Goal: Task Accomplishment & Management: Use online tool/utility

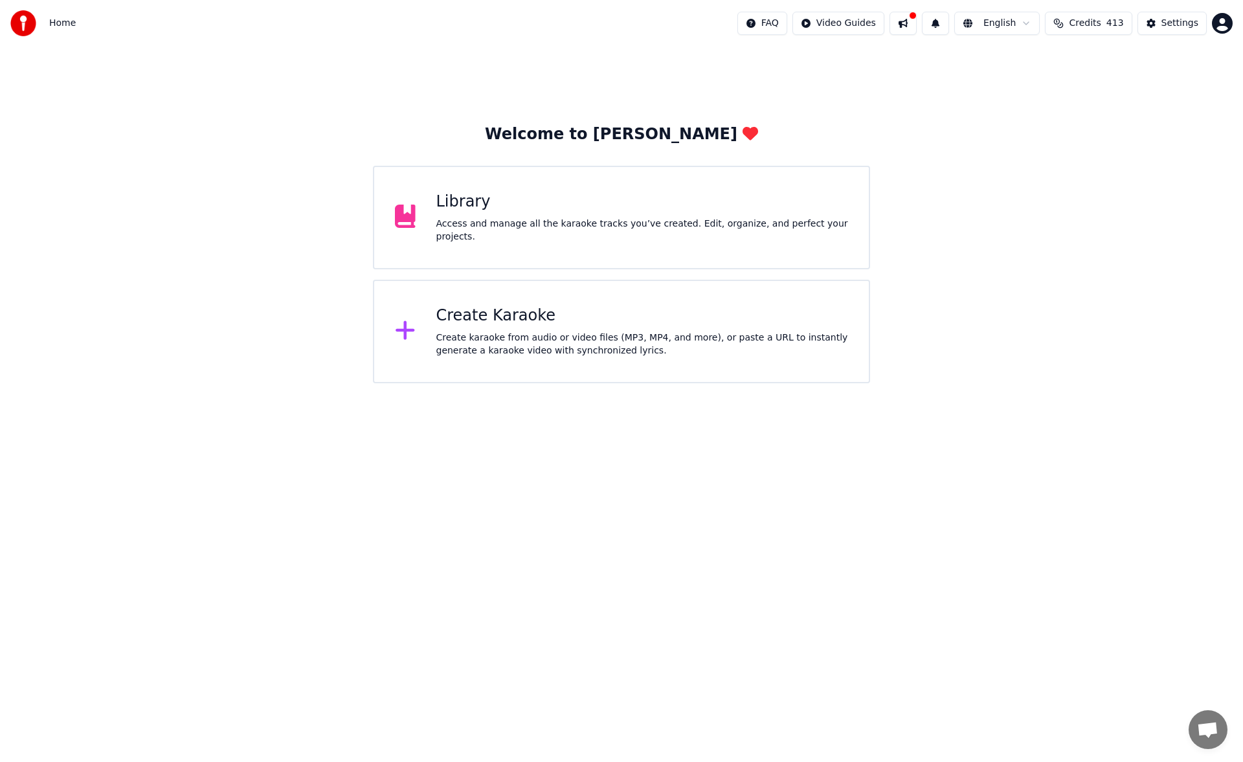
click at [542, 232] on div "Access and manage all the karaoke tracks you’ve created. Edit, organize, and pe…" at bounding box center [642, 231] width 412 height 26
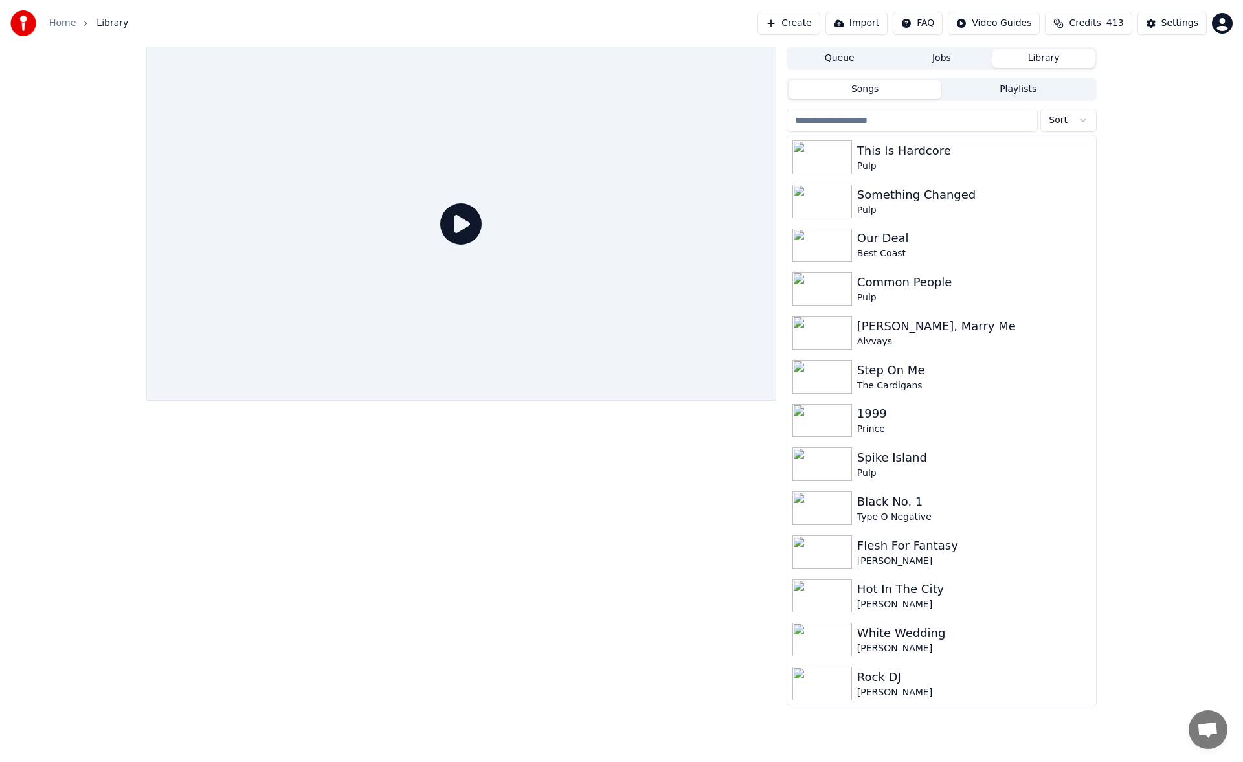
click at [811, 22] on button "Create" at bounding box center [789, 23] width 63 height 23
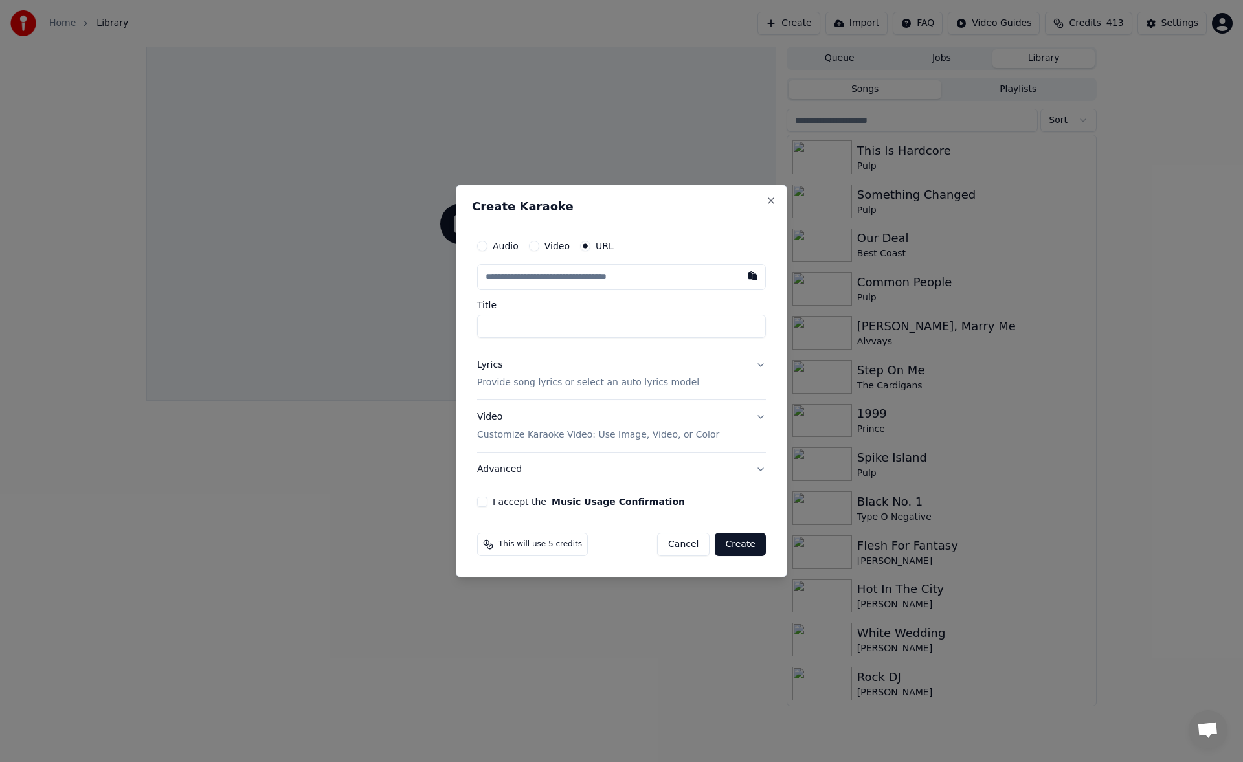
type input "**********"
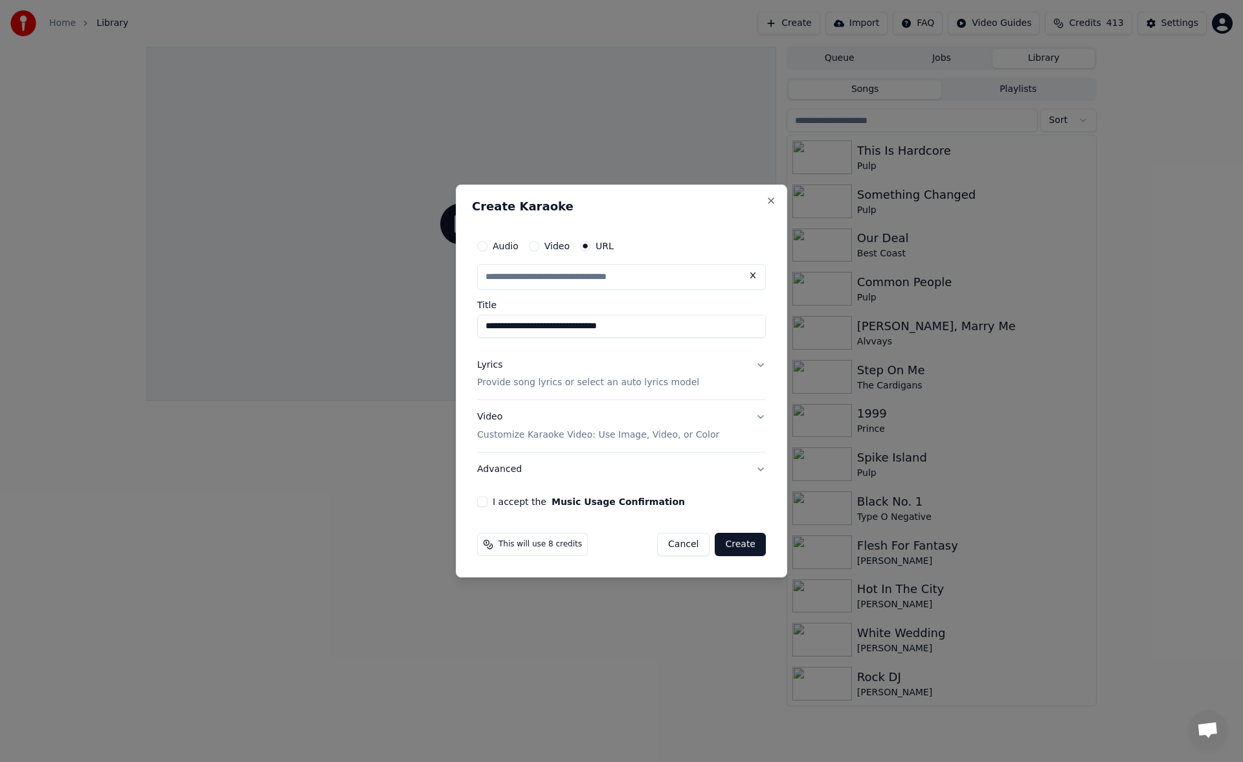
click at [761, 366] on button "Lyrics Provide song lyrics or select an auto lyrics model" at bounding box center [621, 374] width 289 height 52
type input "**********"
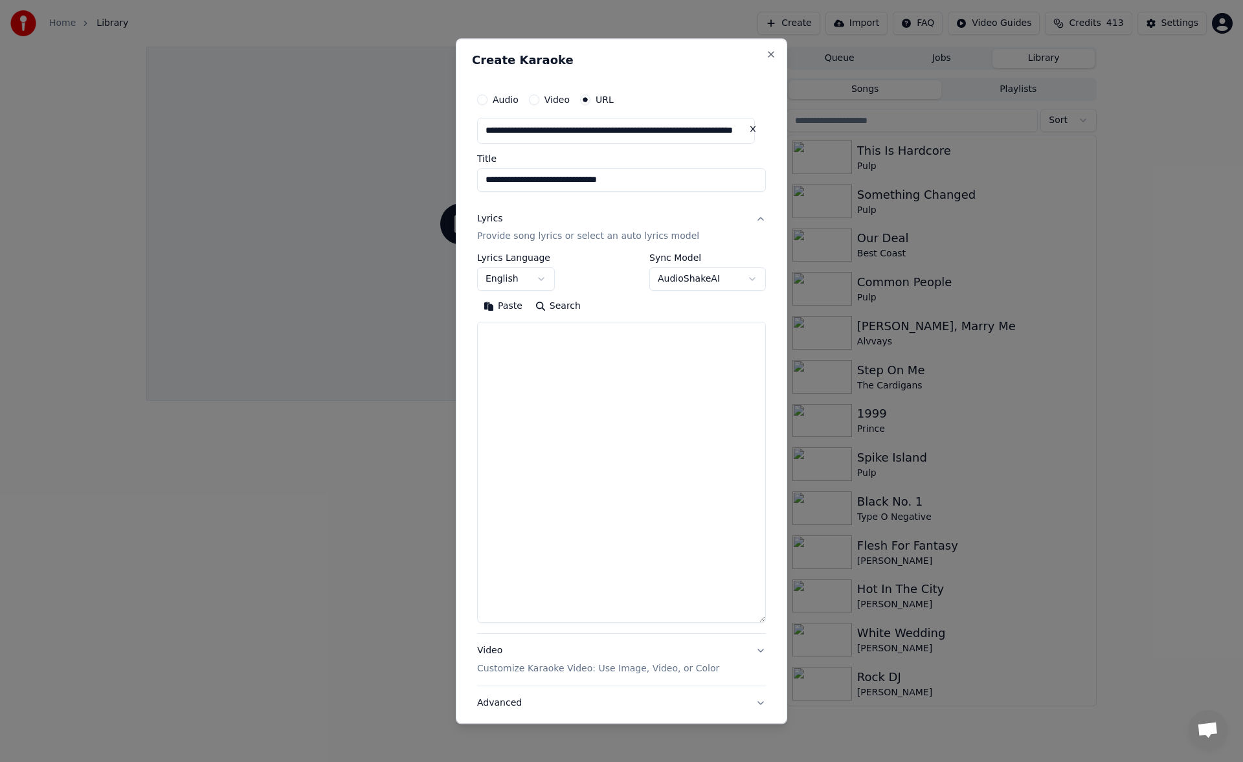
drag, startPoint x: 761, startPoint y: 447, endPoint x: 753, endPoint y: 622, distance: 174.4
click at [753, 622] on textarea at bounding box center [621, 472] width 289 height 301
click at [545, 347] on textarea at bounding box center [621, 472] width 289 height 301
paste textarea "**********"
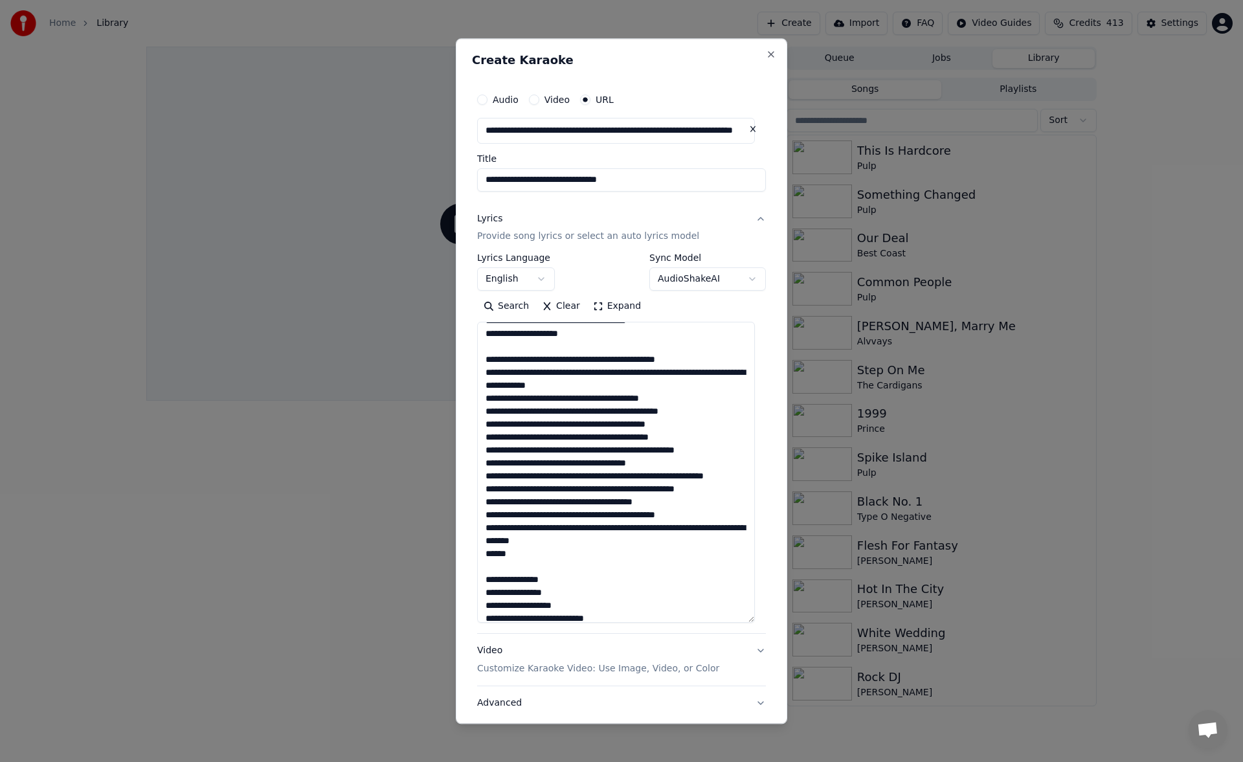
scroll to position [87, 0]
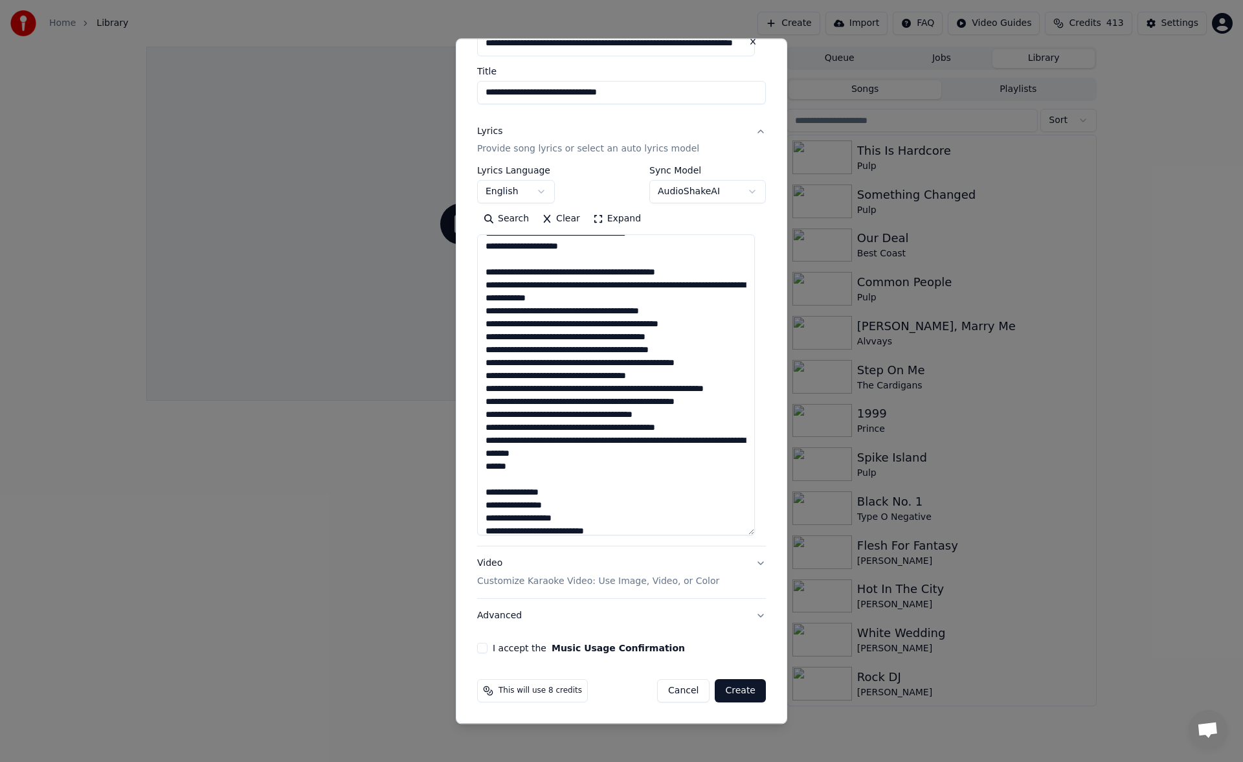
type textarea "**********"
click at [481, 646] on button "I accept the Music Usage Confirmation" at bounding box center [482, 649] width 10 height 10
click at [730, 688] on button "Create" at bounding box center [740, 691] width 51 height 23
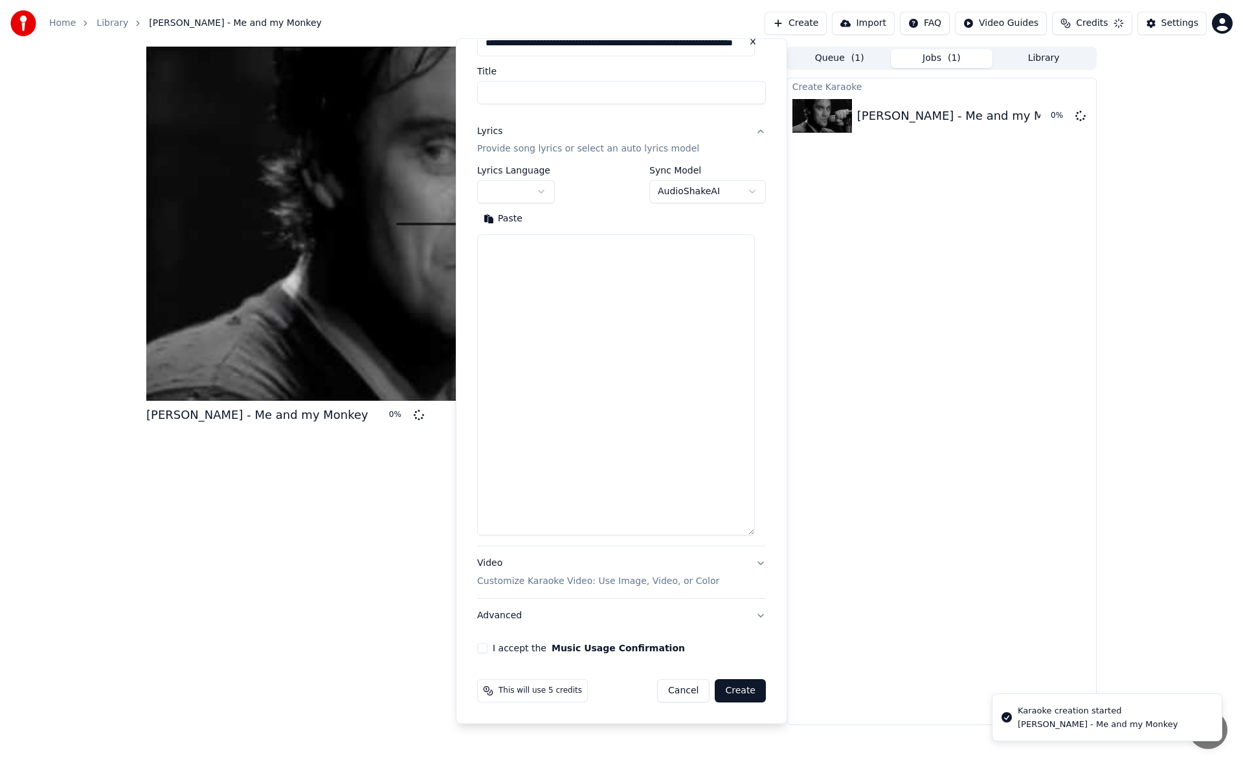
scroll to position [0, 0]
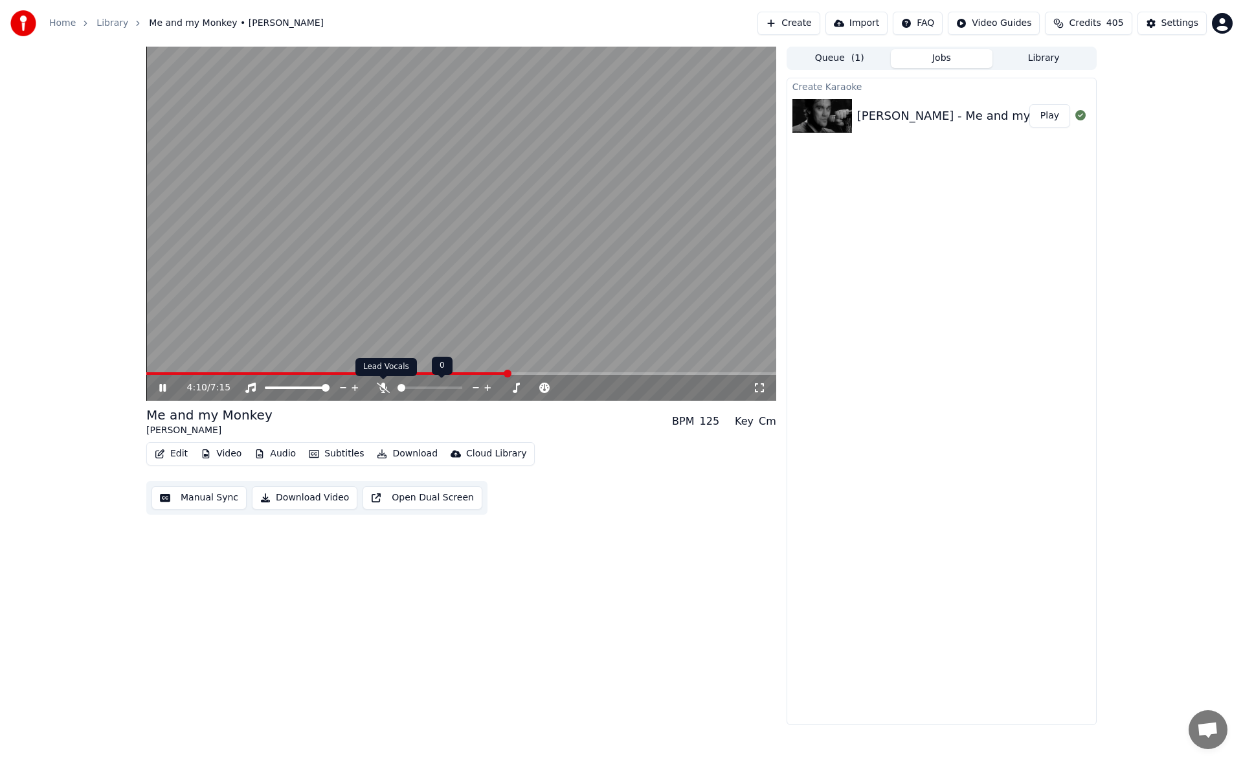
click at [385, 383] on icon at bounding box center [383, 388] width 13 height 10
click at [162, 389] on icon at bounding box center [162, 388] width 6 height 8
click at [163, 372] on video at bounding box center [461, 224] width 630 height 354
click at [162, 374] on span at bounding box center [154, 373] width 16 height 3
click at [218, 372] on span at bounding box center [185, 373] width 79 height 3
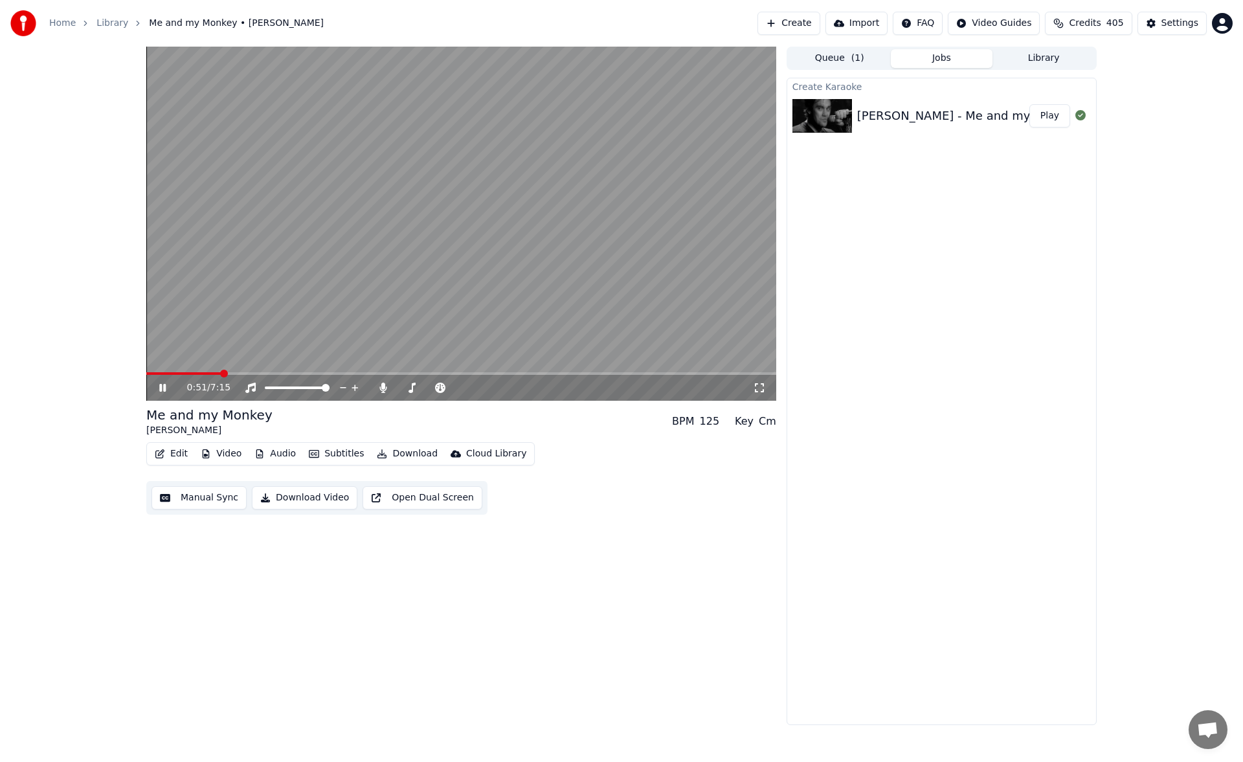
click at [212, 372] on video at bounding box center [461, 224] width 630 height 354
click at [212, 374] on span at bounding box center [183, 373] width 75 height 3
click at [166, 387] on icon at bounding box center [172, 388] width 30 height 10
click at [223, 499] on button "Manual Sync" at bounding box center [199, 497] width 95 height 23
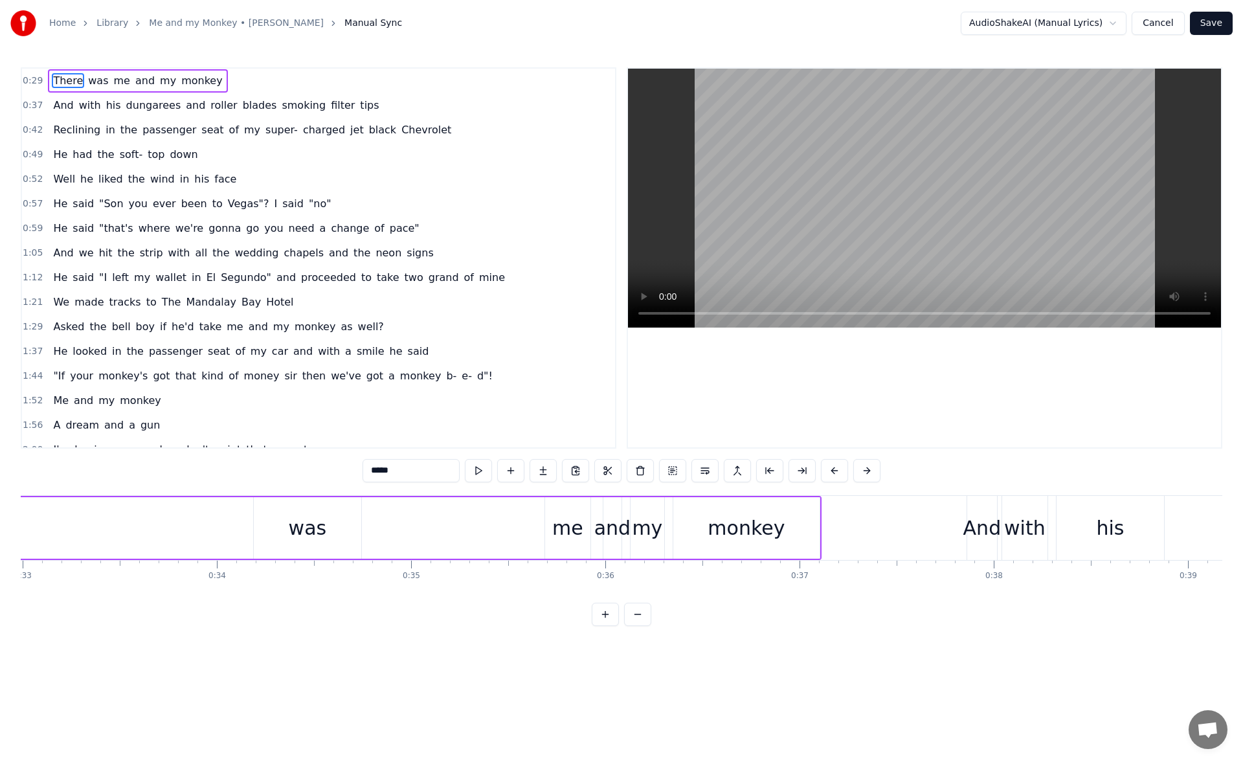
scroll to position [0, 6315]
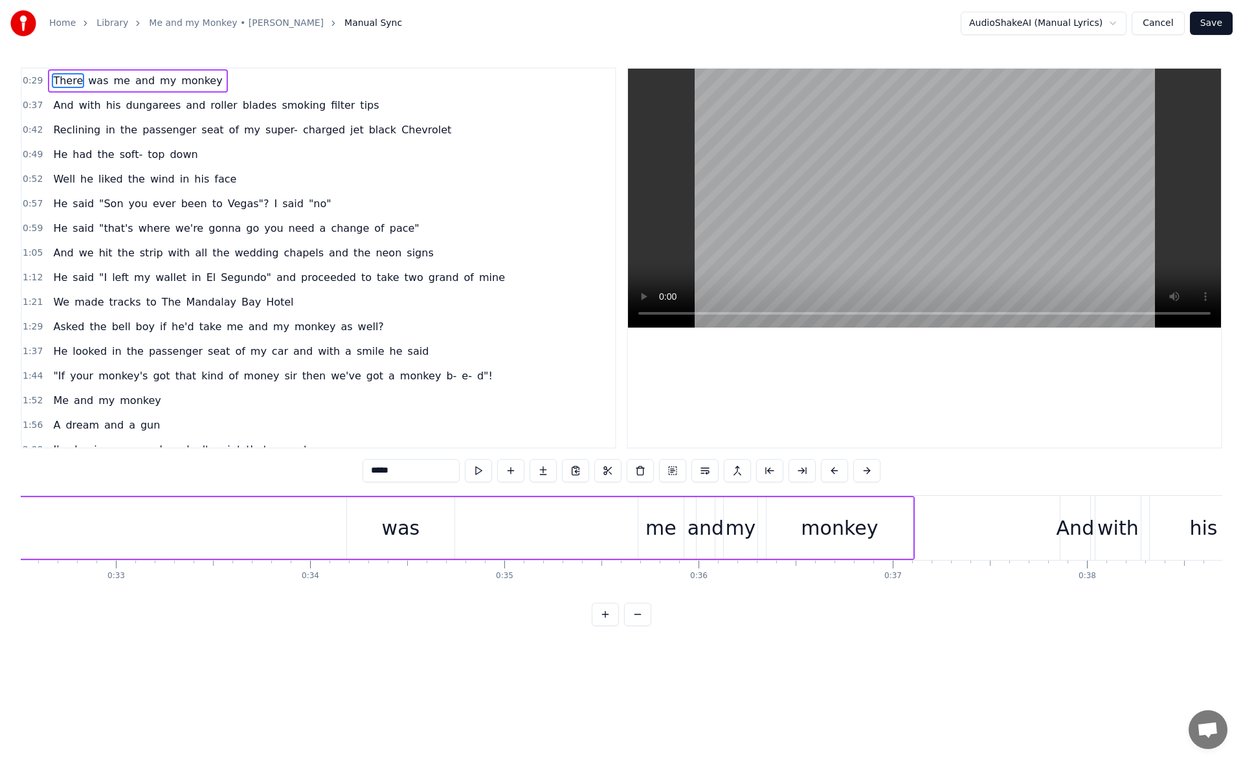
click at [375, 525] on div "was" at bounding box center [400, 528] width 107 height 62
click at [478, 466] on button at bounding box center [478, 470] width 27 height 23
drag, startPoint x: 350, startPoint y: 529, endPoint x: 427, endPoint y: 522, distance: 76.7
click at [373, 531] on icon at bounding box center [372, 528] width 5 height 10
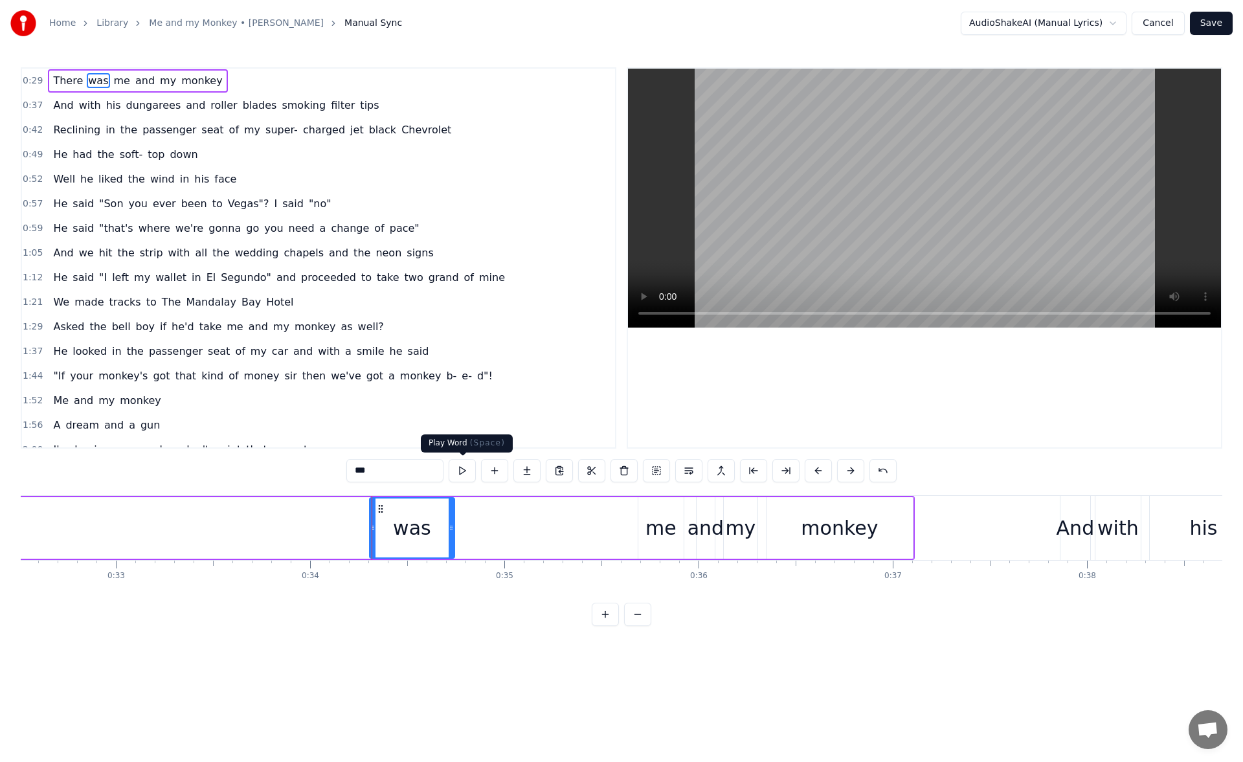
click at [463, 475] on button at bounding box center [462, 470] width 27 height 23
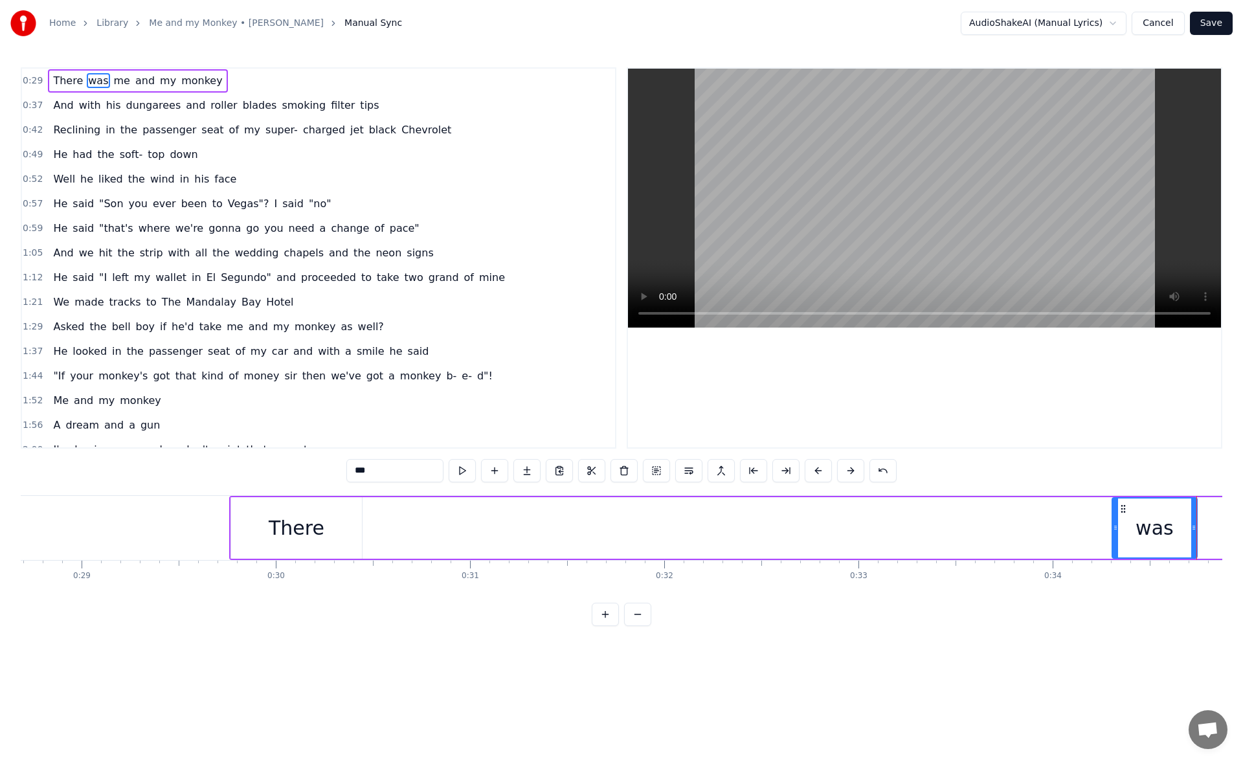
scroll to position [0, 5247]
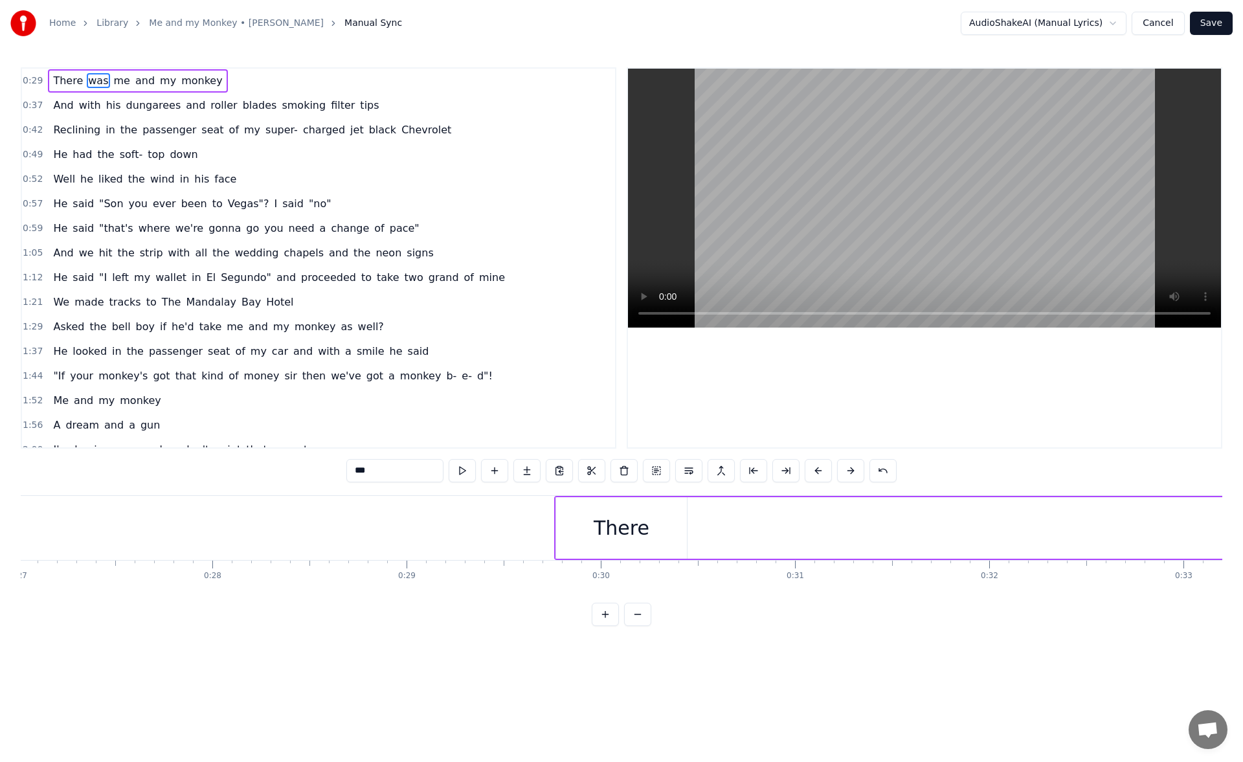
click at [605, 528] on div "There" at bounding box center [622, 527] width 56 height 29
type input "*****"
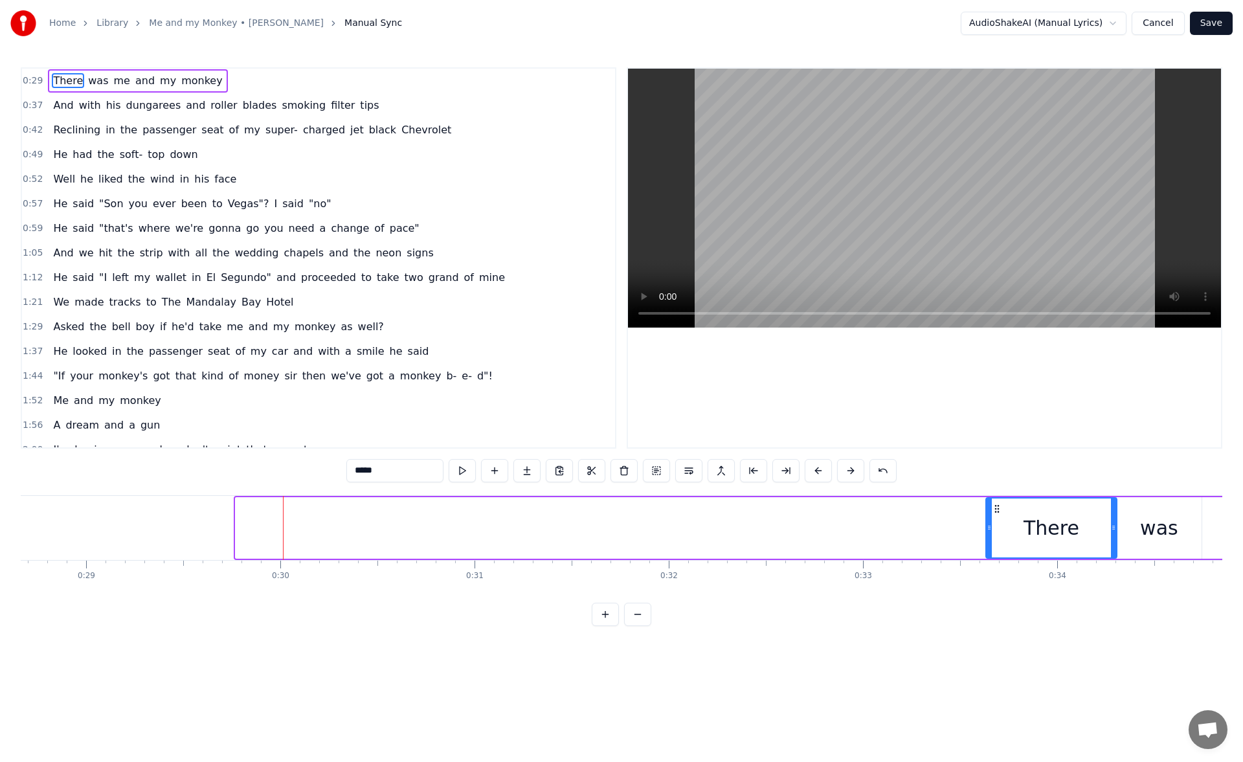
scroll to position [0, 5571]
drag, startPoint x: 567, startPoint y: 509, endPoint x: 992, endPoint y: 548, distance: 426.5
click at [992, 548] on div "There" at bounding box center [1047, 528] width 130 height 59
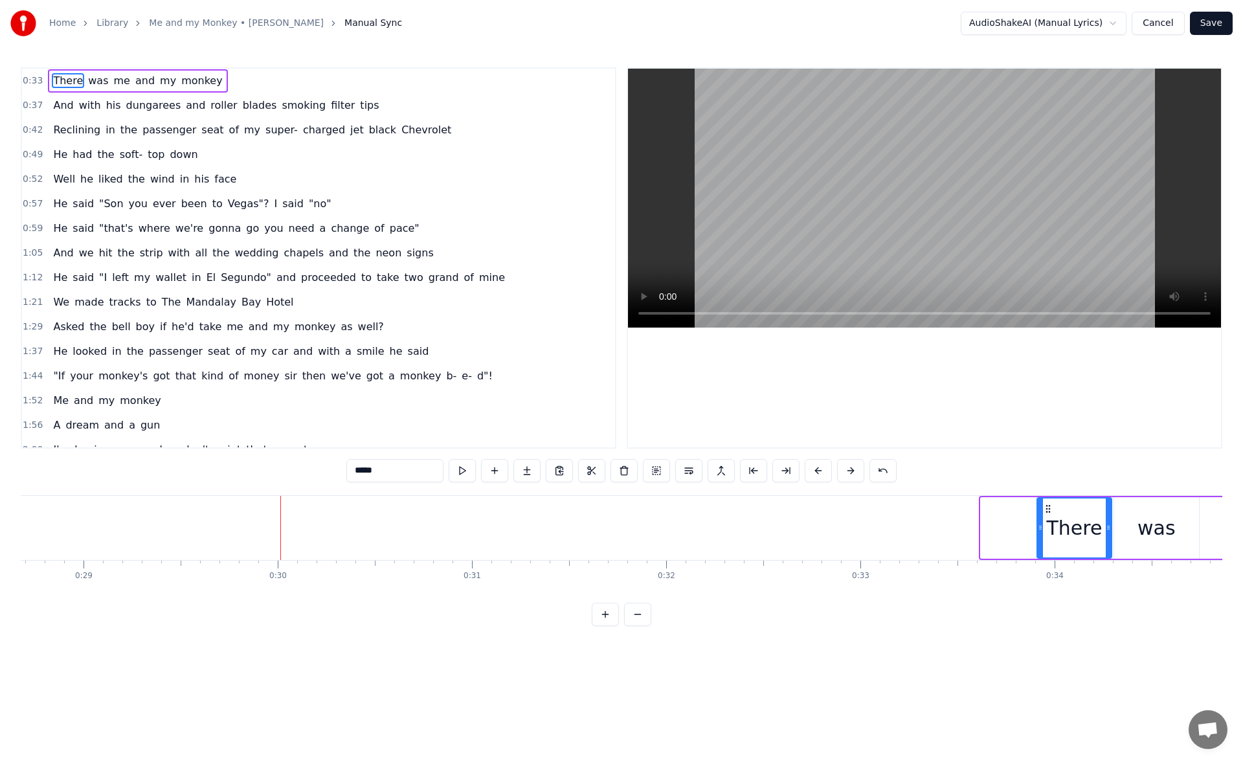
drag, startPoint x: 982, startPoint y: 533, endPoint x: 1039, endPoint y: 535, distance: 56.4
click at [1039, 535] on div at bounding box center [1040, 528] width 5 height 59
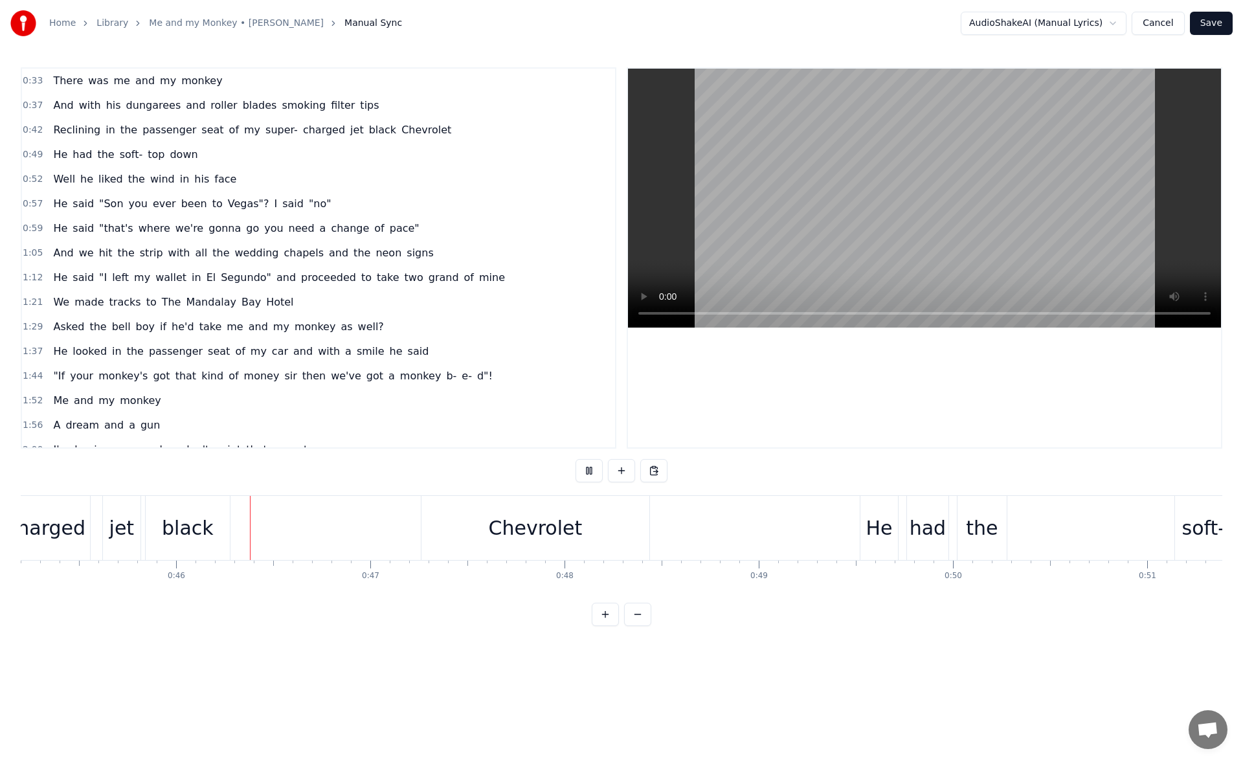
scroll to position [0, 8827]
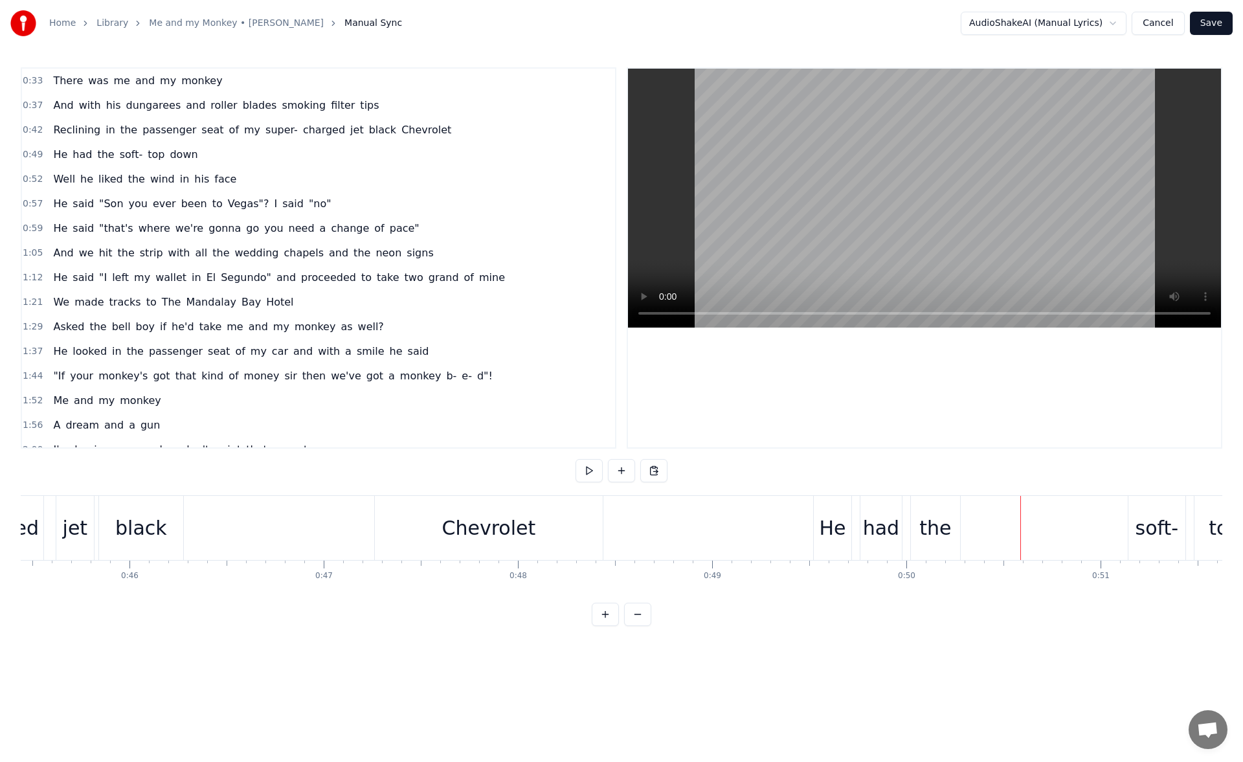
click at [835, 523] on div "He" at bounding box center [832, 527] width 27 height 29
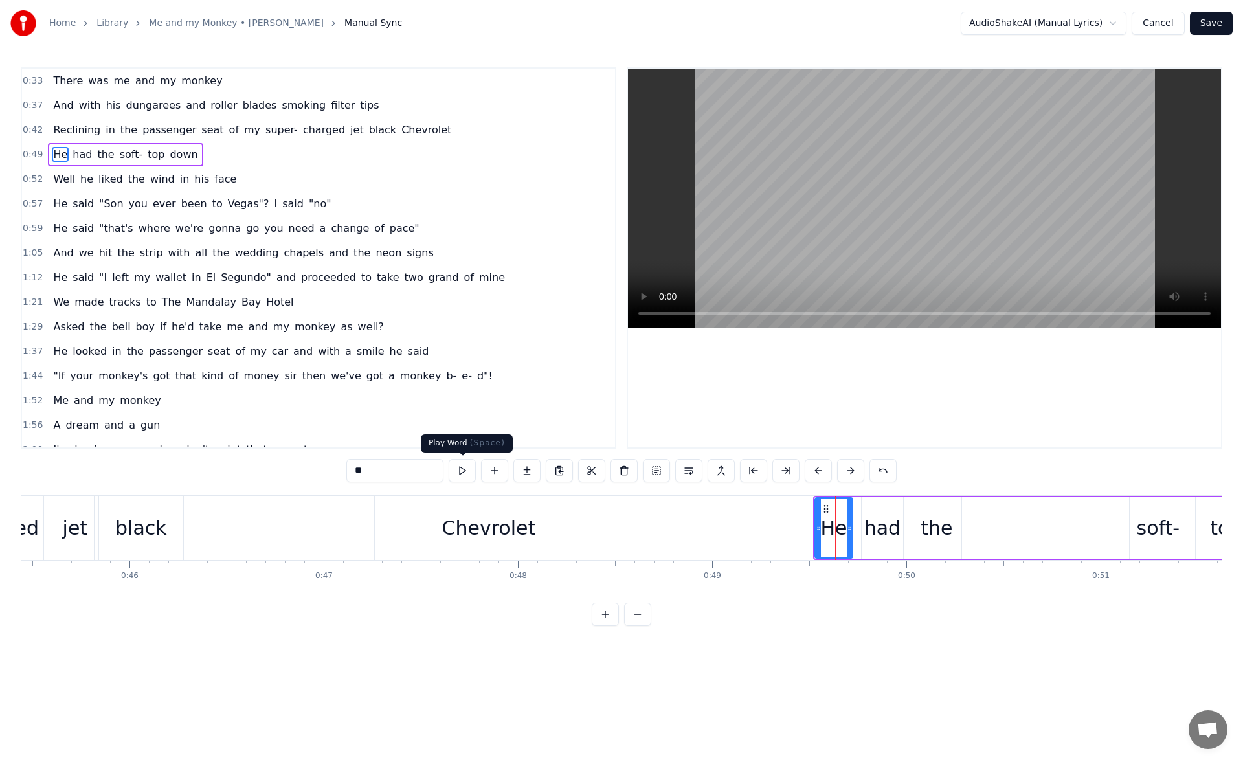
click at [463, 473] on button at bounding box center [462, 470] width 27 height 23
click at [813, 529] on icon at bounding box center [815, 528] width 5 height 10
click at [350, 472] on input "**" at bounding box center [394, 470] width 97 height 23
click at [414, 518] on div "Chevrolet" at bounding box center [489, 528] width 228 height 64
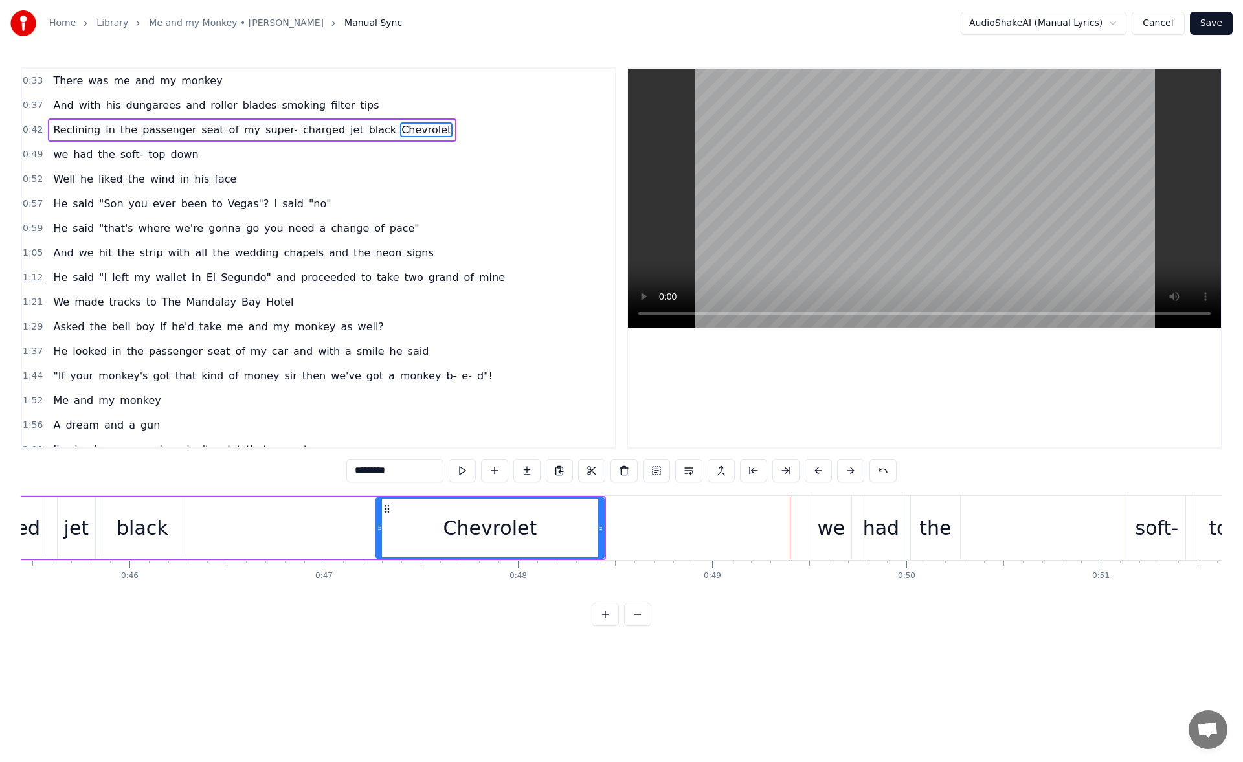
click at [58, 157] on span "we" at bounding box center [60, 154] width 17 height 15
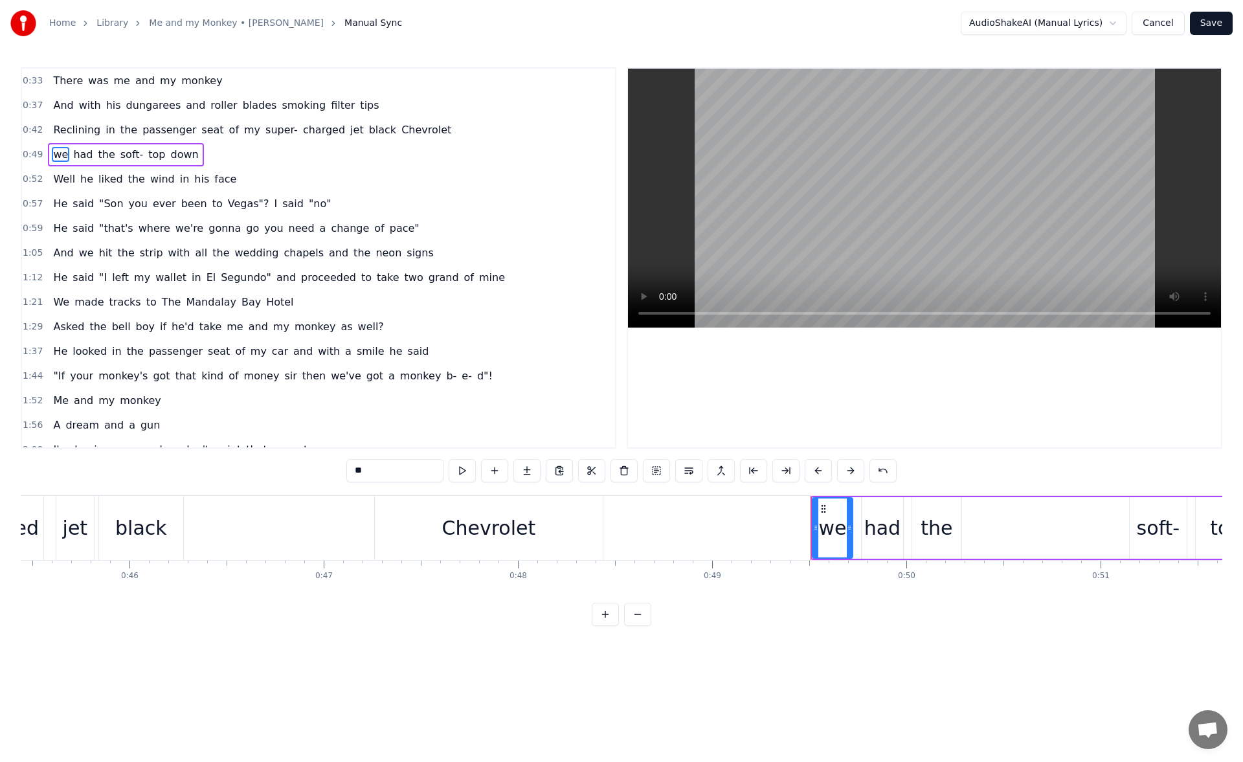
drag, startPoint x: 359, startPoint y: 477, endPoint x: 349, endPoint y: 476, distance: 9.7
click at [349, 476] on input "**" at bounding box center [394, 470] width 97 height 23
click at [504, 528] on div "Chevrolet" at bounding box center [489, 527] width 94 height 29
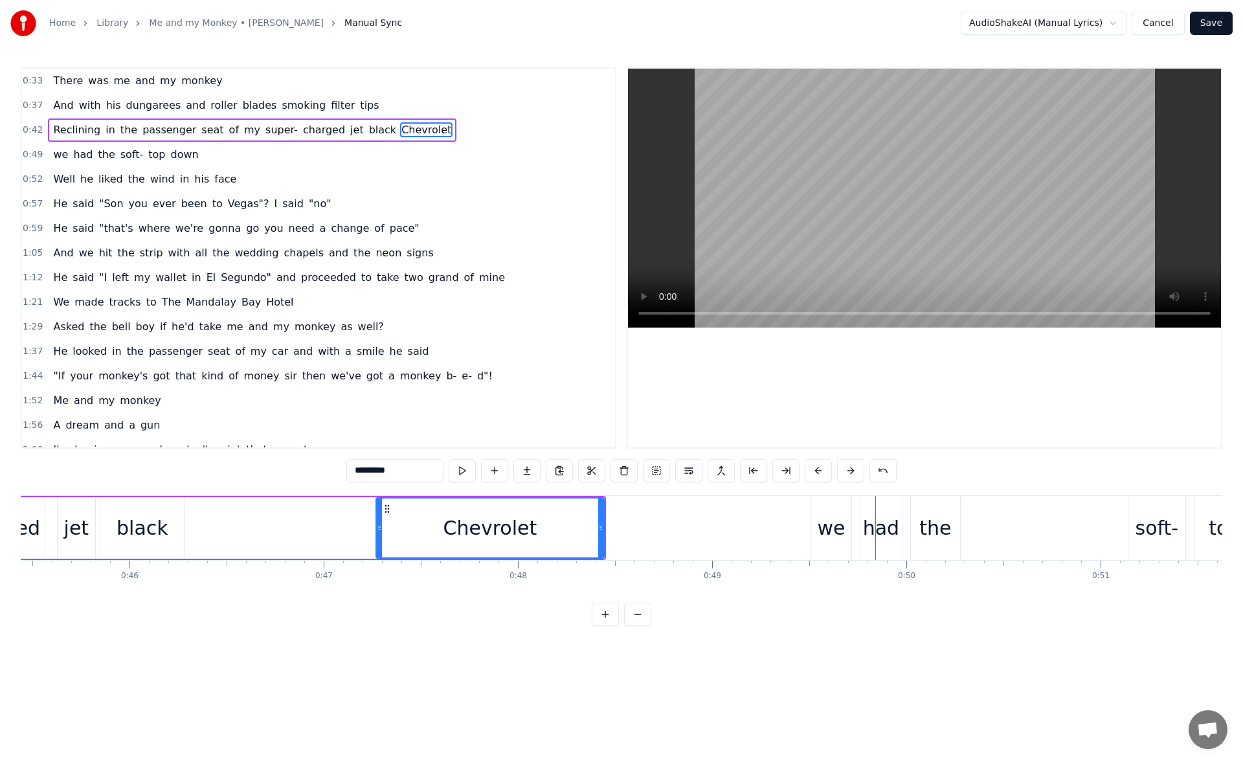
click at [58, 160] on span "we" at bounding box center [60, 154] width 17 height 15
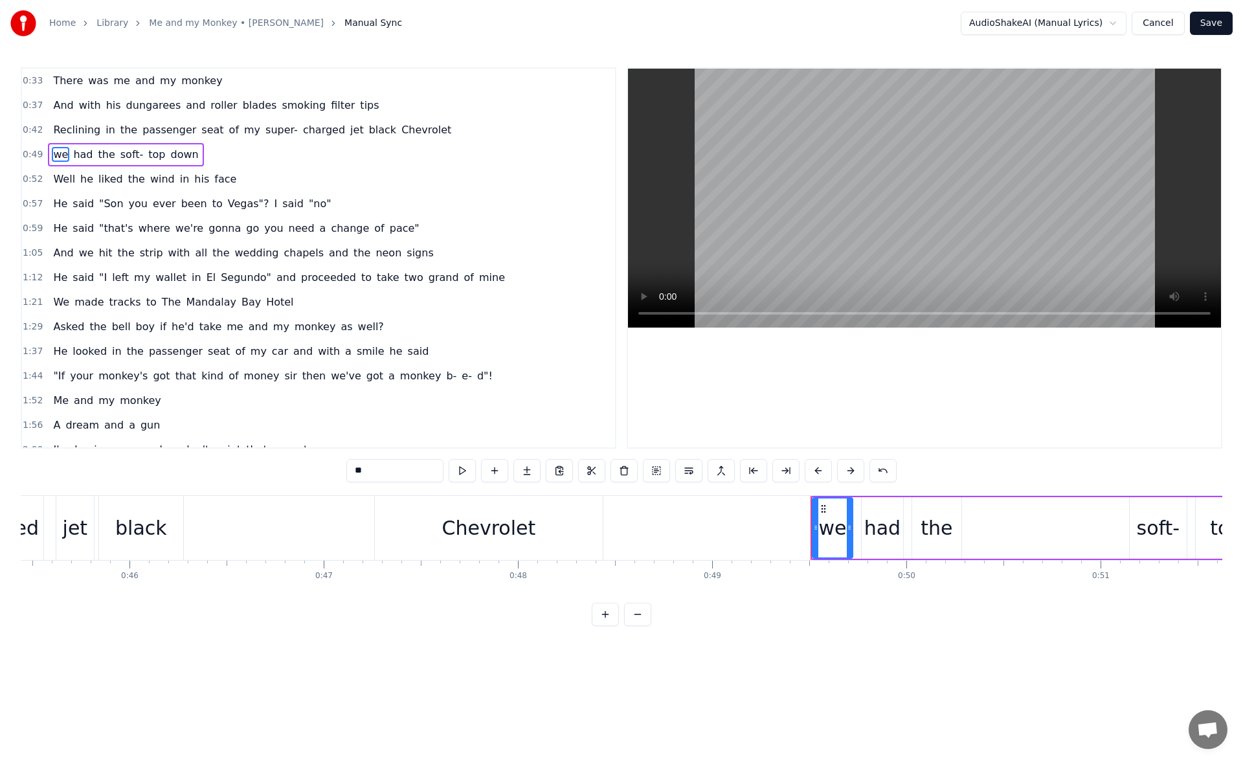
click at [351, 475] on input "**" at bounding box center [394, 470] width 97 height 23
click at [400, 127] on span "Chevrolet" at bounding box center [426, 129] width 52 height 15
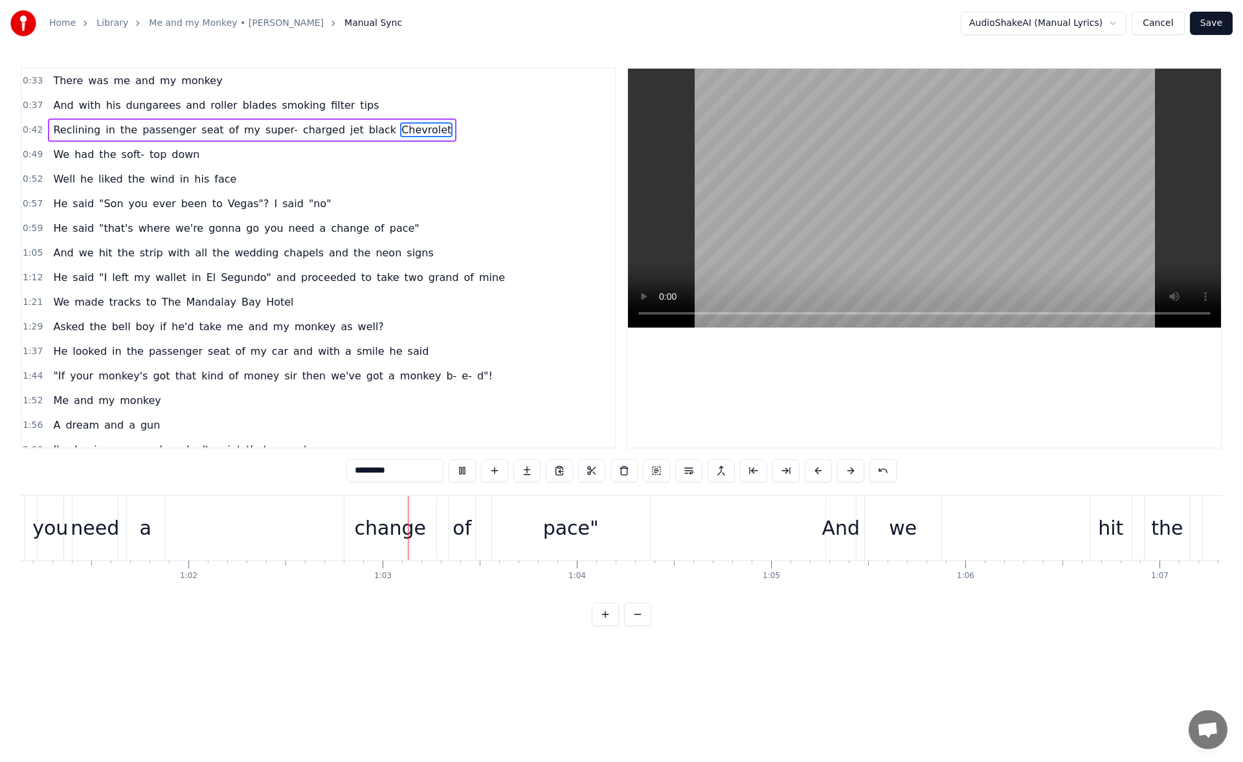
scroll to position [0, 12100]
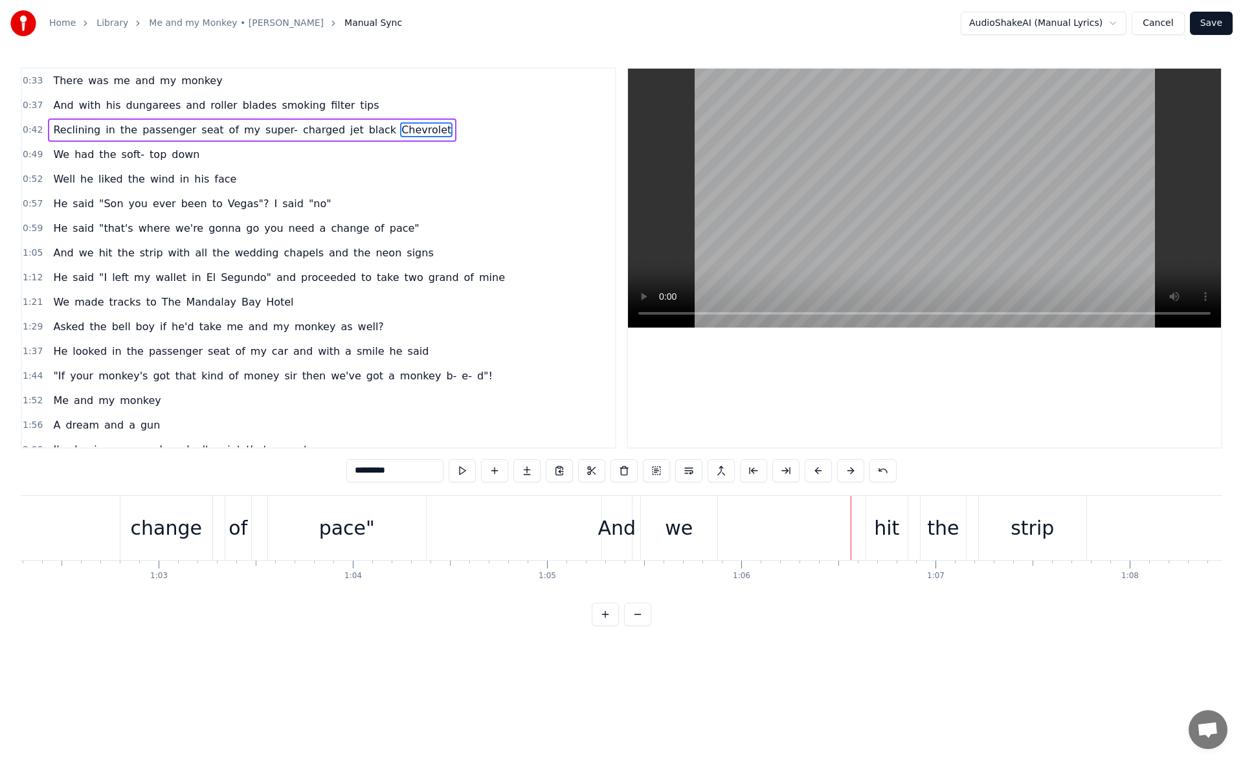
click at [614, 519] on div "And" at bounding box center [617, 527] width 38 height 29
type input "***"
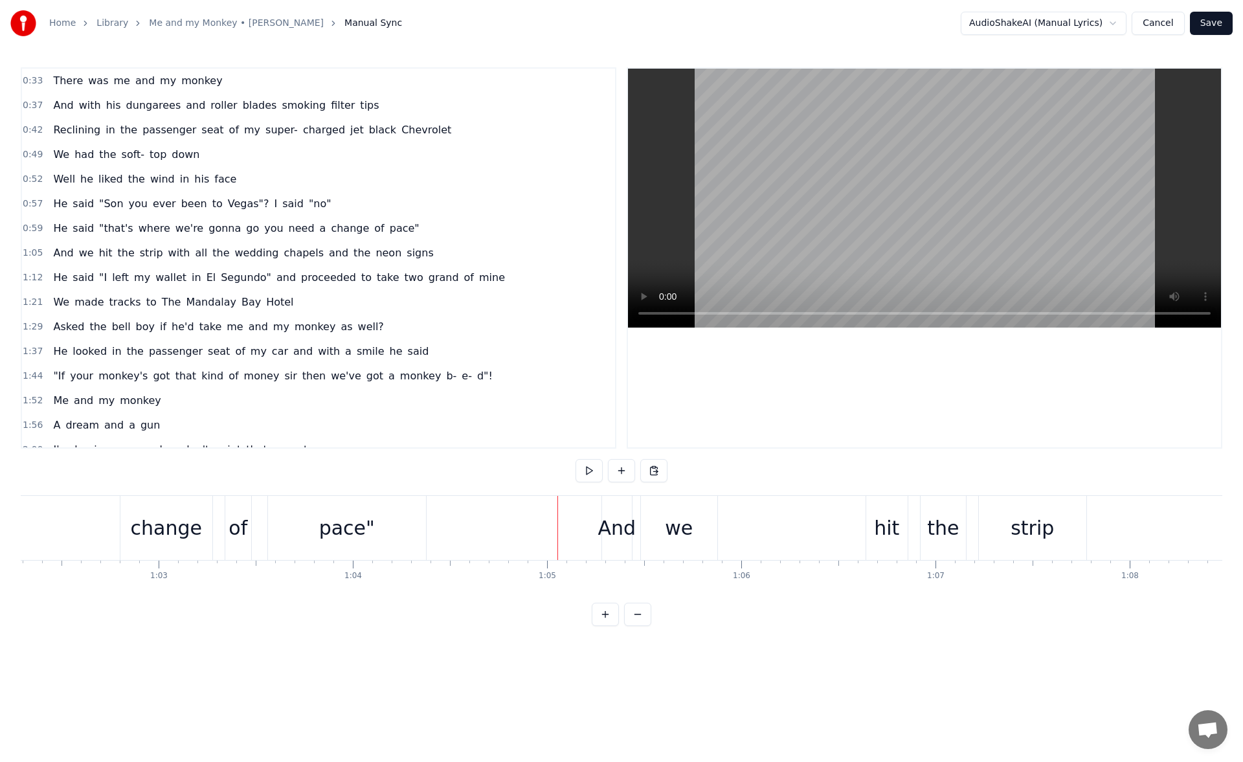
click at [607, 528] on div "And" at bounding box center [617, 527] width 38 height 29
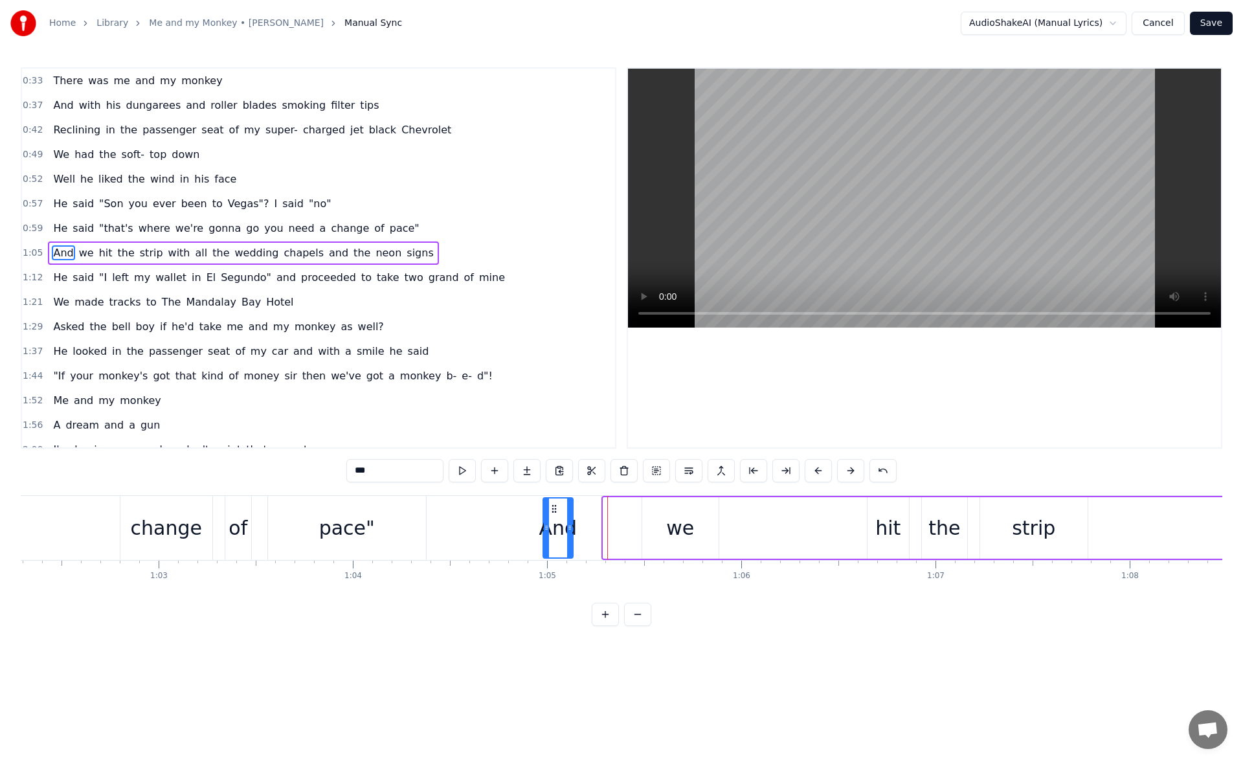
drag, startPoint x: 613, startPoint y: 510, endPoint x: 553, endPoint y: 515, distance: 60.4
click at [553, 515] on div "And" at bounding box center [558, 528] width 28 height 59
click at [458, 470] on button at bounding box center [462, 470] width 27 height 23
drag, startPoint x: 567, startPoint y: 528, endPoint x: 638, endPoint y: 539, distance: 72.2
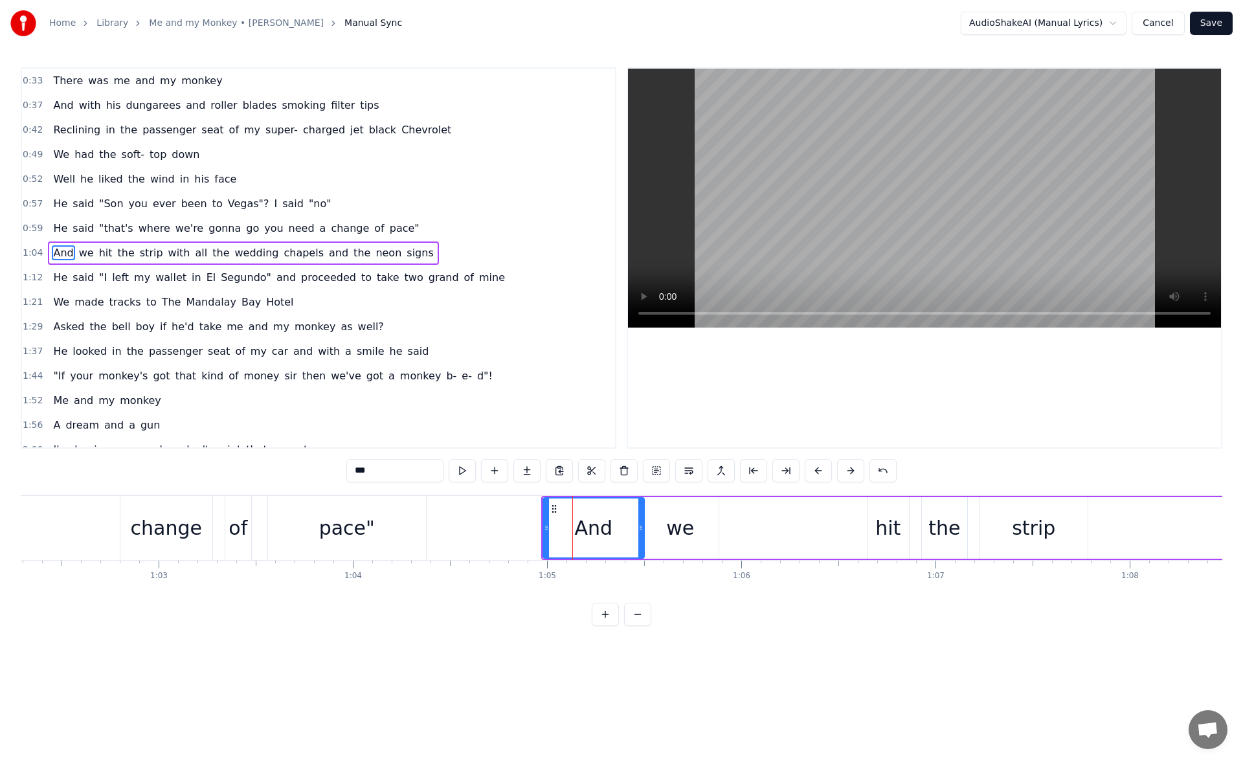
click at [638, 539] on div at bounding box center [640, 528] width 5 height 59
click at [464, 470] on button at bounding box center [462, 470] width 27 height 23
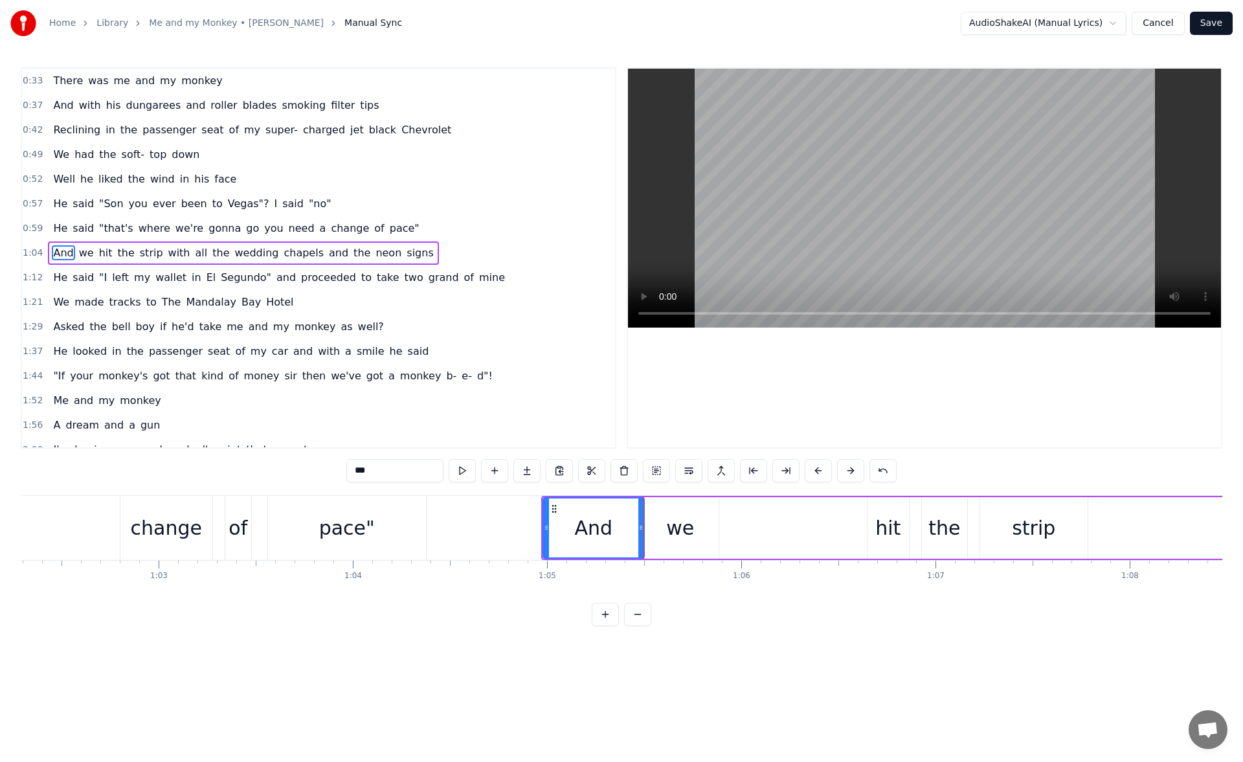
click at [464, 470] on button at bounding box center [462, 470] width 27 height 23
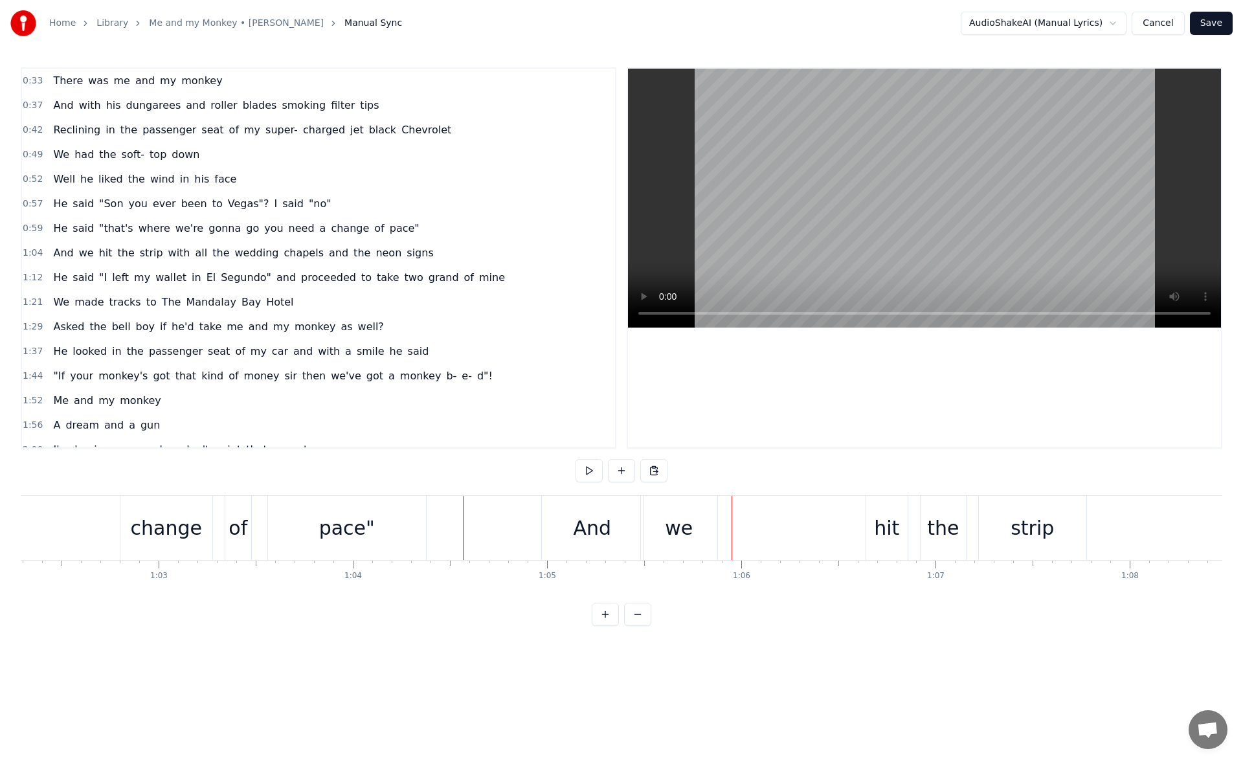
click at [601, 530] on div "And" at bounding box center [593, 527] width 38 height 29
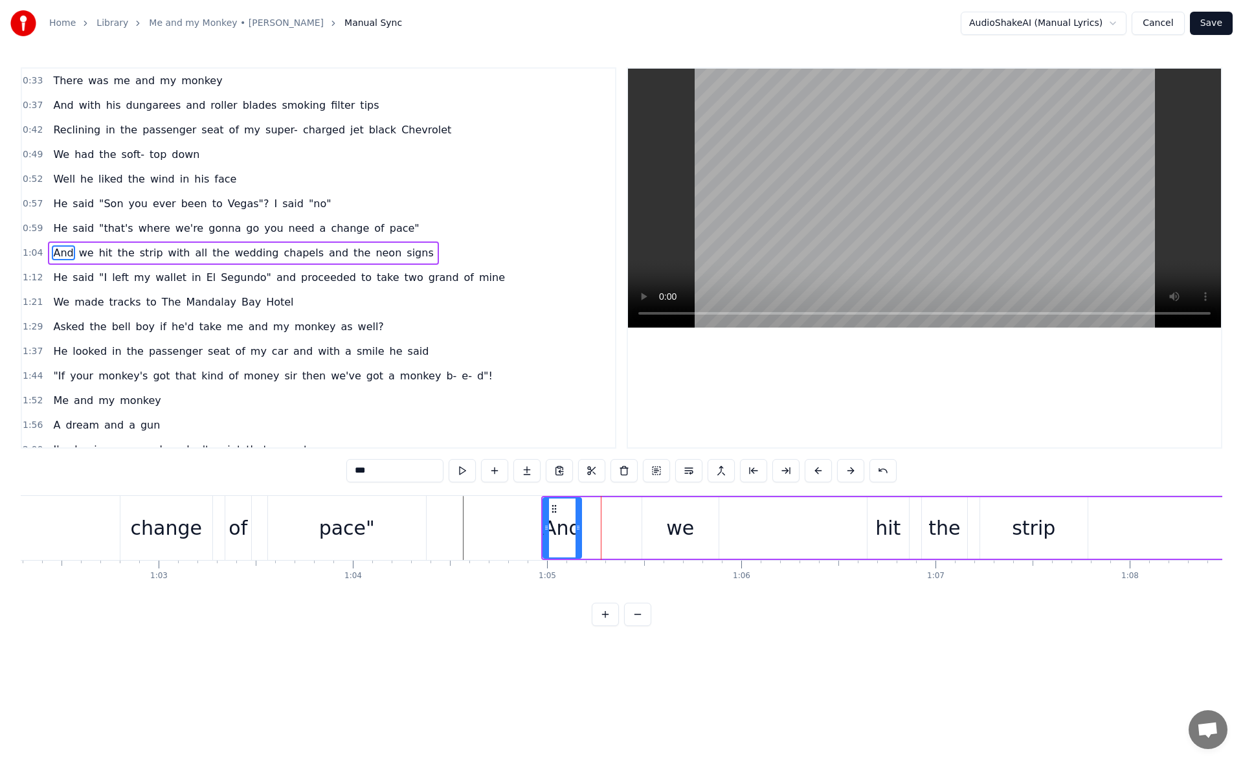
drag, startPoint x: 640, startPoint y: 529, endPoint x: 578, endPoint y: 531, distance: 62.8
click at [578, 531] on icon at bounding box center [578, 528] width 5 height 10
click at [501, 470] on button at bounding box center [494, 470] width 27 height 23
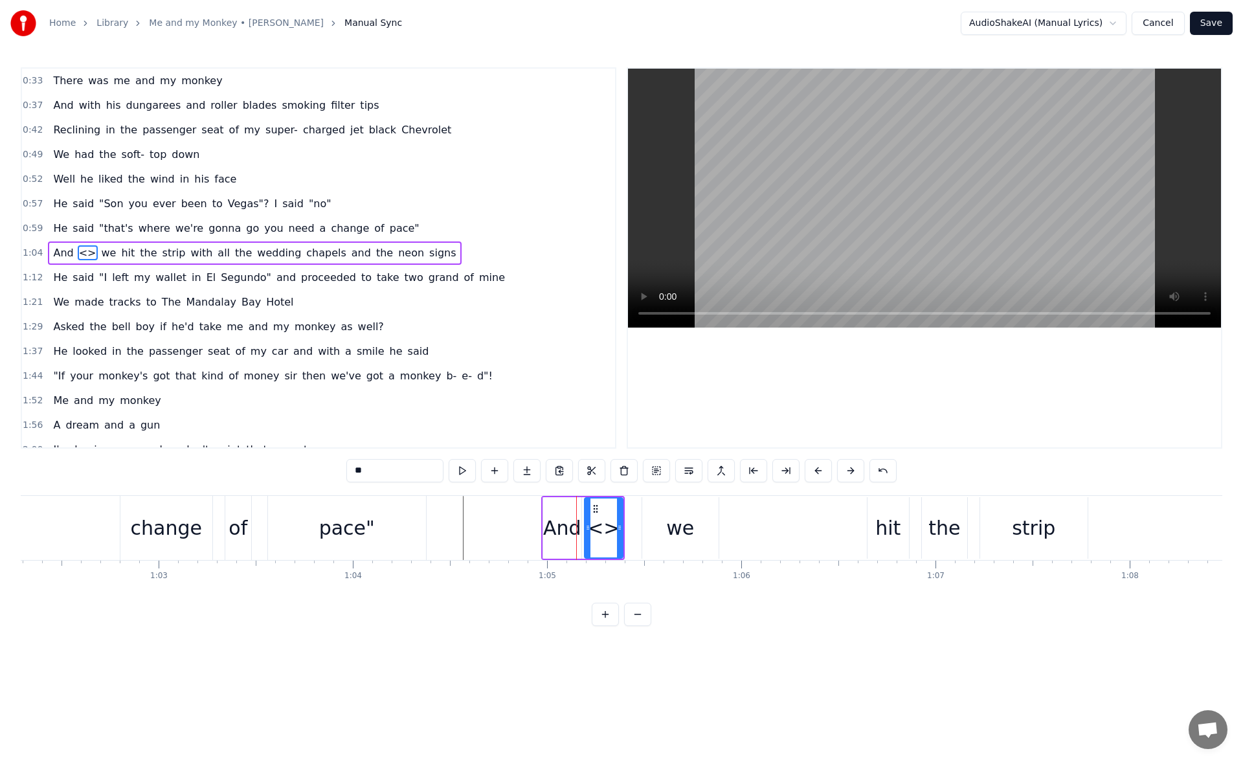
drag, startPoint x: 372, startPoint y: 475, endPoint x: 343, endPoint y: 473, distance: 29.2
click at [343, 473] on div "0:33 There was me and my monkey 0:37 And with his dungarees and roller blades s…" at bounding box center [622, 346] width 1202 height 559
drag, startPoint x: 620, startPoint y: 531, endPoint x: 637, endPoint y: 531, distance: 17.5
click at [637, 531] on icon at bounding box center [637, 528] width 5 height 10
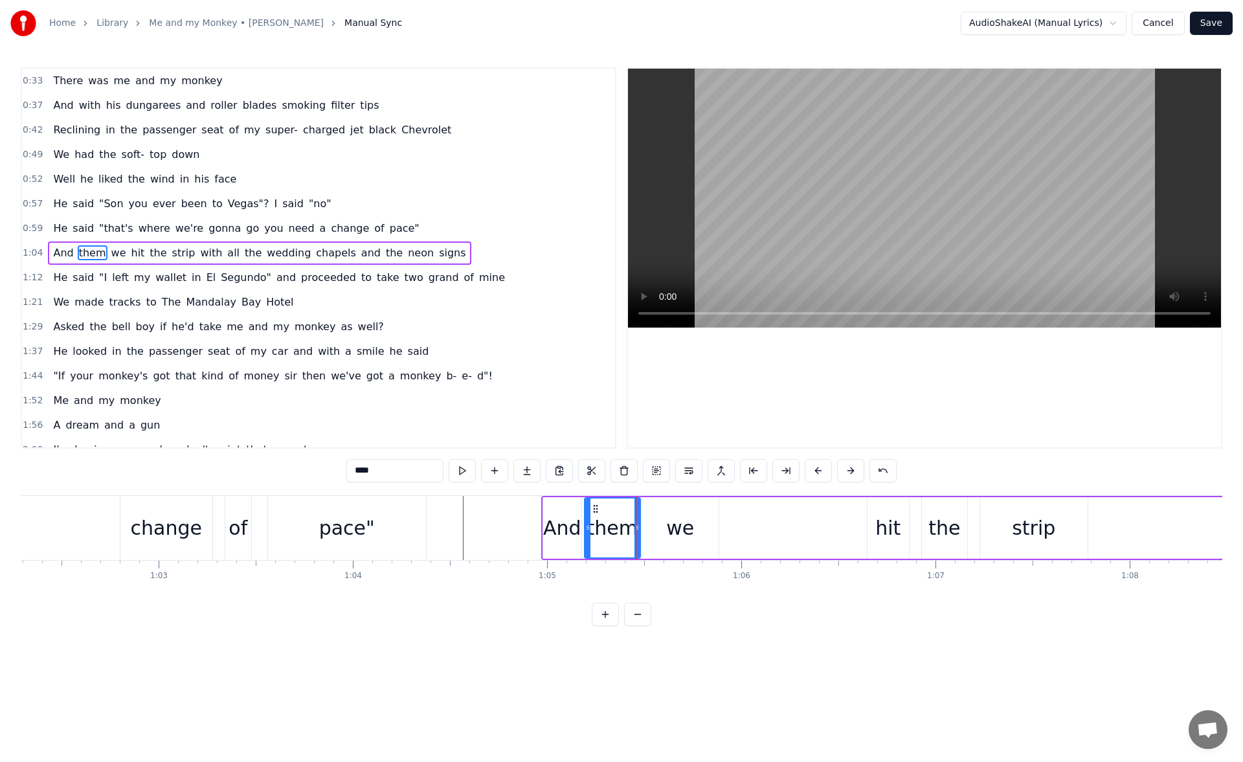
click at [413, 519] on div "pace"" at bounding box center [347, 528] width 158 height 64
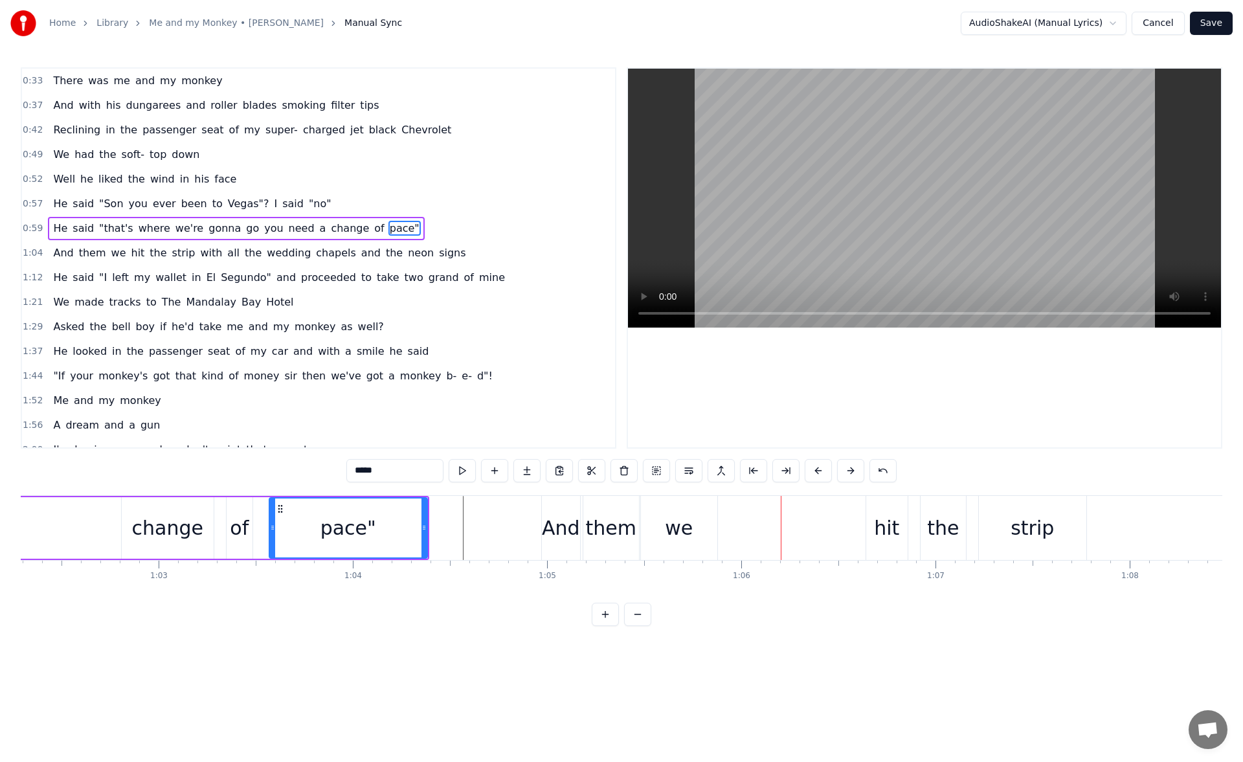
click at [625, 524] on div "them" at bounding box center [611, 527] width 51 height 29
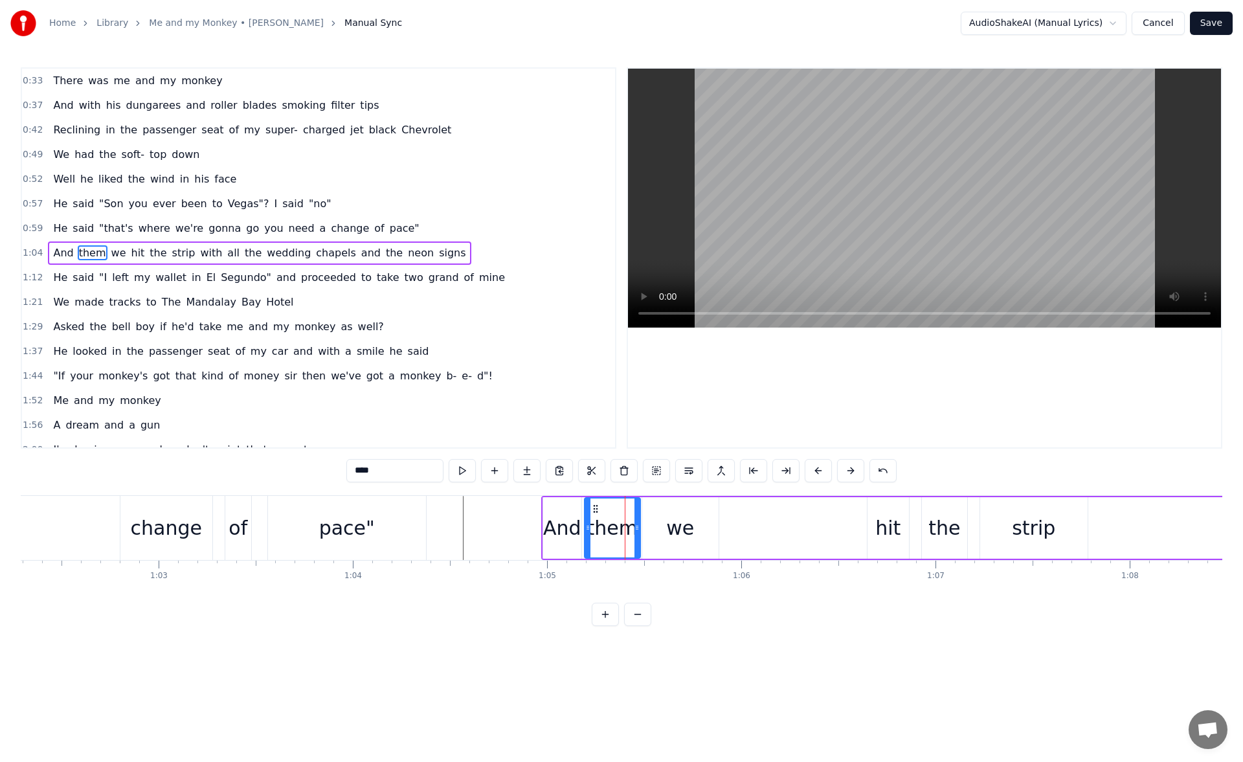
click at [394, 473] on input "****" at bounding box center [394, 470] width 97 height 23
click at [563, 513] on div "And" at bounding box center [562, 527] width 38 height 29
click at [416, 513] on div "pace"" at bounding box center [347, 528] width 158 height 64
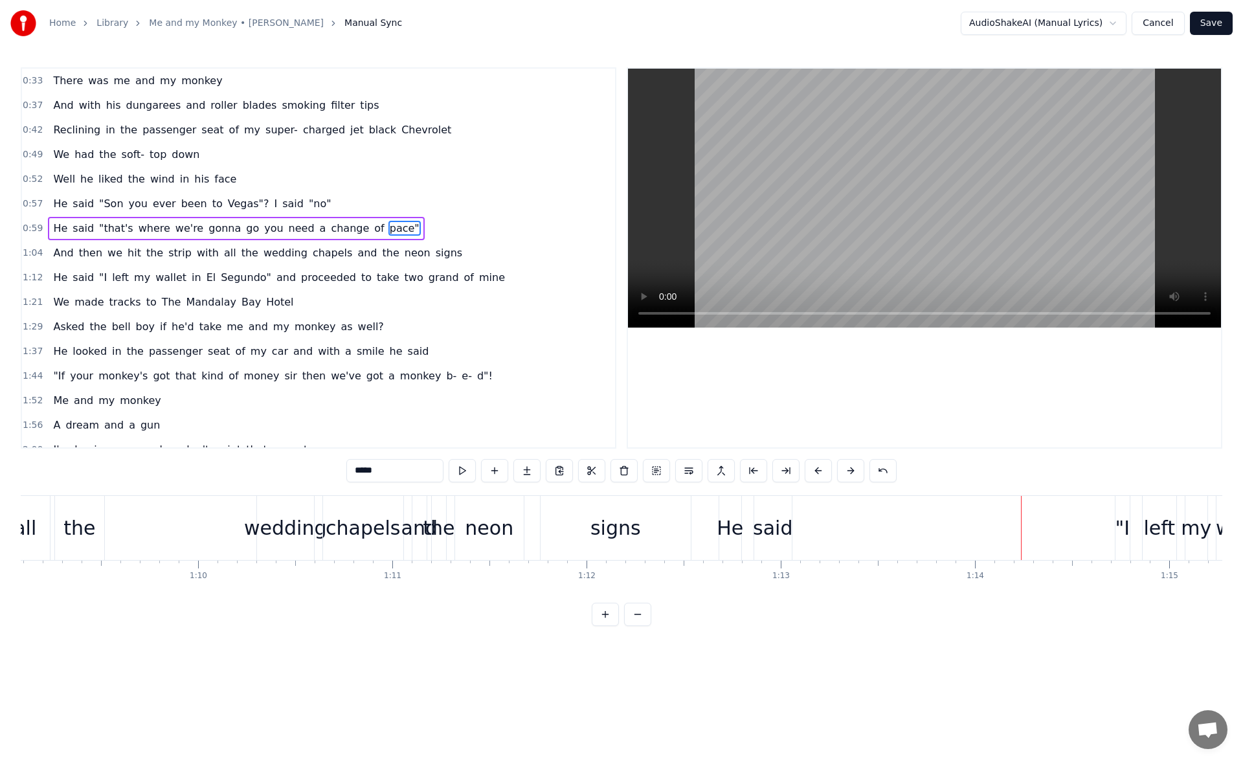
scroll to position [0, 13328]
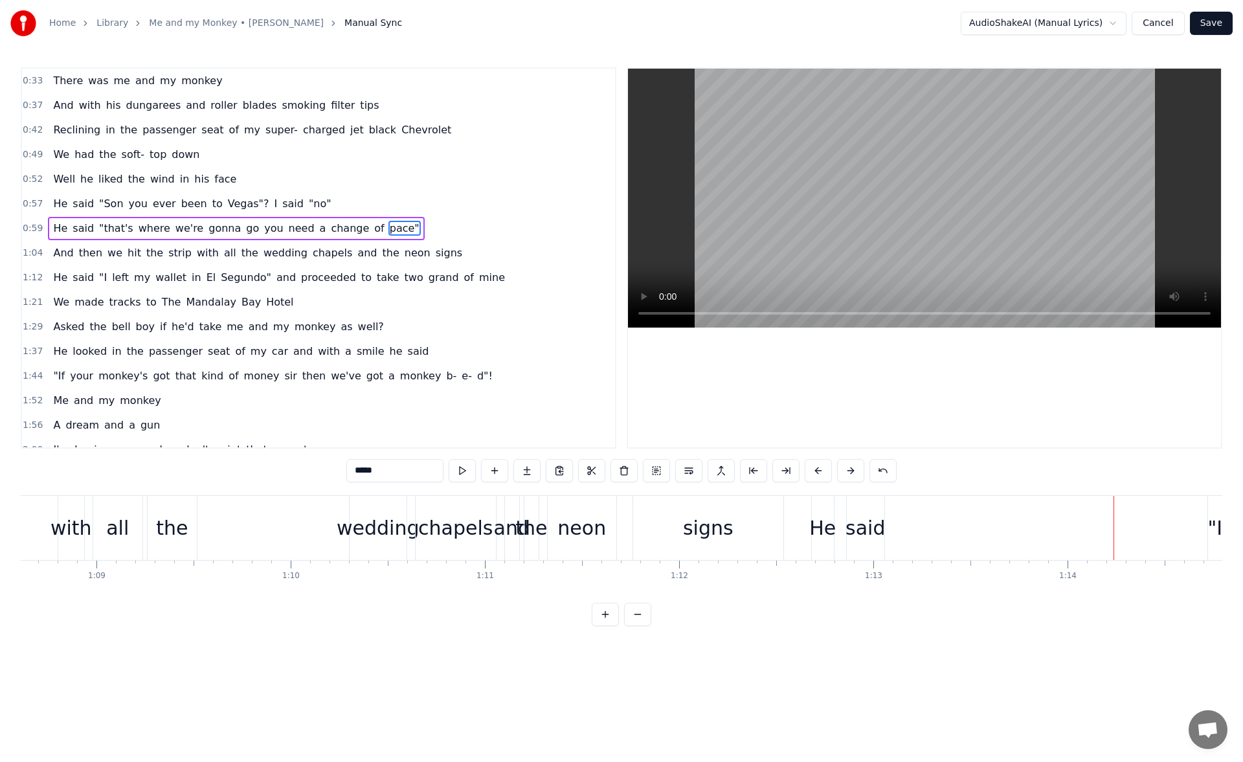
click at [875, 533] on div "said" at bounding box center [865, 527] width 39 height 29
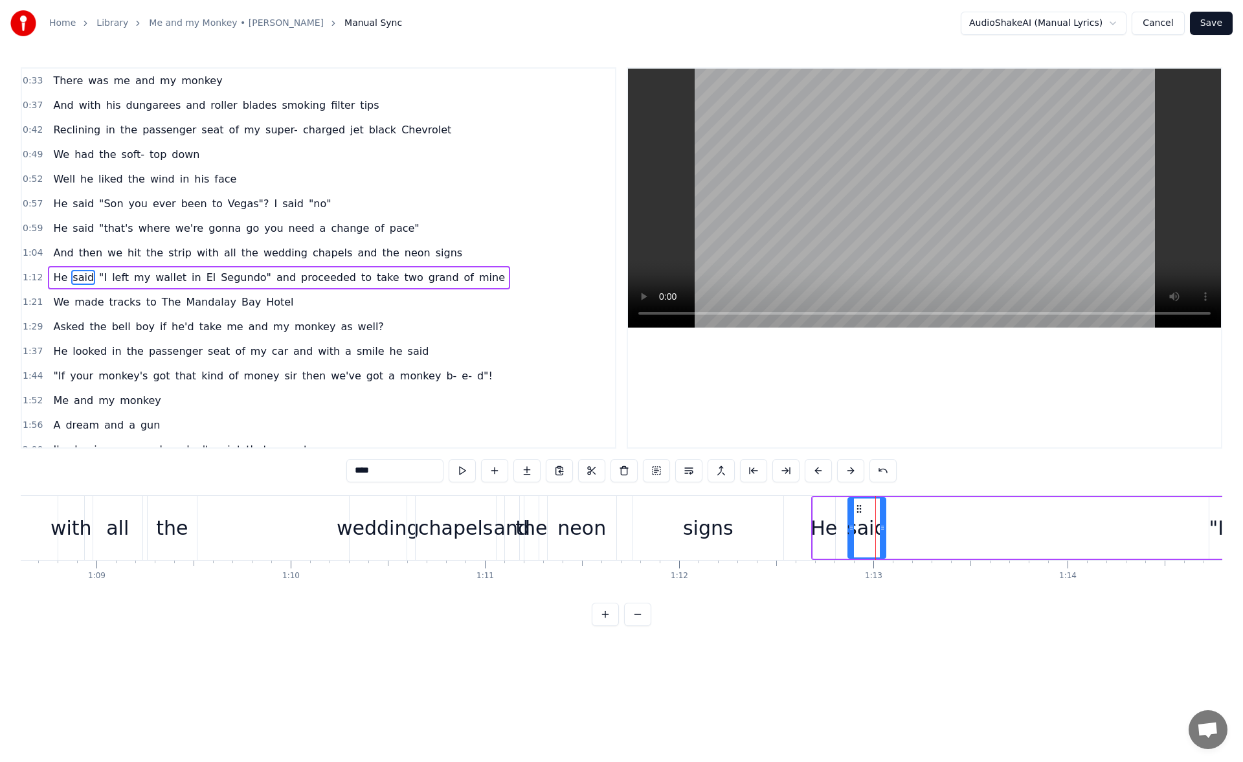
scroll to position [19, 0]
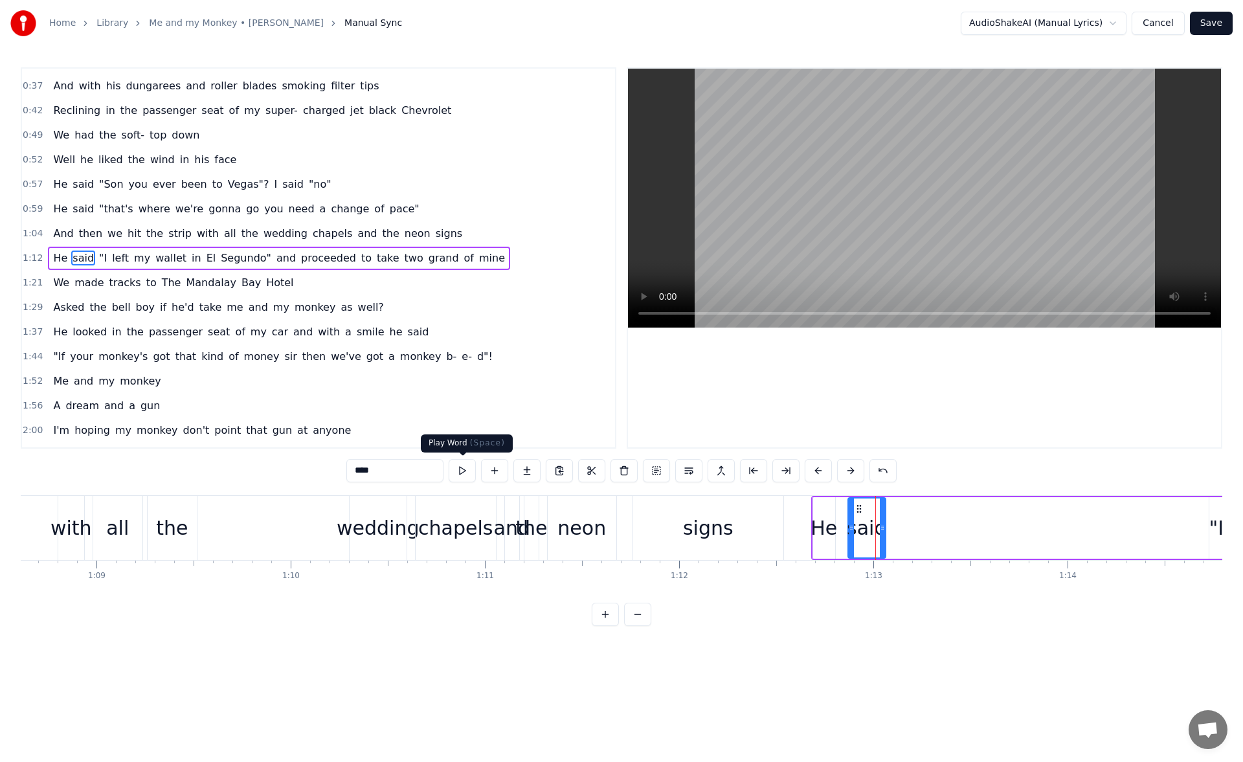
click at [462, 472] on button at bounding box center [462, 470] width 27 height 23
drag, startPoint x: 880, startPoint y: 530, endPoint x: 866, endPoint y: 532, distance: 13.7
click at [875, 530] on icon at bounding box center [877, 528] width 5 height 10
click at [465, 470] on button at bounding box center [462, 470] width 27 height 23
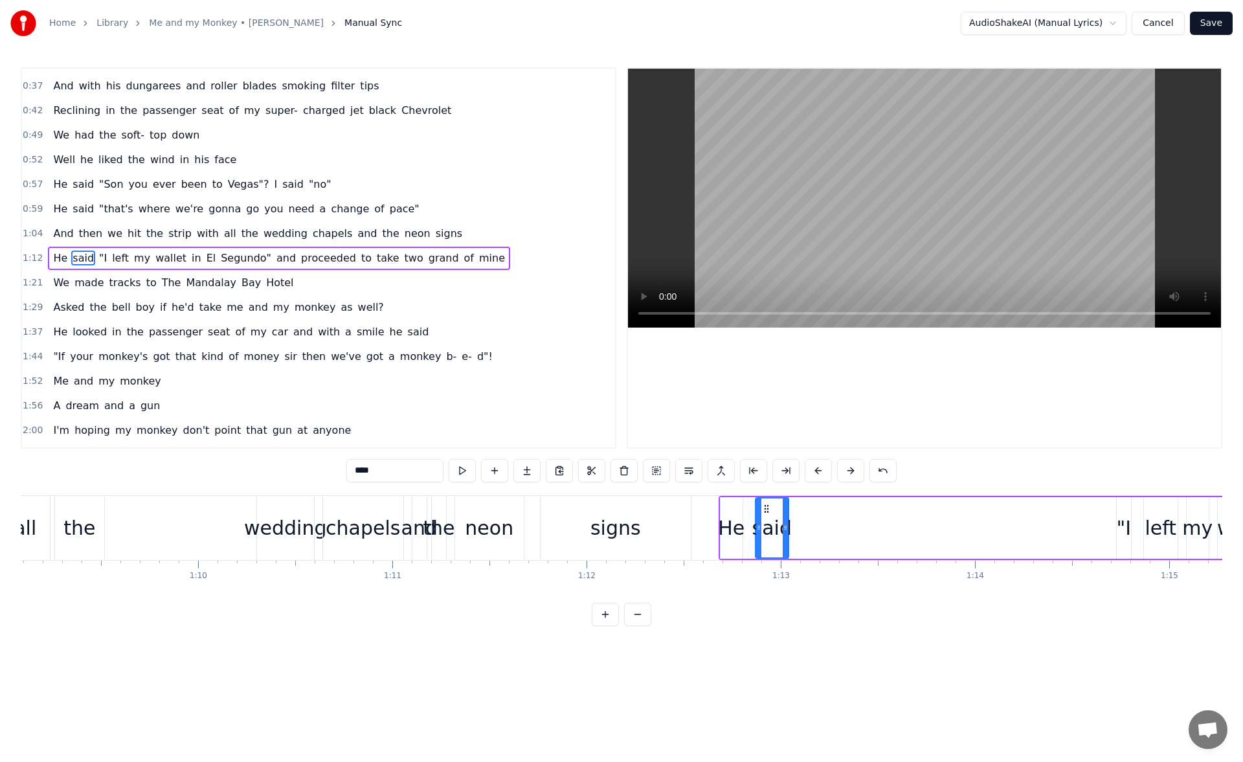
scroll to position [0, 13745]
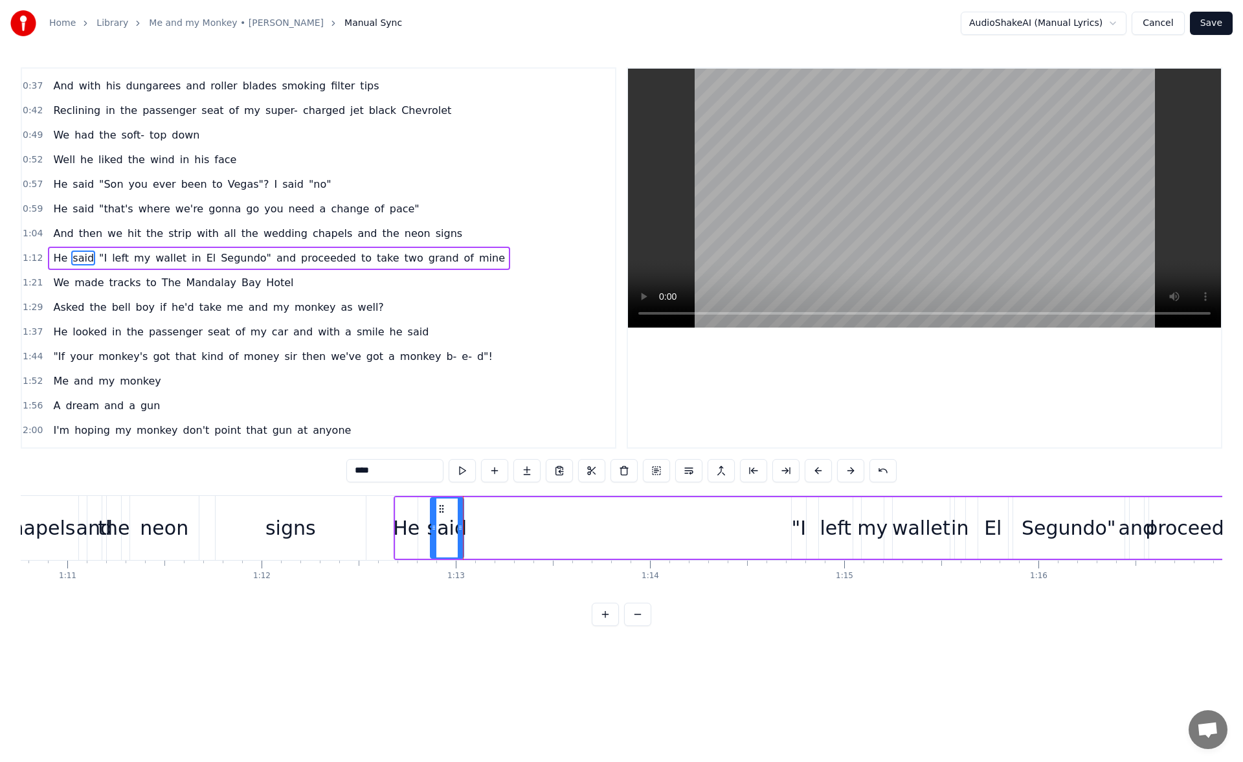
click at [802, 522] on div ""I" at bounding box center [798, 527] width 15 height 29
click at [798, 526] on div ""I" at bounding box center [798, 527] width 15 height 29
drag, startPoint x: 794, startPoint y: 529, endPoint x: 787, endPoint y: 530, distance: 7.8
click at [787, 530] on icon at bounding box center [787, 528] width 5 height 10
drag, startPoint x: 793, startPoint y: 508, endPoint x: 473, endPoint y: 544, distance: 321.9
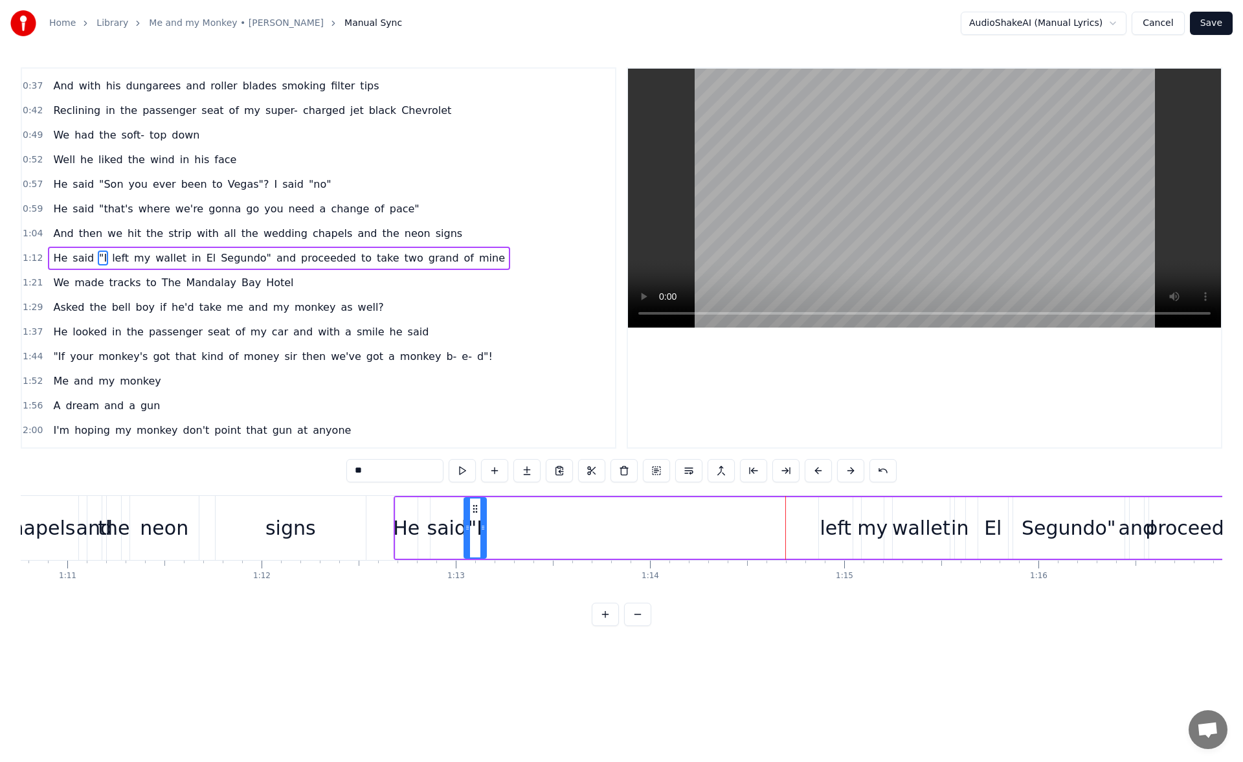
click at [473, 544] on div ""I" at bounding box center [475, 528] width 21 height 59
drag, startPoint x: 484, startPoint y: 532, endPoint x: 523, endPoint y: 532, distance: 38.9
click at [523, 532] on icon at bounding box center [521, 528] width 5 height 10
click at [467, 477] on button at bounding box center [462, 470] width 27 height 23
drag, startPoint x: 523, startPoint y: 530, endPoint x: 535, endPoint y: 531, distance: 12.4
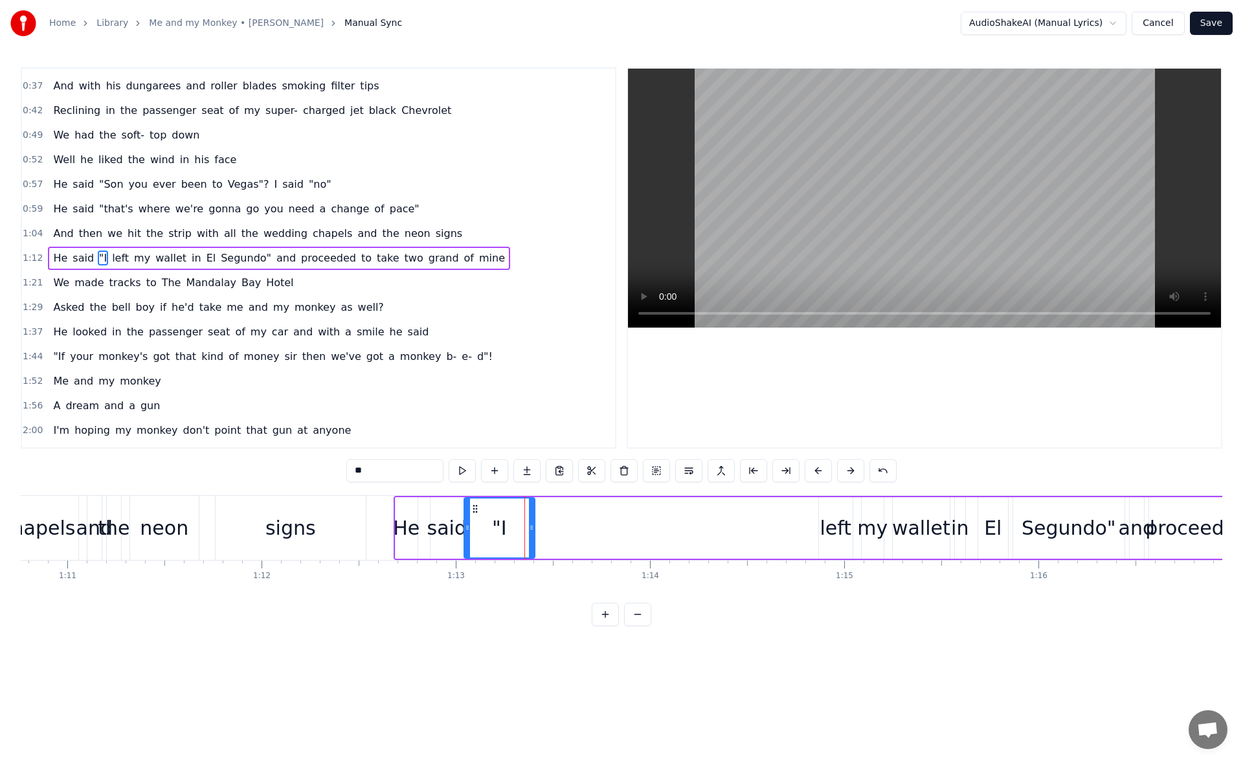
click at [534, 531] on icon at bounding box center [531, 528] width 5 height 10
click at [469, 470] on button at bounding box center [462, 470] width 27 height 23
click at [830, 524] on div "left" at bounding box center [836, 527] width 32 height 29
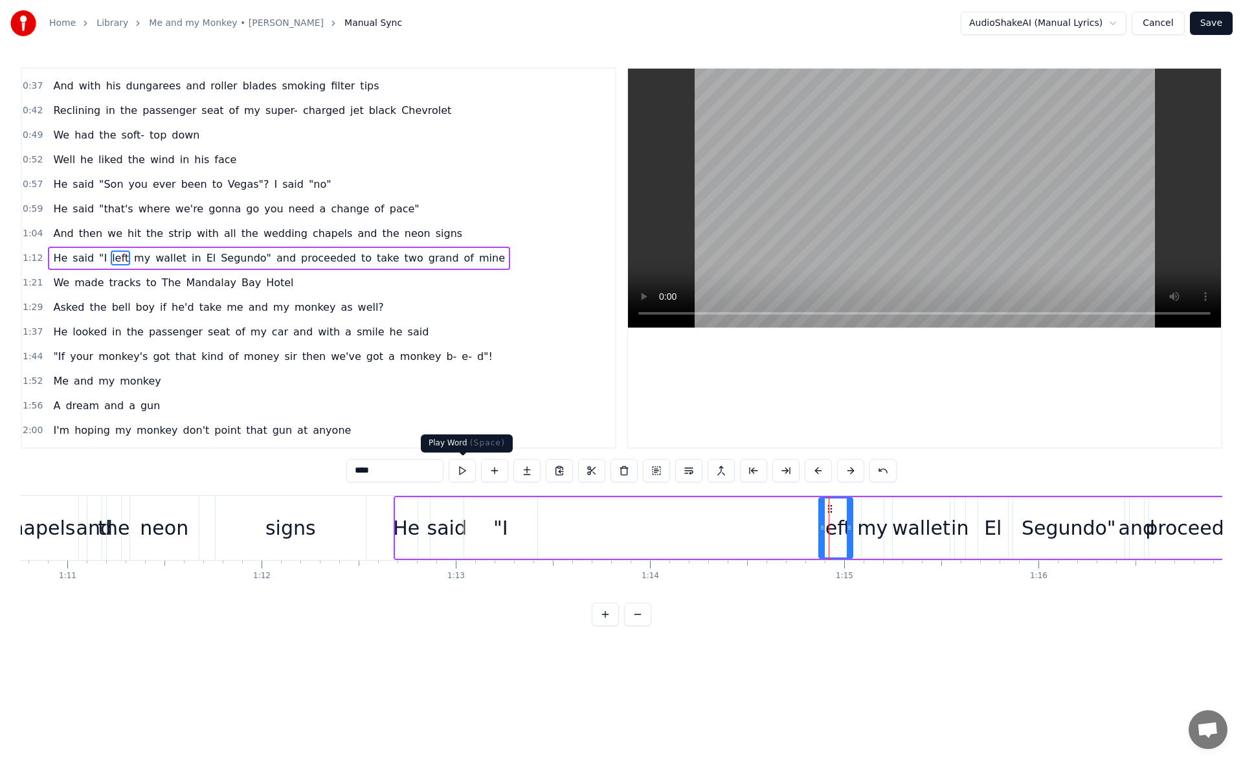
click at [463, 472] on button at bounding box center [462, 470] width 27 height 23
drag, startPoint x: 820, startPoint y: 530, endPoint x: 786, endPoint y: 530, distance: 34.3
click at [786, 530] on icon at bounding box center [787, 528] width 5 height 10
click at [792, 530] on icon at bounding box center [793, 528] width 5 height 10
click at [460, 469] on button at bounding box center [462, 470] width 27 height 23
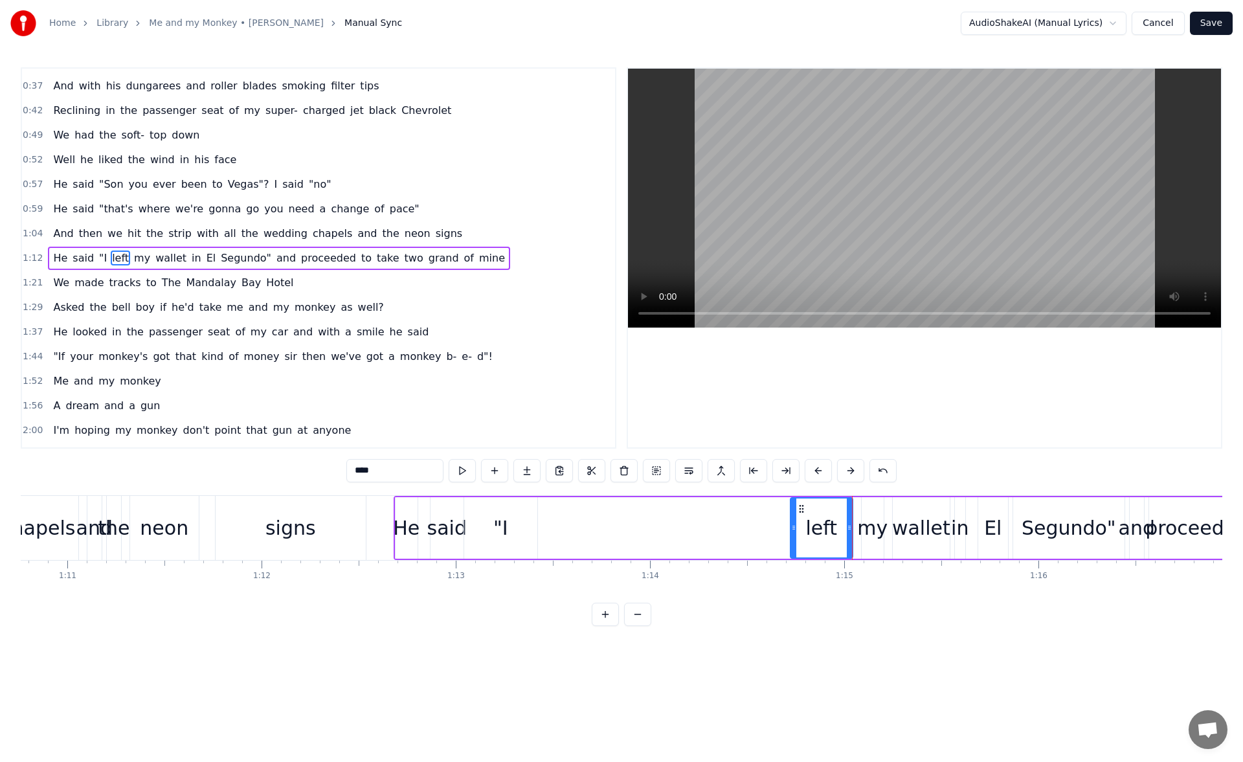
click at [449, 522] on div "said" at bounding box center [446, 527] width 39 height 29
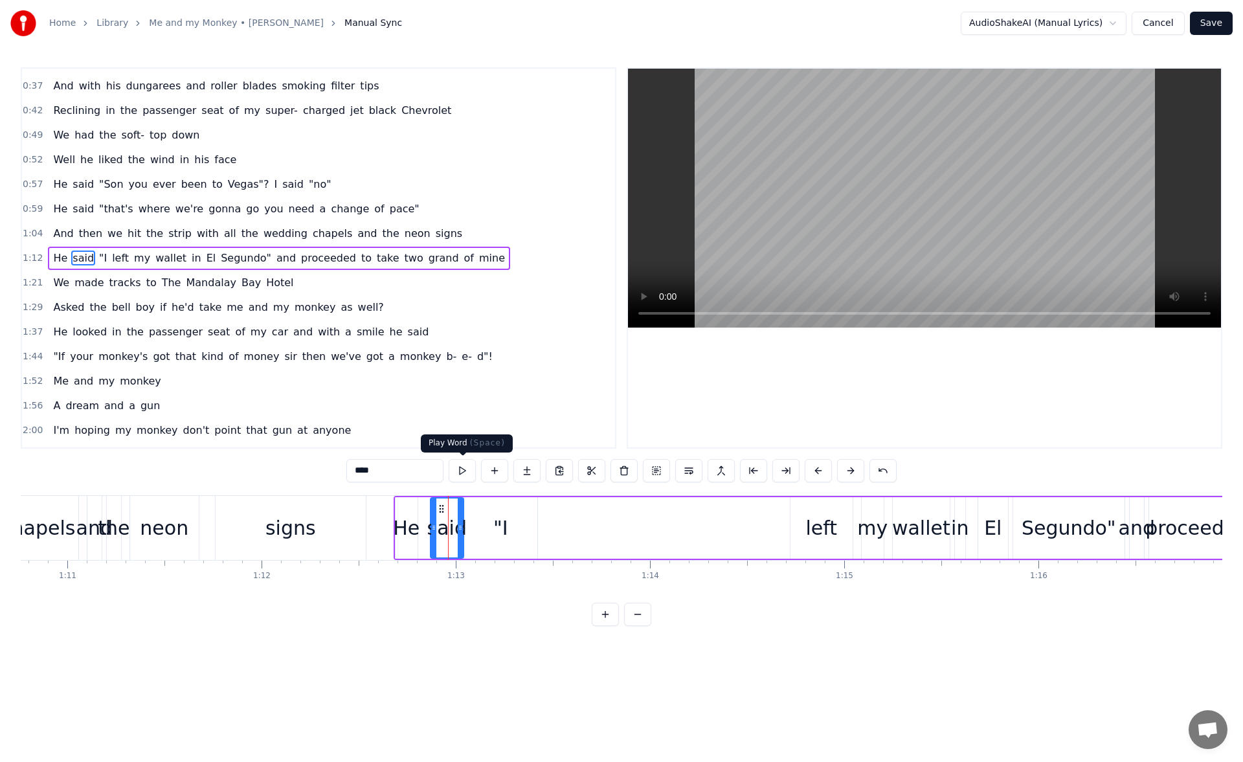
click at [467, 471] on button at bounding box center [462, 470] width 27 height 23
click at [502, 517] on div ""I" at bounding box center [500, 527] width 15 height 29
click at [465, 469] on button at bounding box center [462, 470] width 27 height 23
click at [806, 523] on div "left" at bounding box center [822, 528] width 62 height 62
click at [468, 473] on button at bounding box center [462, 470] width 27 height 23
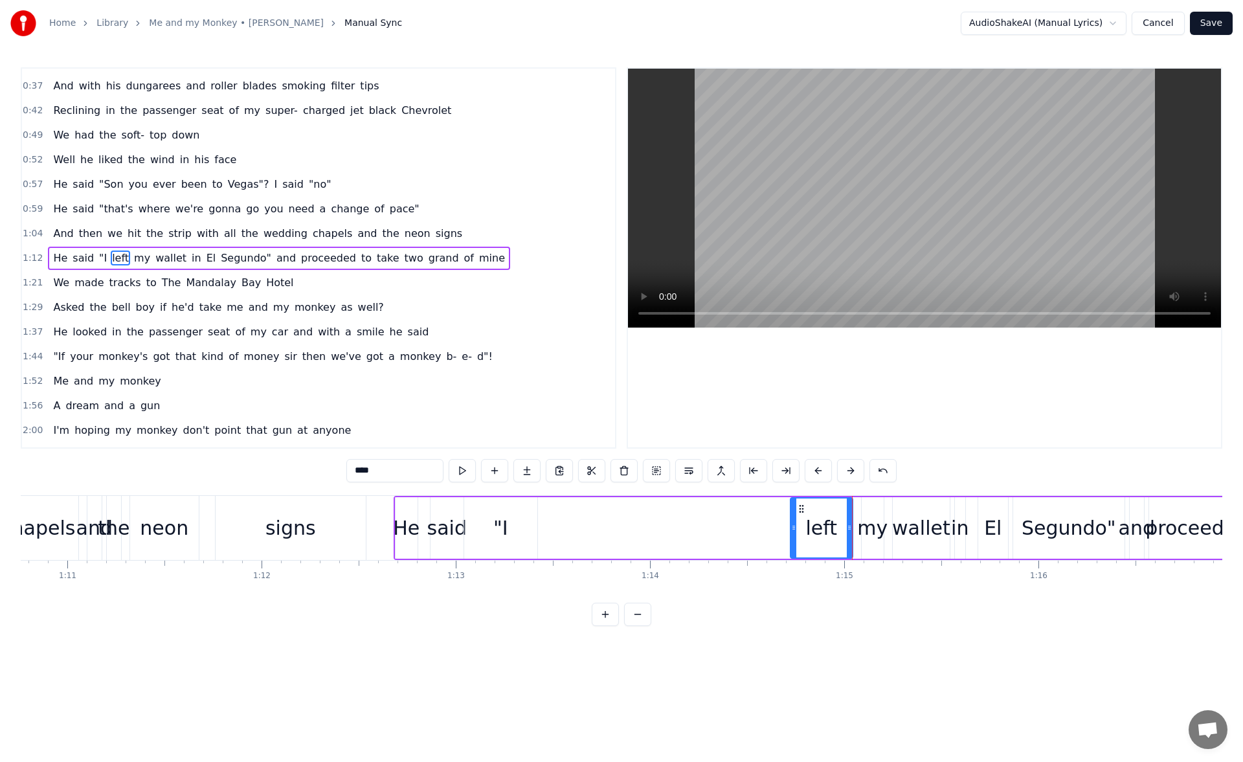
click at [499, 538] on div ""I" at bounding box center [500, 527] width 15 height 29
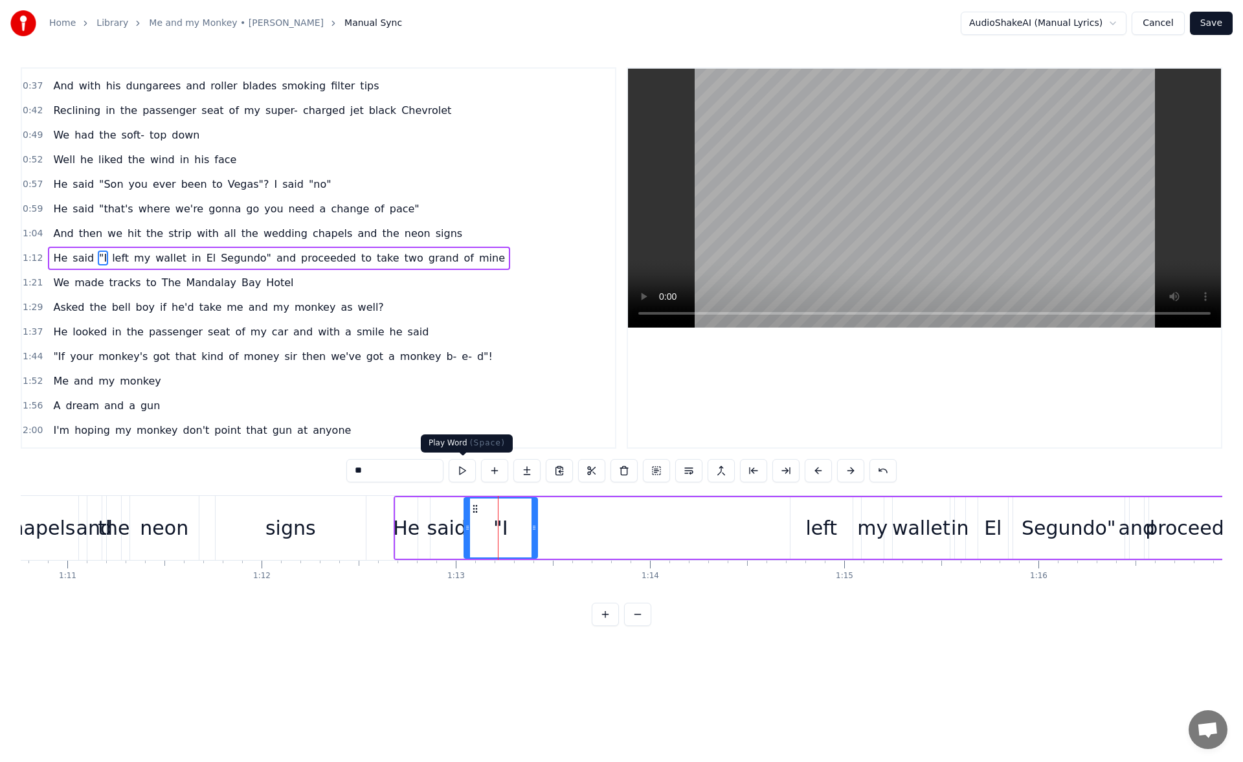
click at [466, 472] on button at bounding box center [462, 470] width 27 height 23
drag, startPoint x: 535, startPoint y: 532, endPoint x: 524, endPoint y: 533, distance: 10.4
click at [524, 533] on div at bounding box center [523, 528] width 5 height 59
click at [805, 524] on div "left" at bounding box center [822, 528] width 62 height 62
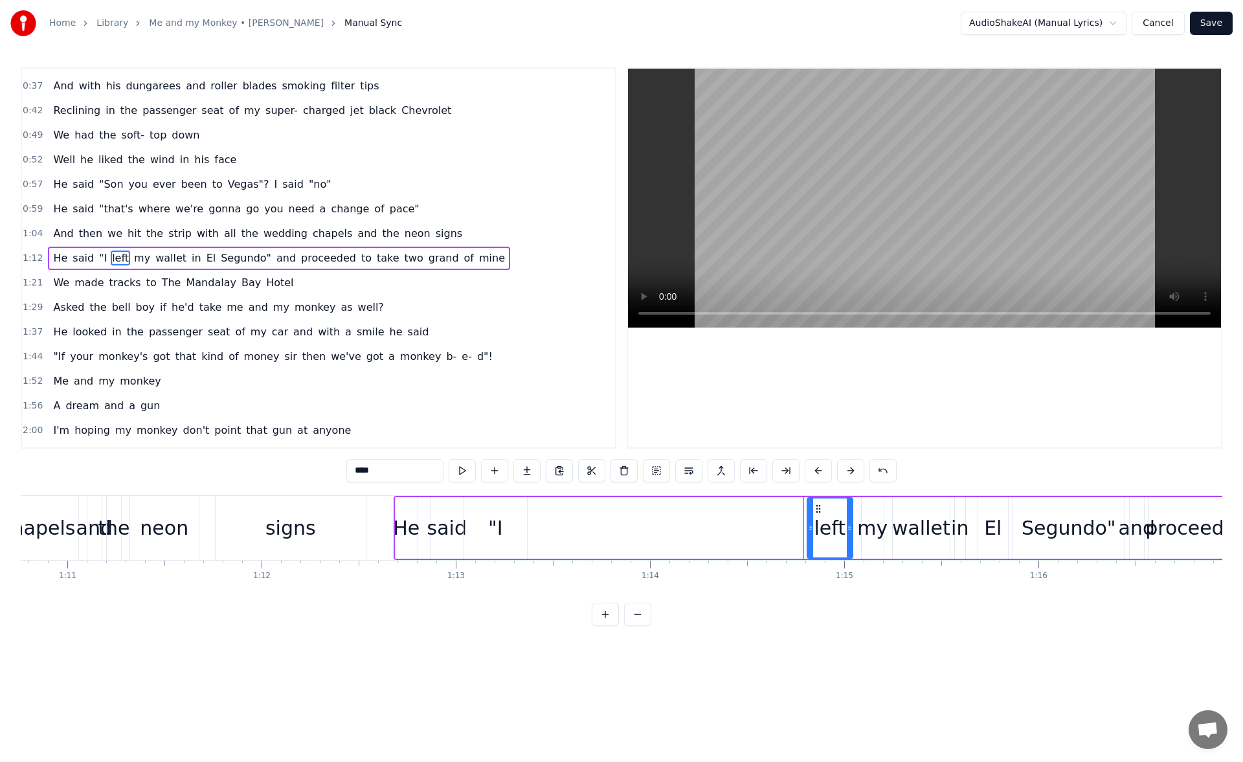
drag, startPoint x: 793, startPoint y: 533, endPoint x: 807, endPoint y: 534, distance: 14.3
click at [812, 532] on div at bounding box center [810, 528] width 5 height 59
click at [459, 464] on button at bounding box center [462, 470] width 27 height 23
click at [515, 516] on div ""I" at bounding box center [495, 528] width 63 height 62
type input "**"
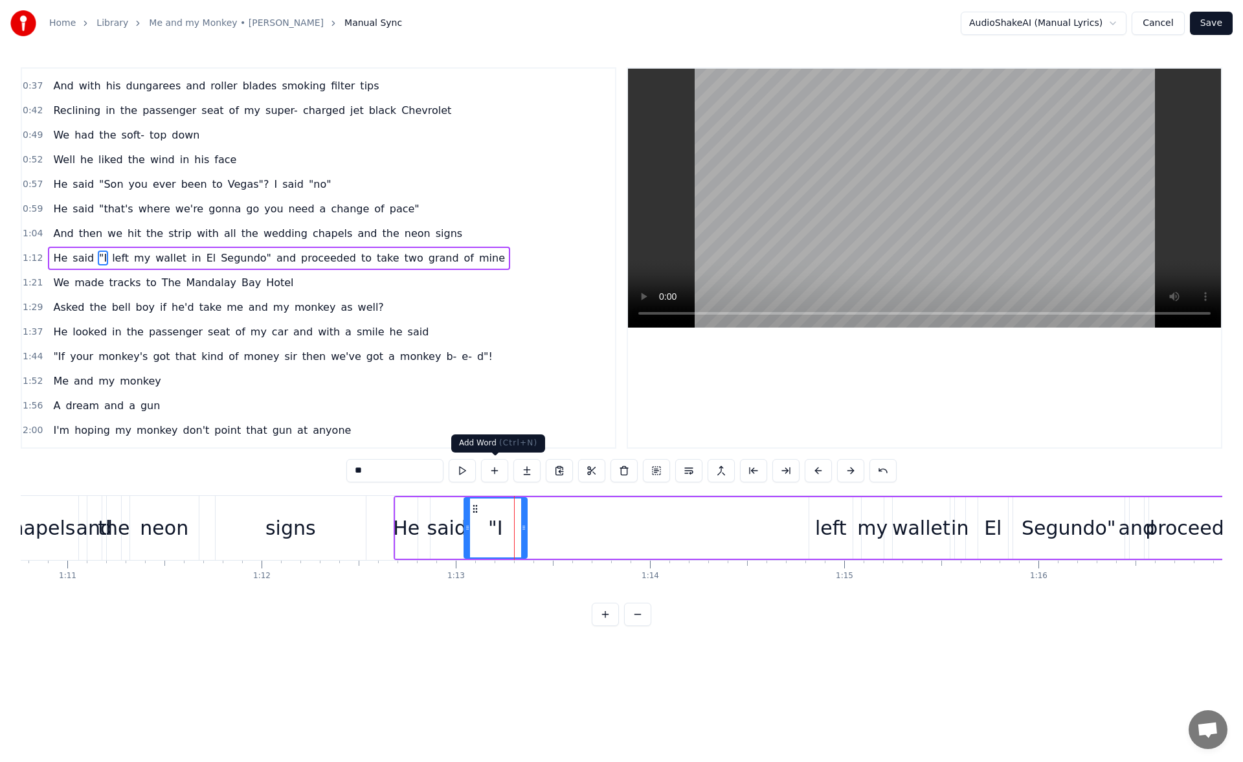
click at [497, 473] on button at bounding box center [494, 470] width 27 height 23
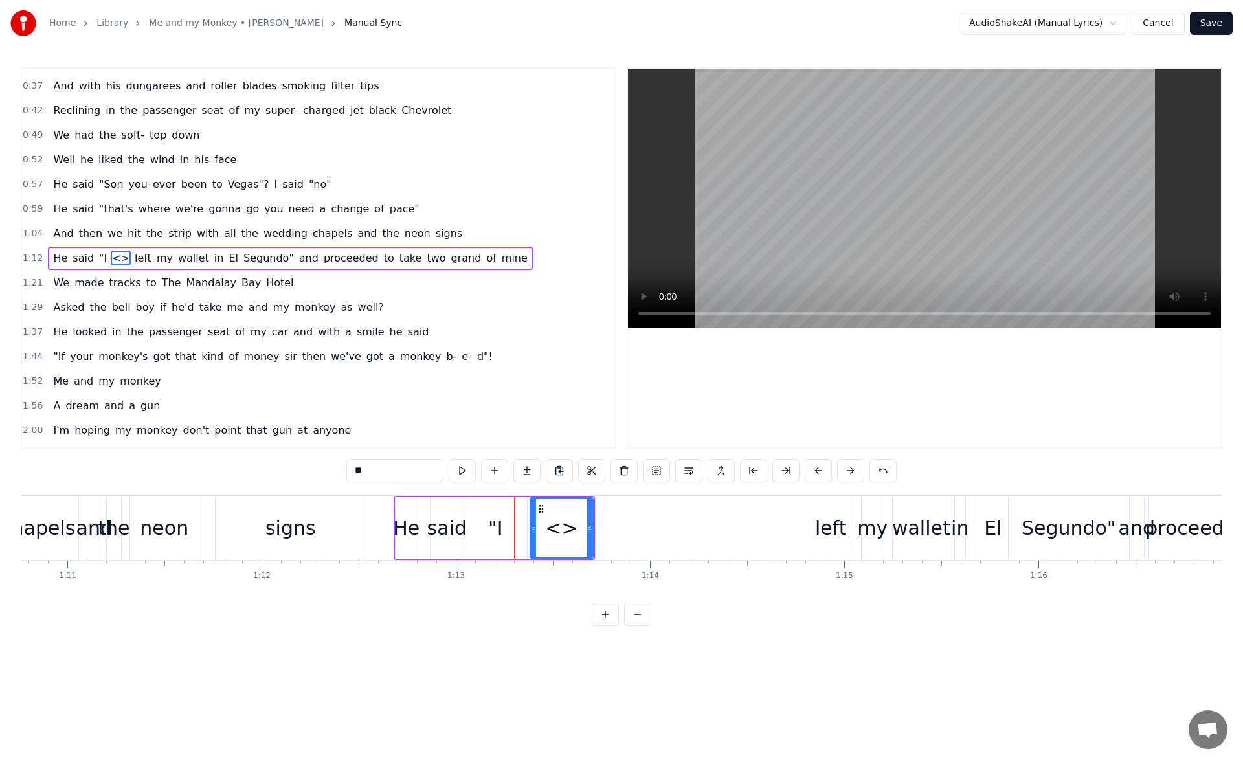
drag, startPoint x: 387, startPoint y: 472, endPoint x: 322, endPoint y: 479, distance: 65.1
click at [322, 479] on div "0:33 There was me and my monkey 0:37 And with his dungarees and roller blades s…" at bounding box center [622, 346] width 1202 height 559
drag, startPoint x: 578, startPoint y: 515, endPoint x: 754, endPoint y: 531, distance: 177.5
click at [754, 531] on div "I" at bounding box center [776, 528] width 62 height 59
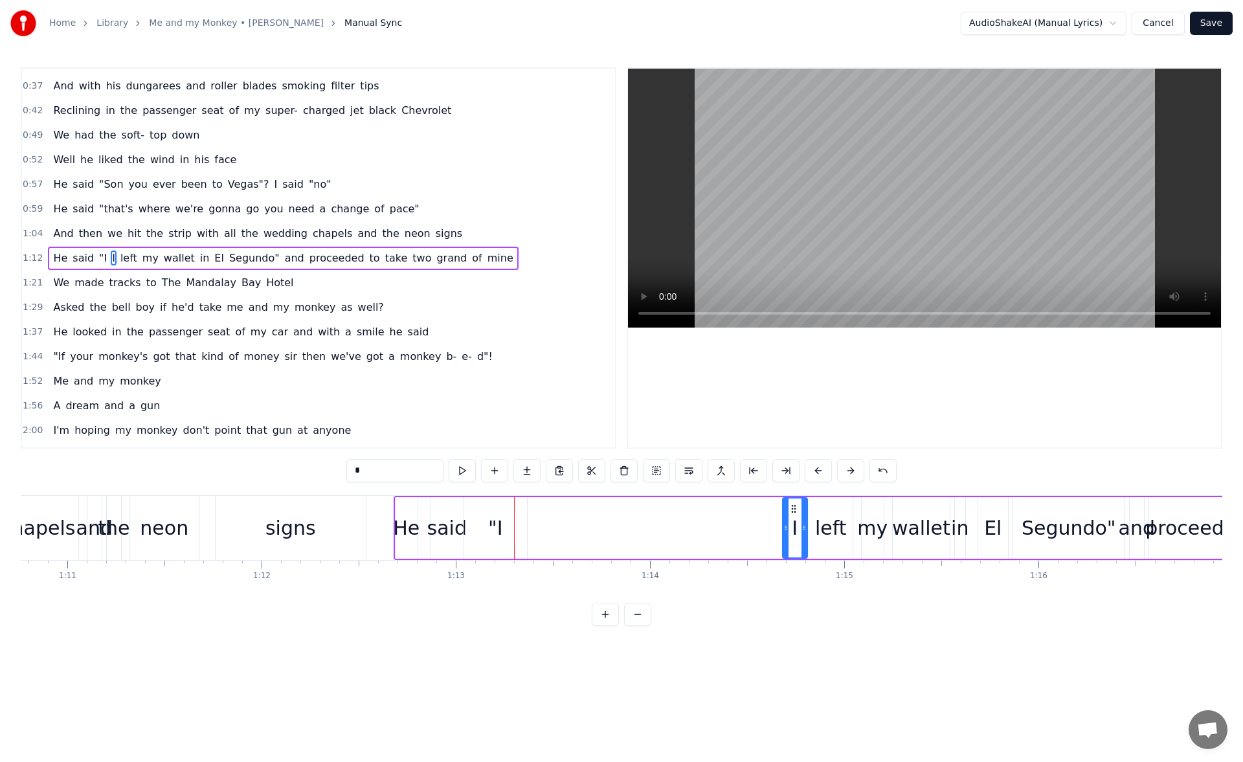
drag, startPoint x: 747, startPoint y: 530, endPoint x: 785, endPoint y: 532, distance: 38.3
click at [785, 532] on icon at bounding box center [785, 528] width 5 height 10
click at [296, 513] on div "signs" at bounding box center [290, 527] width 51 height 29
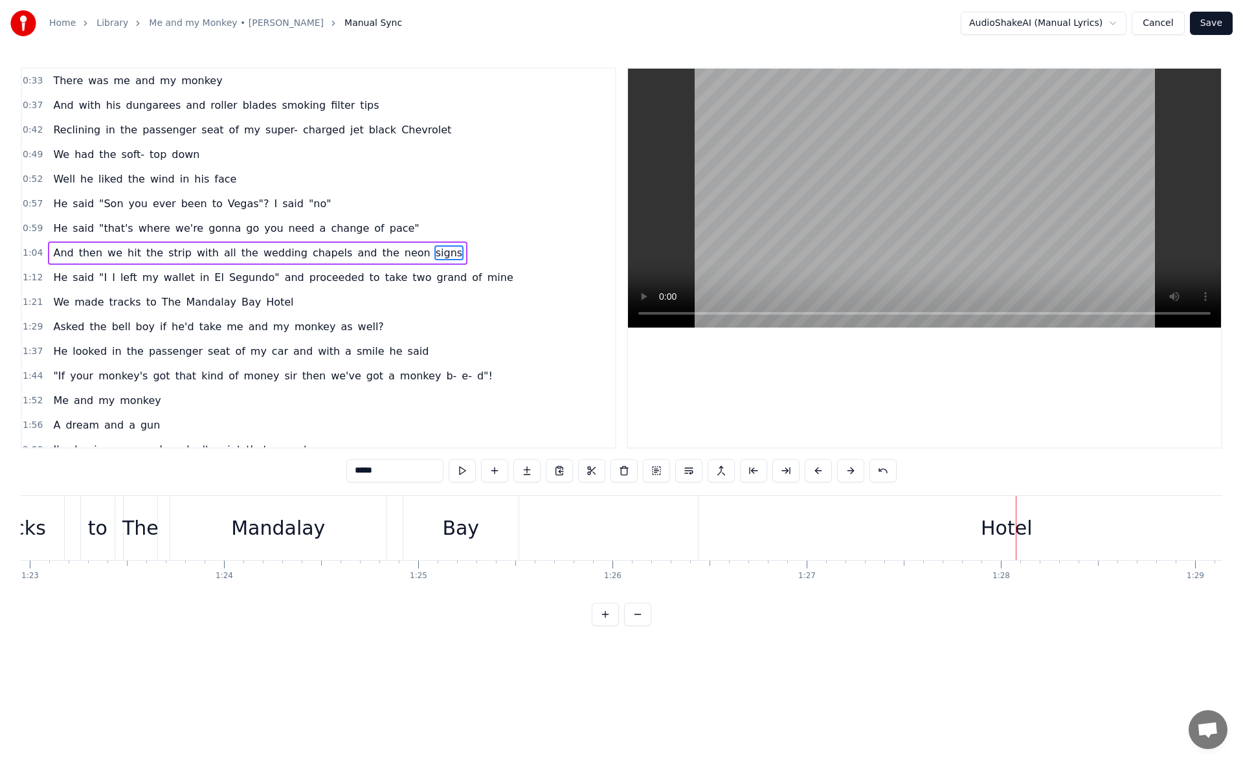
scroll to position [0, 16021]
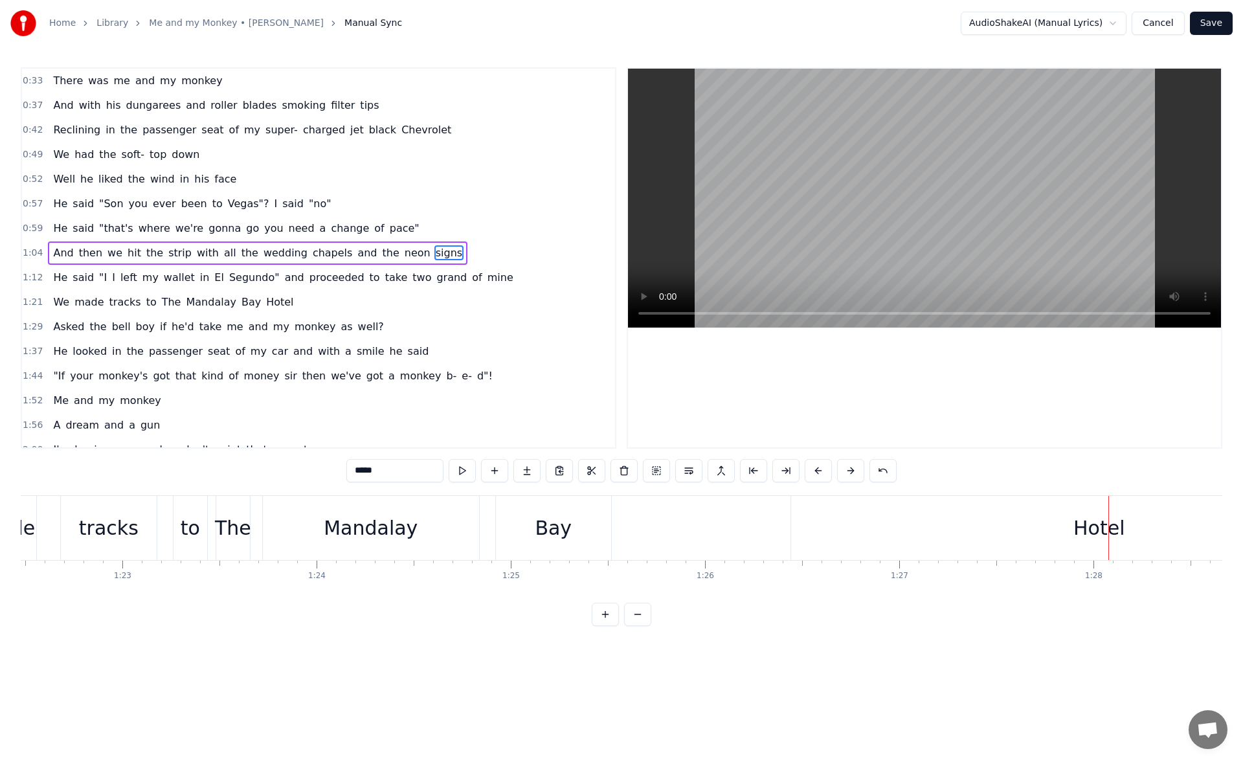
click at [539, 534] on div "Bay" at bounding box center [553, 527] width 37 height 29
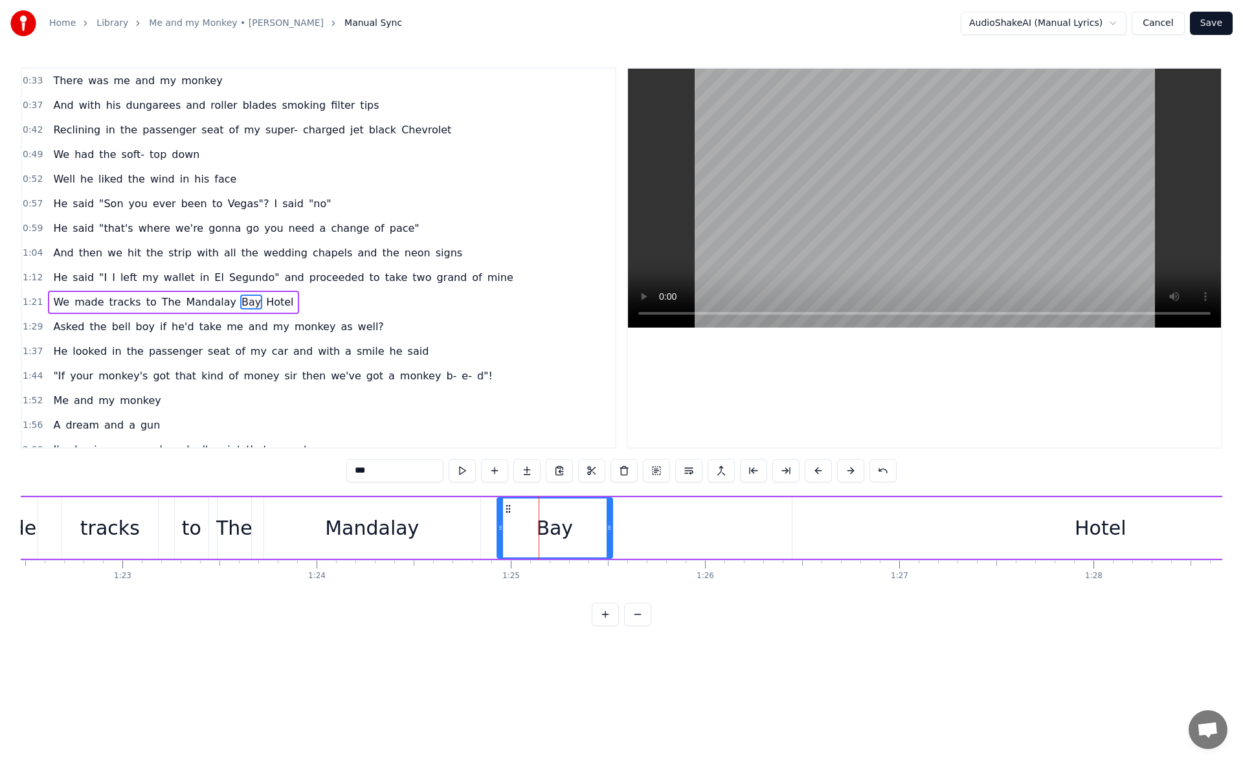
scroll to position [44, 0]
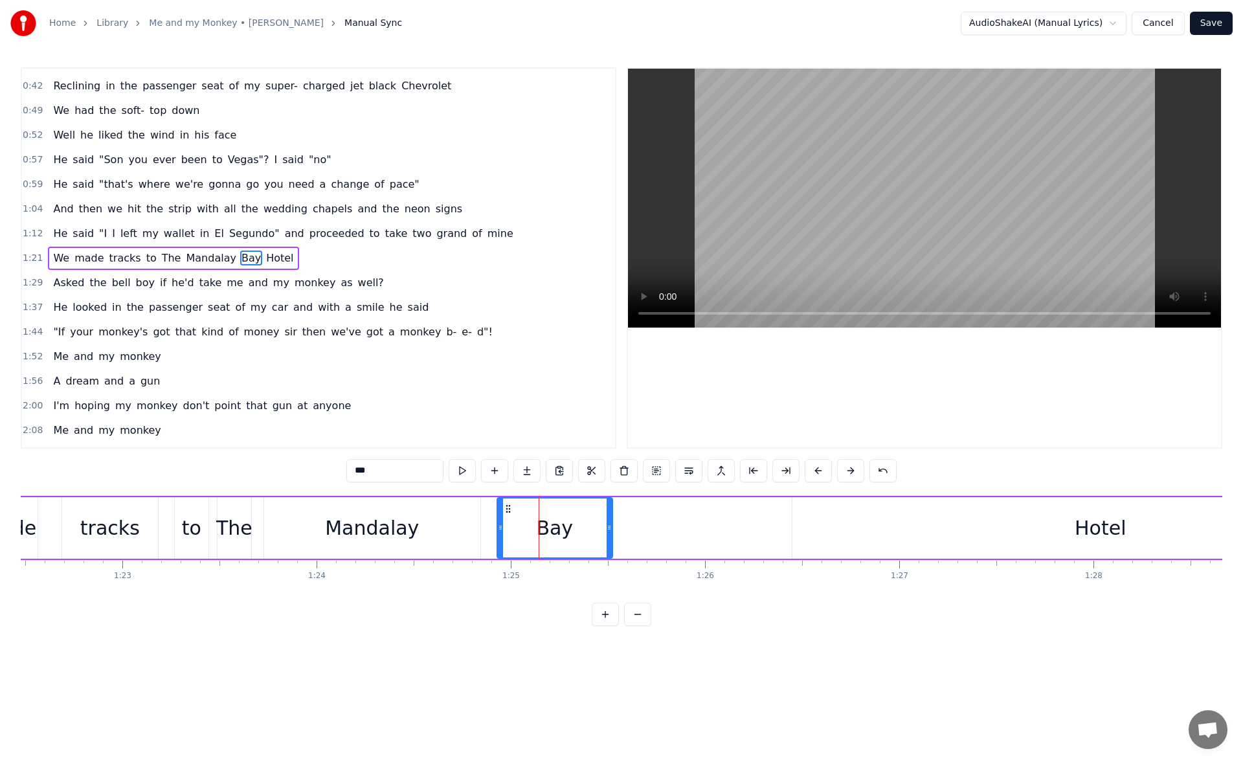
click at [917, 531] on div "Hotel" at bounding box center [1101, 528] width 616 height 62
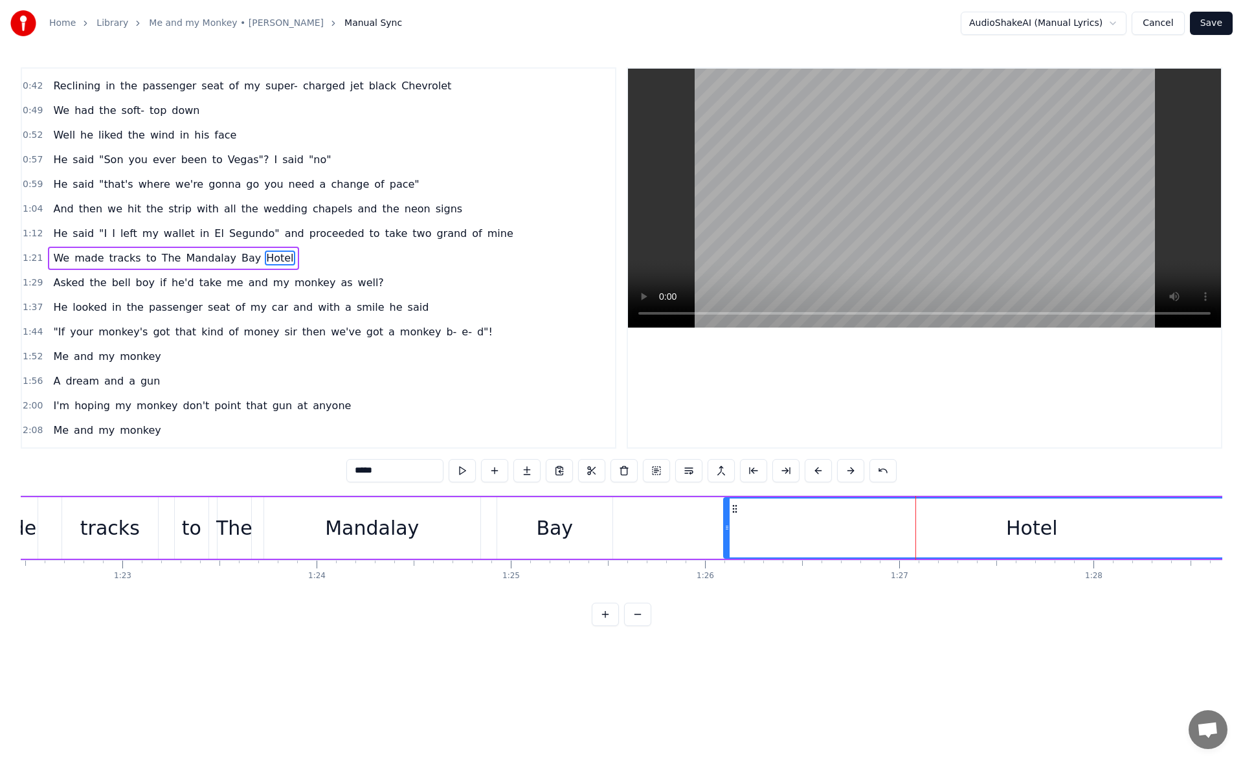
drag, startPoint x: 804, startPoint y: 508, endPoint x: 736, endPoint y: 511, distance: 68.7
click at [736, 511] on icon at bounding box center [735, 509] width 10 height 10
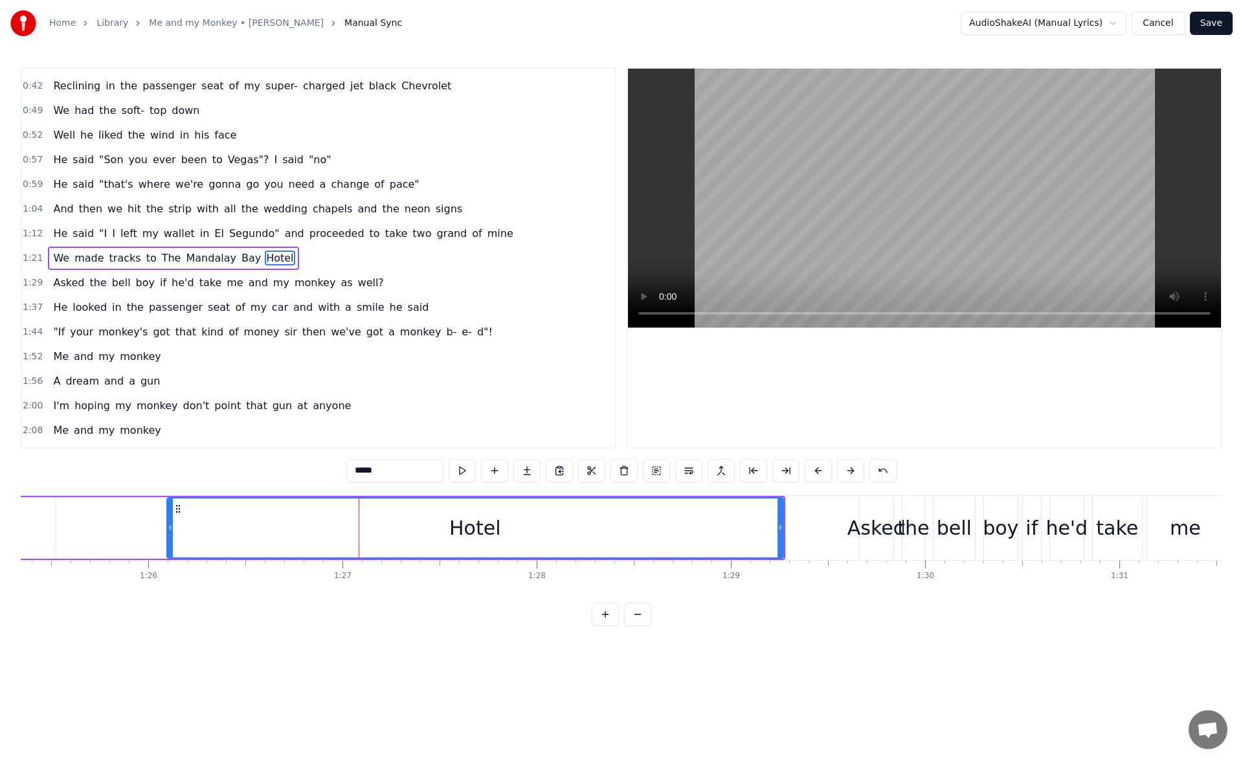
scroll to position [0, 16671]
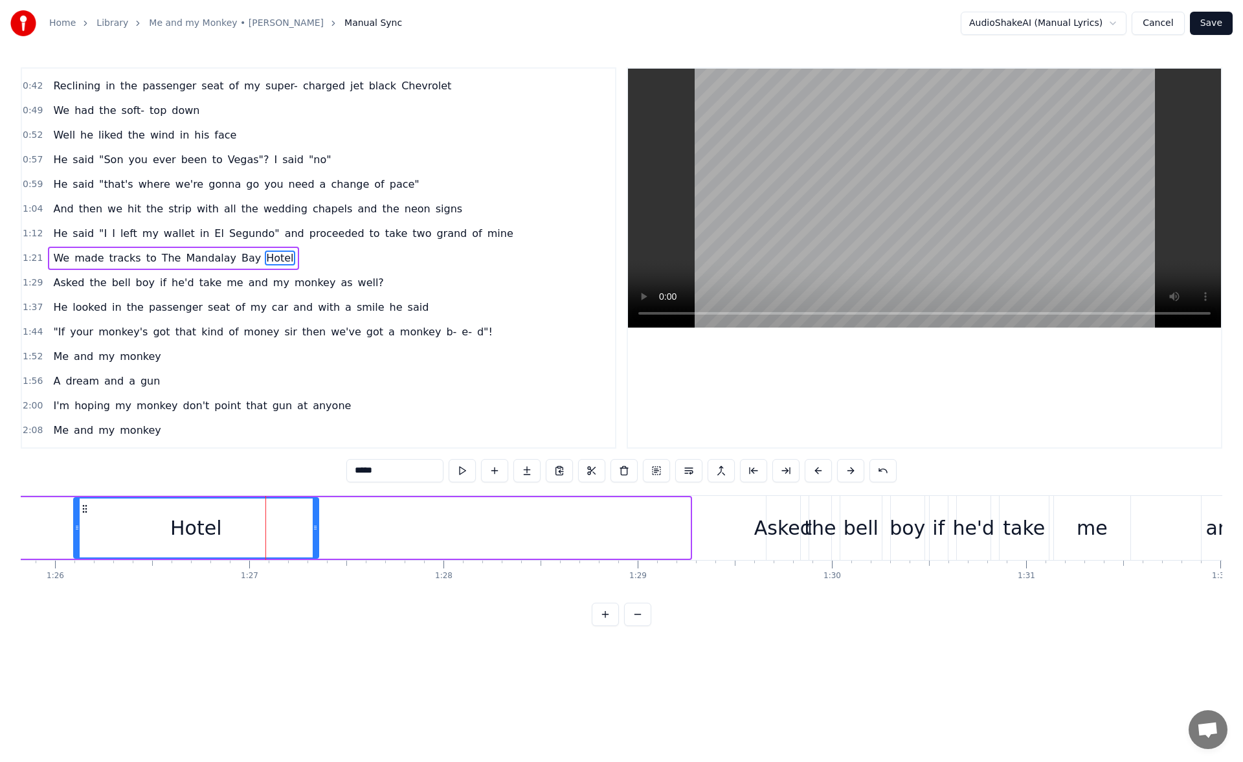
drag, startPoint x: 688, startPoint y: 527, endPoint x: 316, endPoint y: 543, distance: 372.0
click at [316, 543] on div at bounding box center [315, 528] width 5 height 59
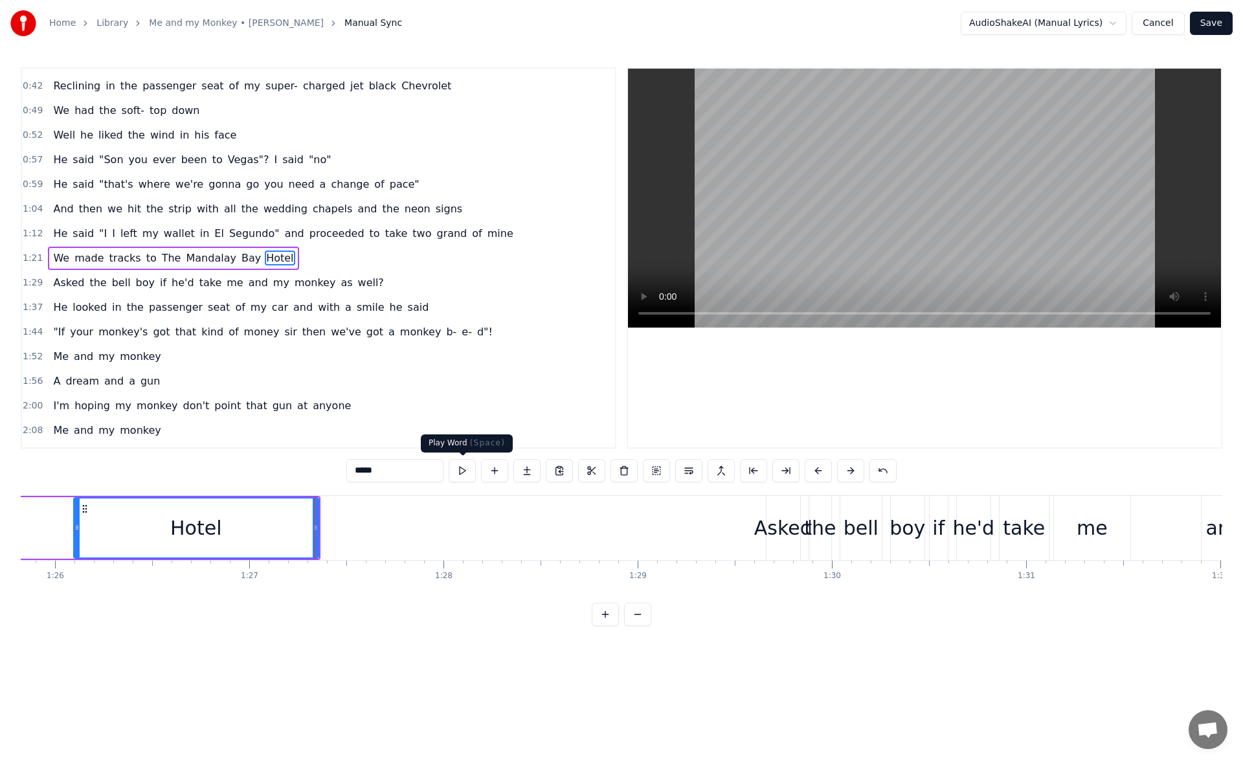
click at [464, 472] on button at bounding box center [462, 470] width 27 height 23
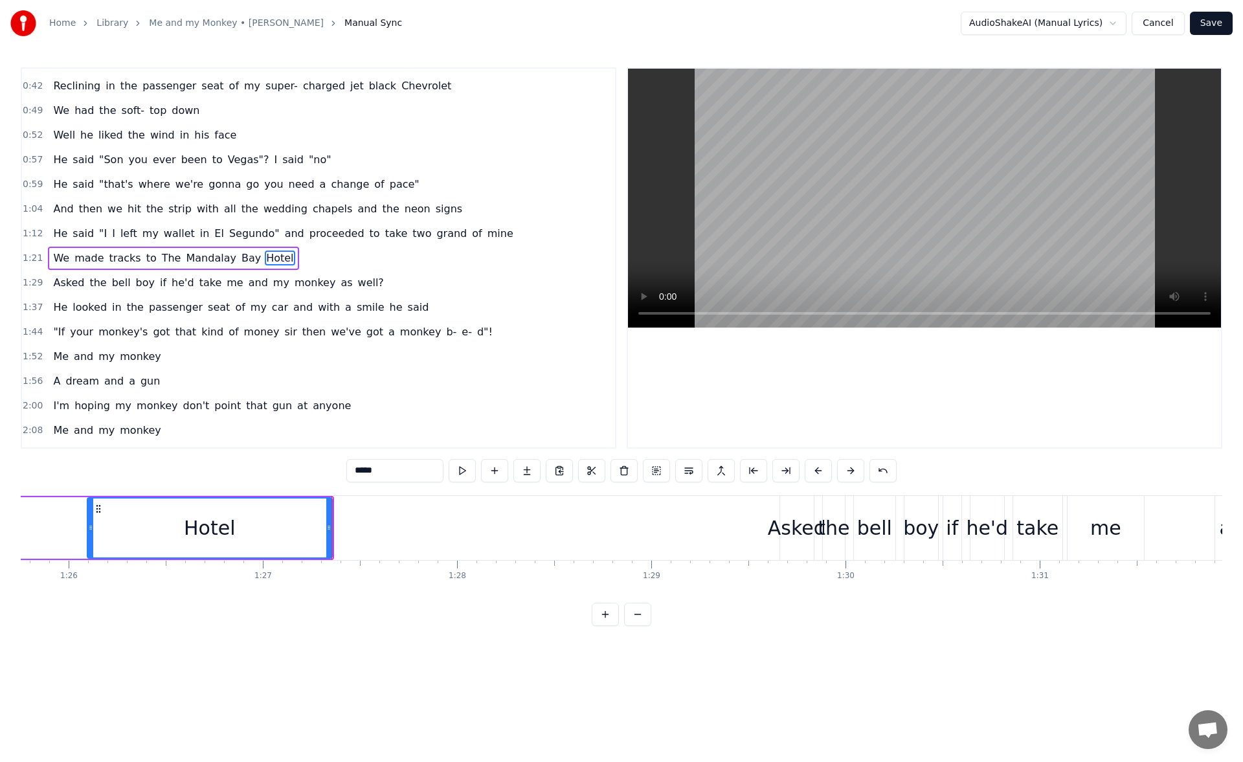
drag, startPoint x: 328, startPoint y: 533, endPoint x: 369, endPoint y: 532, distance: 40.8
click at [332, 532] on div at bounding box center [328, 528] width 5 height 59
click at [462, 472] on button at bounding box center [462, 470] width 27 height 23
click at [784, 523] on div "Asked" at bounding box center [798, 527] width 58 height 29
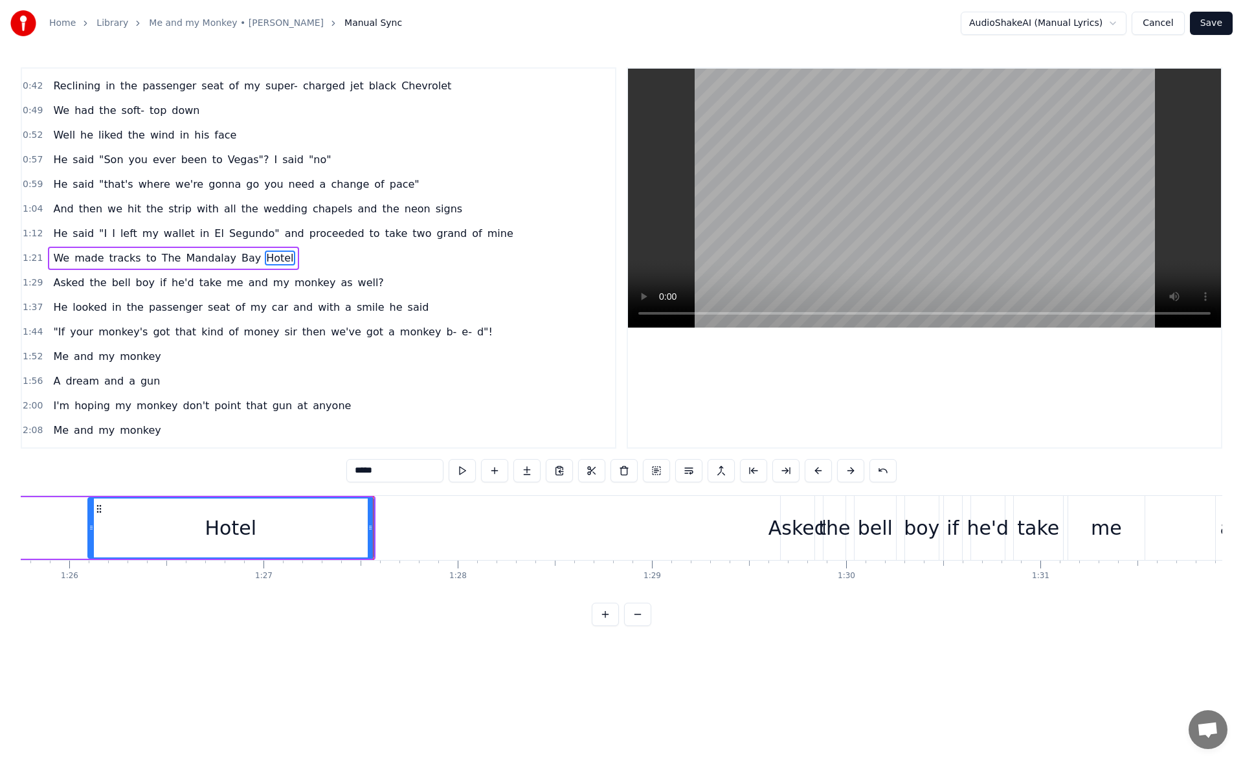
type input "*****"
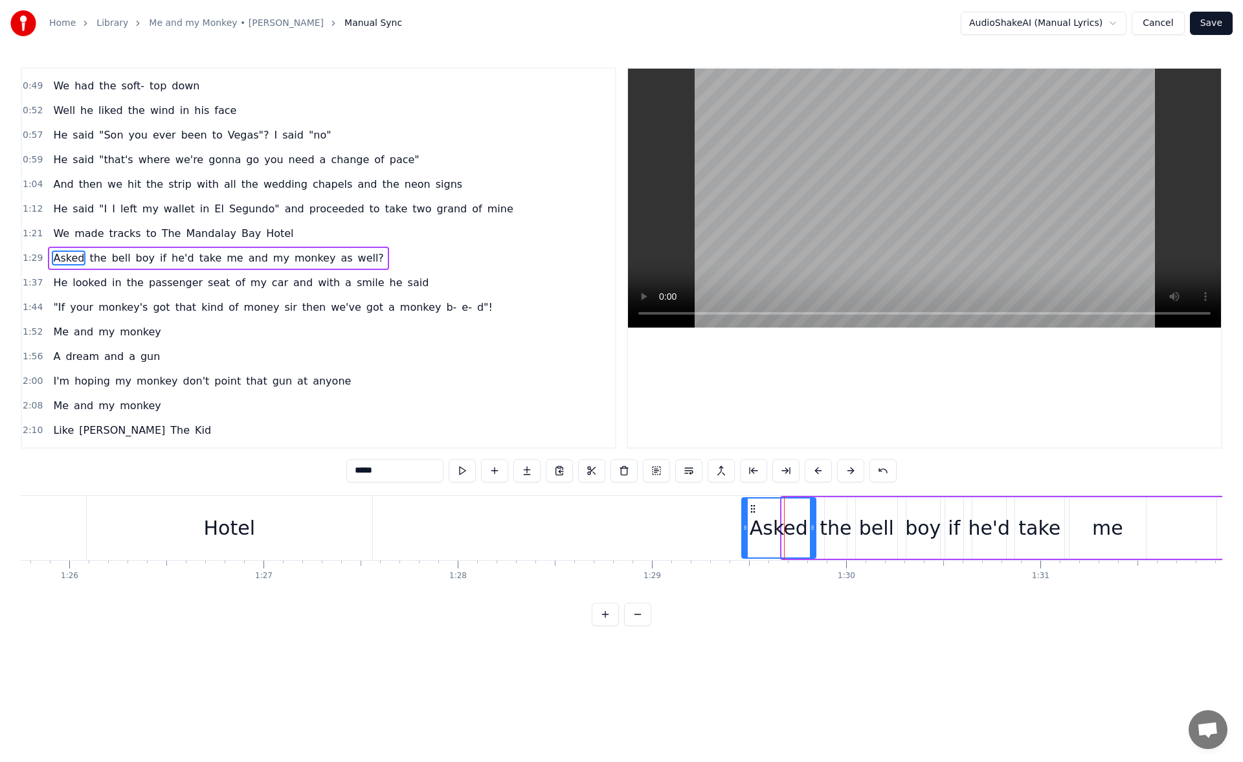
drag, startPoint x: 782, startPoint y: 526, endPoint x: 742, endPoint y: 526, distance: 40.2
click at [743, 526] on icon at bounding box center [745, 528] width 5 height 10
drag, startPoint x: 743, startPoint y: 527, endPoint x: 771, endPoint y: 528, distance: 27.9
click at [771, 528] on icon at bounding box center [773, 528] width 5 height 10
click at [780, 537] on div at bounding box center [776, 528] width 5 height 59
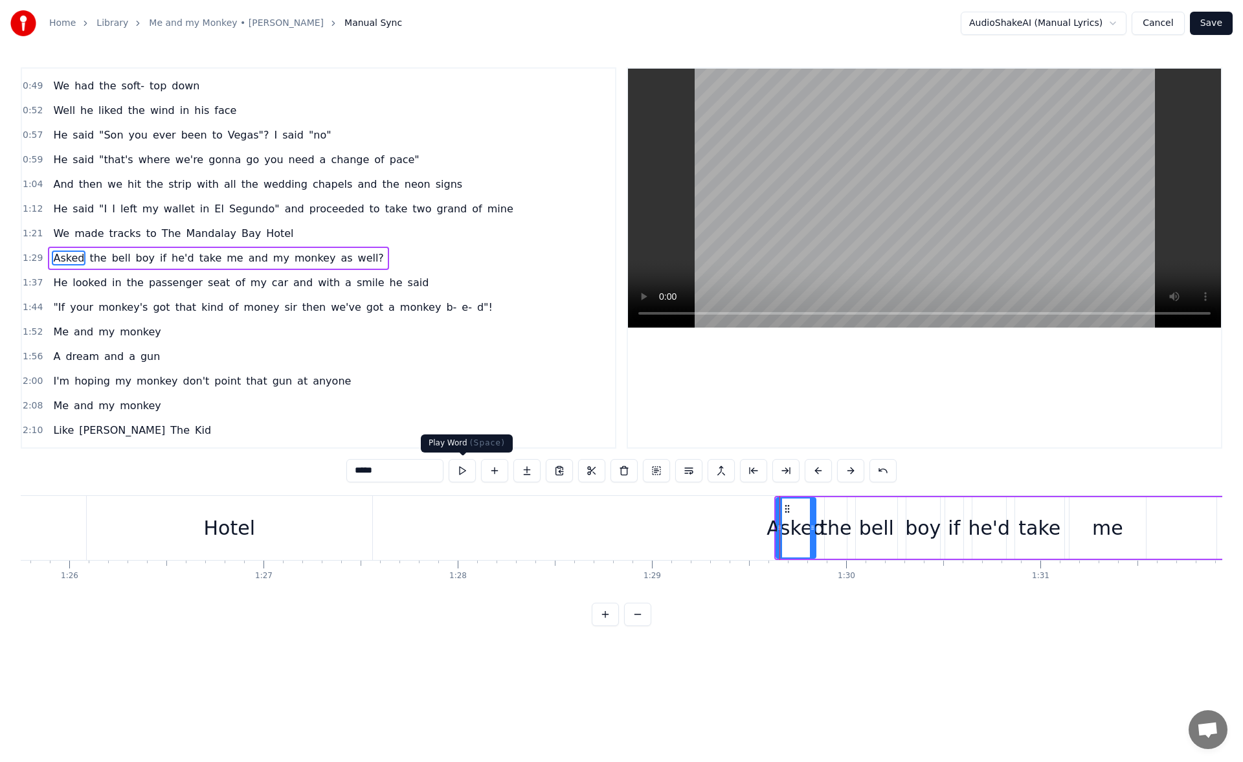
click at [460, 464] on button at bounding box center [462, 470] width 27 height 23
drag, startPoint x: 787, startPoint y: 510, endPoint x: 752, endPoint y: 514, distance: 34.6
click at [752, 514] on div "Asked" at bounding box center [762, 528] width 38 height 59
drag, startPoint x: 779, startPoint y: 528, endPoint x: 763, endPoint y: 530, distance: 15.6
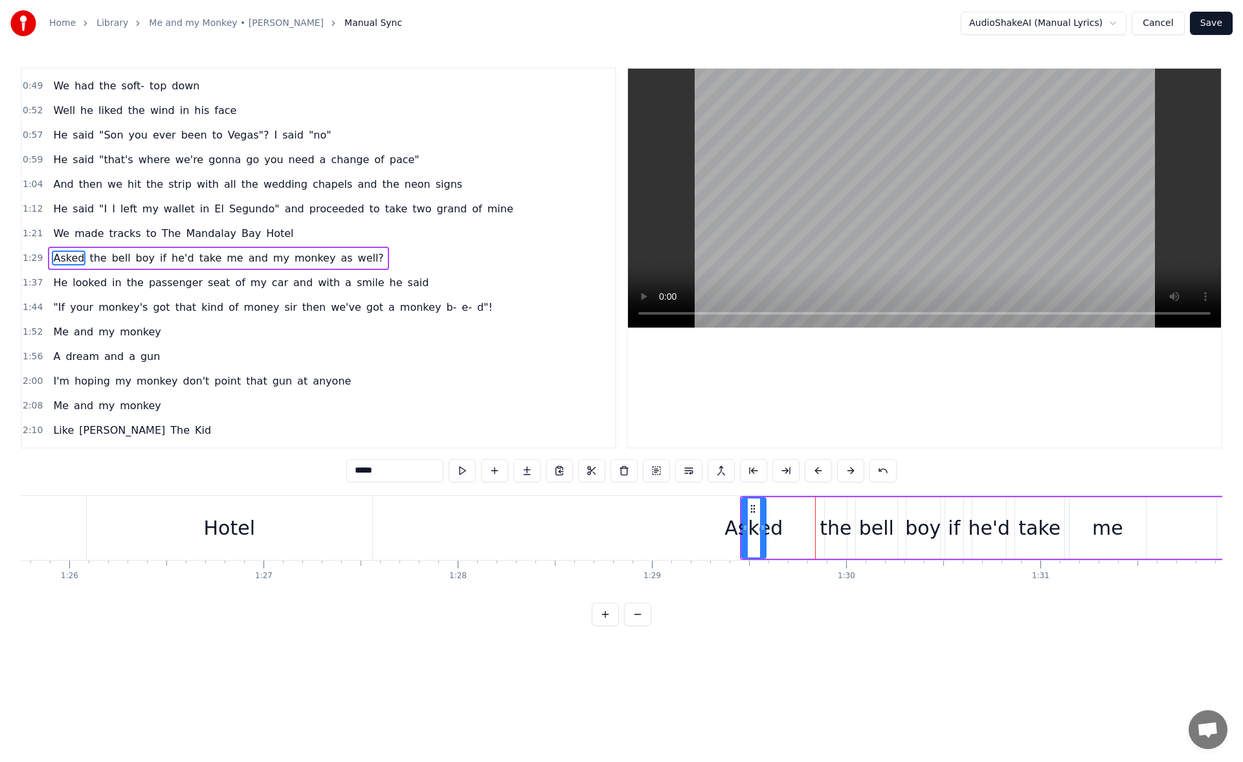
click at [763, 530] on icon at bounding box center [762, 528] width 5 height 10
click at [496, 480] on button at bounding box center [494, 470] width 27 height 23
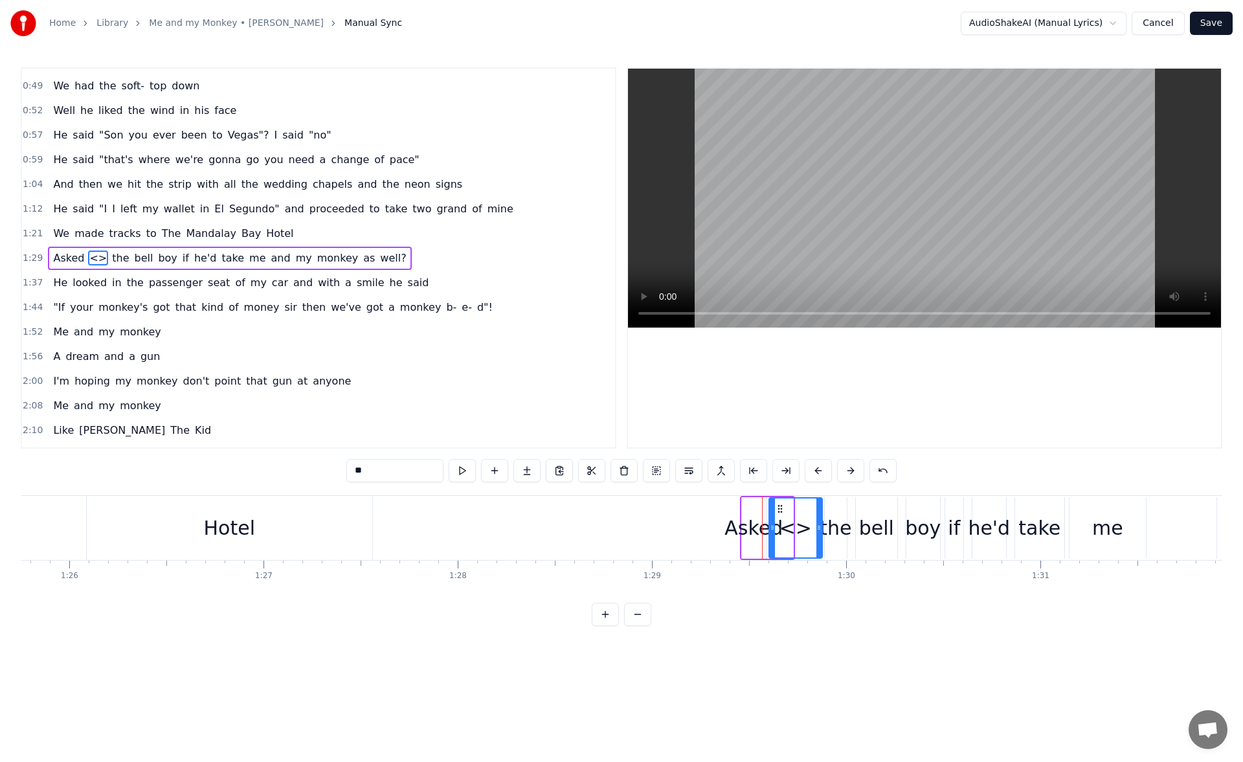
drag, startPoint x: 791, startPoint y: 528, endPoint x: 820, endPoint y: 530, distance: 29.3
click at [820, 530] on icon at bounding box center [819, 528] width 5 height 10
click at [754, 525] on div "Asked" at bounding box center [754, 527] width 58 height 29
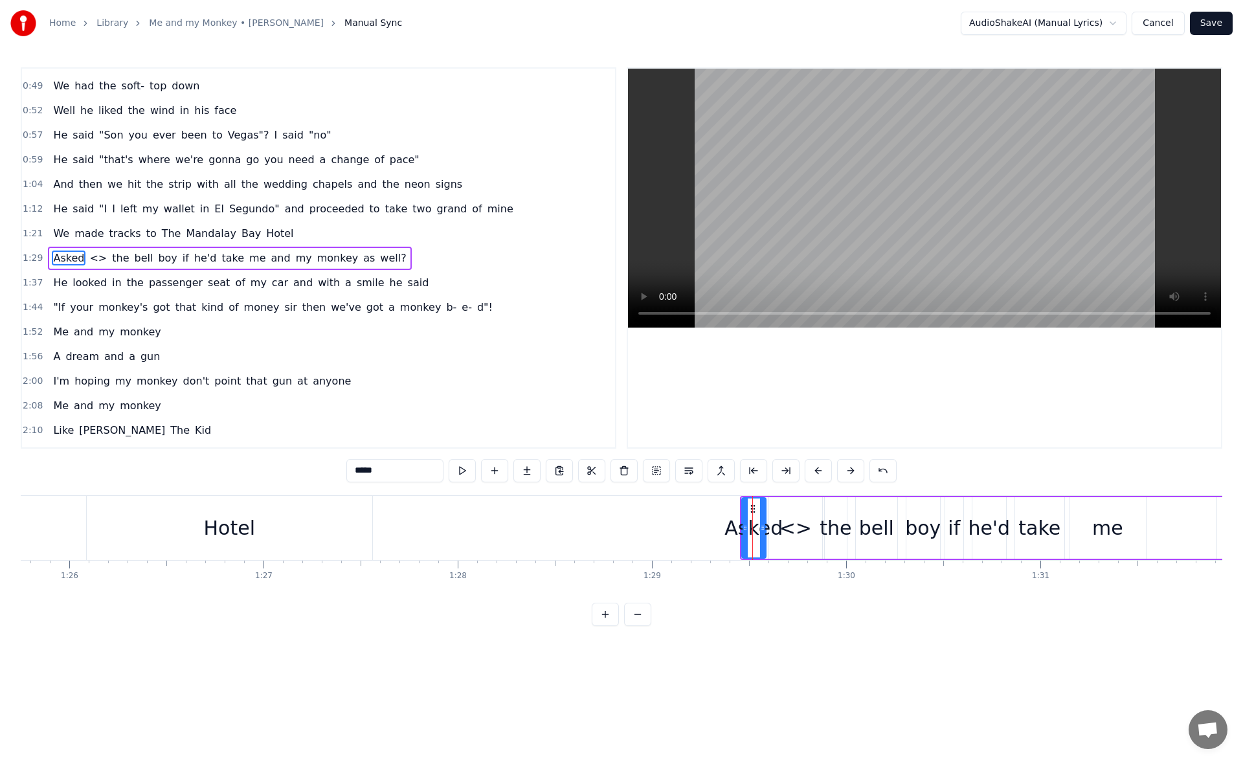
drag, startPoint x: 389, startPoint y: 473, endPoint x: 320, endPoint y: 471, distance: 69.3
click at [320, 471] on div "0:33 There was me and my monkey 0:37 And with his dungarees and roller blades s…" at bounding box center [622, 346] width 1202 height 559
click at [798, 539] on div "<>" at bounding box center [796, 527] width 32 height 29
drag, startPoint x: 348, startPoint y: 475, endPoint x: 329, endPoint y: 479, distance: 19.2
click at [329, 479] on div "0:33 There was me and my monkey 0:37 And with his dungarees and roller blades s…" at bounding box center [622, 346] width 1202 height 559
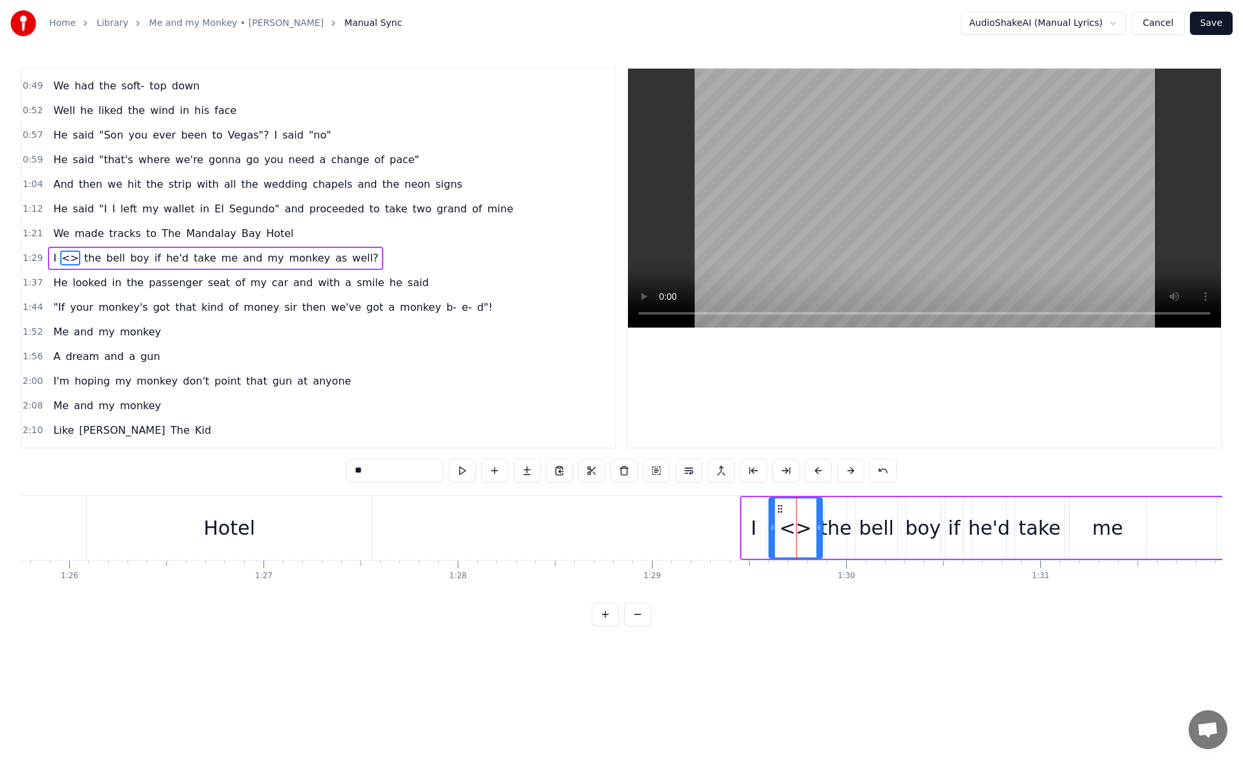
paste input "***"
click at [752, 528] on div "I" at bounding box center [754, 527] width 6 height 29
type input "*"
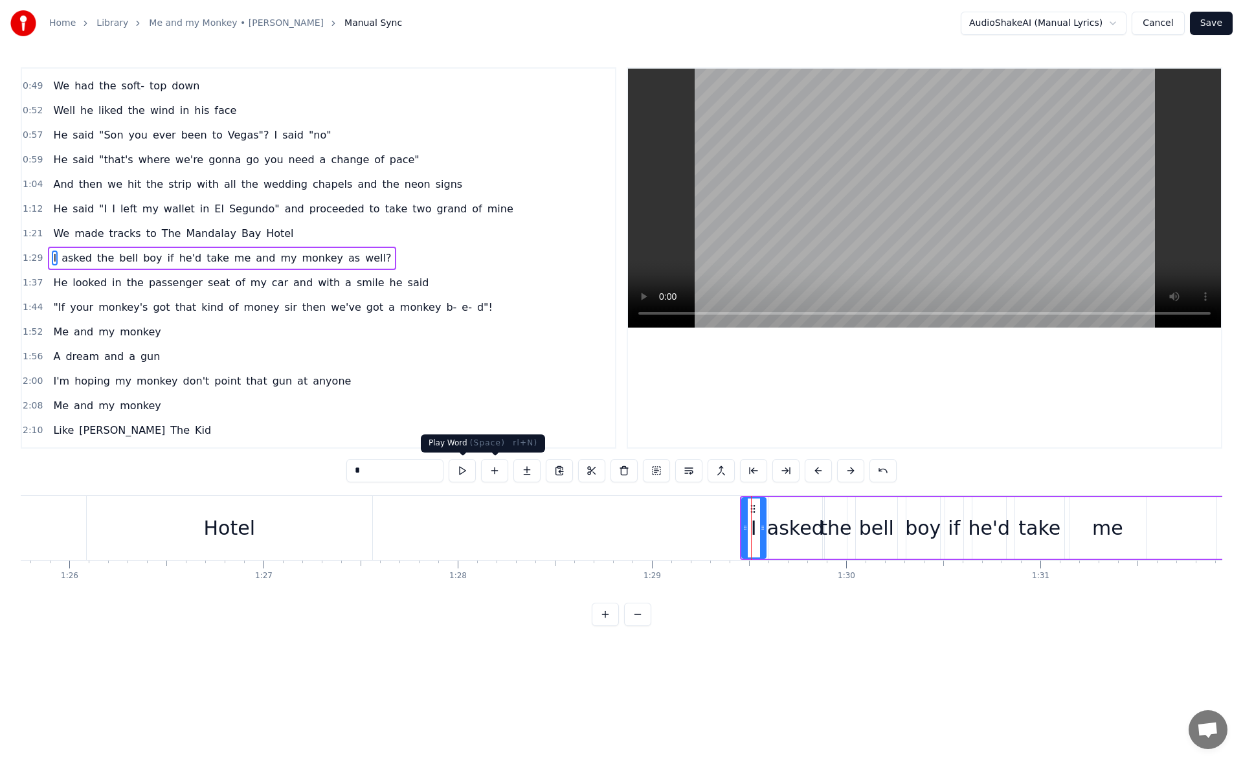
click at [464, 477] on button at bounding box center [462, 470] width 27 height 23
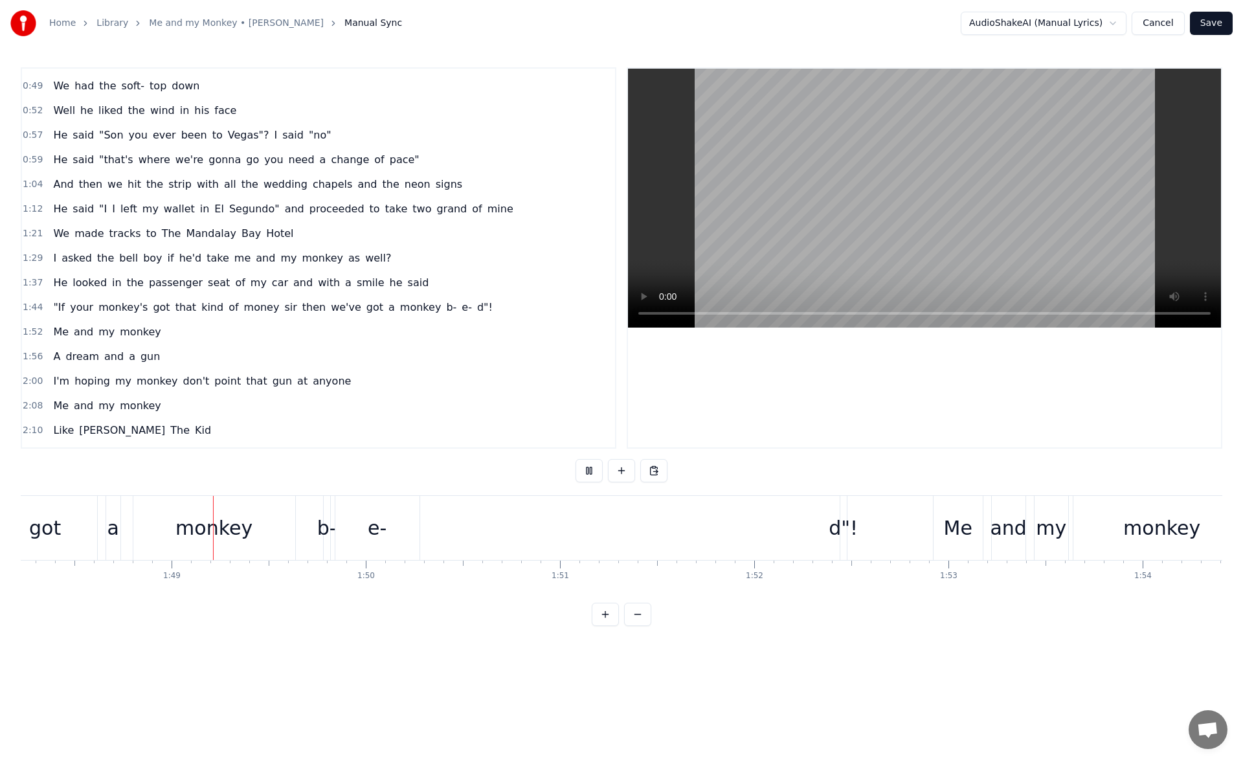
scroll to position [0, 21023]
click at [445, 310] on span "b-" at bounding box center [451, 307] width 13 height 15
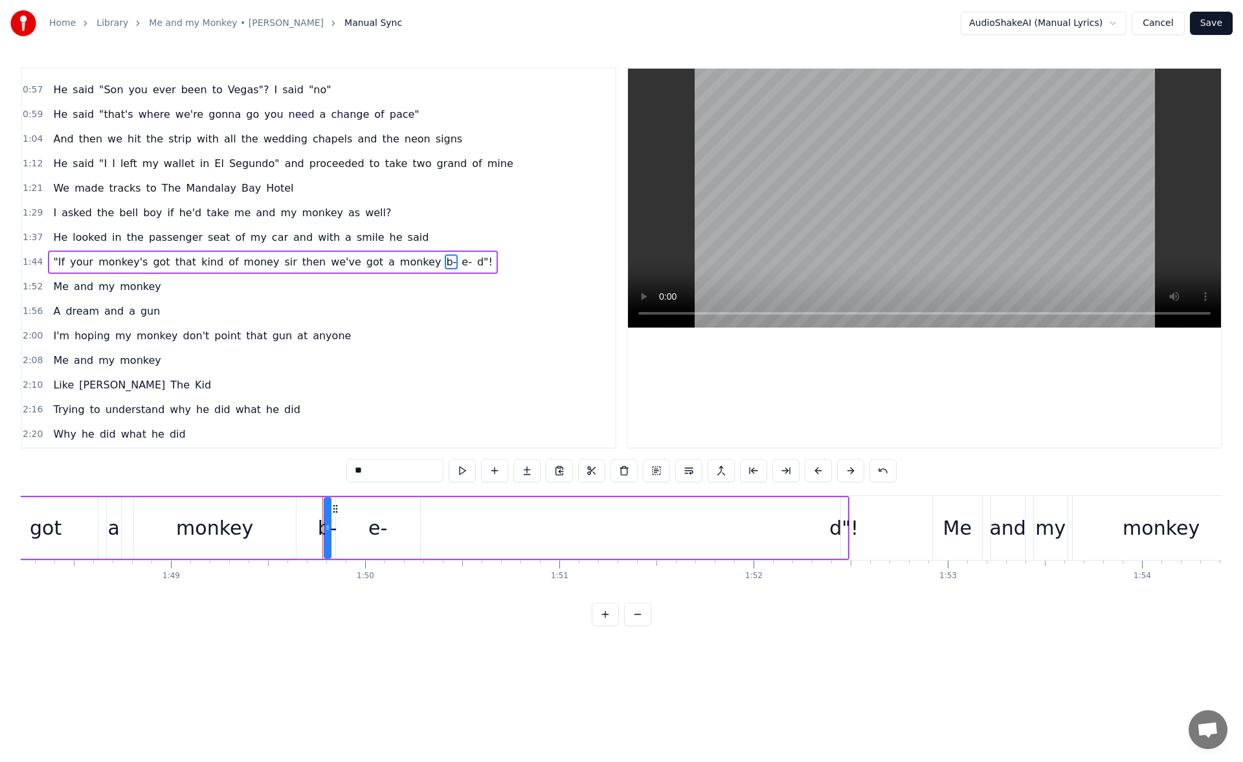
scroll to position [118, 0]
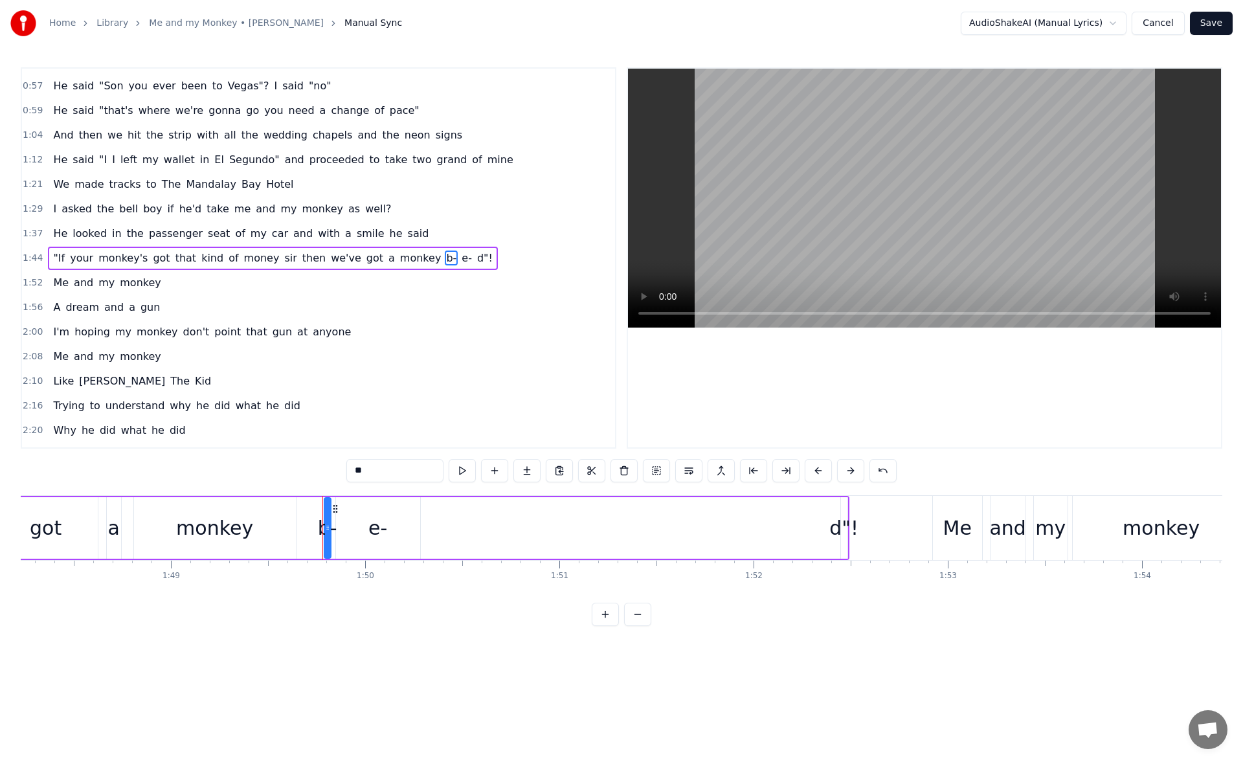
click at [383, 528] on div "e-" at bounding box center [377, 527] width 19 height 29
type input "**"
click at [576, 523] on div ""If your monkey's got that kind of money sir then we've got a monkey b- e- d"!" at bounding box center [117, 528] width 1463 height 64
click at [405, 525] on div "e-" at bounding box center [378, 528] width 84 height 62
click at [476, 258] on span "d"!" at bounding box center [485, 258] width 18 height 15
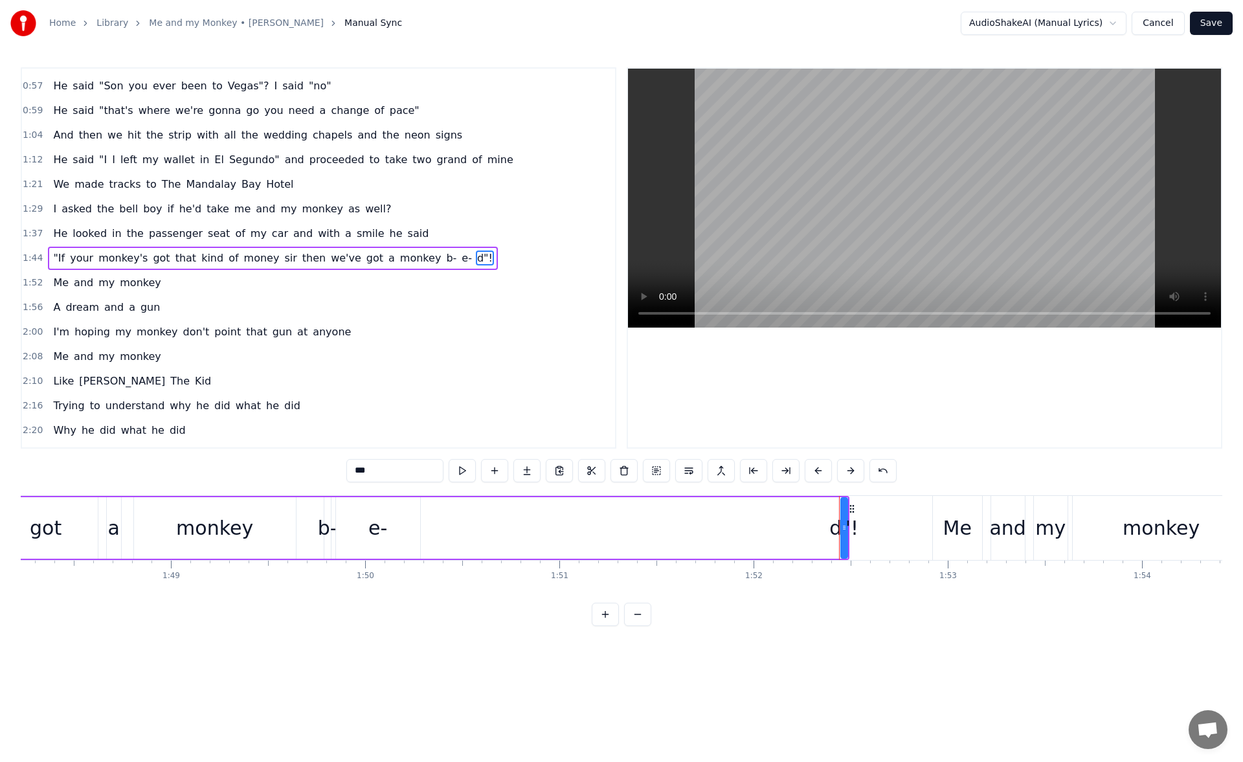
click at [460, 260] on span "e-" at bounding box center [466, 258] width 13 height 15
click at [395, 474] on input "**" at bounding box center [394, 470] width 97 height 23
click at [445, 262] on span "b-" at bounding box center [451, 258] width 13 height 15
click at [382, 471] on input "**" at bounding box center [394, 470] width 97 height 23
click at [476, 260] on span "d"!" at bounding box center [485, 258] width 18 height 15
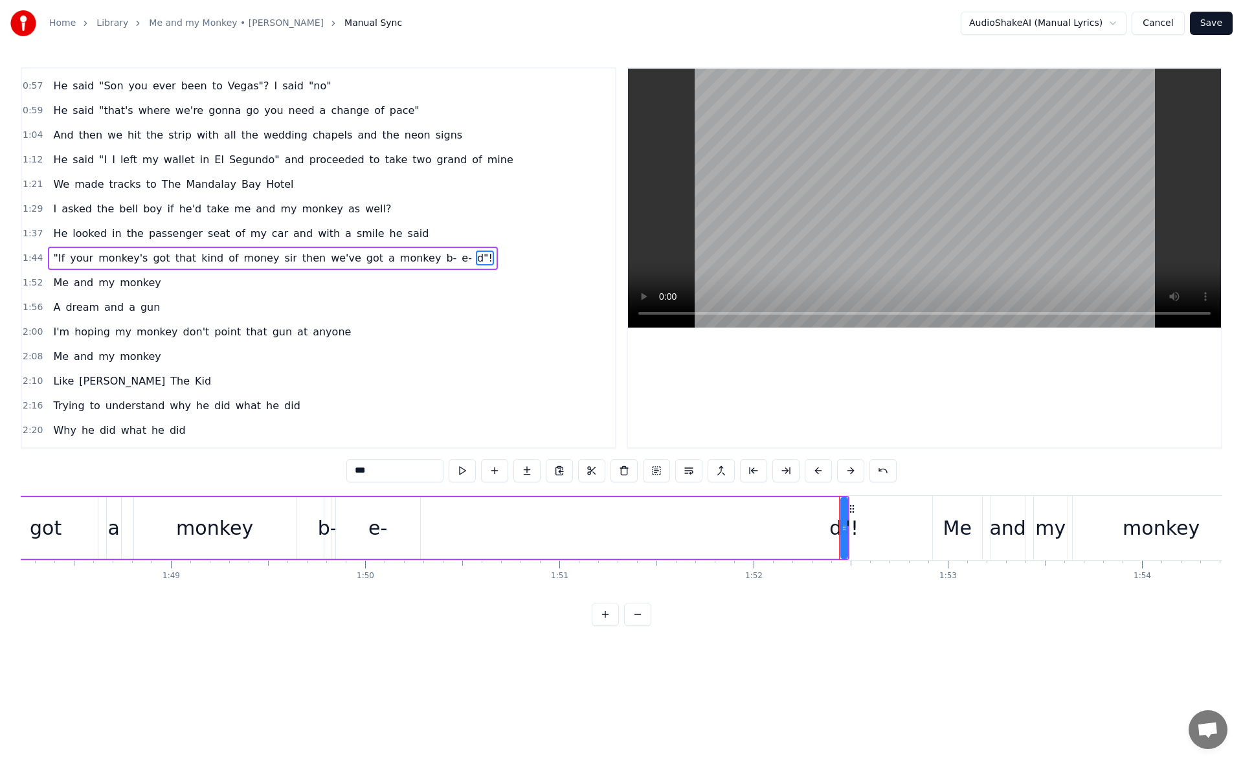
click at [354, 475] on input "***" at bounding box center [394, 470] width 97 height 23
click at [259, 525] on div "monkey" at bounding box center [215, 528] width 162 height 62
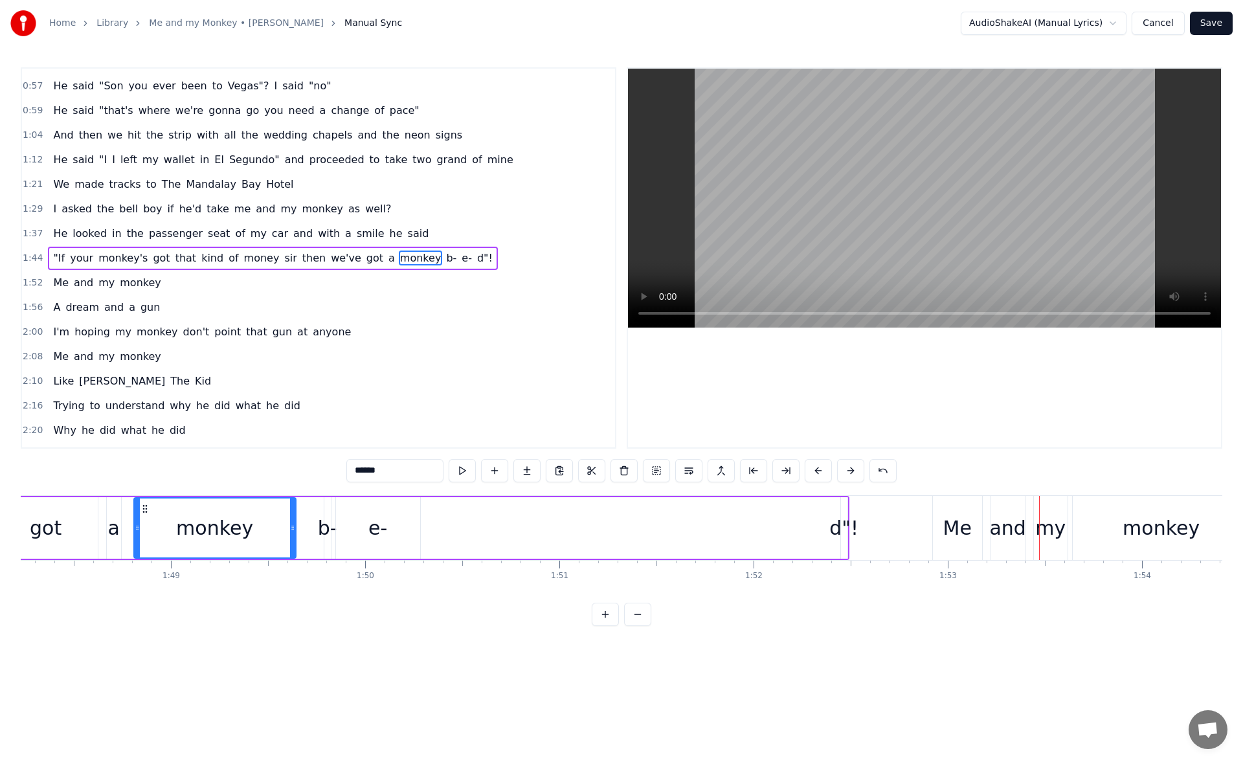
click at [476, 261] on span "d"!" at bounding box center [485, 258] width 18 height 15
type input "***"
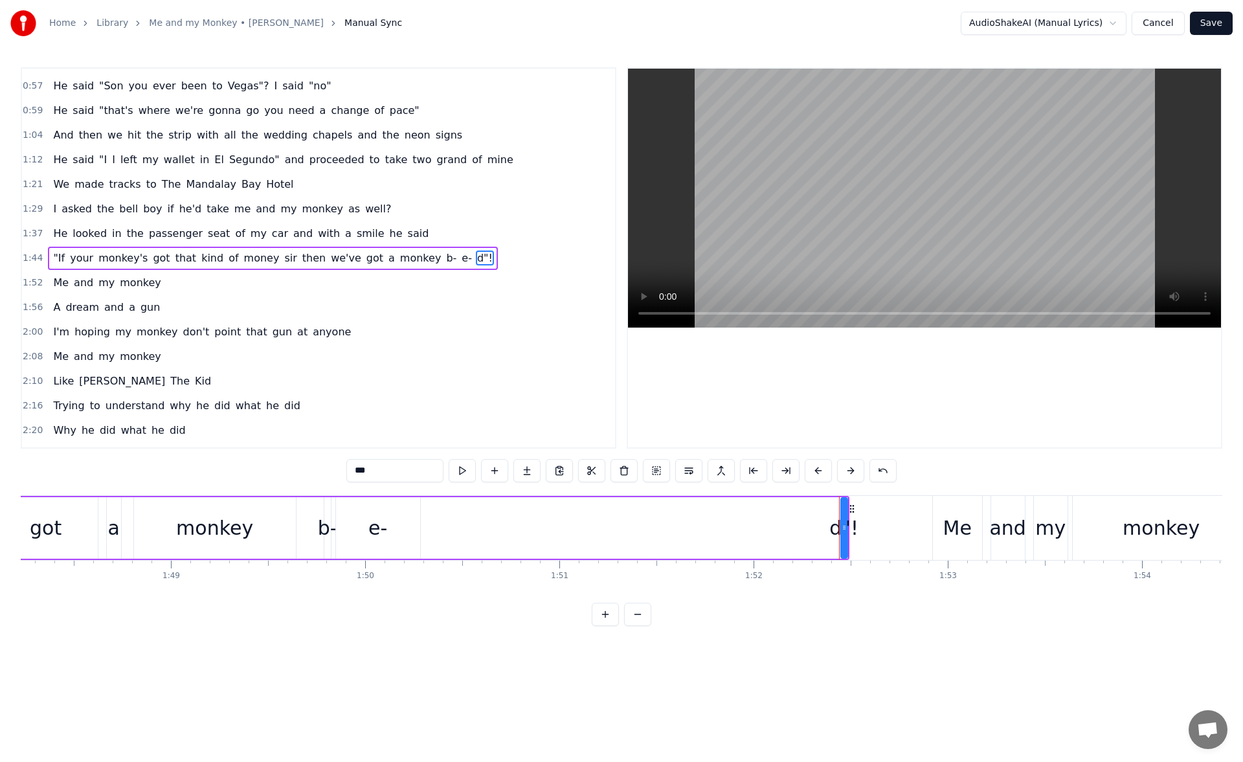
click at [352, 473] on input "***" at bounding box center [394, 470] width 97 height 23
click at [620, 467] on button at bounding box center [624, 470] width 27 height 23
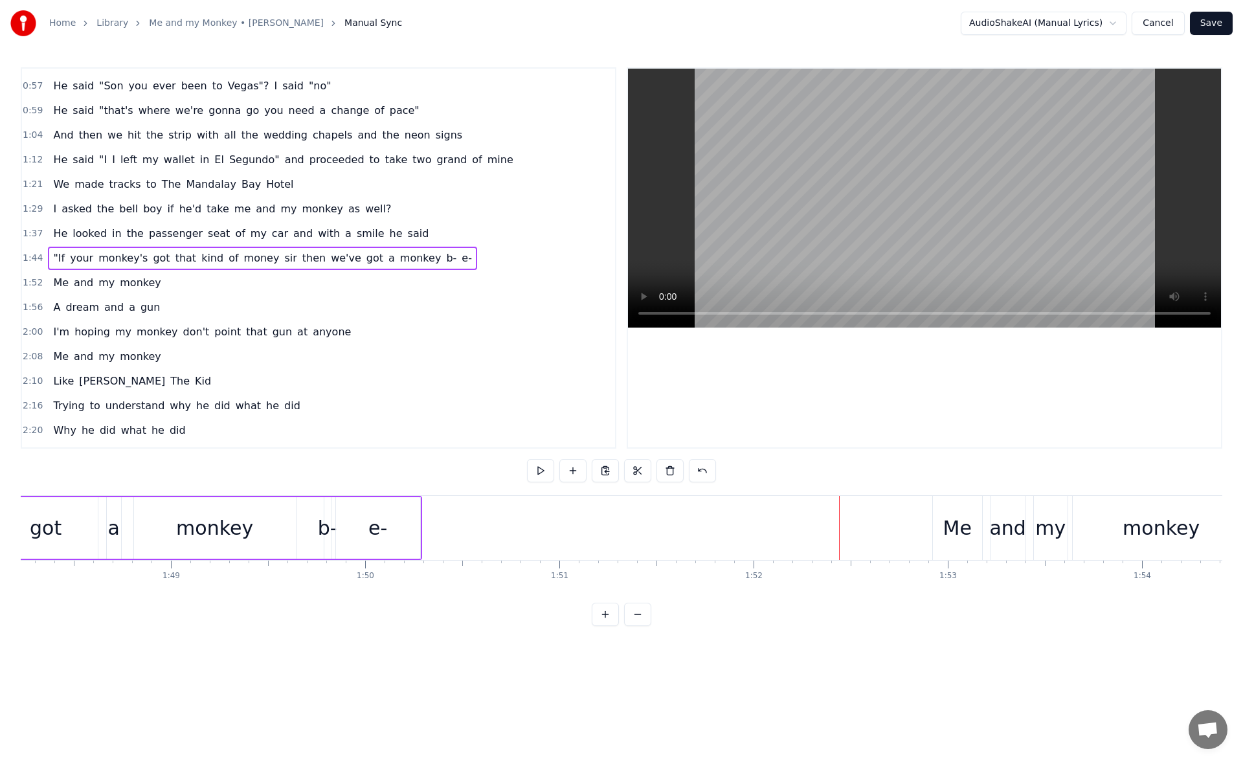
click at [381, 526] on div "e-" at bounding box center [377, 527] width 19 height 29
click at [622, 470] on button at bounding box center [624, 470] width 27 height 23
click at [445, 259] on span "b-" at bounding box center [451, 258] width 13 height 15
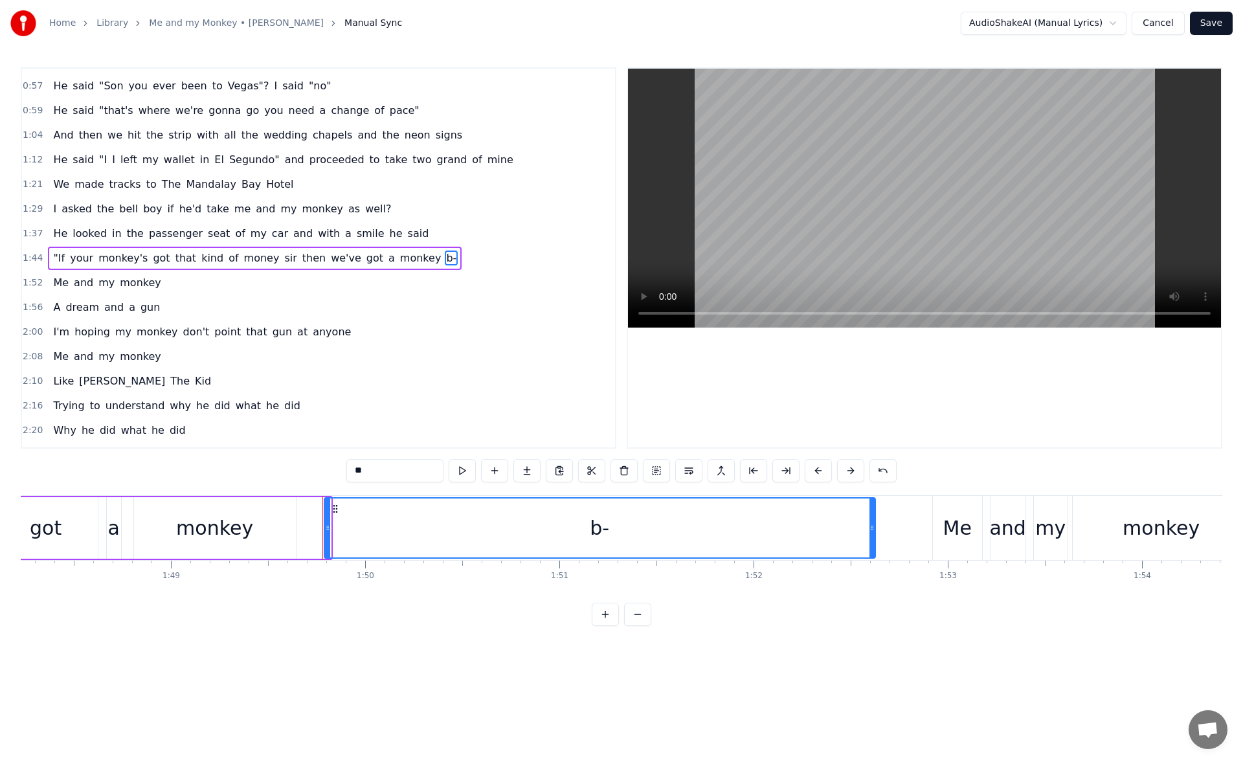
drag, startPoint x: 329, startPoint y: 531, endPoint x: 819, endPoint y: 558, distance: 490.9
click at [872, 545] on div at bounding box center [872, 528] width 5 height 59
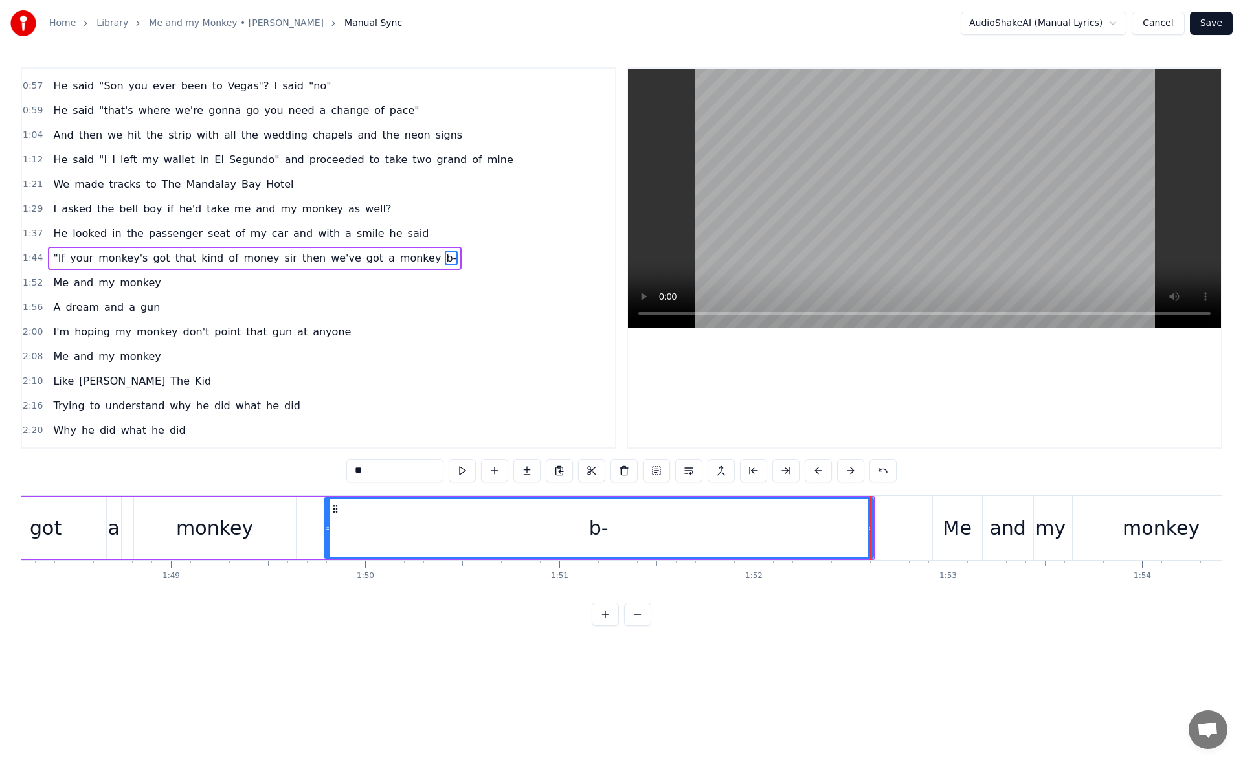
drag, startPoint x: 359, startPoint y: 470, endPoint x: 396, endPoint y: 477, distance: 37.0
click at [396, 477] on input "**" at bounding box center [394, 470] width 97 height 23
click at [381, 535] on div "bed!"" at bounding box center [599, 528] width 548 height 59
click at [465, 472] on button at bounding box center [462, 470] width 27 height 23
click at [245, 531] on div "monkey" at bounding box center [214, 527] width 77 height 29
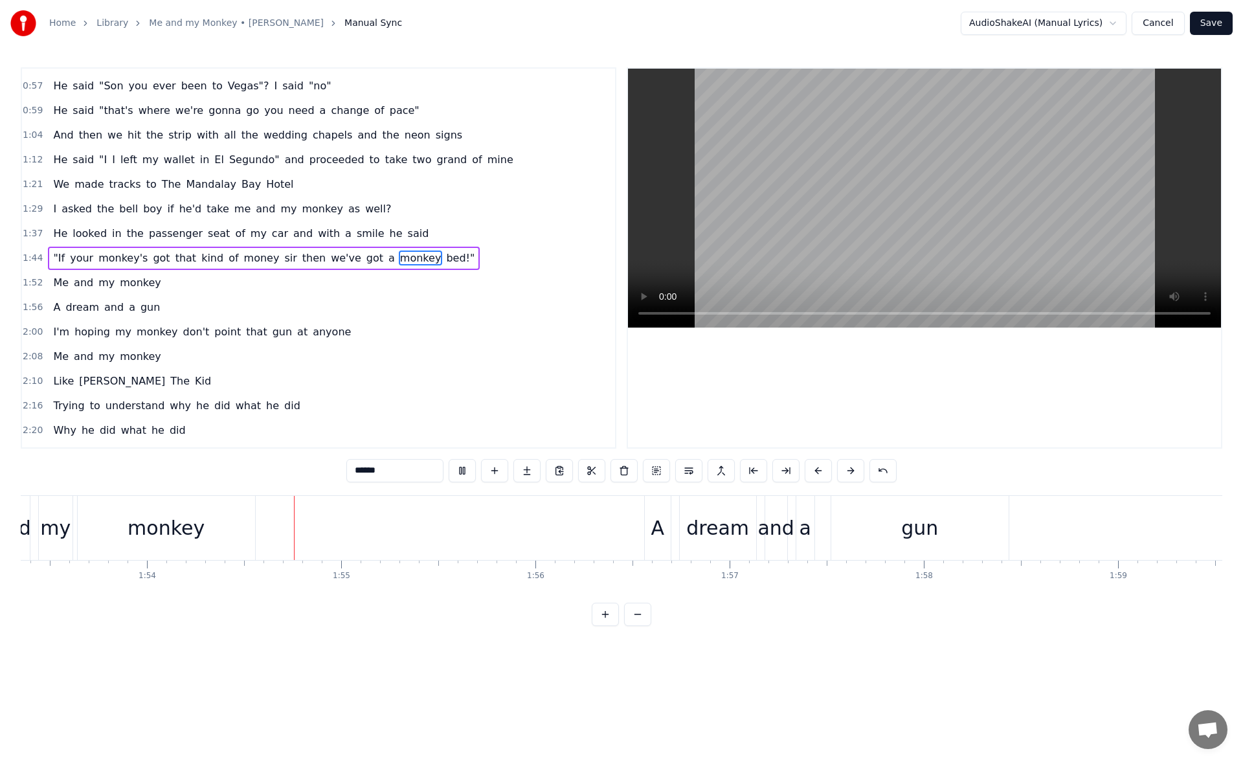
scroll to position [0, 22097]
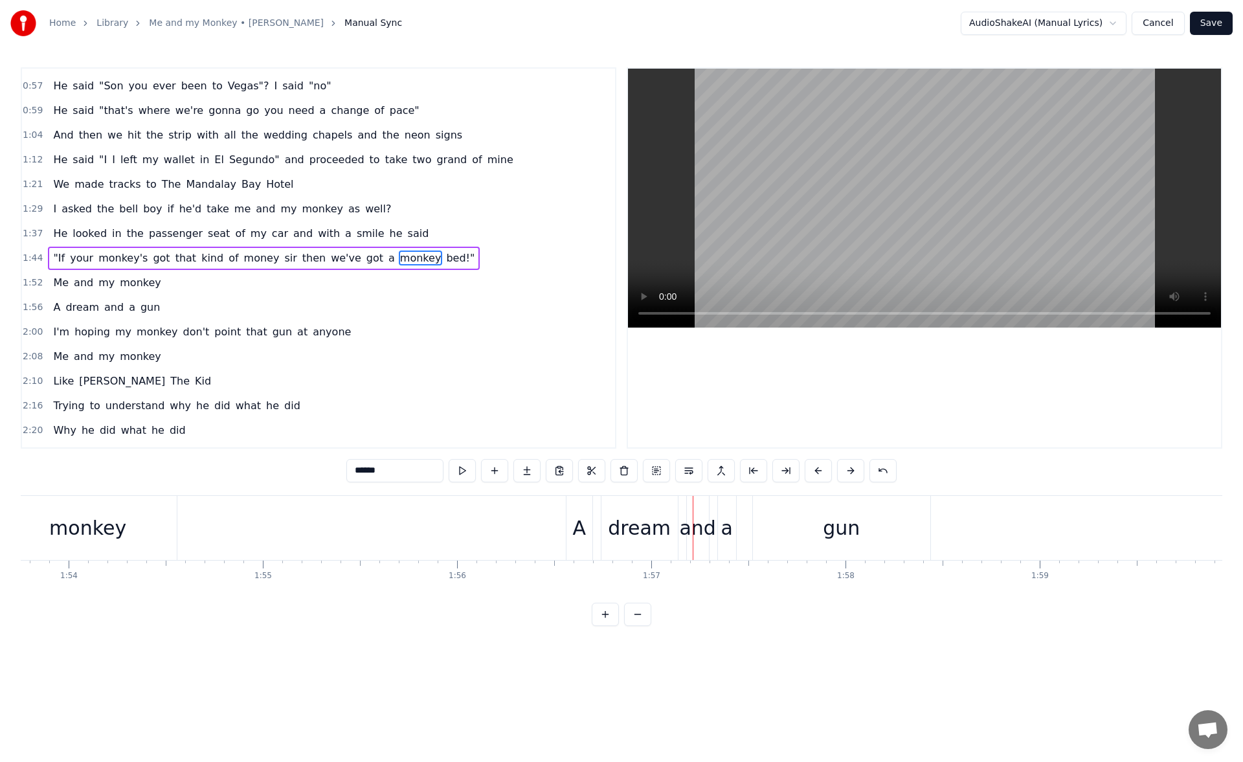
click at [577, 523] on div "A" at bounding box center [579, 527] width 14 height 29
type input "*"
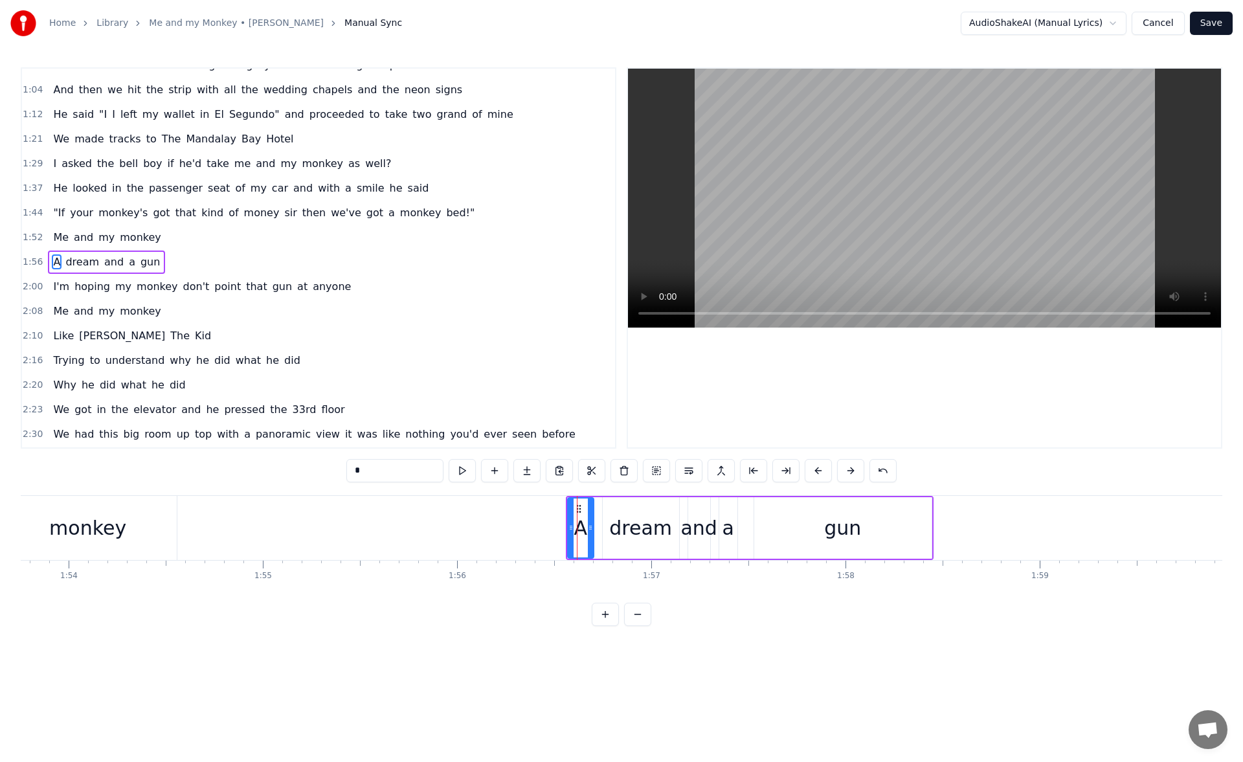
scroll to position [167, 0]
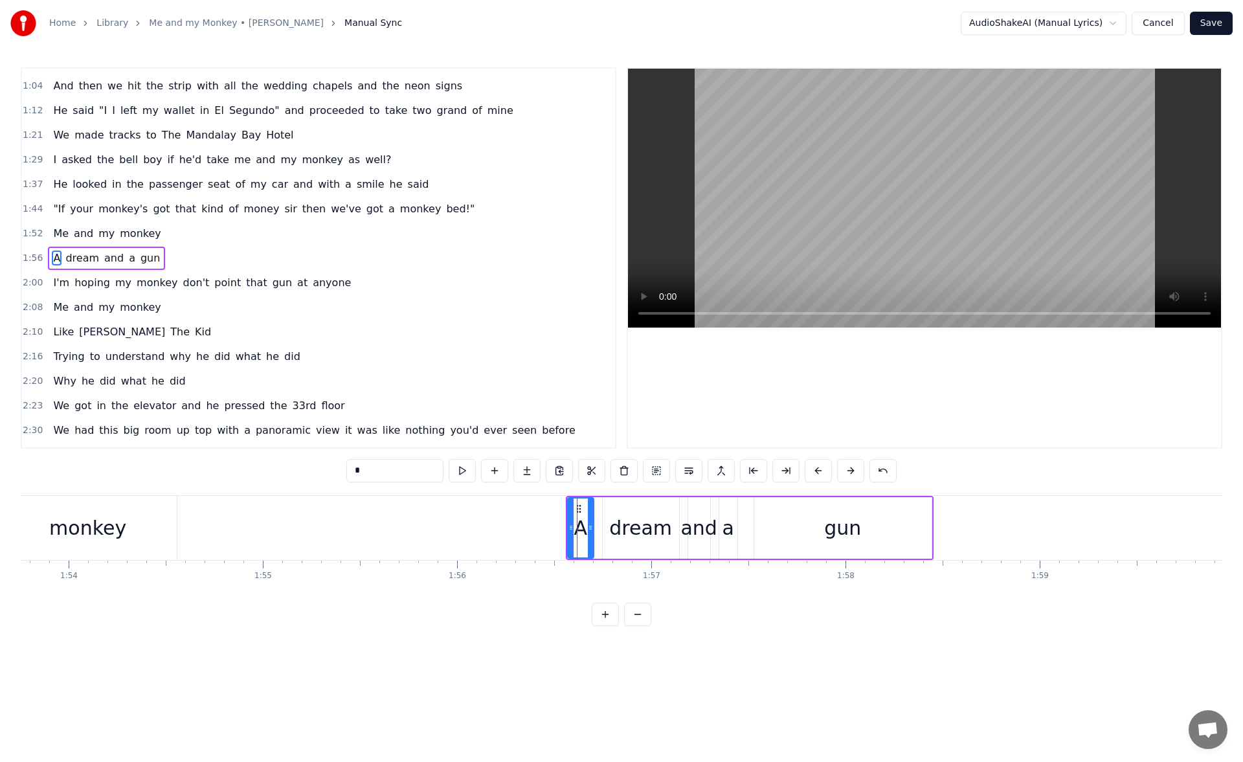
drag, startPoint x: 569, startPoint y: 530, endPoint x: 559, endPoint y: 530, distance: 9.7
click at [569, 530] on icon at bounding box center [571, 528] width 5 height 10
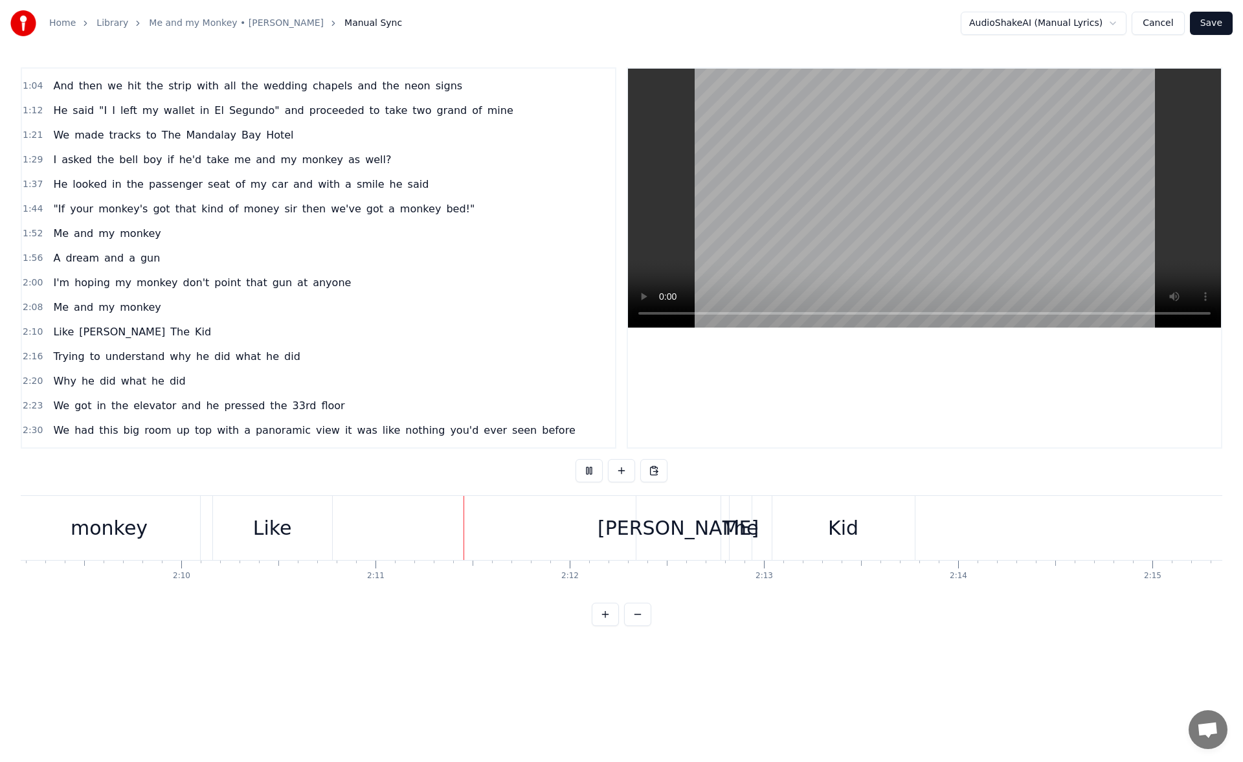
scroll to position [0, 25358]
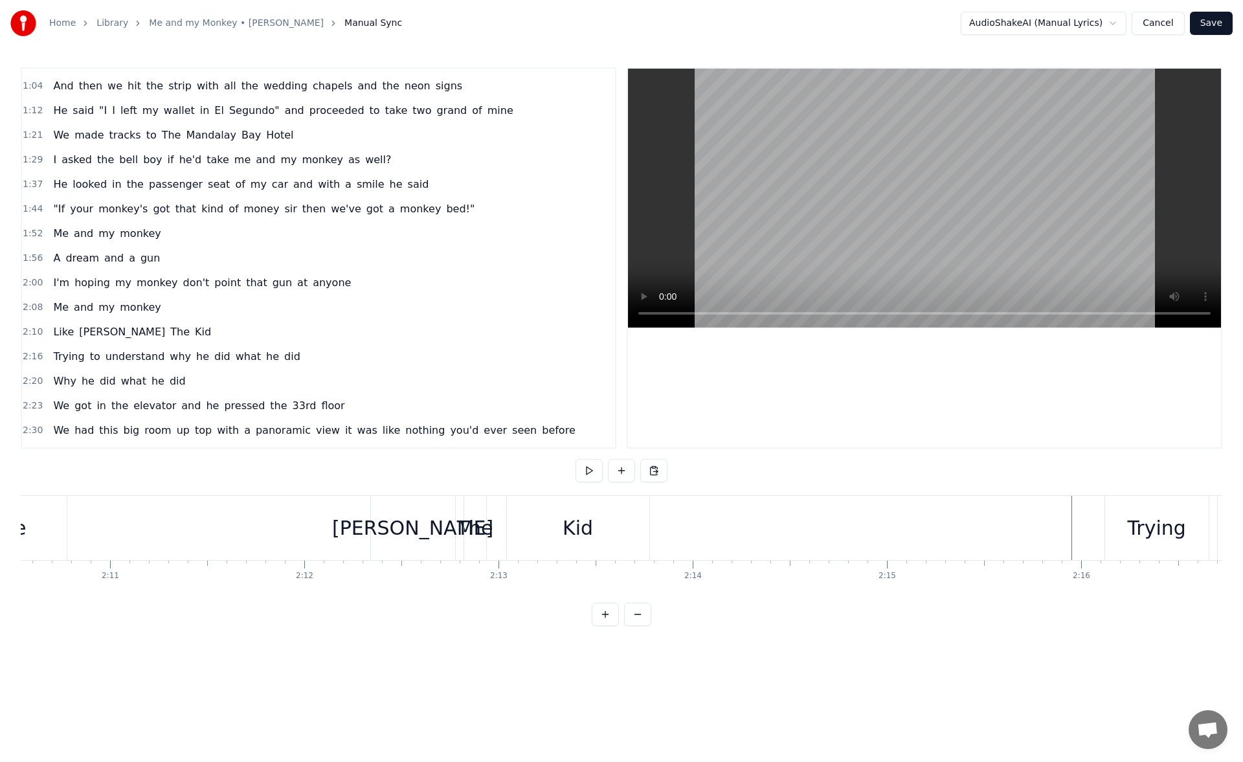
click at [472, 532] on div "The" at bounding box center [475, 527] width 36 height 29
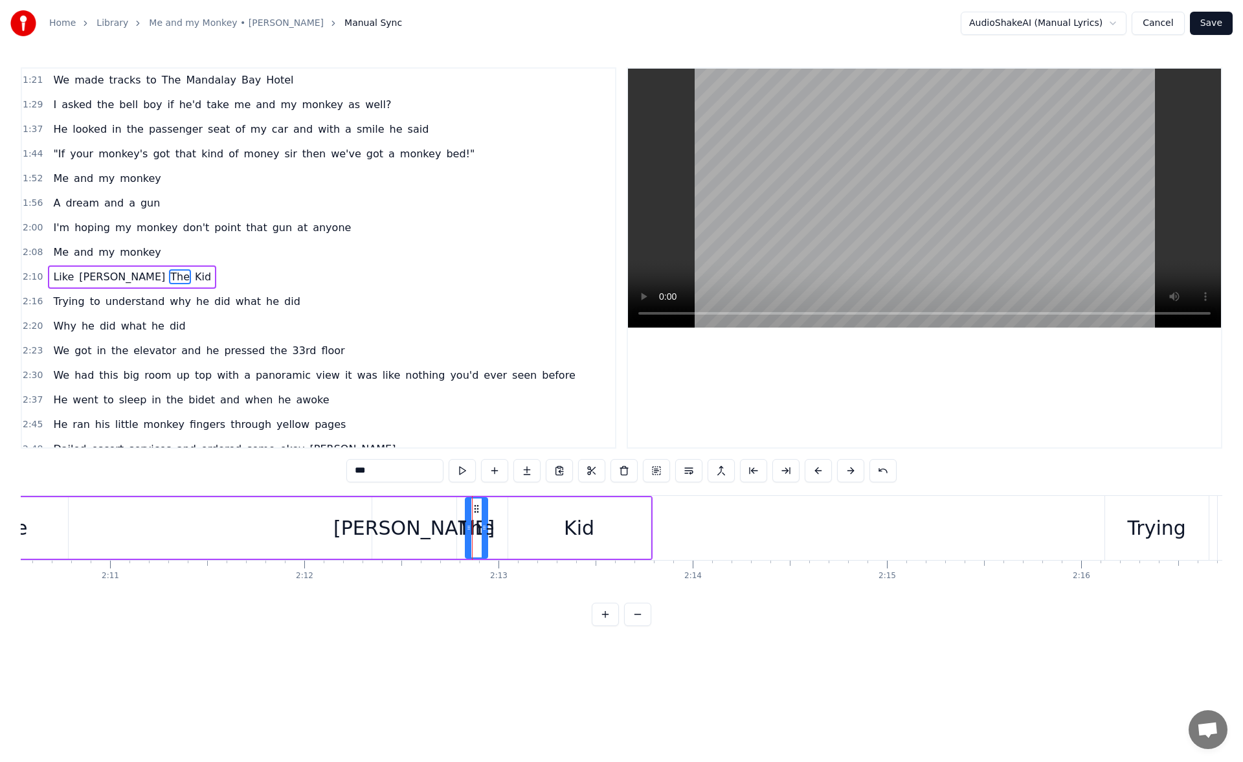
scroll to position [241, 0]
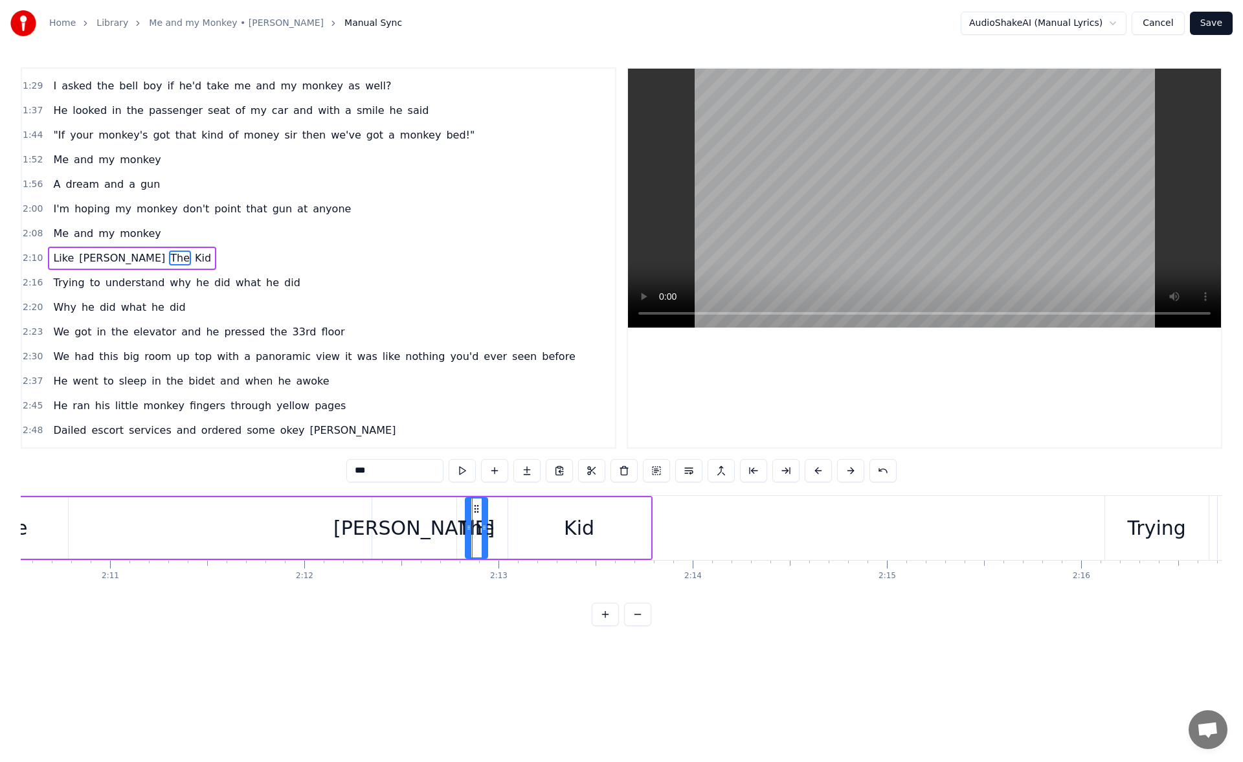
click at [357, 471] on input "***" at bounding box center [394, 470] width 97 height 23
click at [358, 472] on input "***" at bounding box center [394, 470] width 97 height 23
click at [396, 525] on div "[PERSON_NAME]" at bounding box center [414, 528] width 84 height 62
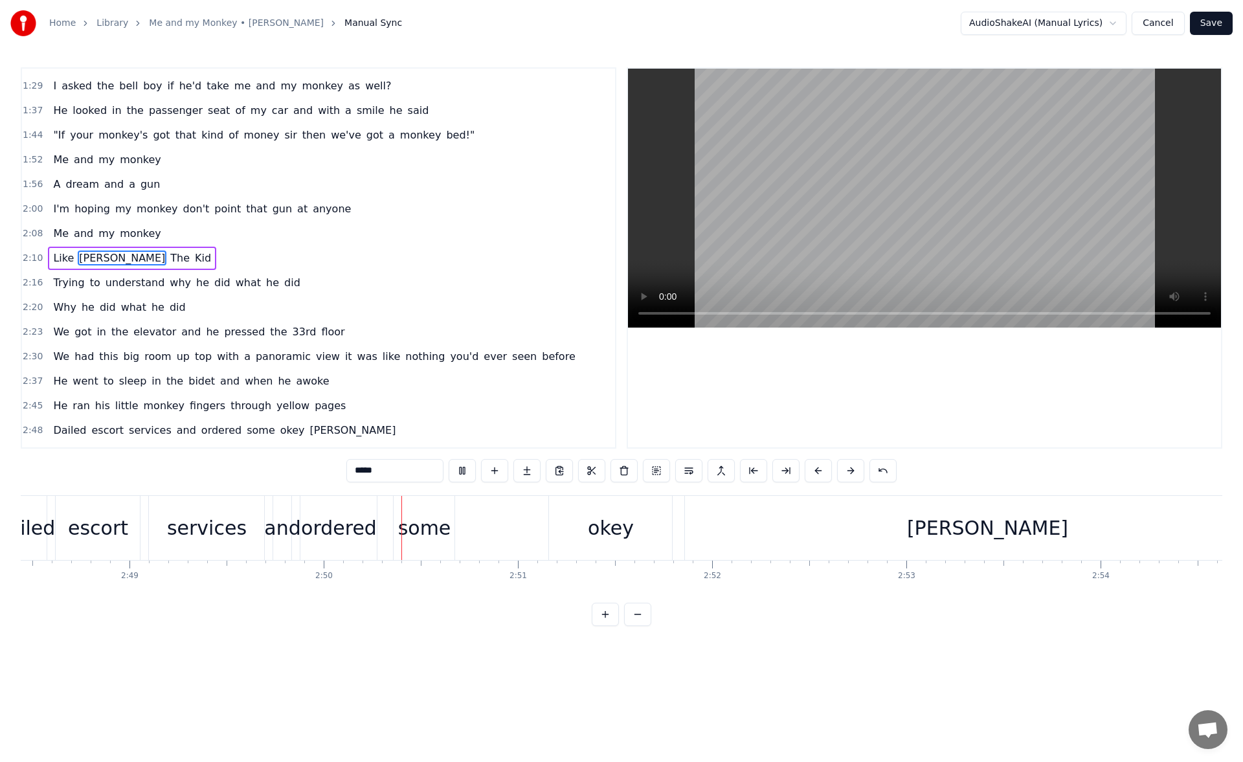
scroll to position [0, 32945]
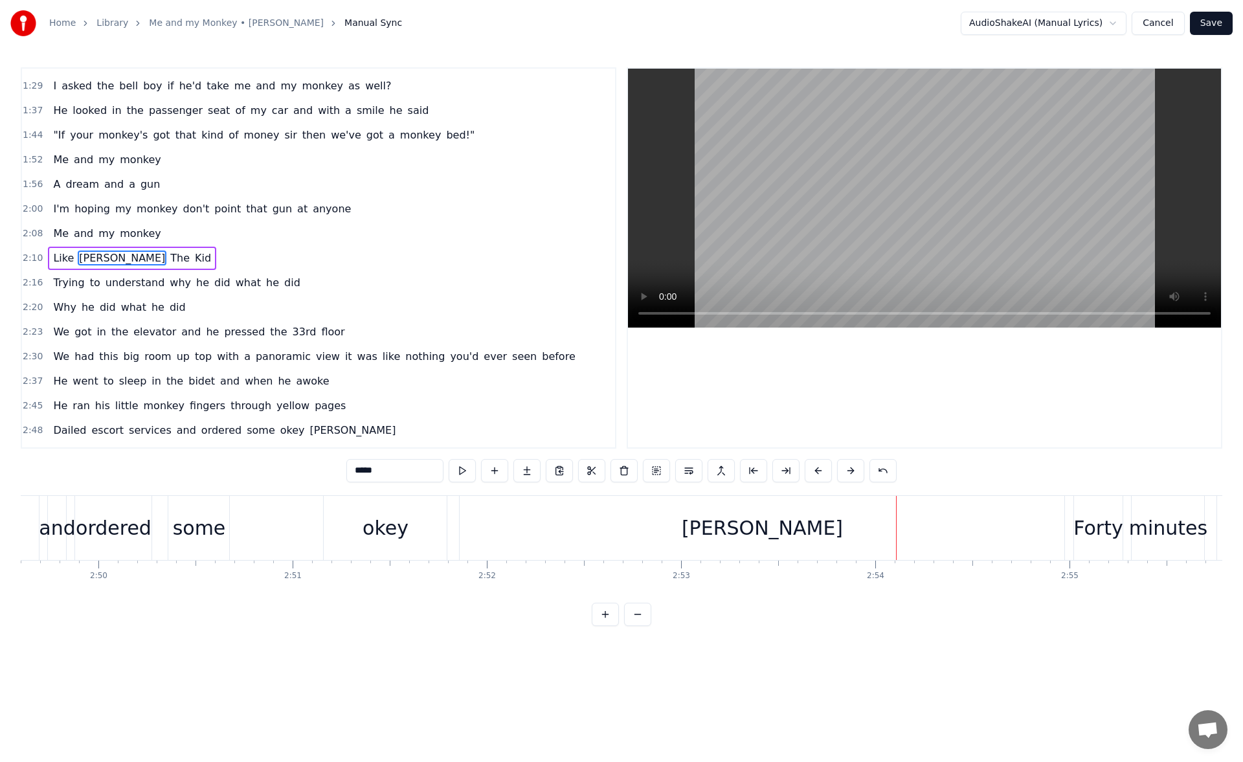
click at [506, 523] on div "[PERSON_NAME]" at bounding box center [762, 528] width 605 height 64
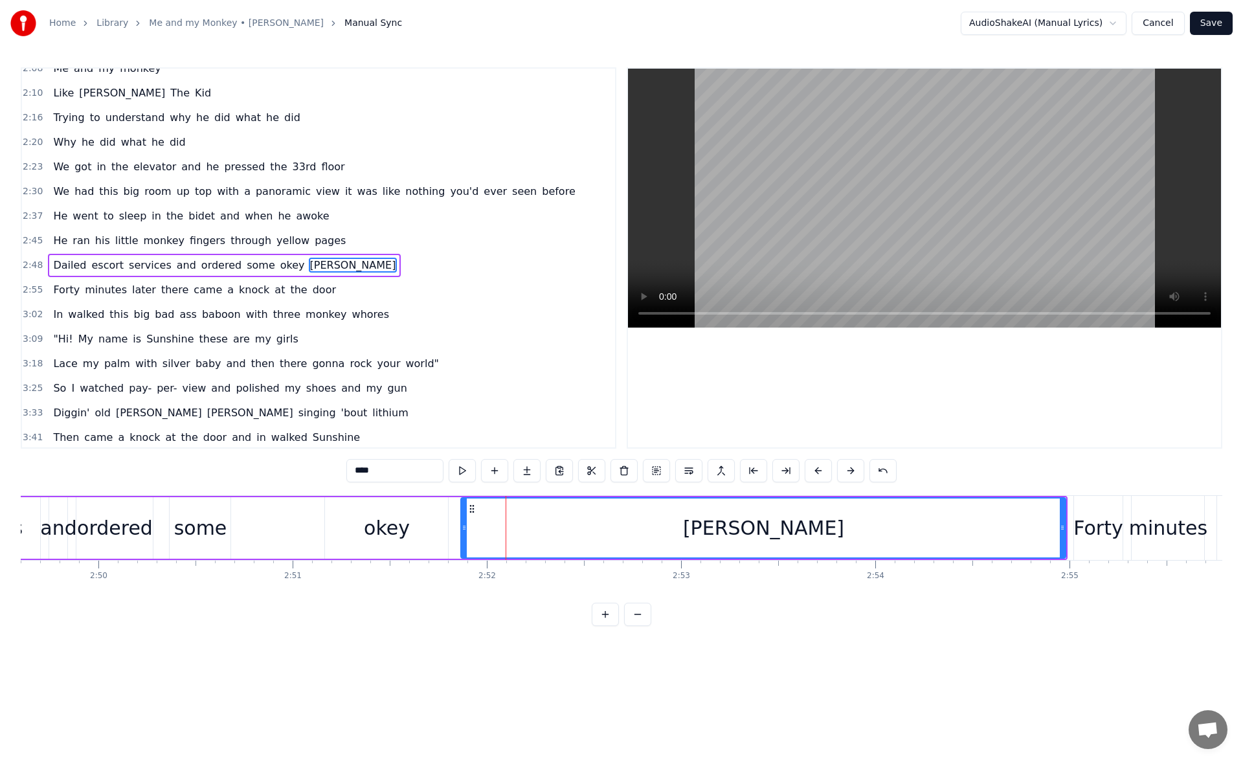
scroll to position [413, 0]
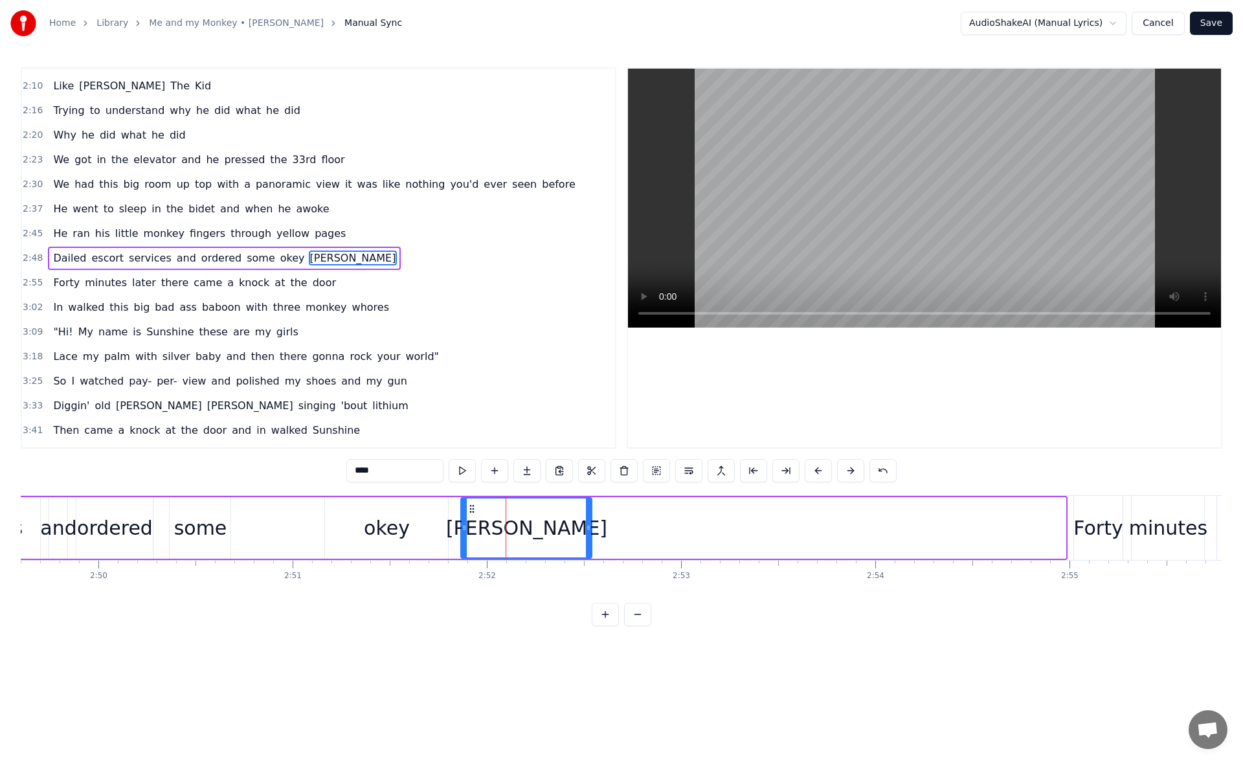
drag, startPoint x: 1061, startPoint y: 529, endPoint x: 587, endPoint y: 573, distance: 476.0
click at [587, 573] on div "There was me and my monkey And with his dungarees and roller blades smoking fil…" at bounding box center [622, 543] width 1202 height 97
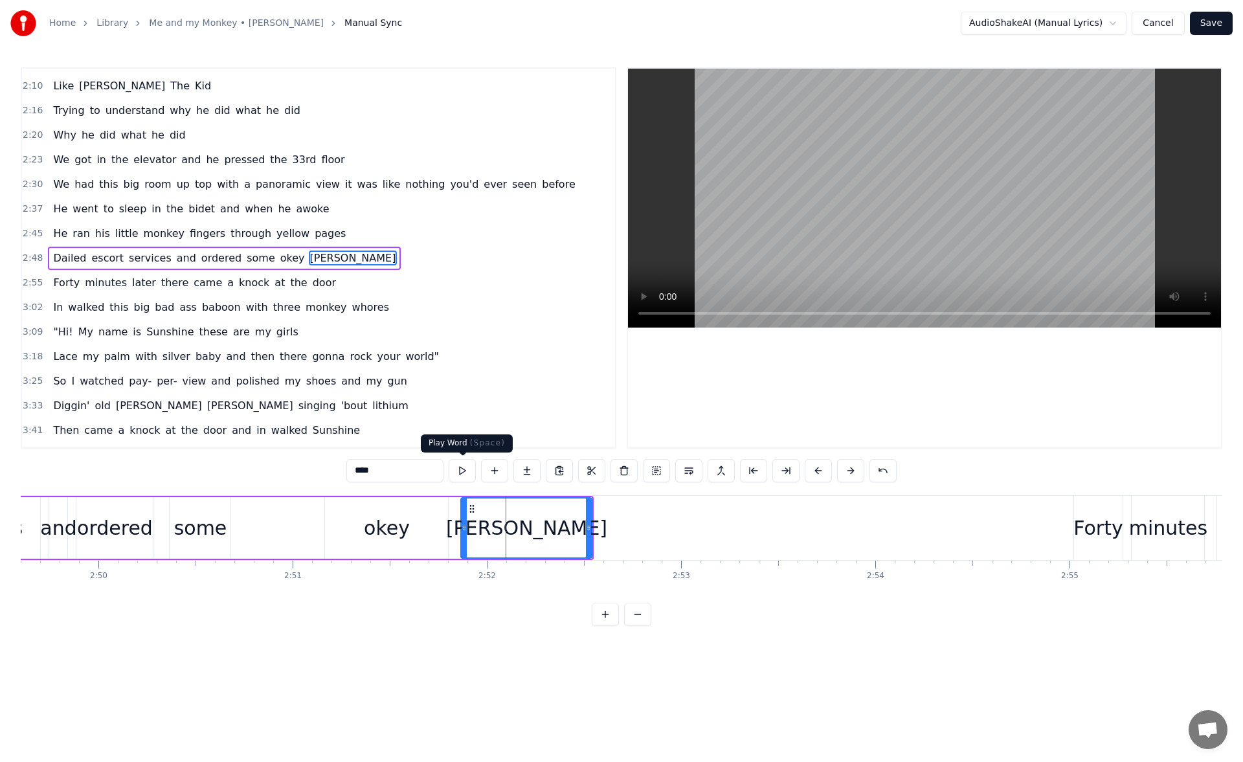
click at [466, 468] on button at bounding box center [462, 470] width 27 height 23
click at [1101, 543] on div "Forty" at bounding box center [1098, 528] width 49 height 64
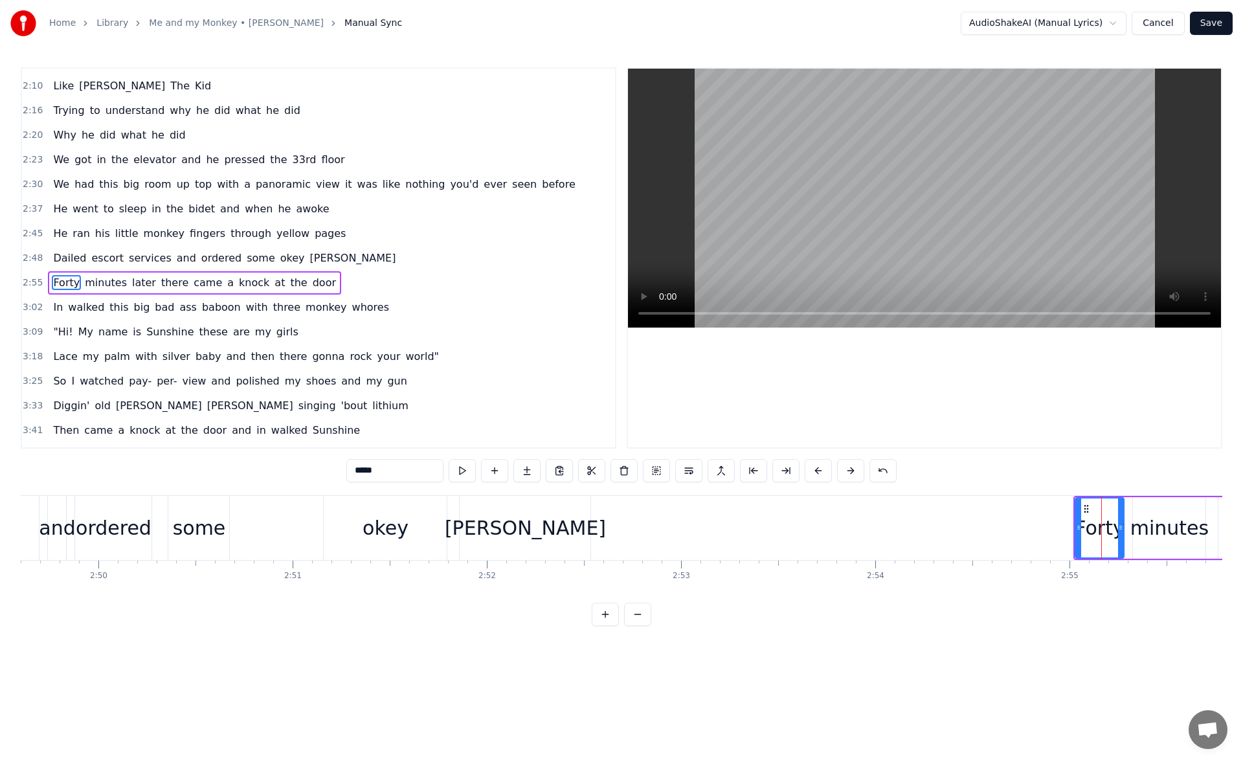
scroll to position [438, 0]
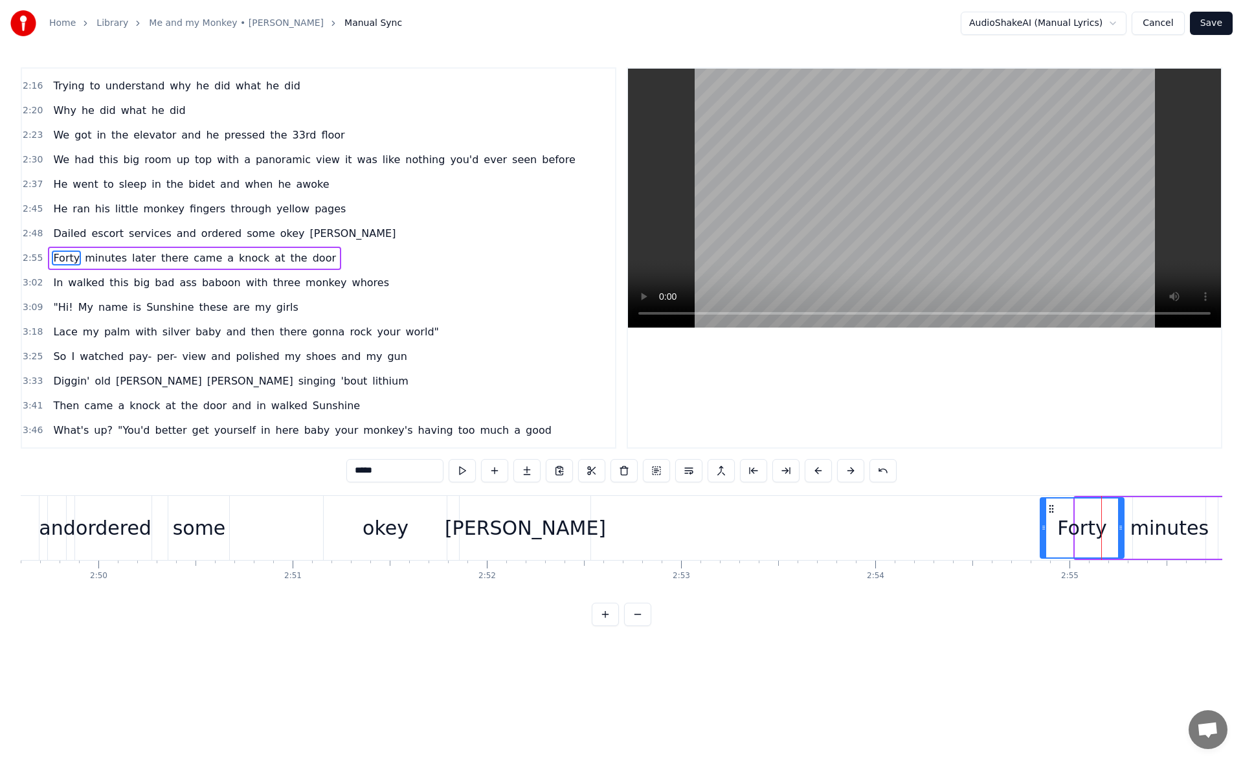
drag, startPoint x: 1076, startPoint y: 532, endPoint x: 1040, endPoint y: 532, distance: 36.3
click at [1041, 532] on div at bounding box center [1043, 528] width 5 height 59
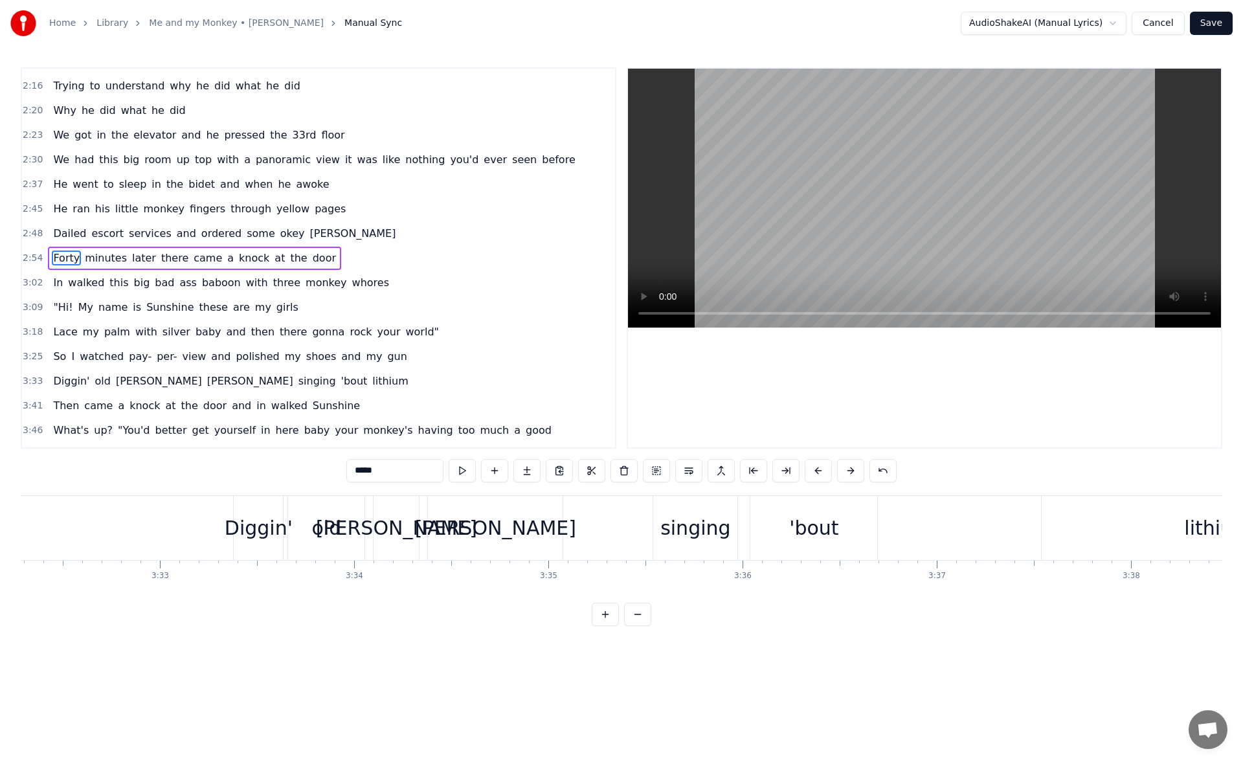
scroll to position [0, 41098]
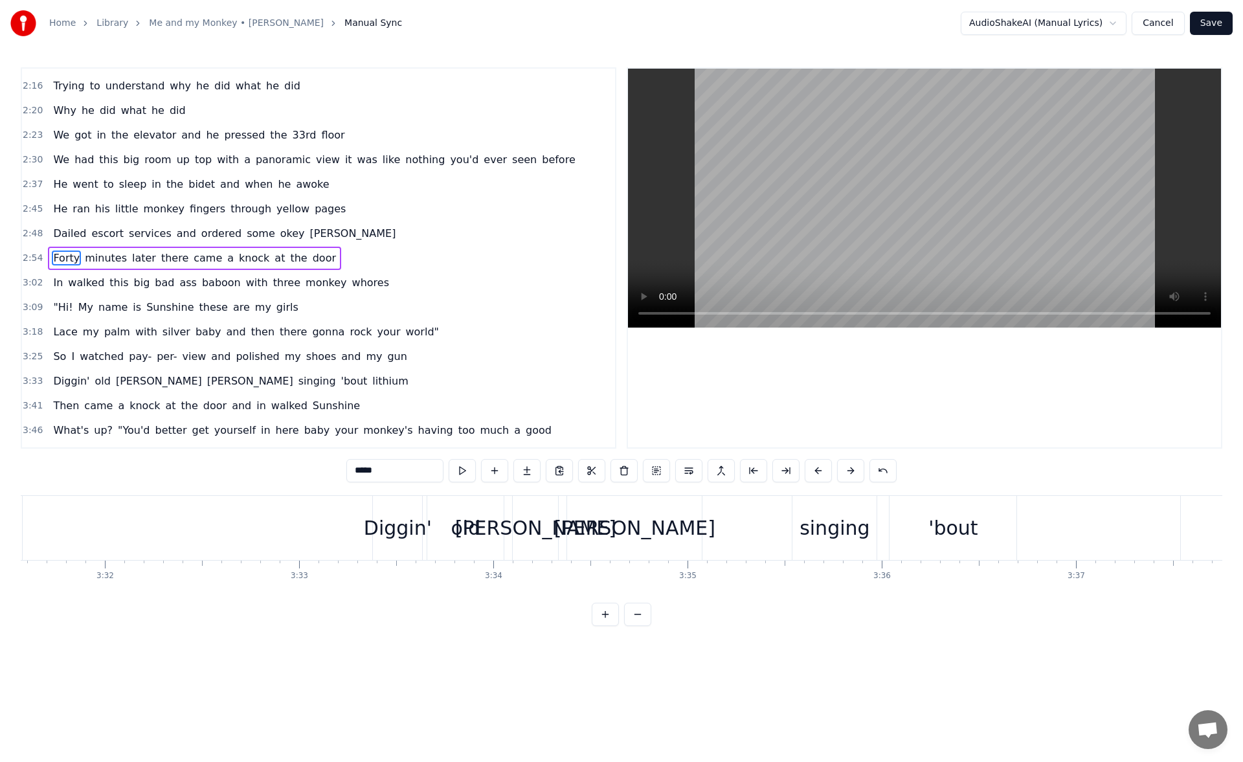
click at [400, 510] on div "Diggin'" at bounding box center [397, 528] width 49 height 64
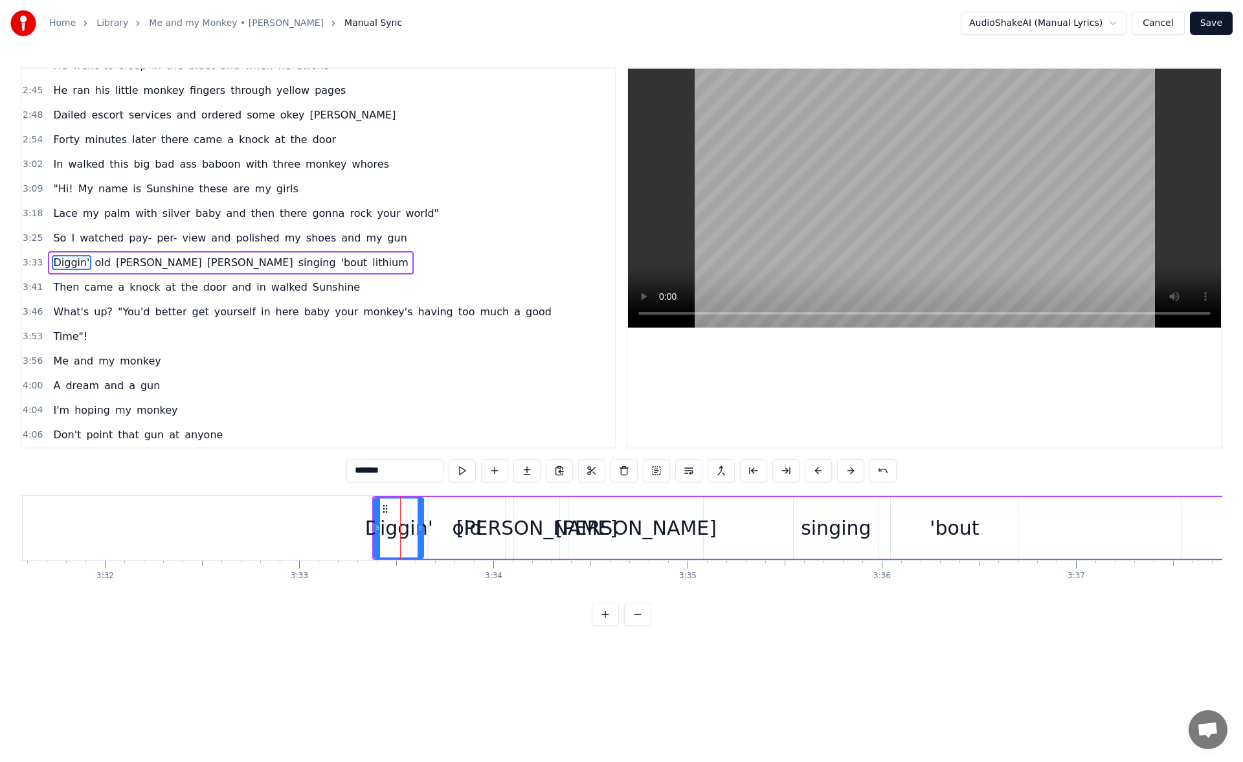
scroll to position [561, 0]
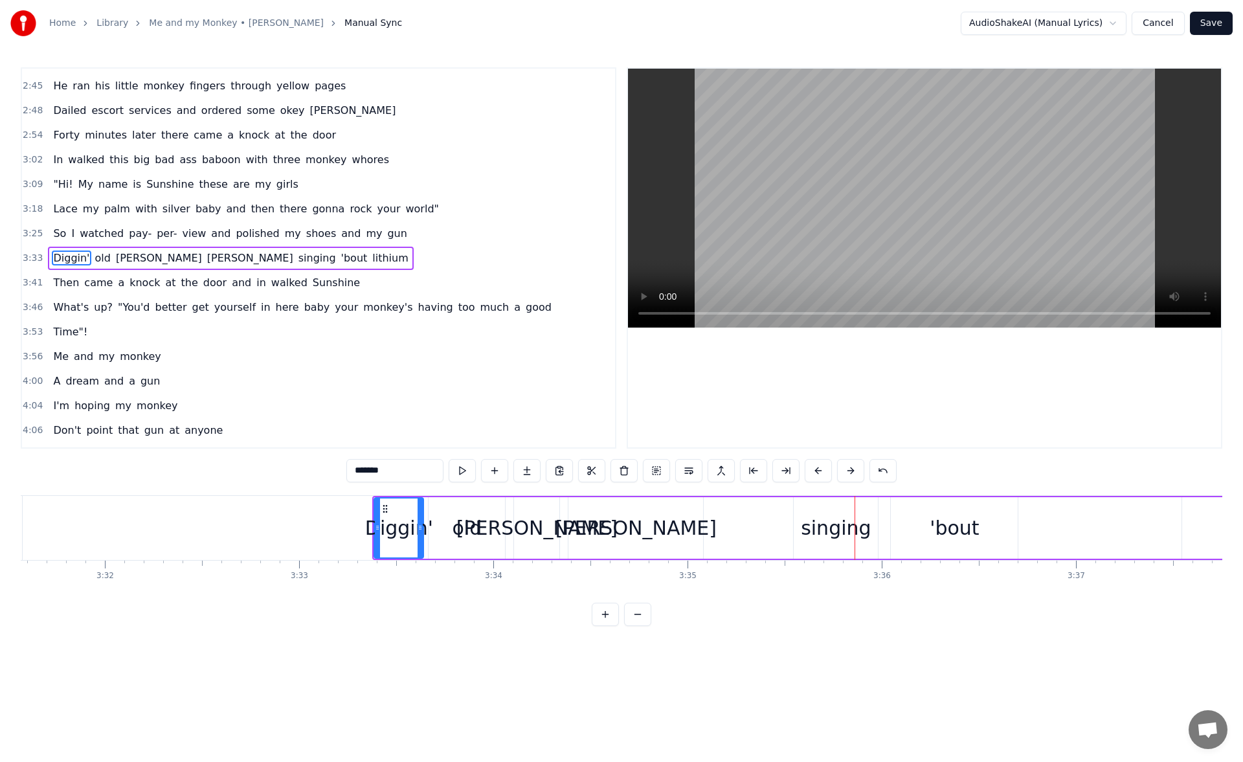
click at [479, 512] on div "old" at bounding box center [467, 528] width 76 height 62
click at [403, 512] on div "Diggin'" at bounding box center [398, 528] width 49 height 62
type input "*******"
click at [390, 515] on div "Diggin'" at bounding box center [399, 527] width 68 height 29
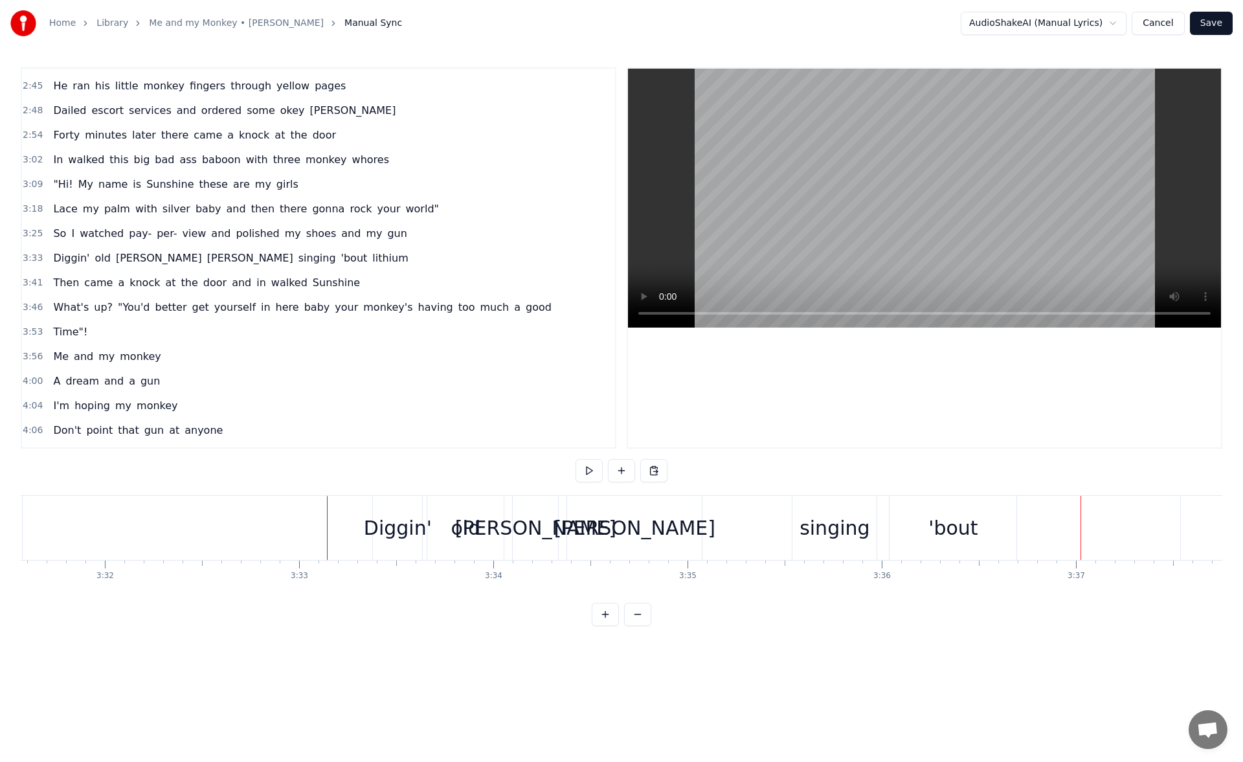
click at [392, 528] on div "Diggin'" at bounding box center [398, 527] width 68 height 29
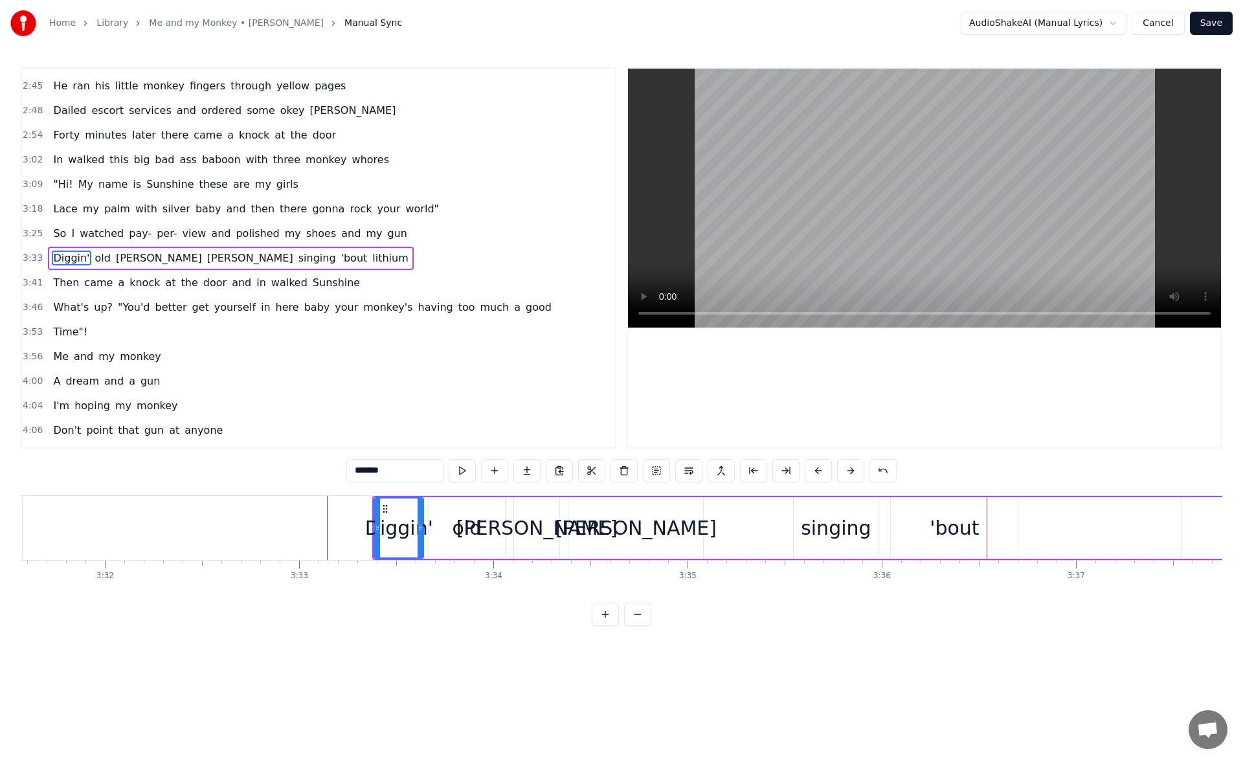
click at [393, 519] on div "Diggin'" at bounding box center [399, 527] width 68 height 29
click at [472, 534] on div "old" at bounding box center [468, 527] width 30 height 29
click at [811, 530] on div "singing" at bounding box center [836, 527] width 70 height 29
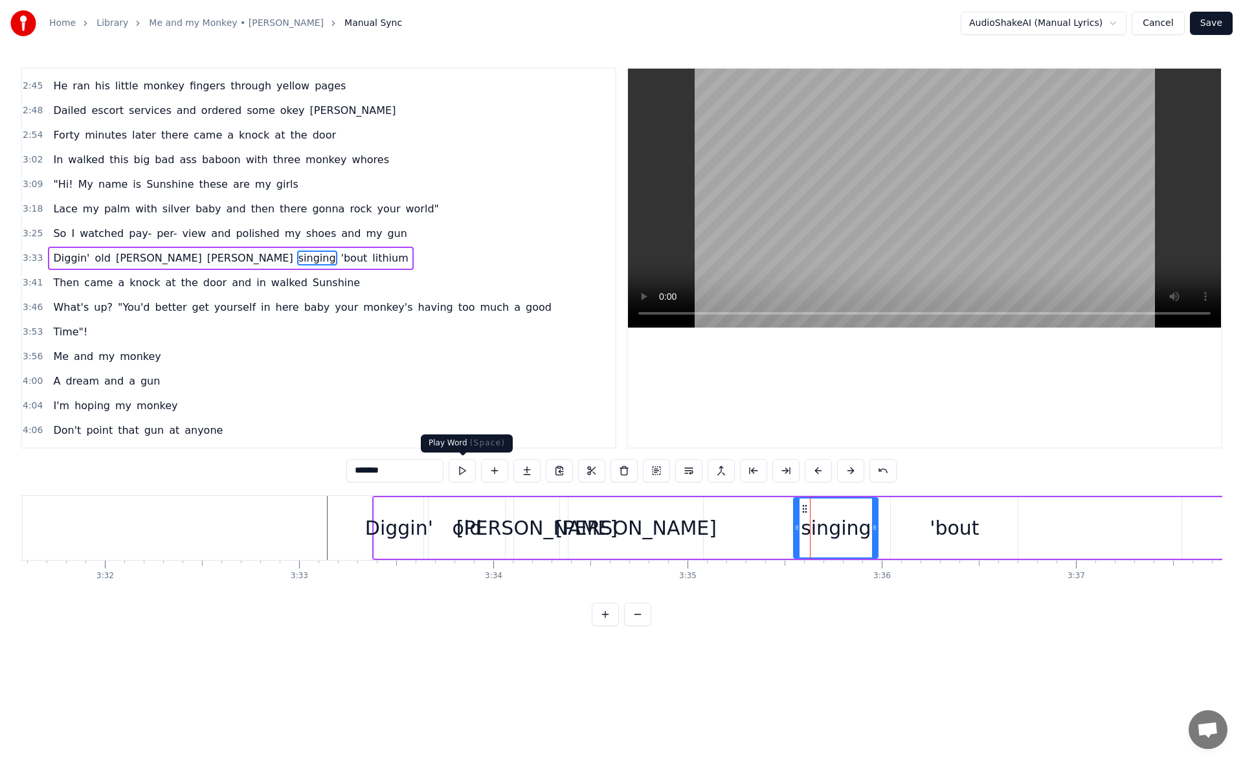
click at [465, 466] on button at bounding box center [462, 470] width 27 height 23
drag, startPoint x: 797, startPoint y: 534, endPoint x: 769, endPoint y: 531, distance: 28.0
click at [769, 531] on div at bounding box center [770, 528] width 5 height 59
click at [399, 519] on div "Diggin'" at bounding box center [399, 527] width 68 height 29
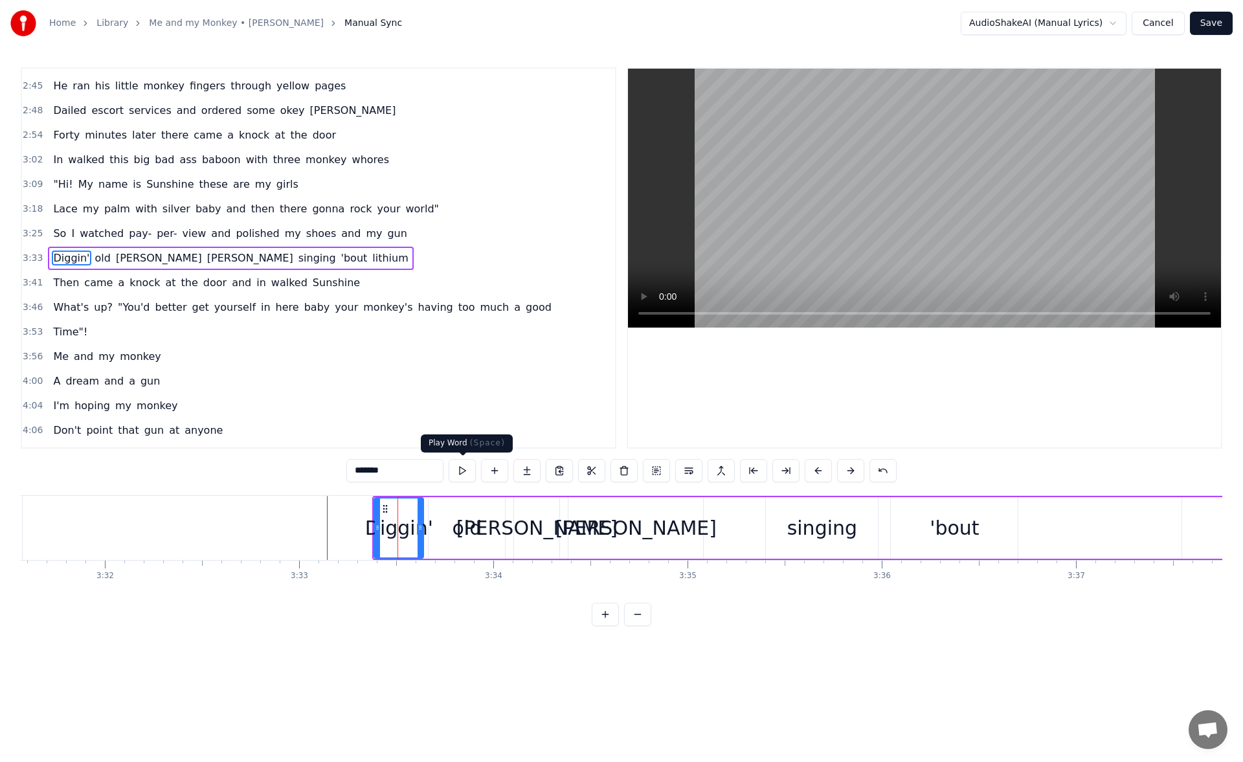
click at [461, 467] on button at bounding box center [462, 470] width 27 height 23
click at [459, 531] on div "old" at bounding box center [468, 527] width 30 height 29
click at [461, 475] on button at bounding box center [462, 470] width 27 height 23
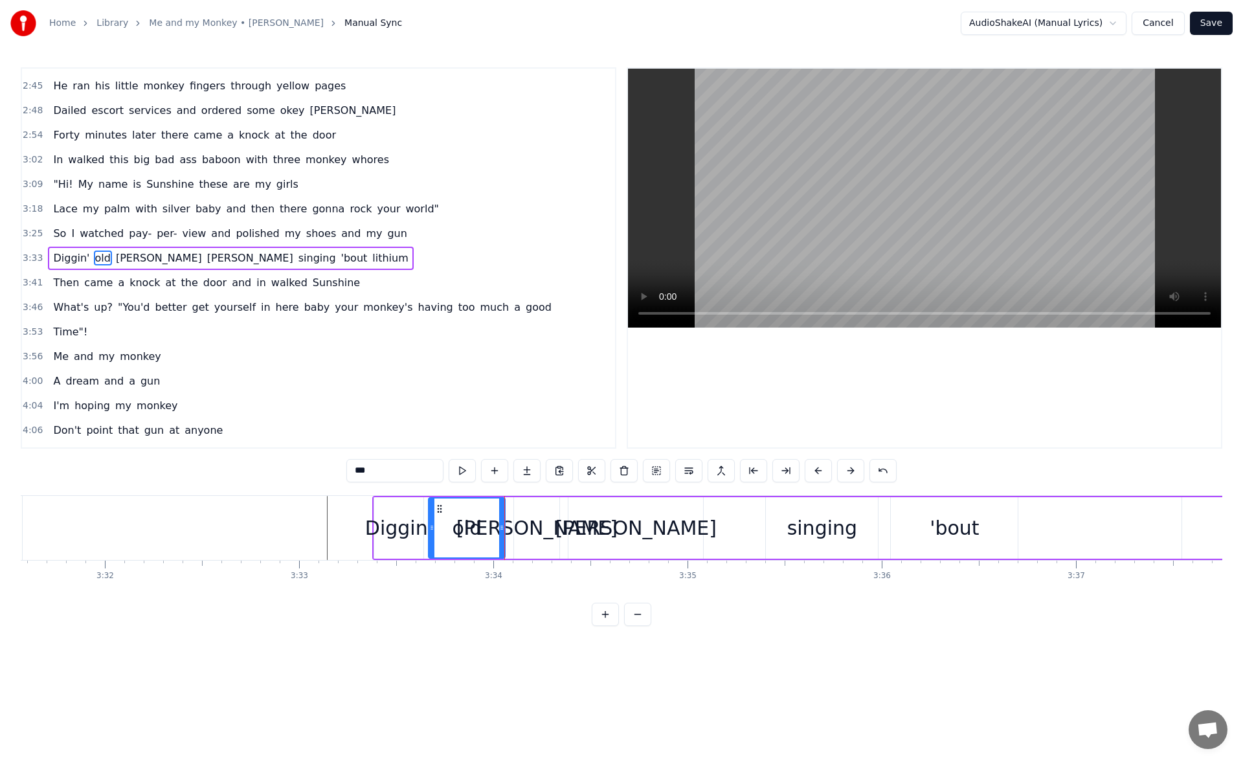
click at [461, 475] on button at bounding box center [462, 470] width 27 height 23
drag, startPoint x: 360, startPoint y: 469, endPoint x: 396, endPoint y: 472, distance: 35.7
click at [396, 472] on input "***" at bounding box center [394, 470] width 97 height 23
click at [822, 532] on div "singing" at bounding box center [822, 527] width 70 height 29
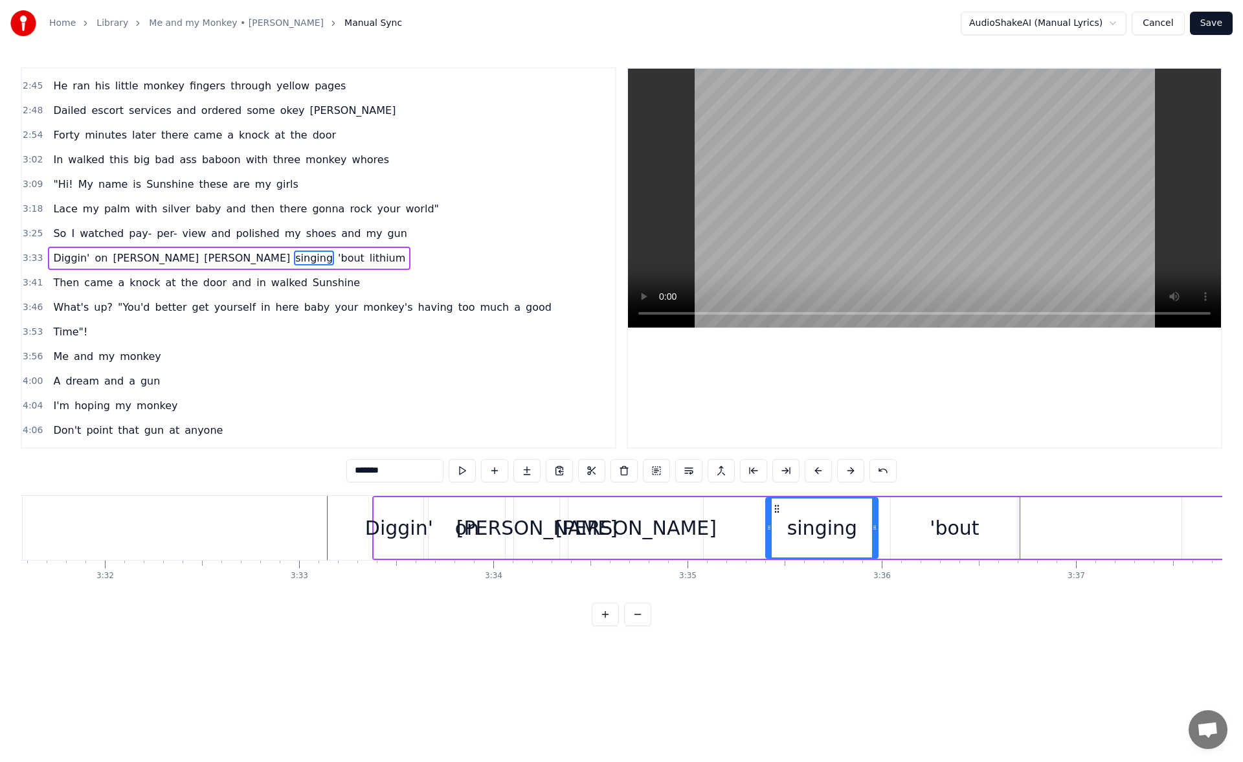
click at [824, 534] on div "singing" at bounding box center [822, 527] width 70 height 29
click at [414, 476] on input "*******" at bounding box center [394, 470] width 97 height 23
click at [54, 232] on span "So" at bounding box center [60, 233] width 16 height 15
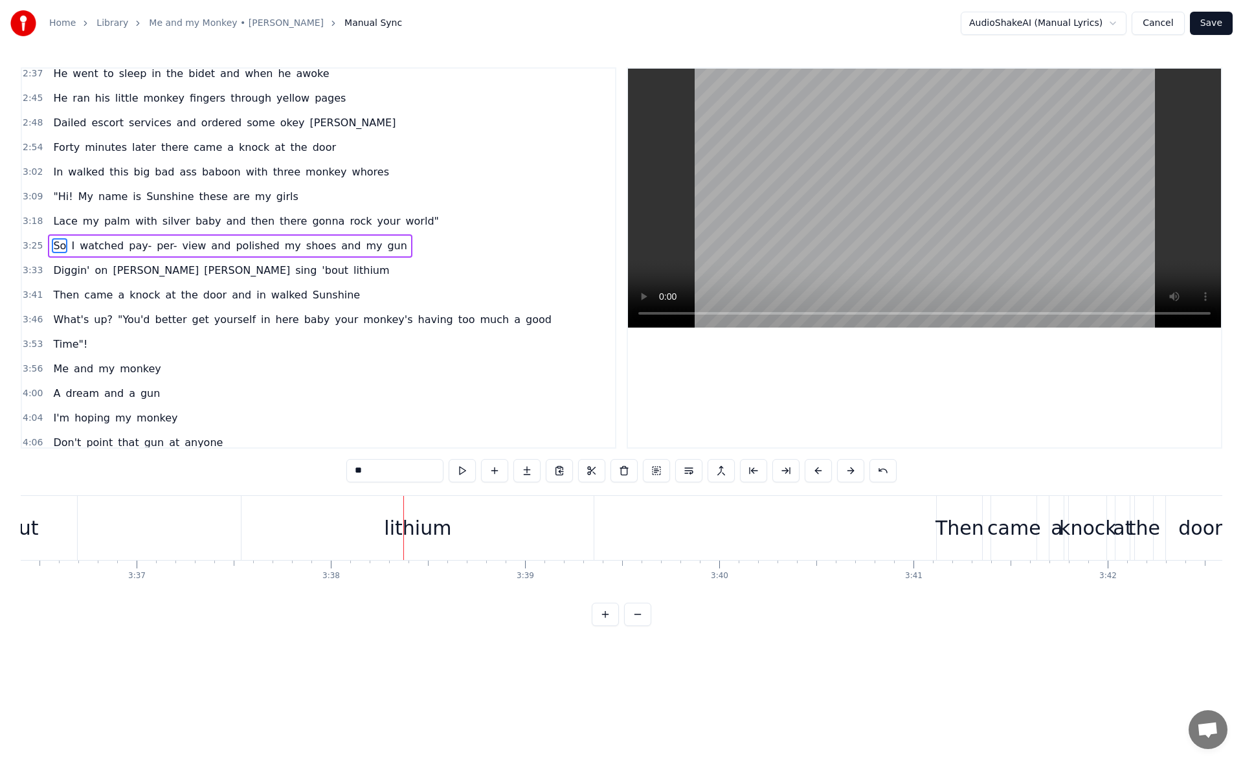
scroll to position [0, 41377]
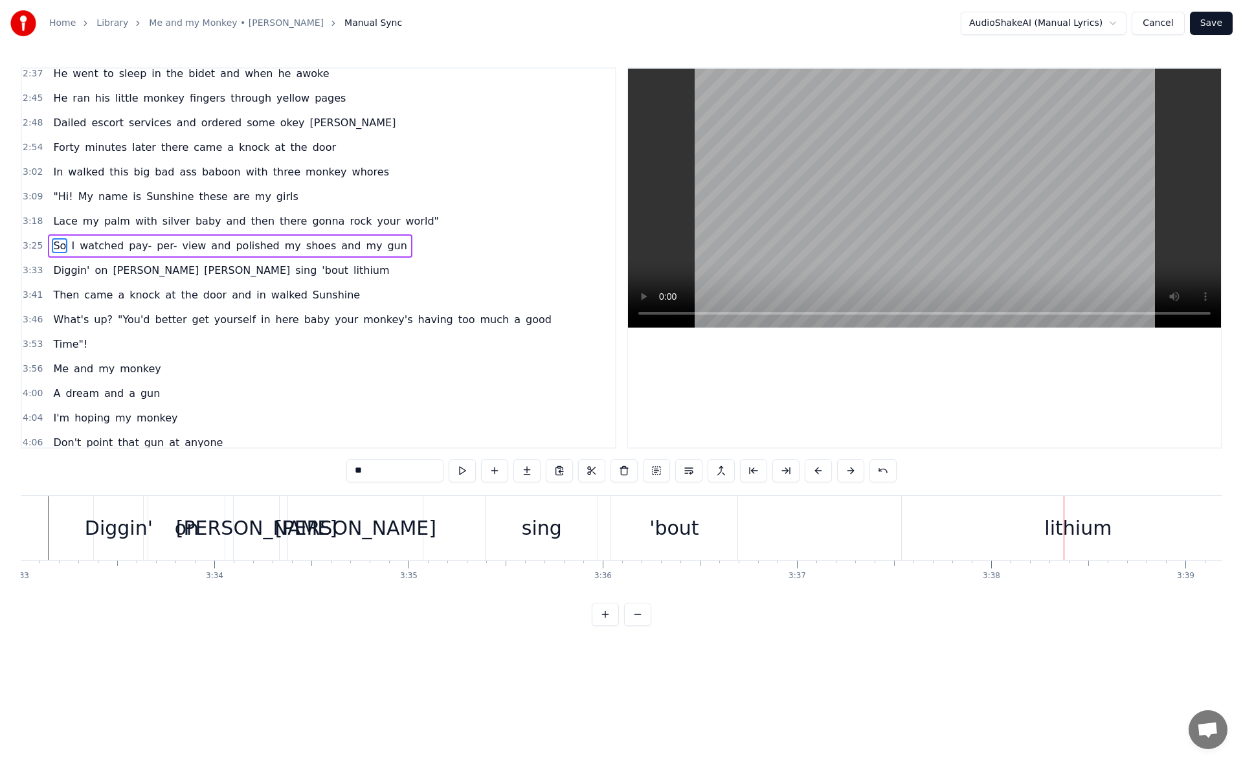
click at [659, 532] on div "'bout" at bounding box center [673, 527] width 49 height 29
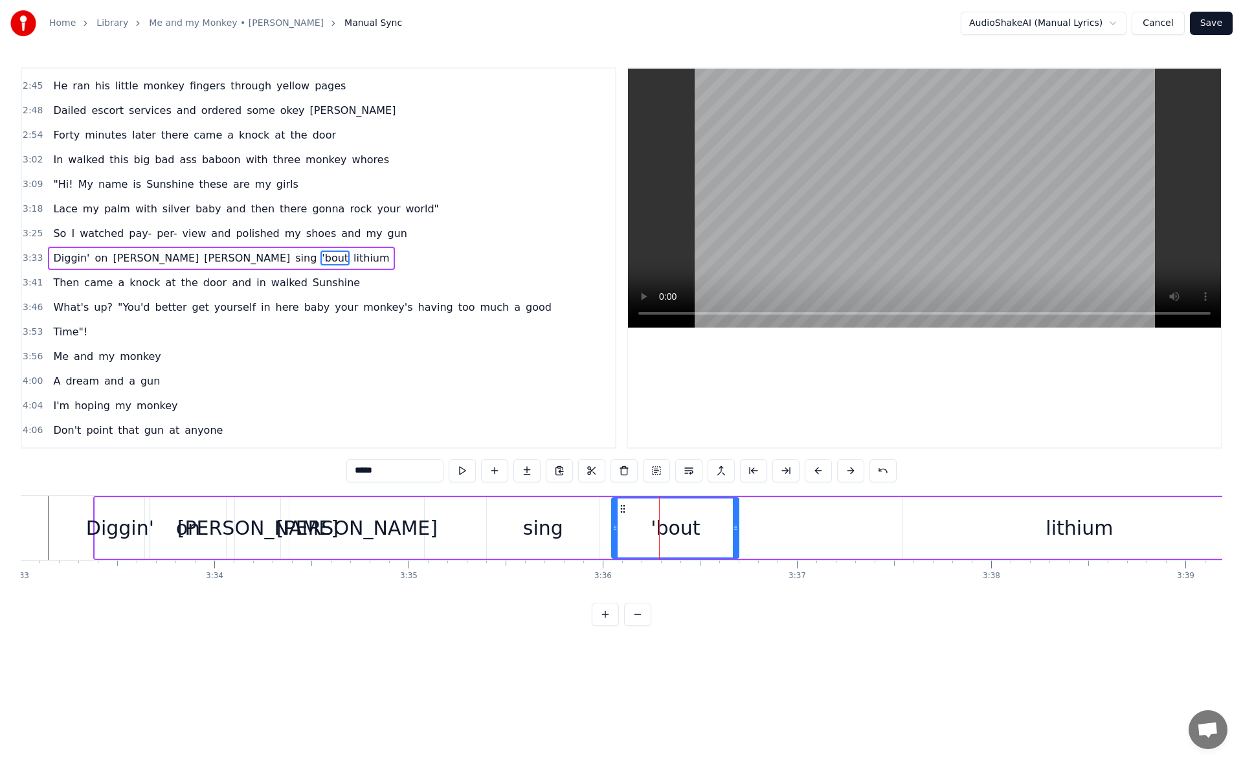
click at [357, 472] on input "*****" at bounding box center [394, 470] width 97 height 23
type input "*****"
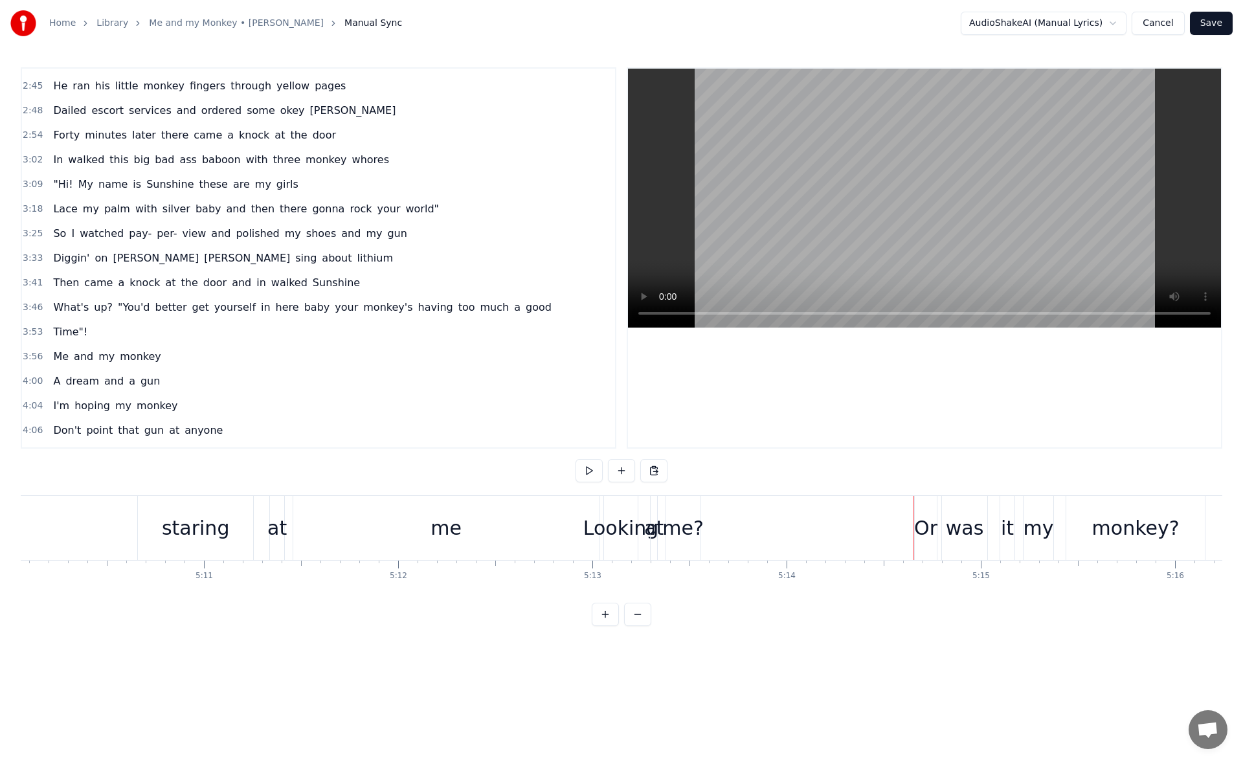
scroll to position [0, 60091]
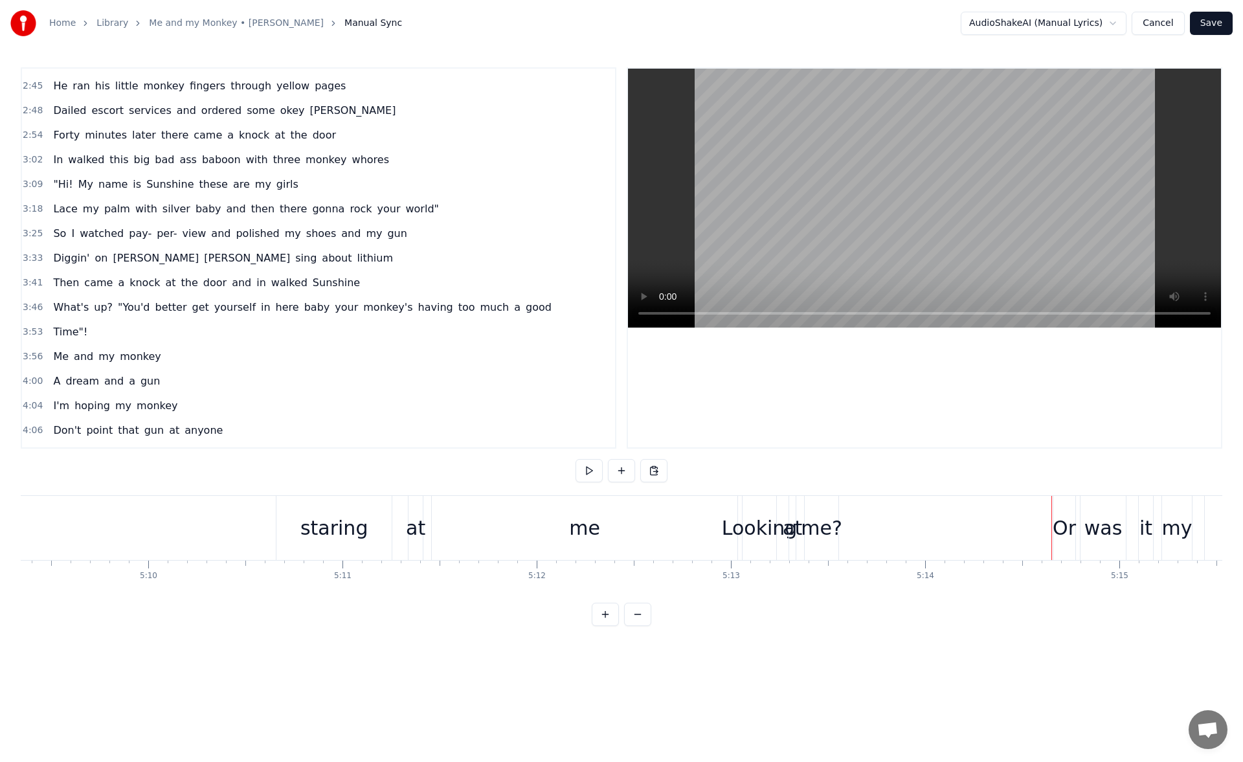
click at [319, 517] on div "staring" at bounding box center [334, 527] width 68 height 29
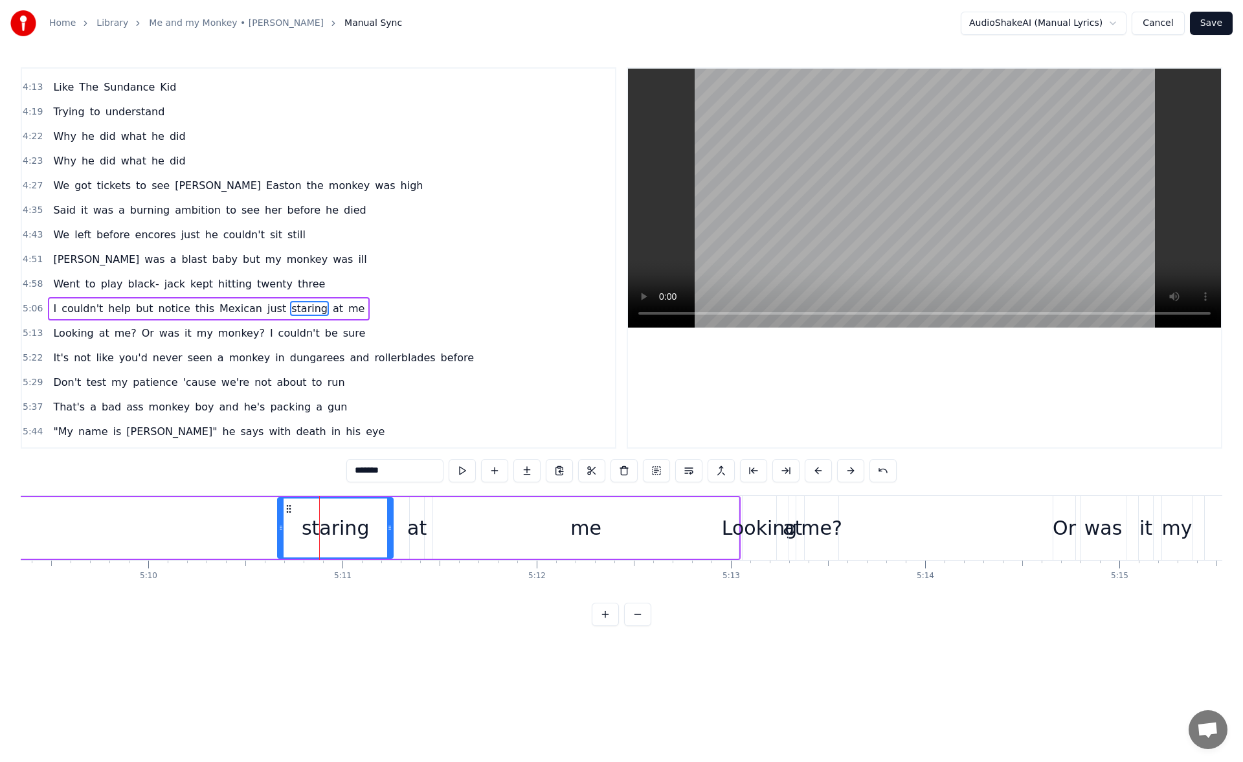
scroll to position [1004, 0]
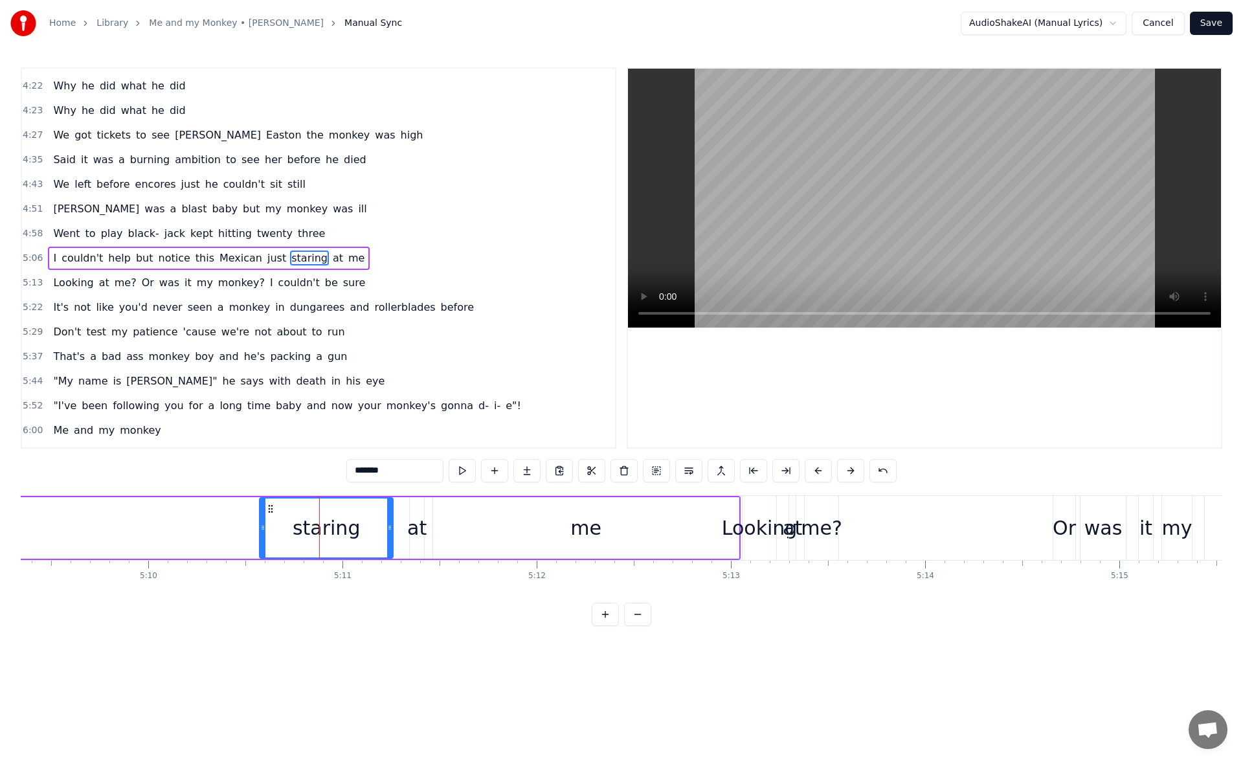
drag, startPoint x: 279, startPoint y: 530, endPoint x: 368, endPoint y: 518, distance: 89.6
click at [260, 528] on icon at bounding box center [262, 528] width 5 height 10
click at [461, 473] on button at bounding box center [462, 470] width 27 height 23
click at [517, 534] on div "me" at bounding box center [586, 528] width 306 height 62
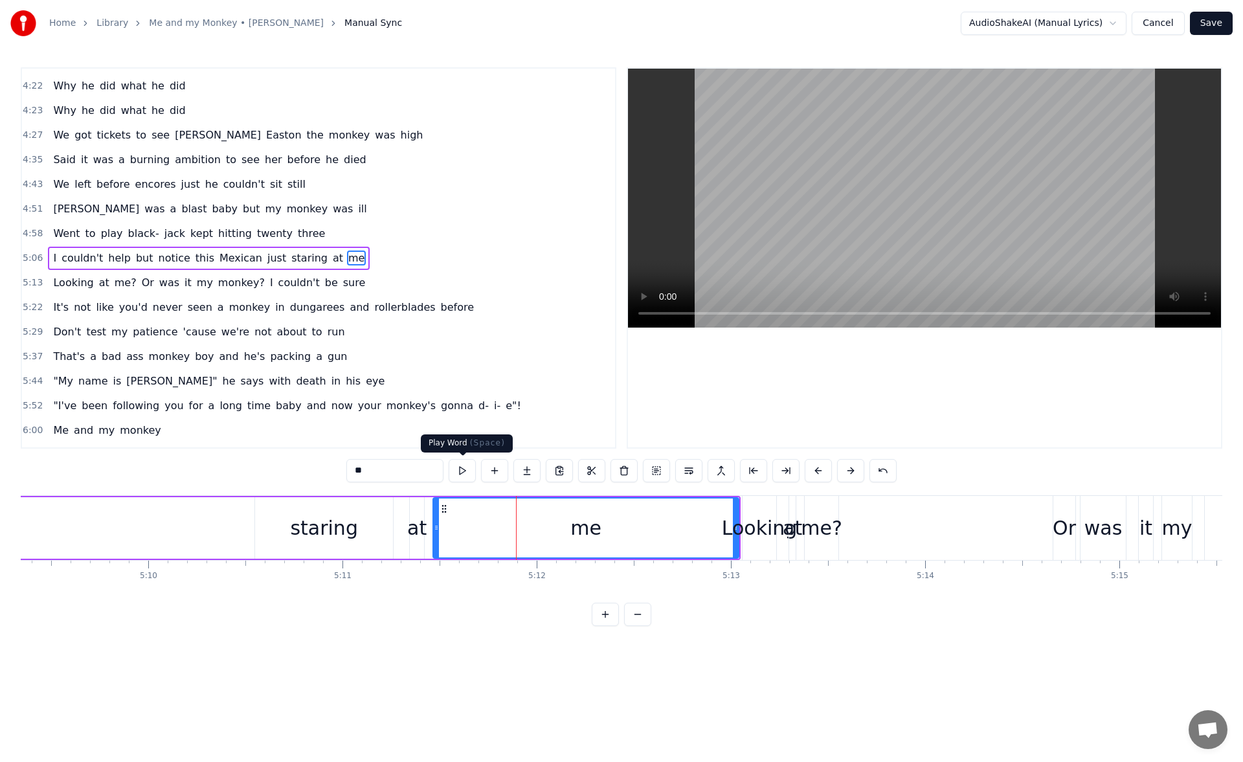
click at [462, 472] on button at bounding box center [462, 470] width 27 height 23
click at [685, 526] on div "me" at bounding box center [586, 528] width 304 height 59
click at [602, 527] on div "me" at bounding box center [586, 528] width 304 height 59
click at [785, 471] on button at bounding box center [785, 470] width 27 height 23
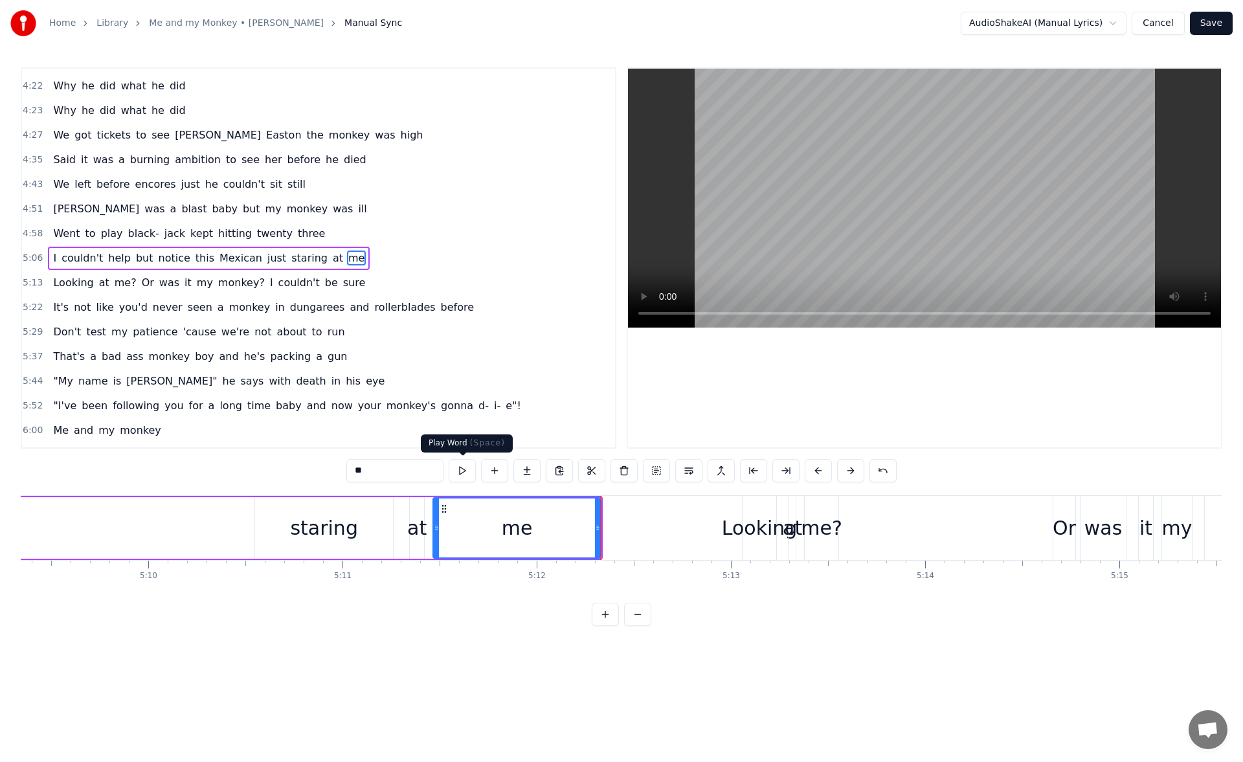
click at [457, 472] on button at bounding box center [462, 470] width 27 height 23
drag, startPoint x: 597, startPoint y: 526, endPoint x: 560, endPoint y: 525, distance: 36.9
click at [569, 525] on icon at bounding box center [571, 528] width 5 height 10
click at [468, 475] on button at bounding box center [462, 470] width 27 height 23
drag, startPoint x: 558, startPoint y: 525, endPoint x: 541, endPoint y: 524, distance: 16.9
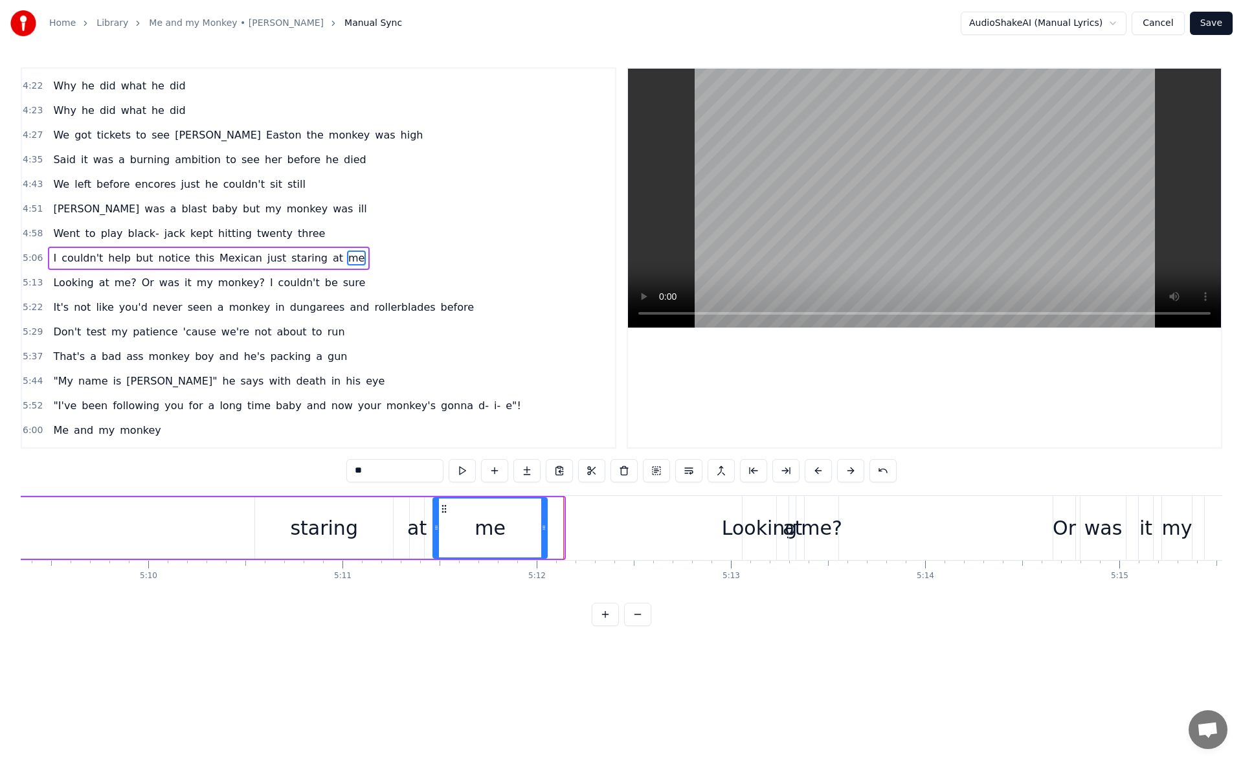
click at [541, 524] on icon at bounding box center [543, 528] width 5 height 10
click at [459, 471] on button at bounding box center [462, 470] width 27 height 23
click at [748, 517] on div "Looking" at bounding box center [760, 527] width 76 height 29
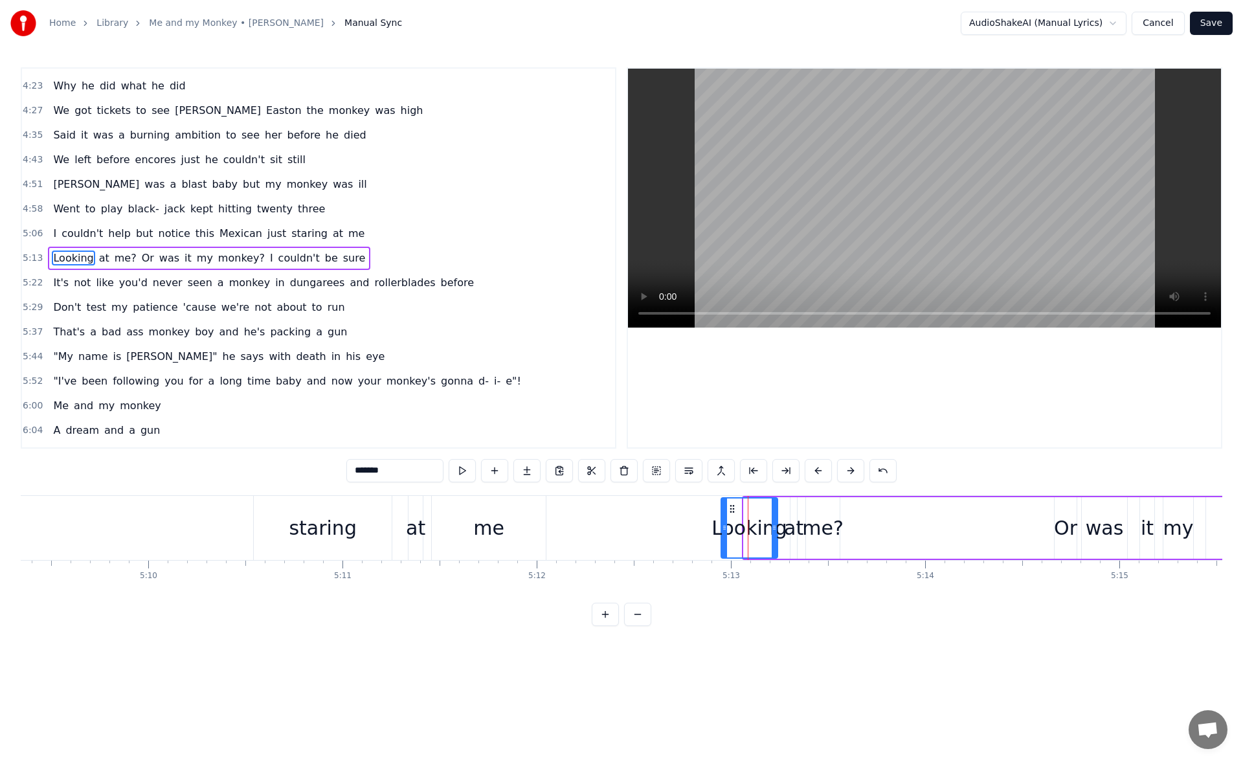
drag, startPoint x: 746, startPoint y: 526, endPoint x: 723, endPoint y: 524, distance: 22.7
click at [723, 524] on icon at bounding box center [724, 528] width 5 height 10
click at [513, 505] on div "me" at bounding box center [489, 528] width 114 height 64
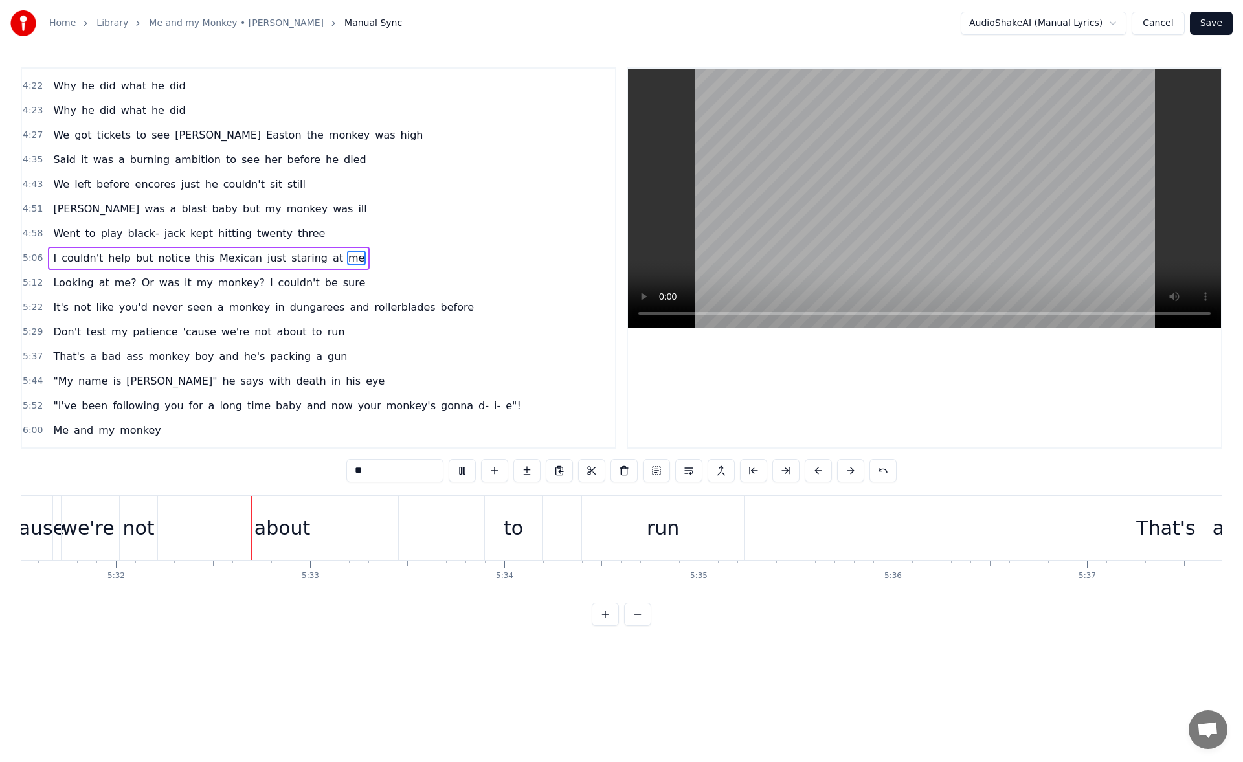
scroll to position [0, 64443]
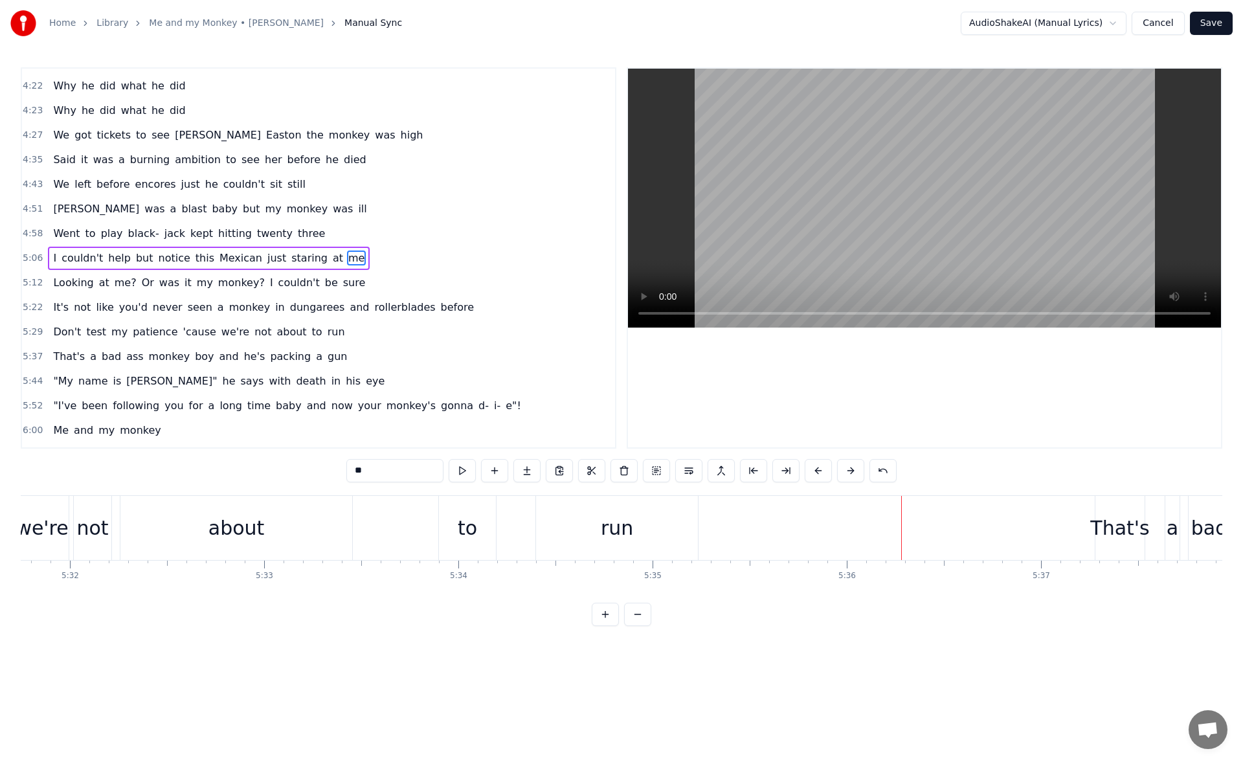
click at [469, 519] on div "to" at bounding box center [467, 527] width 19 height 29
type input "**"
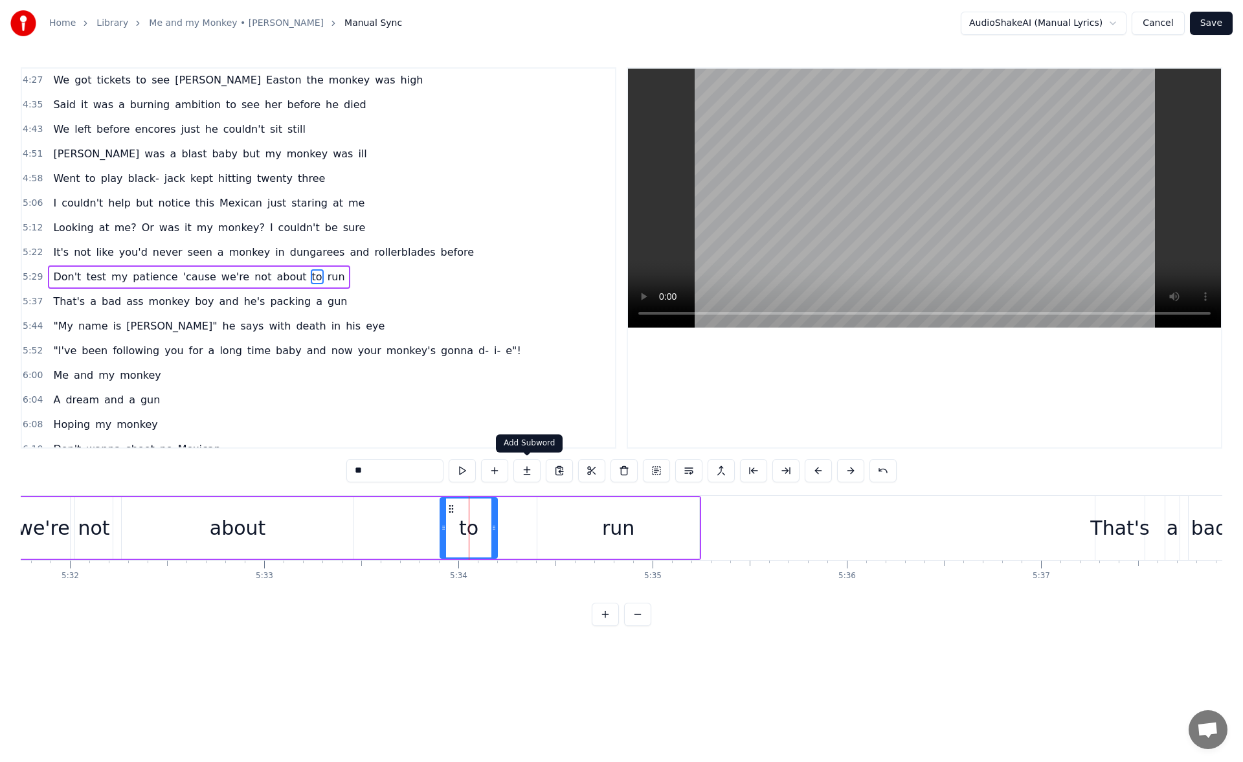
scroll to position [1077, 0]
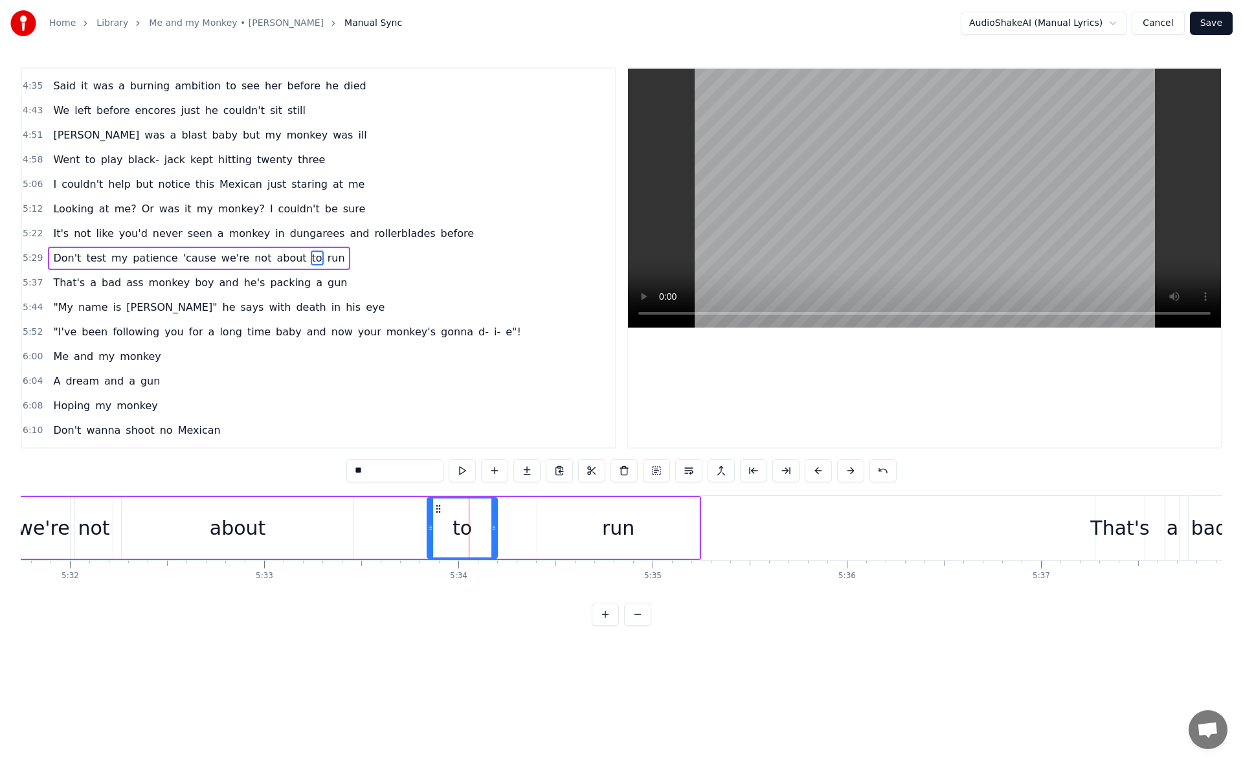
drag, startPoint x: 437, startPoint y: 532, endPoint x: 429, endPoint y: 532, distance: 8.4
click at [429, 532] on div at bounding box center [430, 528] width 5 height 59
click at [518, 520] on div "Don't test my patience 'cause we're not about to run" at bounding box center [176, 528] width 1052 height 64
click at [544, 478] on button at bounding box center [540, 470] width 27 height 23
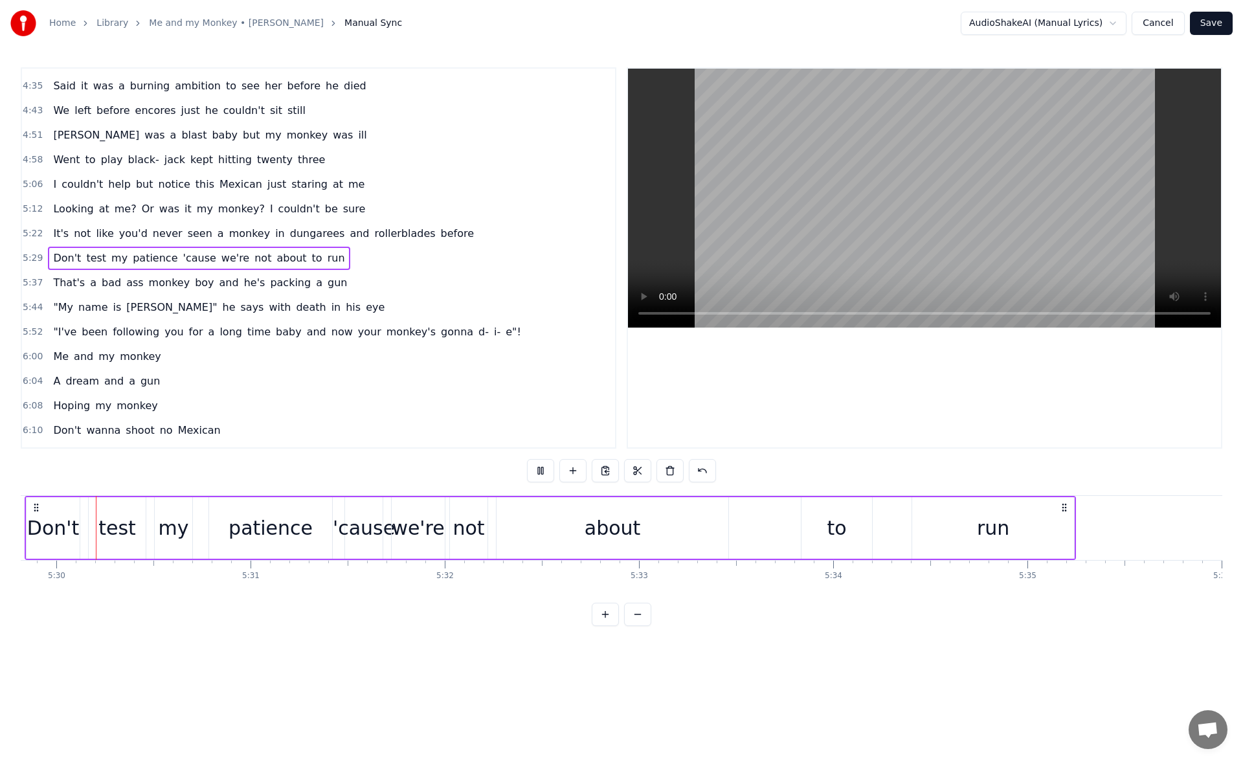
scroll to position [0, 64045]
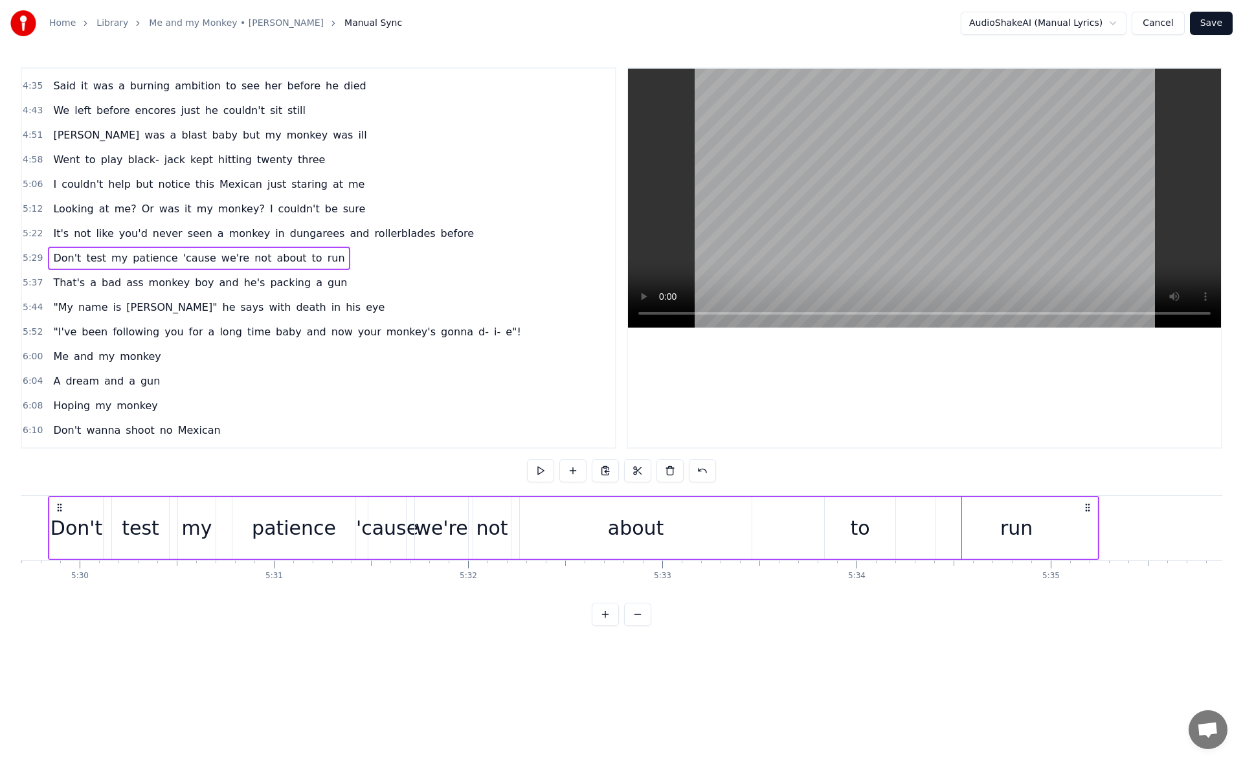
click at [850, 541] on div "to" at bounding box center [860, 528] width 71 height 62
click at [954, 522] on div "run" at bounding box center [1017, 528] width 162 height 62
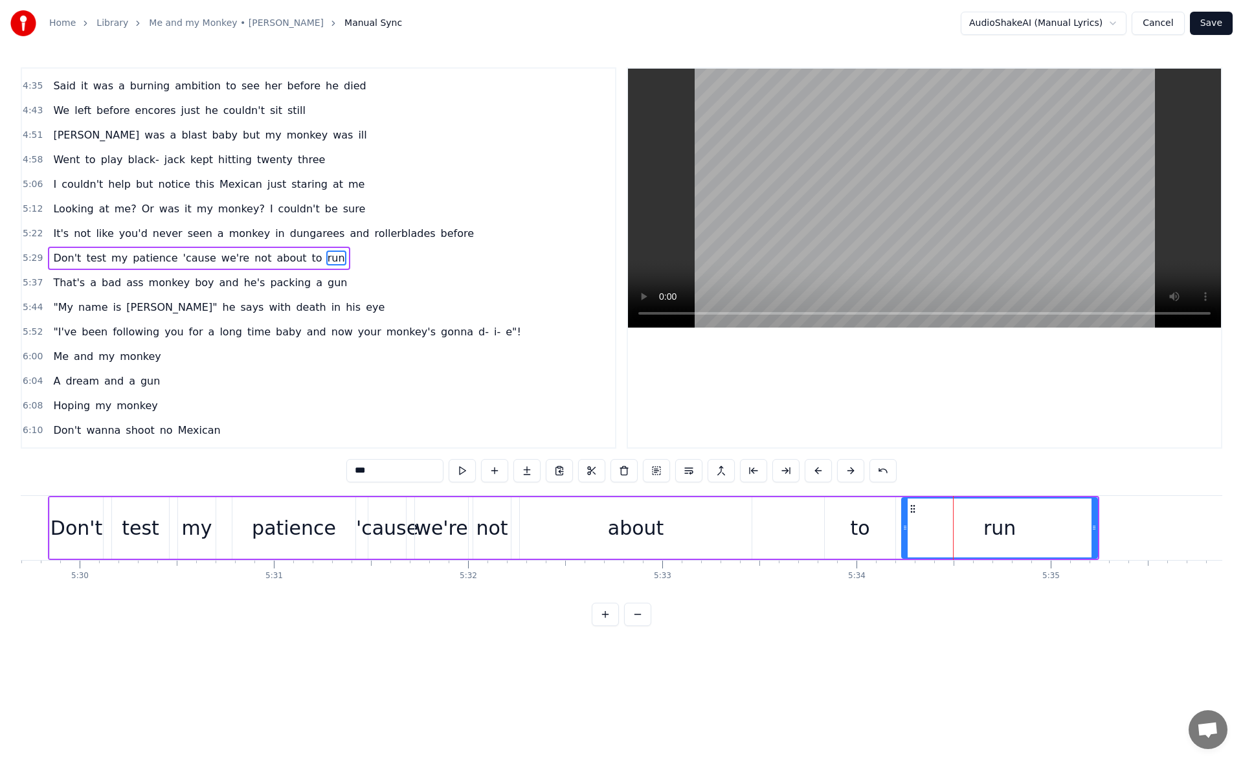
drag, startPoint x: 941, startPoint y: 528, endPoint x: 907, endPoint y: 526, distance: 33.7
click at [907, 526] on icon at bounding box center [905, 528] width 5 height 10
drag, startPoint x: 1096, startPoint y: 530, endPoint x: 1112, endPoint y: 530, distance: 16.2
click at [1097, 530] on icon at bounding box center [1094, 528] width 5 height 10
click at [682, 526] on div "about" at bounding box center [636, 528] width 232 height 62
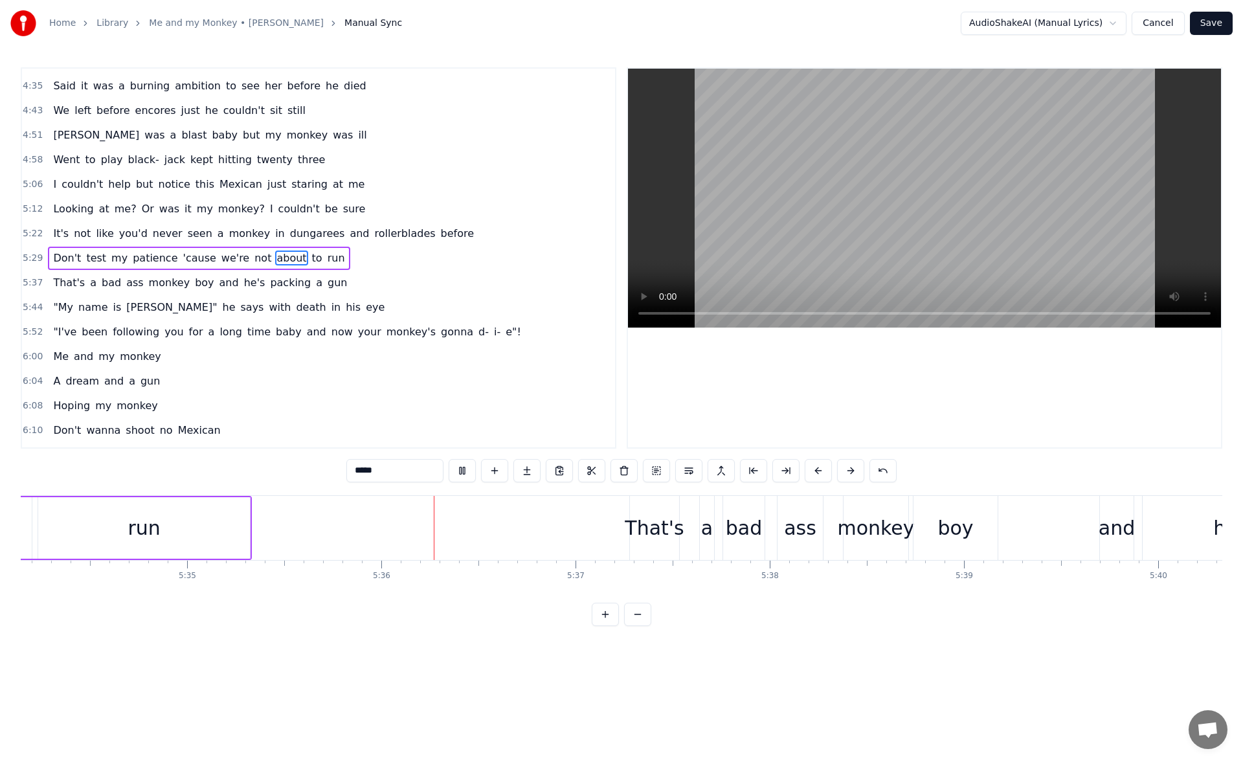
scroll to position [0, 65140]
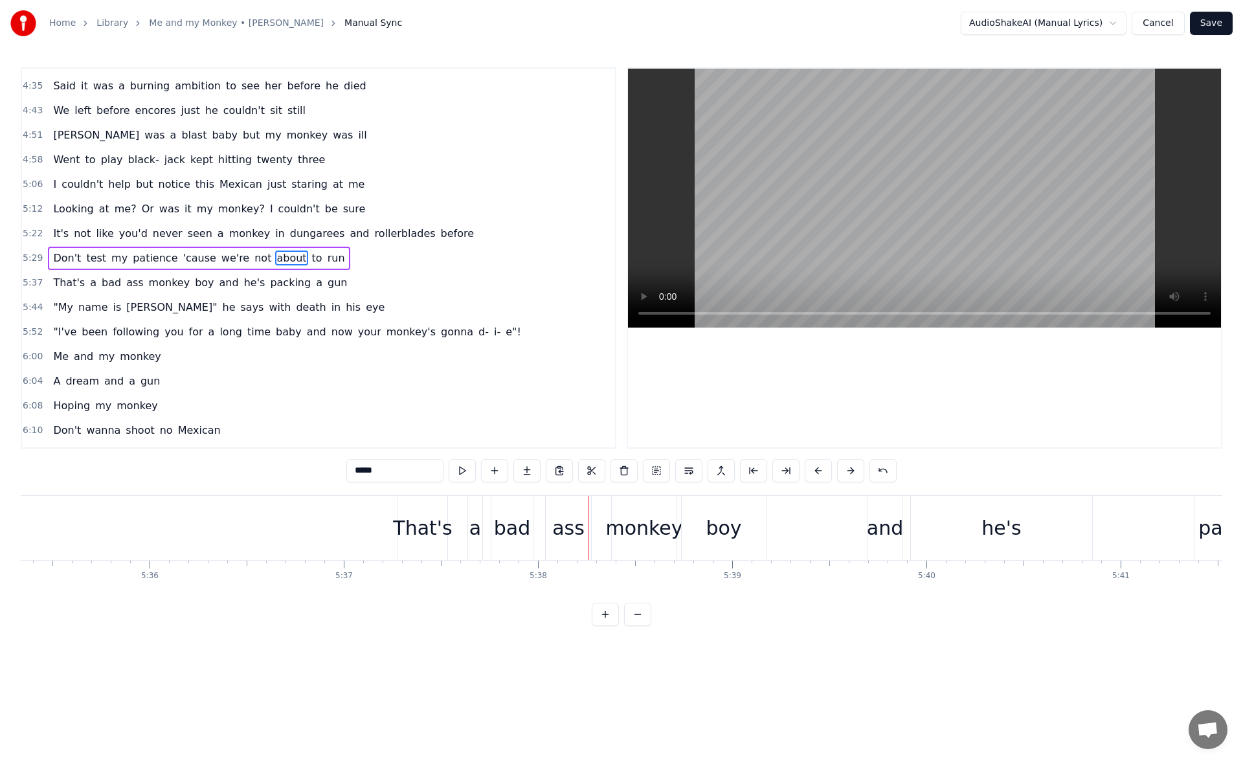
click at [433, 516] on div "That's" at bounding box center [422, 527] width 59 height 29
type input "******"
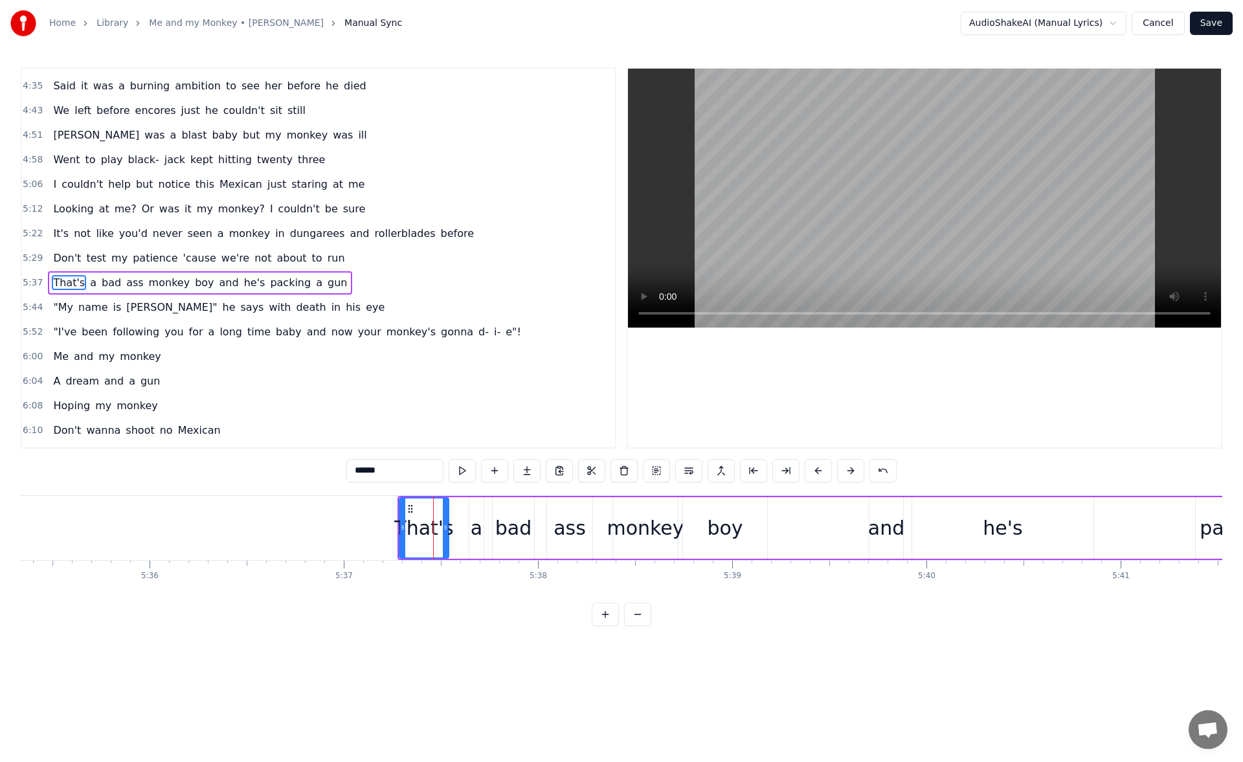
scroll to position [1102, 0]
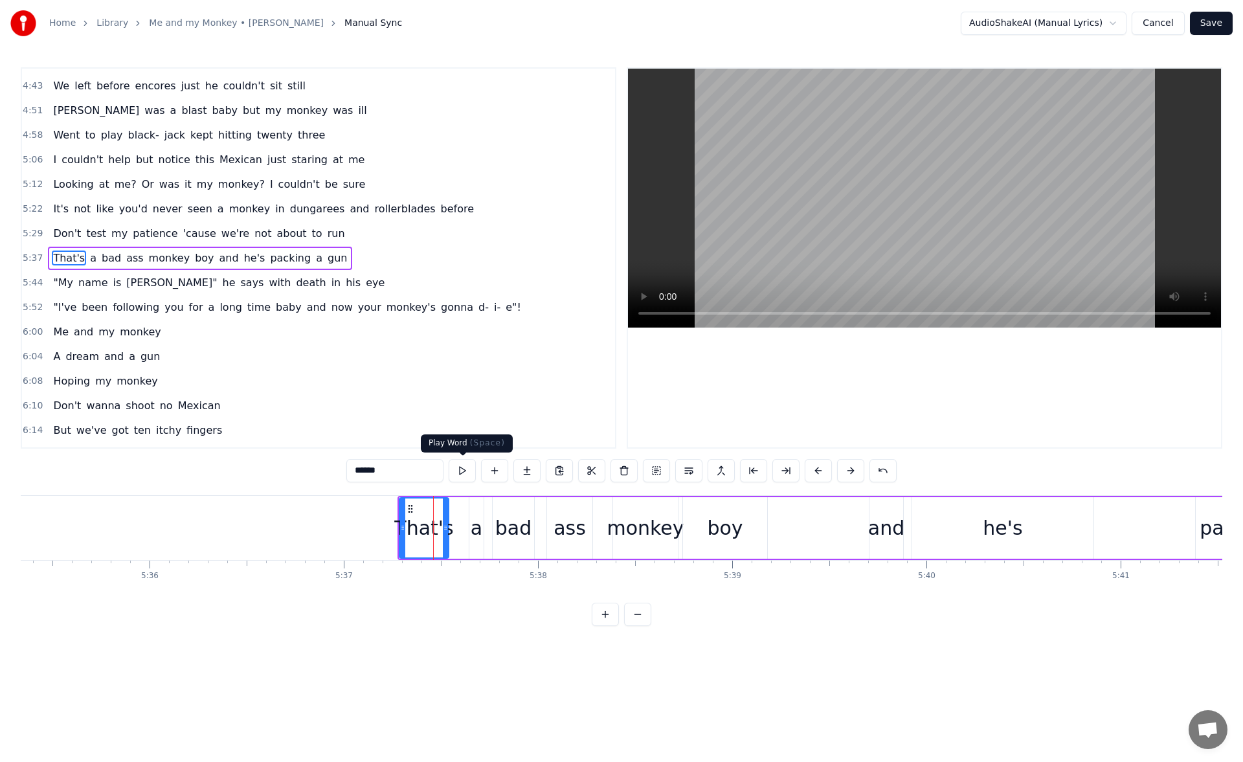
click at [461, 468] on button at bounding box center [462, 470] width 27 height 23
drag, startPoint x: 402, startPoint y: 529, endPoint x: 390, endPoint y: 528, distance: 12.3
click at [390, 528] on icon at bounding box center [390, 528] width 5 height 10
click at [462, 469] on button at bounding box center [462, 470] width 27 height 23
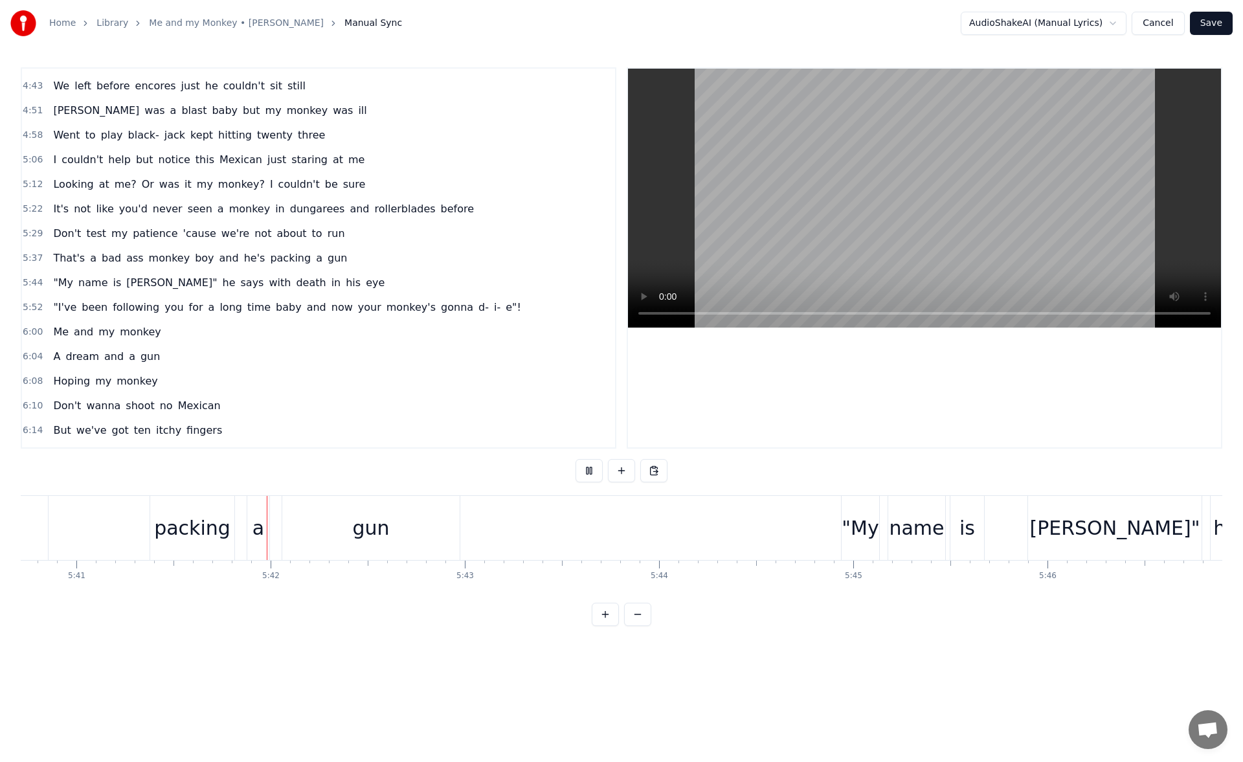
scroll to position [0, 66232]
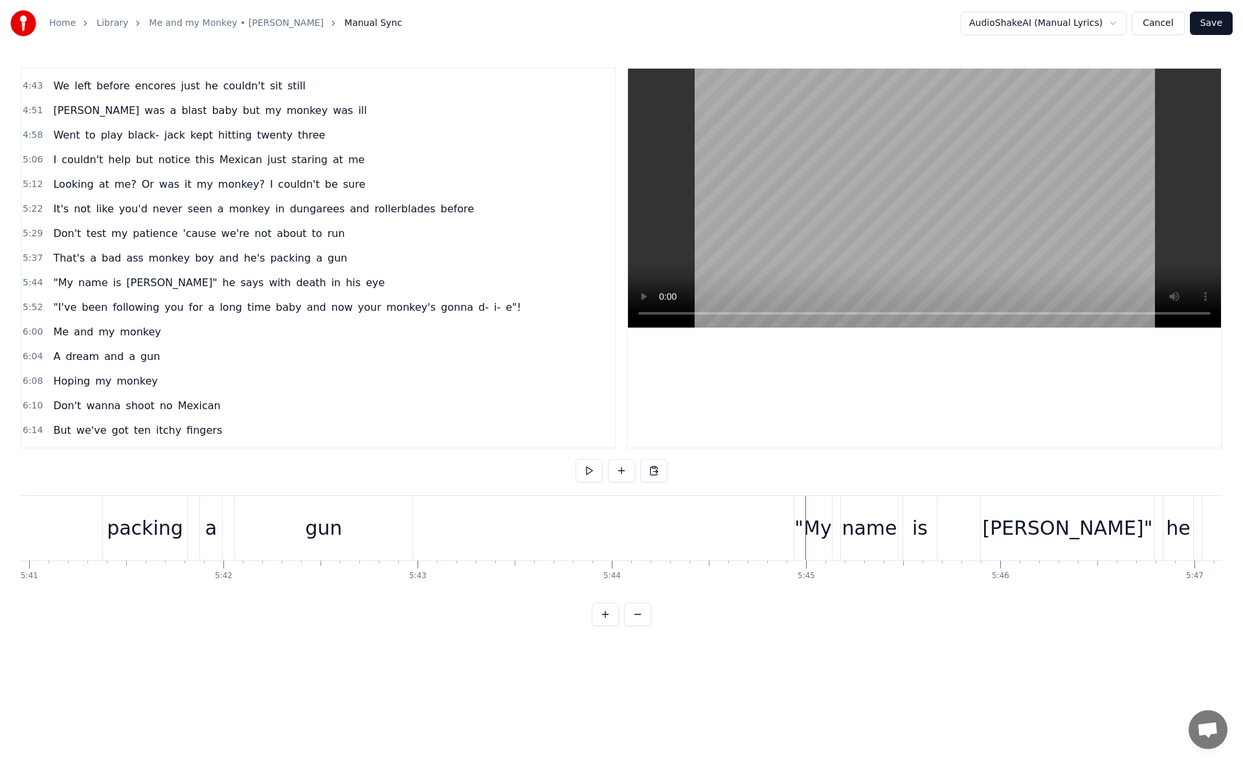
click at [809, 526] on div ""My" at bounding box center [812, 527] width 37 height 29
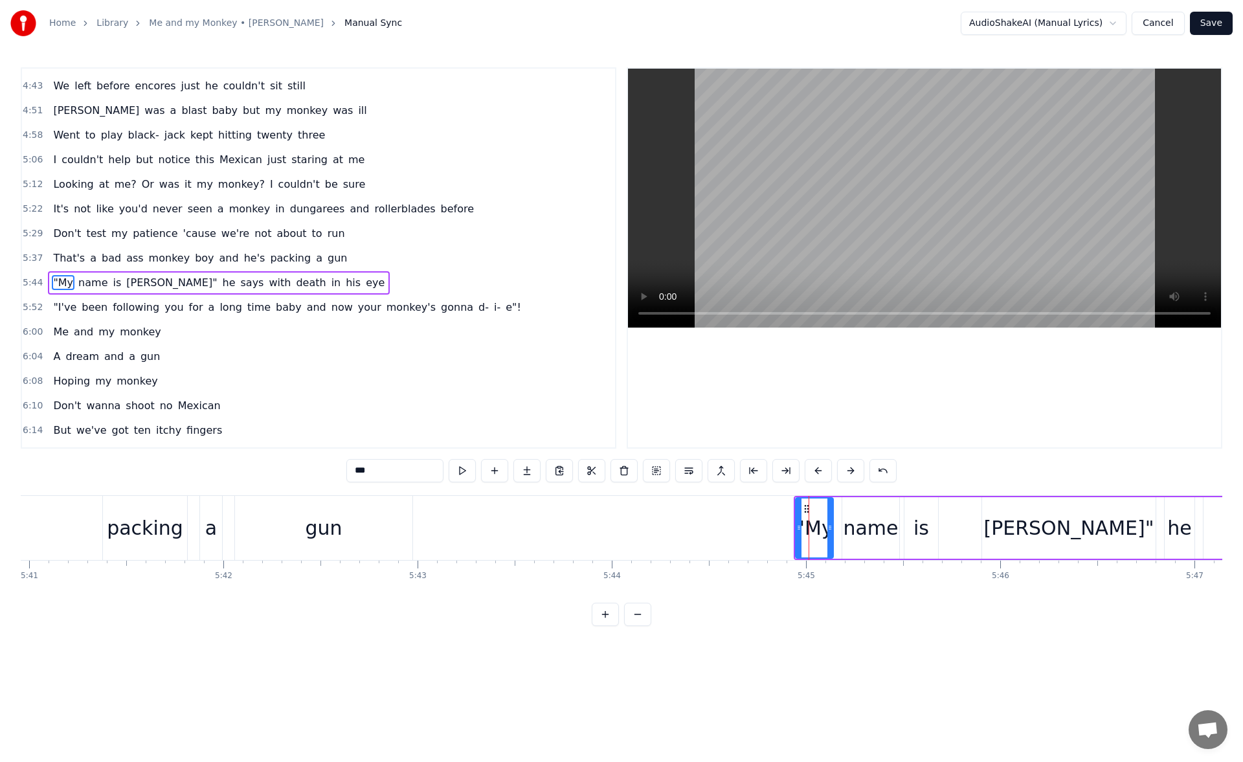
scroll to position [1127, 0]
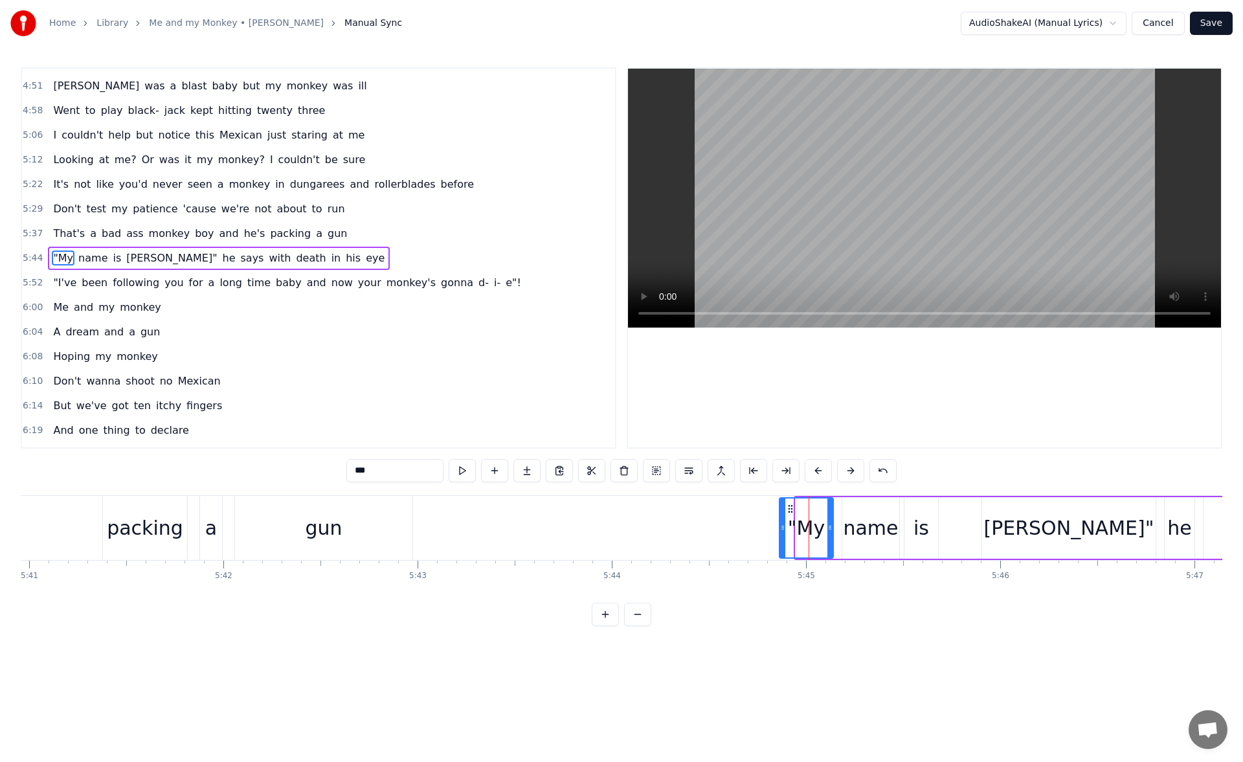
drag, startPoint x: 801, startPoint y: 532, endPoint x: 784, endPoint y: 530, distance: 16.9
click at [784, 530] on icon at bounding box center [782, 528] width 5 height 10
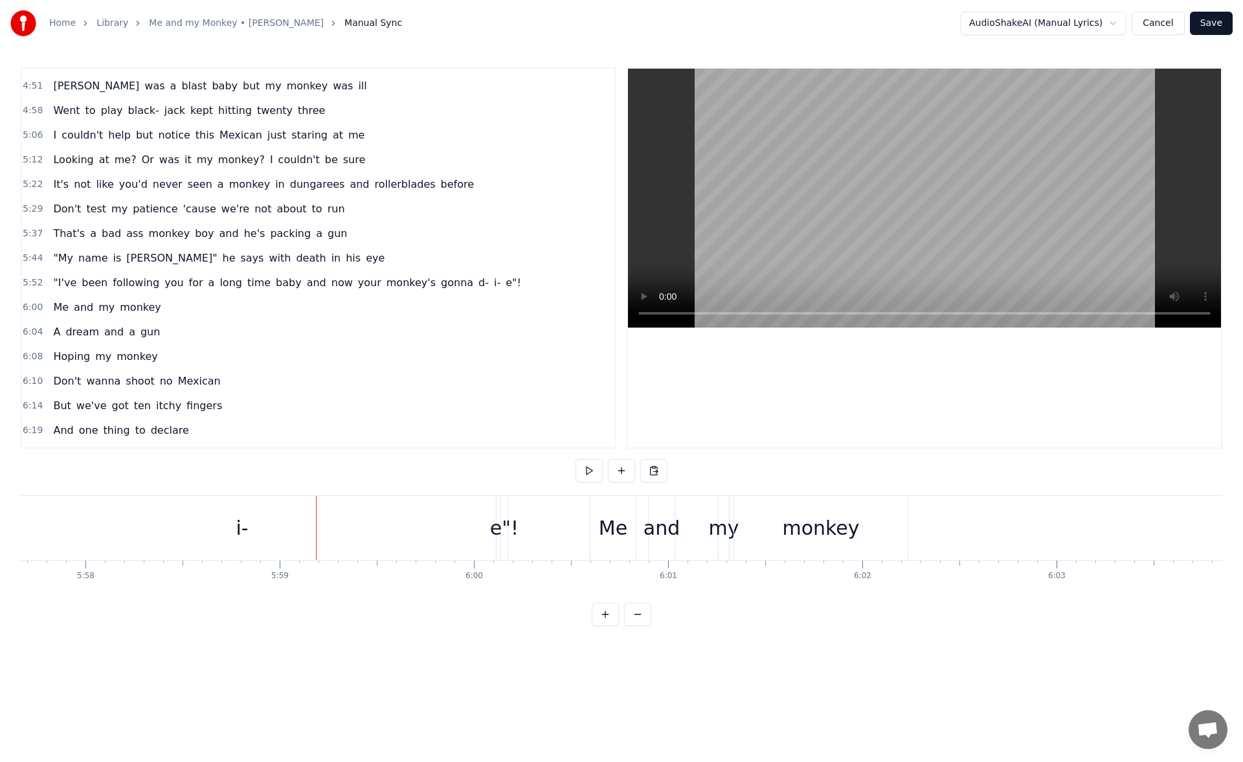
scroll to position [0, 69239]
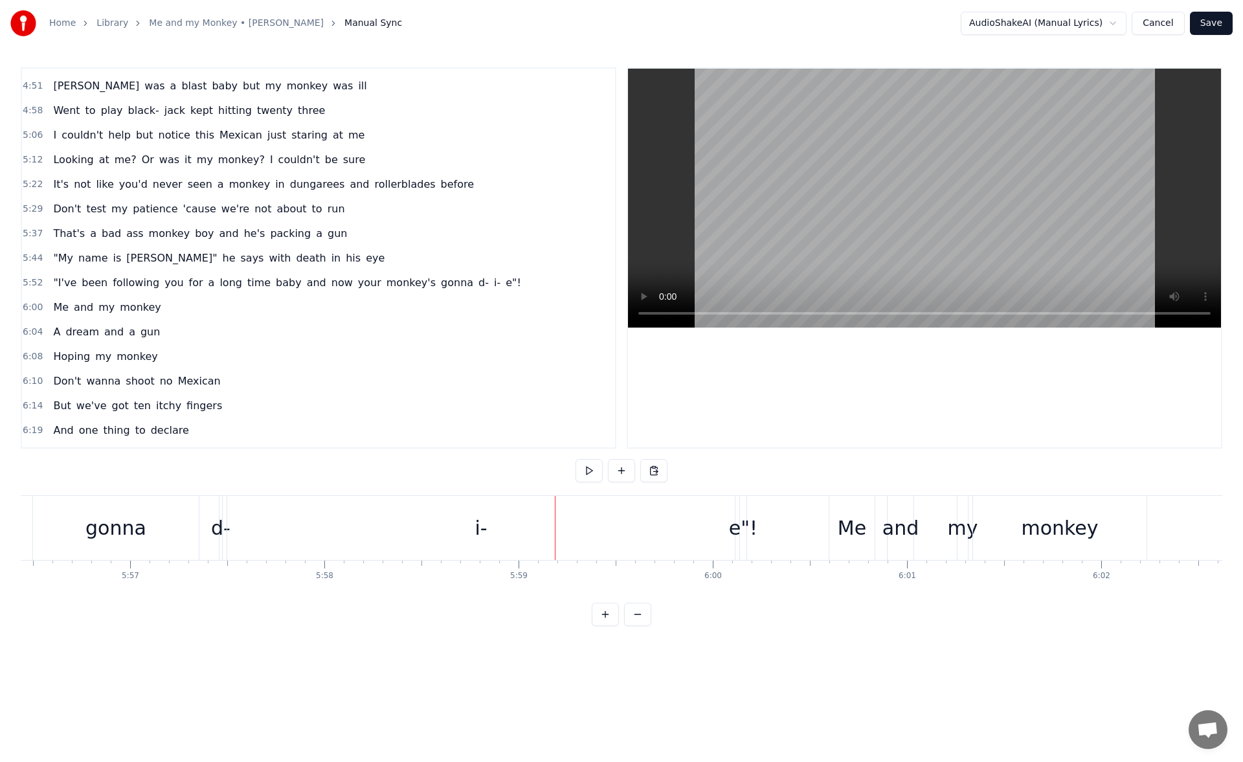
click at [253, 527] on div "i-" at bounding box center [481, 528] width 508 height 64
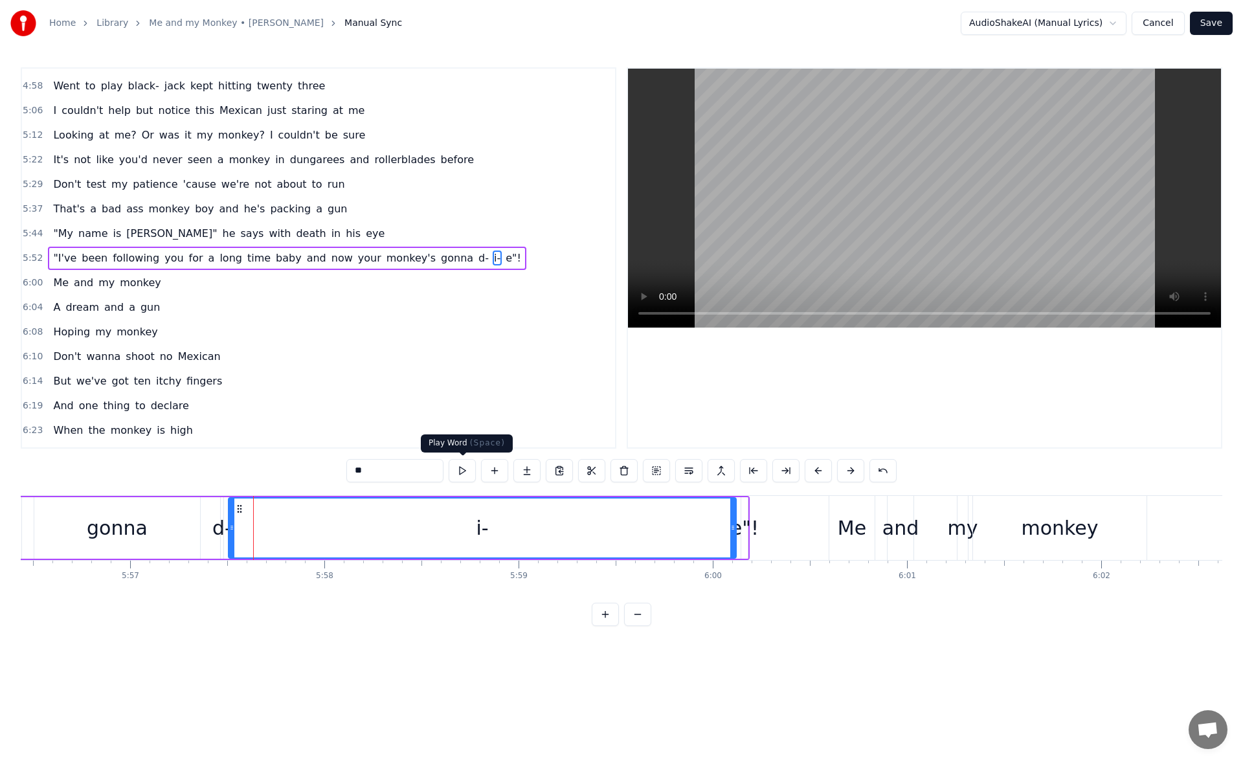
click at [465, 468] on button at bounding box center [462, 470] width 27 height 23
drag, startPoint x: 232, startPoint y: 528, endPoint x: 245, endPoint y: 528, distance: 12.3
click at [245, 528] on icon at bounding box center [243, 528] width 5 height 10
click at [222, 528] on div "d-" at bounding box center [221, 527] width 19 height 29
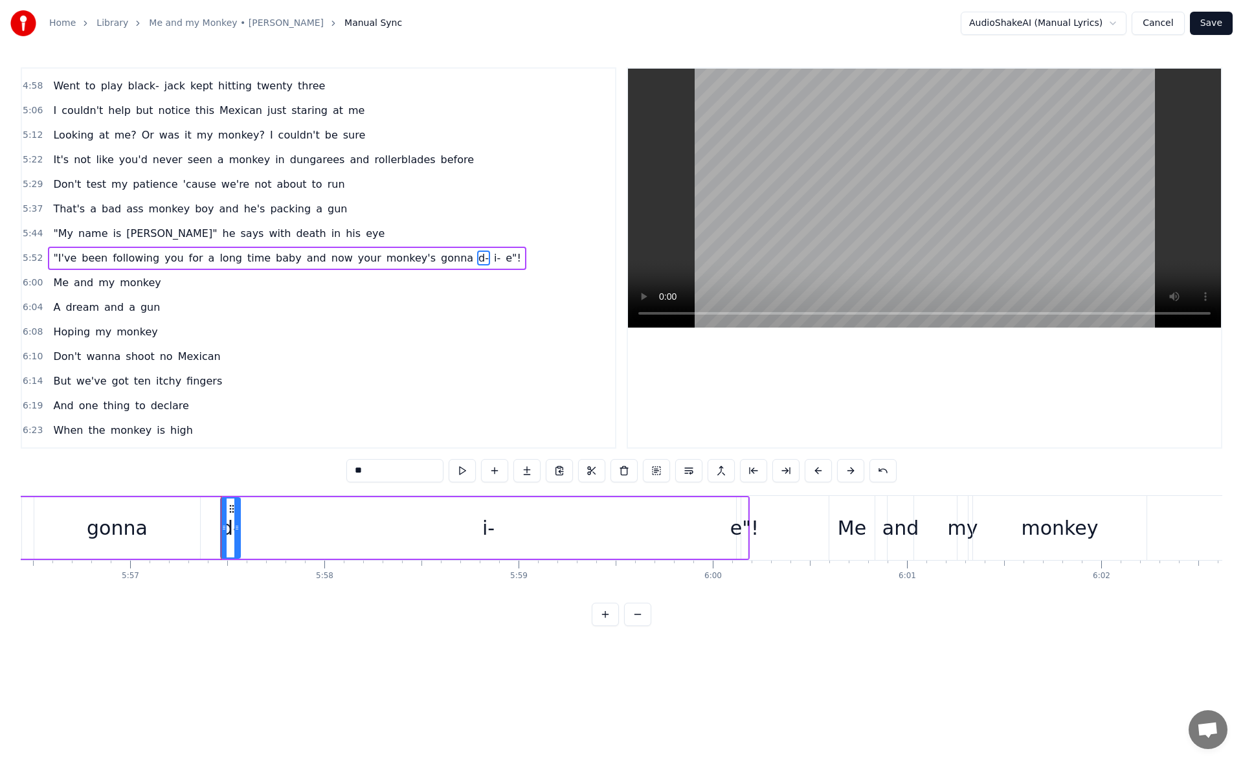
drag, startPoint x: 222, startPoint y: 528, endPoint x: 239, endPoint y: 527, distance: 16.8
click at [239, 527] on icon at bounding box center [236, 528] width 5 height 10
click at [464, 468] on button at bounding box center [462, 470] width 27 height 23
click at [218, 528] on icon at bounding box center [219, 528] width 5 height 10
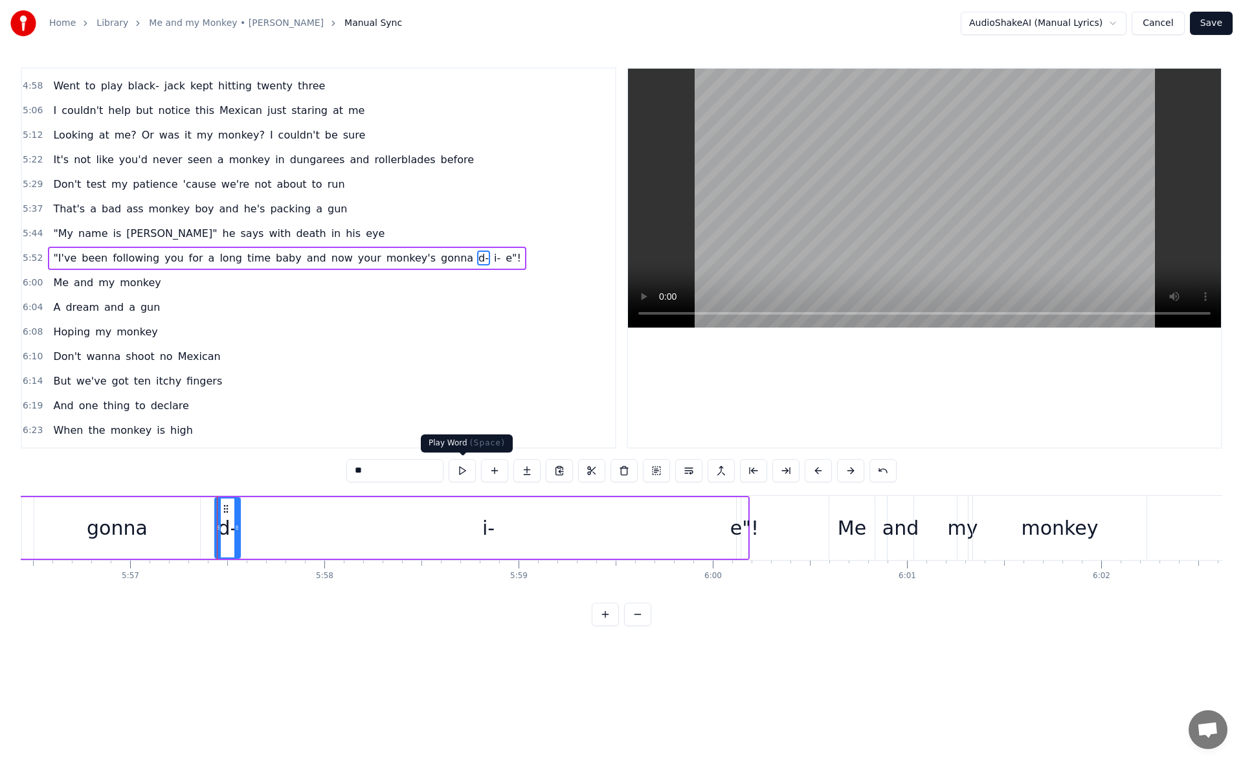
click at [468, 475] on button at bounding box center [462, 470] width 27 height 23
click at [460, 529] on div "i-" at bounding box center [488, 528] width 495 height 62
type input "**"
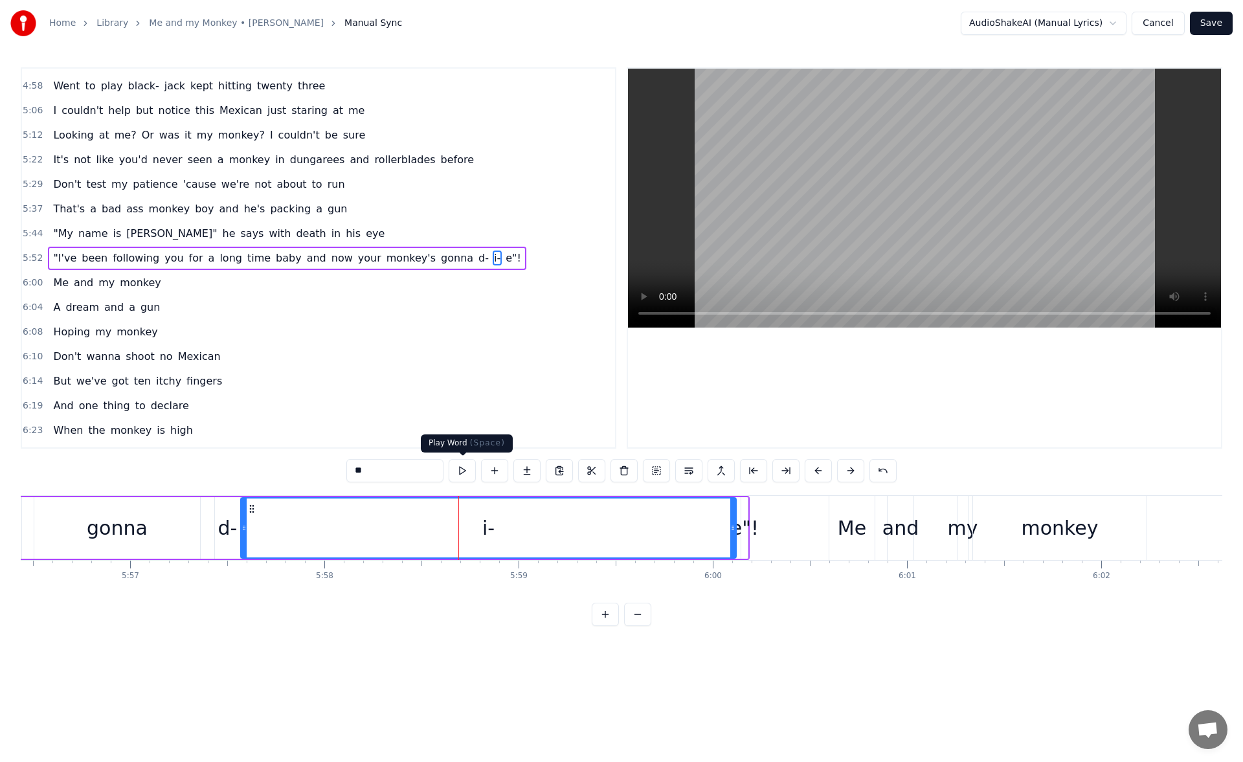
click at [465, 473] on button at bounding box center [462, 470] width 27 height 23
click at [506, 526] on div "i-" at bounding box center [489, 528] width 494 height 59
drag, startPoint x: 732, startPoint y: 531, endPoint x: 706, endPoint y: 529, distance: 26.0
click at [712, 529] on icon at bounding box center [714, 528] width 5 height 10
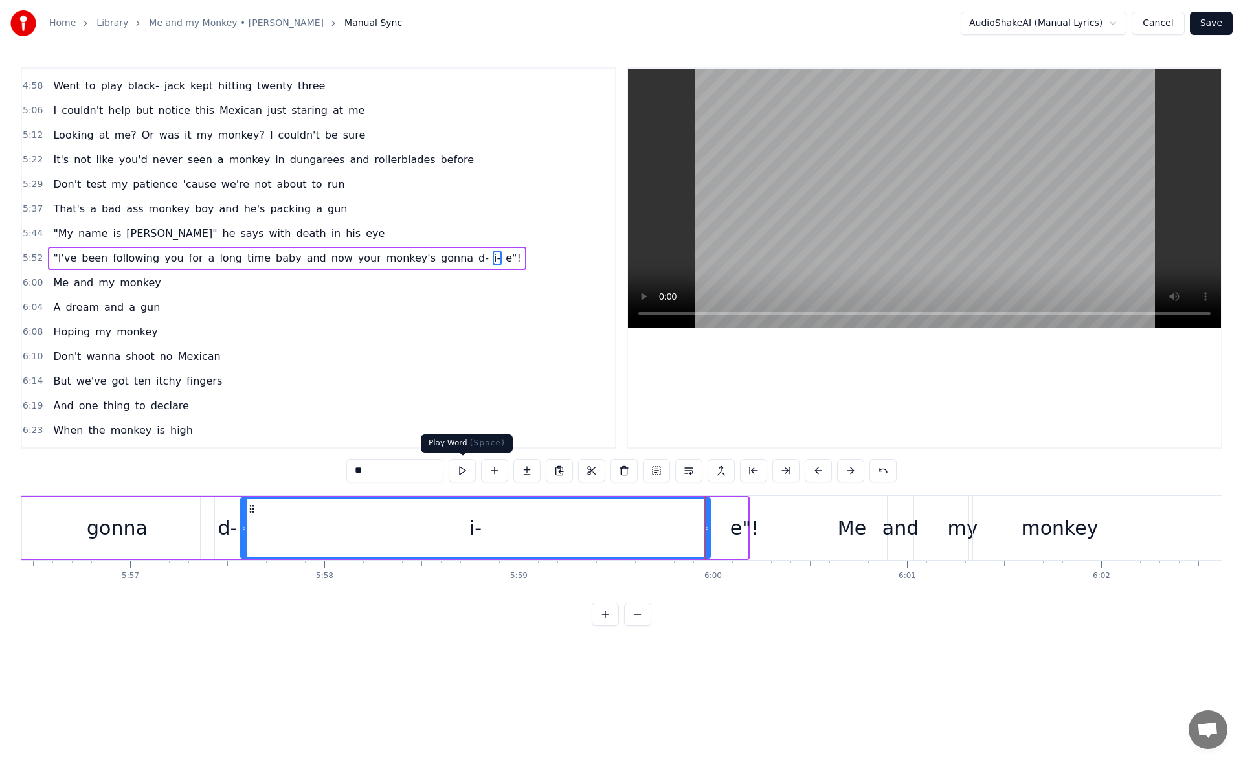
click at [471, 472] on button at bounding box center [462, 470] width 27 height 23
click at [723, 532] on div ""I've been following you for a long time baby and now your monkey's gonna d- i-…" at bounding box center [16, 528] width 1467 height 64
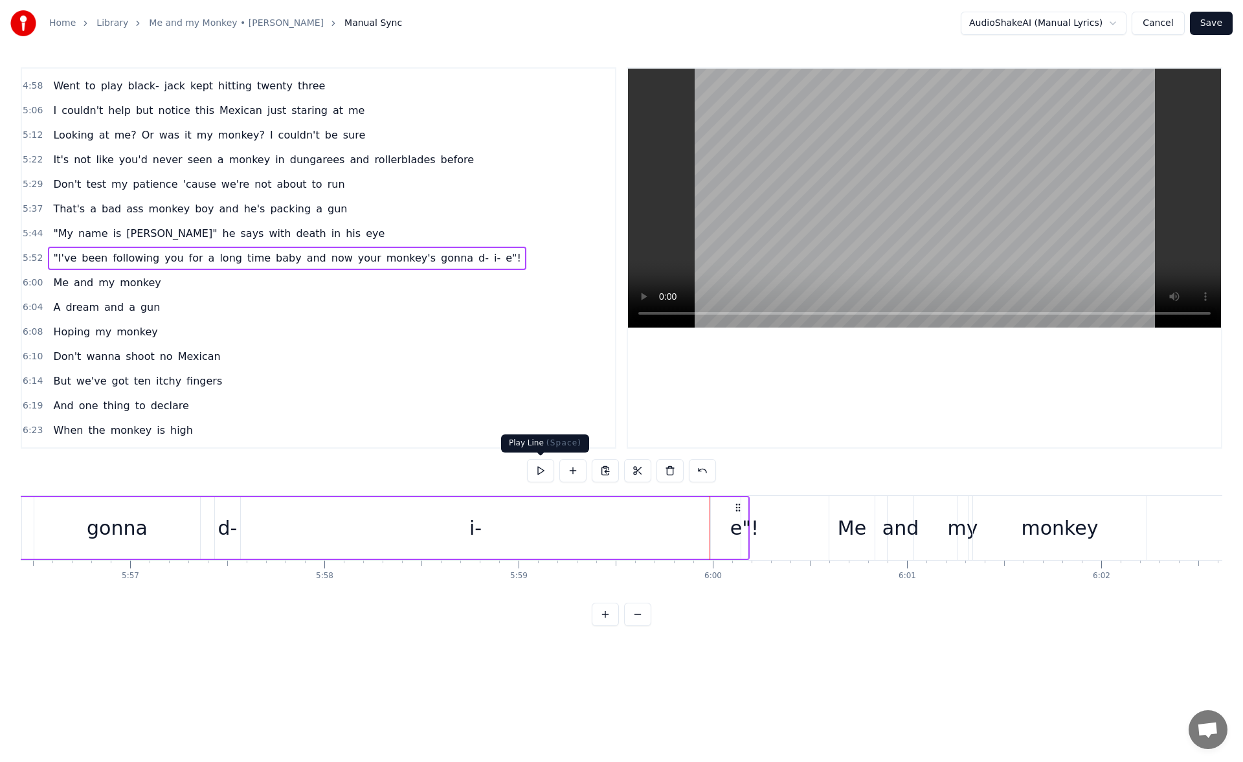
click at [539, 468] on button at bounding box center [540, 470] width 27 height 23
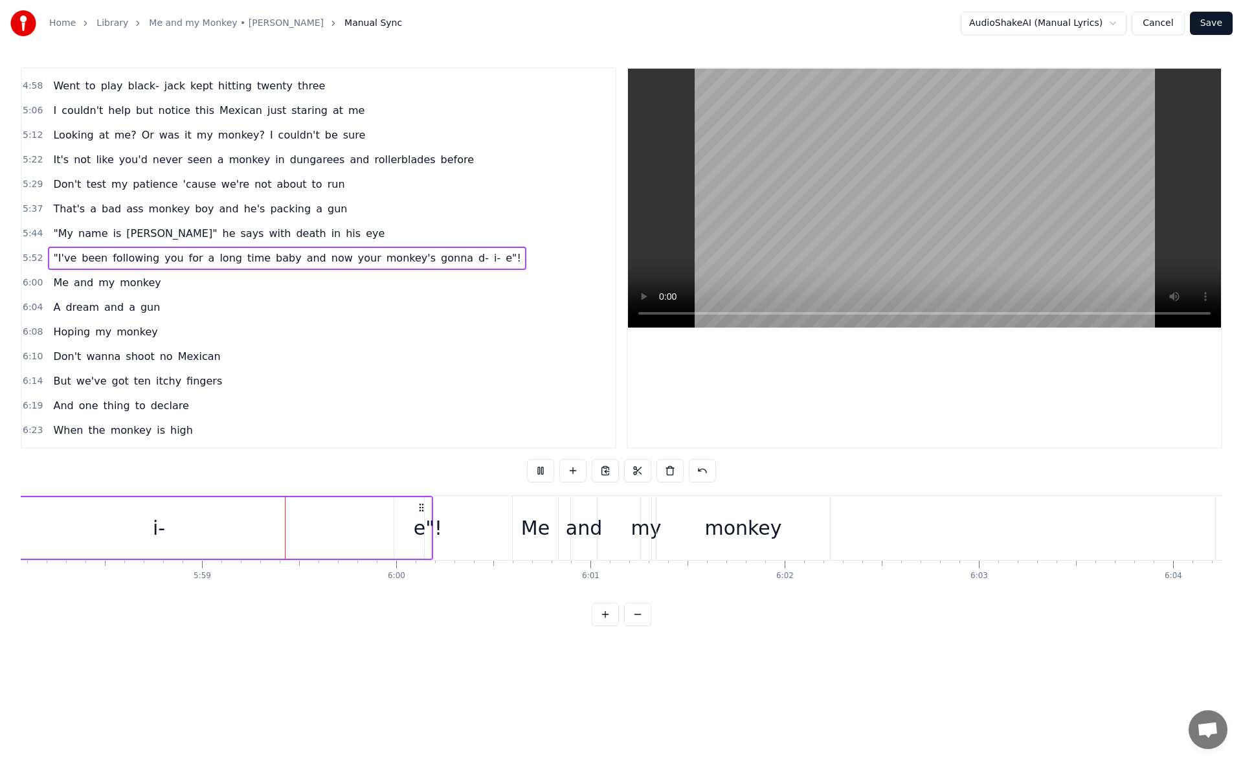
scroll to position [0, 69619]
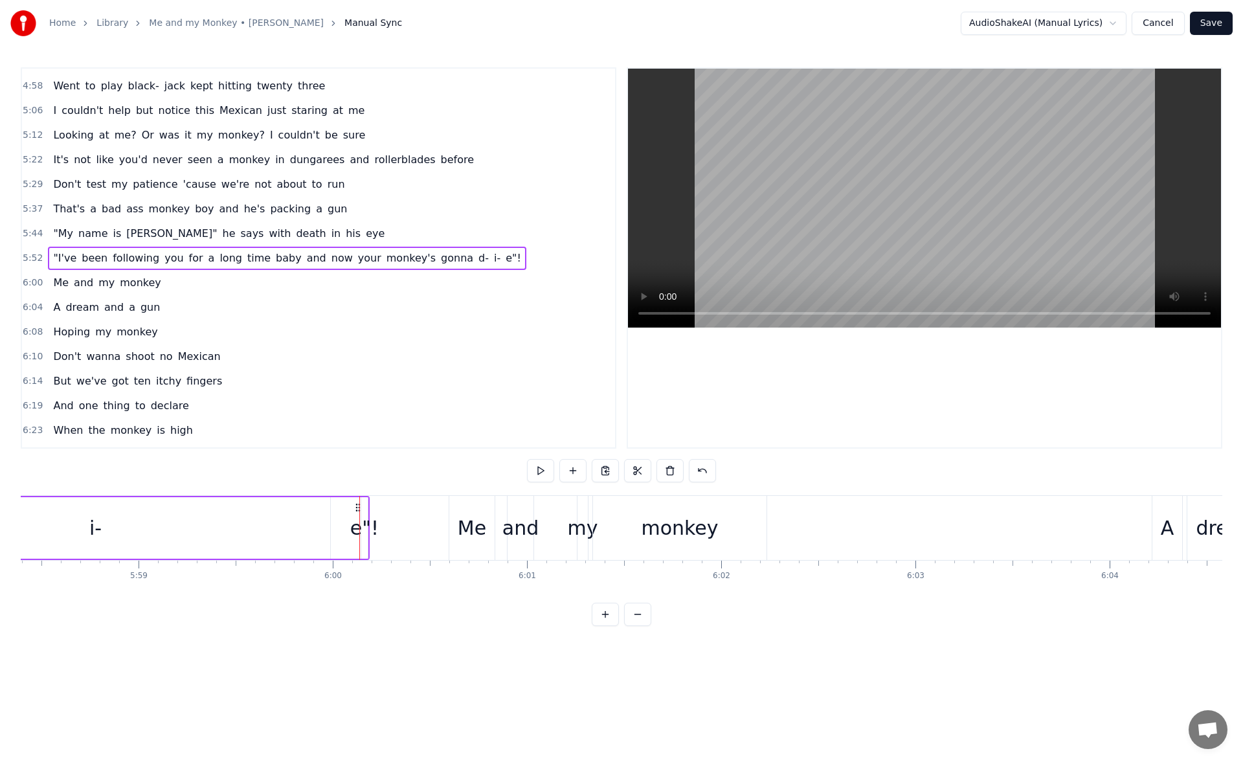
click at [182, 521] on div "i-" at bounding box center [95, 528] width 469 height 62
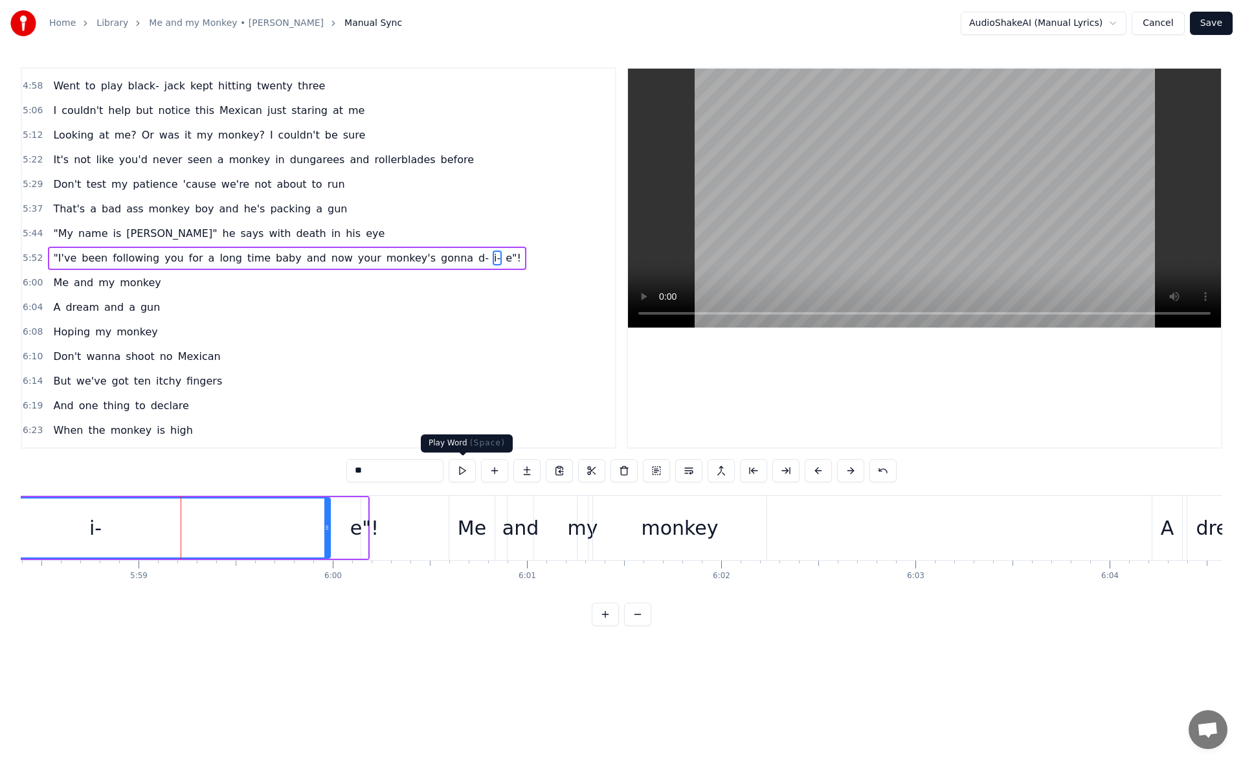
click at [456, 466] on button at bounding box center [462, 470] width 27 height 23
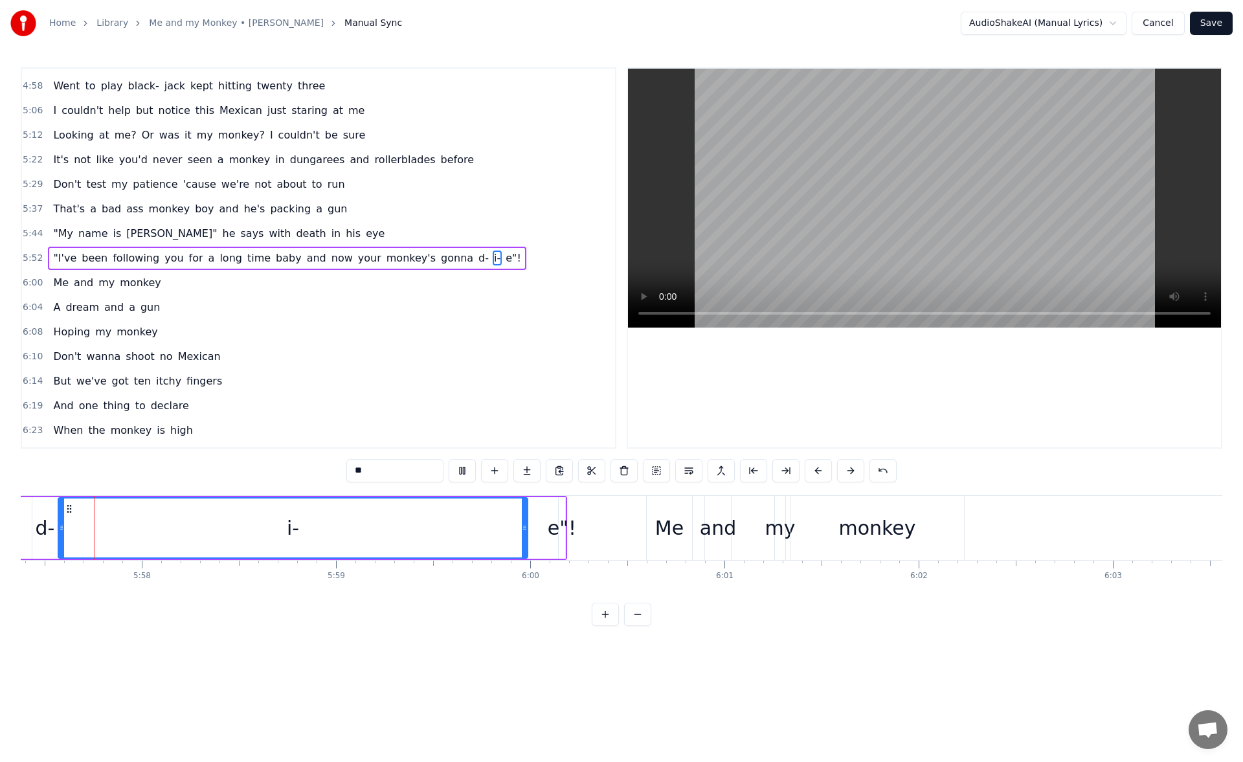
scroll to position [0, 69392]
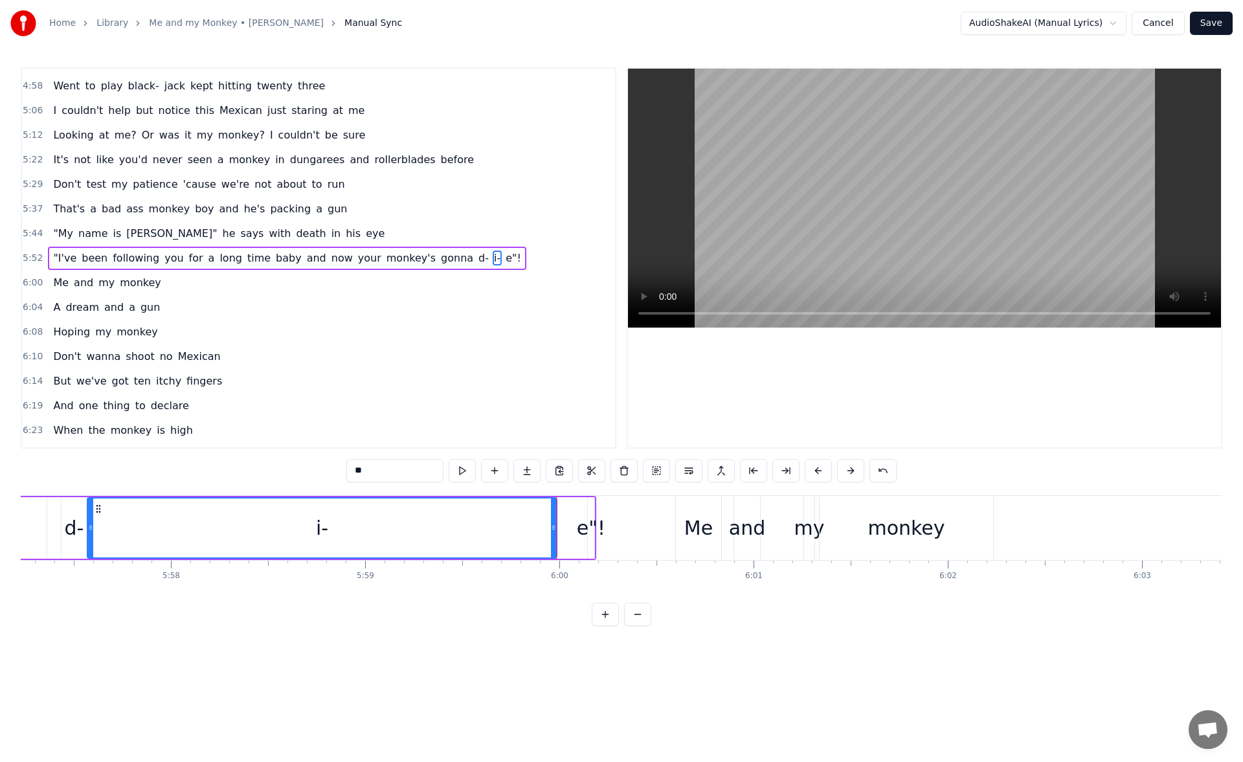
click at [513, 533] on div "i-" at bounding box center [322, 528] width 468 height 59
drag, startPoint x: 552, startPoint y: 528, endPoint x: 427, endPoint y: 523, distance: 125.8
click at [427, 523] on icon at bounding box center [427, 528] width 5 height 10
click at [465, 471] on button at bounding box center [462, 470] width 27 height 23
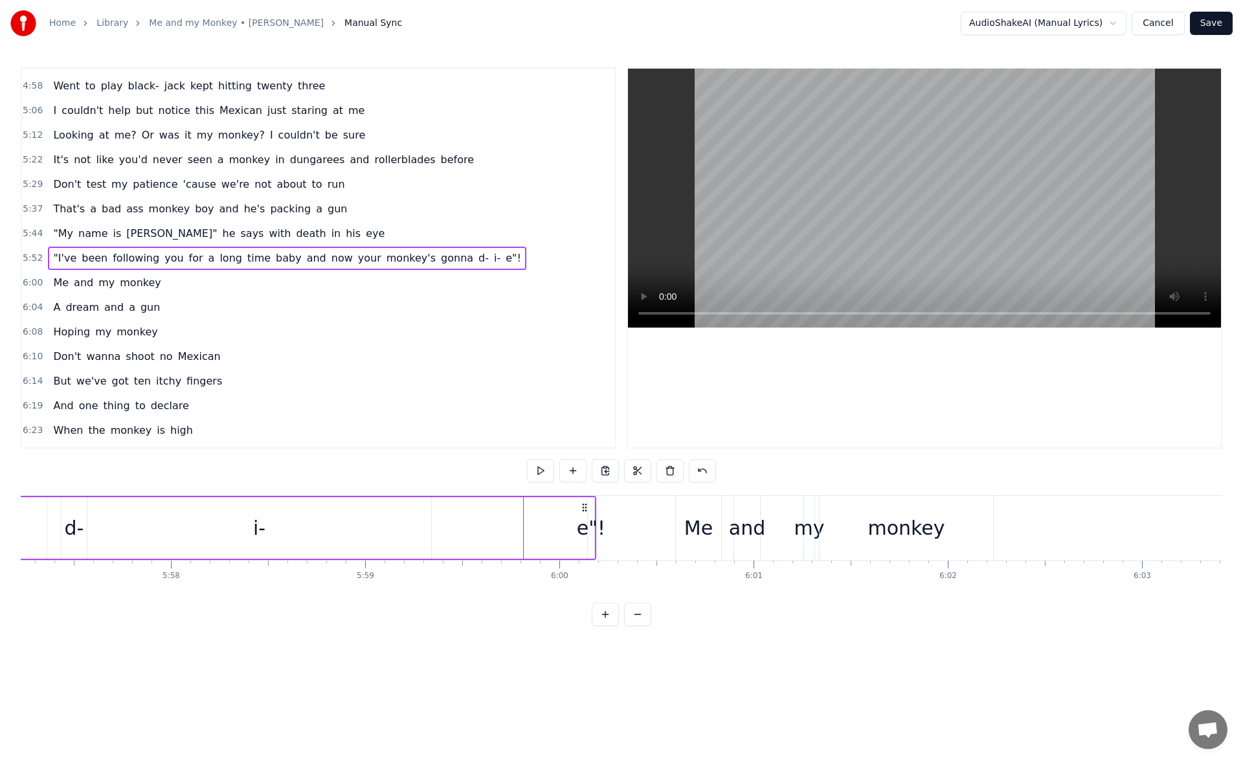
click at [589, 526] on div "e"!" at bounding box center [591, 527] width 28 height 29
drag, startPoint x: 589, startPoint y: 528, endPoint x: 479, endPoint y: 528, distance: 110.1
click at [585, 527] on div "e"!" at bounding box center [588, 527] width 28 height 29
drag, startPoint x: 585, startPoint y: 532, endPoint x: 609, endPoint y: 532, distance: 24.0
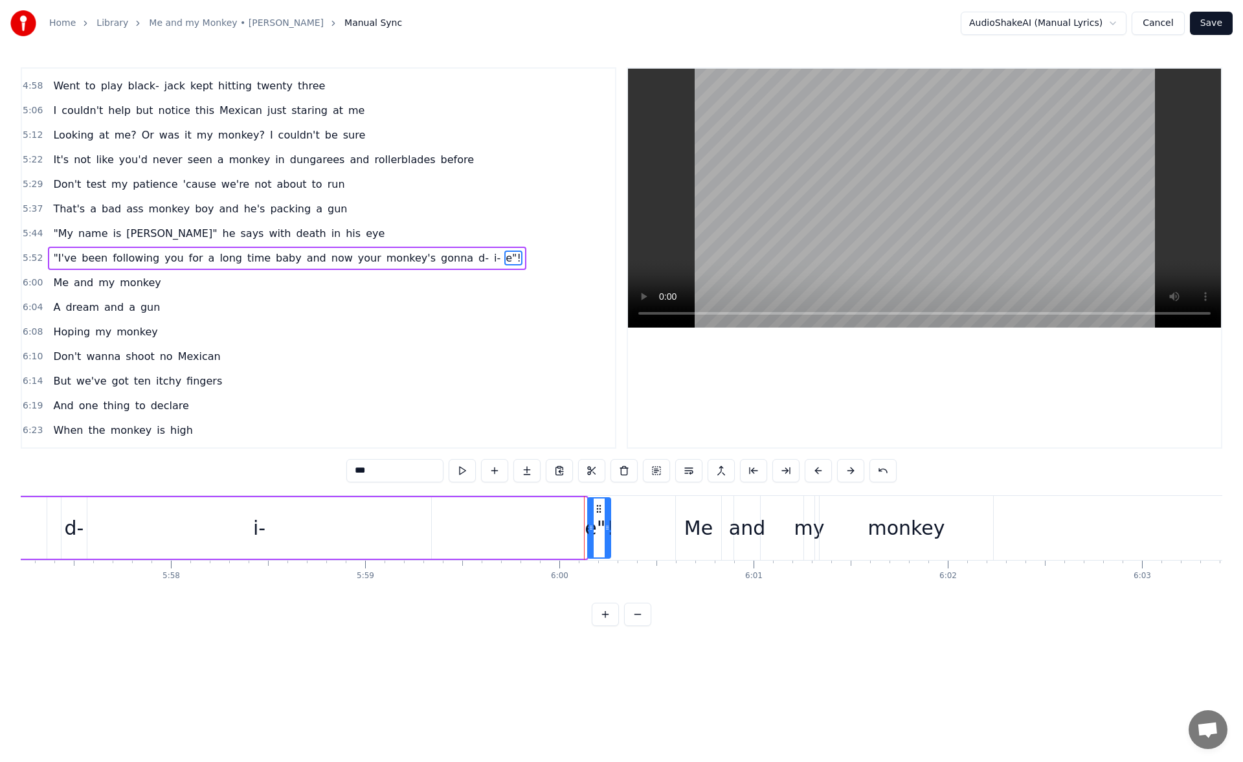
click at [609, 532] on icon at bounding box center [607, 528] width 5 height 10
drag, startPoint x: 591, startPoint y: 528, endPoint x: 437, endPoint y: 540, distance: 154.5
click at [437, 540] on div at bounding box center [436, 528] width 5 height 59
drag, startPoint x: 606, startPoint y: 530, endPoint x: 594, endPoint y: 530, distance: 12.3
click at [594, 530] on icon at bounding box center [596, 528] width 5 height 10
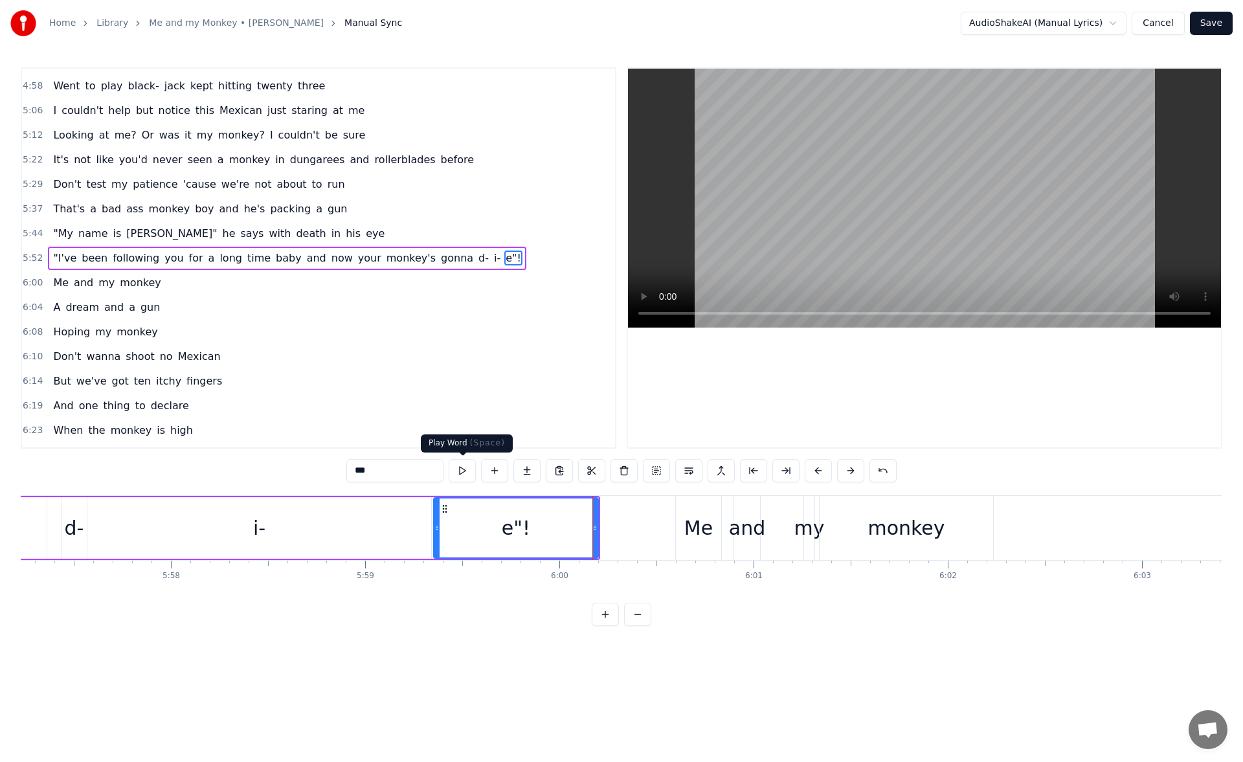
click at [464, 470] on button at bounding box center [462, 470] width 27 height 23
click at [260, 528] on div "i-" at bounding box center [259, 527] width 12 height 29
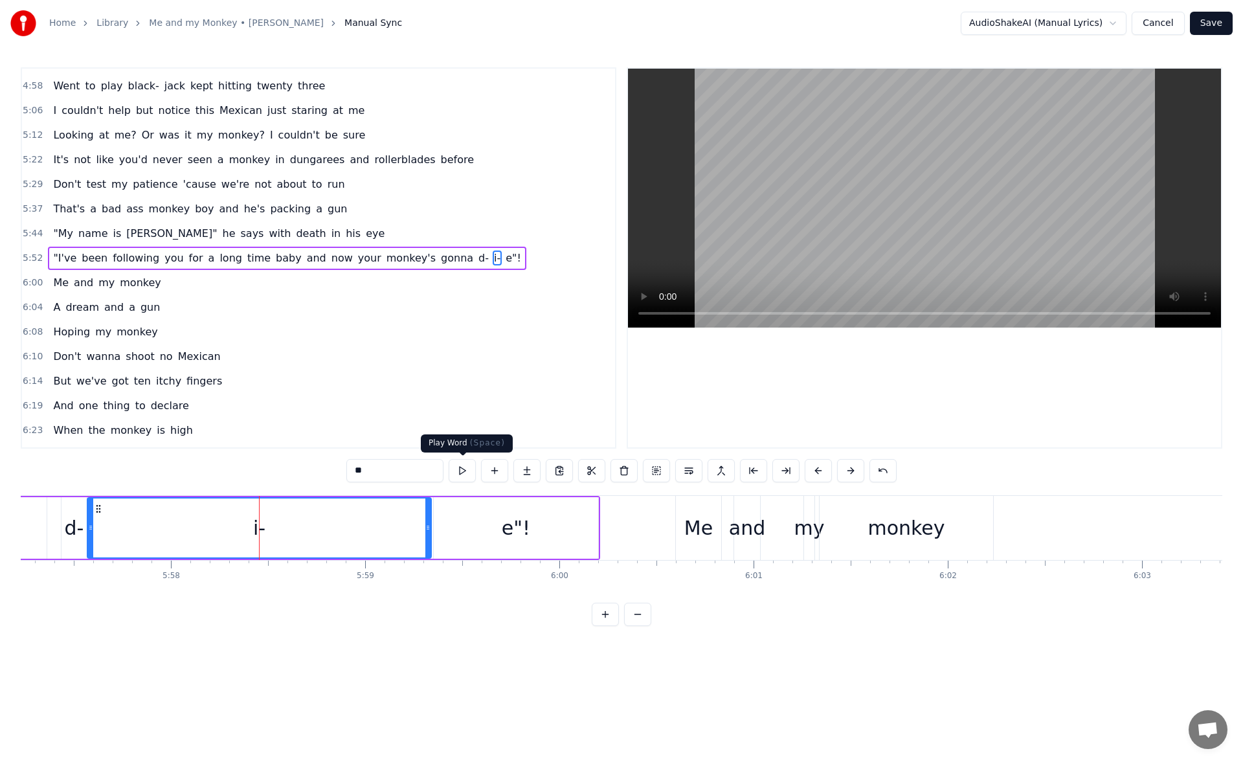
click at [468, 468] on button at bounding box center [462, 470] width 27 height 23
click at [464, 471] on button at bounding box center [462, 470] width 27 height 23
click at [485, 531] on div "e"!" at bounding box center [516, 528] width 164 height 62
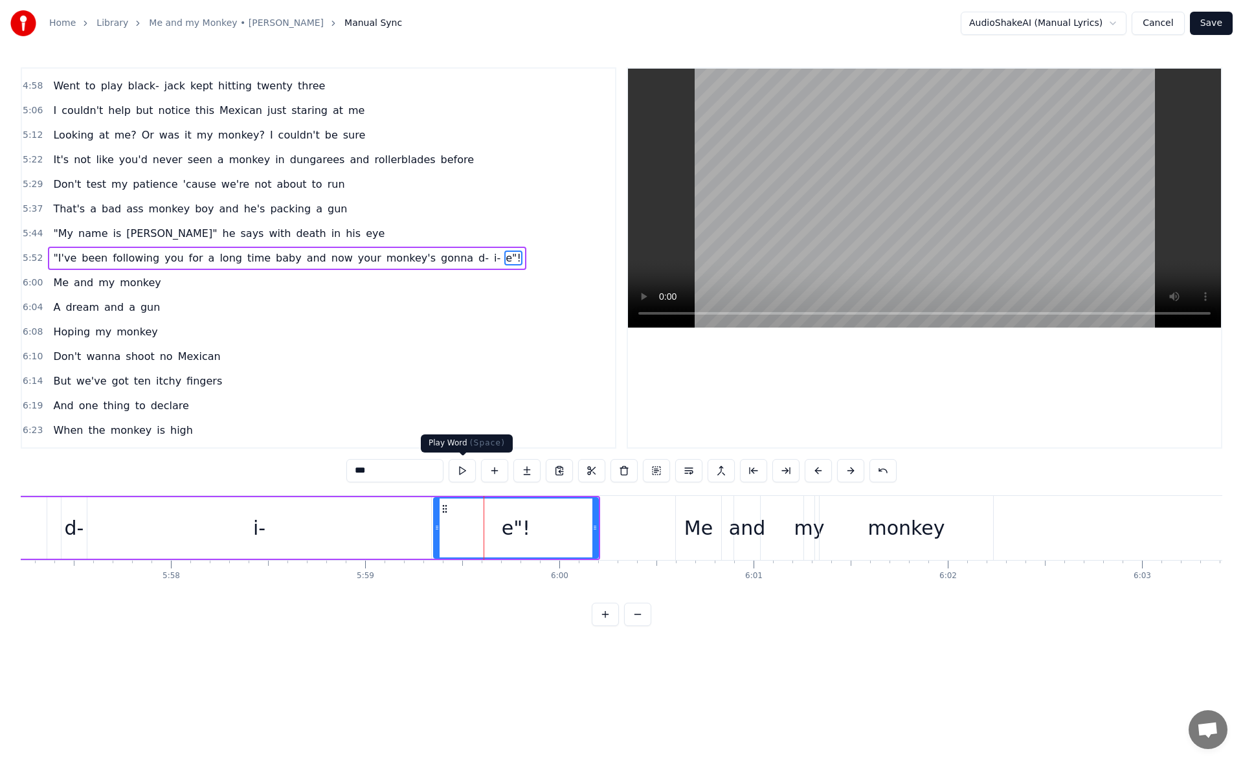
click at [464, 469] on button at bounding box center [462, 470] width 27 height 23
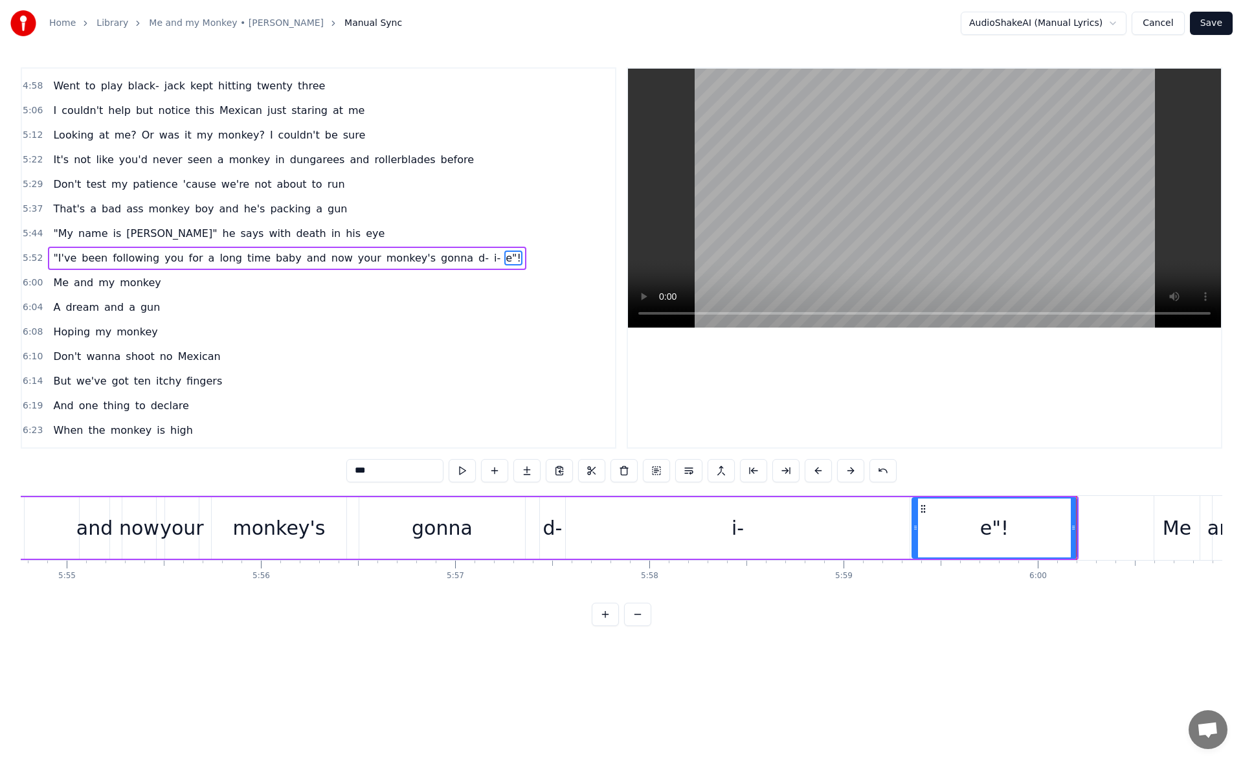
scroll to position [0, 68728]
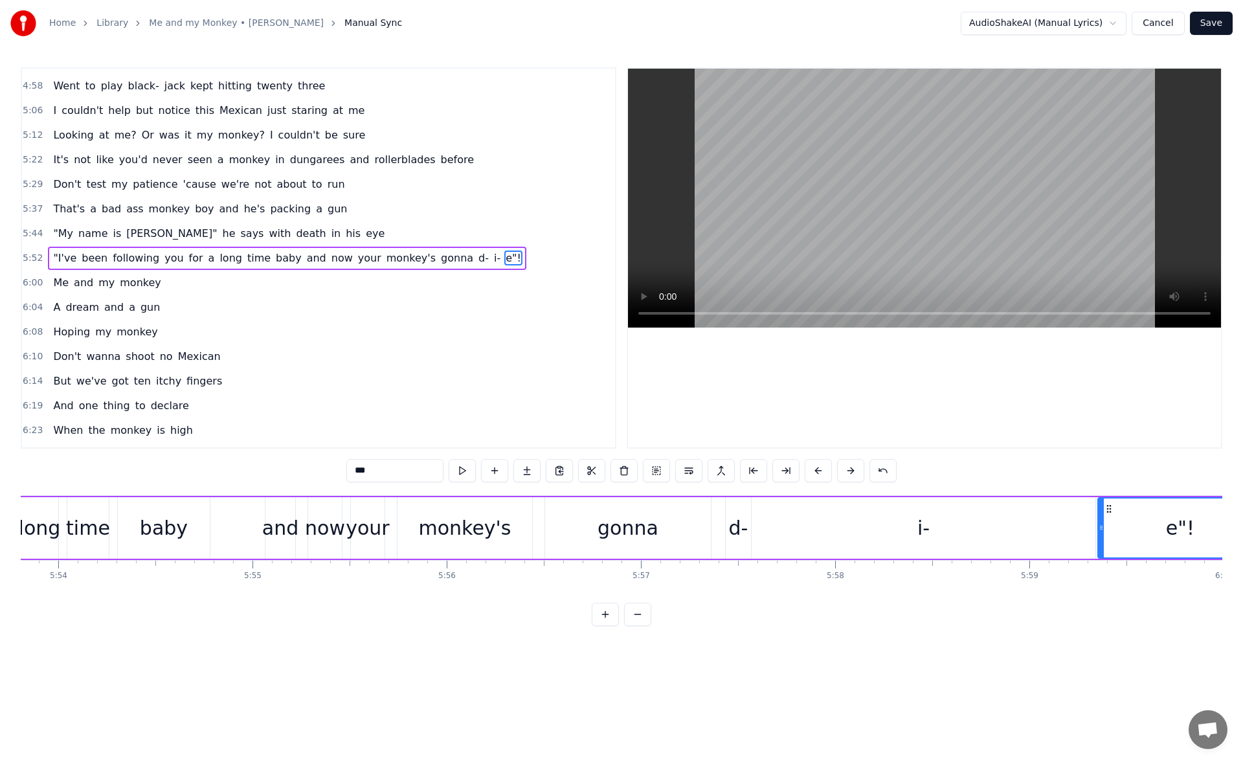
click at [491, 524] on div "monkey's" at bounding box center [464, 527] width 93 height 29
type input "********"
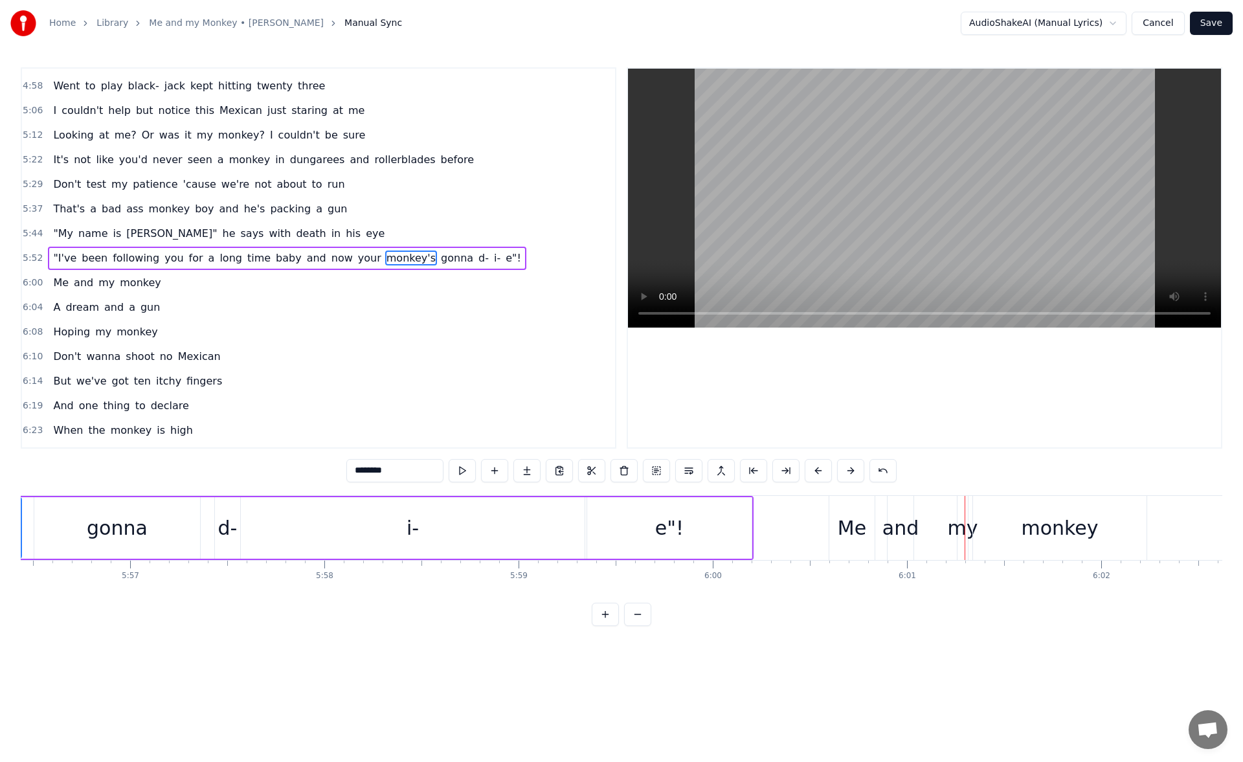
scroll to position [0, 69007]
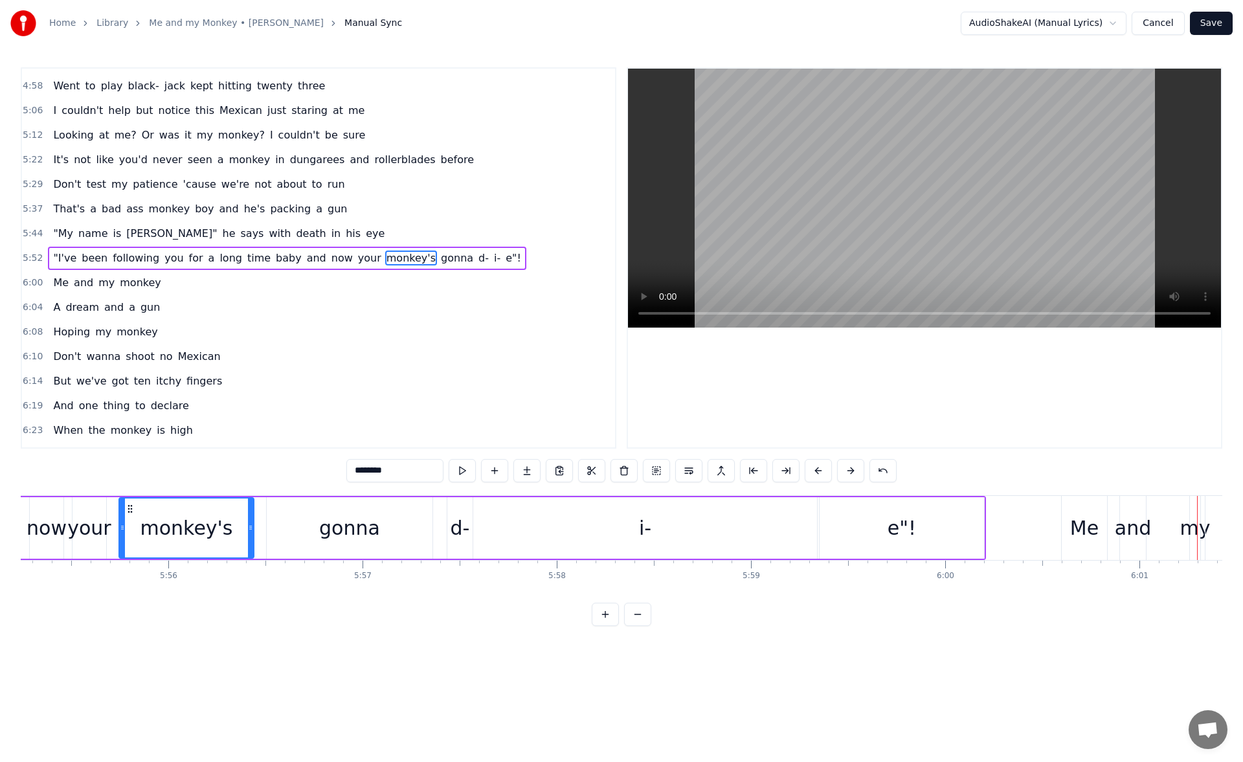
click at [221, 506] on div "monkey's" at bounding box center [186, 528] width 133 height 59
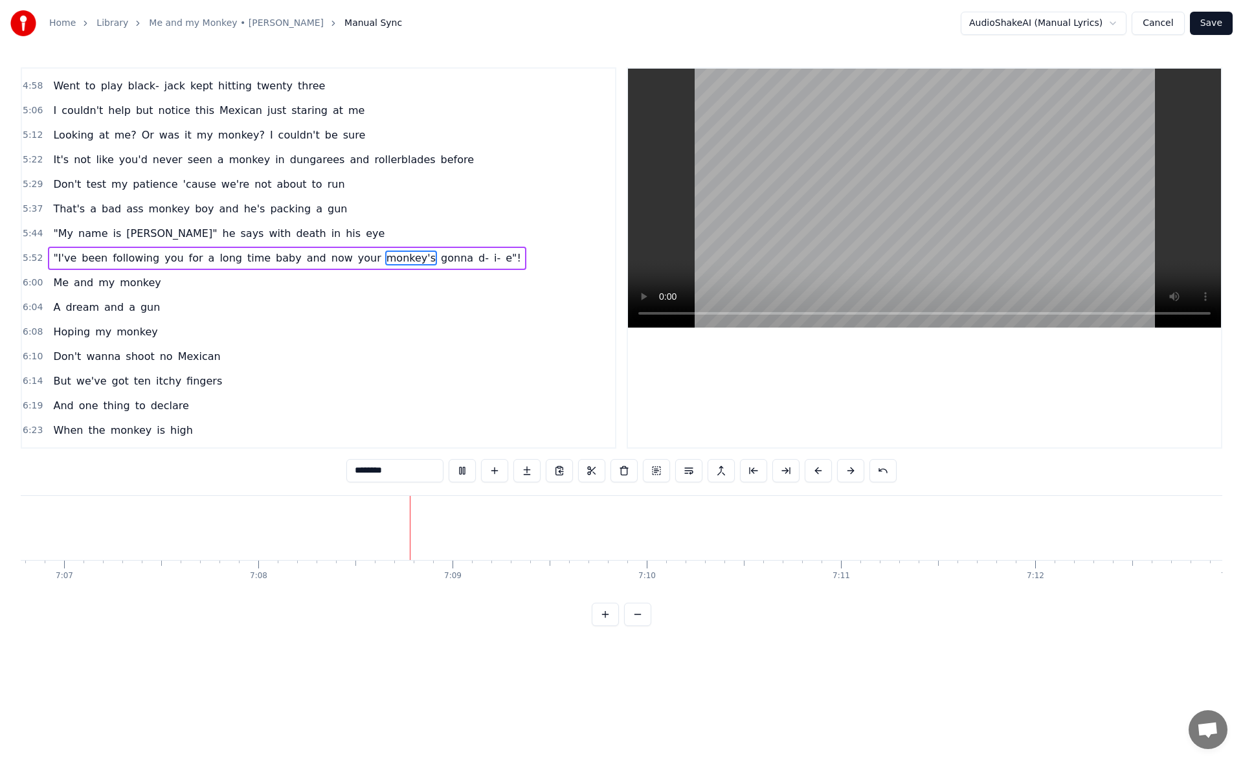
scroll to position [0, 83128]
click at [1211, 23] on button "Save" at bounding box center [1211, 23] width 43 height 23
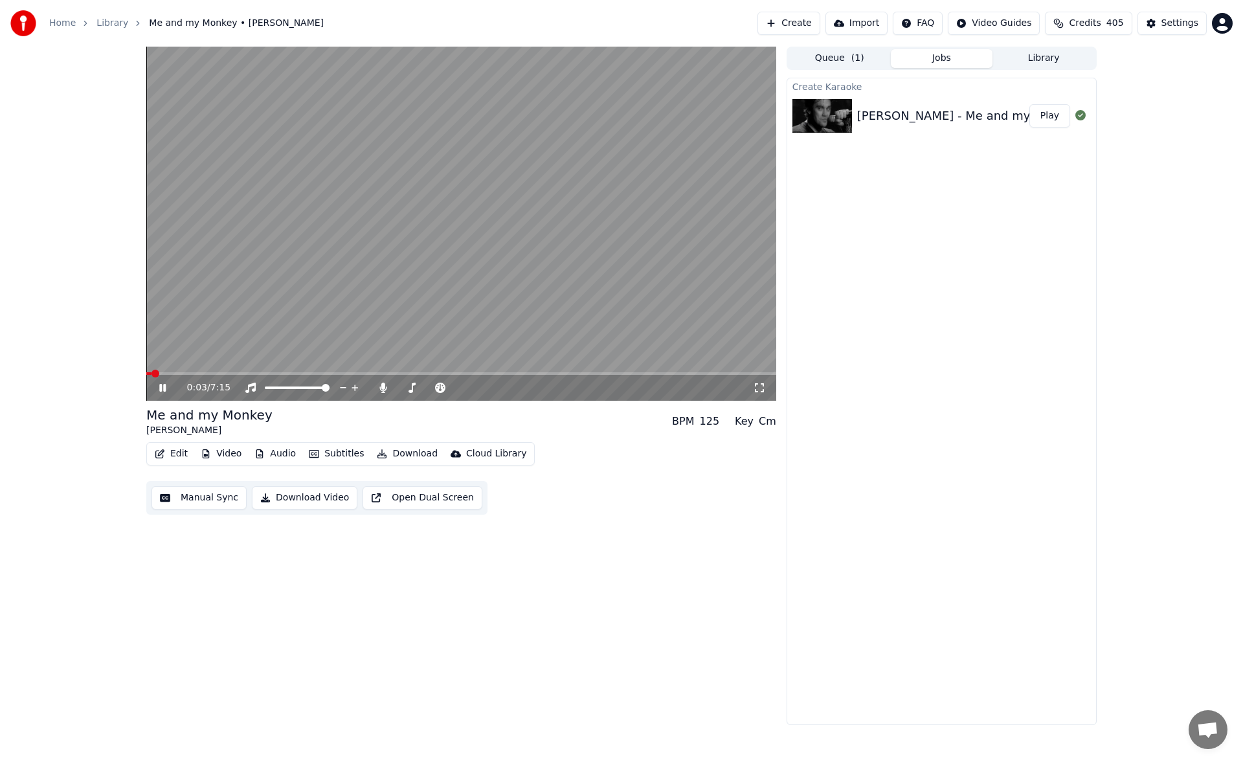
click at [158, 387] on icon at bounding box center [172, 388] width 30 height 10
click at [1052, 65] on button "Library" at bounding box center [1044, 58] width 102 height 19
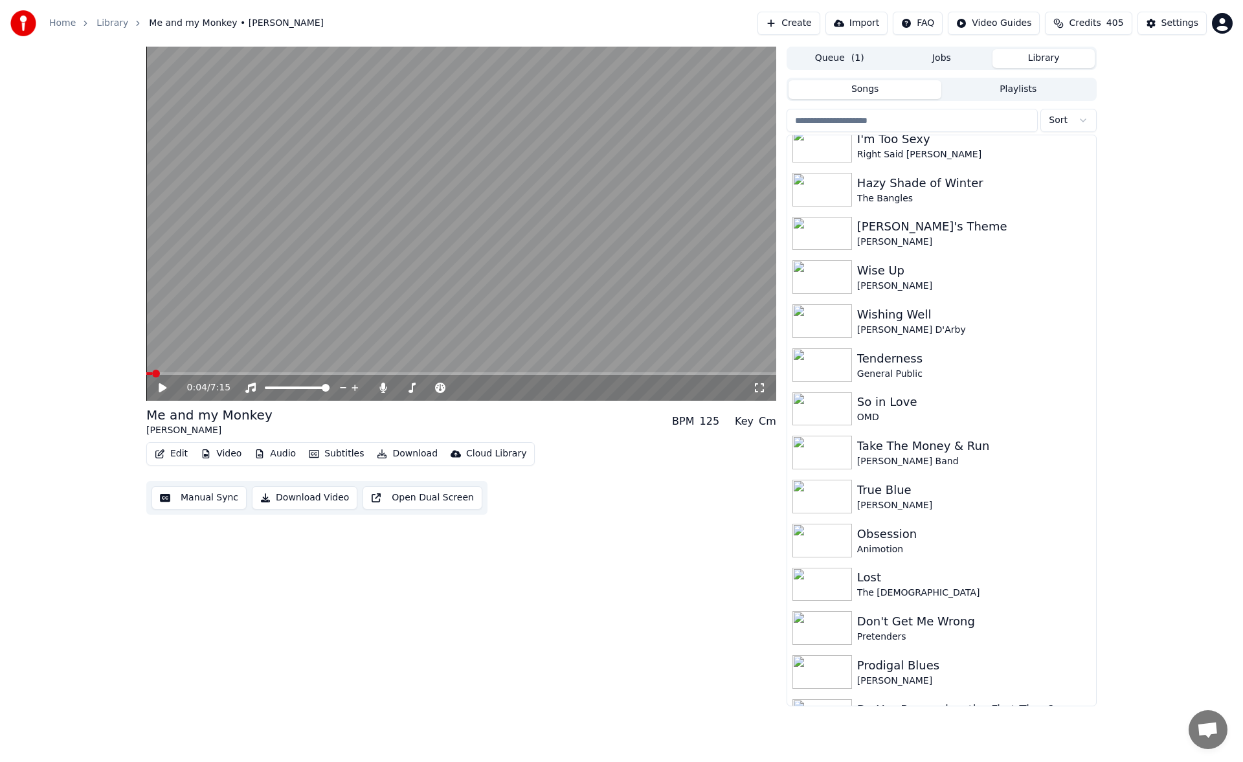
scroll to position [2789, 0]
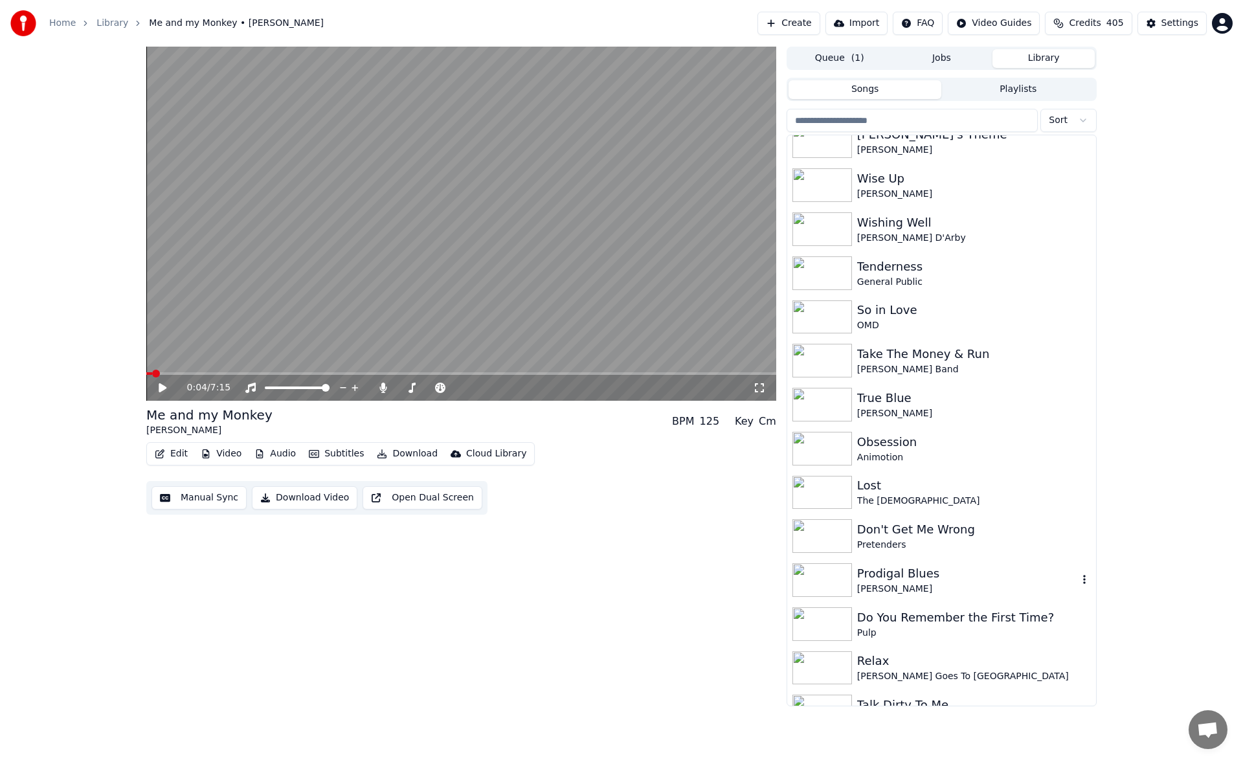
click at [893, 575] on div "Prodigal Blues" at bounding box center [967, 574] width 221 height 18
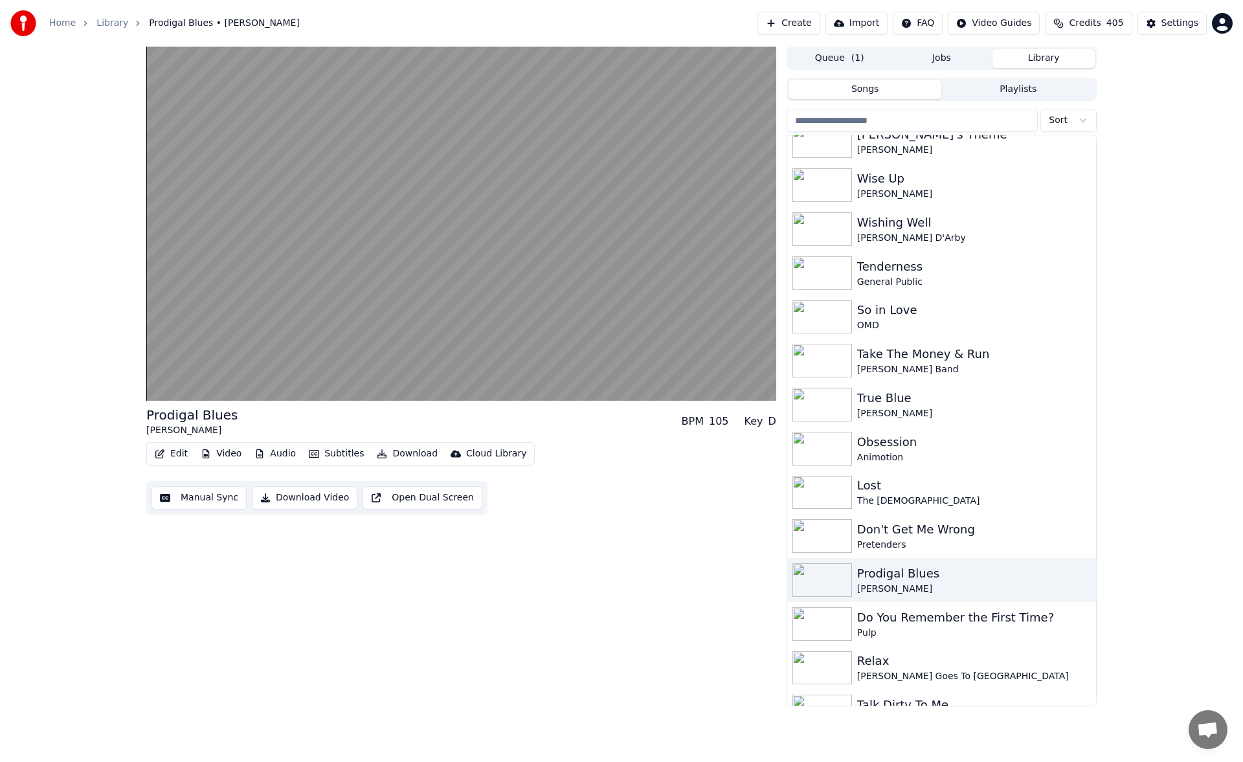
click at [181, 455] on button "Edit" at bounding box center [171, 454] width 43 height 18
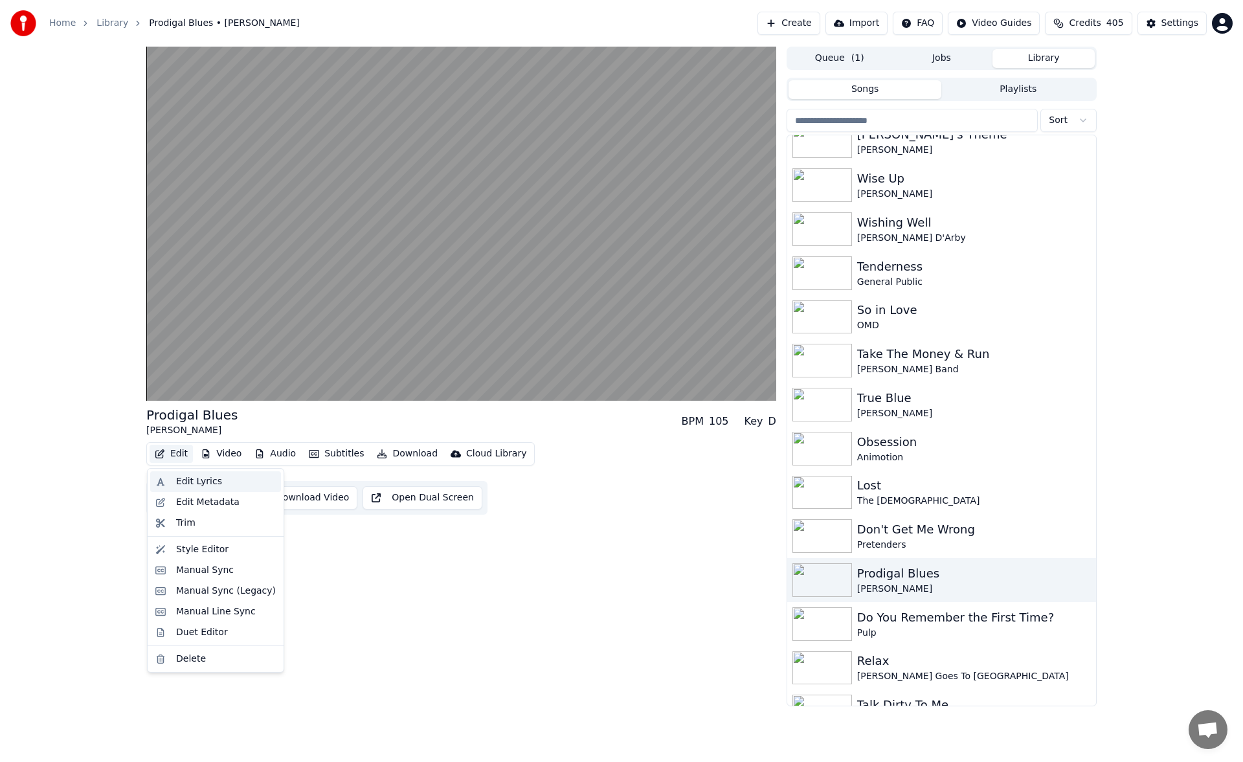
click at [187, 480] on div "Edit Lyrics" at bounding box center [199, 481] width 46 height 13
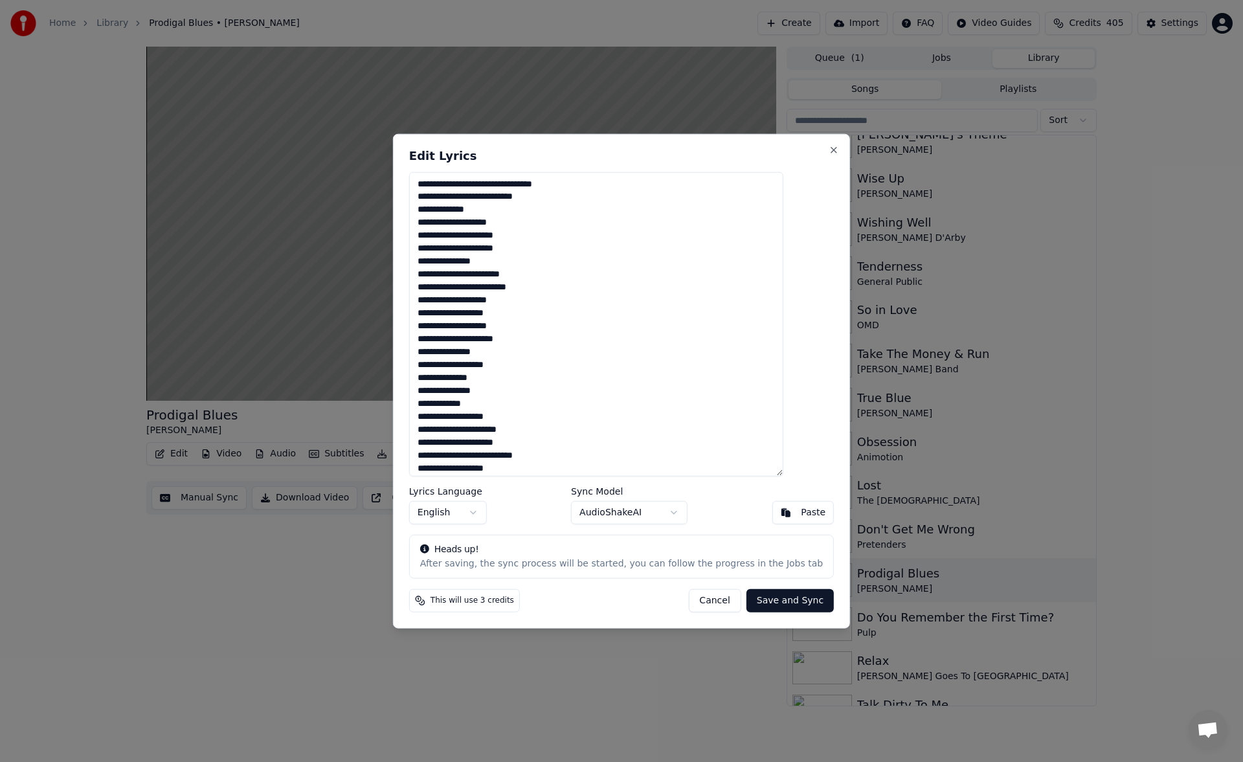
drag, startPoint x: 507, startPoint y: 466, endPoint x: 429, endPoint y: 134, distance: 340.5
click at [429, 134] on div "Edit Lyrics Lyrics Language English Sync Model AudioShakeAI Paste Heads up! Aft…" at bounding box center [621, 380] width 457 height 495
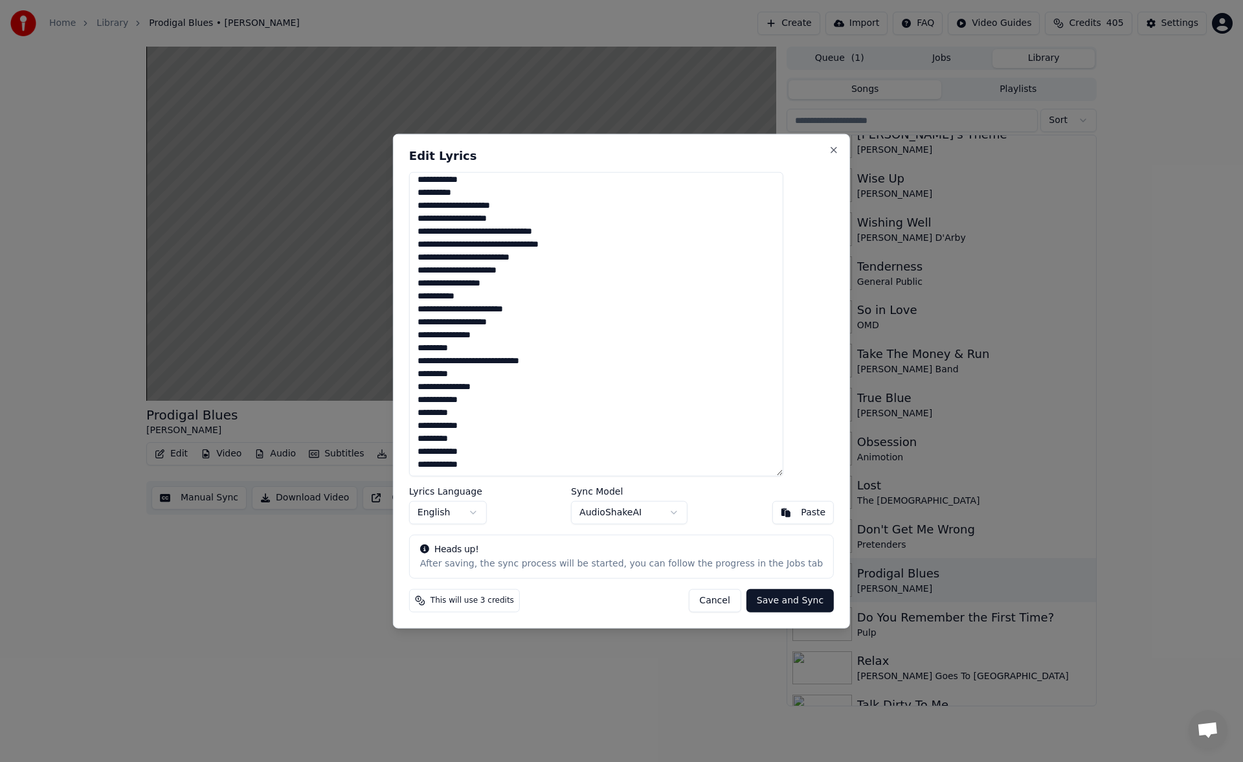
click at [701, 599] on button "Cancel" at bounding box center [714, 600] width 52 height 23
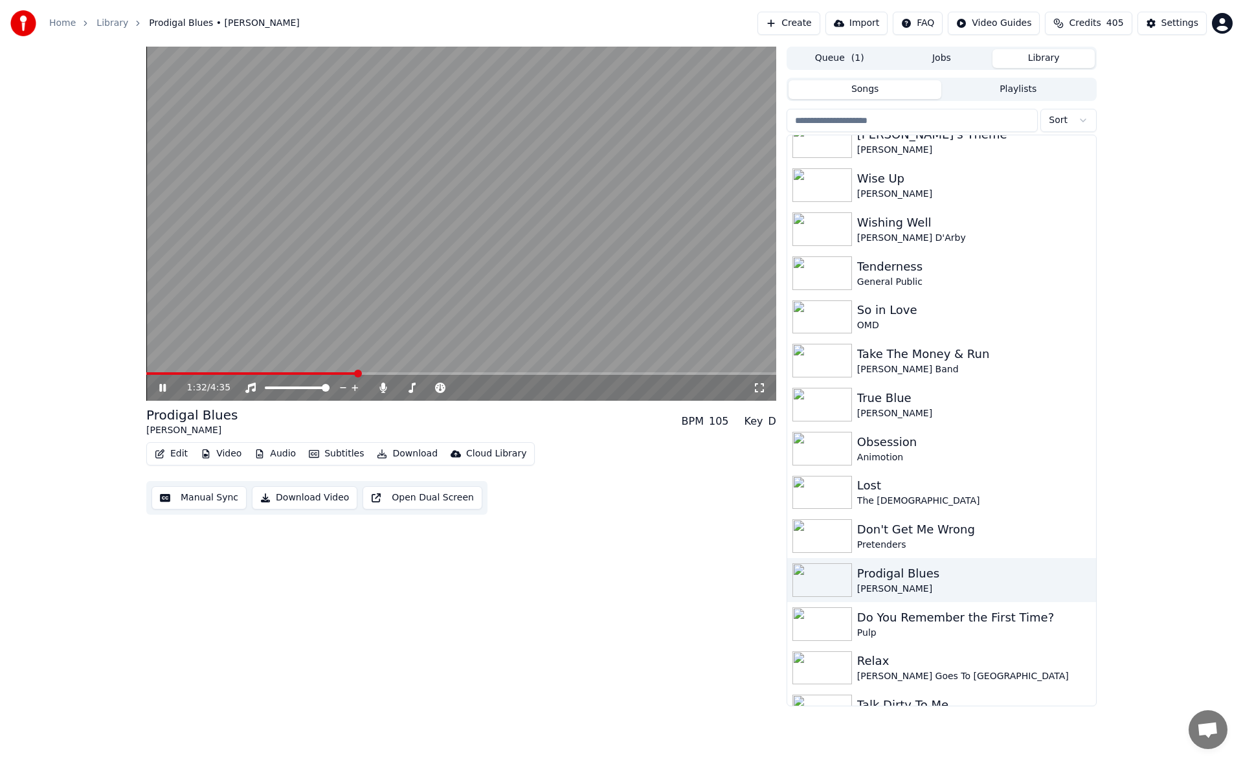
click at [157, 392] on icon at bounding box center [172, 388] width 30 height 10
click at [1041, 407] on div "[PERSON_NAME]" at bounding box center [967, 413] width 221 height 13
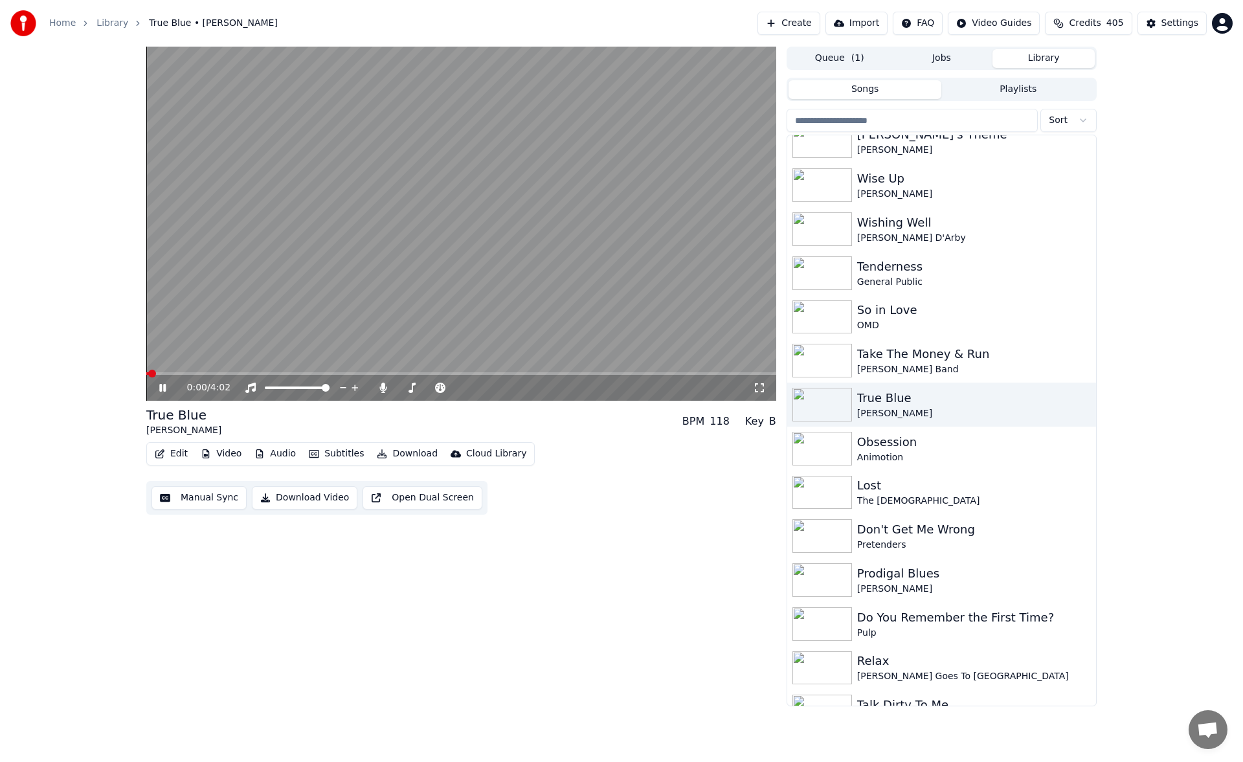
click at [157, 388] on icon at bounding box center [172, 388] width 30 height 10
click at [815, 23] on button "Create" at bounding box center [789, 23] width 63 height 23
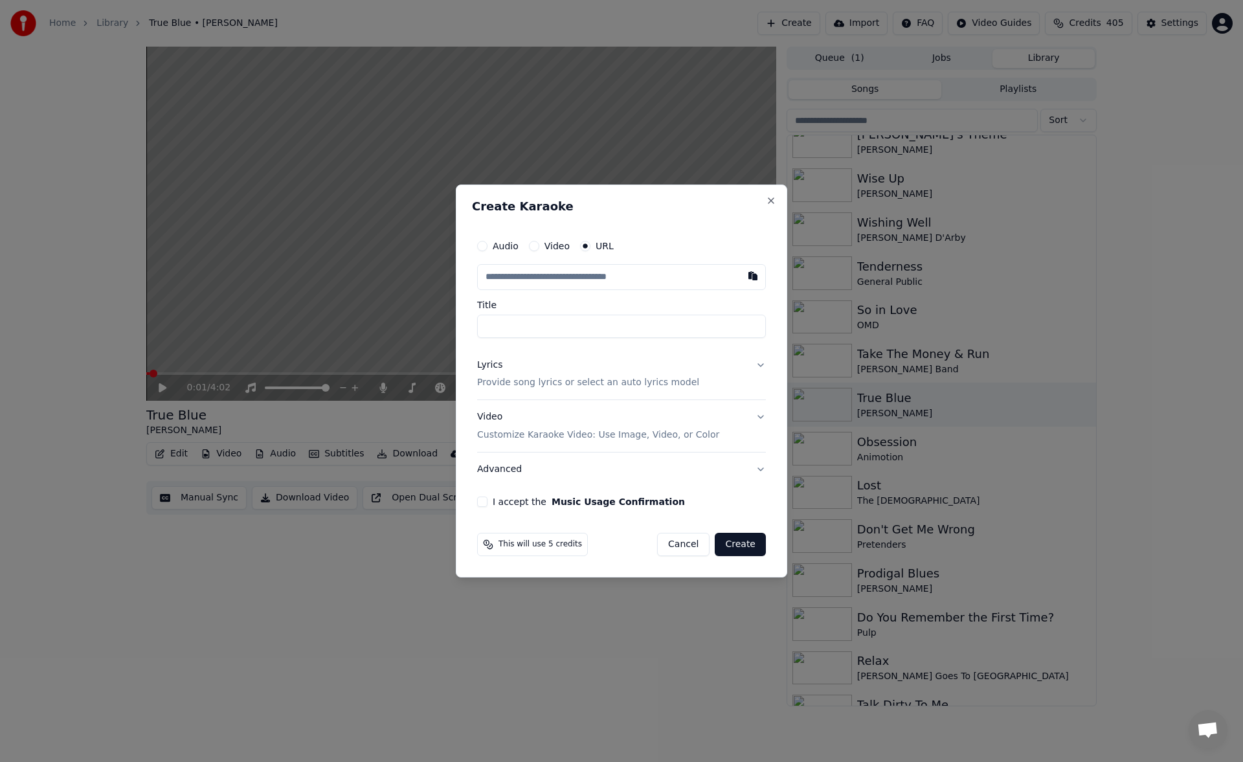
type input "**********"
click at [599, 326] on input "**********" at bounding box center [621, 326] width 289 height 23
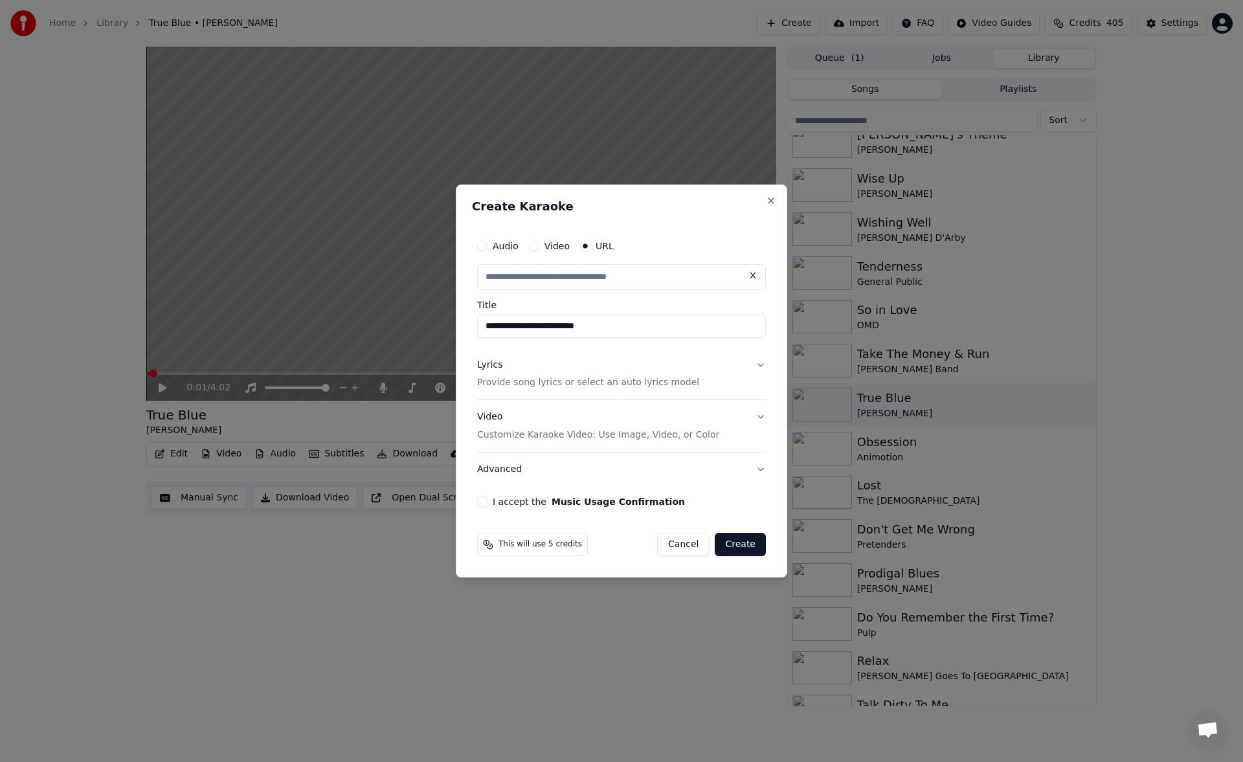
scroll to position [0, 0]
type input "**********"
click at [762, 368] on button "Lyrics Provide song lyrics or select an auto lyrics model" at bounding box center [621, 374] width 289 height 52
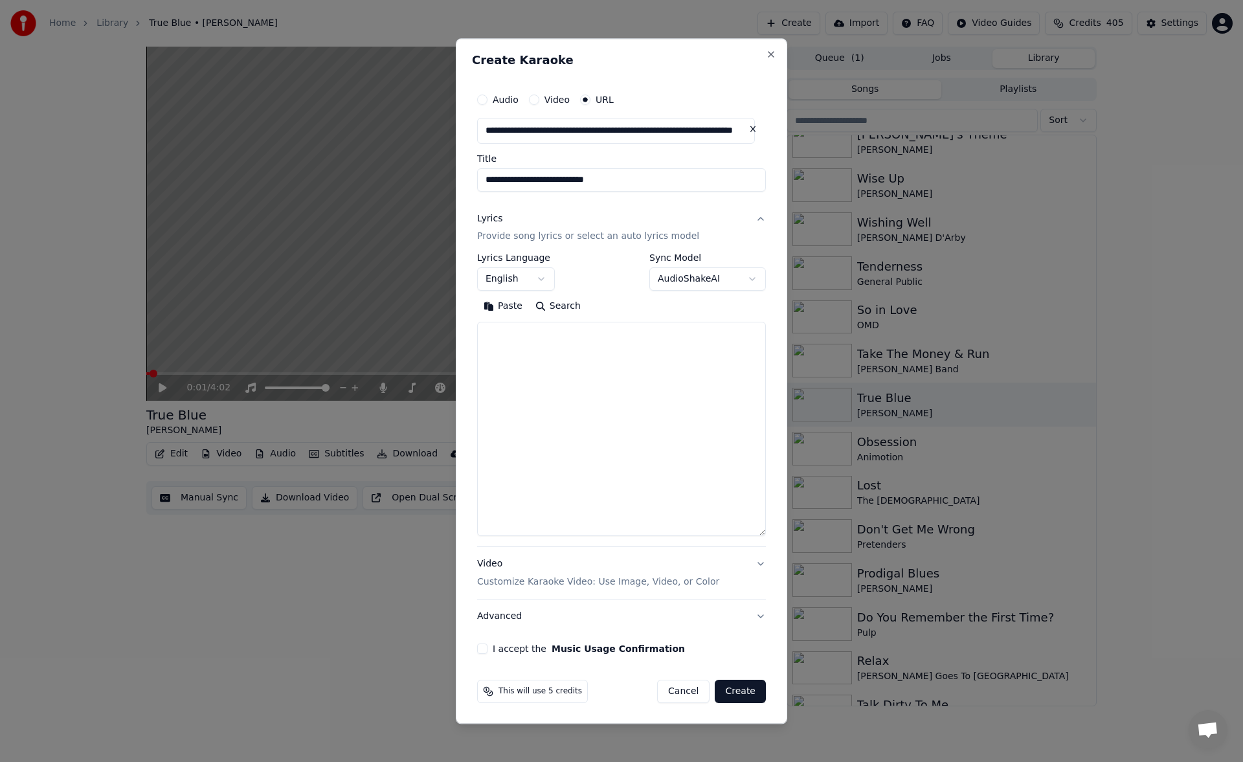
drag, startPoint x: 761, startPoint y: 447, endPoint x: 752, endPoint y: 534, distance: 87.9
click at [752, 534] on textarea at bounding box center [621, 429] width 289 height 214
select select
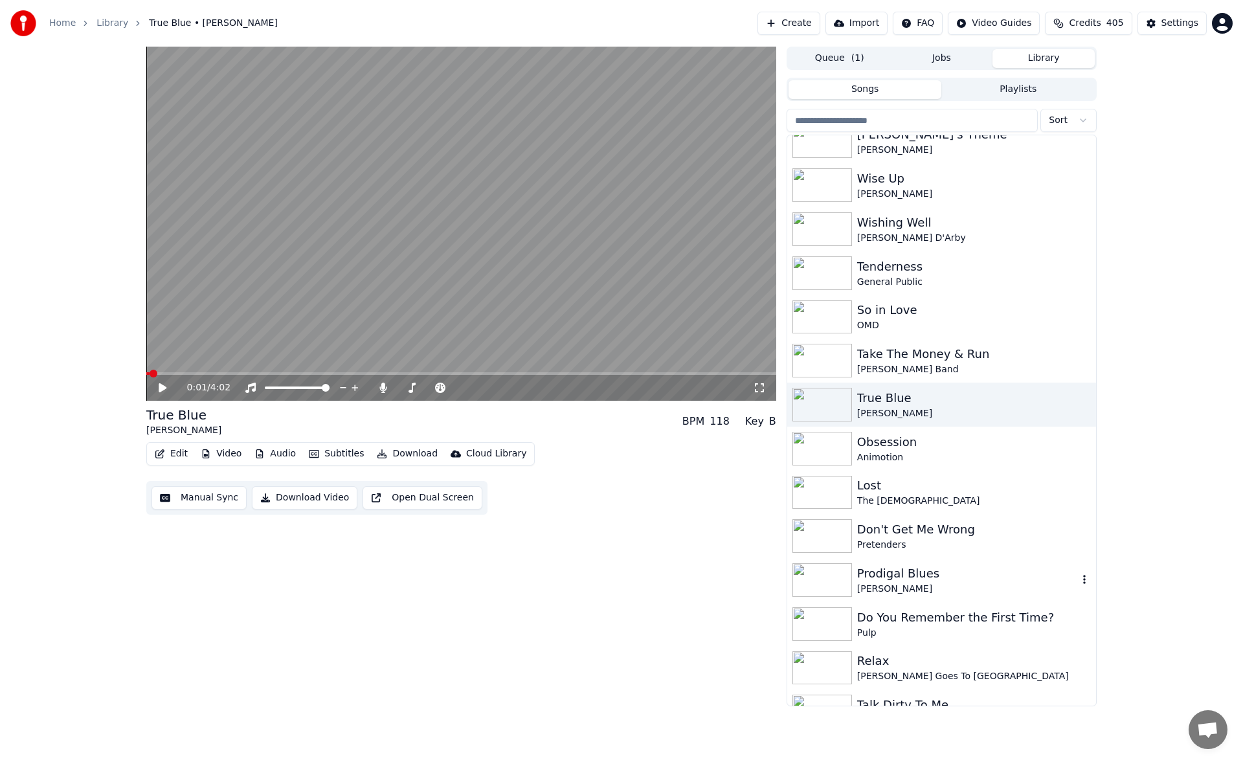
click at [886, 578] on div "Prodigal Blues" at bounding box center [967, 574] width 221 height 18
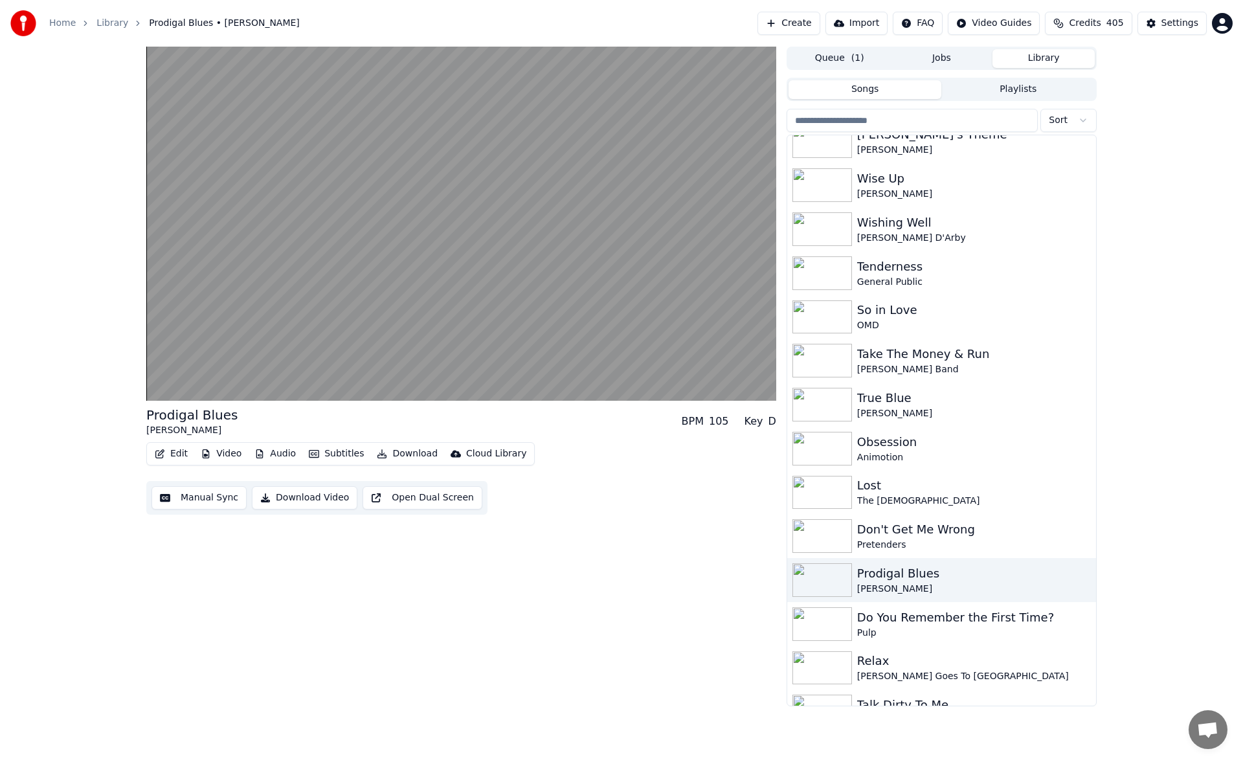
click at [175, 456] on button "Edit" at bounding box center [171, 454] width 43 height 18
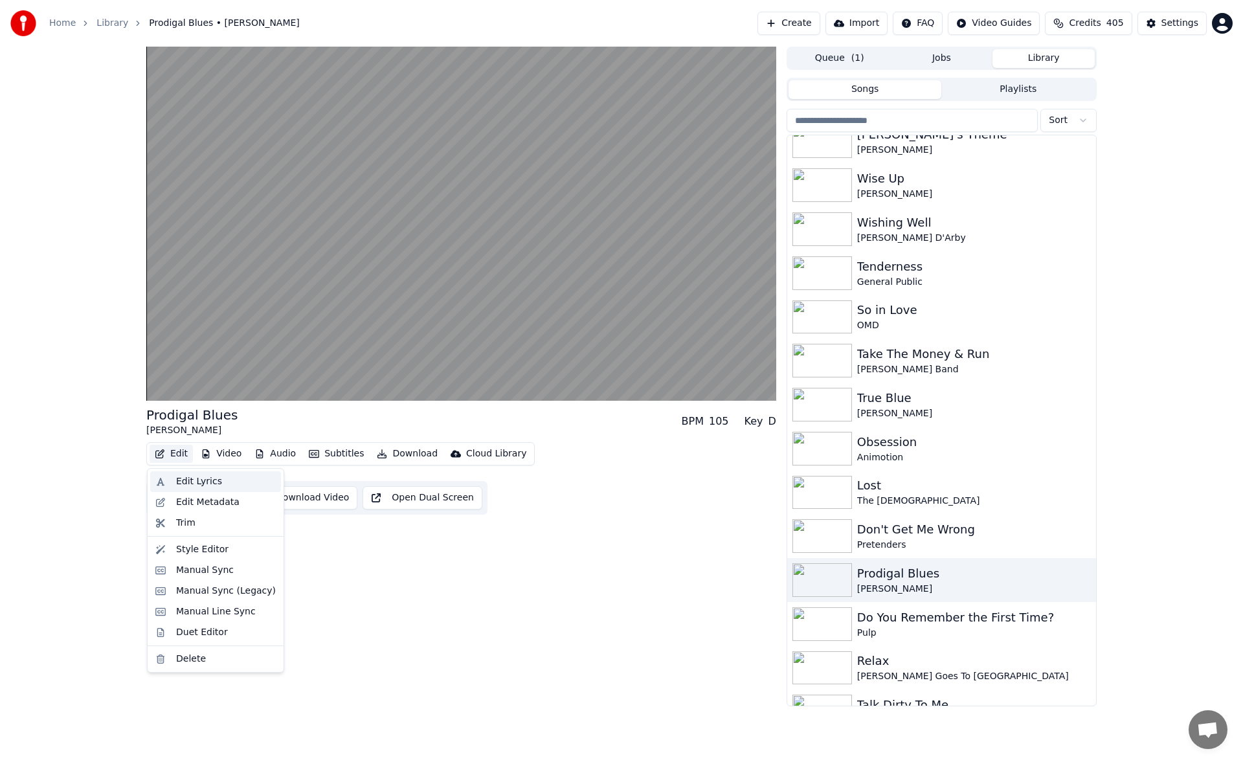
click at [177, 483] on div "Edit Lyrics" at bounding box center [199, 481] width 46 height 13
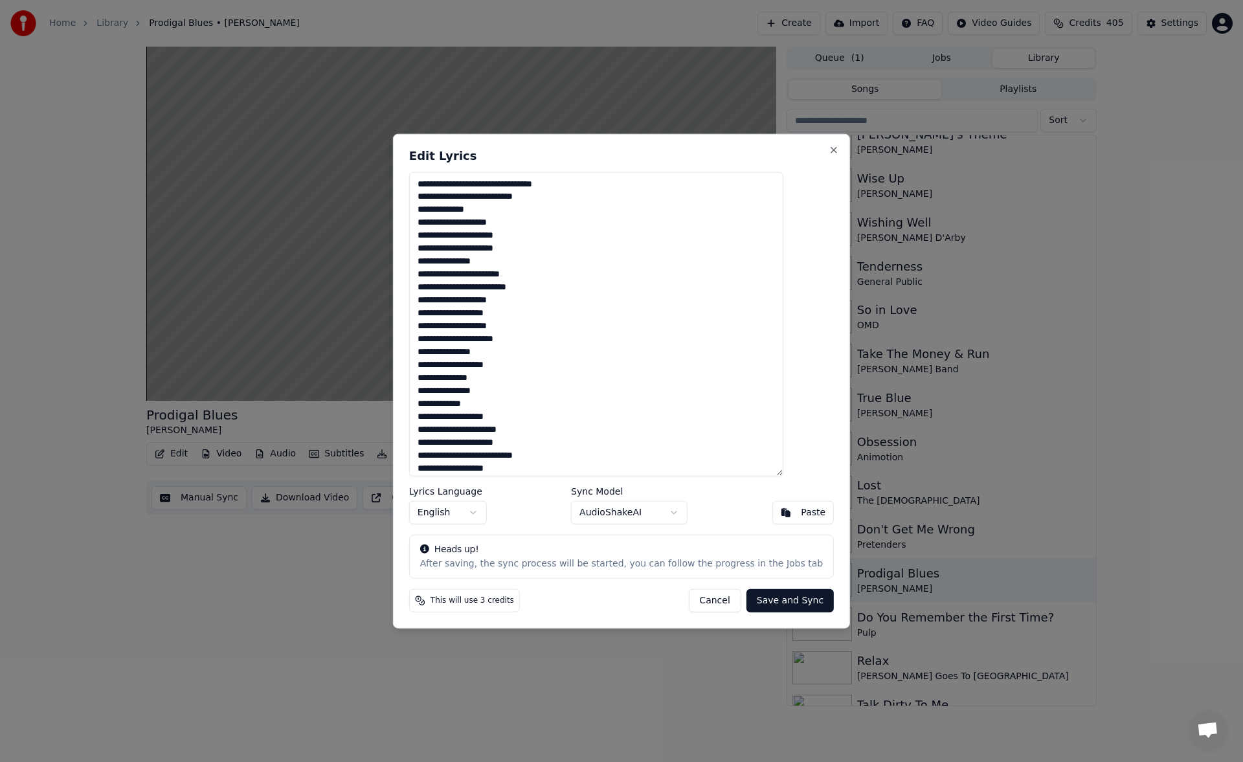
drag, startPoint x: 508, startPoint y: 466, endPoint x: 442, endPoint y: 87, distance: 384.5
click at [442, 87] on body "Home Library Prodigal Blues • [PERSON_NAME] Create Import FAQ Video Guides Cred…" at bounding box center [621, 381] width 1243 height 762
click at [698, 600] on button "Cancel" at bounding box center [714, 600] width 52 height 23
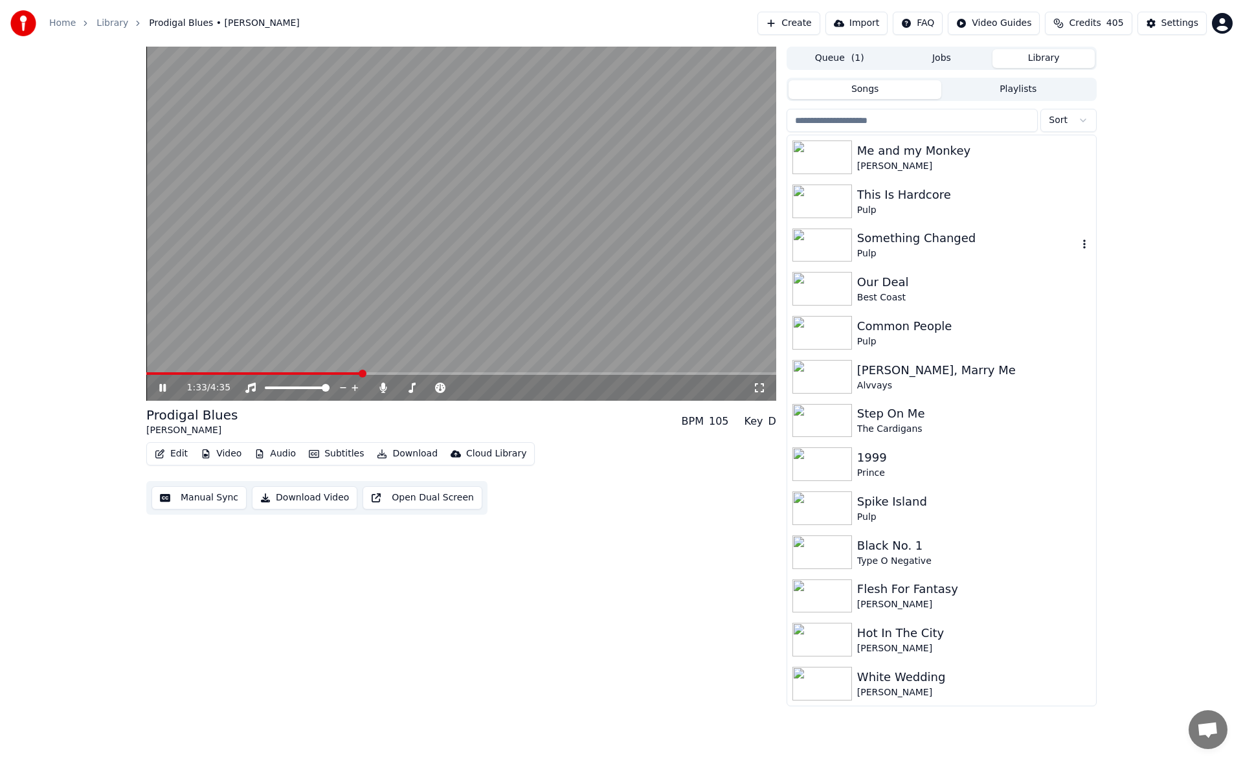
click at [875, 248] on div "Pulp" at bounding box center [967, 253] width 221 height 13
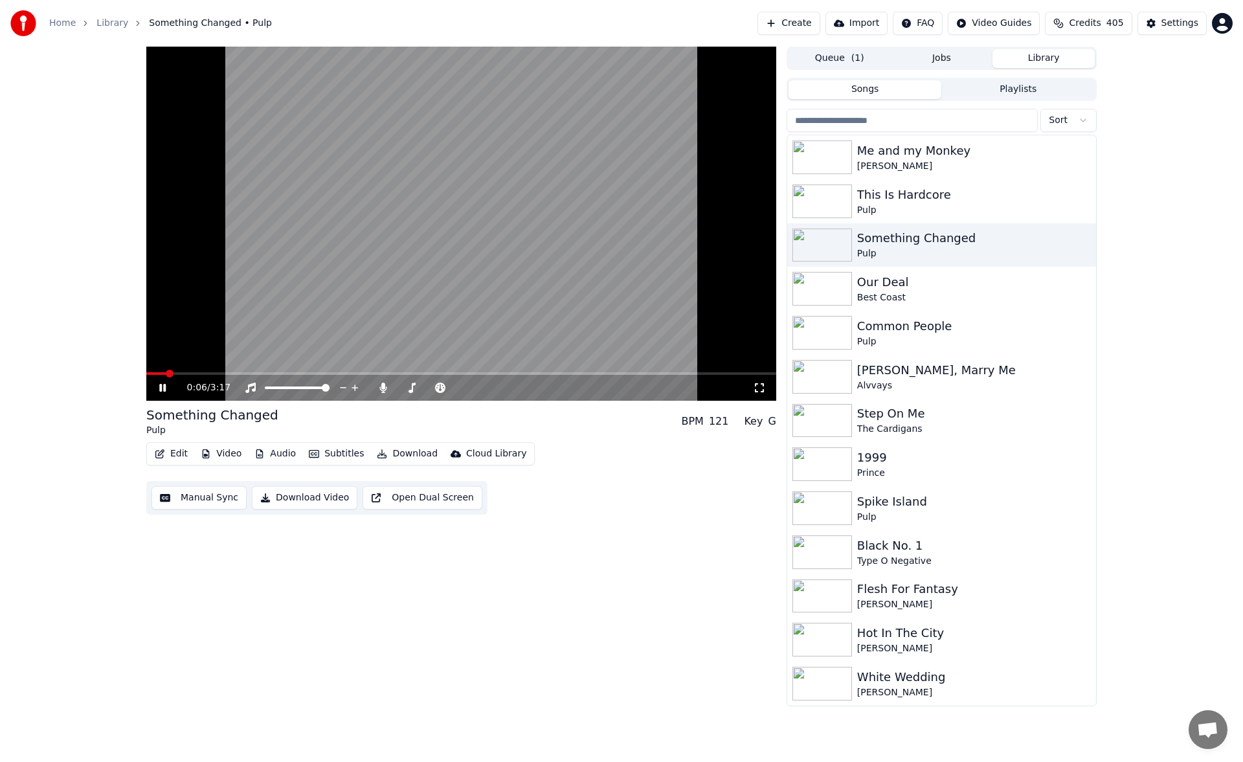
click at [163, 384] on icon at bounding box center [172, 388] width 30 height 10
click at [812, 23] on button "Create" at bounding box center [789, 23] width 63 height 23
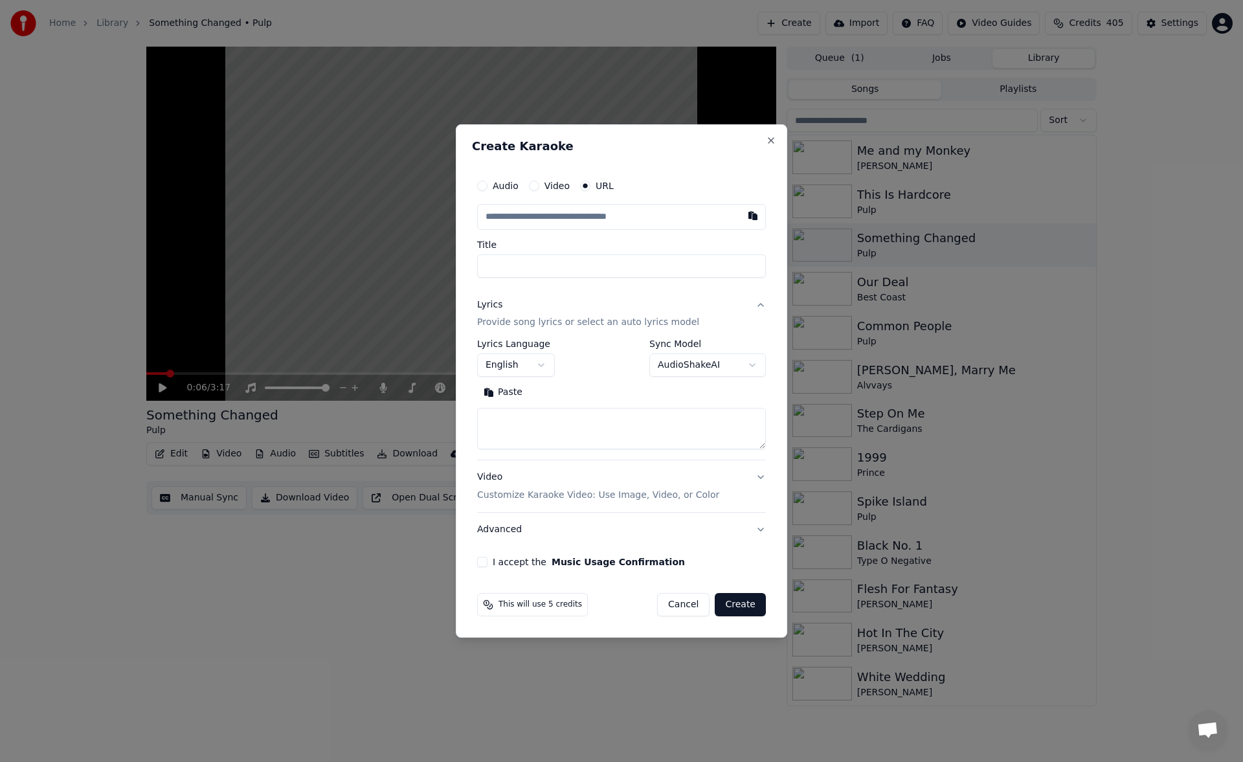
paste input "**********"
type input "**********"
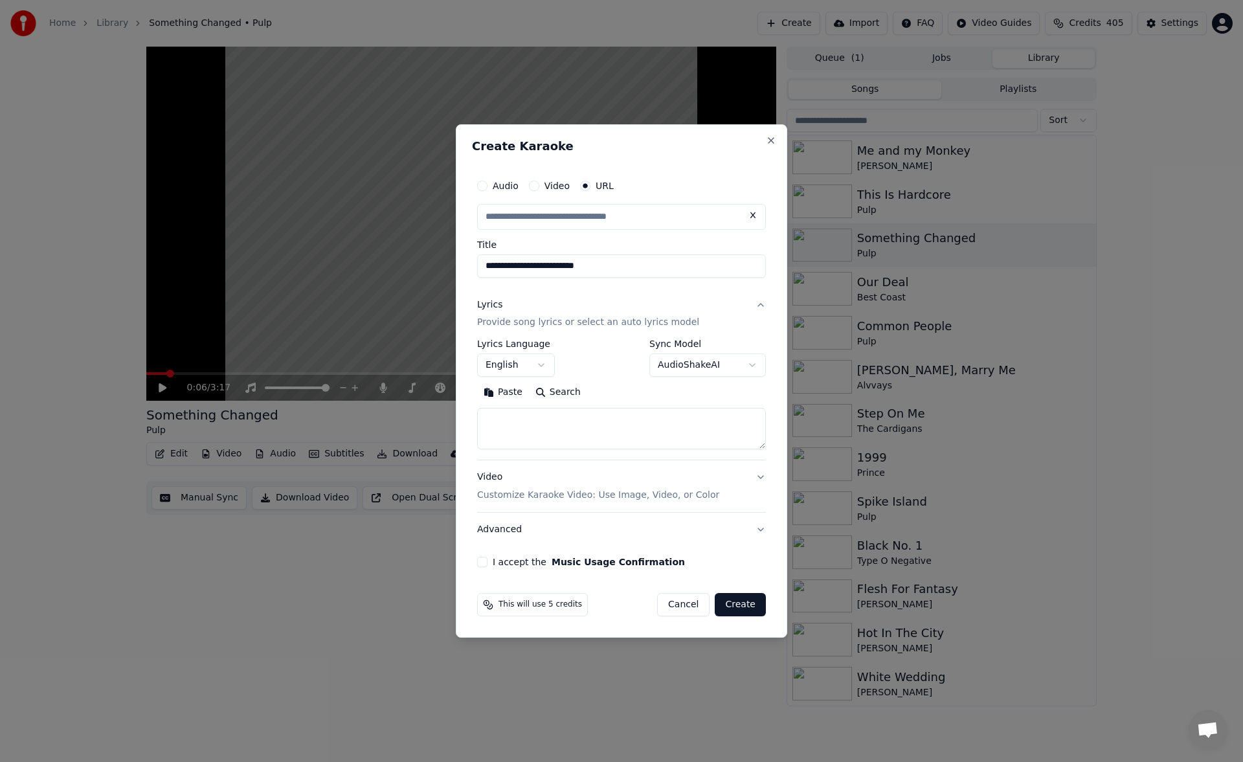
click at [609, 267] on input "**********" at bounding box center [621, 265] width 289 height 23
type input "**********"
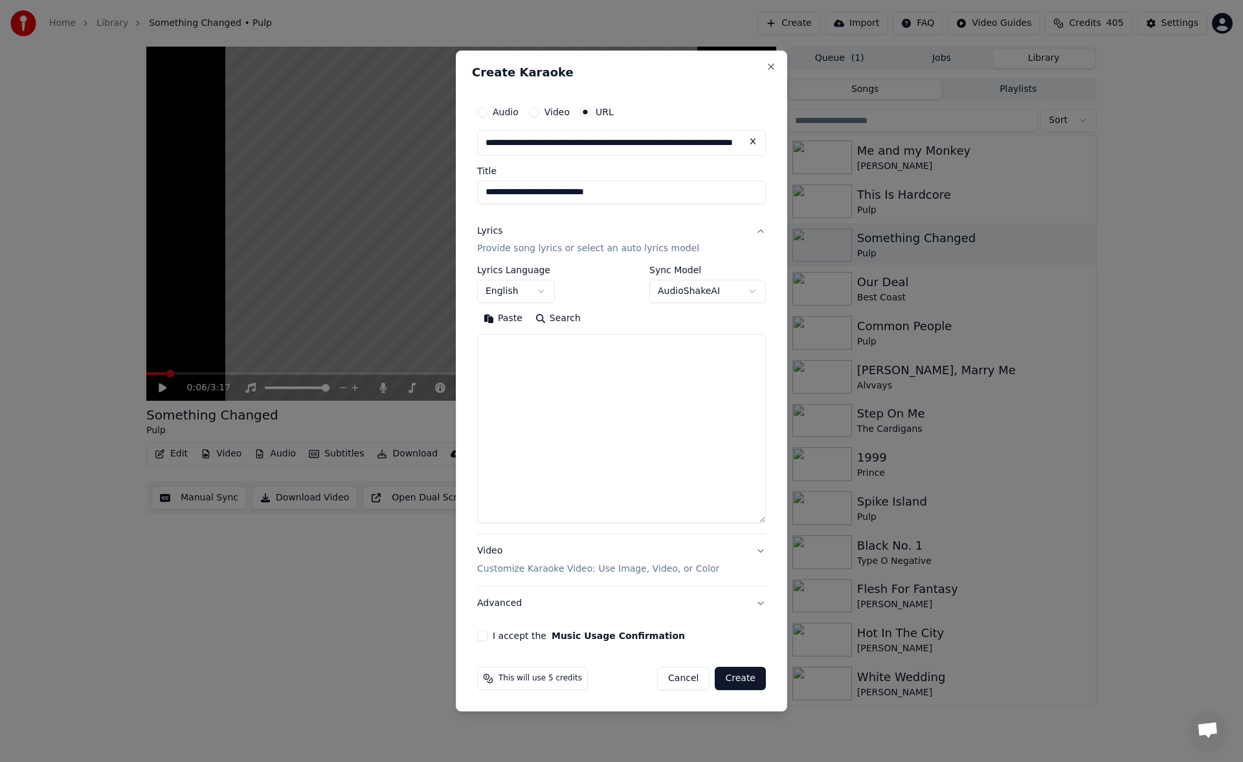
drag, startPoint x: 760, startPoint y: 446, endPoint x: 749, endPoint y: 535, distance: 89.4
click at [749, 524] on textarea at bounding box center [621, 429] width 289 height 189
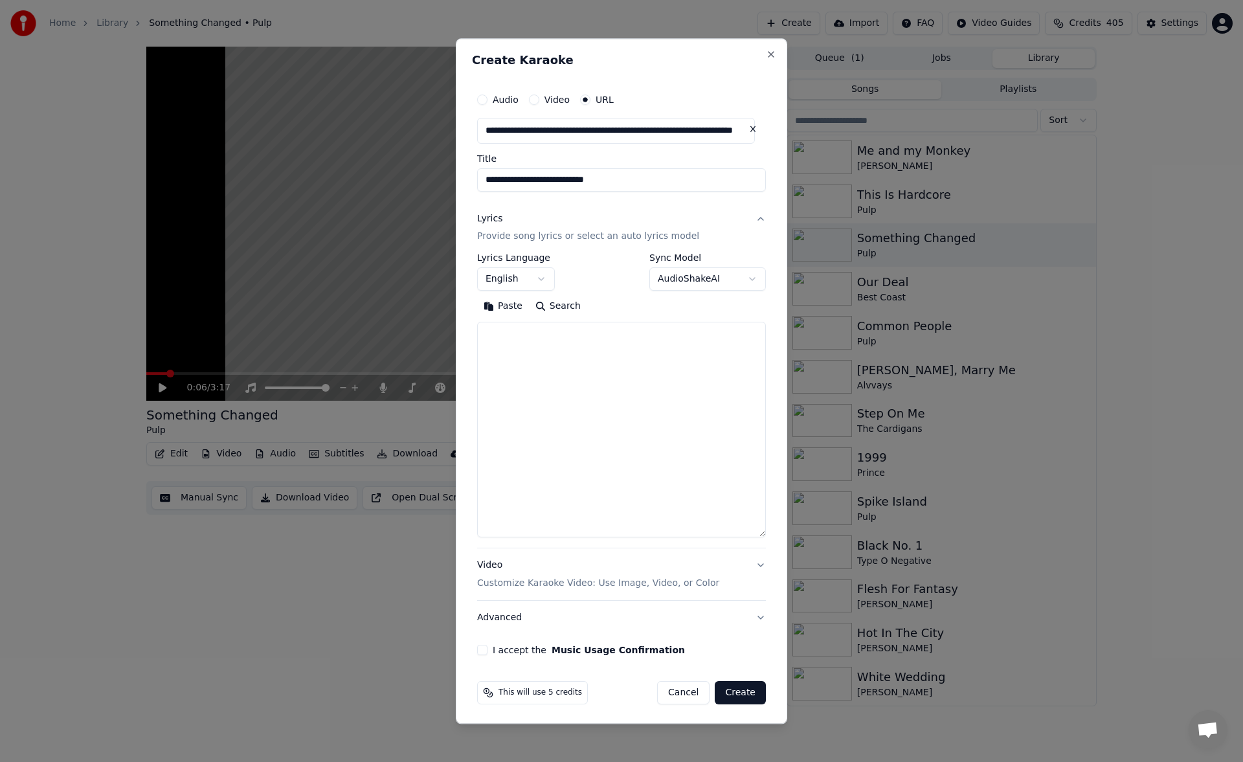
type input "**********"
click at [701, 361] on textarea at bounding box center [621, 430] width 289 height 216
paste textarea "**********"
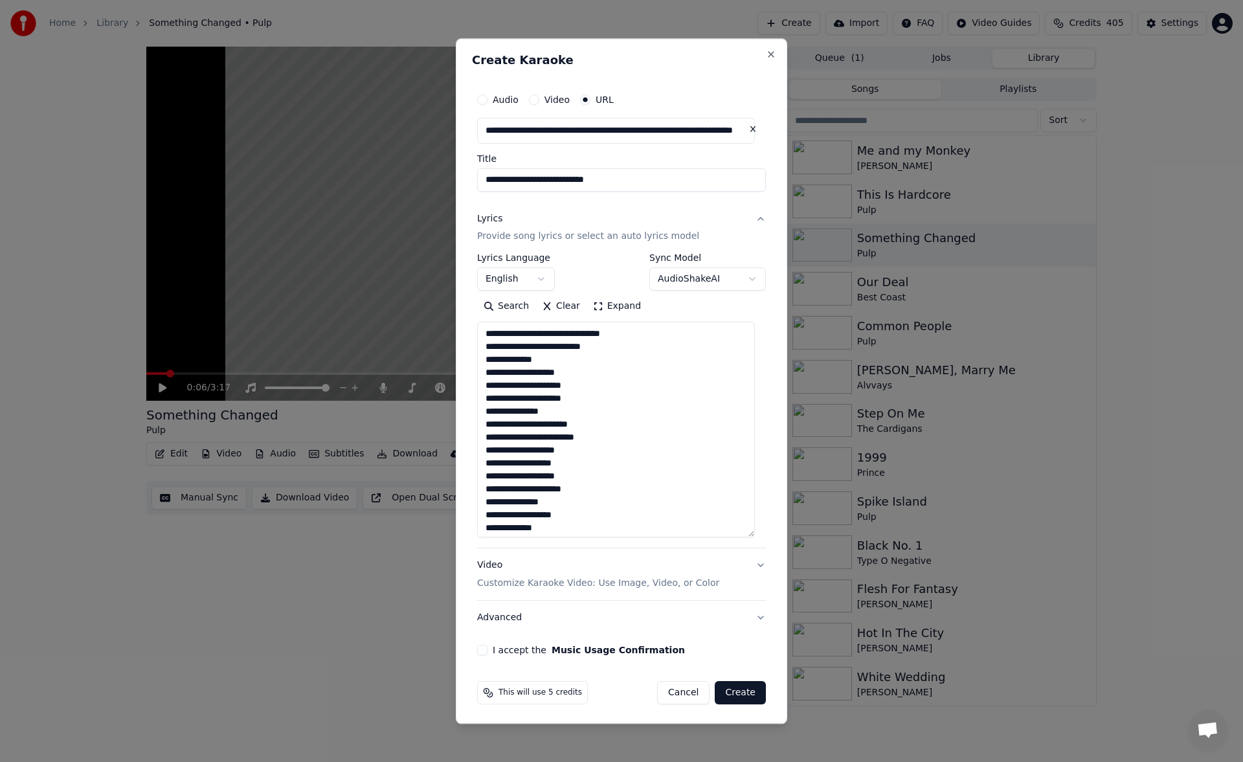
type textarea "**********"
click at [487, 651] on button "I accept the Music Usage Confirmation" at bounding box center [482, 651] width 10 height 10
click at [737, 693] on button "Create" at bounding box center [740, 693] width 51 height 23
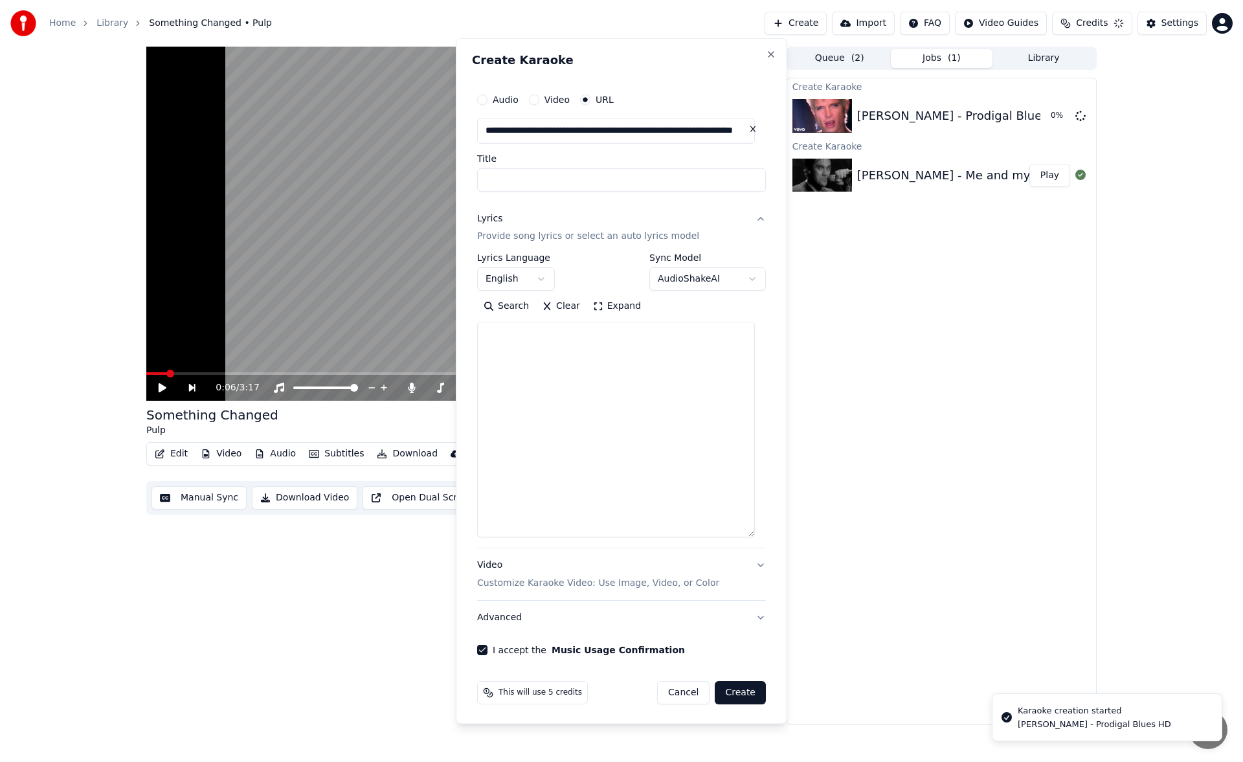
select select
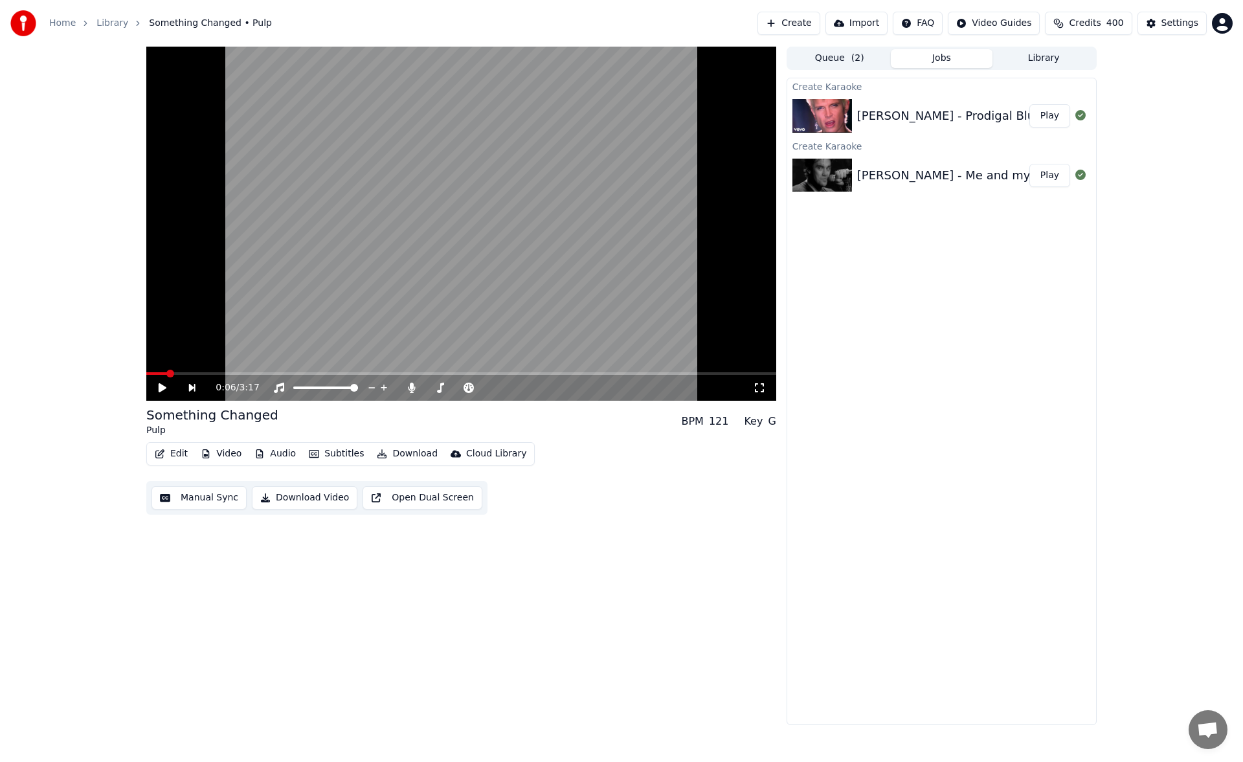
click at [810, 22] on button "Create" at bounding box center [789, 23] width 63 height 23
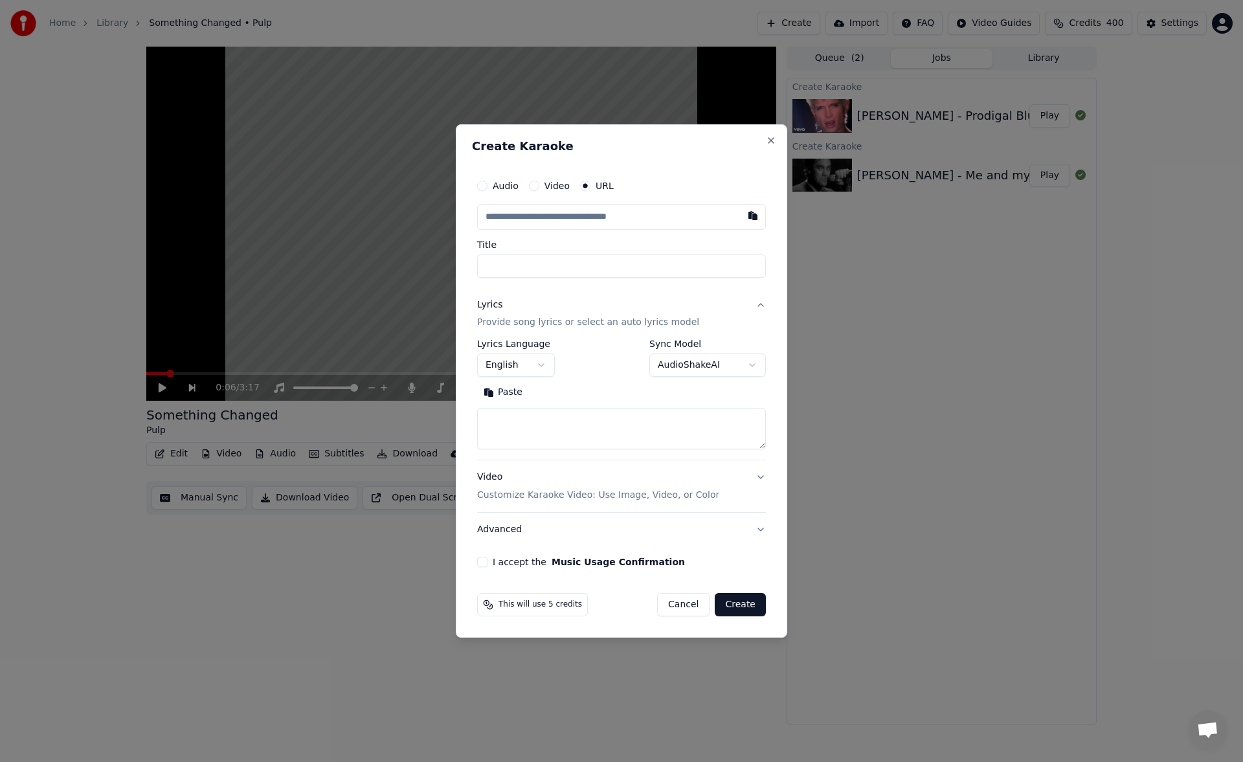
type input "**********"
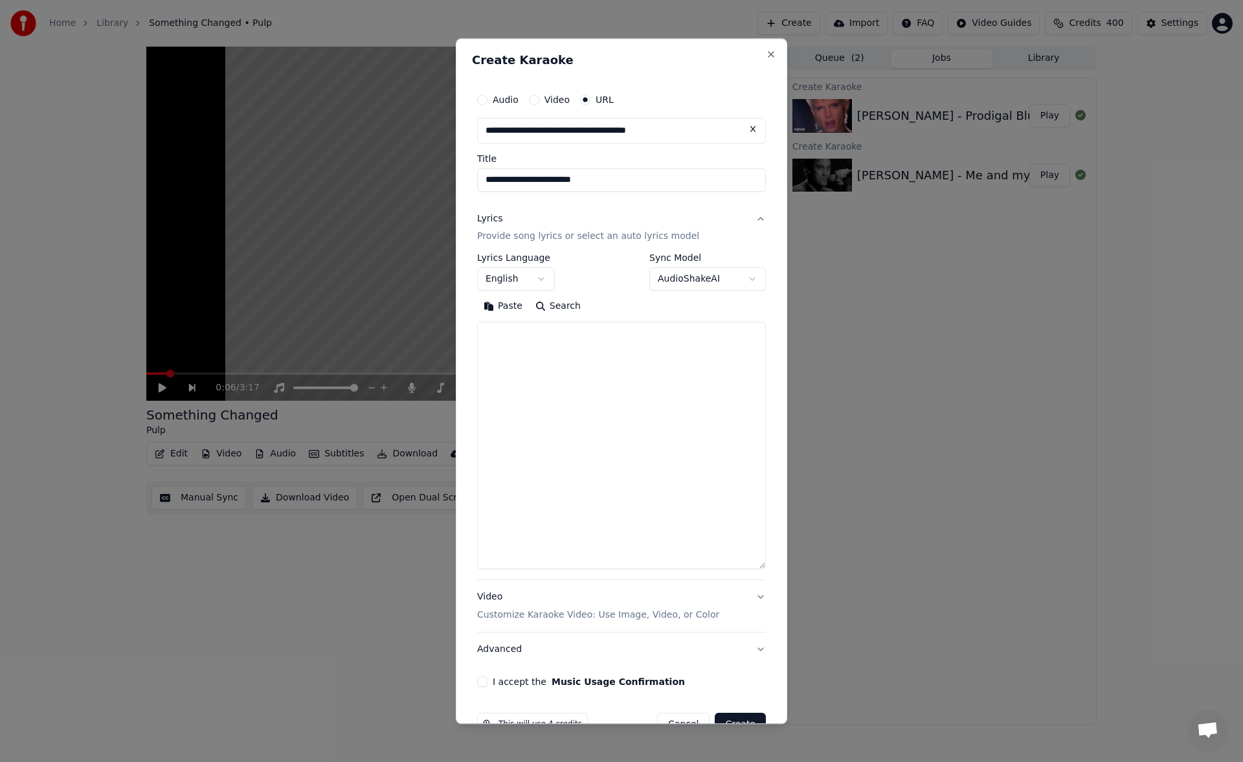
drag, startPoint x: 760, startPoint y: 447, endPoint x: 748, endPoint y: 580, distance: 133.3
click at [748, 570] on textarea at bounding box center [621, 445] width 289 height 247
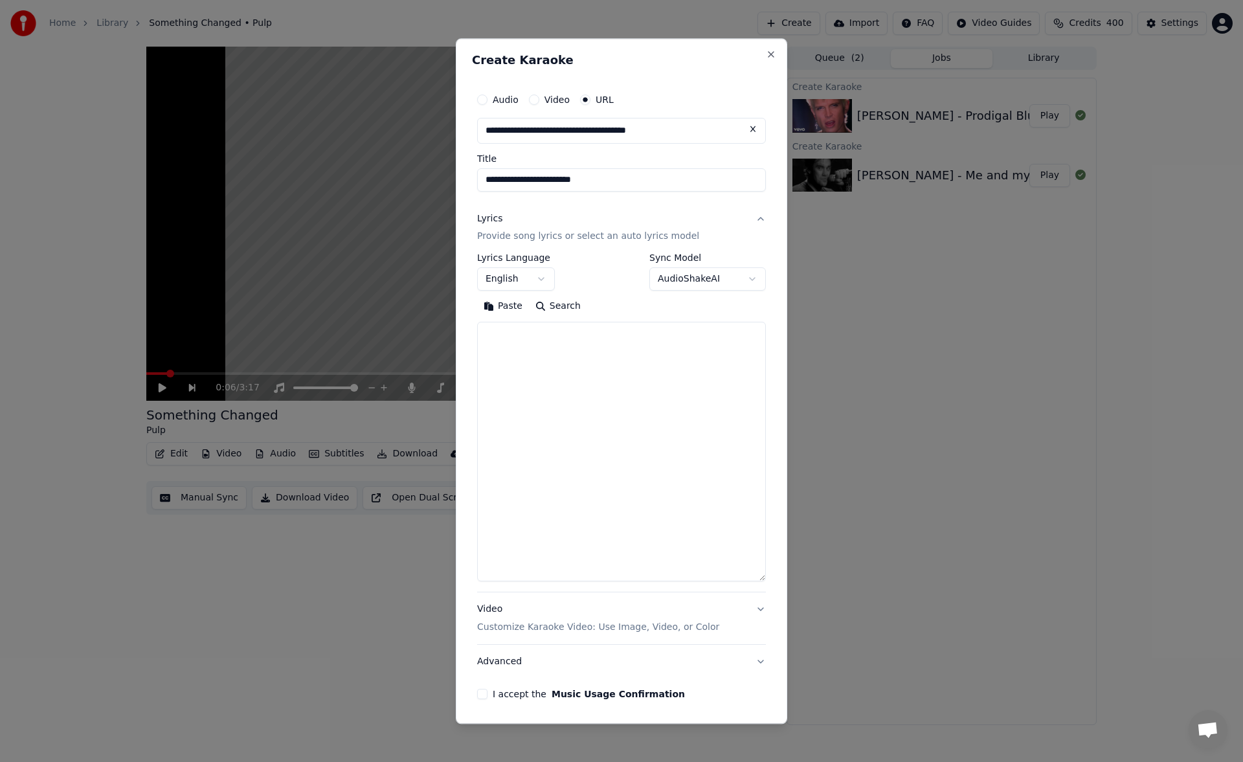
type input "**********"
click at [558, 363] on textarea at bounding box center [621, 452] width 289 height 260
paste textarea "**********"
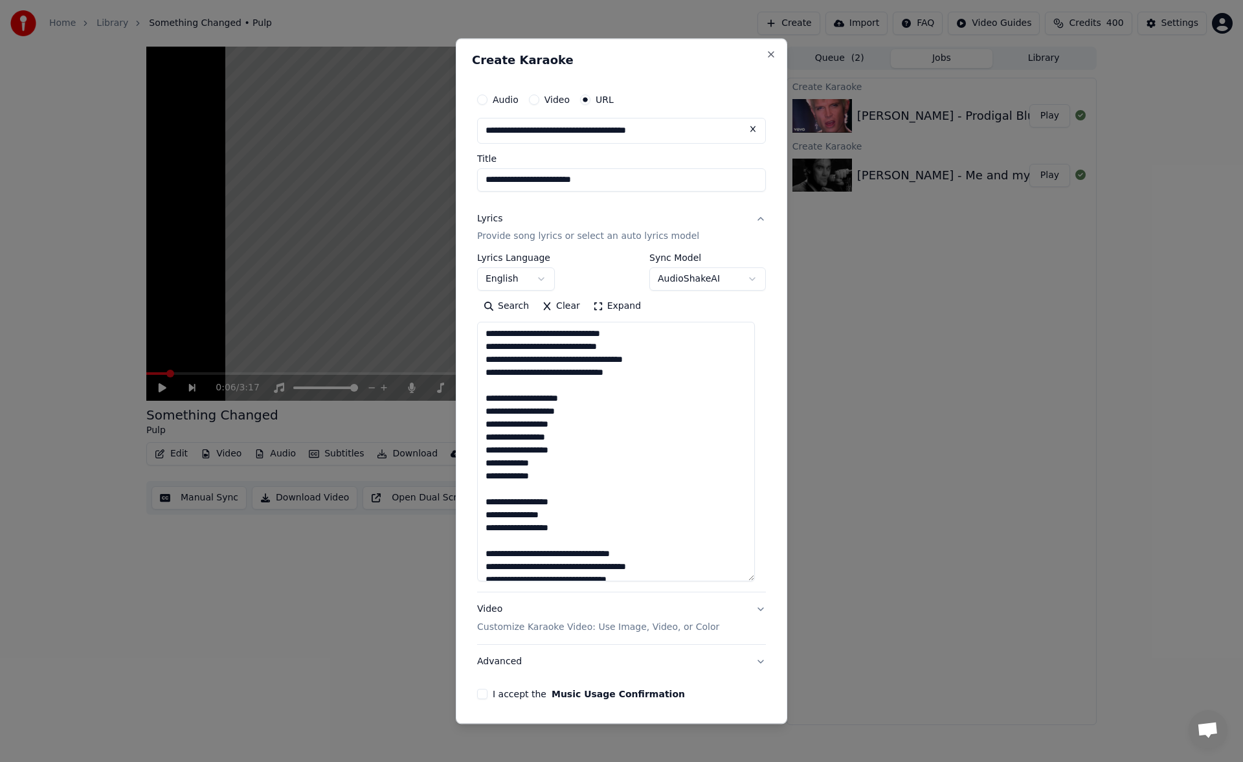
click at [572, 386] on textarea "**********" at bounding box center [616, 452] width 278 height 260
click at [526, 492] on textarea "**********" at bounding box center [616, 452] width 278 height 260
click at [523, 545] on textarea "**********" at bounding box center [616, 452] width 278 height 260
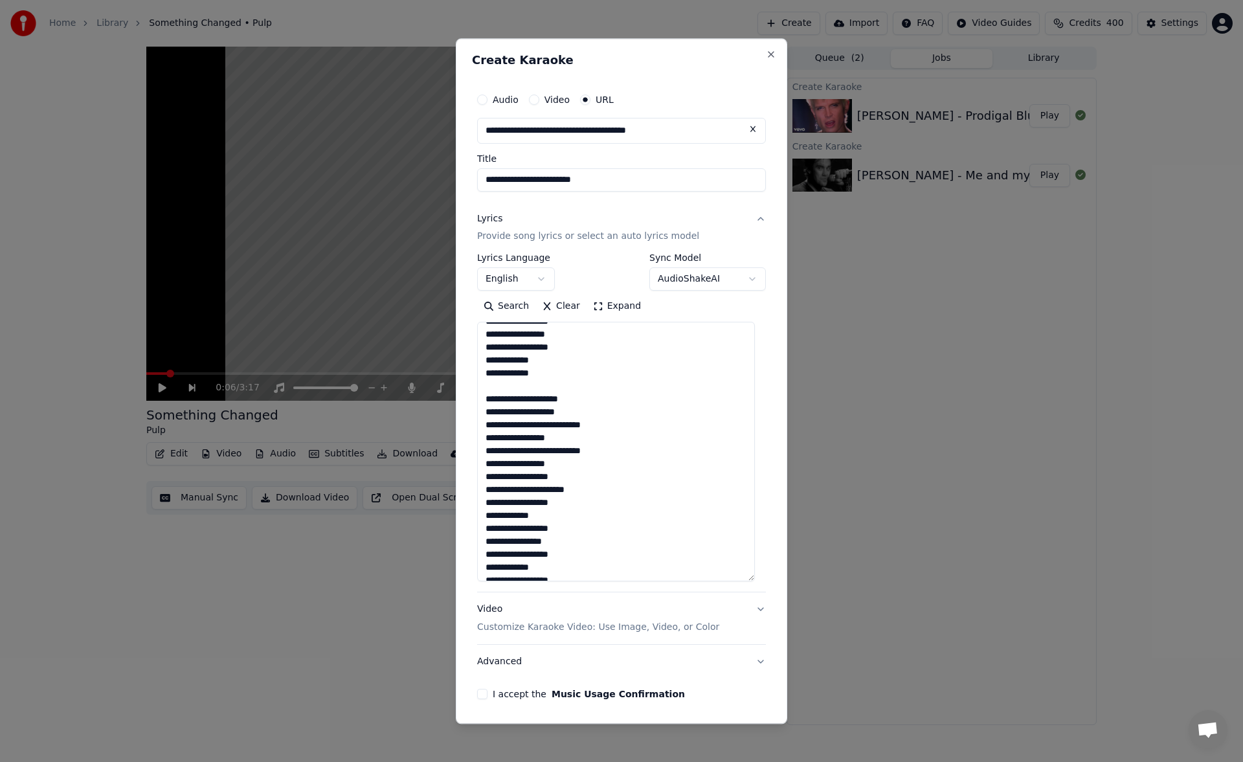
scroll to position [347, 0]
type textarea "**********"
click at [484, 700] on div "**********" at bounding box center [621, 394] width 299 height 624
click at [482, 695] on button "I accept the Music Usage Confirmation" at bounding box center [482, 695] width 10 height 10
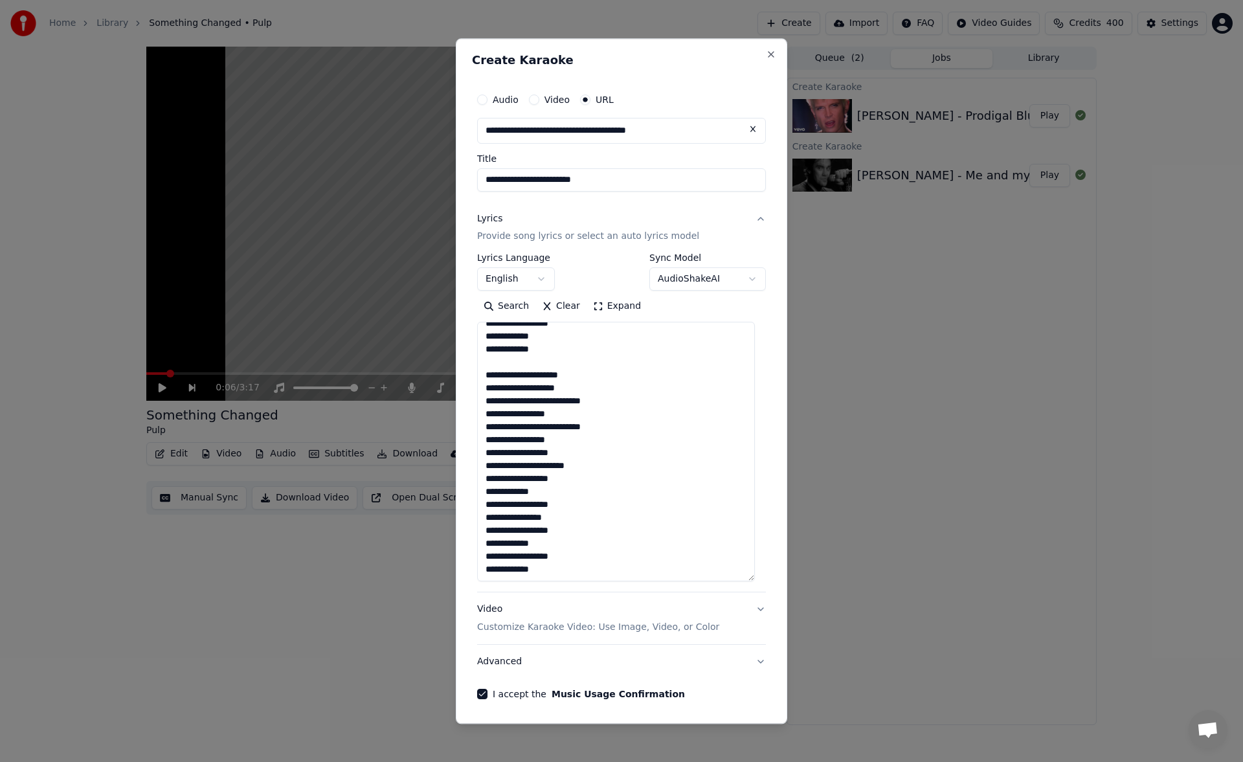
scroll to position [46, 0]
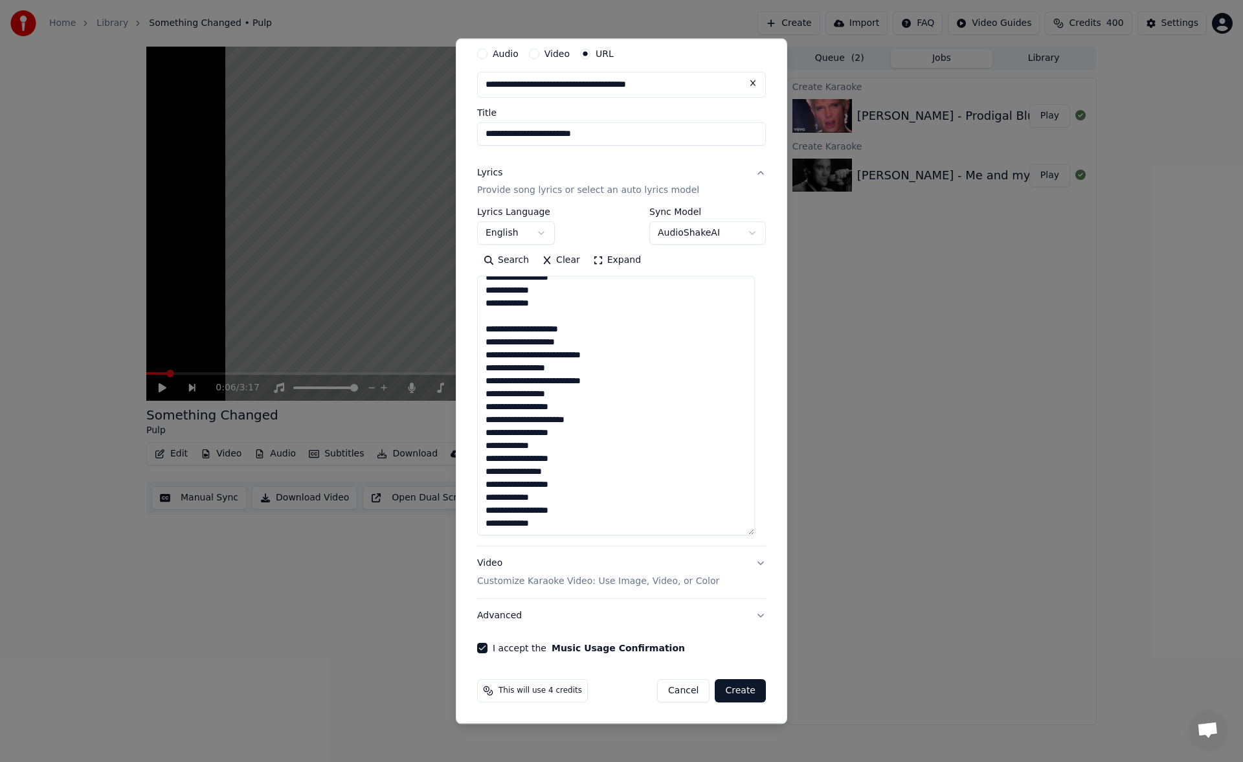
click at [731, 690] on button "Create" at bounding box center [740, 691] width 51 height 23
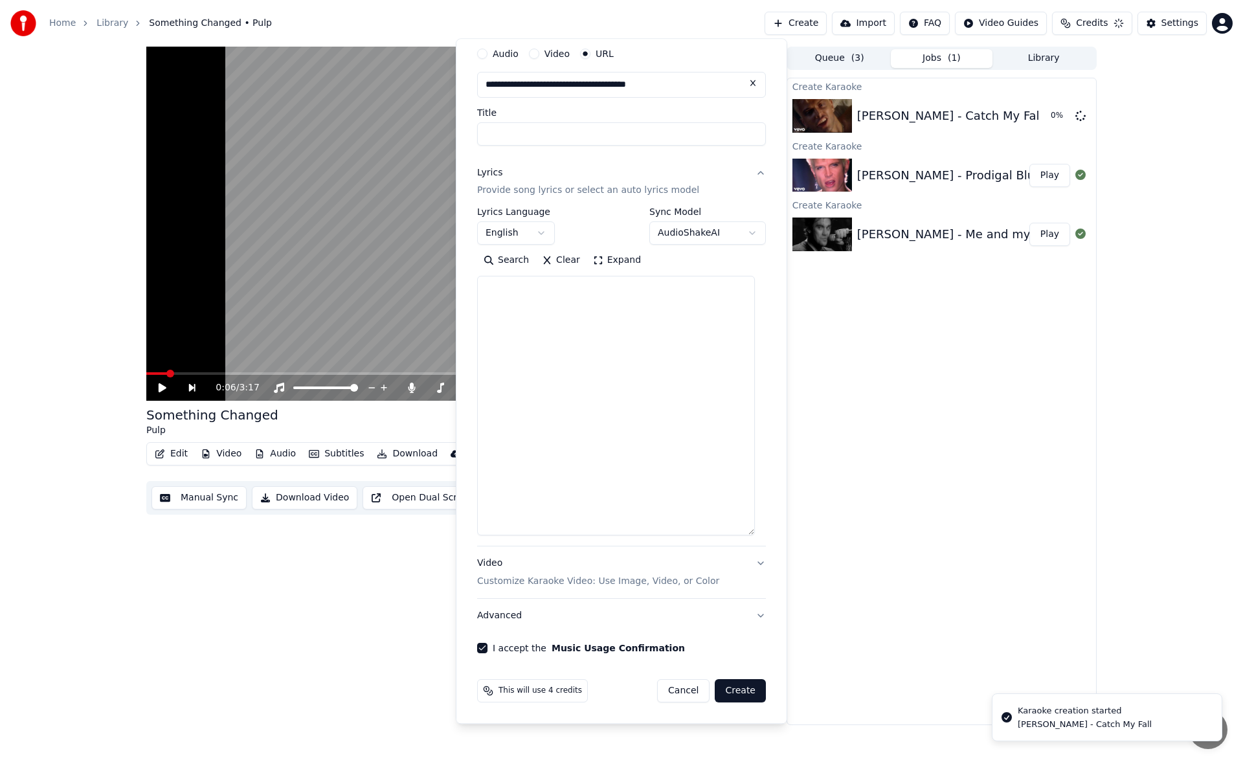
select select
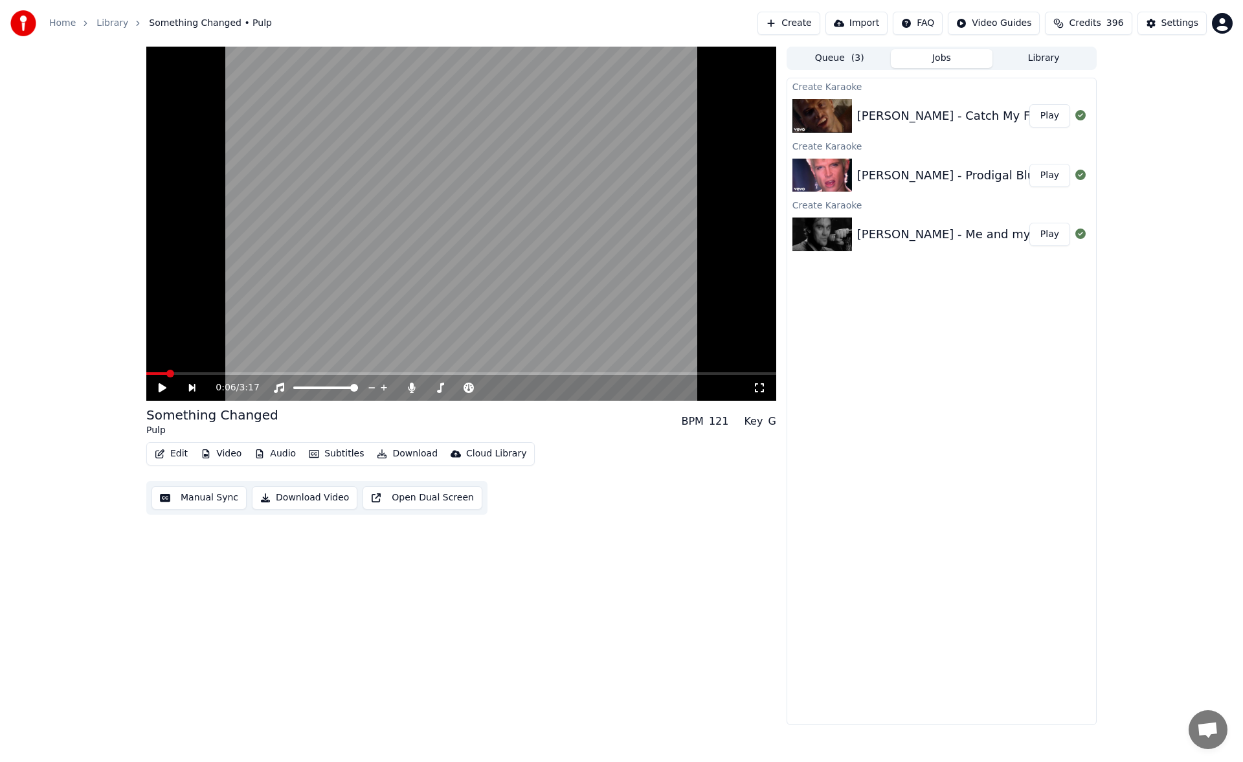
click at [1029, 58] on button "Library" at bounding box center [1044, 58] width 102 height 19
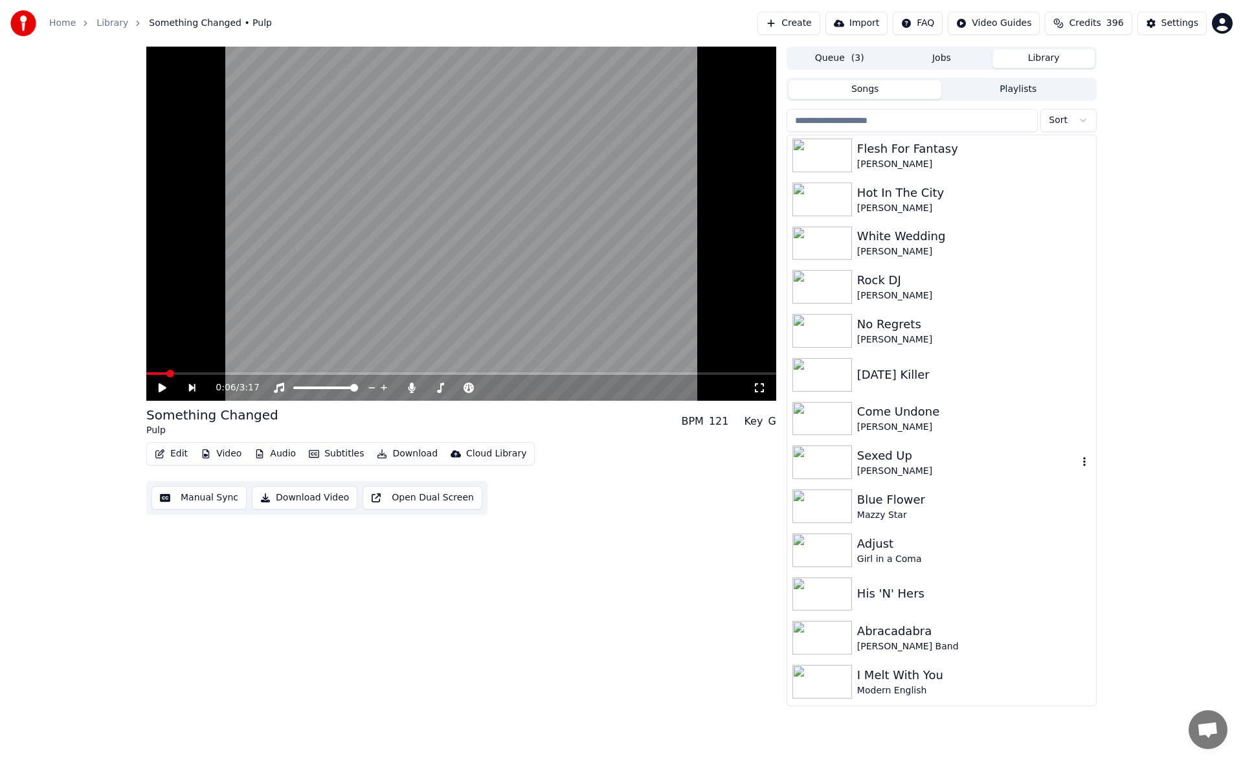
scroll to position [507, 0]
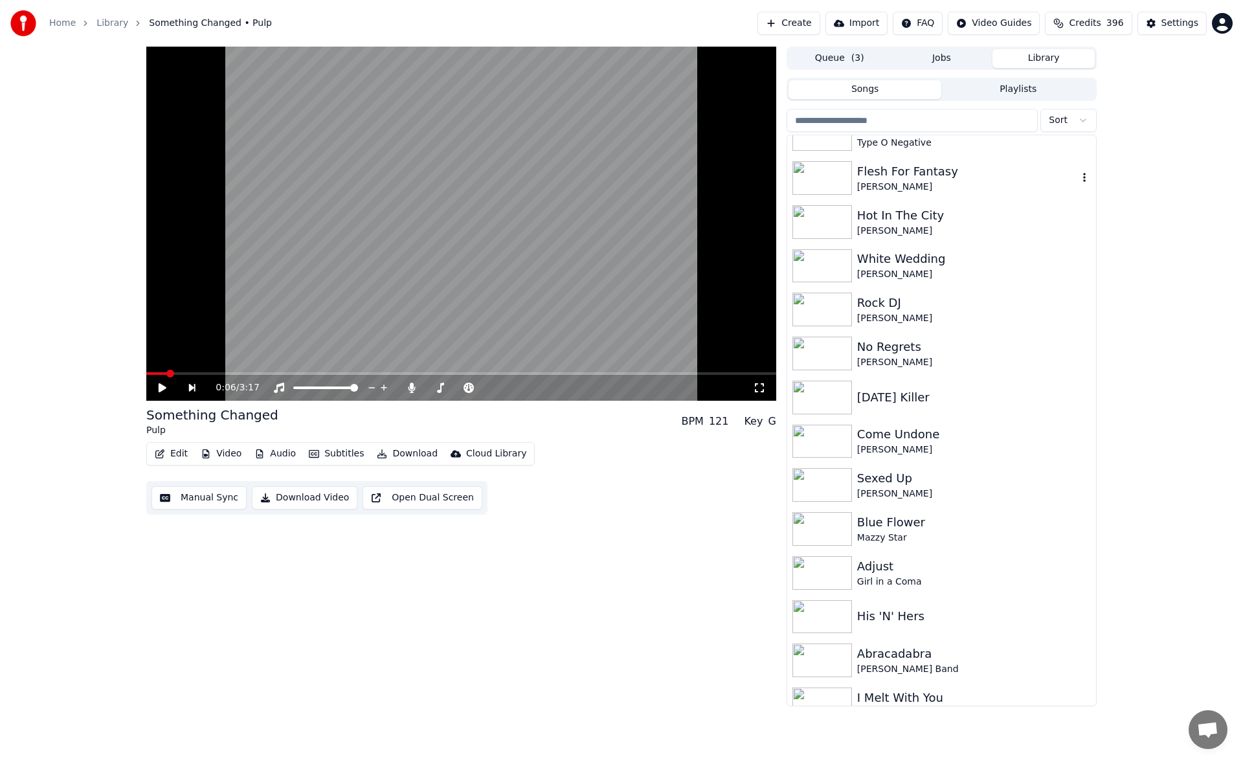
click at [933, 178] on div "Flesh For Fantasy" at bounding box center [967, 172] width 221 height 18
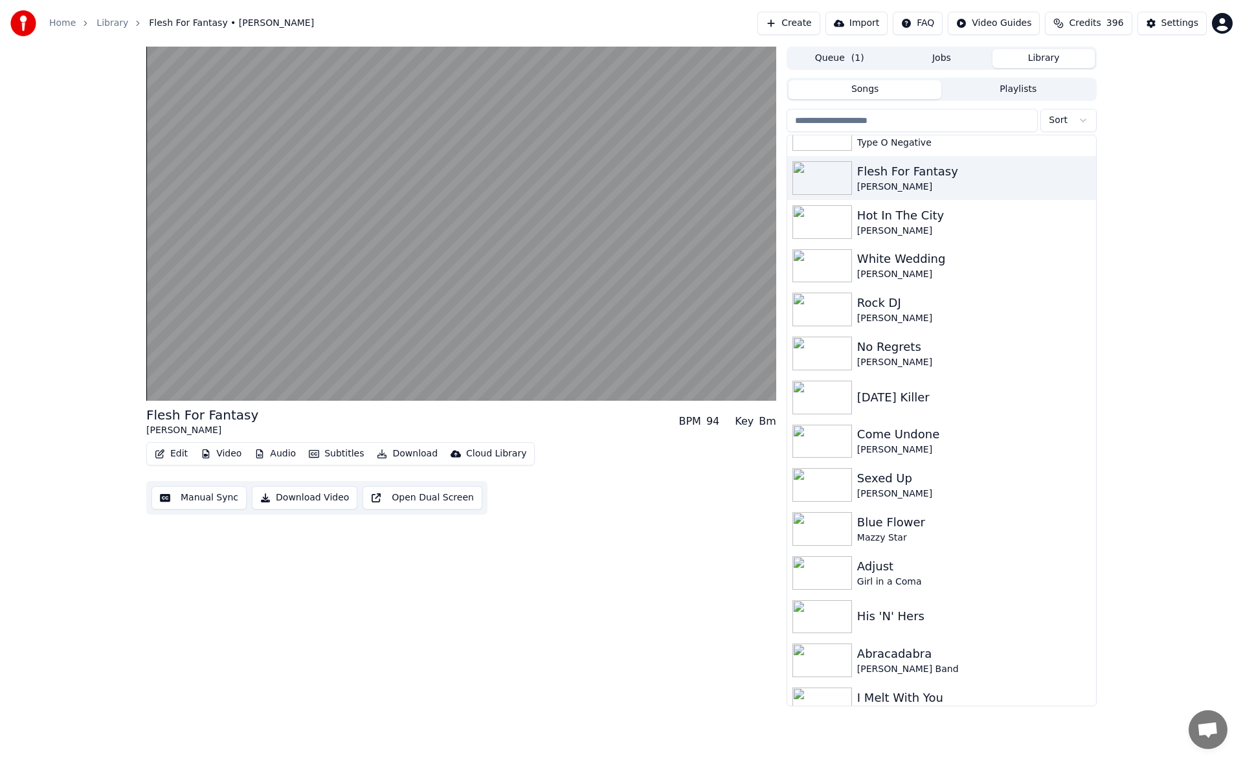
click at [209, 501] on button "Manual Sync" at bounding box center [199, 497] width 95 height 23
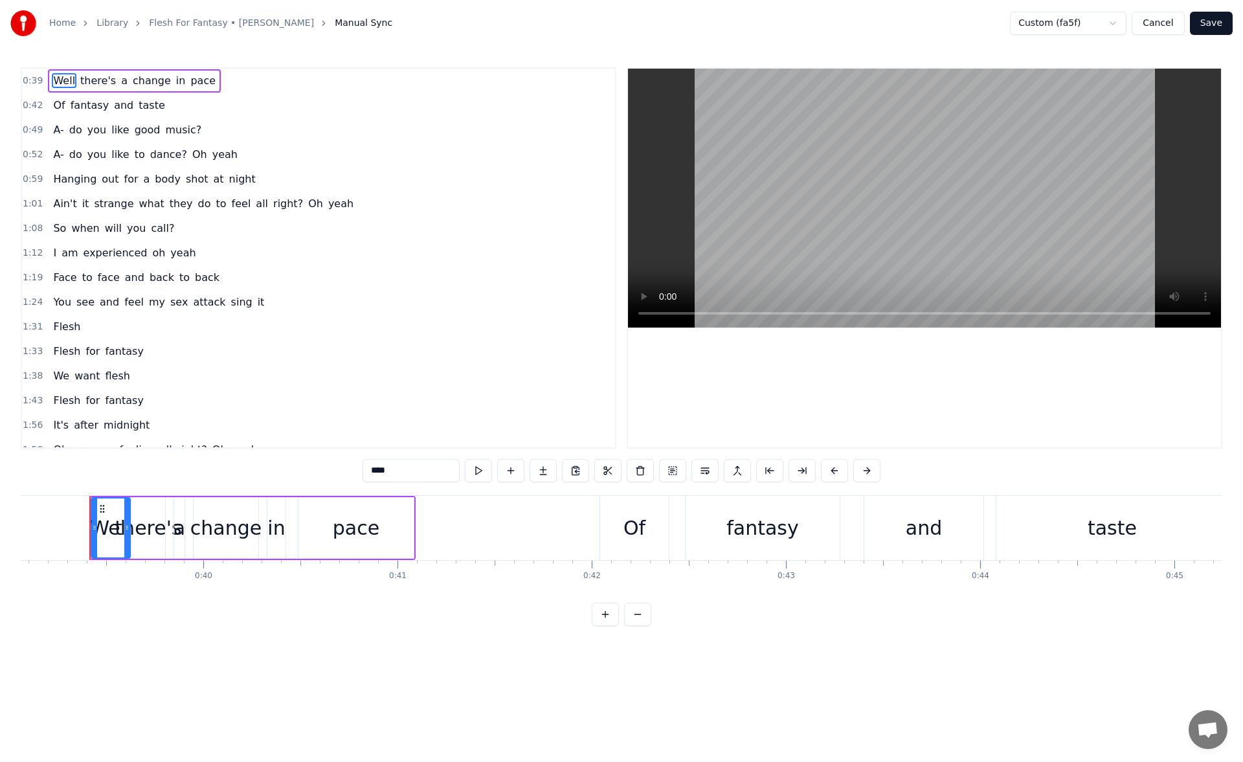
scroll to position [0, 7591]
click at [641, 469] on button at bounding box center [640, 470] width 27 height 23
click at [139, 520] on div "there's" at bounding box center [144, 527] width 67 height 29
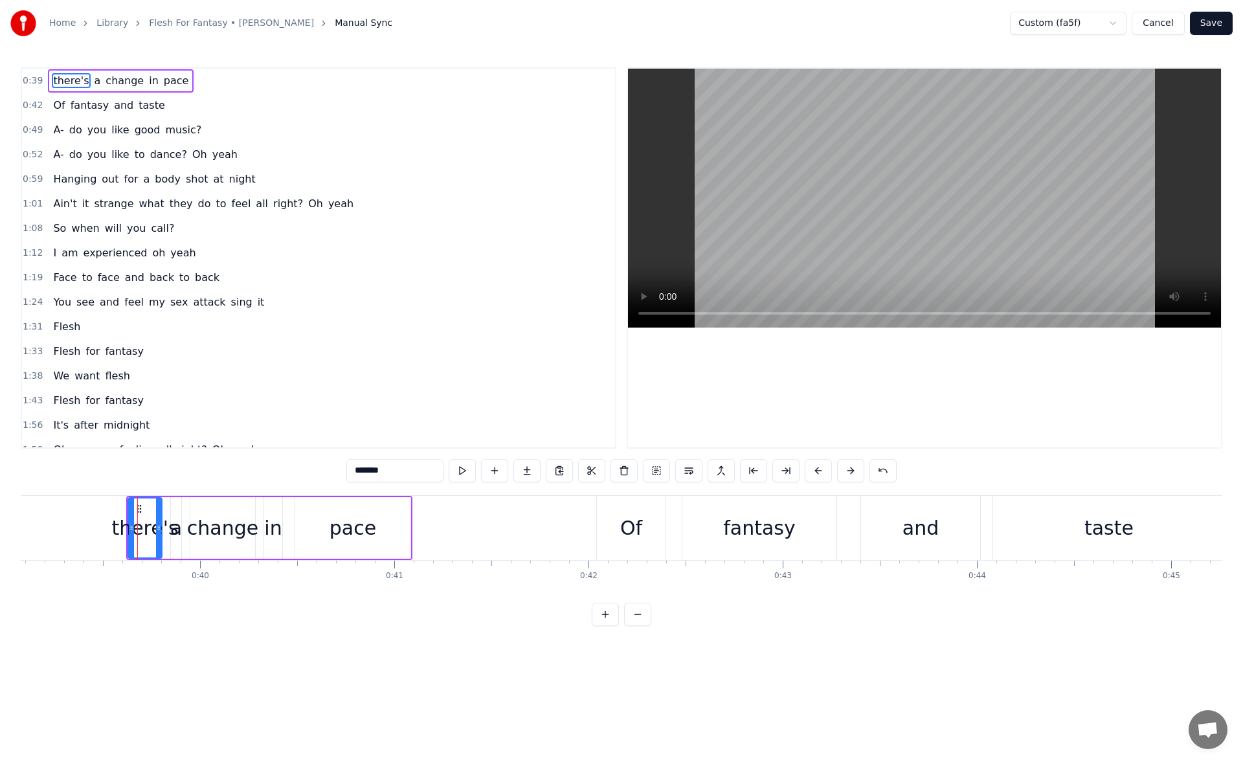
click at [352, 473] on input "*******" at bounding box center [394, 470] width 97 height 23
drag, startPoint x: 130, startPoint y: 526, endPoint x: 105, endPoint y: 528, distance: 25.4
click at [105, 528] on icon at bounding box center [107, 528] width 5 height 10
click at [163, 529] on icon at bounding box center [162, 528] width 5 height 10
type input "*********"
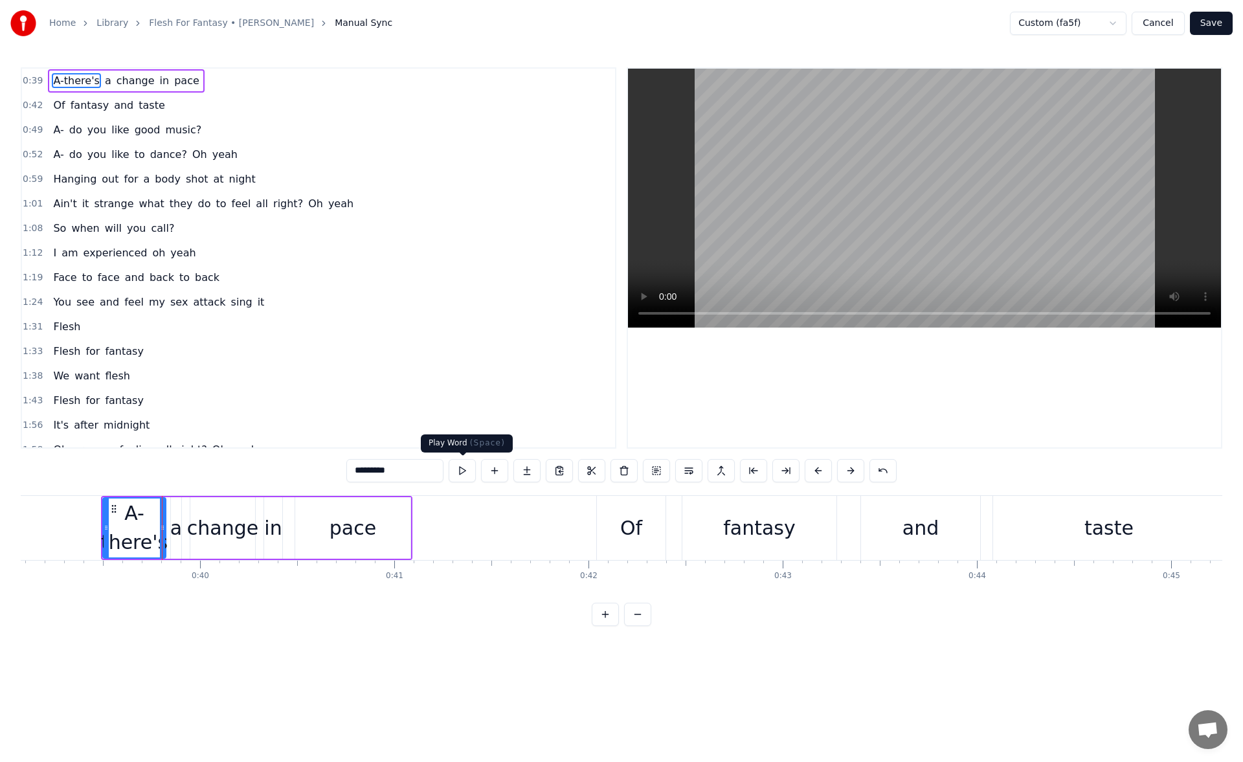
click at [462, 471] on button at bounding box center [462, 470] width 27 height 23
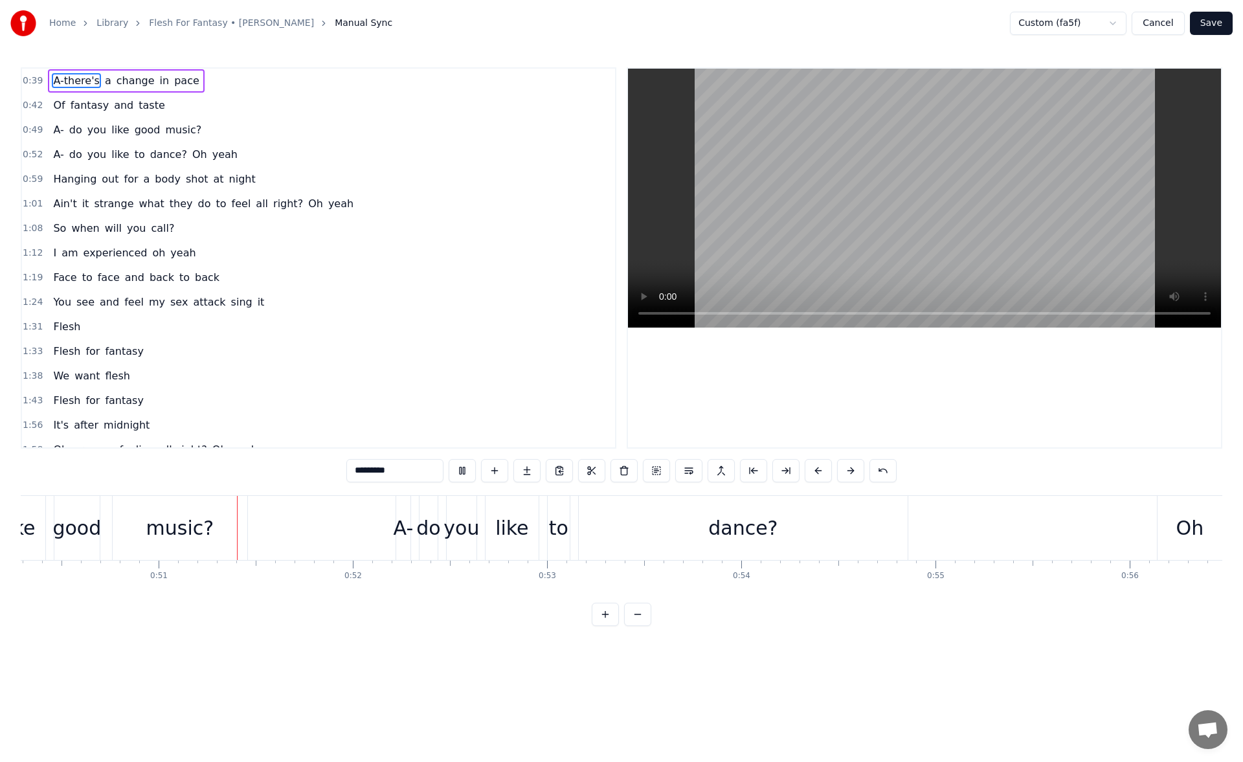
scroll to position [0, 9770]
click at [1217, 31] on button "Save" at bounding box center [1211, 23] width 43 height 23
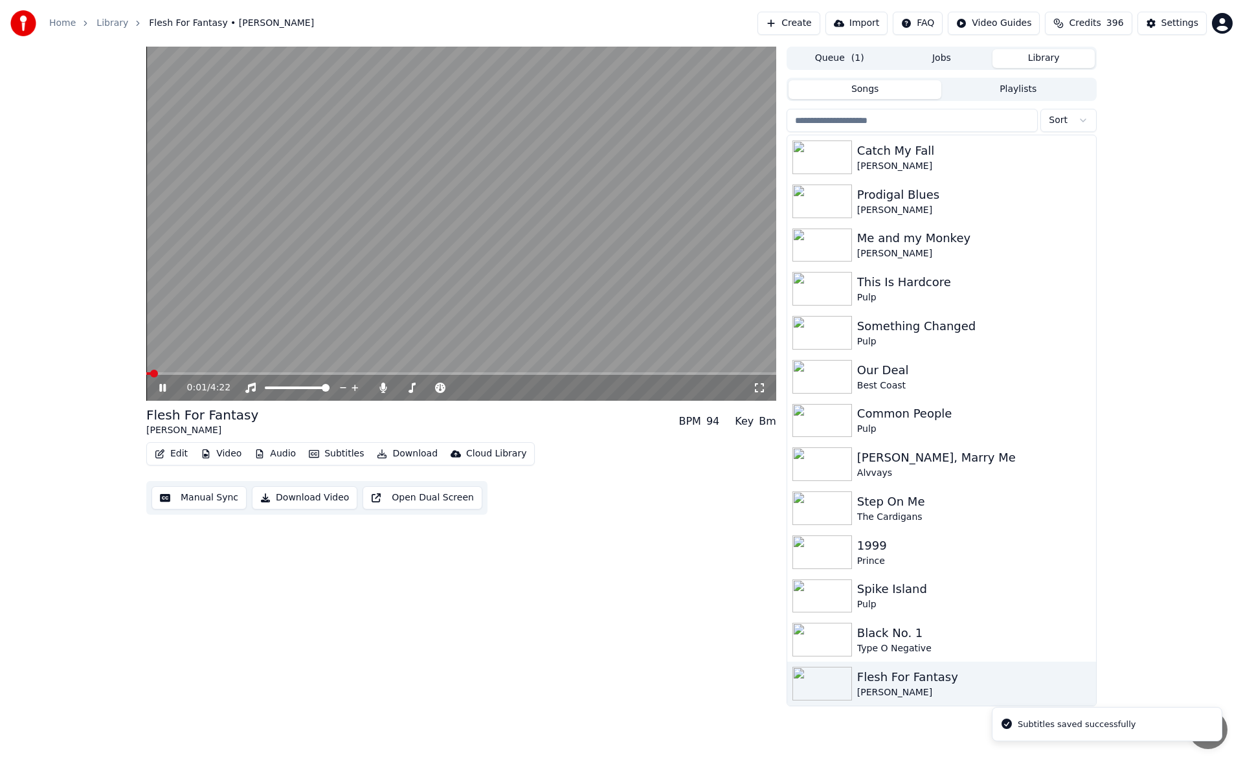
click at [164, 385] on icon at bounding box center [162, 388] width 6 height 8
click at [895, 201] on div "Prodigal Blues" at bounding box center [967, 195] width 221 height 18
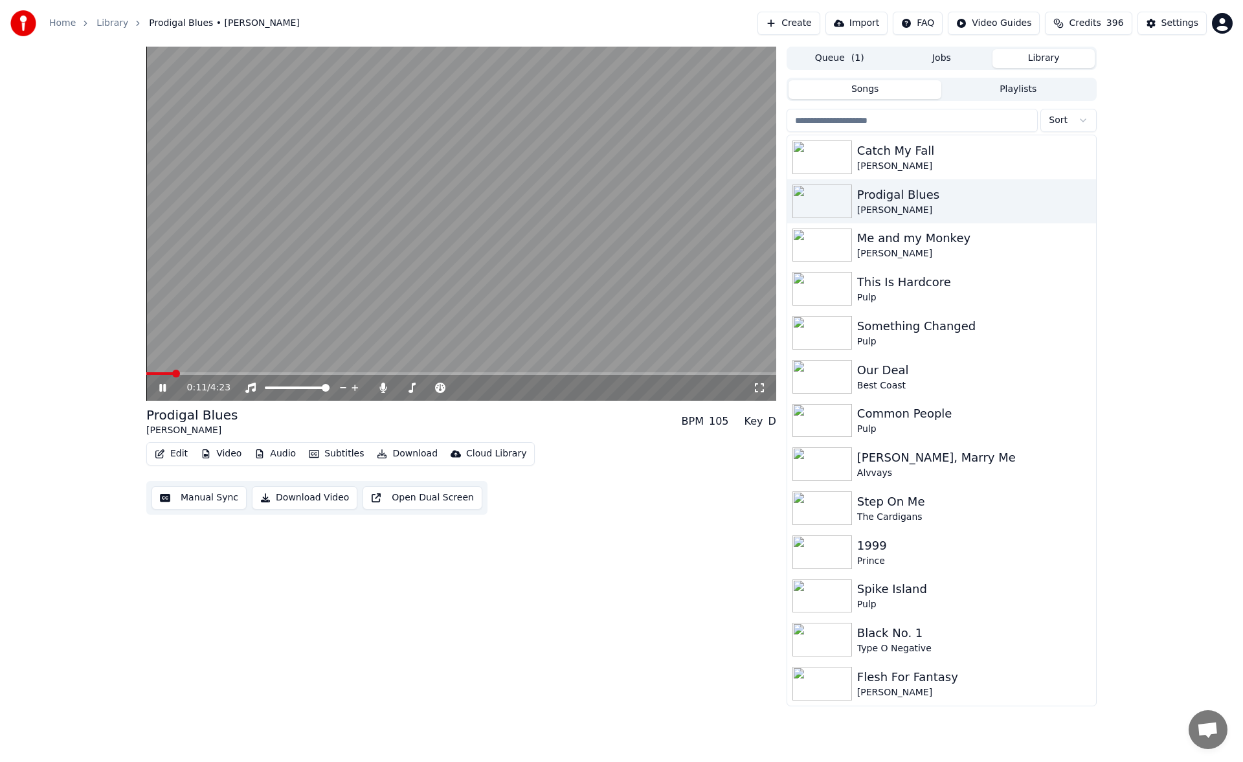
click at [172, 373] on span at bounding box center [461, 373] width 630 height 3
click at [195, 376] on div "0:12 / 4:23" at bounding box center [461, 388] width 630 height 26
click at [192, 374] on span at bounding box center [461, 373] width 630 height 3
click at [757, 386] on icon at bounding box center [759, 388] width 13 height 10
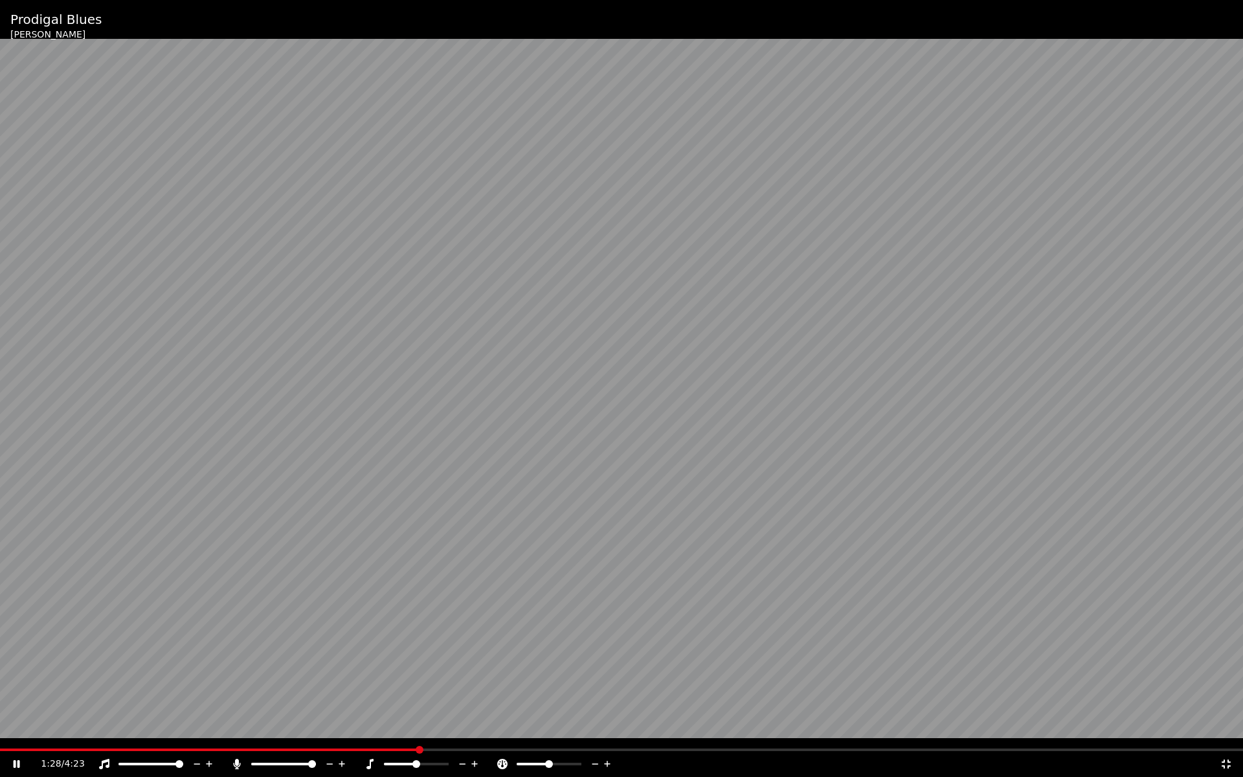
click at [1229, 760] on icon at bounding box center [1226, 764] width 9 height 9
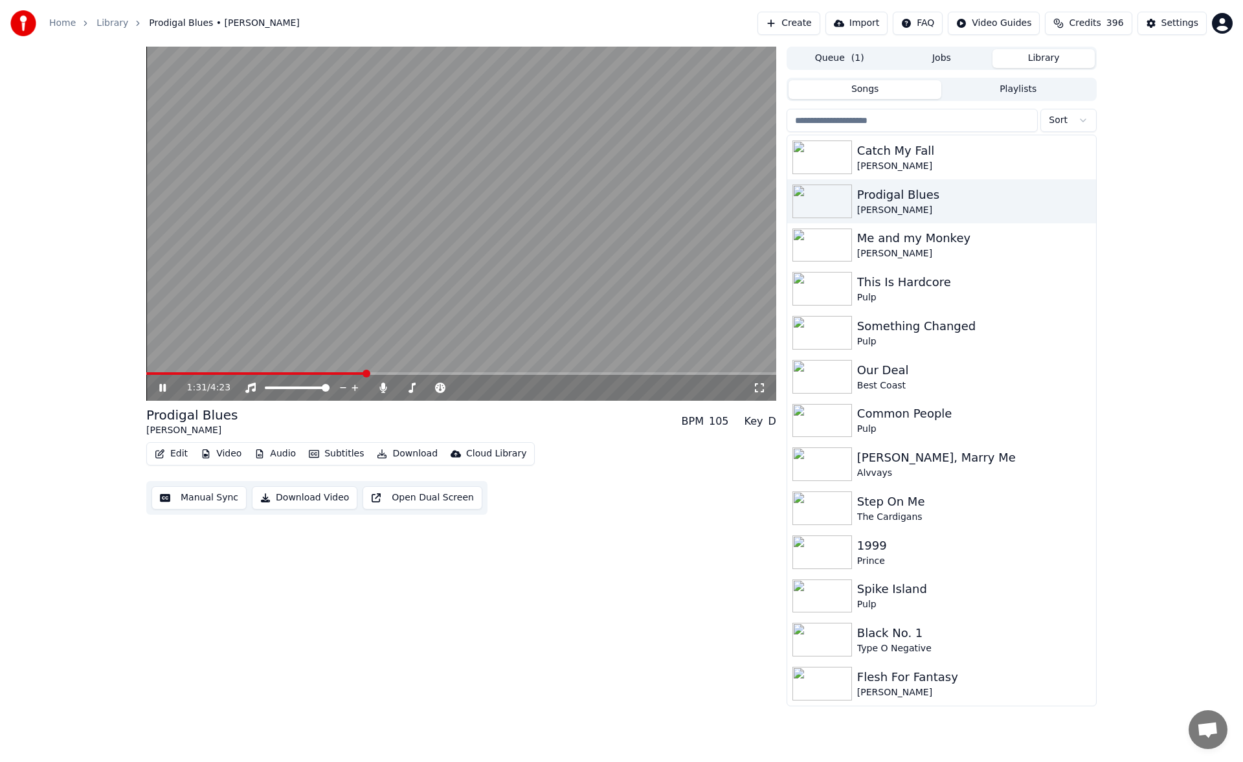
click at [216, 501] on button "Manual Sync" at bounding box center [199, 497] width 95 height 23
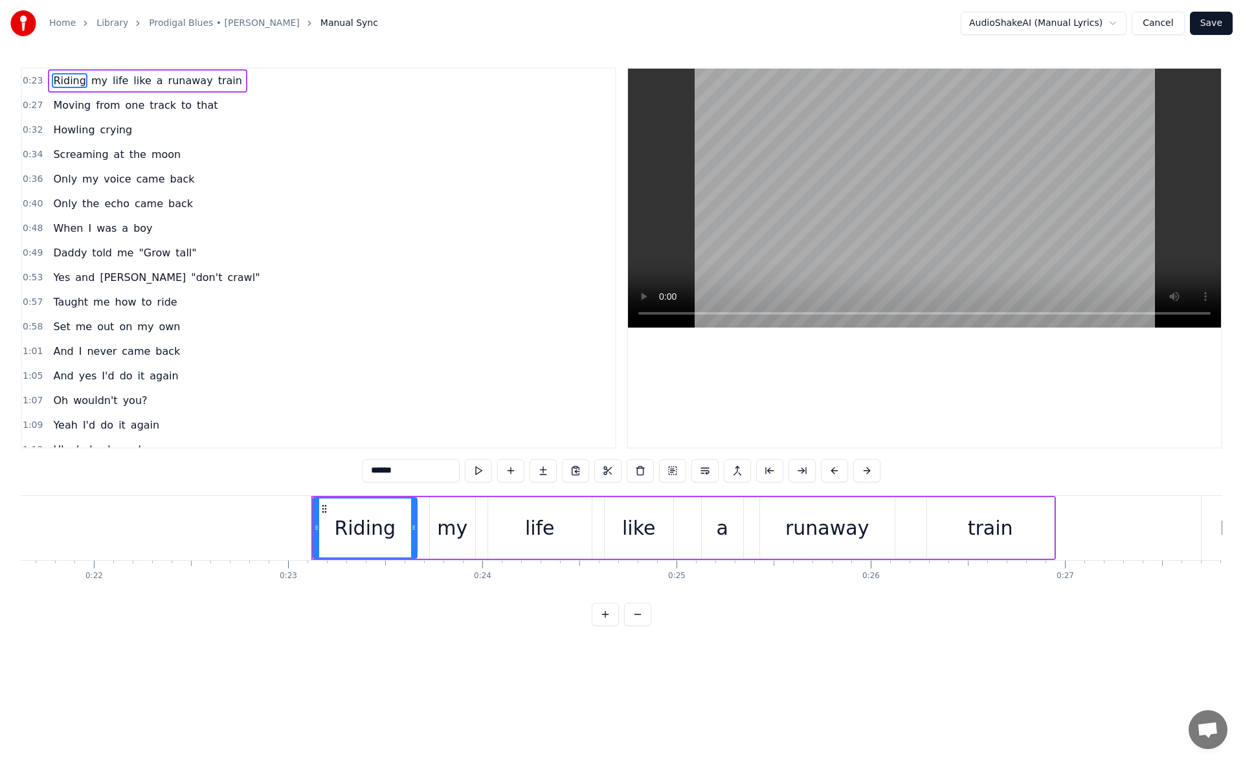
scroll to position [0, 4426]
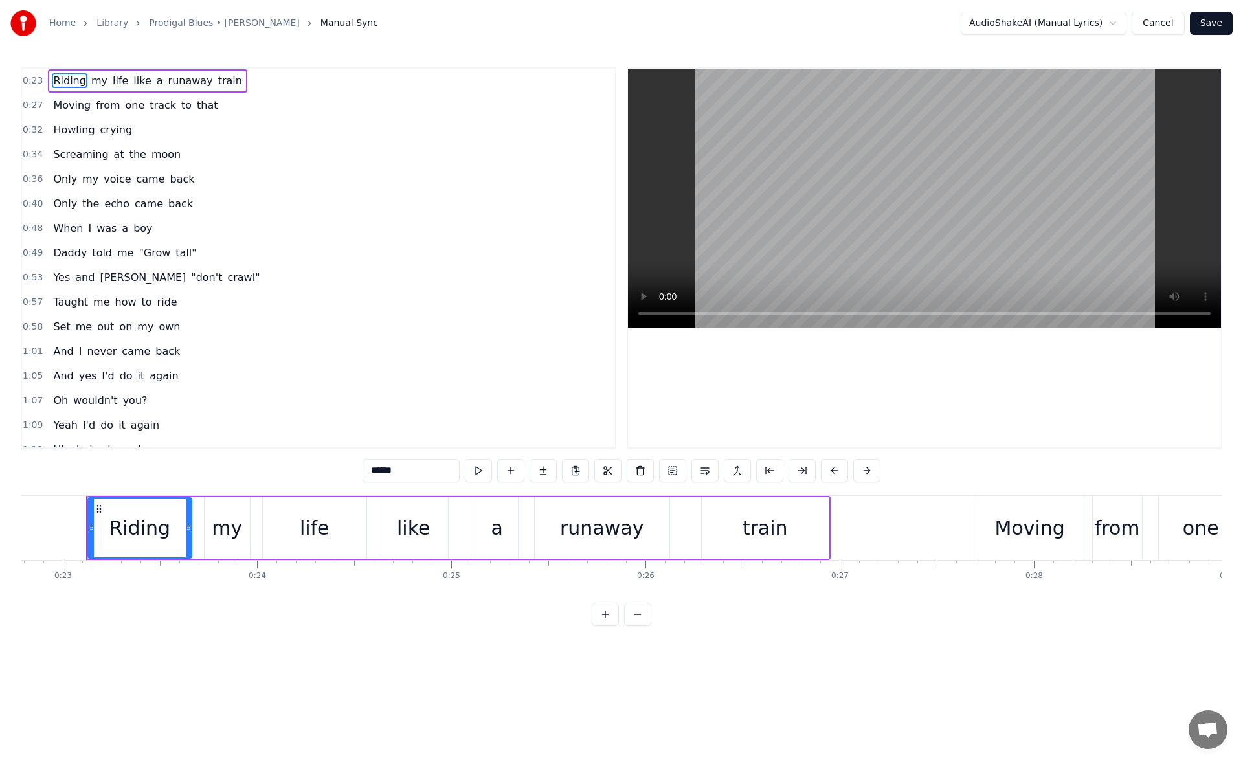
click at [124, 403] on span "you?" at bounding box center [135, 400] width 27 height 15
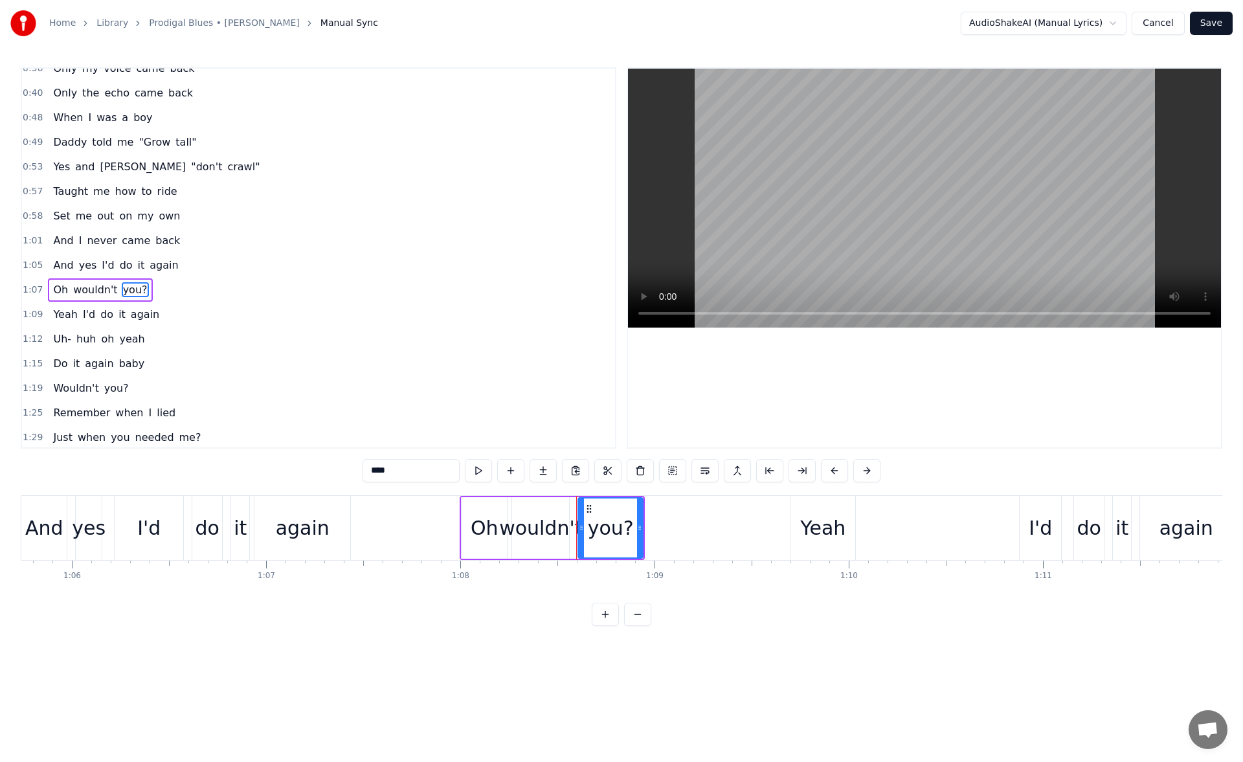
scroll to position [0, 13260]
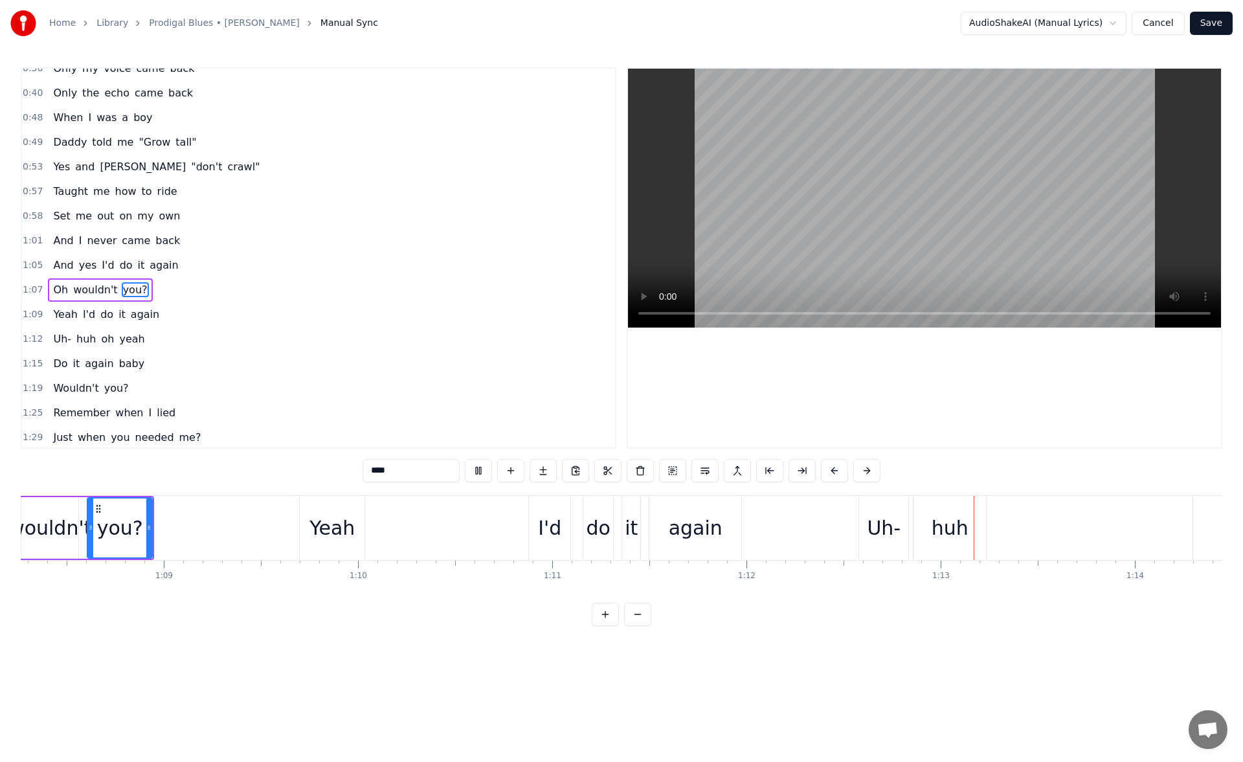
click at [77, 390] on span "Wouldn't" at bounding box center [76, 388] width 48 height 15
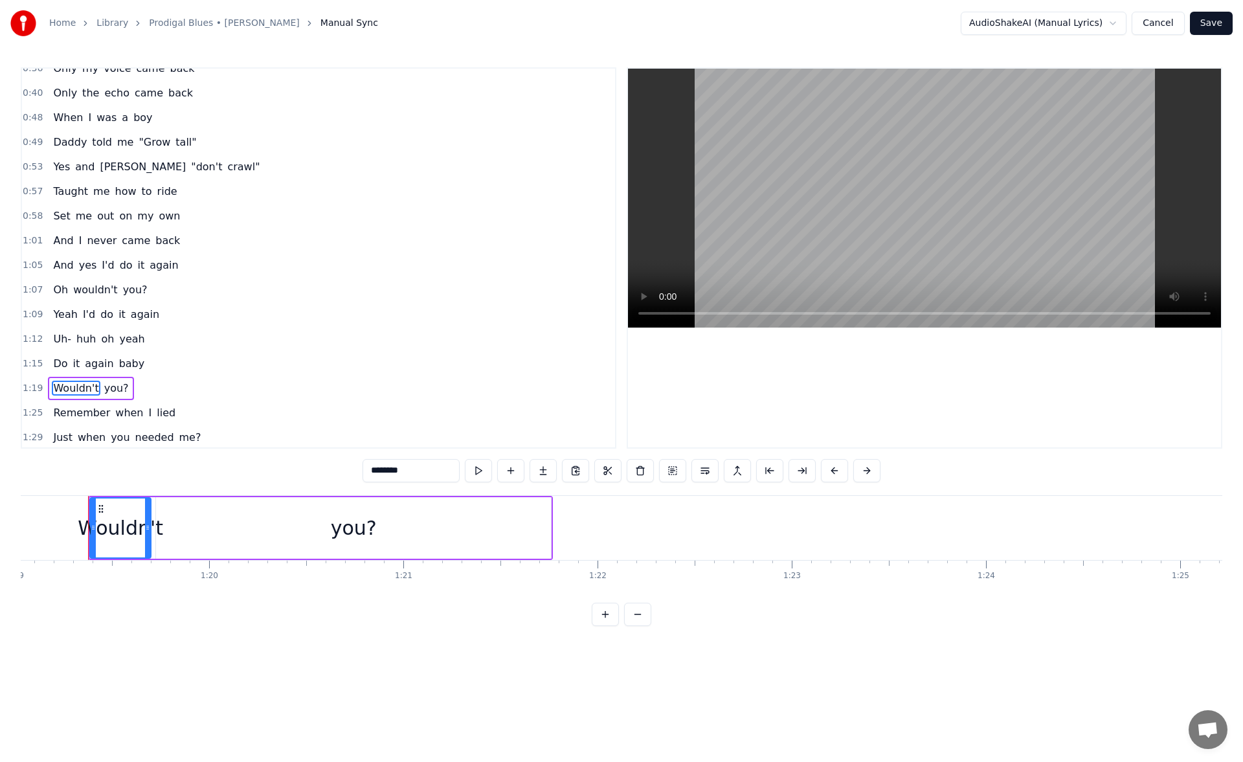
scroll to position [0, 15354]
click at [229, 522] on div "you?" at bounding box center [350, 528] width 395 height 62
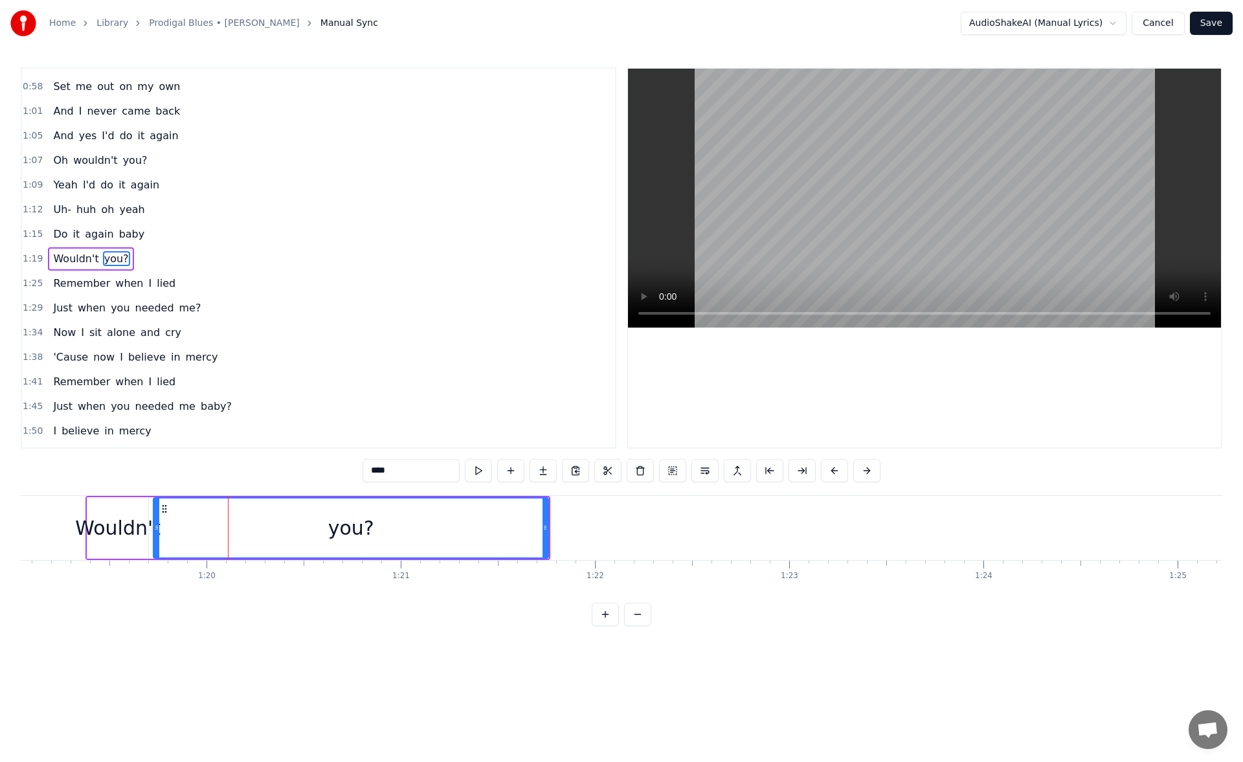
scroll to position [241, 0]
click at [476, 471] on button at bounding box center [478, 470] width 27 height 23
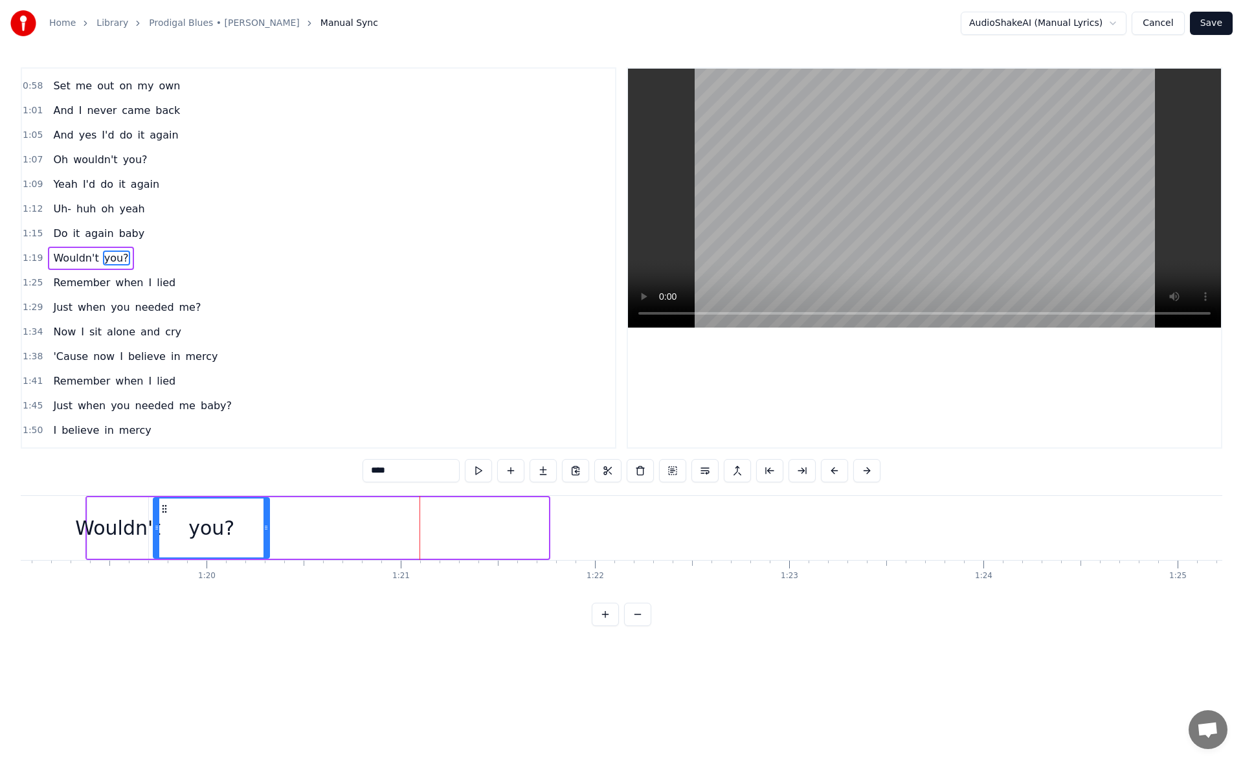
drag, startPoint x: 544, startPoint y: 529, endPoint x: 265, endPoint y: 523, distance: 279.2
click at [265, 523] on icon at bounding box center [266, 528] width 5 height 10
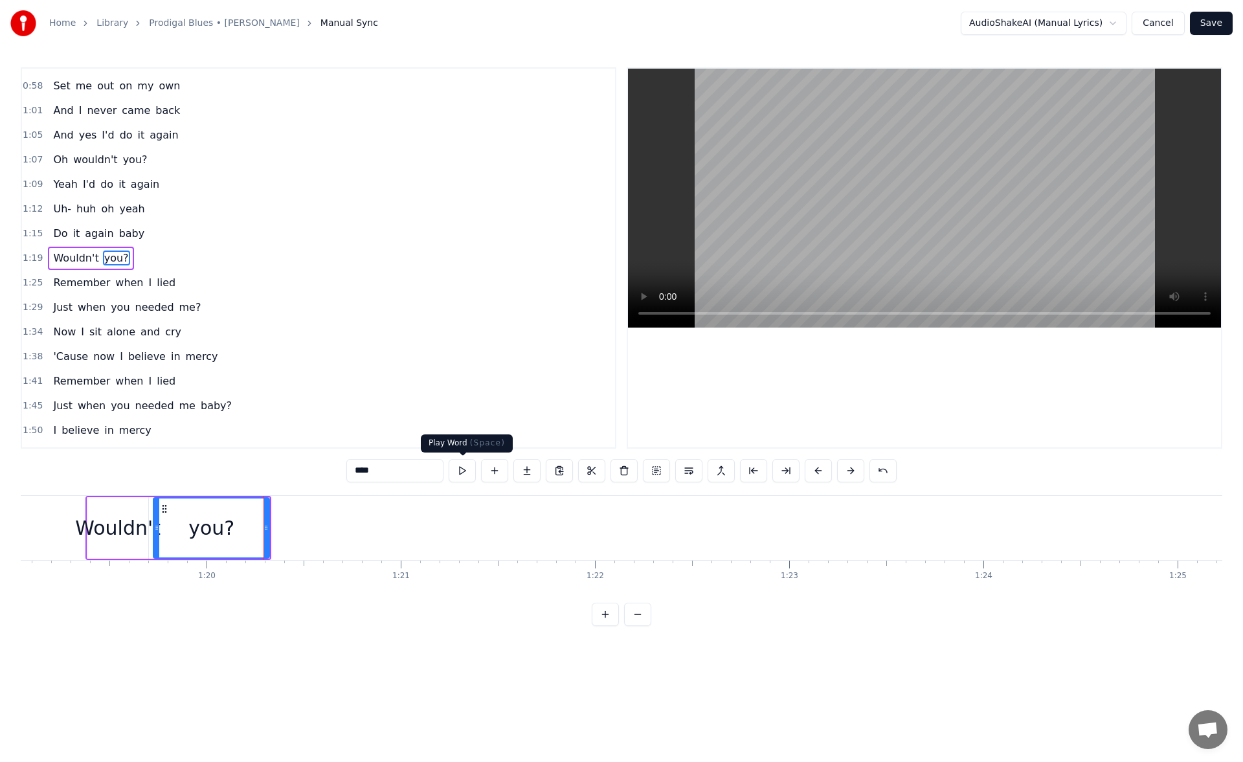
click at [460, 469] on button at bounding box center [462, 470] width 27 height 23
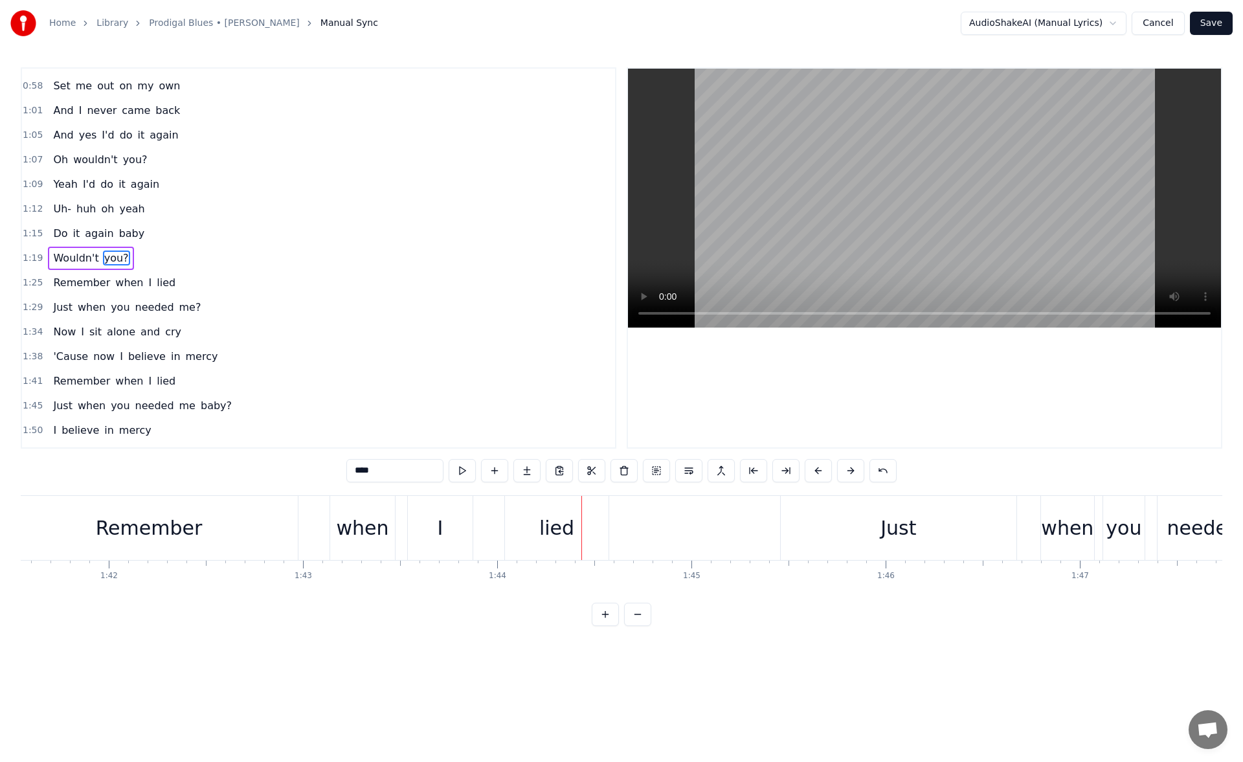
scroll to position [0, 19217]
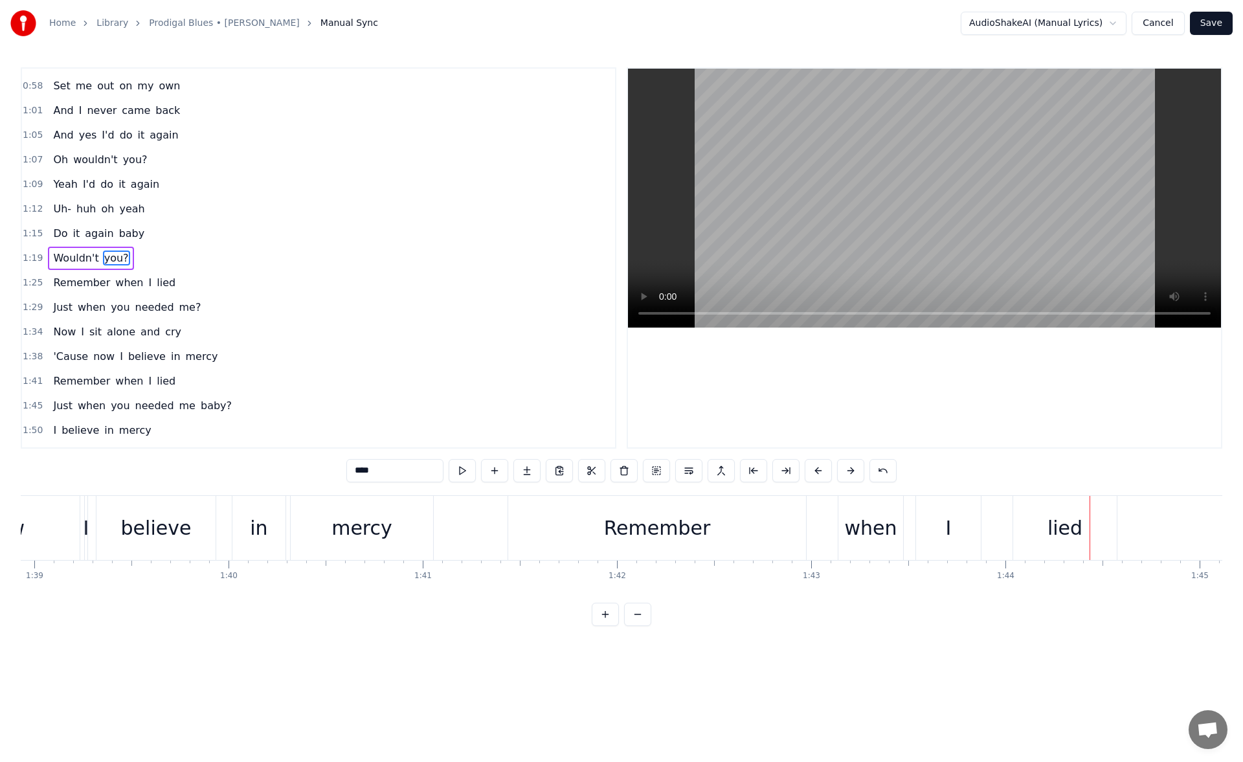
click at [547, 526] on div "Remember" at bounding box center [657, 528] width 298 height 64
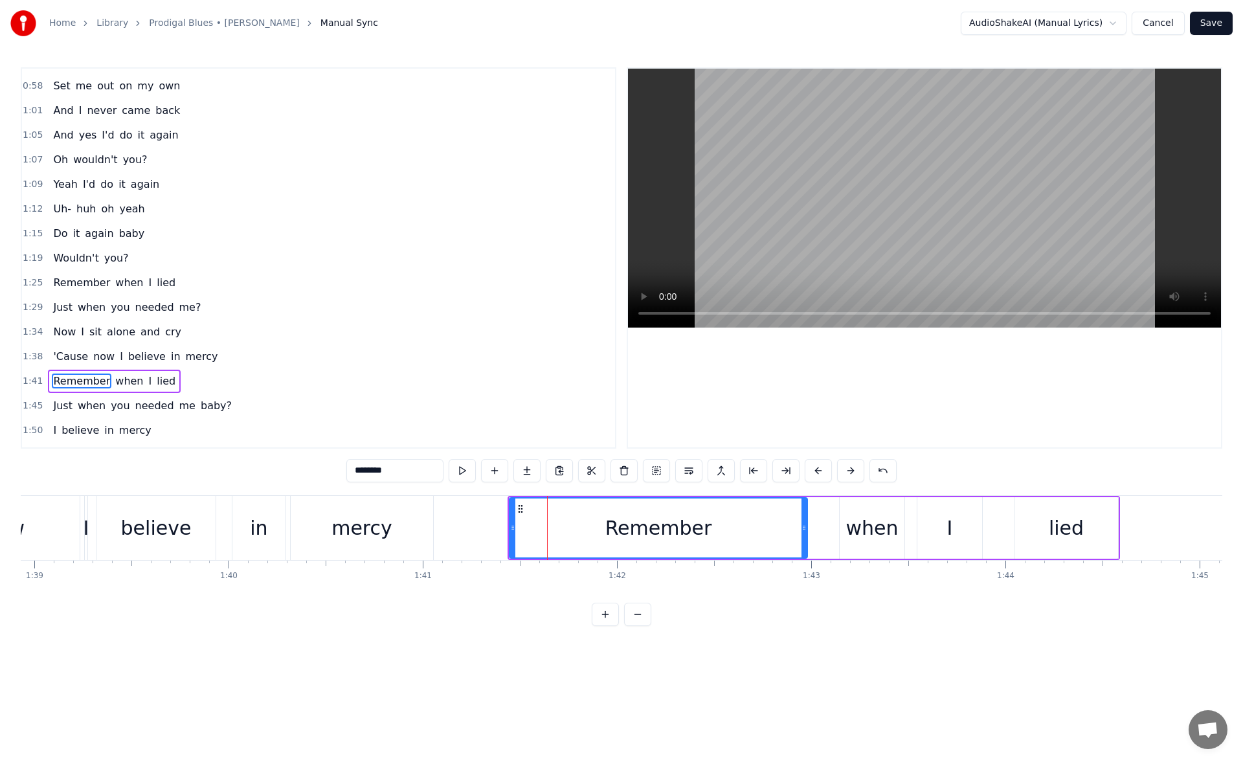
scroll to position [364, 0]
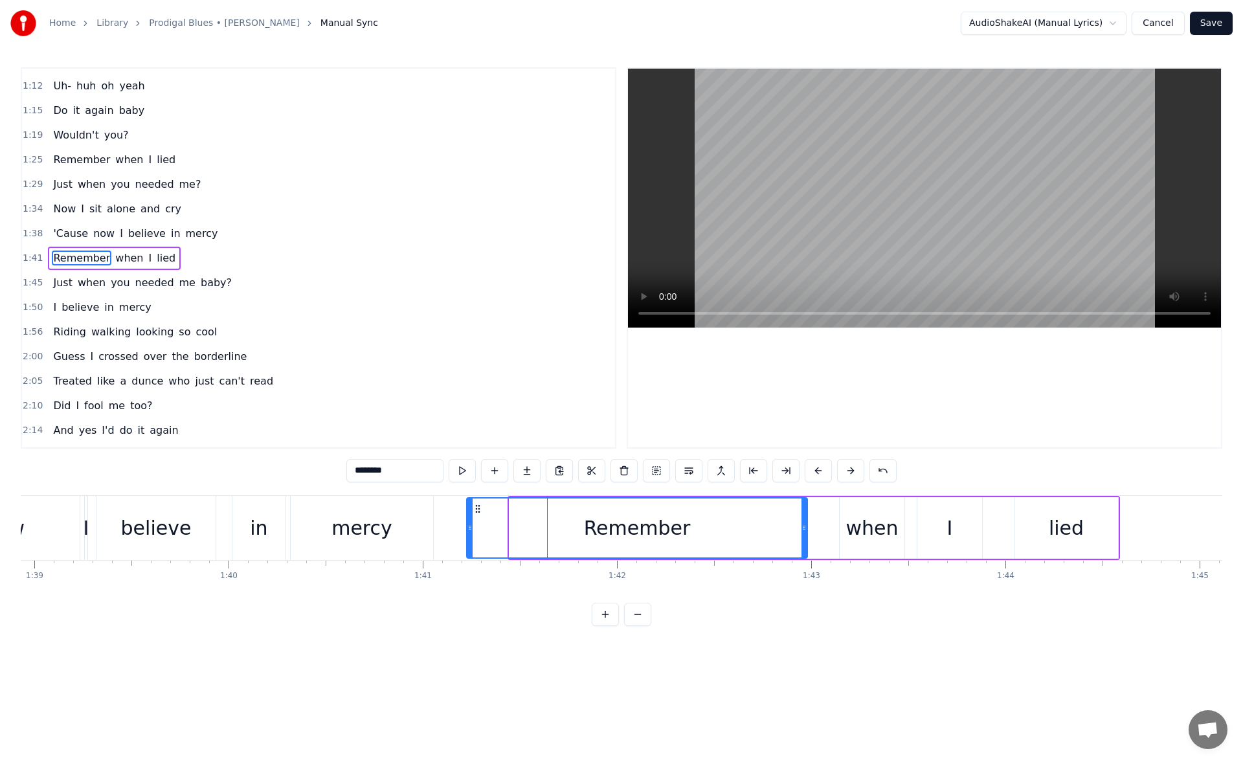
drag, startPoint x: 511, startPoint y: 527, endPoint x: 468, endPoint y: 521, distance: 43.1
click at [468, 521] on div at bounding box center [470, 528] width 5 height 59
click at [463, 466] on button at bounding box center [462, 470] width 27 height 23
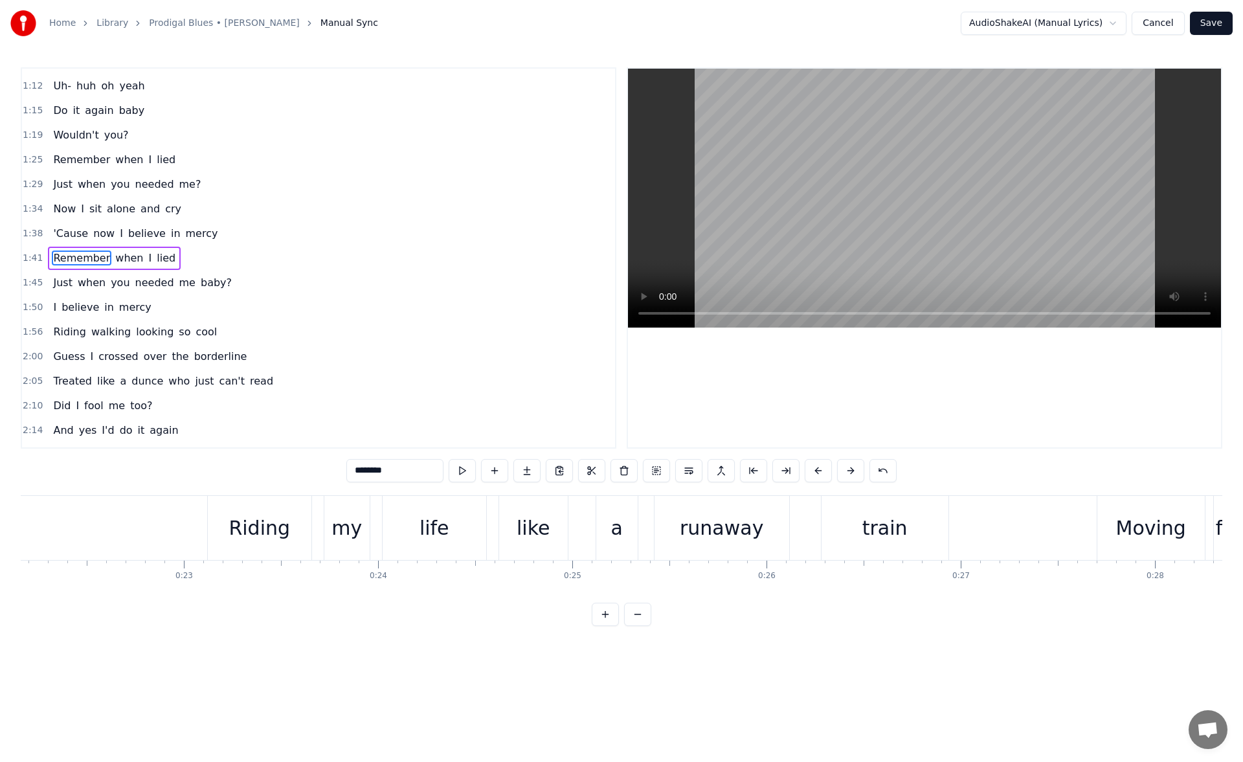
scroll to position [0, 3996]
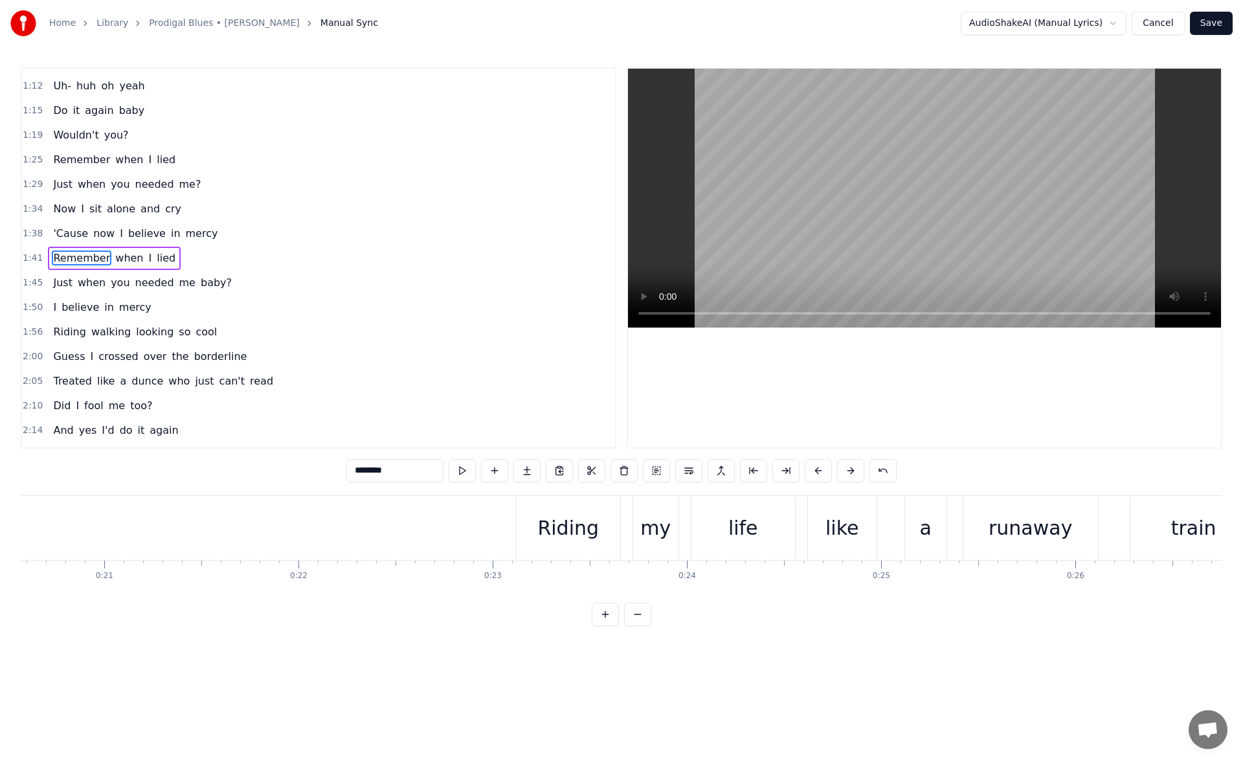
click at [520, 532] on div "Riding" at bounding box center [569, 528] width 104 height 64
type input "******"
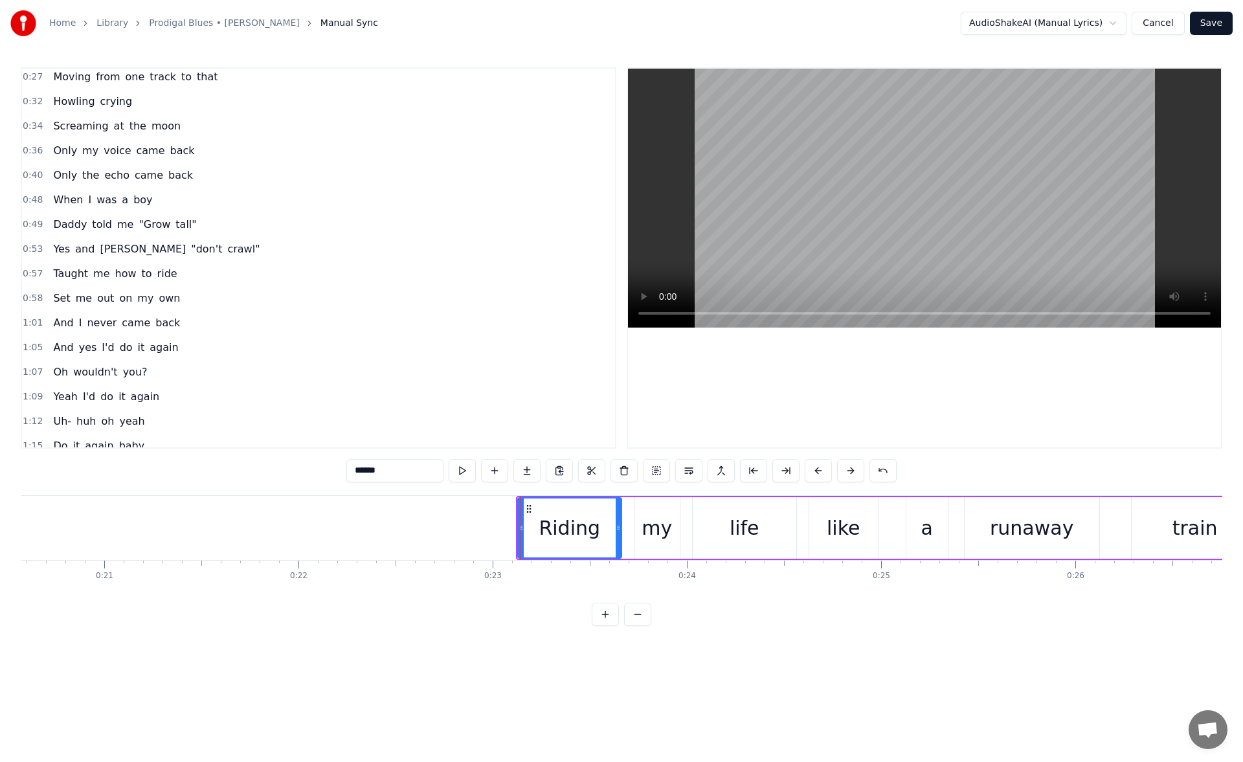
scroll to position [0, 0]
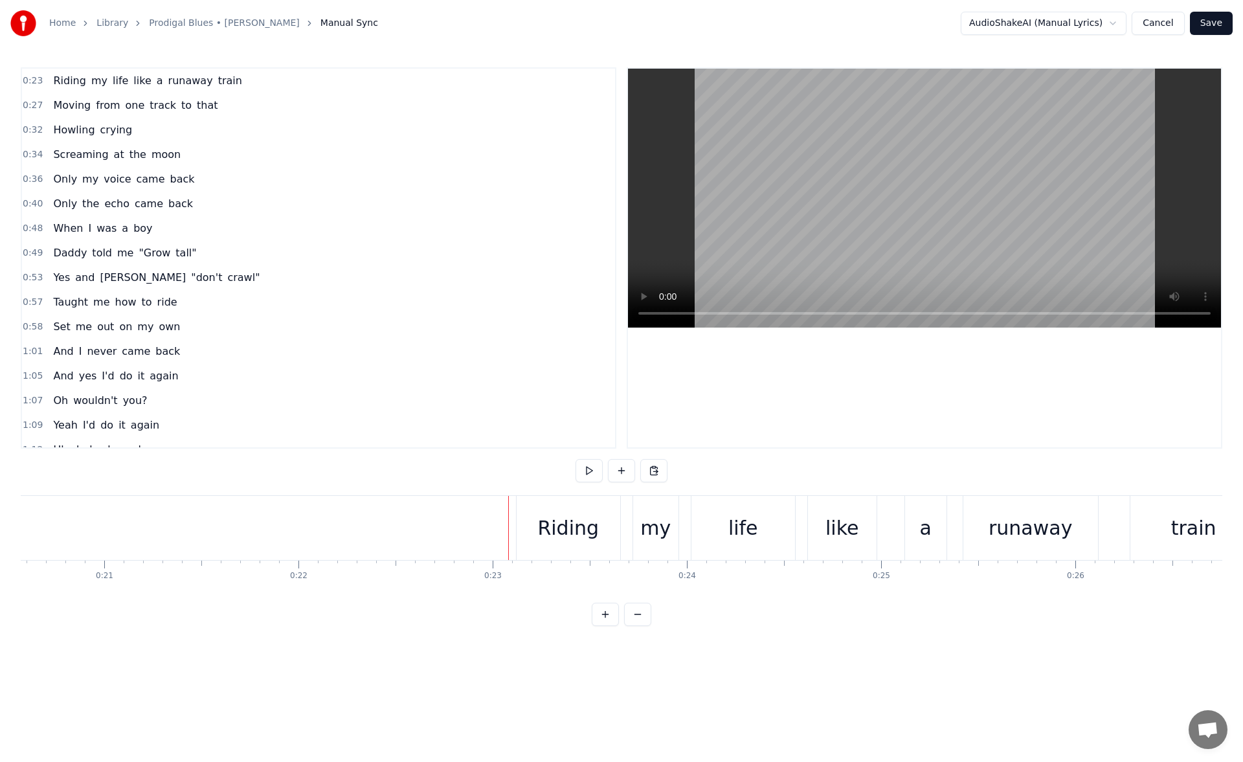
click at [523, 529] on div "Riding" at bounding box center [569, 528] width 104 height 64
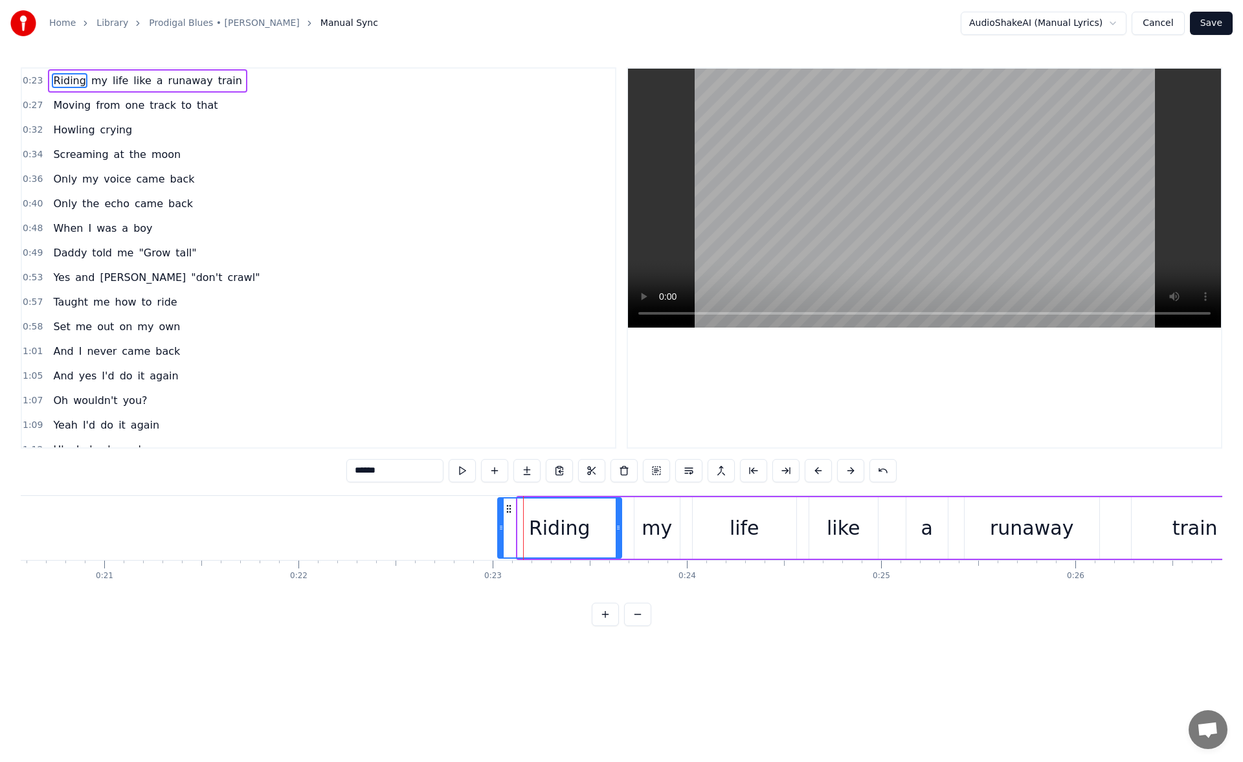
drag, startPoint x: 519, startPoint y: 529, endPoint x: 499, endPoint y: 530, distance: 20.1
click at [499, 530] on icon at bounding box center [501, 528] width 5 height 10
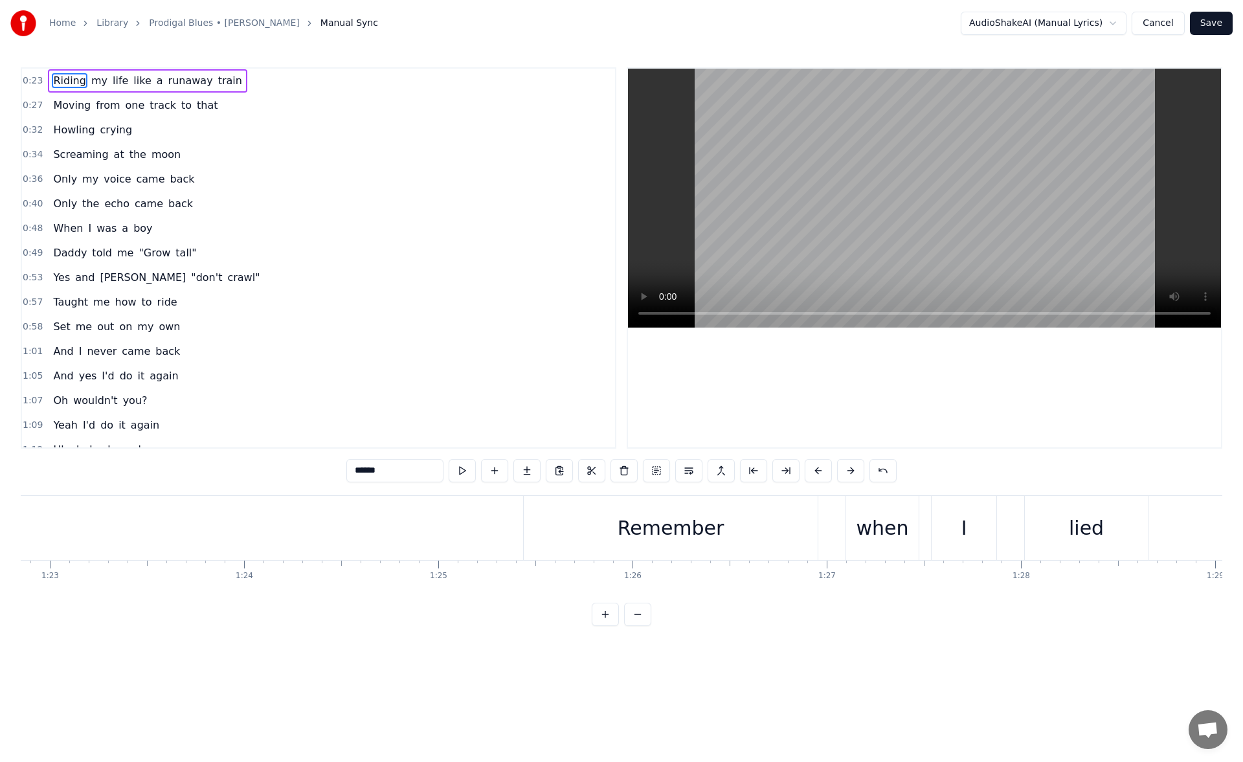
scroll to position [0, 16123]
click at [513, 524] on div "Remember" at bounding box center [642, 528] width 294 height 64
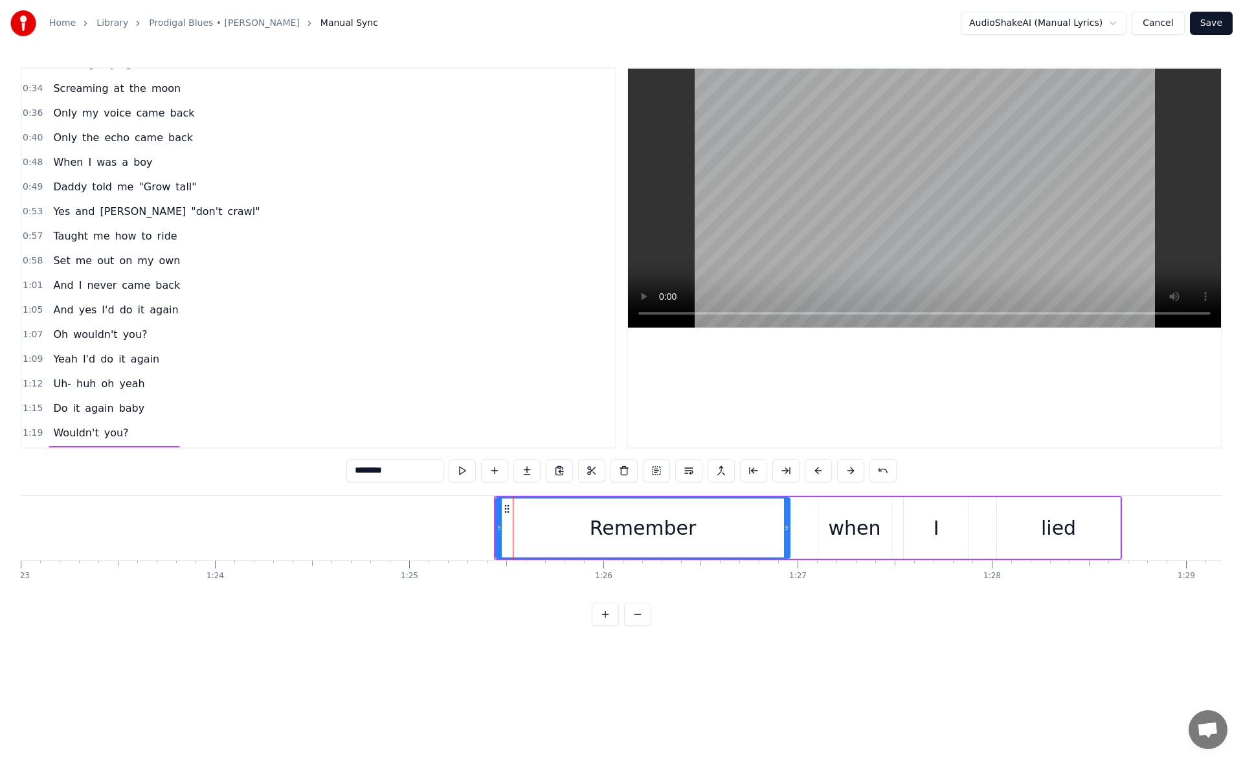
scroll to position [265, 0]
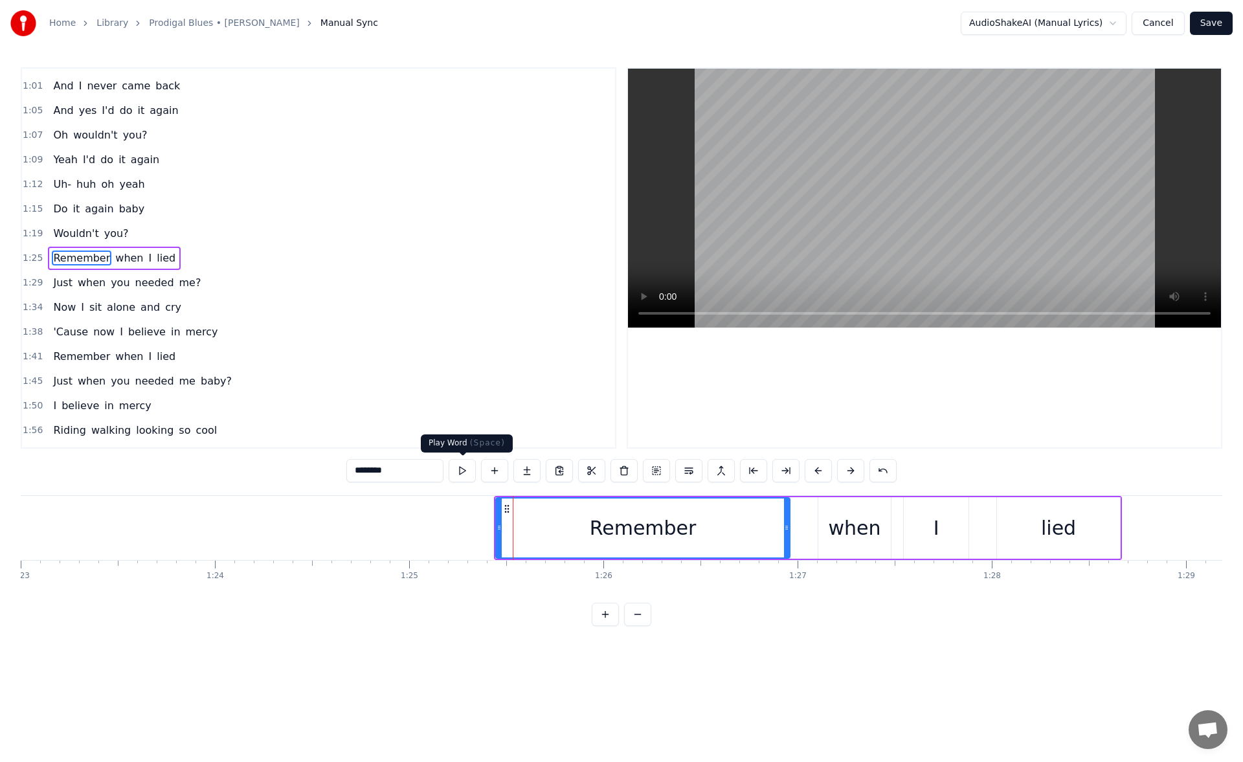
click at [469, 475] on button at bounding box center [462, 470] width 27 height 23
drag, startPoint x: 501, startPoint y: 532, endPoint x: 462, endPoint y: 523, distance: 40.5
click at [462, 523] on icon at bounding box center [460, 528] width 5 height 10
click at [464, 473] on button at bounding box center [462, 470] width 27 height 23
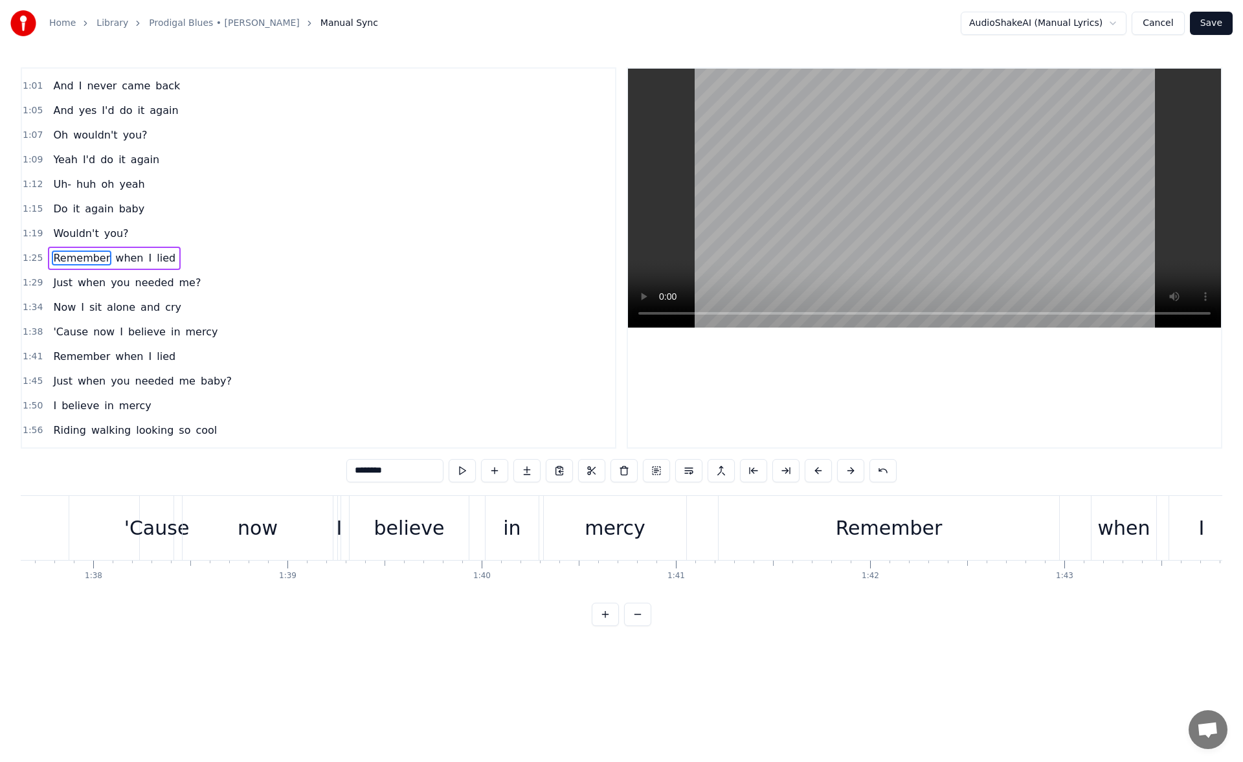
scroll to position [0, 18993]
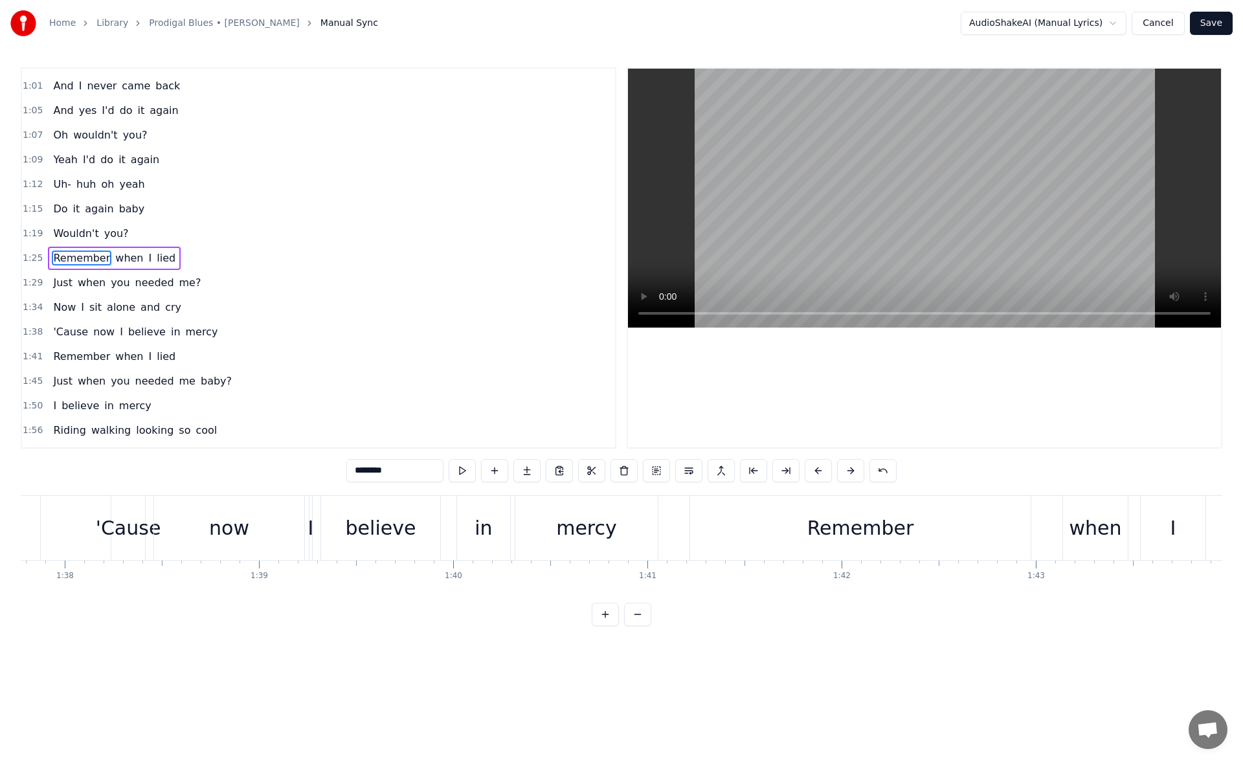
click at [633, 539] on div "mercy" at bounding box center [586, 528] width 142 height 64
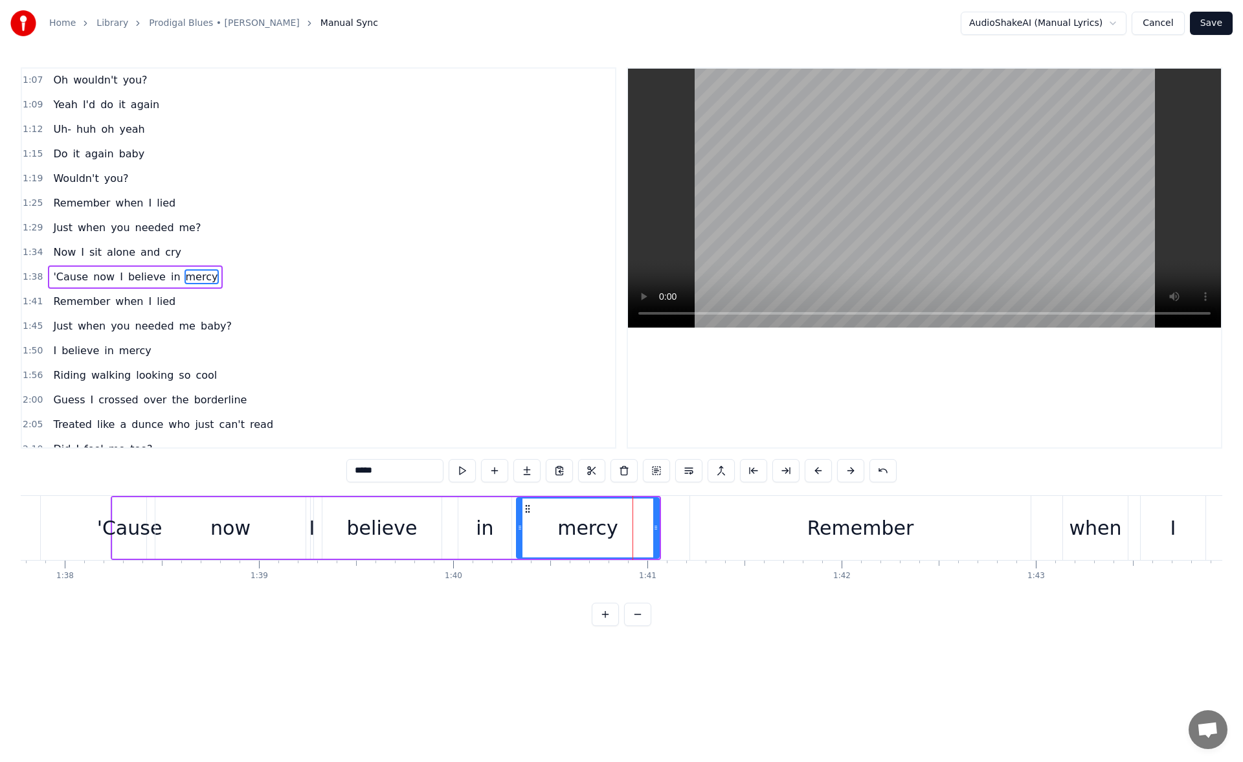
scroll to position [339, 0]
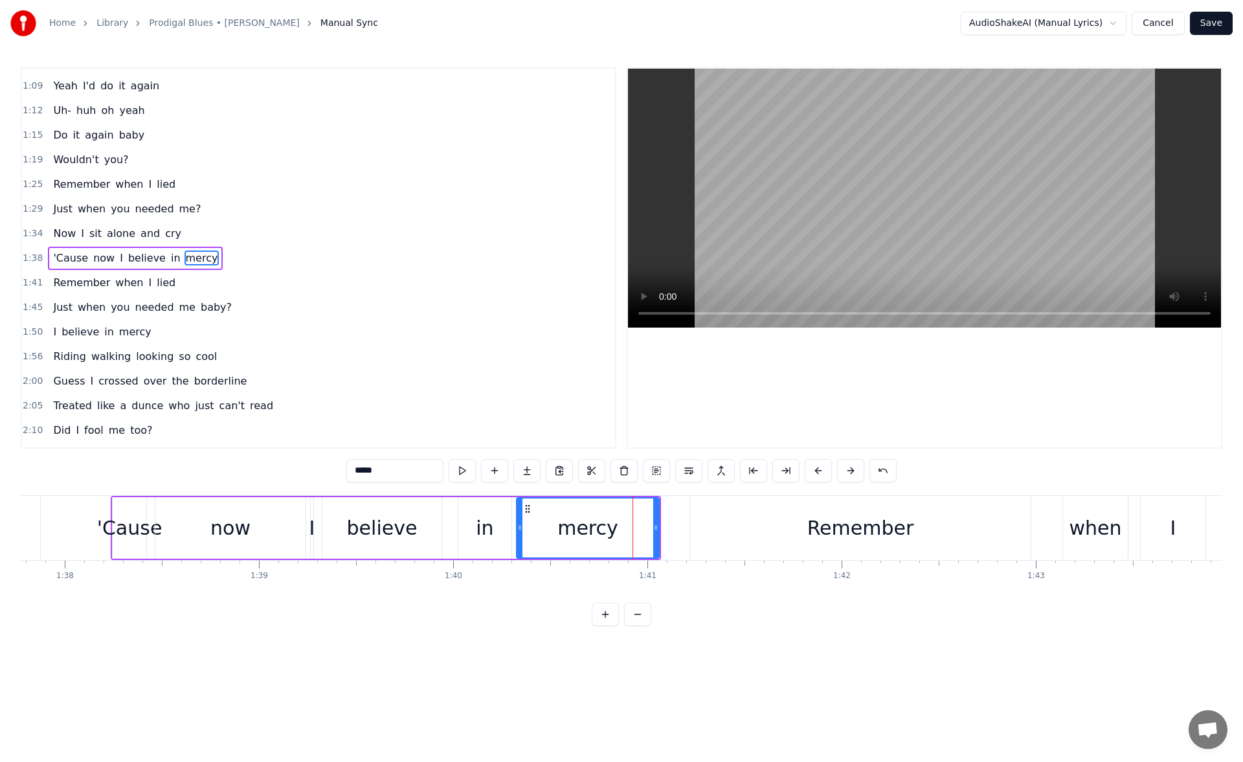
click at [707, 537] on div "Remember" at bounding box center [860, 528] width 341 height 64
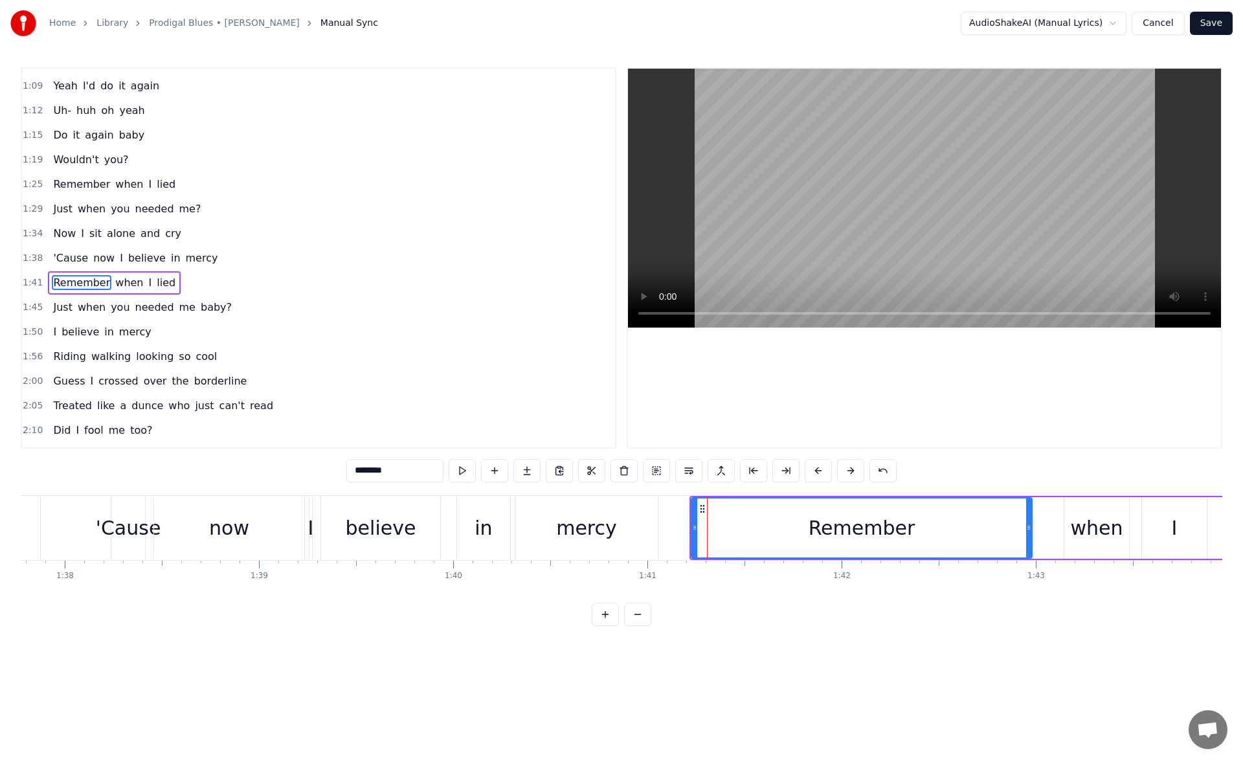
scroll to position [364, 0]
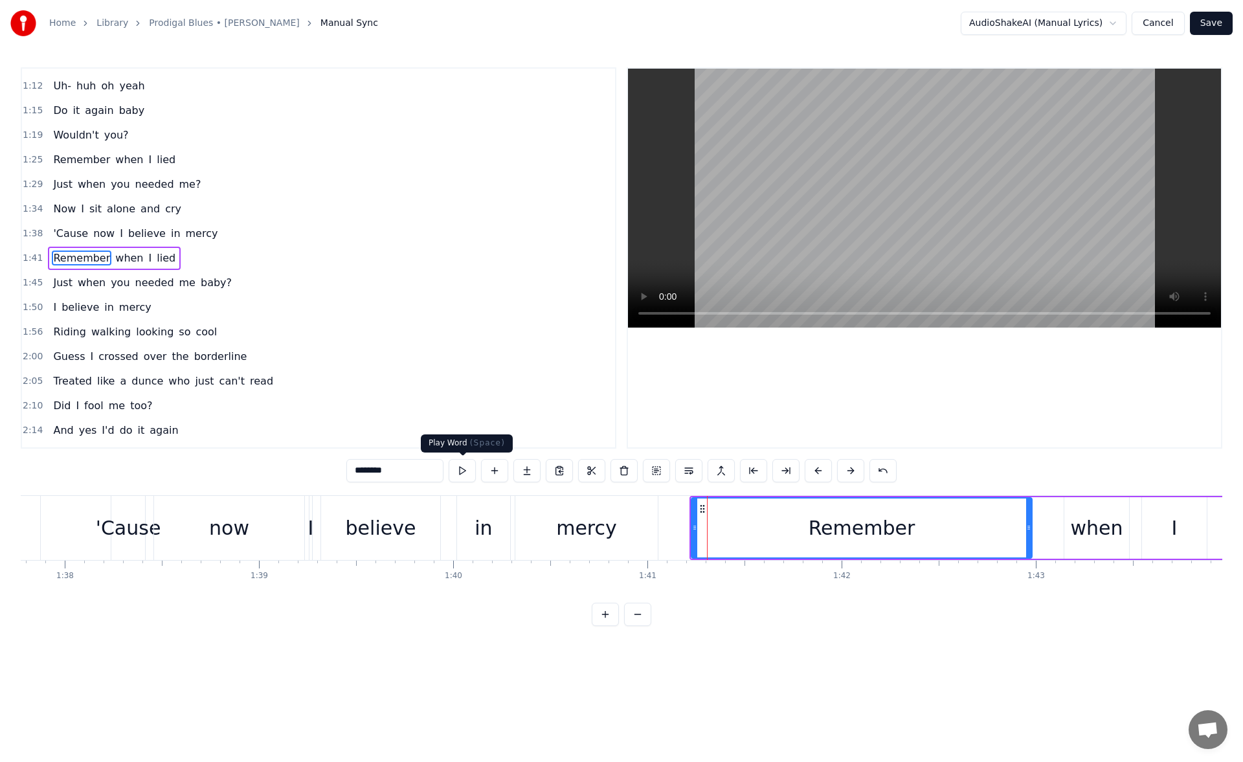
click at [461, 470] on button at bounding box center [462, 470] width 27 height 23
click at [688, 532] on div at bounding box center [689, 528] width 5 height 59
drag, startPoint x: 486, startPoint y: 603, endPoint x: 505, endPoint y: 603, distance: 18.8
click at [505, 603] on div "0:23 Riding my life like a runaway train 0:27 Moving from one track to that 0:3…" at bounding box center [622, 346] width 1202 height 559
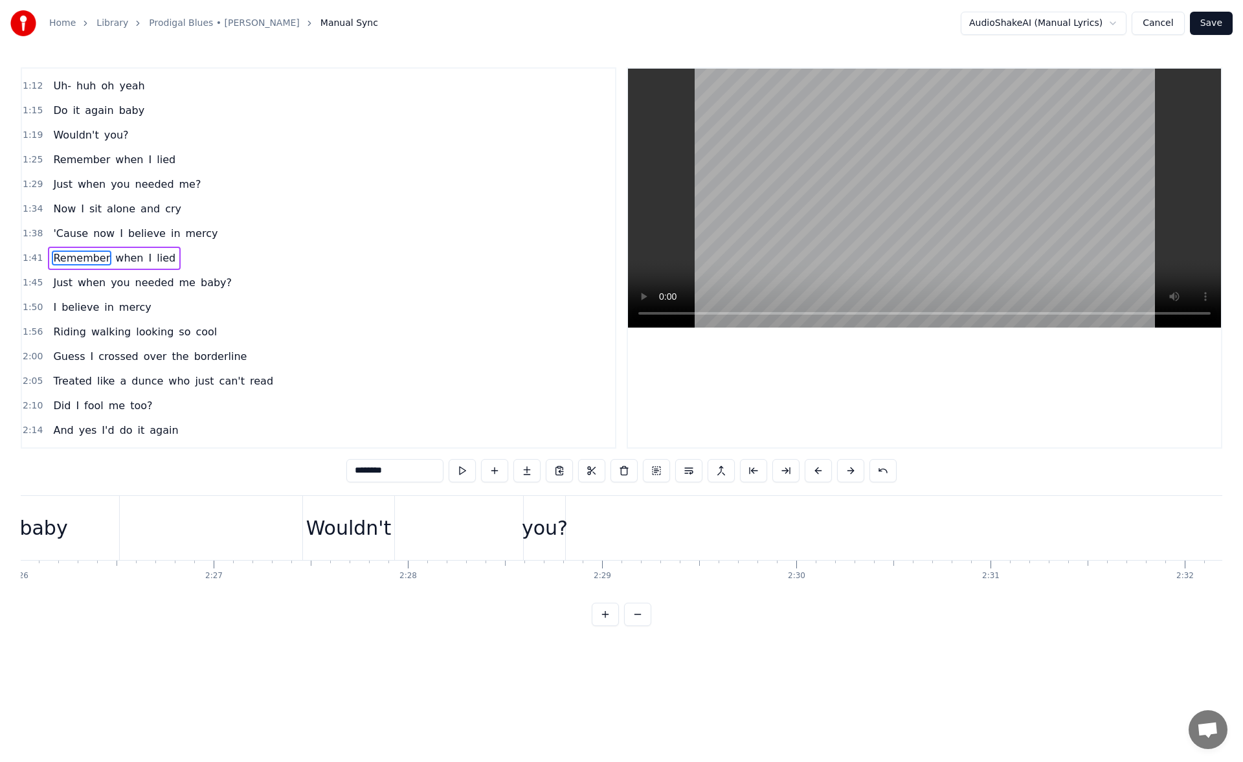
scroll to position [0, 29178]
click at [783, 528] on div "Remember" at bounding box center [918, 528] width 298 height 64
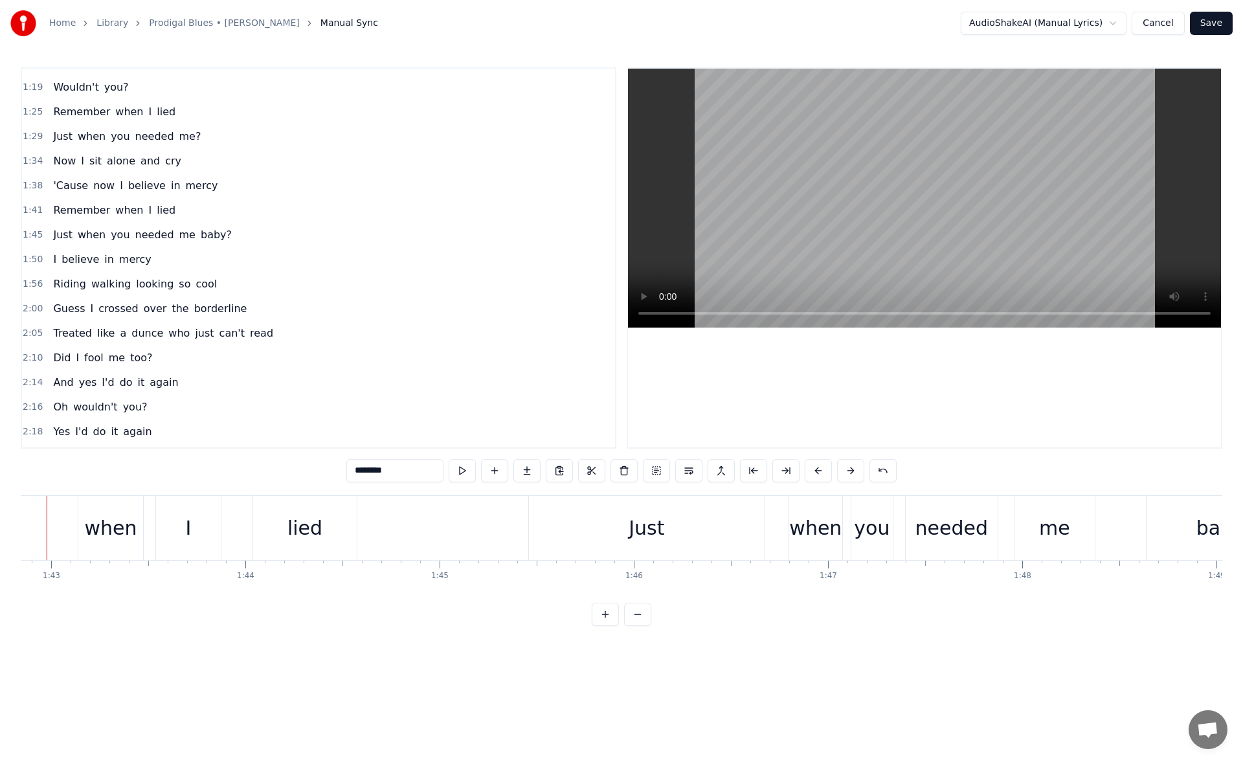
scroll to position [0, 19938]
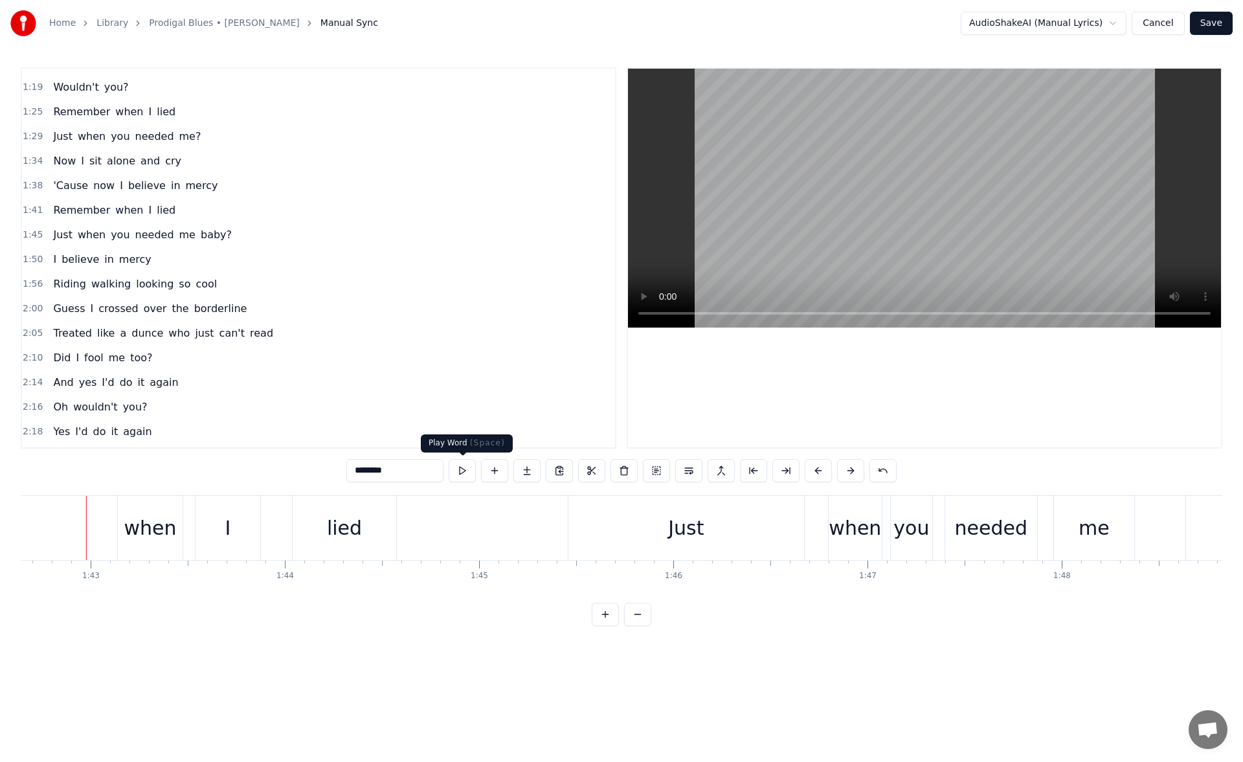
click at [462, 470] on button at bounding box center [462, 470] width 27 height 23
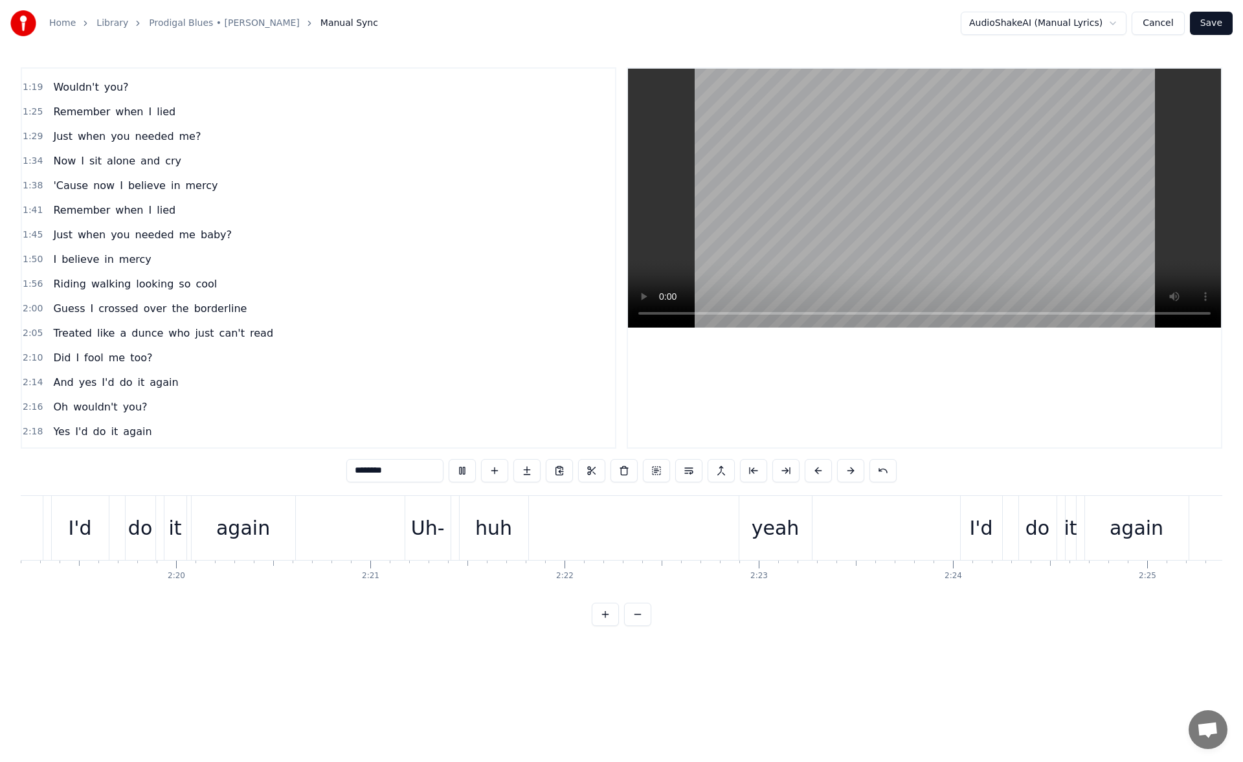
click at [462, 470] on button at bounding box center [462, 470] width 27 height 23
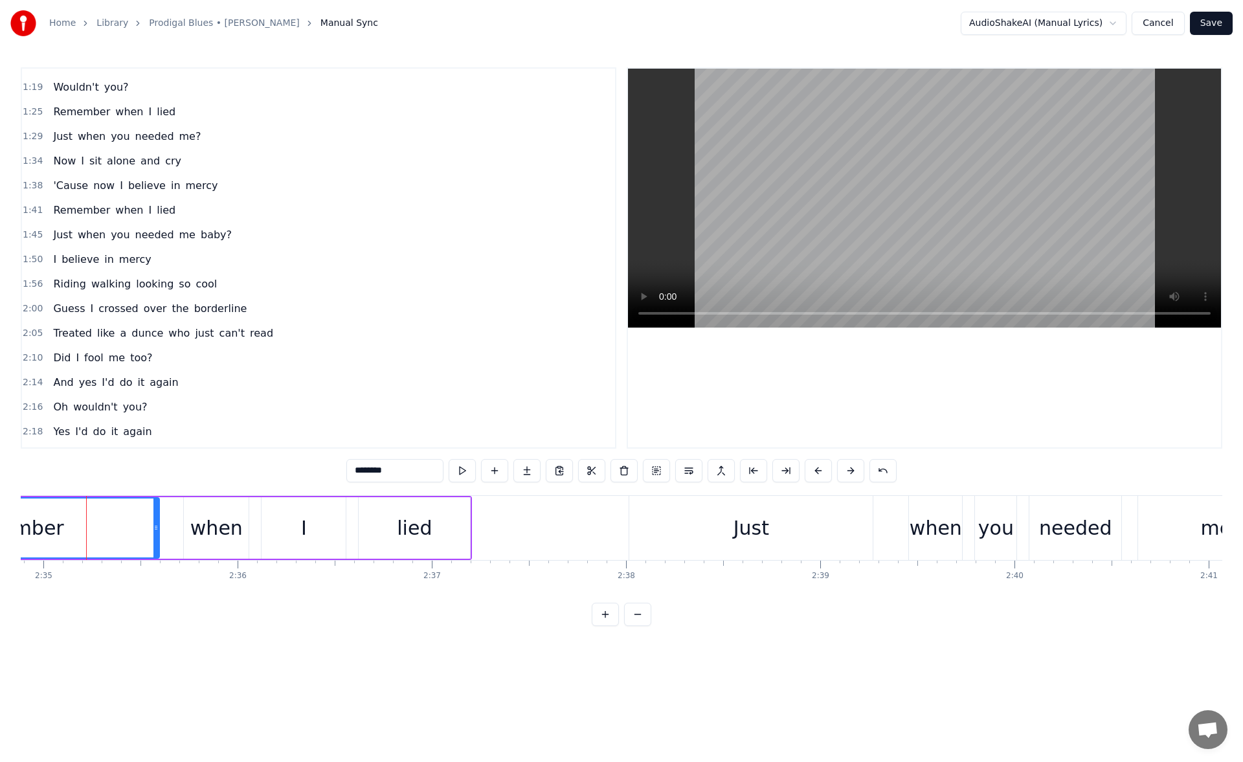
scroll to position [0, 29741]
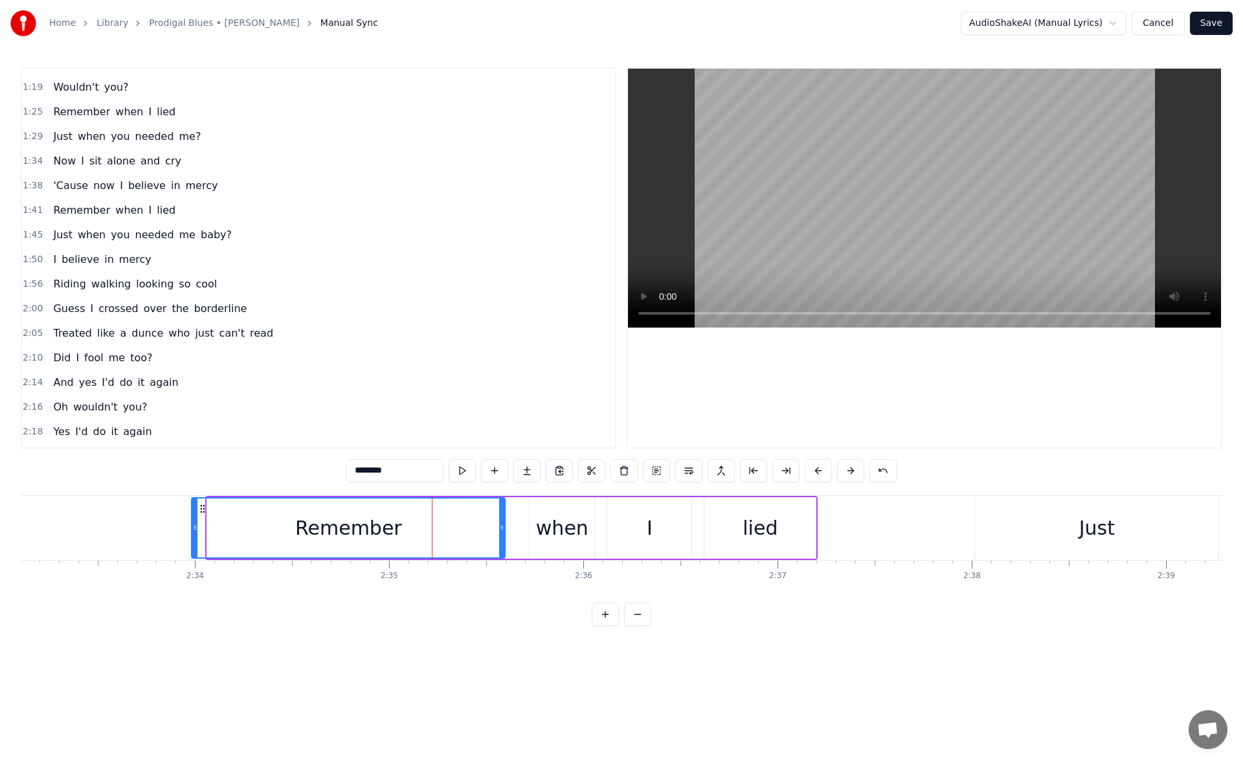
drag, startPoint x: 209, startPoint y: 524, endPoint x: 194, endPoint y: 526, distance: 15.6
click at [194, 526] on icon at bounding box center [194, 528] width 5 height 10
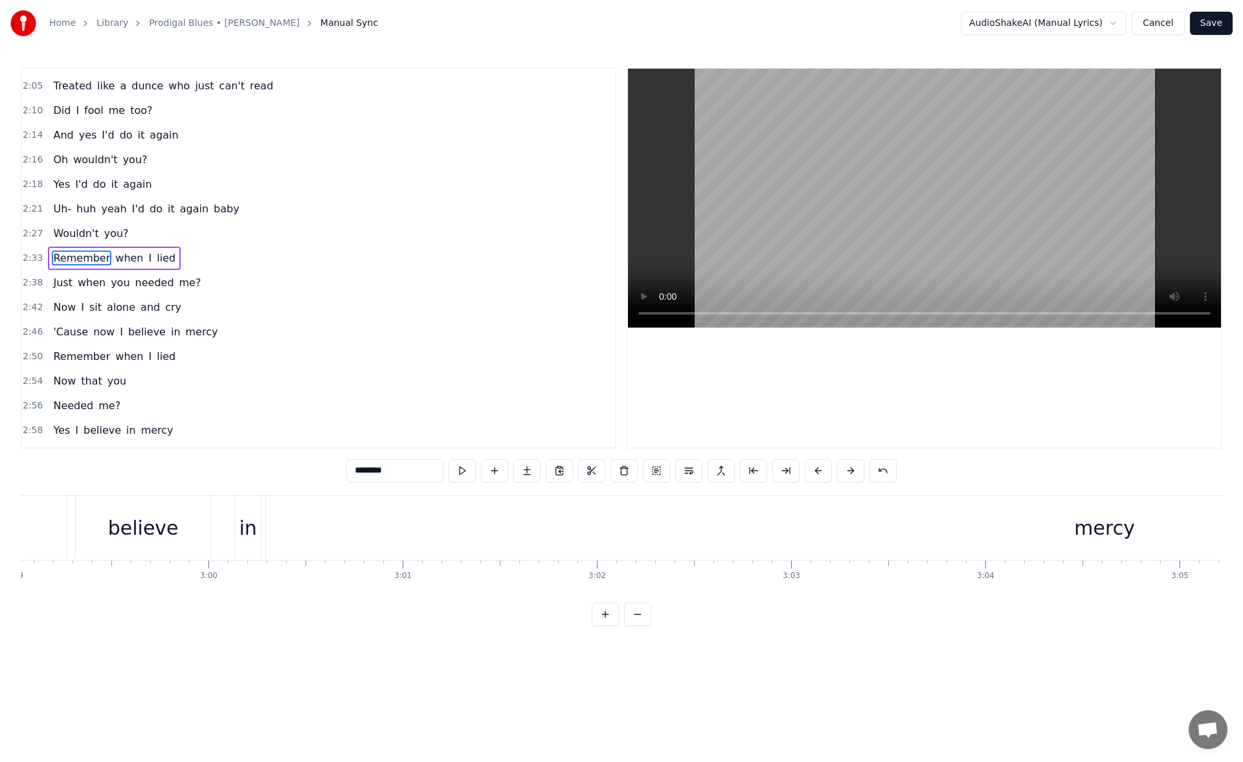
scroll to position [0, 34946]
click at [952, 530] on div "mercy" at bounding box center [936, 527] width 61 height 29
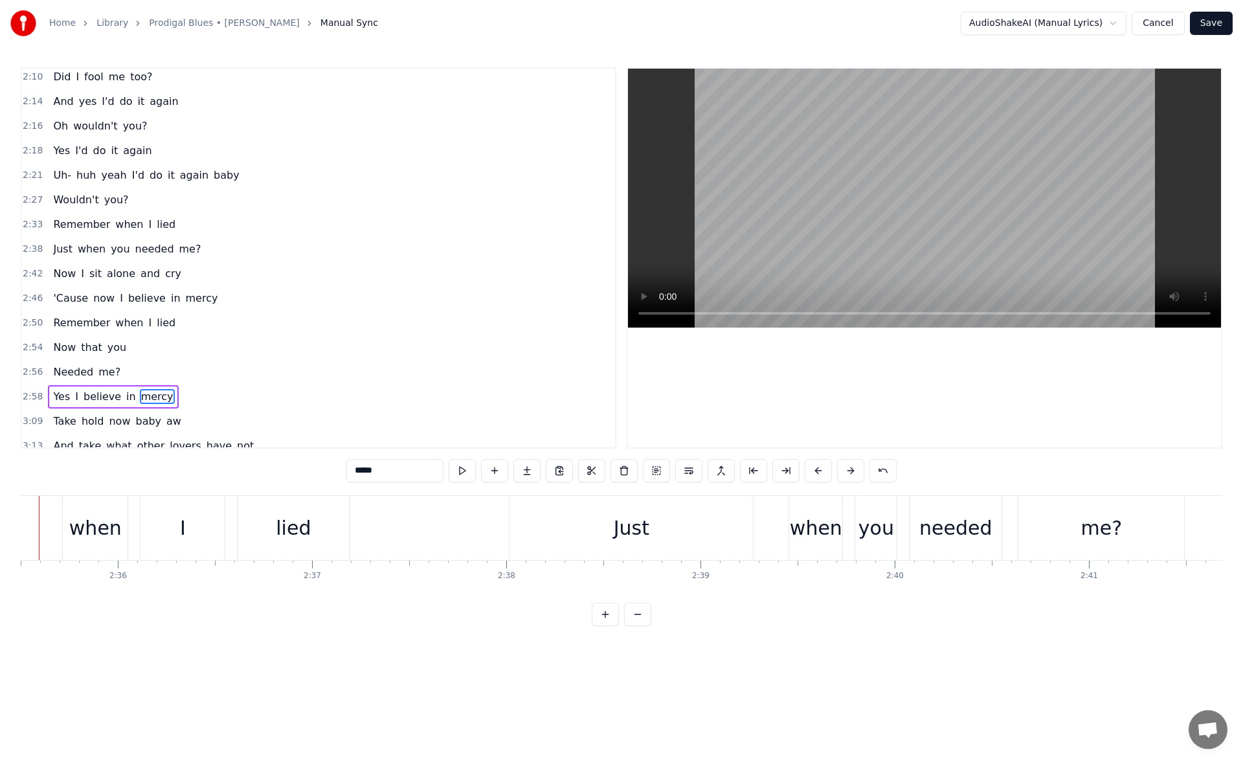
scroll to position [0, 30160]
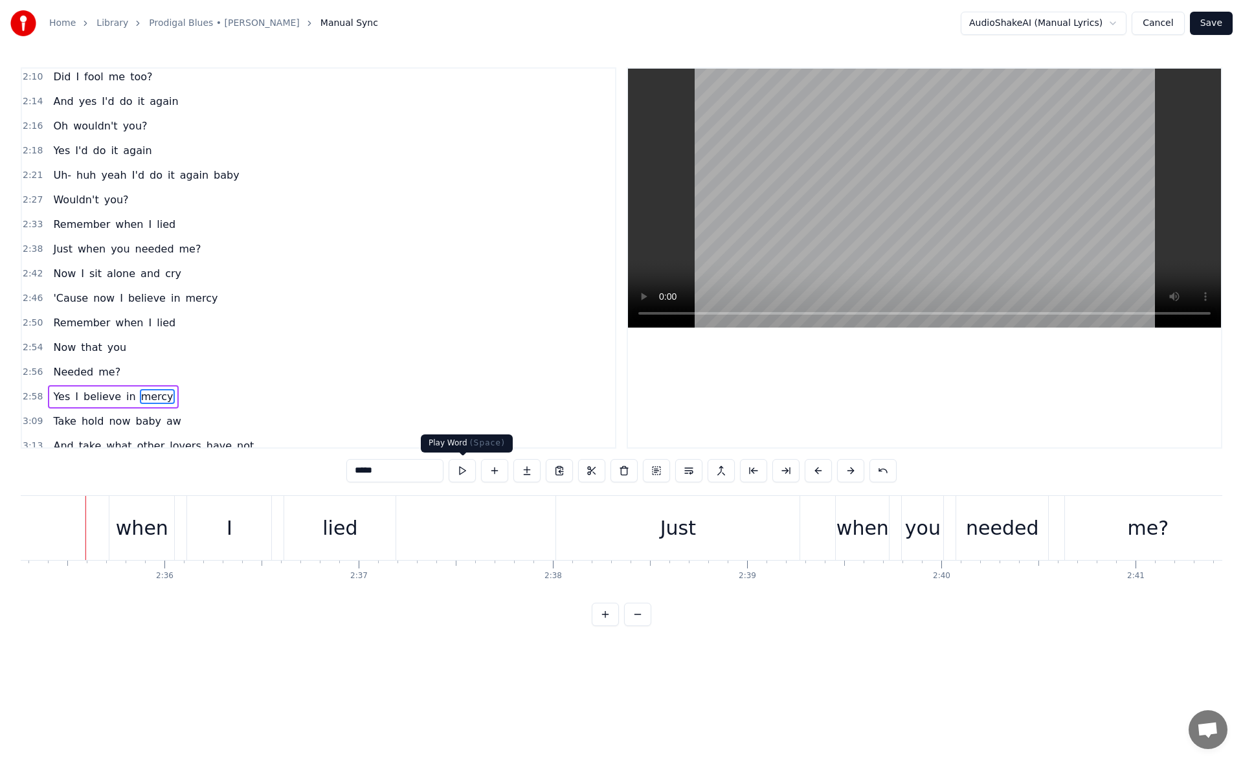
click at [466, 468] on button at bounding box center [462, 470] width 27 height 23
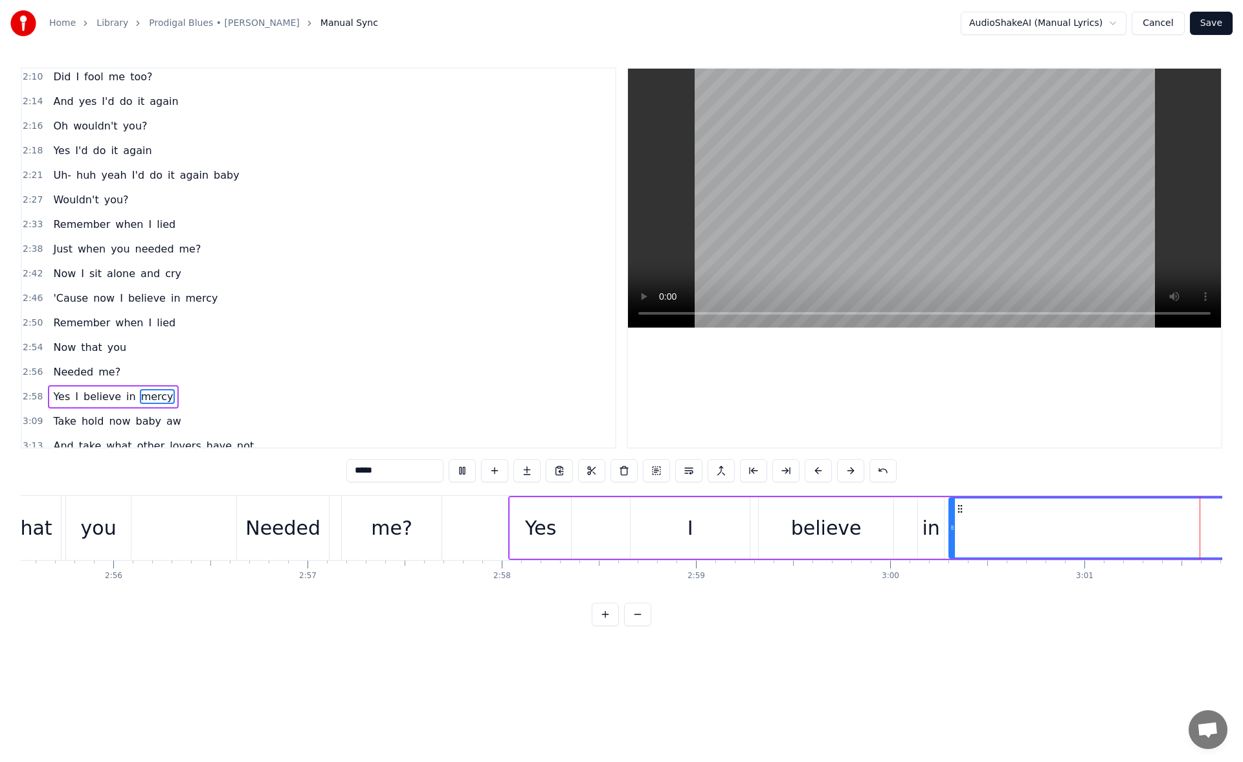
click at [466, 468] on button at bounding box center [462, 470] width 27 height 23
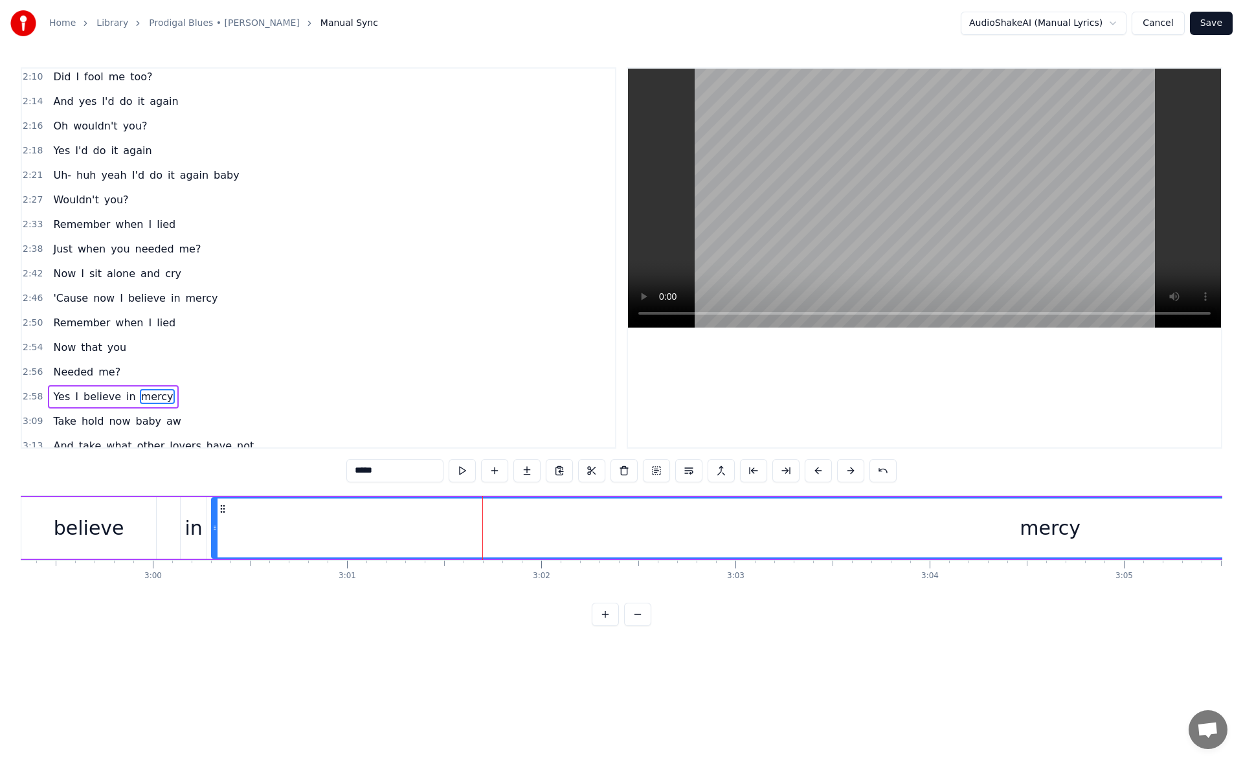
scroll to position [0, 34580]
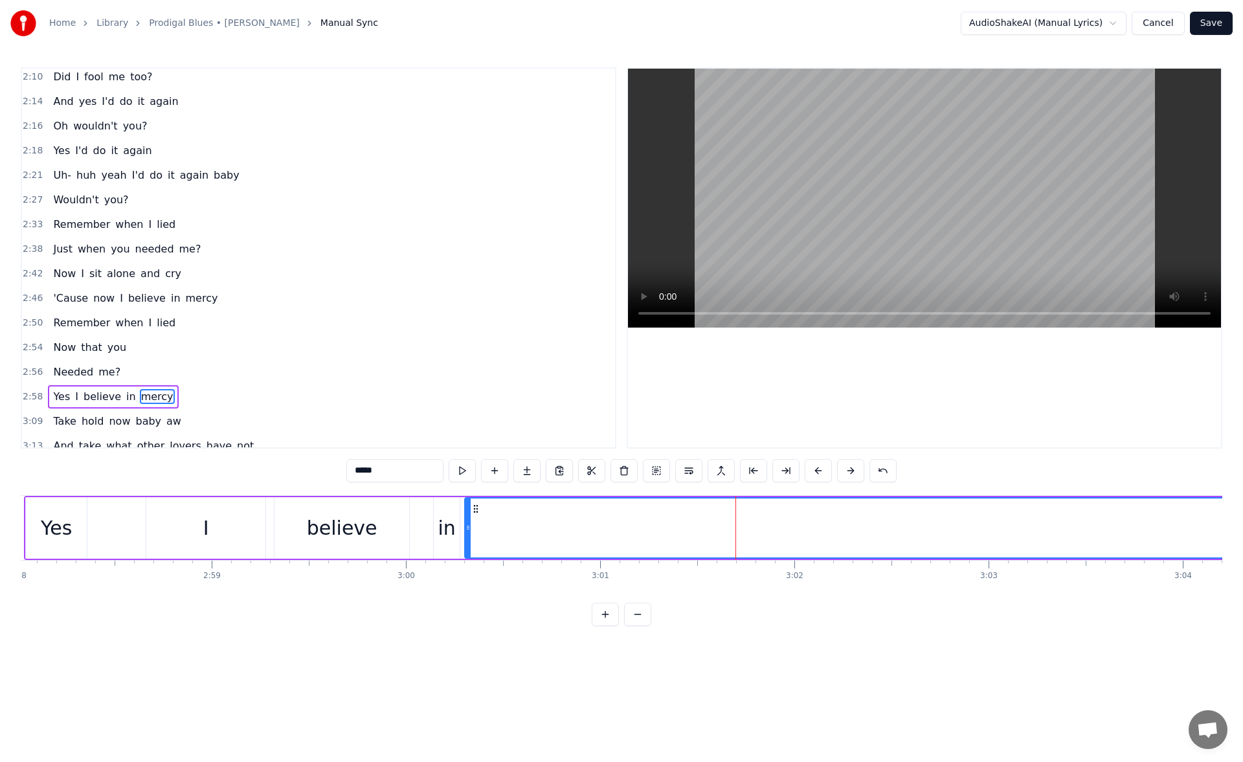
click at [374, 510] on div "believe" at bounding box center [342, 528] width 135 height 62
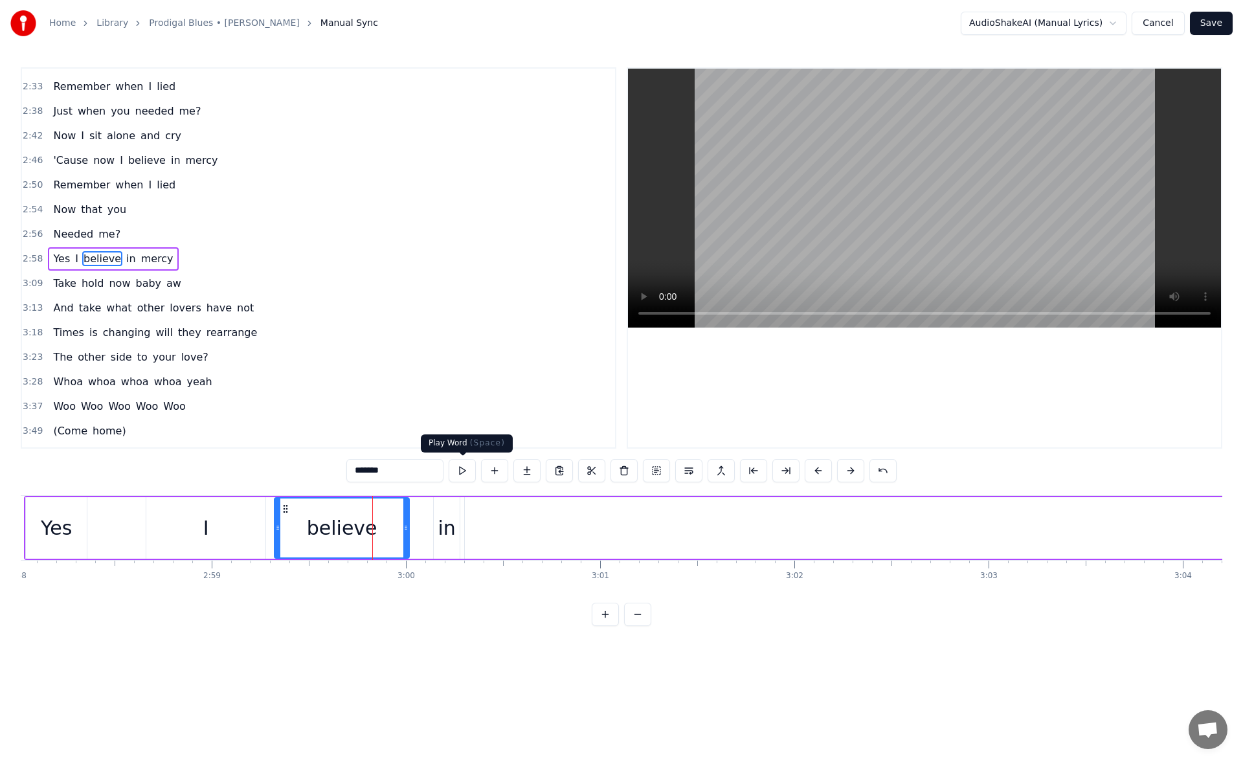
scroll to position [831, 0]
click at [466, 465] on button at bounding box center [462, 470] width 27 height 23
click at [449, 525] on div "in" at bounding box center [446, 527] width 17 height 29
click at [462, 475] on button at bounding box center [462, 470] width 27 height 23
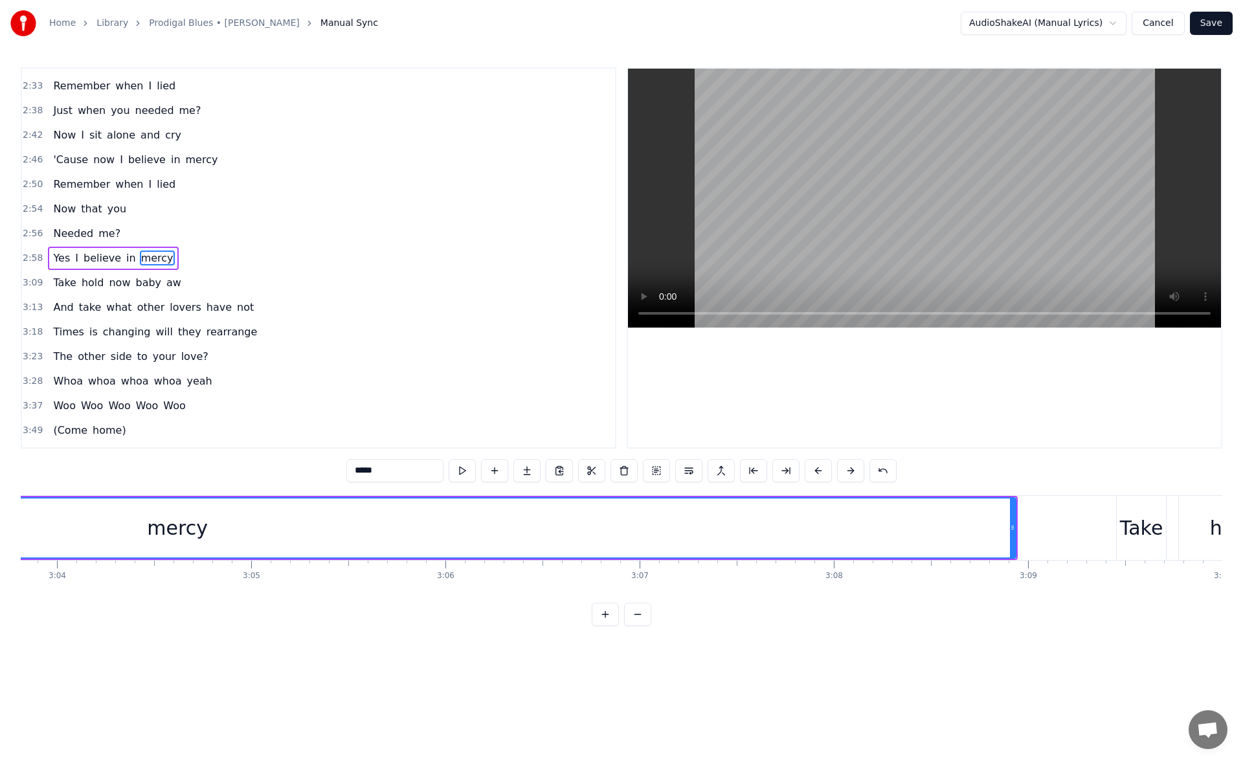
scroll to position [0, 35791]
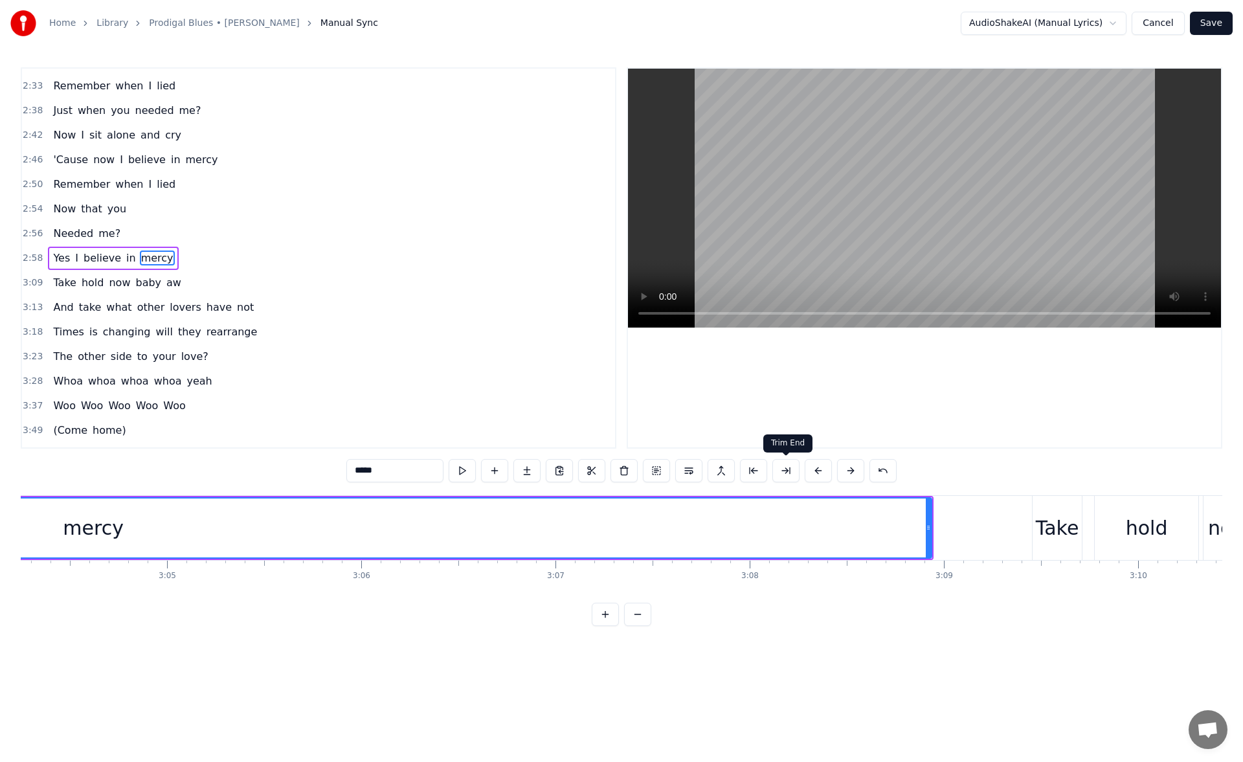
click at [786, 474] on button at bounding box center [785, 470] width 27 height 23
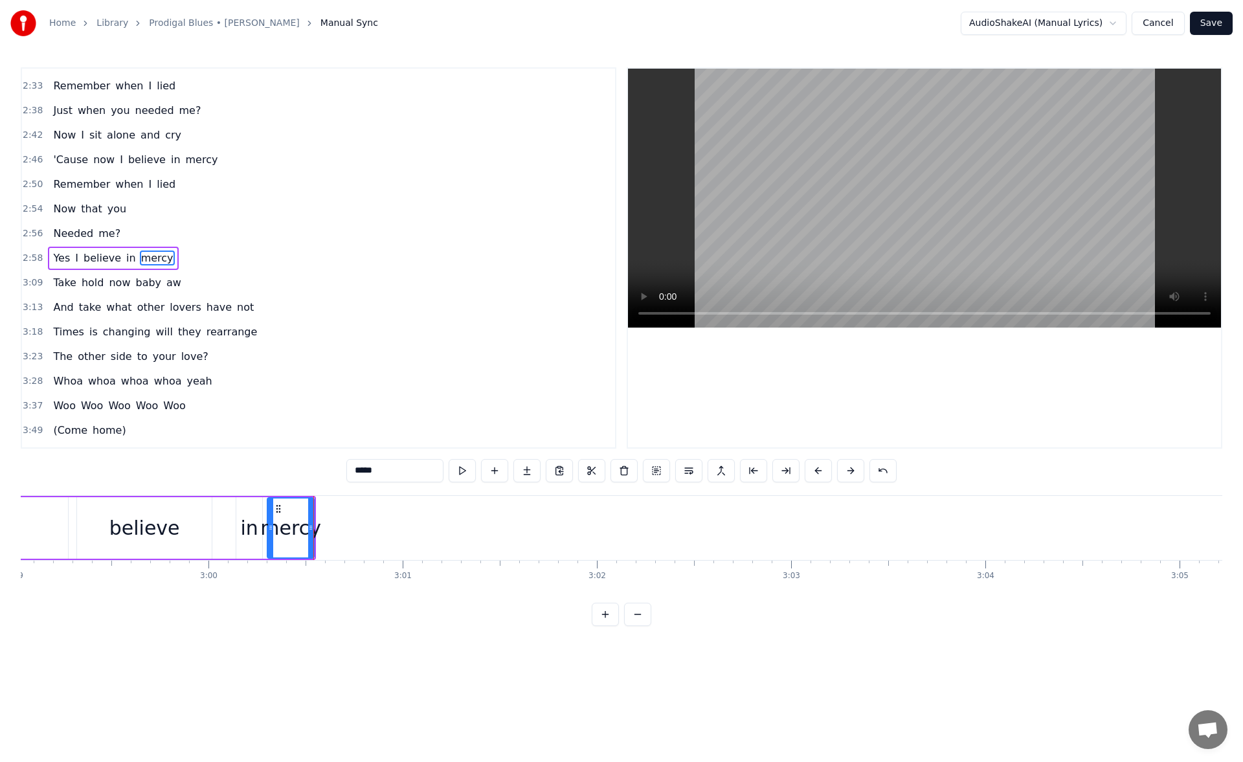
scroll to position [0, 34749]
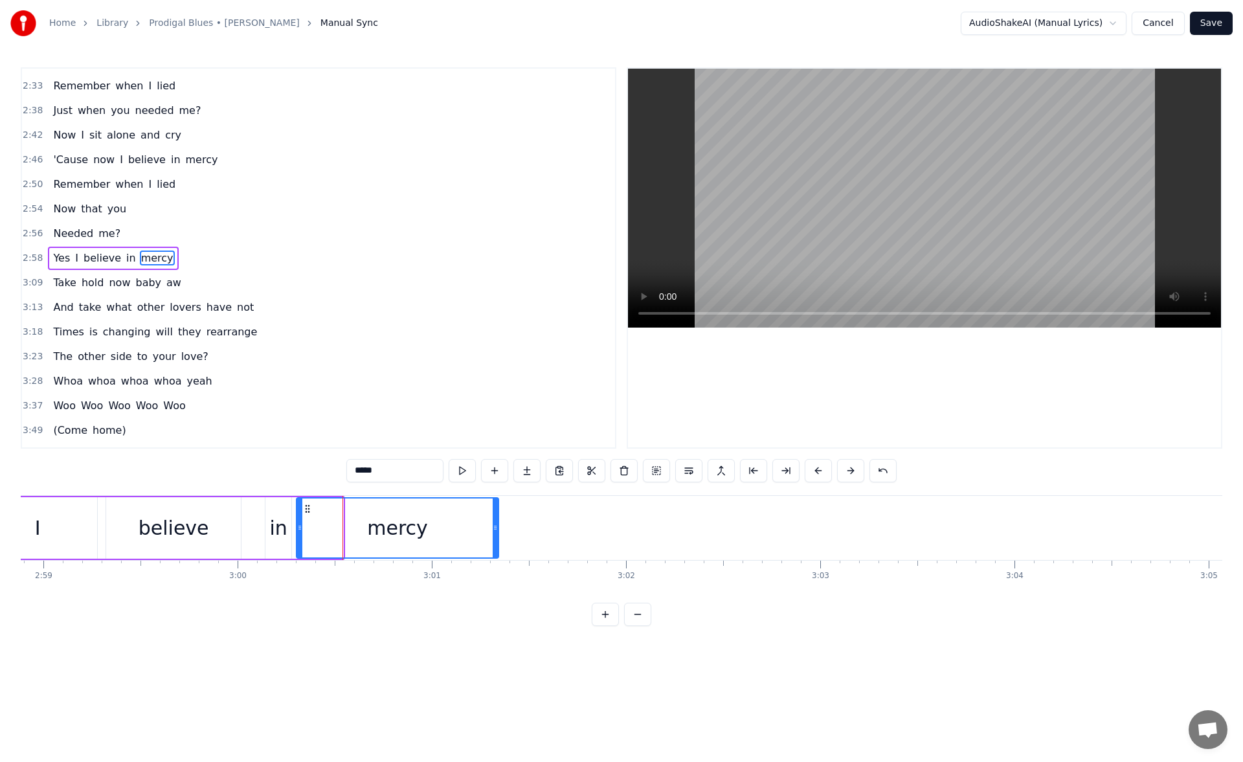
drag, startPoint x: 339, startPoint y: 527, endPoint x: 513, endPoint y: 535, distance: 173.7
click at [498, 535] on div at bounding box center [495, 528] width 5 height 59
click at [465, 476] on button at bounding box center [462, 470] width 27 height 23
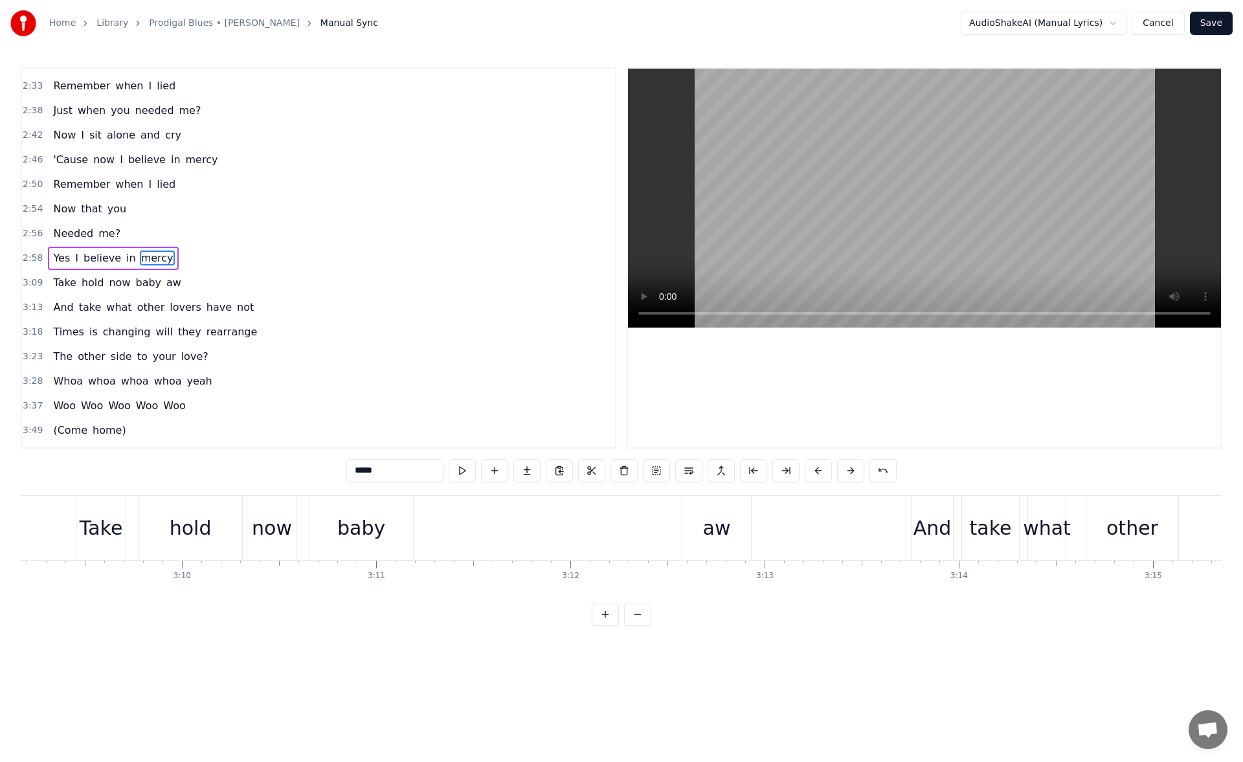
scroll to position [0, 36916]
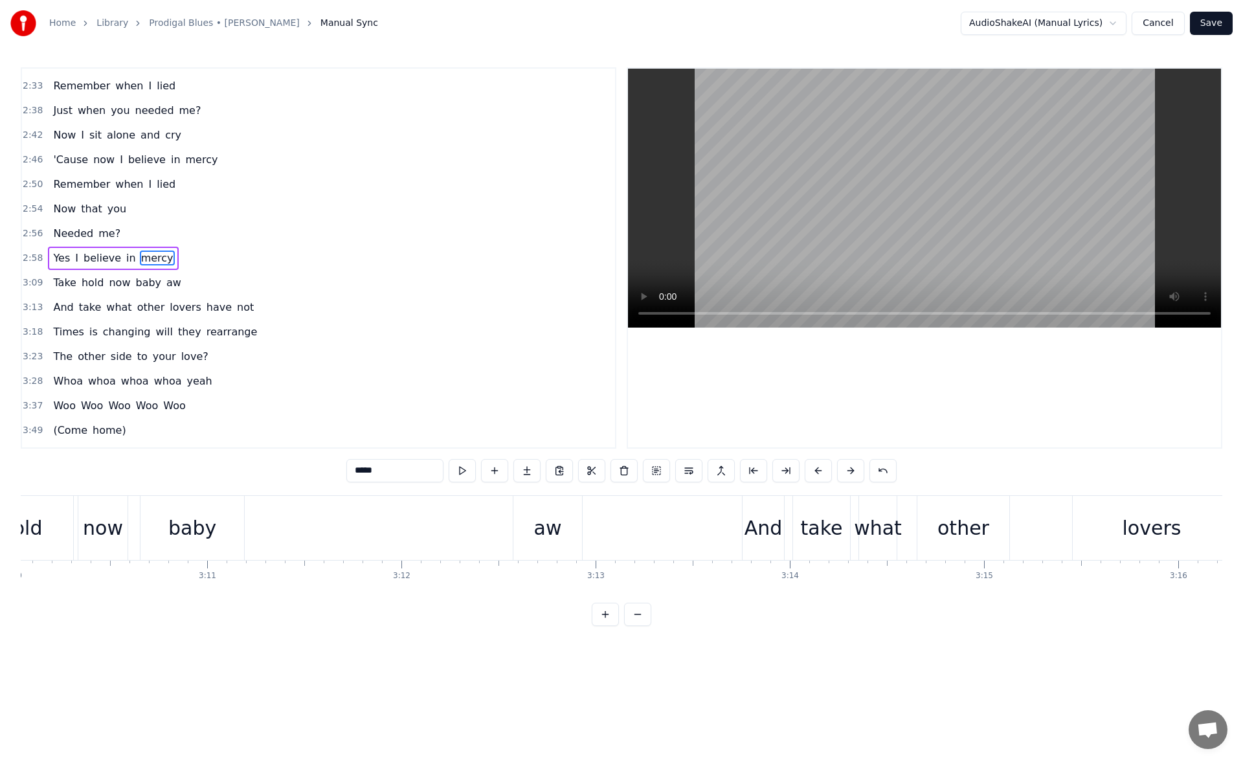
click at [553, 516] on div "aw" at bounding box center [548, 527] width 28 height 29
type input "**"
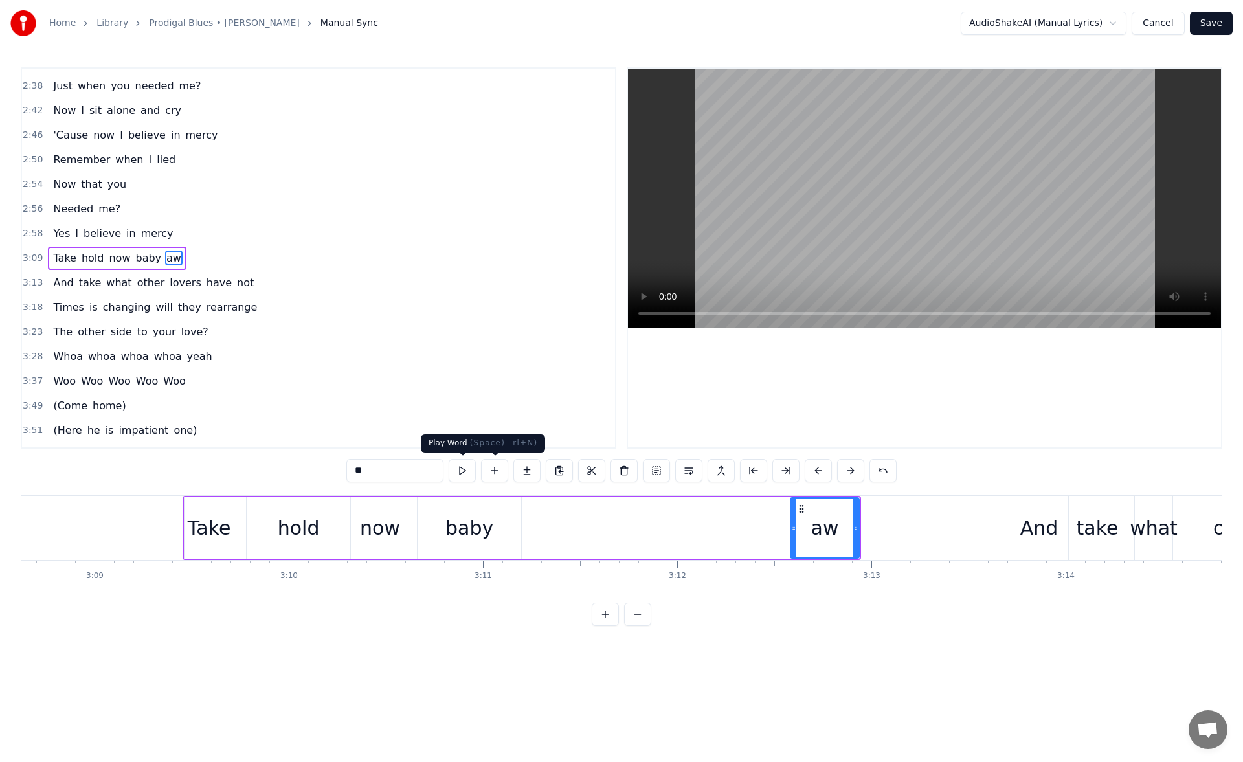
scroll to position [0, 36636]
click at [465, 472] on button at bounding box center [462, 470] width 27 height 23
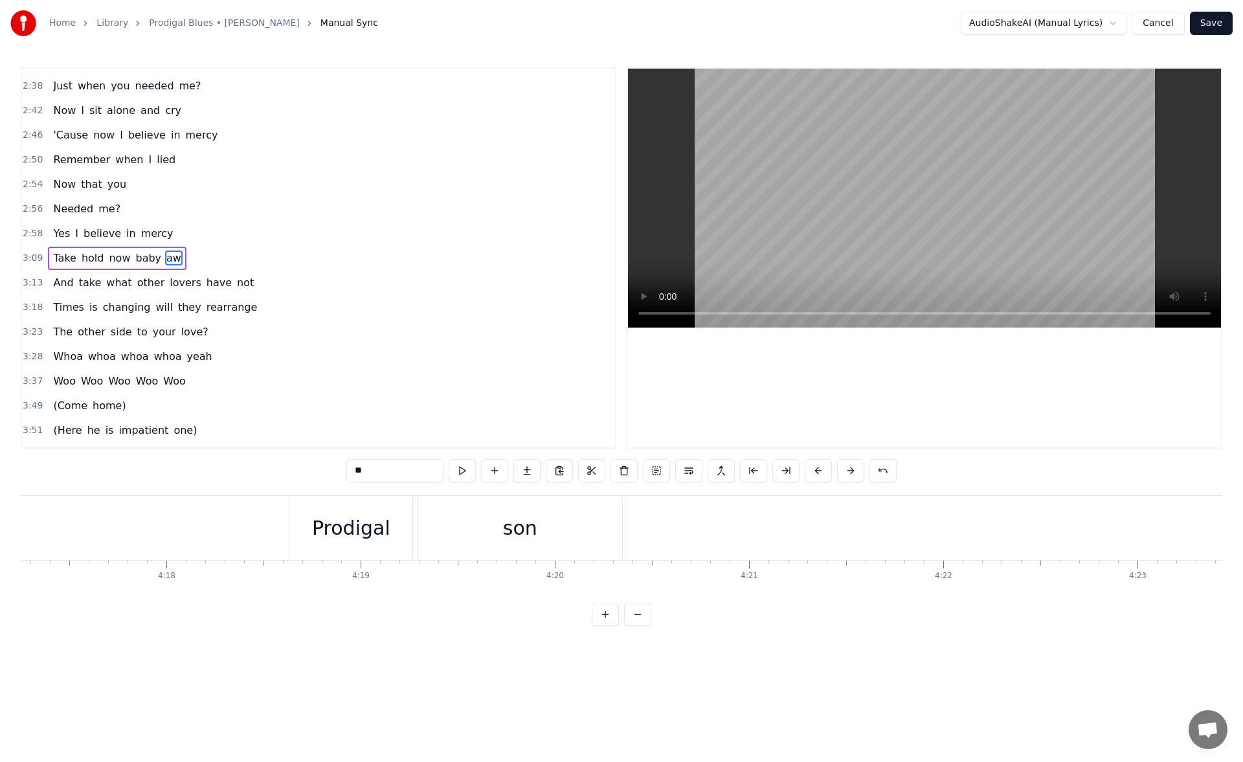
scroll to position [0, 50056]
click at [1208, 25] on button "Save" at bounding box center [1211, 23] width 43 height 23
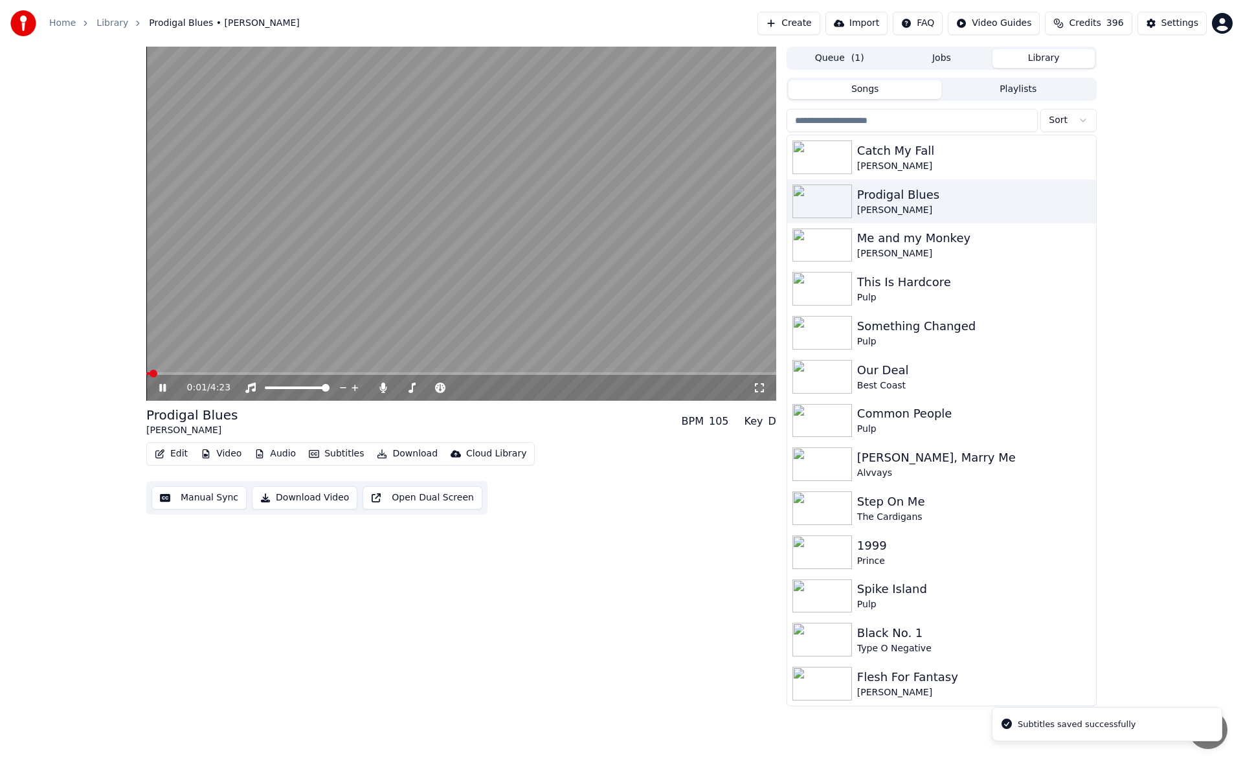
click at [760, 390] on icon at bounding box center [759, 388] width 13 height 10
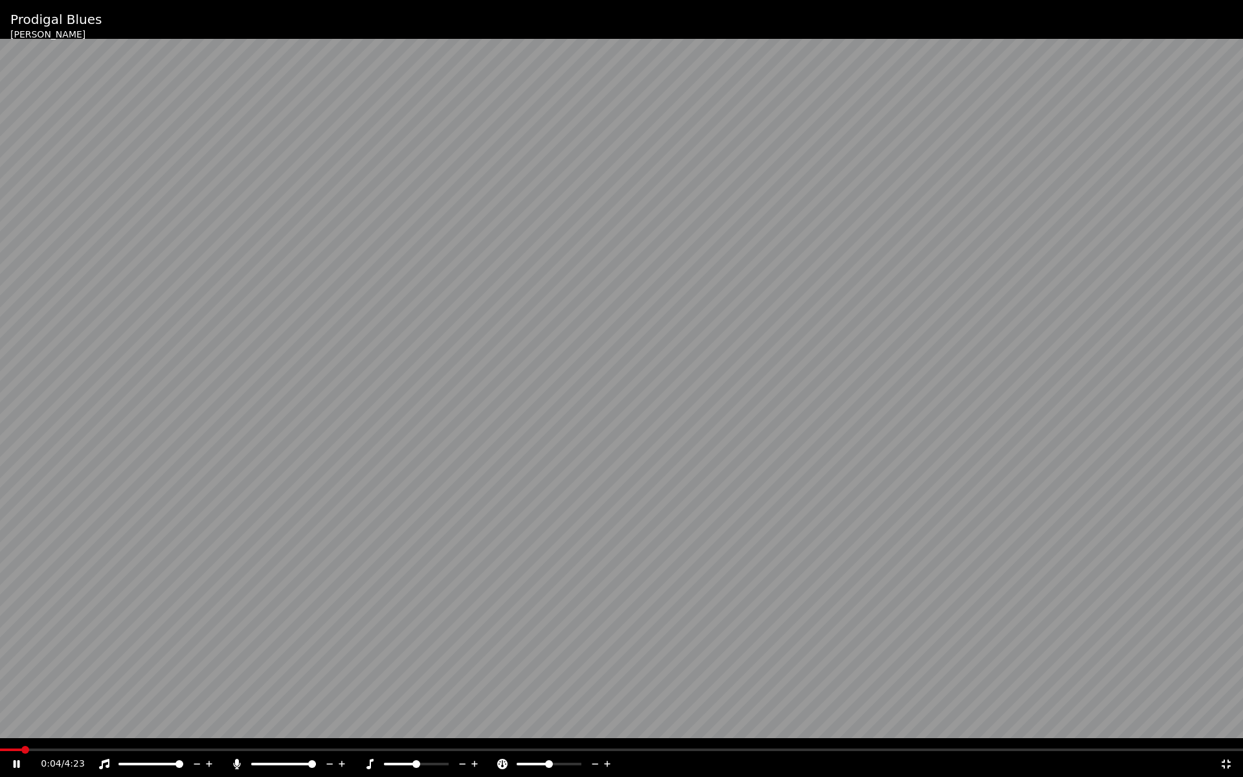
click at [102, 751] on div "0:04 / 4:23" at bounding box center [621, 764] width 1243 height 26
click at [104, 749] on span at bounding box center [621, 750] width 1243 height 3
click at [245, 750] on span at bounding box center [122, 750] width 245 height 3
click at [11, 761] on icon at bounding box center [25, 764] width 30 height 10
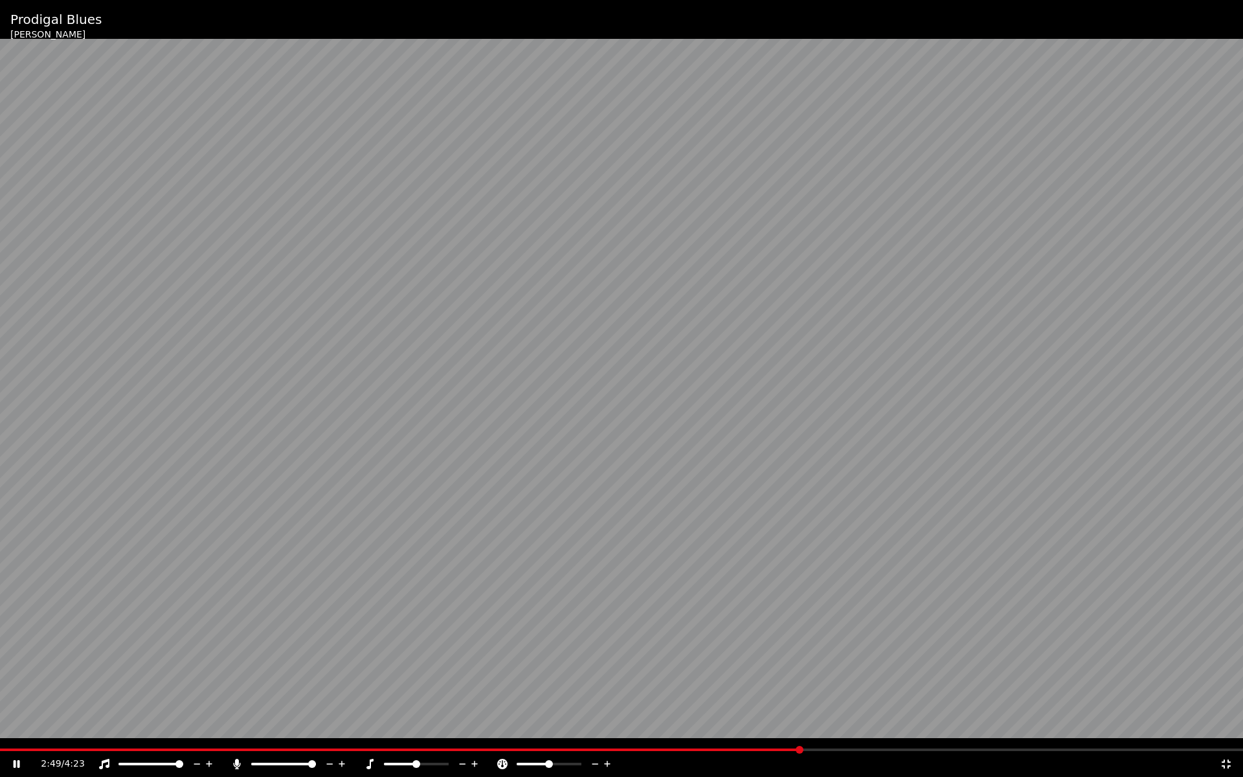
click at [752, 752] on div "2:49 / 4:23" at bounding box center [621, 764] width 1243 height 26
click at [735, 750] on span at bounding box center [367, 750] width 735 height 3
click at [1123, 751] on div "4:23 / 4:23" at bounding box center [621, 764] width 1243 height 26
click at [1123, 749] on span at bounding box center [621, 750] width 1243 height 3
click at [1023, 589] on video at bounding box center [621, 388] width 1243 height 777
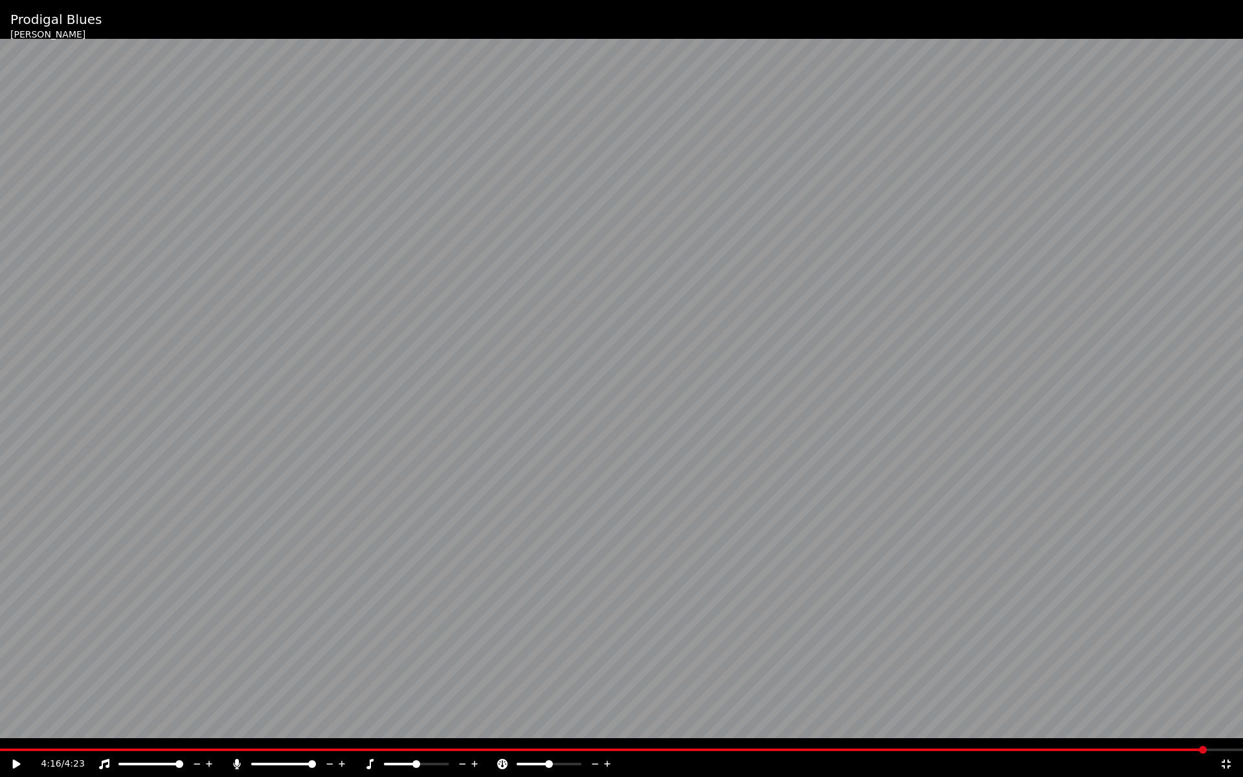
click at [1206, 750] on span at bounding box center [603, 750] width 1206 height 3
click at [1167, 752] on div "4:16 / 4:23" at bounding box center [621, 764] width 1243 height 26
click at [1167, 750] on span at bounding box center [603, 750] width 1206 height 3
click at [1228, 761] on icon at bounding box center [1226, 764] width 13 height 10
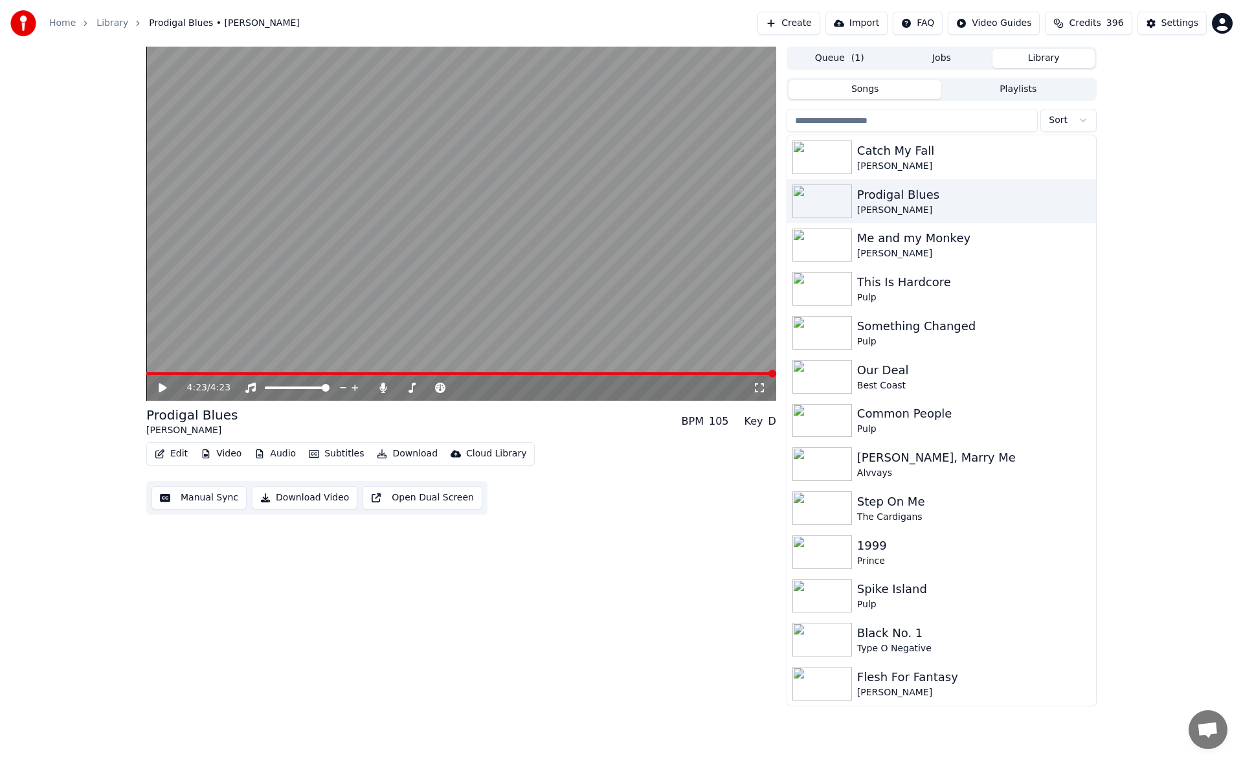
click at [218, 500] on button "Manual Sync" at bounding box center [199, 497] width 95 height 23
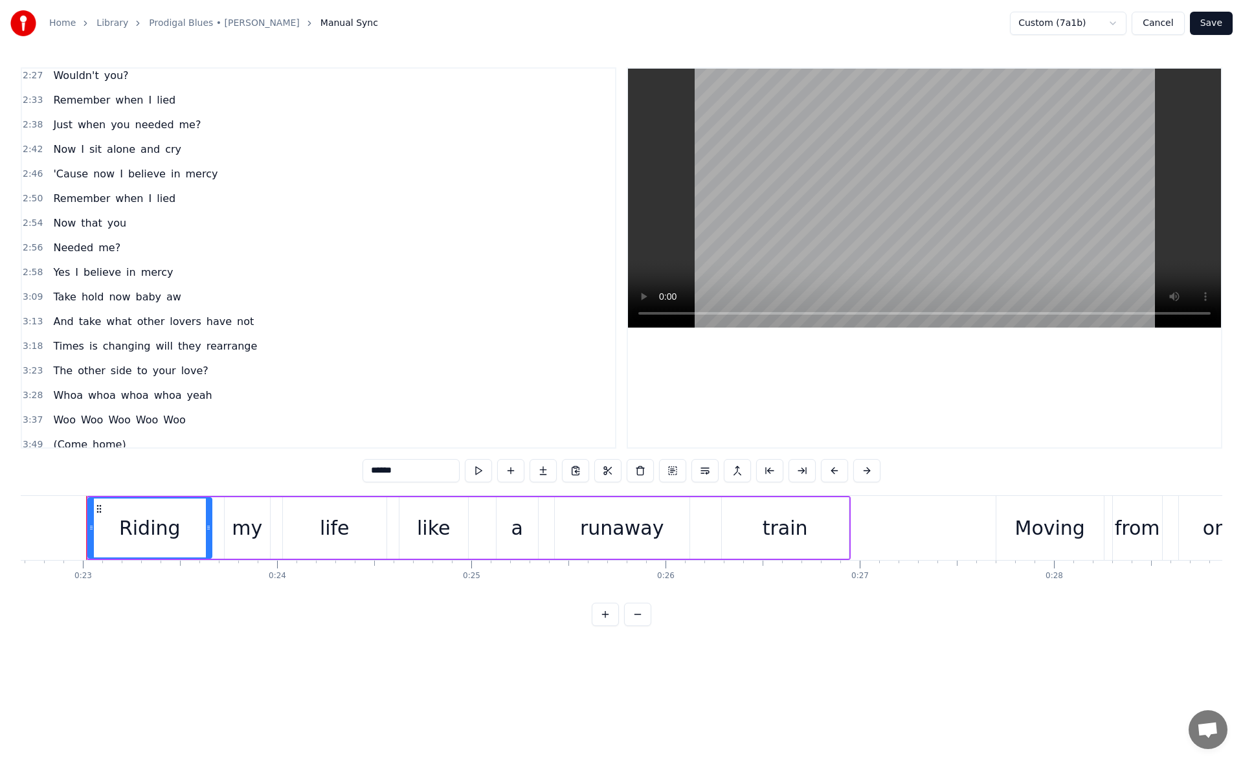
scroll to position [772, 0]
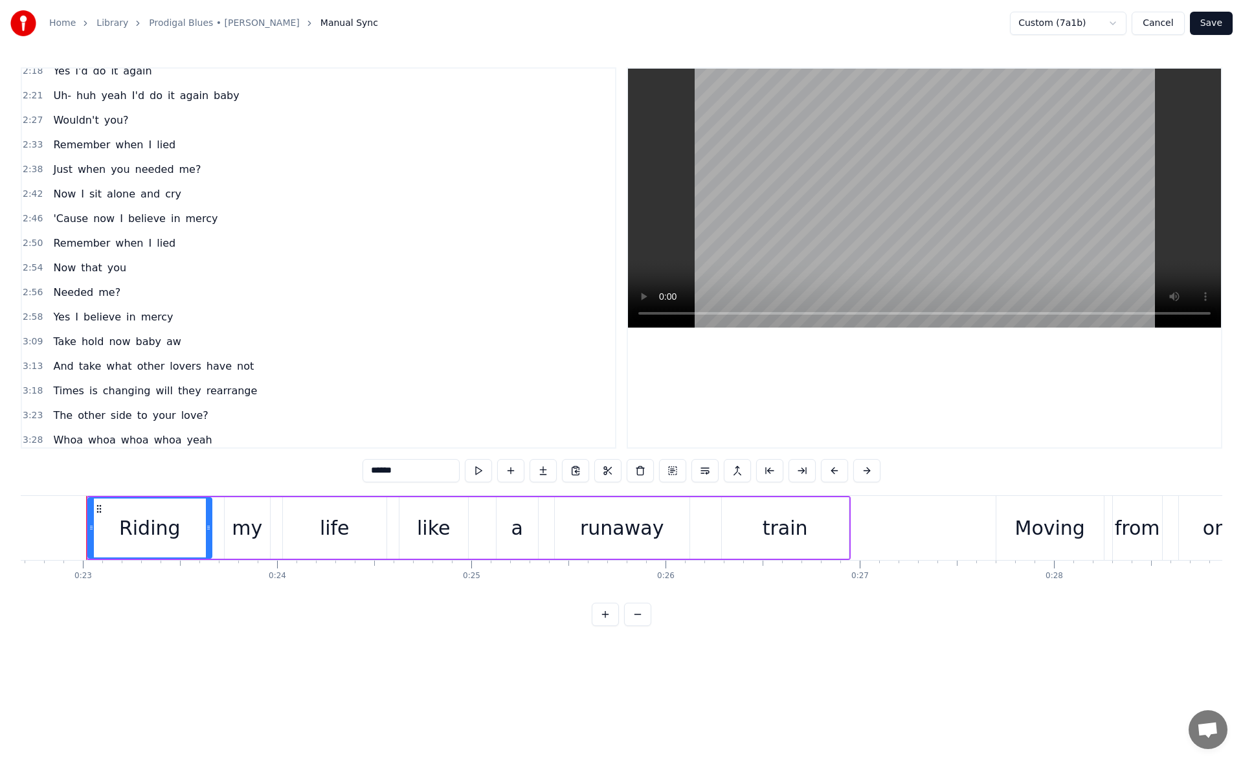
click at [111, 124] on span "you?" at bounding box center [116, 120] width 27 height 15
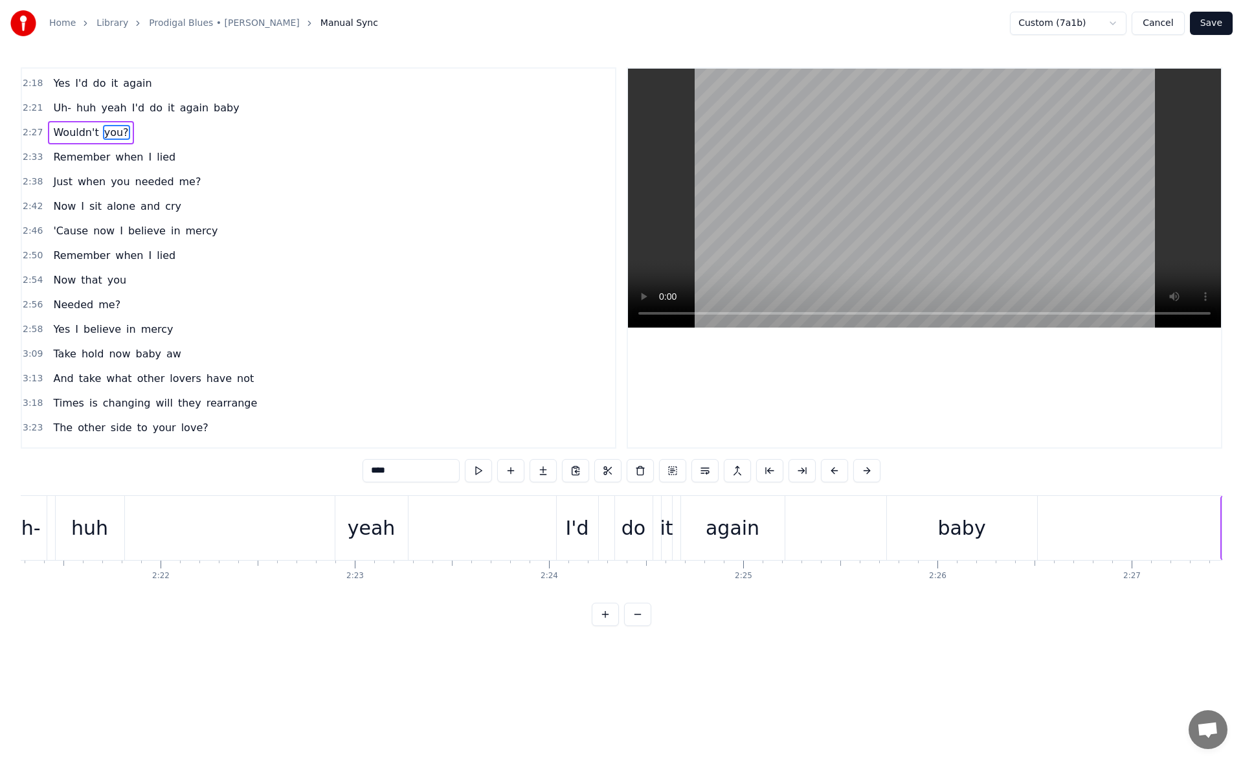
scroll to position [0, 28800]
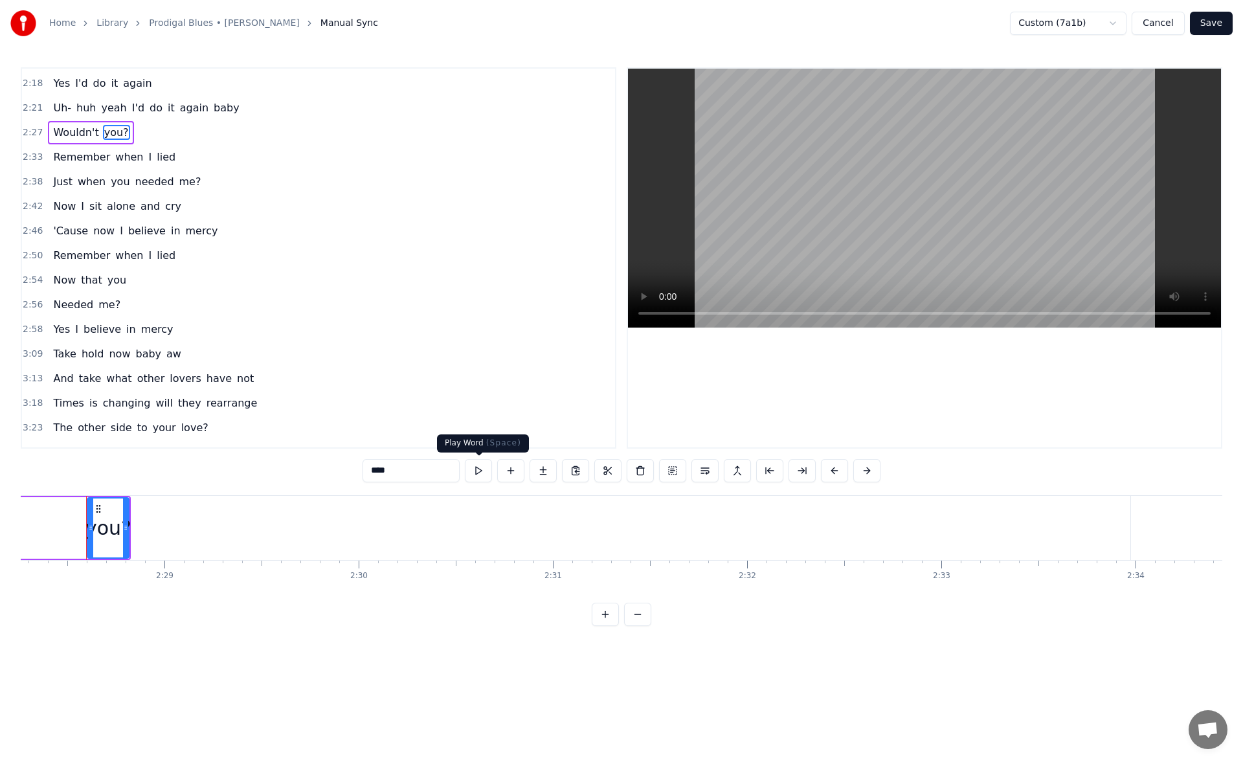
click at [479, 474] on button at bounding box center [478, 470] width 27 height 23
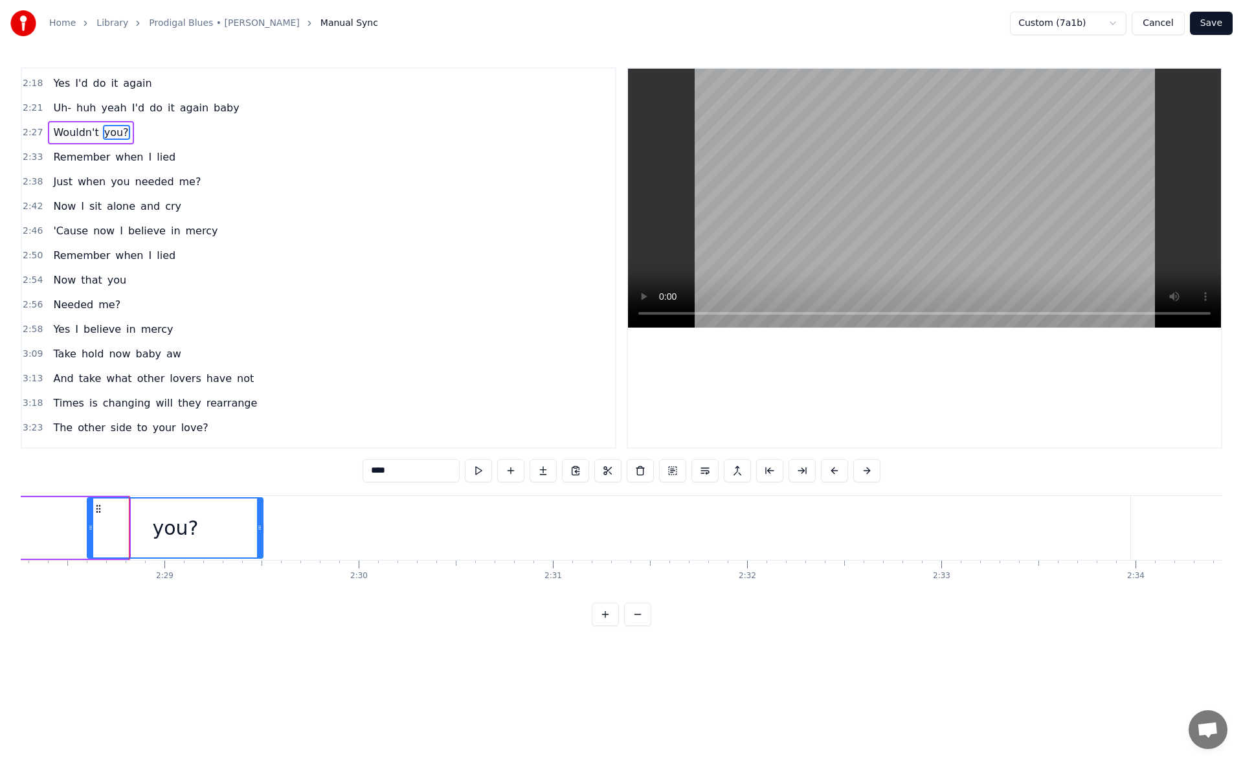
drag, startPoint x: 127, startPoint y: 532, endPoint x: 261, endPoint y: 532, distance: 134.0
click at [261, 532] on icon at bounding box center [259, 528] width 5 height 10
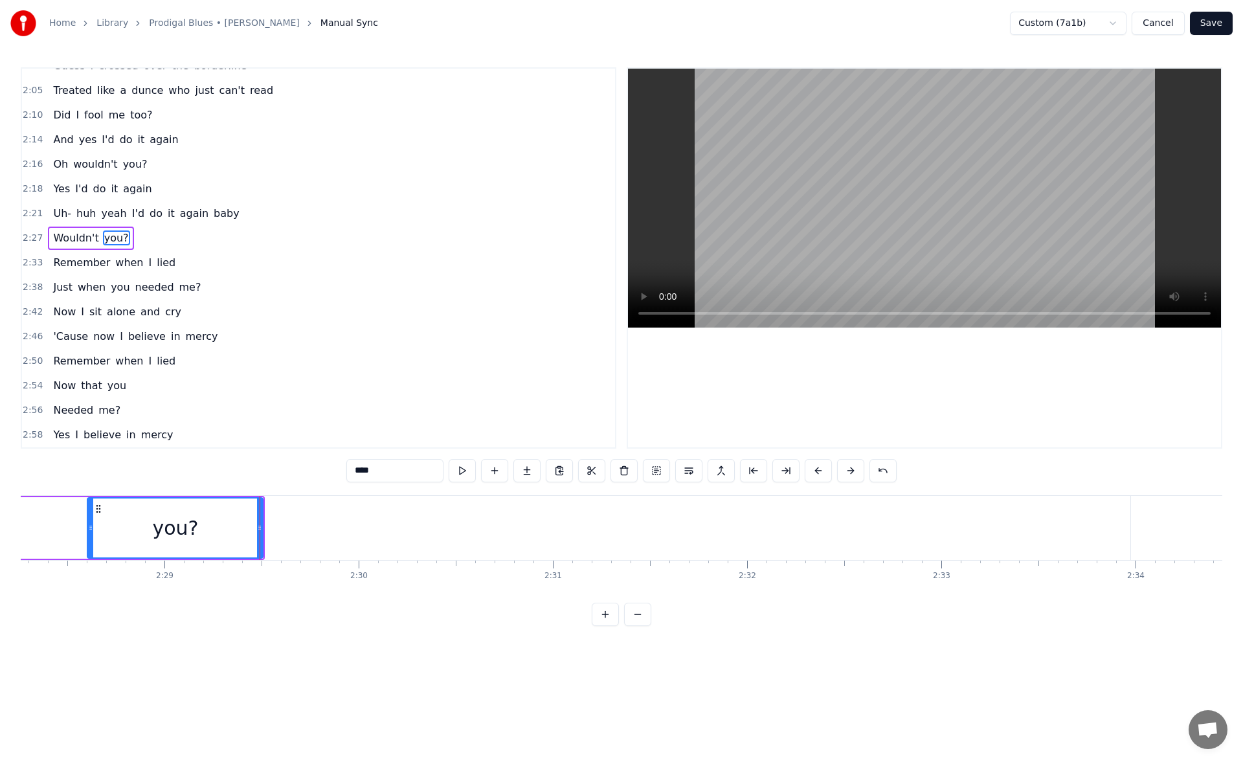
scroll to position [635, 0]
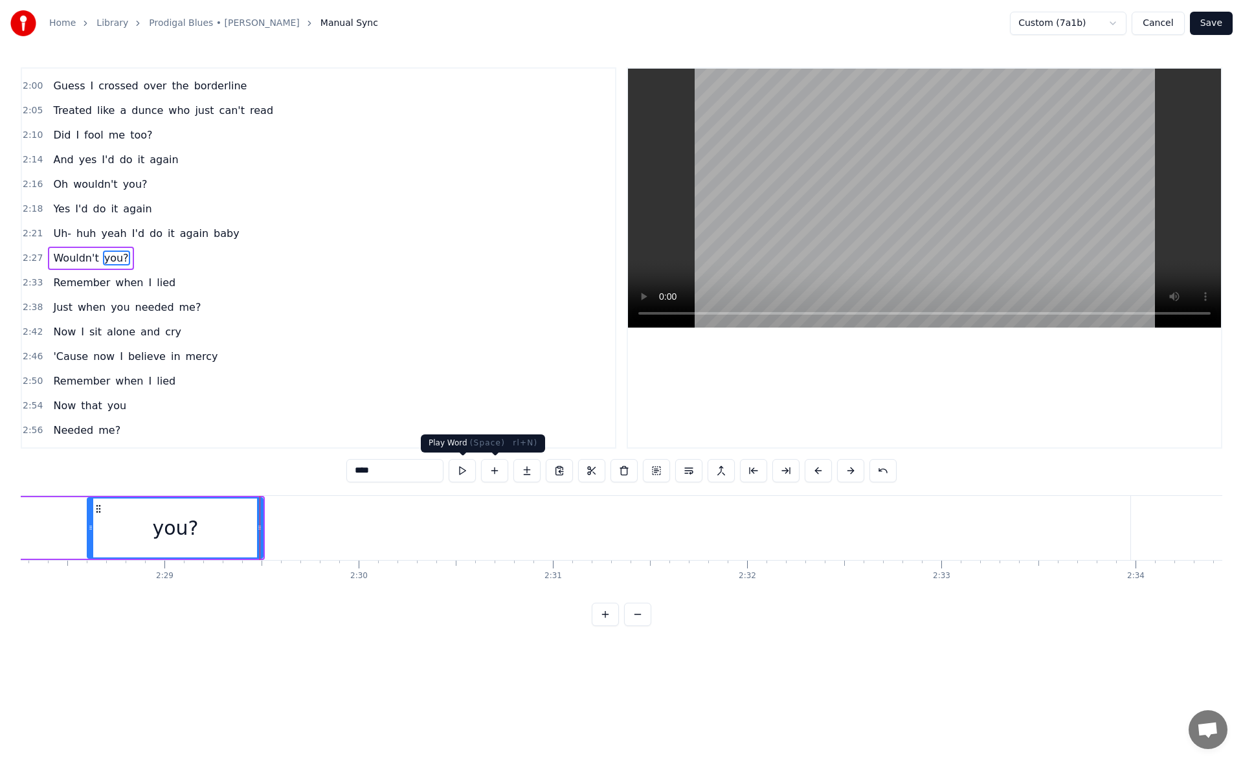
click at [464, 473] on button at bounding box center [462, 470] width 27 height 23
drag, startPoint x: 260, startPoint y: 524, endPoint x: 221, endPoint y: 523, distance: 39.5
click at [221, 523] on icon at bounding box center [220, 528] width 5 height 10
click at [469, 470] on button at bounding box center [462, 470] width 27 height 23
drag, startPoint x: 222, startPoint y: 530, endPoint x: 216, endPoint y: 529, distance: 6.5
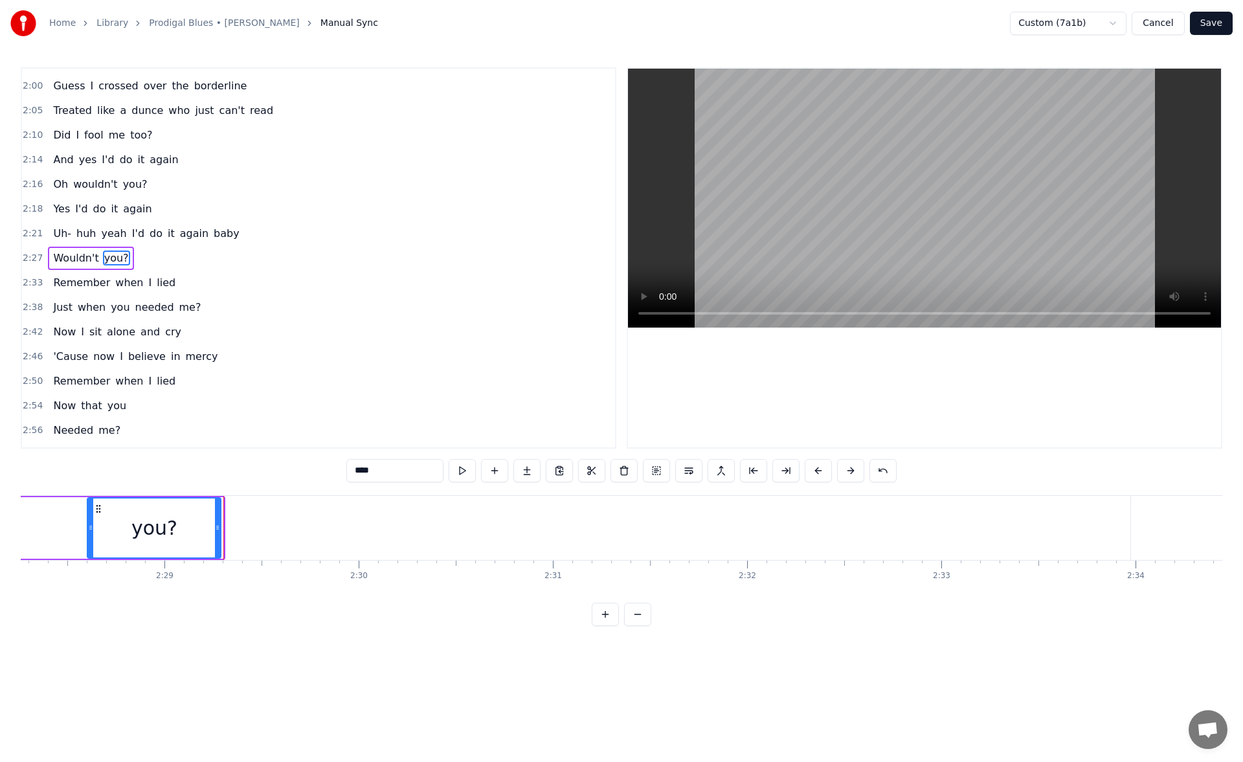
click at [216, 529] on icon at bounding box center [217, 528] width 5 height 10
click at [460, 471] on button at bounding box center [462, 470] width 27 height 23
drag, startPoint x: 214, startPoint y: 526, endPoint x: 203, endPoint y: 525, distance: 11.7
click at [203, 525] on icon at bounding box center [201, 528] width 5 height 10
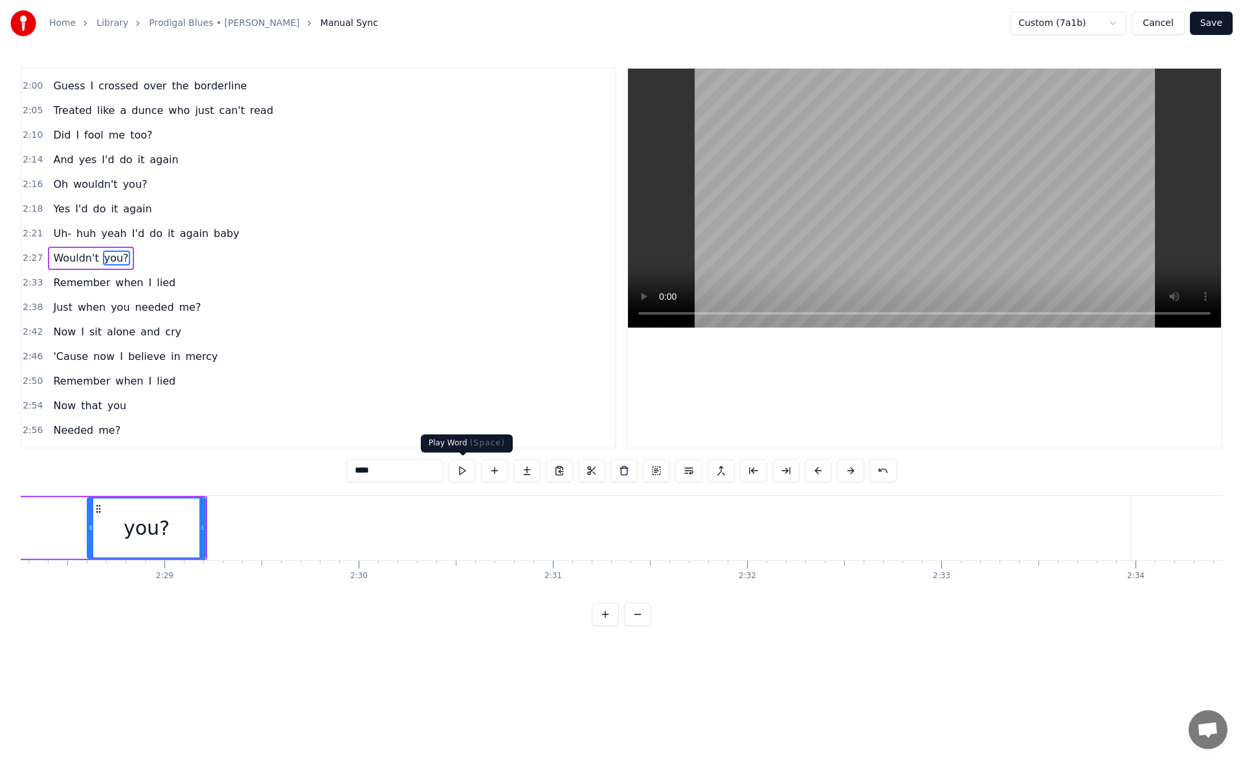
click at [461, 469] on button at bounding box center [462, 470] width 27 height 23
drag, startPoint x: 201, startPoint y: 529, endPoint x: 180, endPoint y: 526, distance: 20.9
click at [189, 526] on icon at bounding box center [191, 528] width 5 height 10
click at [462, 469] on button at bounding box center [462, 470] width 27 height 23
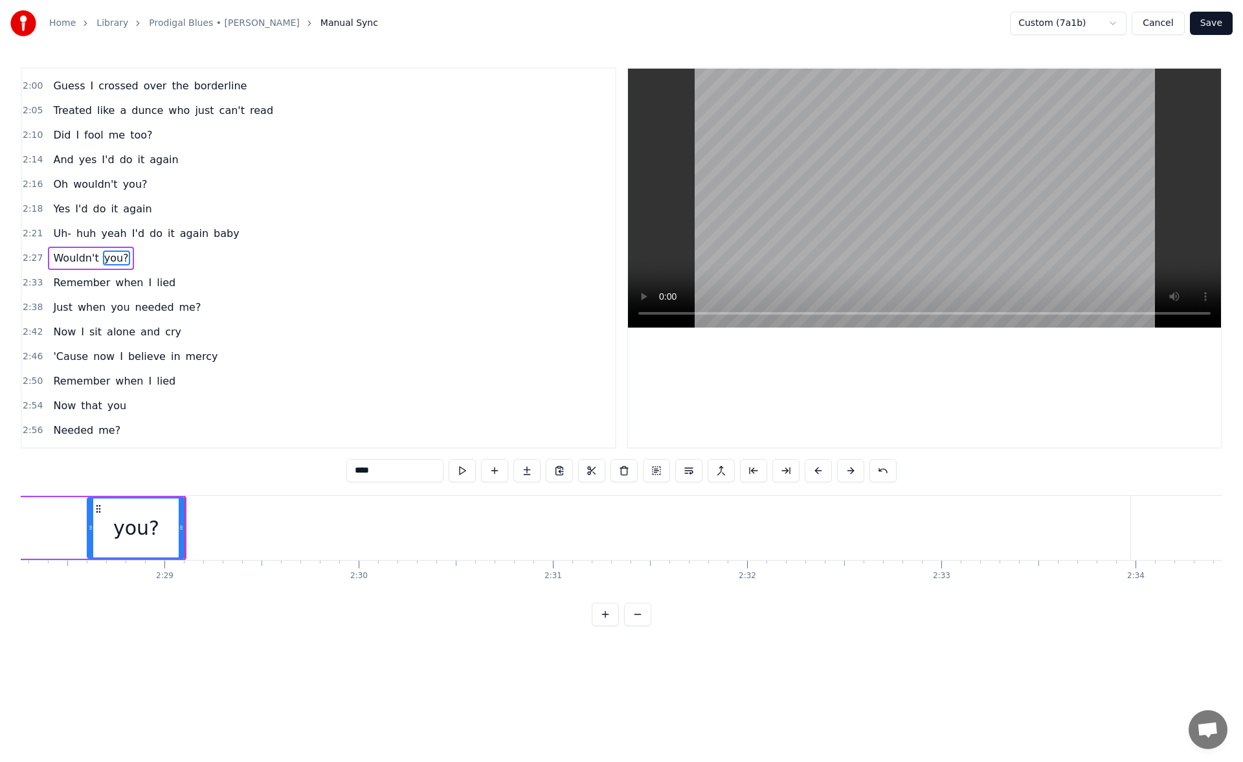
click at [462, 469] on button at bounding box center [462, 470] width 27 height 23
click at [130, 188] on span "you?" at bounding box center [135, 184] width 27 height 15
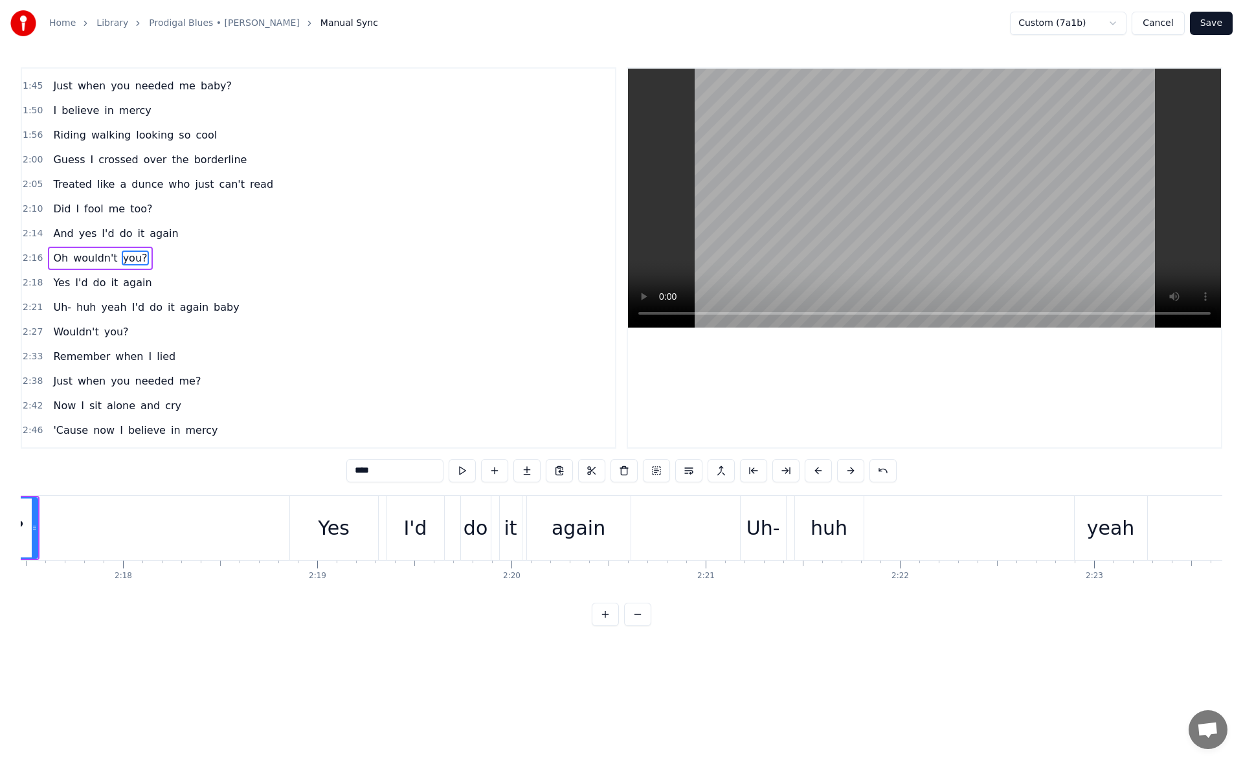
scroll to position [0, 26582]
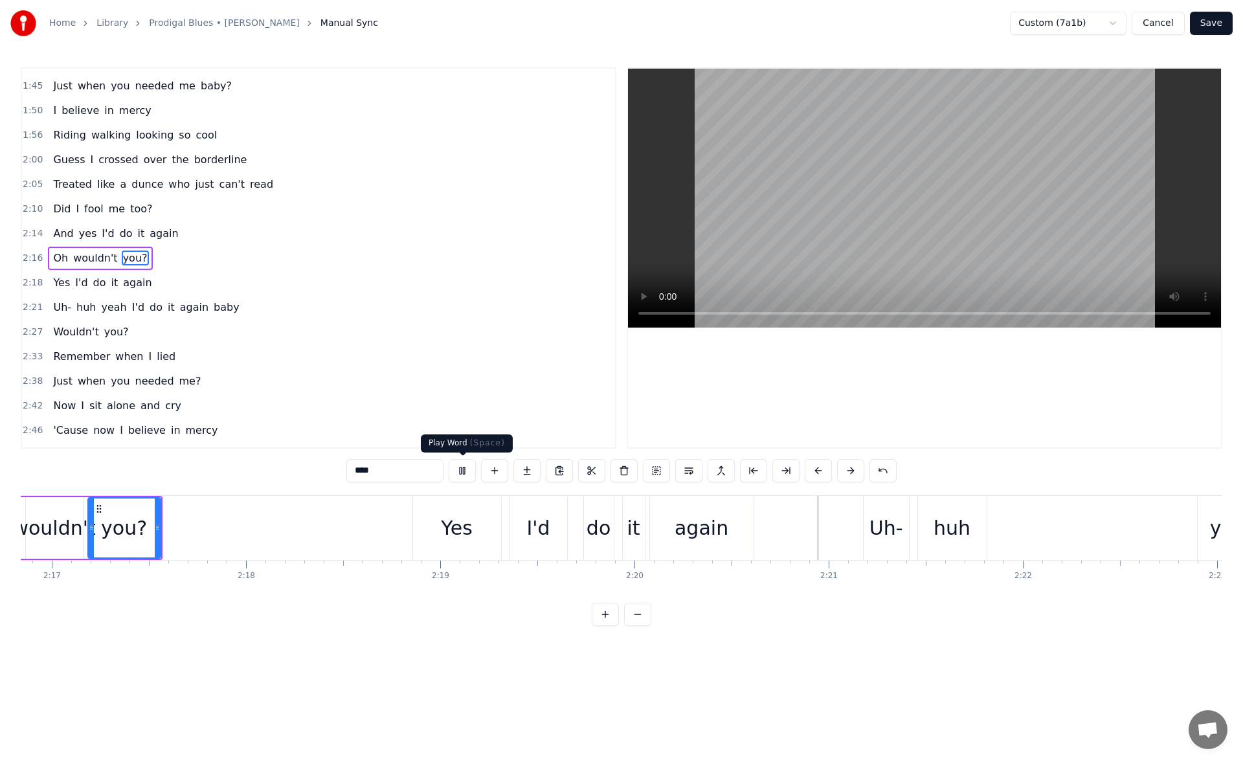
click at [465, 474] on button at bounding box center [462, 470] width 27 height 23
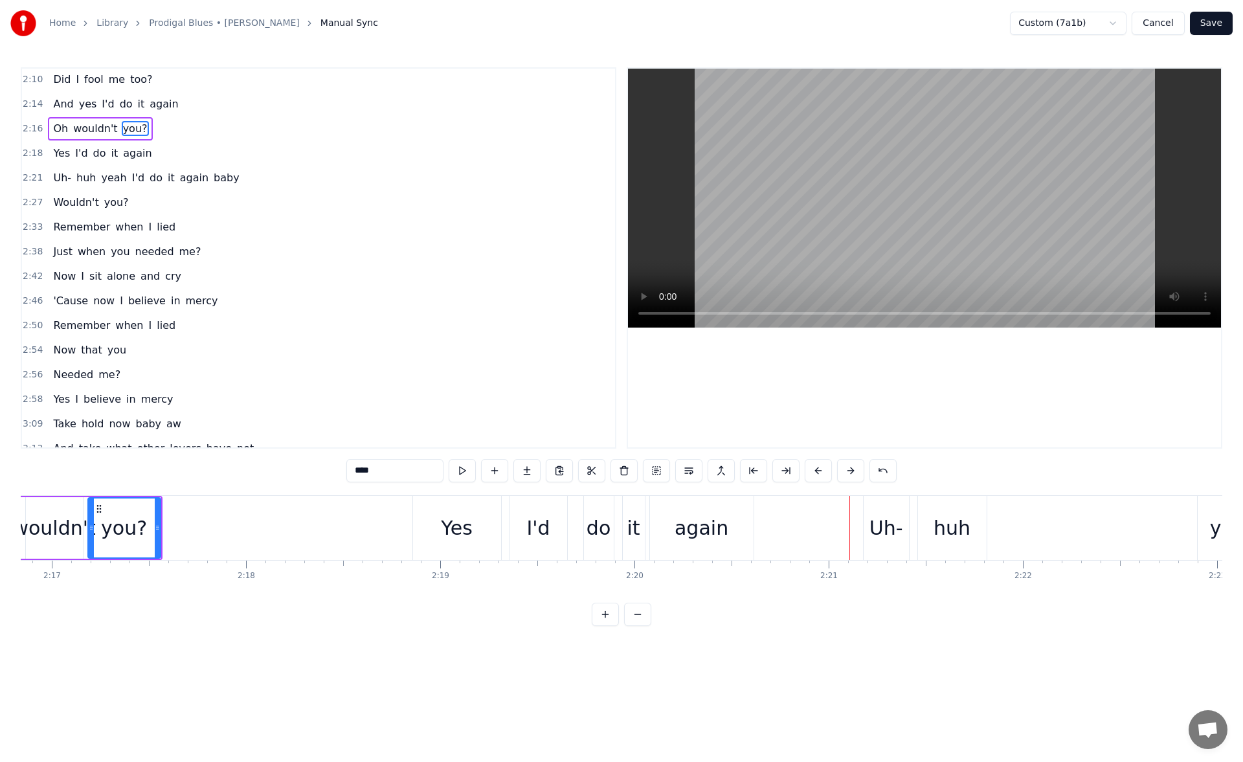
scroll to position [755, 0]
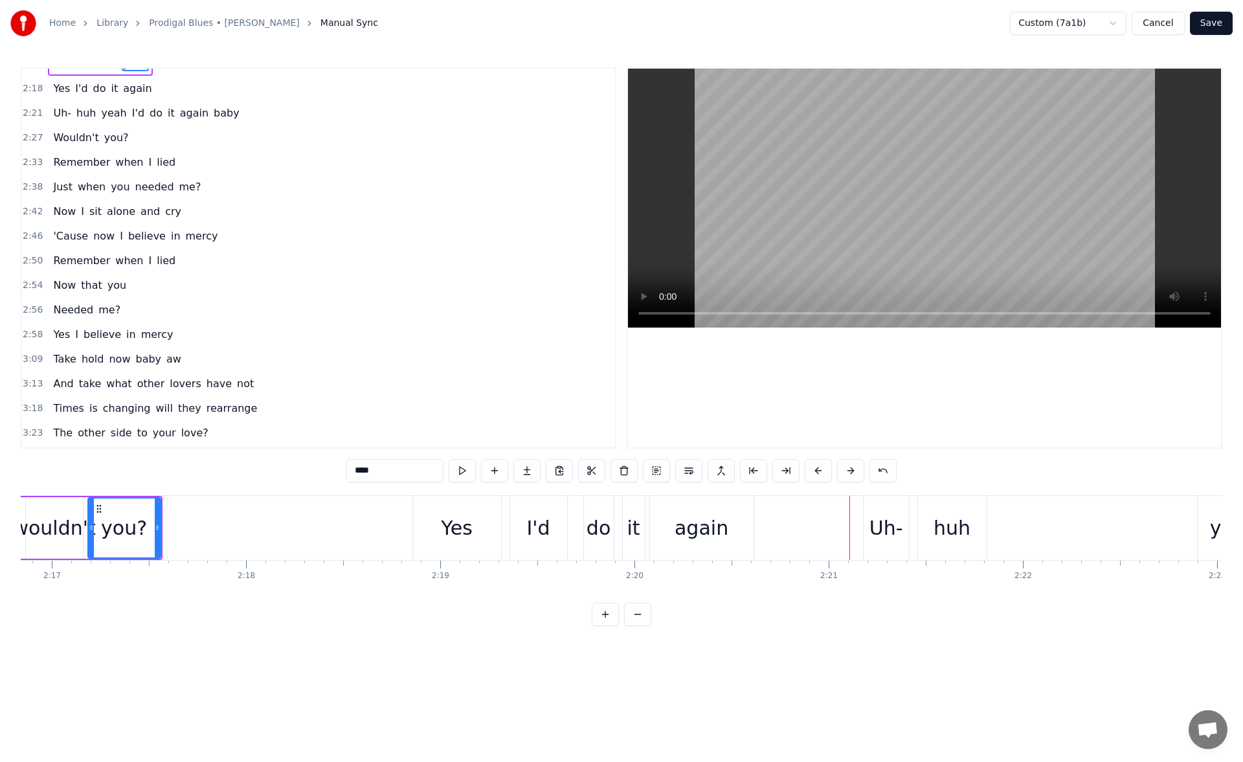
click at [109, 284] on span "you" at bounding box center [116, 285] width 21 height 15
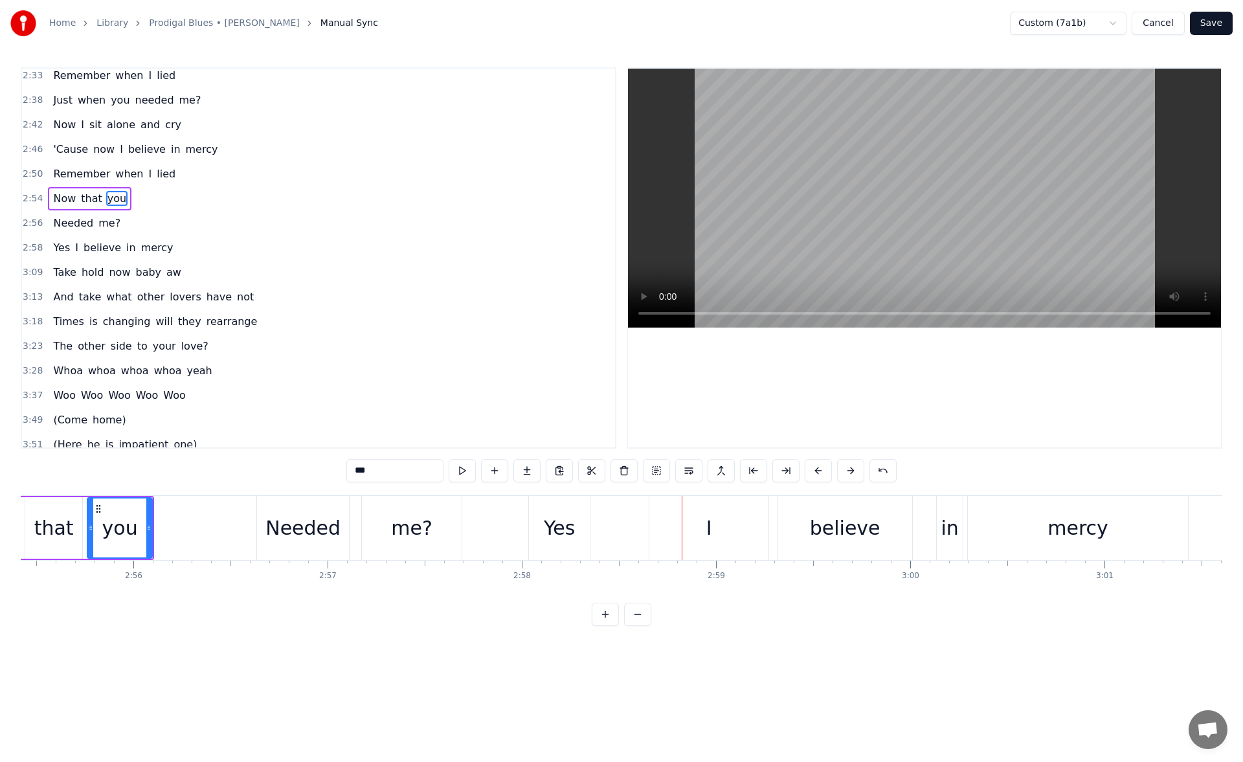
scroll to position [859, 0]
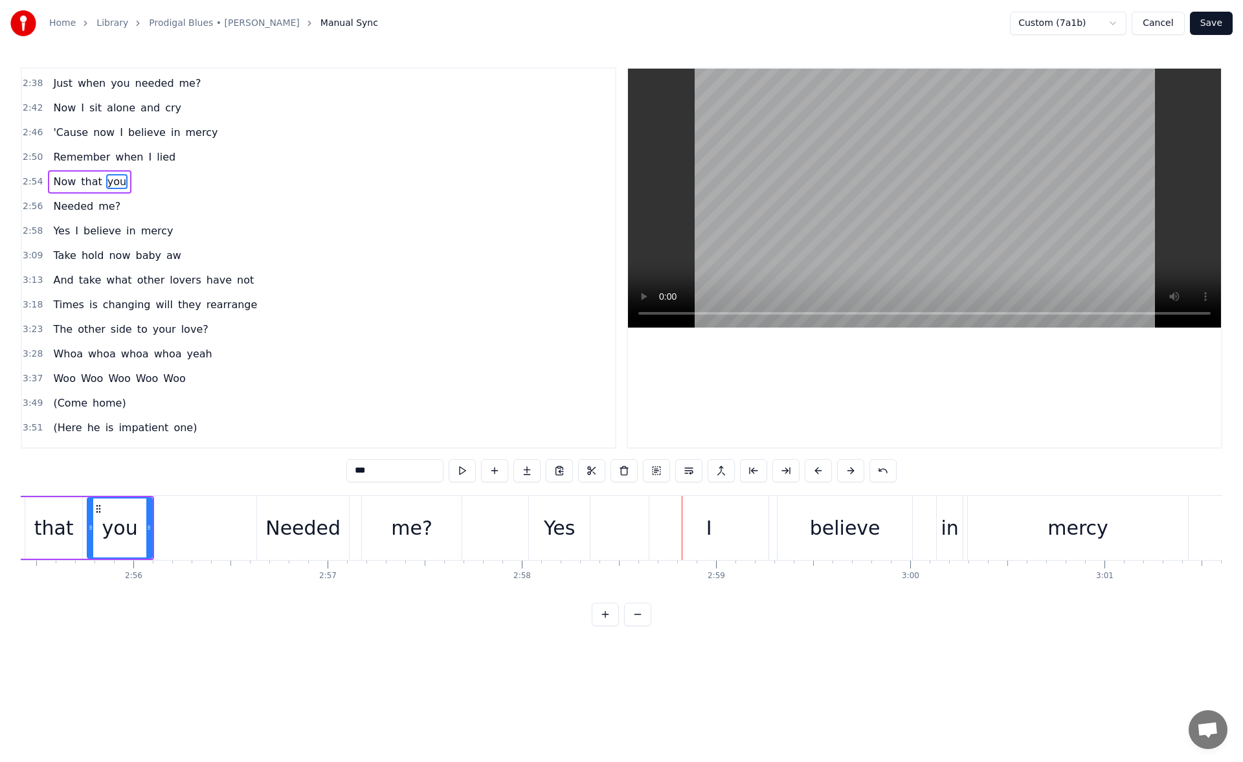
click at [58, 377] on span "Woo" at bounding box center [64, 378] width 25 height 15
type input "***"
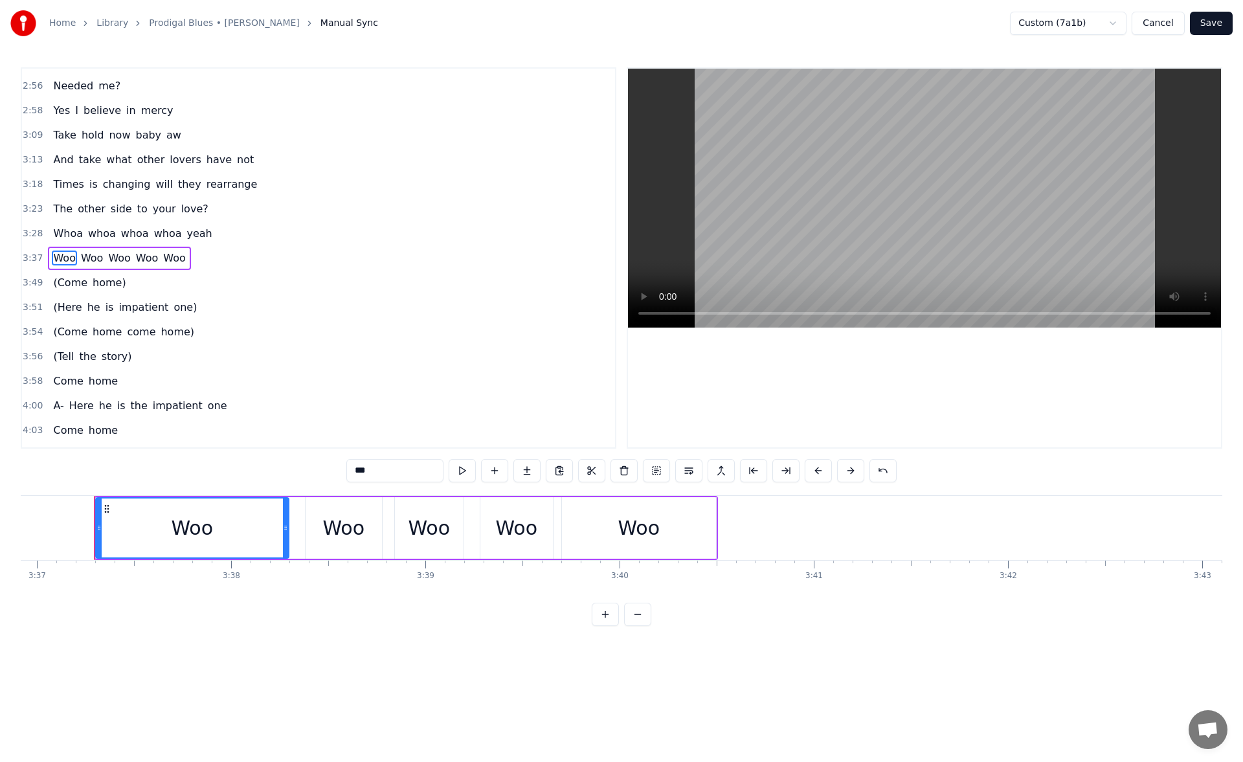
scroll to position [0, 42145]
click at [130, 531] on div "Woo" at bounding box center [185, 528] width 192 height 59
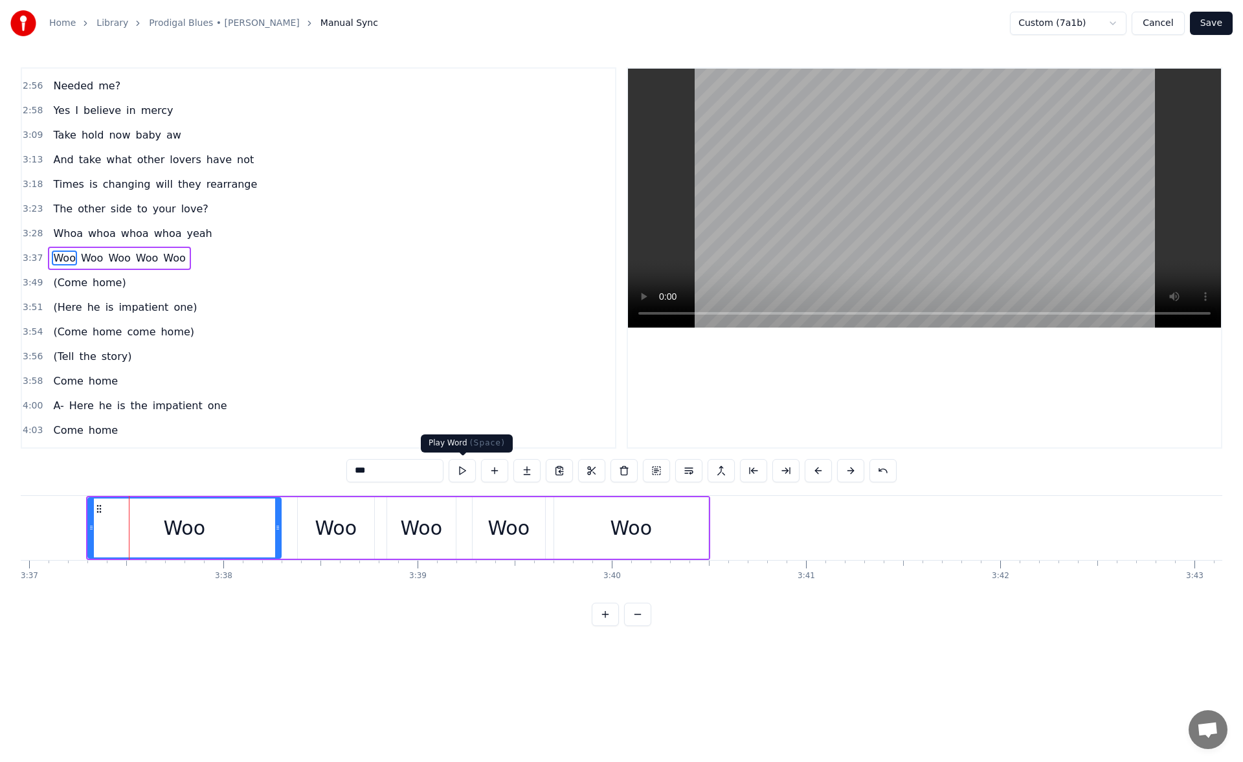
click at [459, 472] on button at bounding box center [462, 470] width 27 height 23
drag, startPoint x: 278, startPoint y: 530, endPoint x: 220, endPoint y: 530, distance: 57.6
click at [220, 530] on icon at bounding box center [220, 528] width 5 height 10
click at [462, 471] on button at bounding box center [462, 470] width 27 height 23
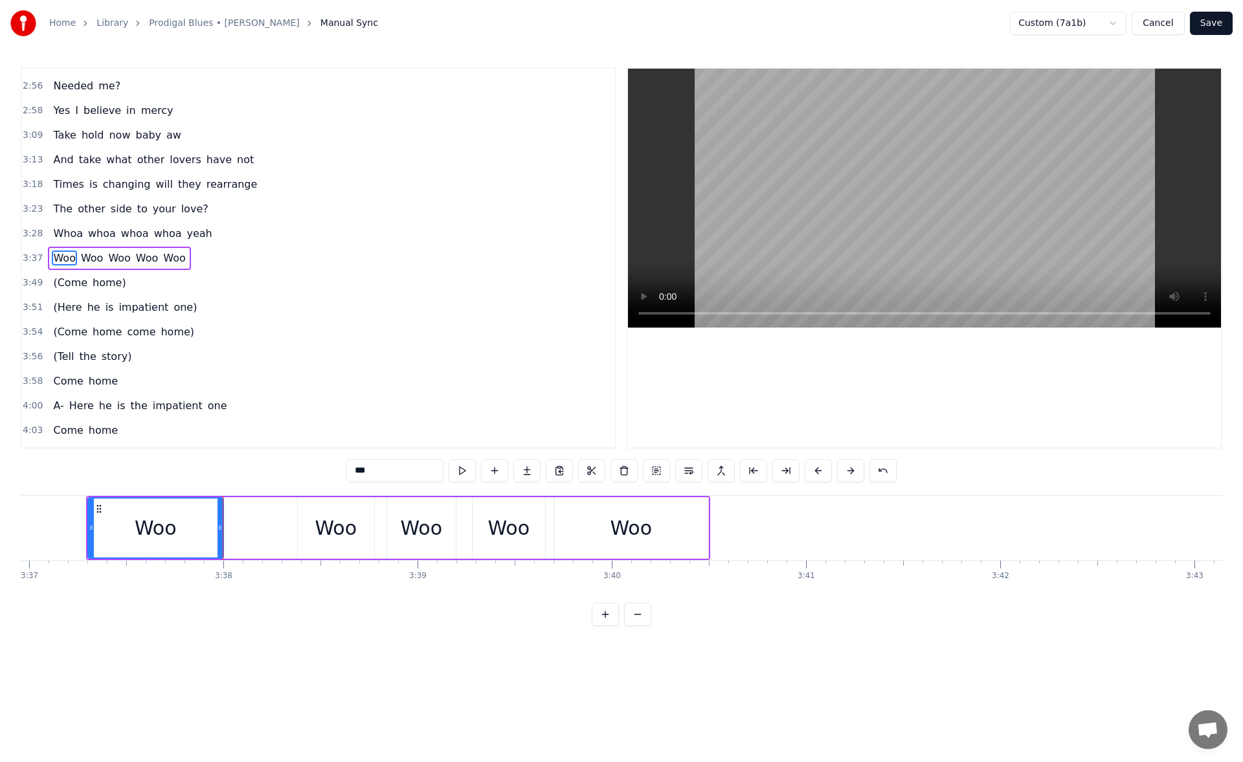
click at [312, 523] on div "Woo" at bounding box center [336, 528] width 76 height 62
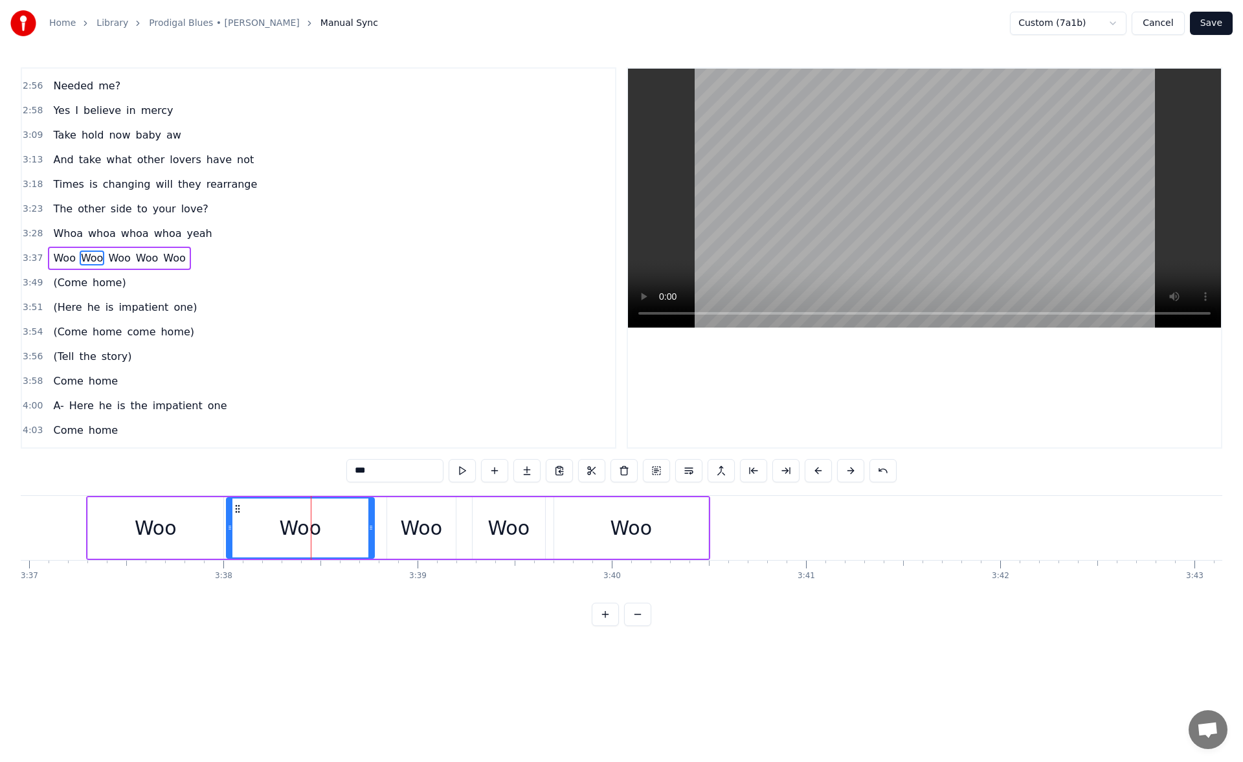
drag, startPoint x: 300, startPoint y: 529, endPoint x: 229, endPoint y: 528, distance: 71.2
click at [229, 528] on icon at bounding box center [229, 528] width 5 height 10
click at [462, 465] on button at bounding box center [462, 470] width 27 height 23
drag, startPoint x: 371, startPoint y: 530, endPoint x: 354, endPoint y: 531, distance: 16.9
click at [354, 531] on icon at bounding box center [354, 528] width 5 height 10
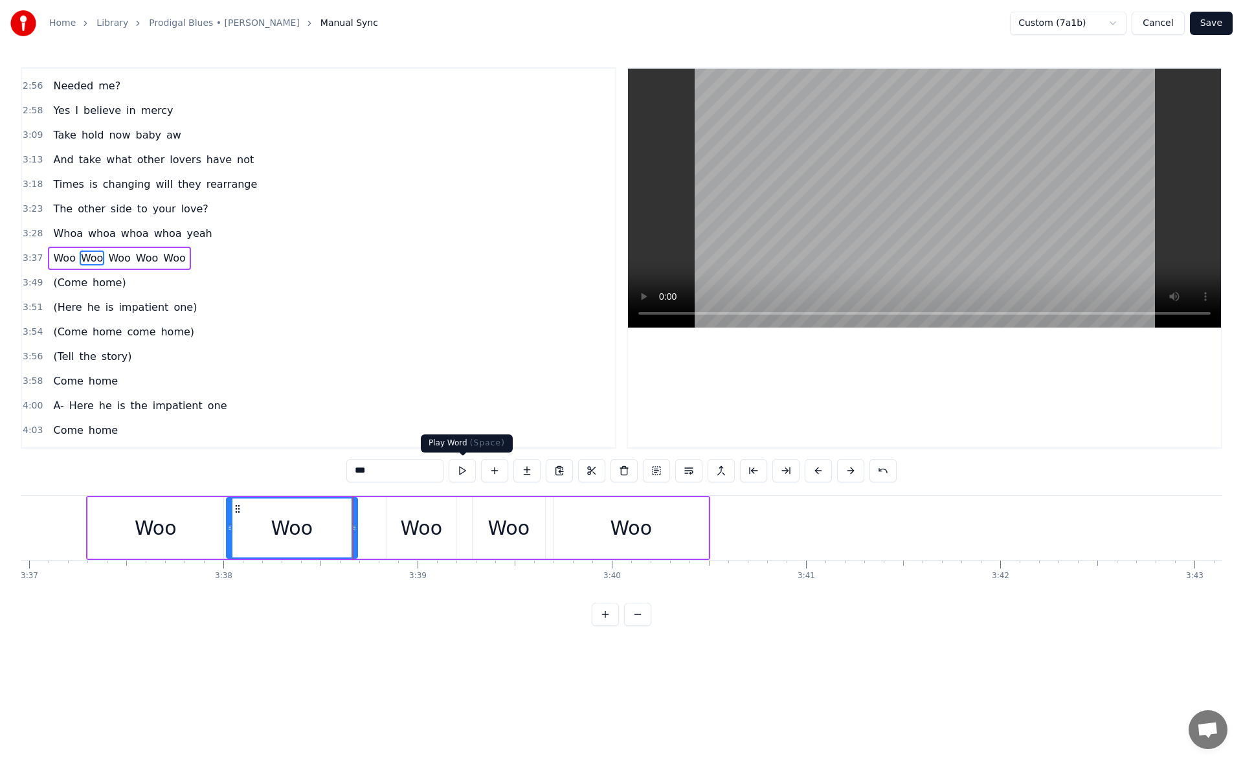
click at [467, 473] on button at bounding box center [462, 470] width 27 height 23
click at [146, 533] on div "Woo" at bounding box center [156, 527] width 42 height 29
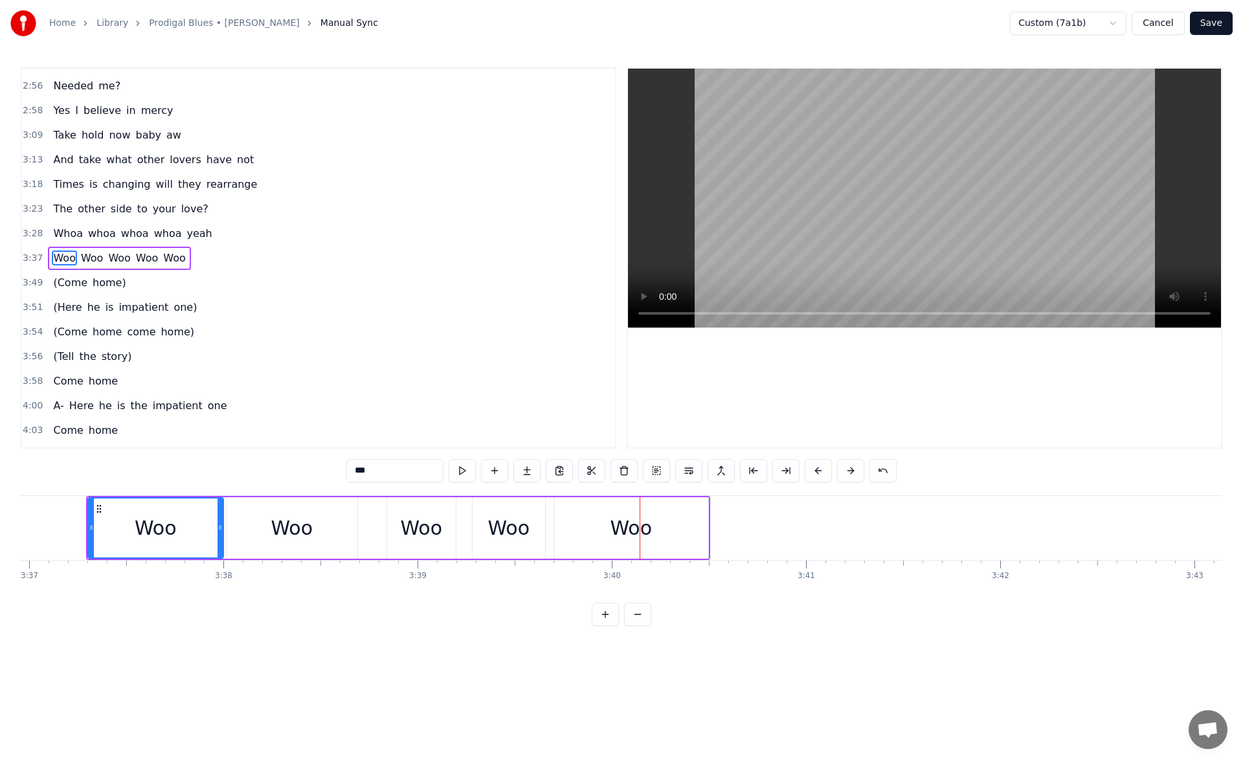
click at [249, 523] on div "Woo" at bounding box center [292, 528] width 131 height 62
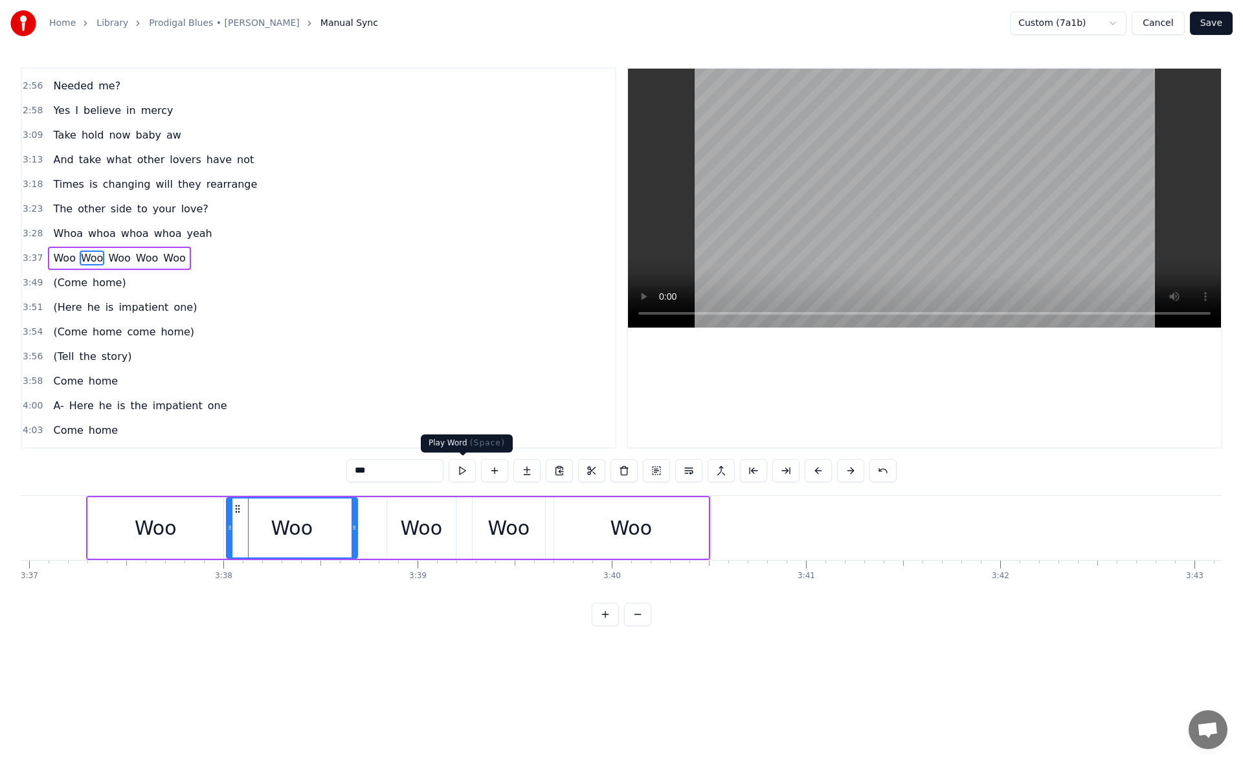
click at [469, 476] on button at bounding box center [462, 470] width 27 height 23
click at [191, 523] on div "Woo" at bounding box center [155, 528] width 135 height 62
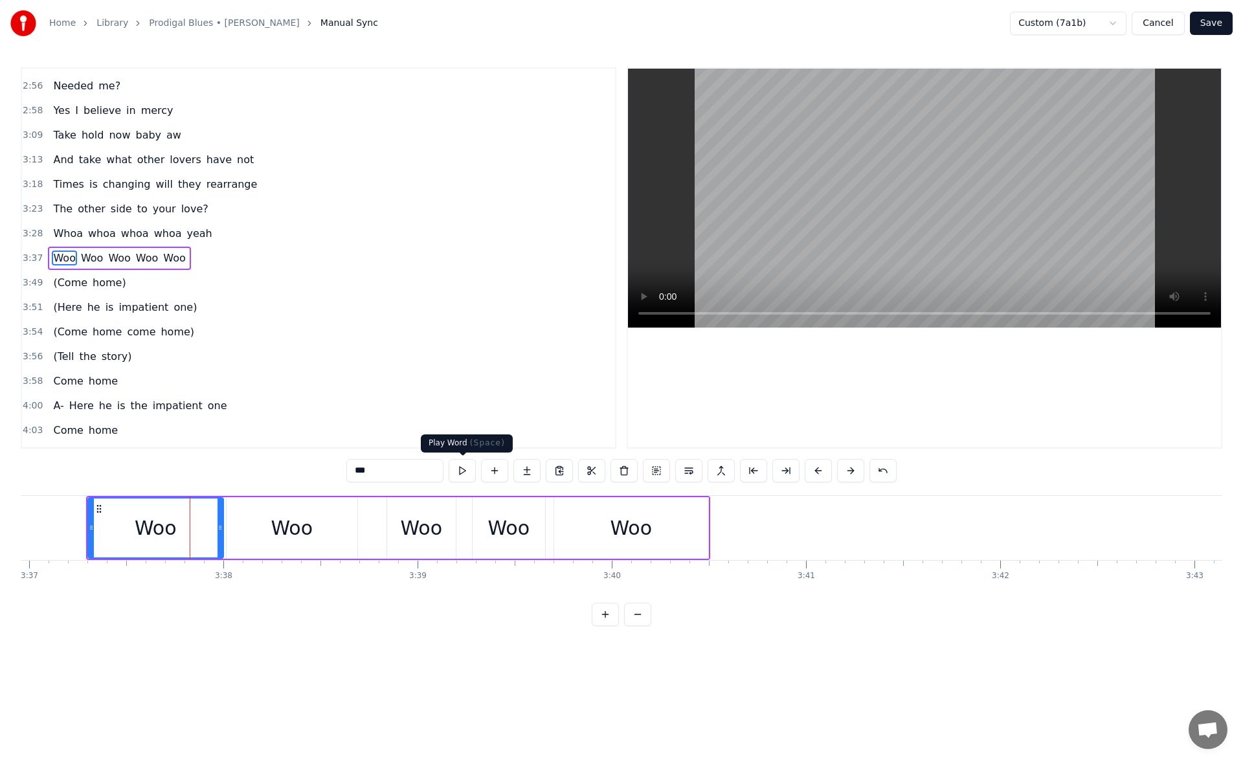
click at [463, 468] on button at bounding box center [462, 470] width 27 height 23
click at [127, 528] on div "Woo" at bounding box center [156, 528] width 134 height 59
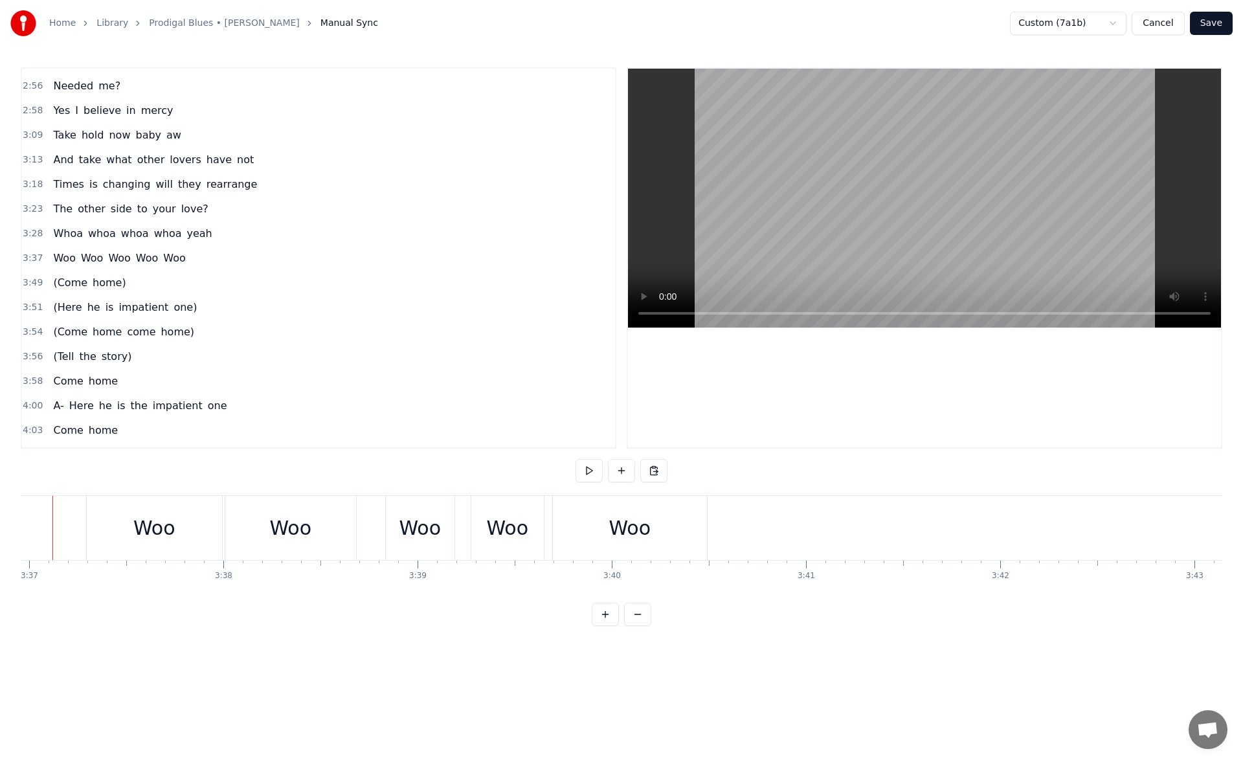
scroll to position [0, 42112]
click at [195, 517] on div "Woo" at bounding box center [187, 527] width 42 height 29
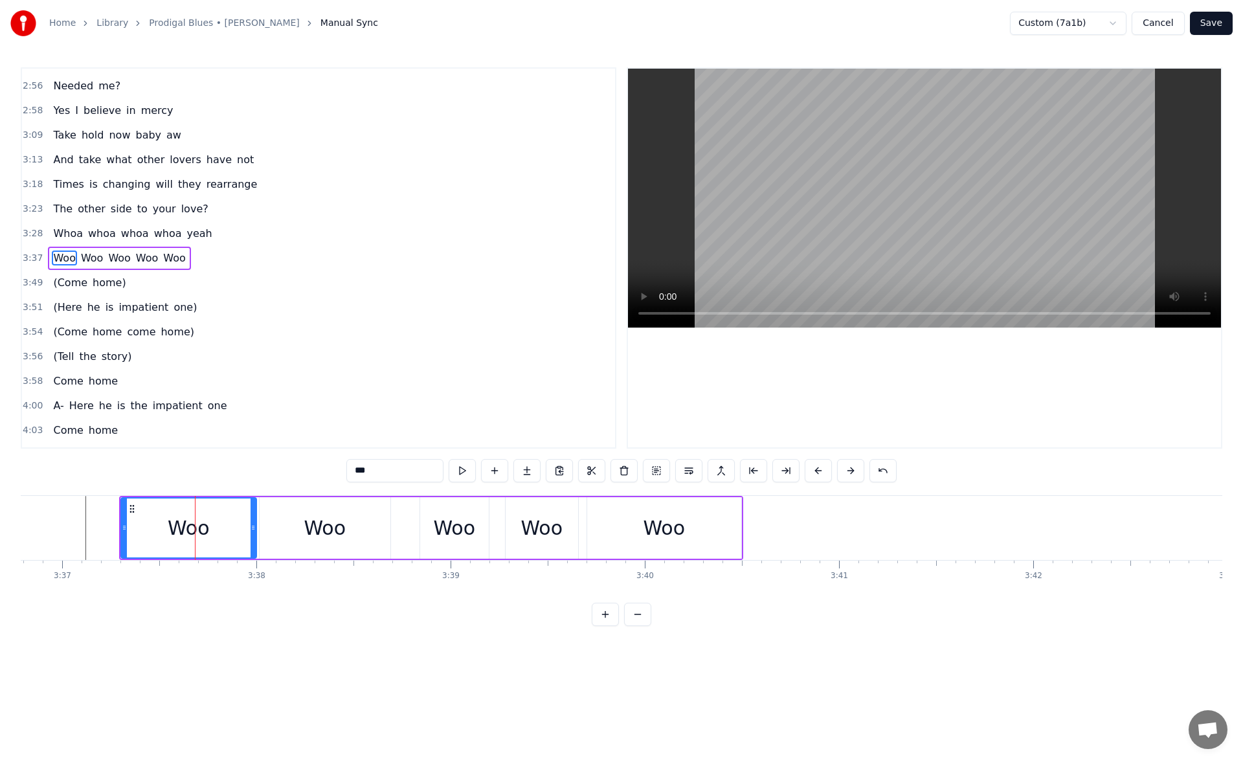
click at [319, 523] on div "Woo" at bounding box center [325, 527] width 42 height 29
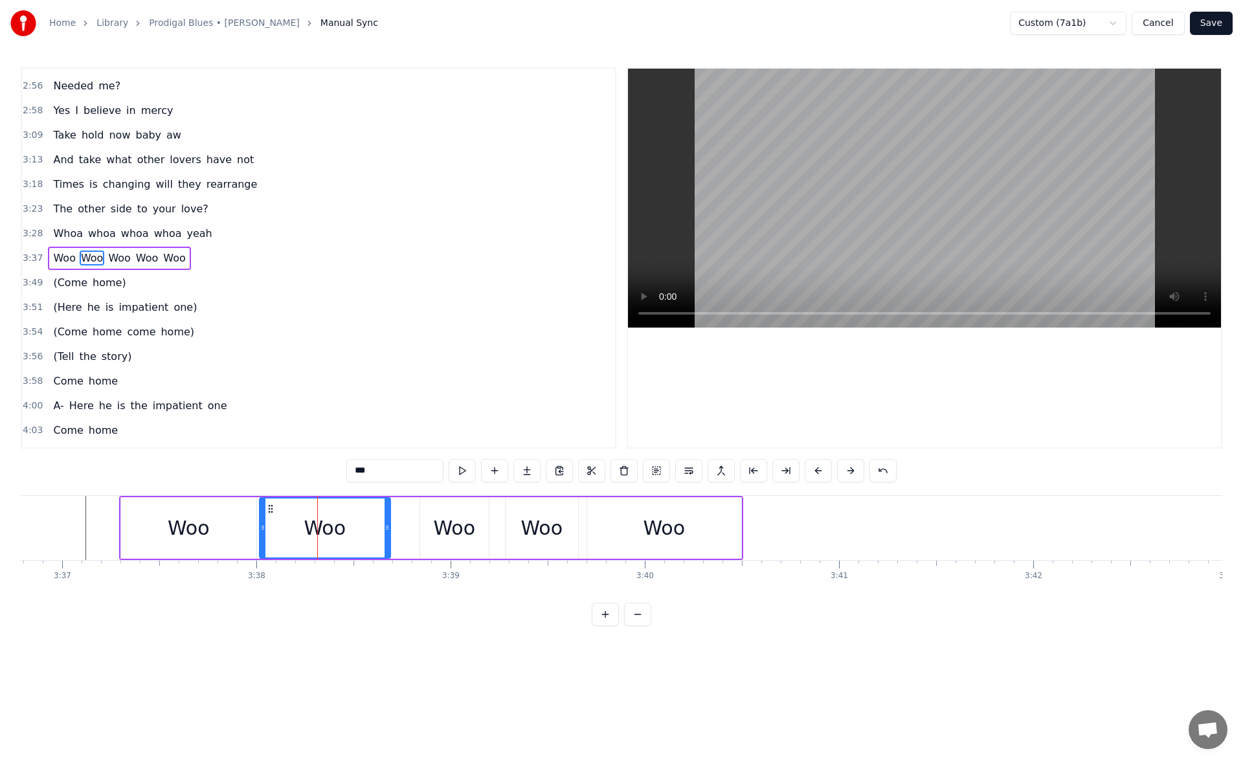
click at [216, 528] on div "Woo" at bounding box center [188, 528] width 135 height 62
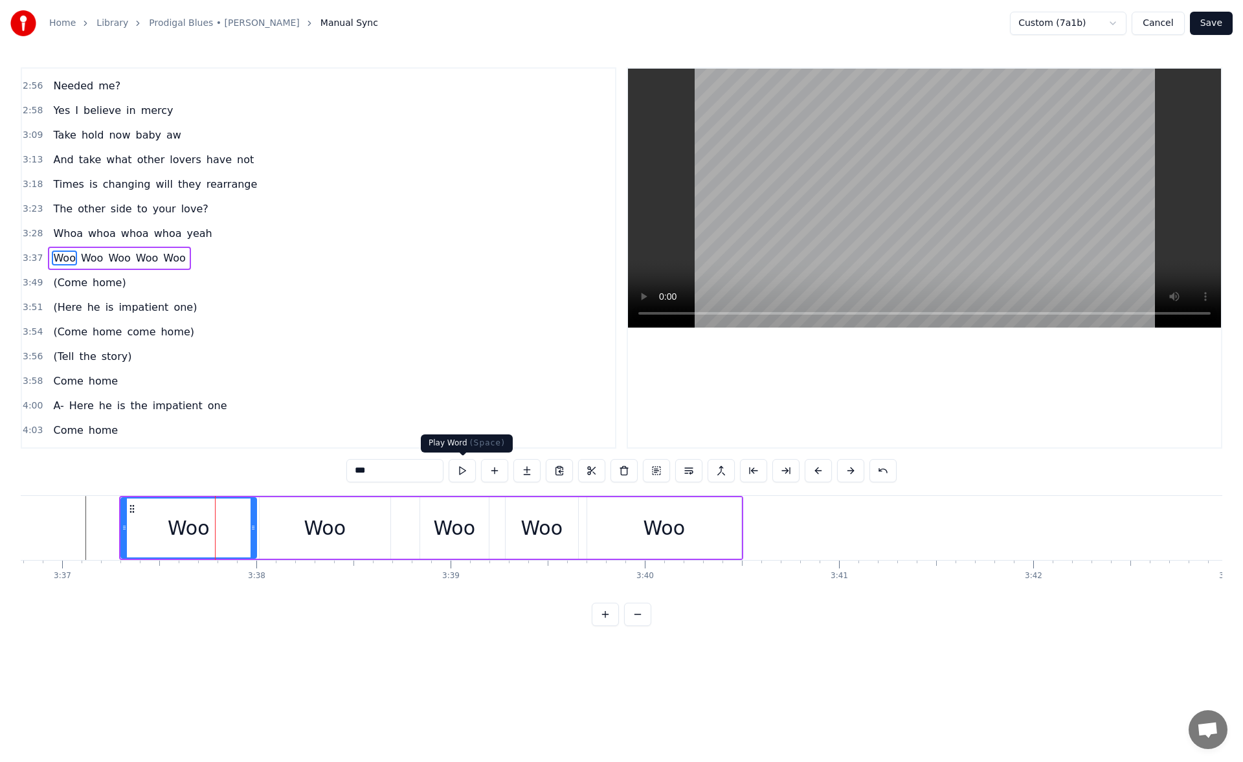
click at [461, 474] on button at bounding box center [462, 470] width 27 height 23
click at [295, 518] on div "Woo" at bounding box center [325, 528] width 131 height 62
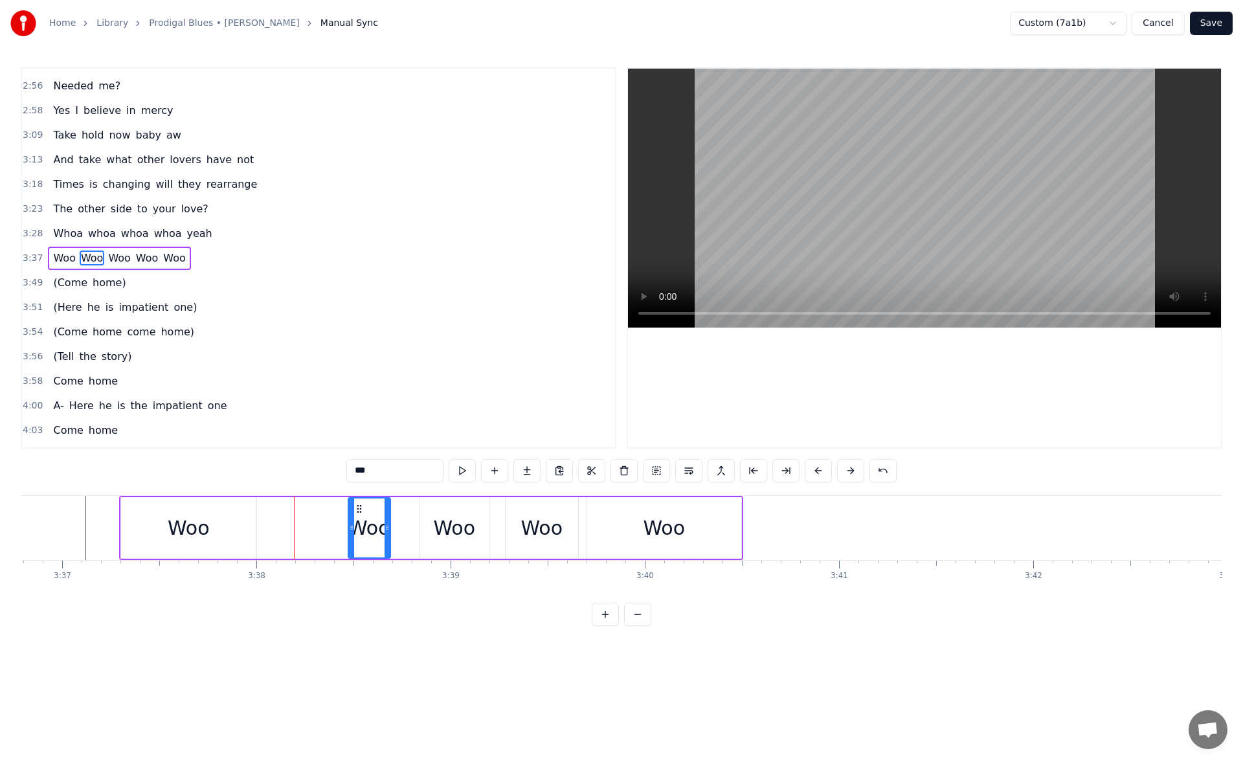
drag, startPoint x: 264, startPoint y: 531, endPoint x: 352, endPoint y: 524, distance: 89.0
click at [352, 524] on icon at bounding box center [351, 528] width 5 height 10
drag, startPoint x: 359, startPoint y: 508, endPoint x: 388, endPoint y: 508, distance: 28.5
click at [388, 508] on icon at bounding box center [388, 509] width 10 height 10
click at [227, 523] on div "Woo" at bounding box center [188, 528] width 135 height 62
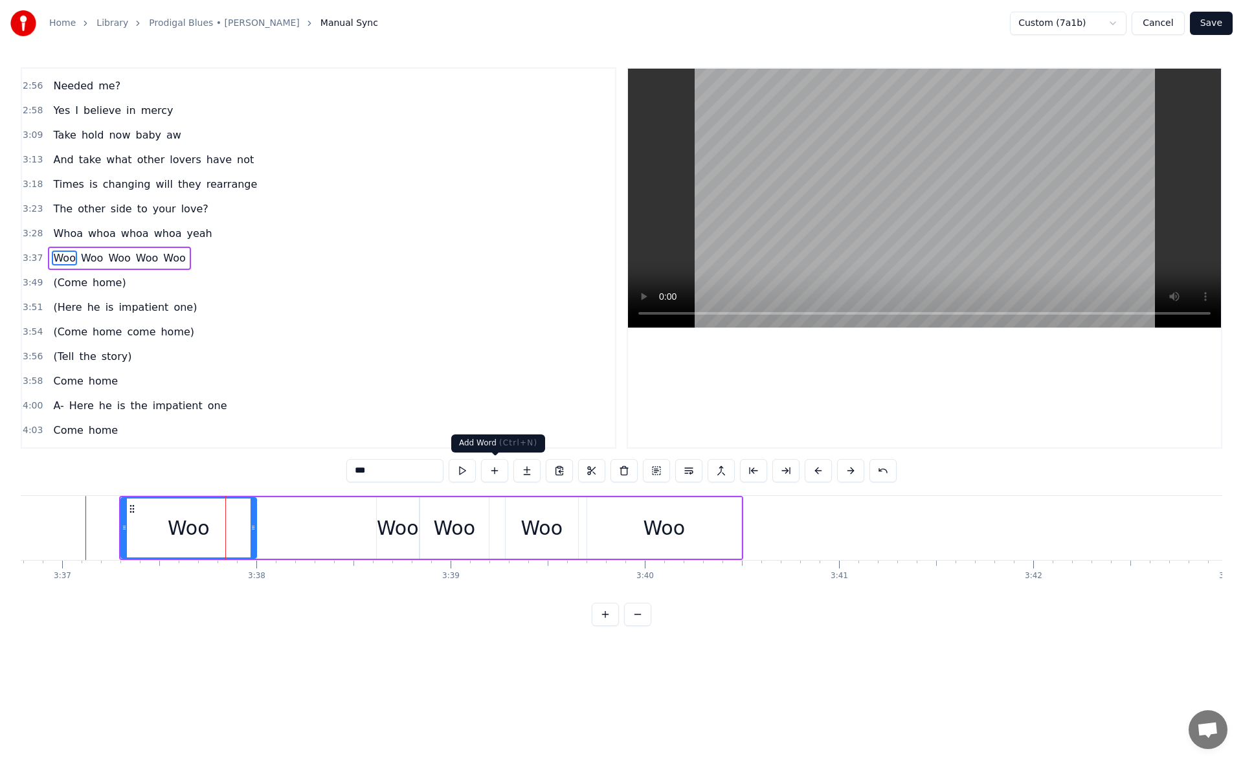
click at [493, 473] on button at bounding box center [494, 470] width 27 height 23
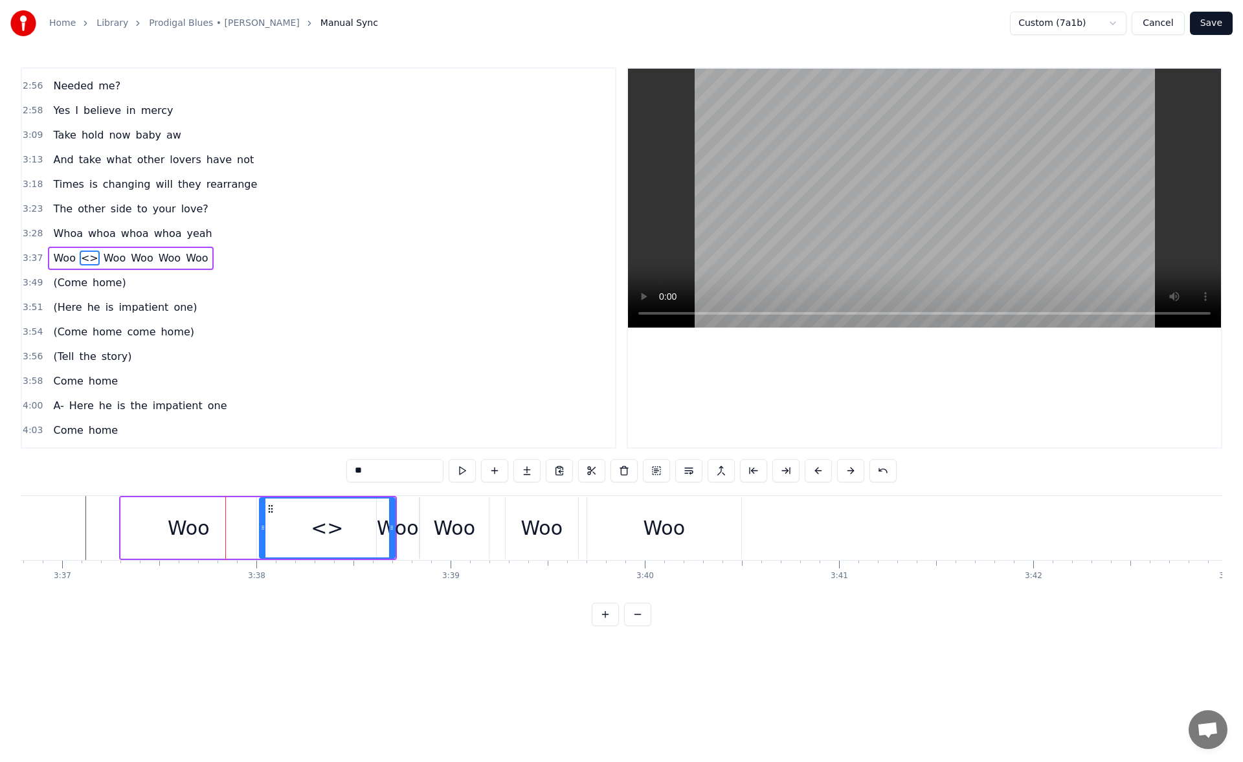
click at [335, 468] on div "0:23 Riding my life like a runaway train 0:27 Moving from one track to that 0:3…" at bounding box center [622, 346] width 1202 height 559
type input "***"
click at [271, 510] on icon at bounding box center [270, 509] width 10 height 10
click at [216, 515] on div "Woo" at bounding box center [188, 528] width 135 height 62
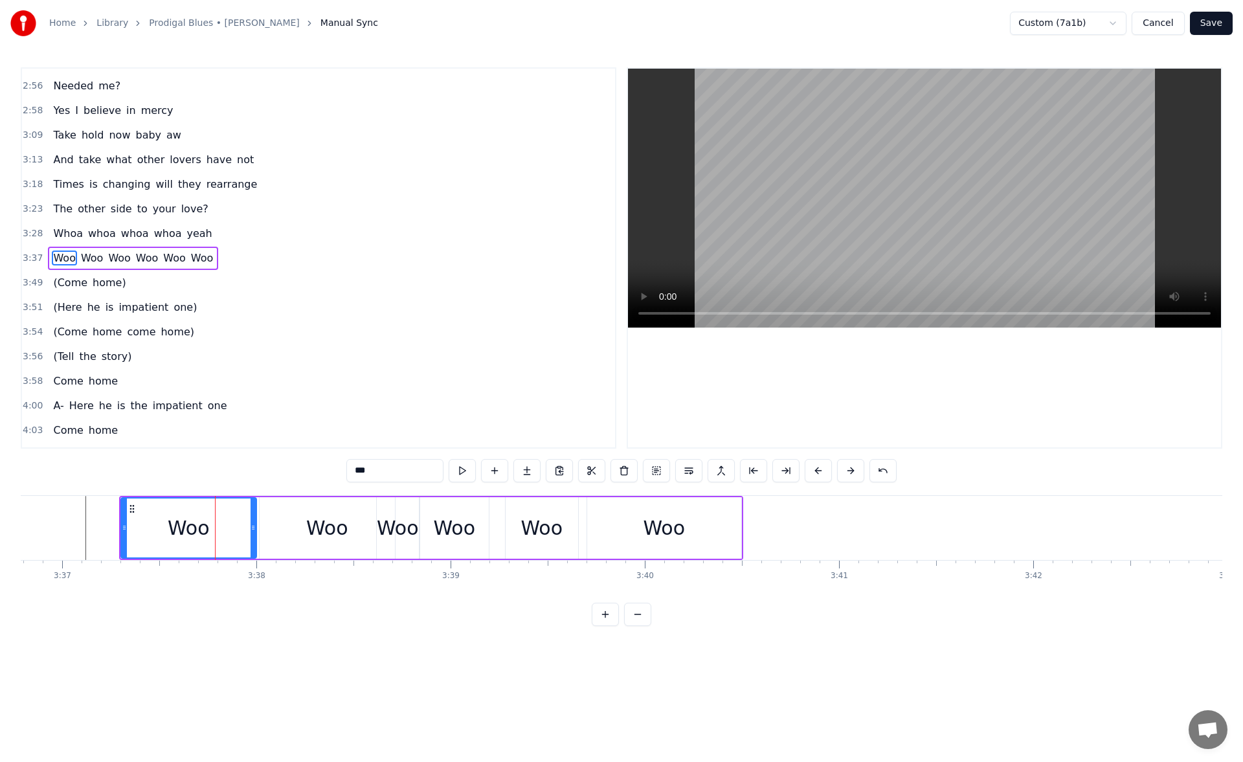
click at [278, 515] on div "Woo" at bounding box center [327, 528] width 135 height 62
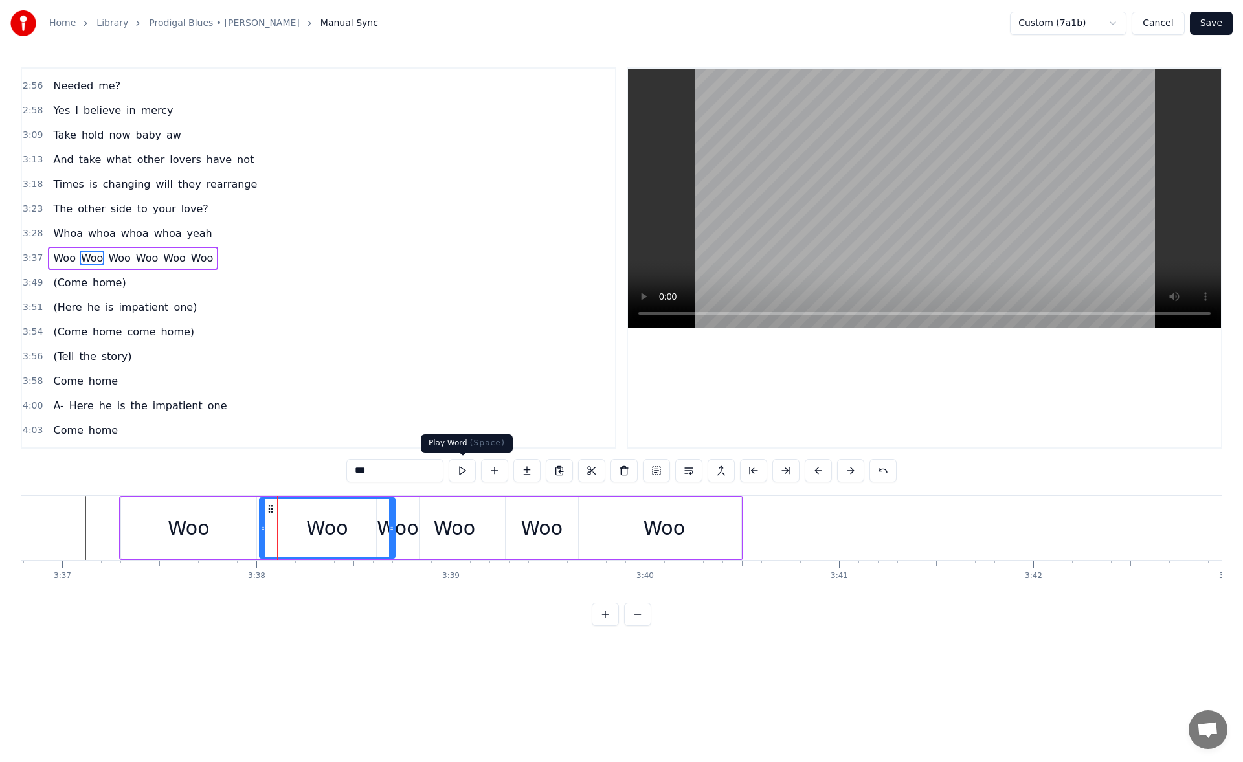
click at [455, 469] on button at bounding box center [462, 470] width 27 height 23
drag, startPoint x: 392, startPoint y: 530, endPoint x: 336, endPoint y: 528, distance: 55.7
click at [333, 530] on icon at bounding box center [334, 528] width 5 height 10
click at [461, 467] on button at bounding box center [462, 470] width 27 height 23
click at [402, 515] on div "Woo" at bounding box center [398, 527] width 42 height 29
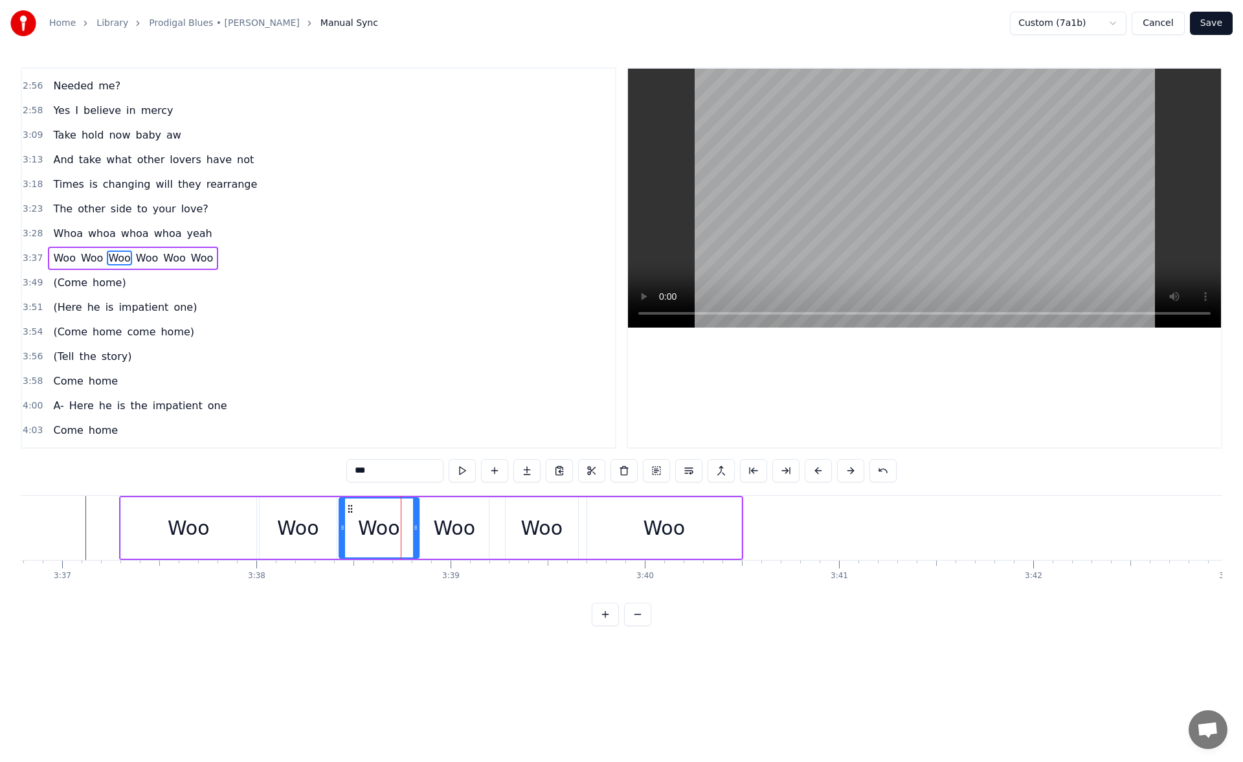
drag, startPoint x: 382, startPoint y: 527, endPoint x: 344, endPoint y: 524, distance: 38.3
click at [344, 524] on icon at bounding box center [342, 528] width 5 height 10
click at [461, 469] on button at bounding box center [462, 470] width 27 height 23
click at [449, 524] on div "Woo" at bounding box center [454, 527] width 42 height 29
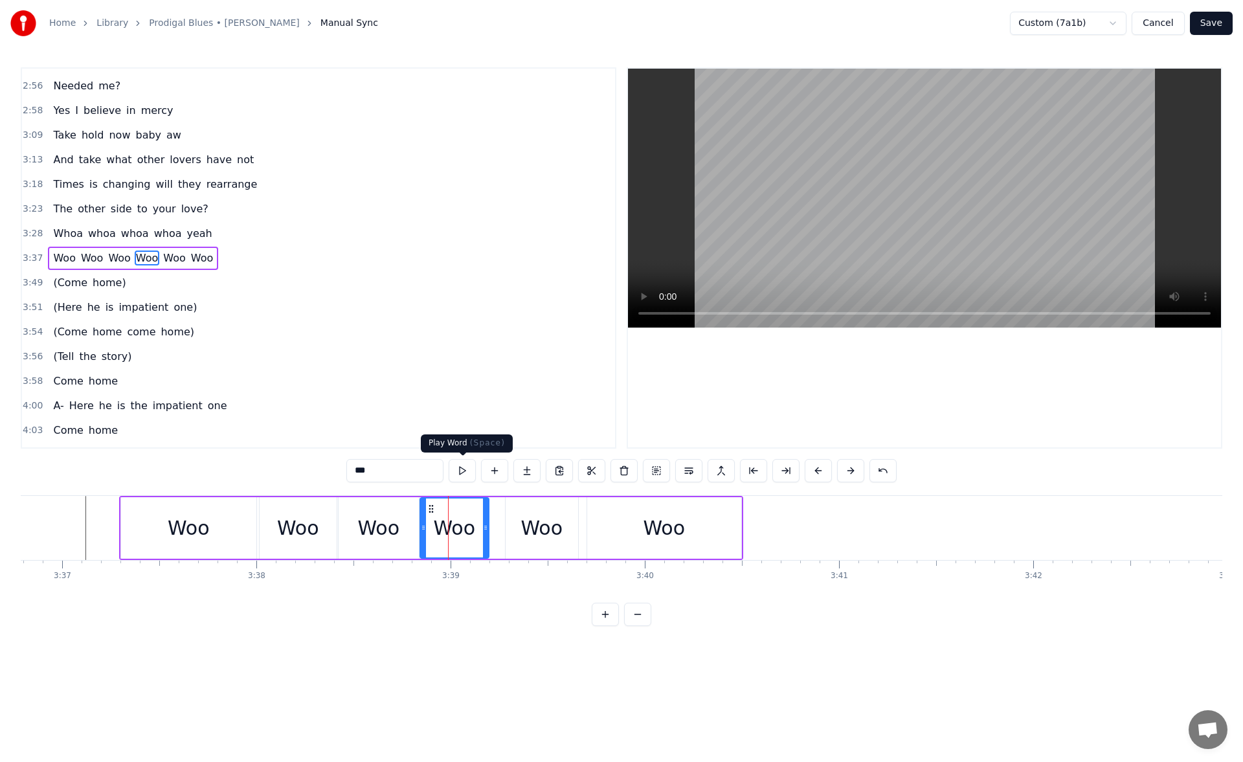
click at [463, 472] on button at bounding box center [462, 470] width 27 height 23
drag, startPoint x: 484, startPoint y: 529, endPoint x: 497, endPoint y: 527, distance: 13.1
click at [497, 527] on icon at bounding box center [498, 528] width 5 height 10
click at [468, 469] on button at bounding box center [462, 470] width 27 height 23
click at [522, 510] on div "Woo" at bounding box center [542, 528] width 73 height 62
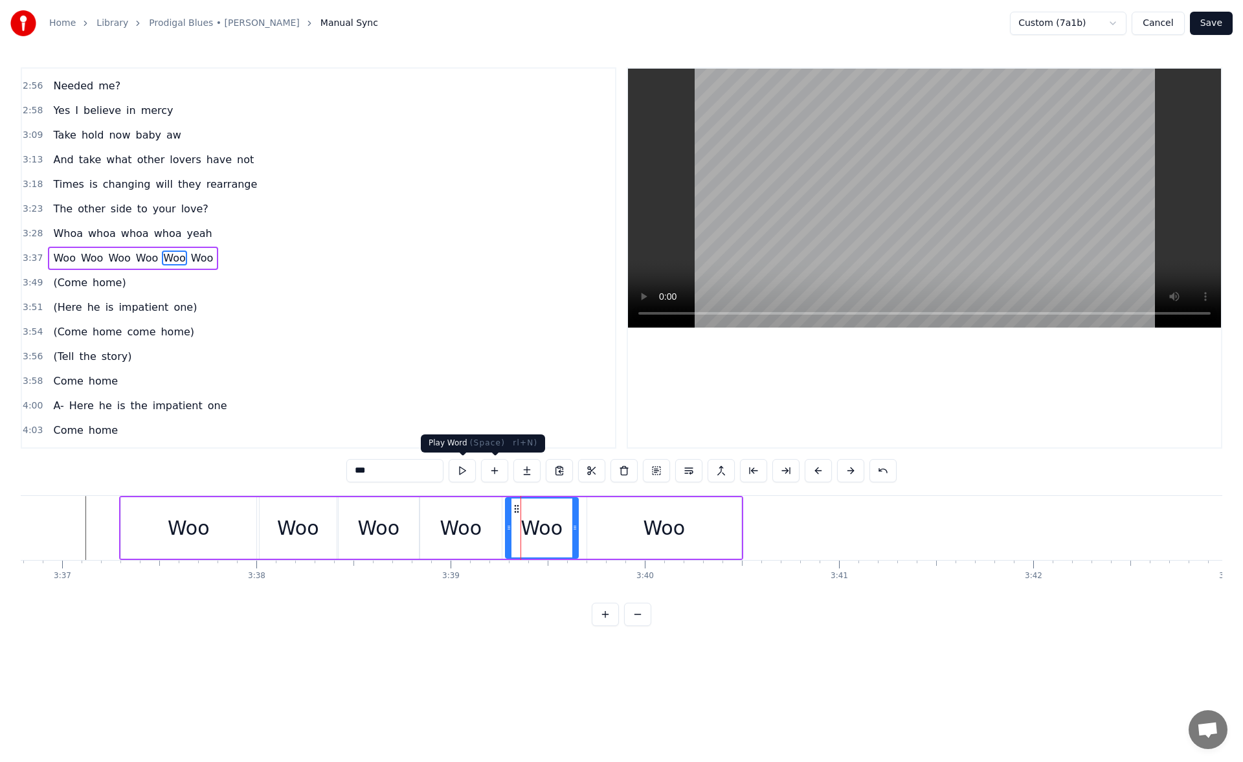
click at [472, 472] on button at bounding box center [462, 470] width 27 height 23
click at [640, 513] on div "Woo" at bounding box center [664, 528] width 154 height 62
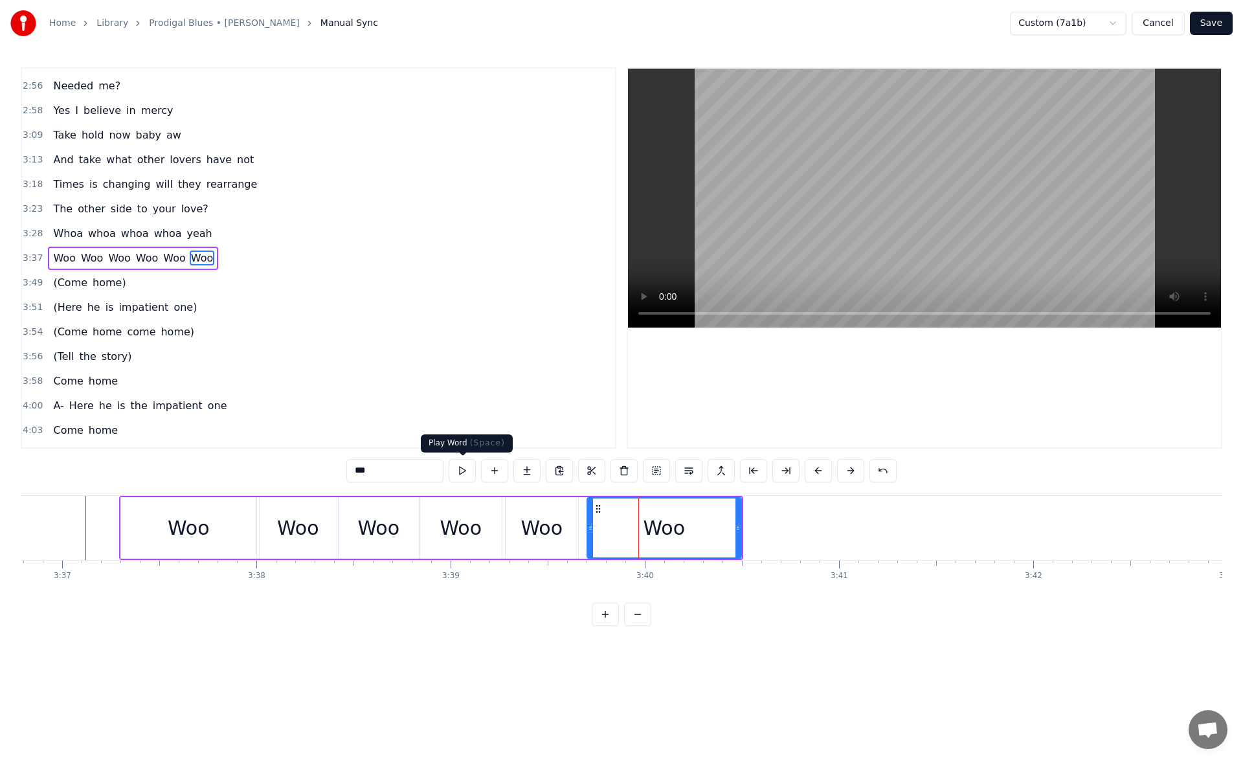
click at [466, 469] on button at bounding box center [462, 470] width 27 height 23
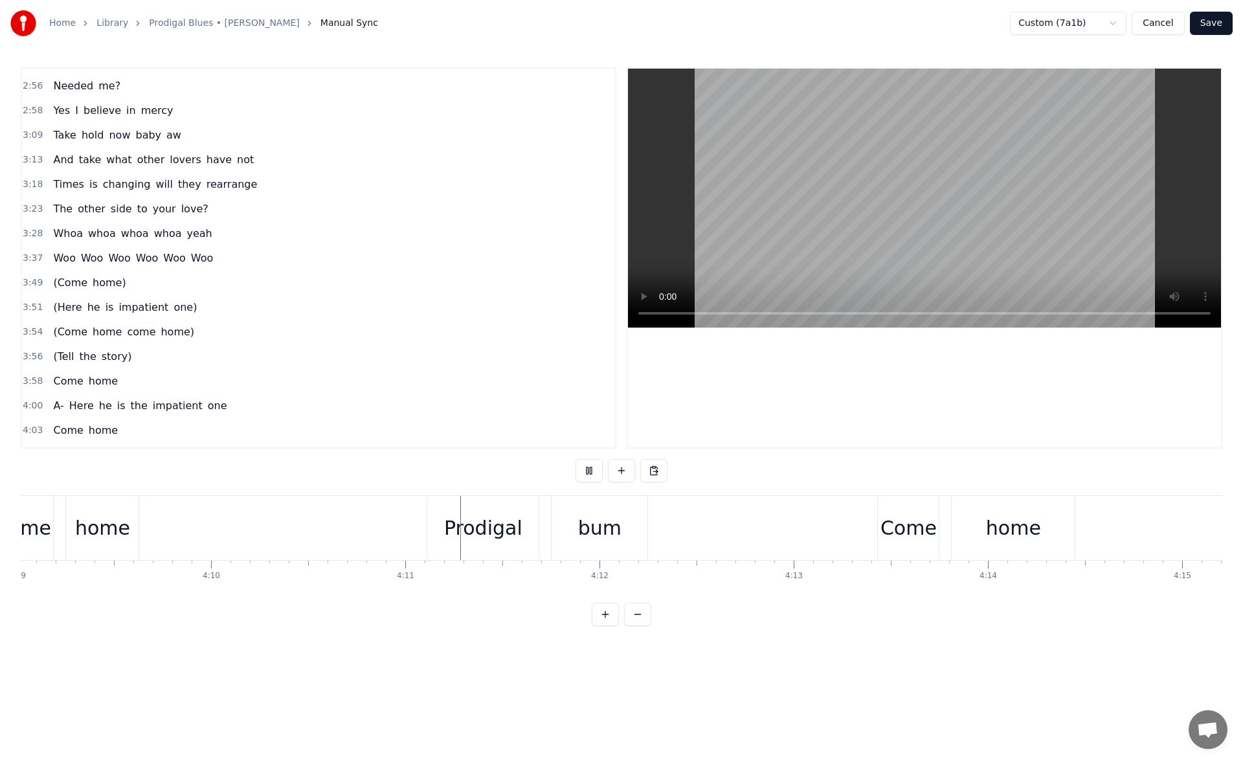
scroll to position [0, 48635]
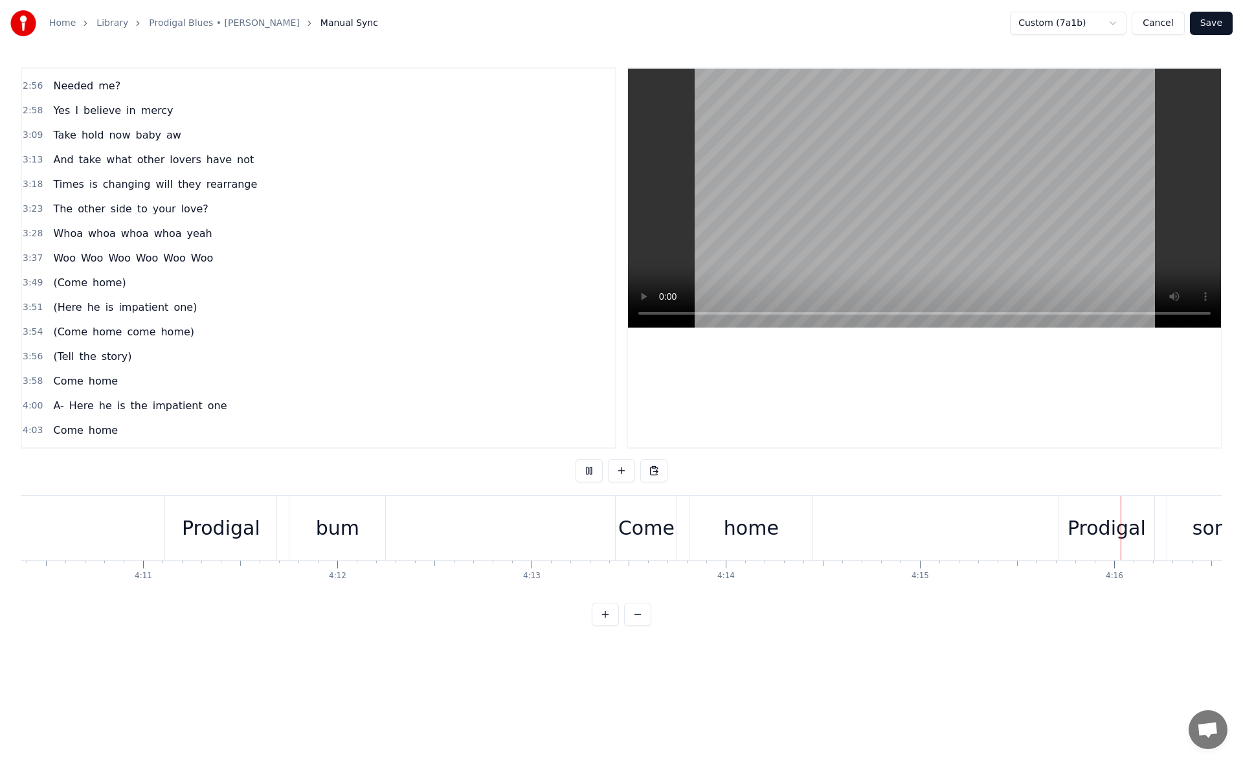
click at [1215, 24] on button "Save" at bounding box center [1211, 23] width 43 height 23
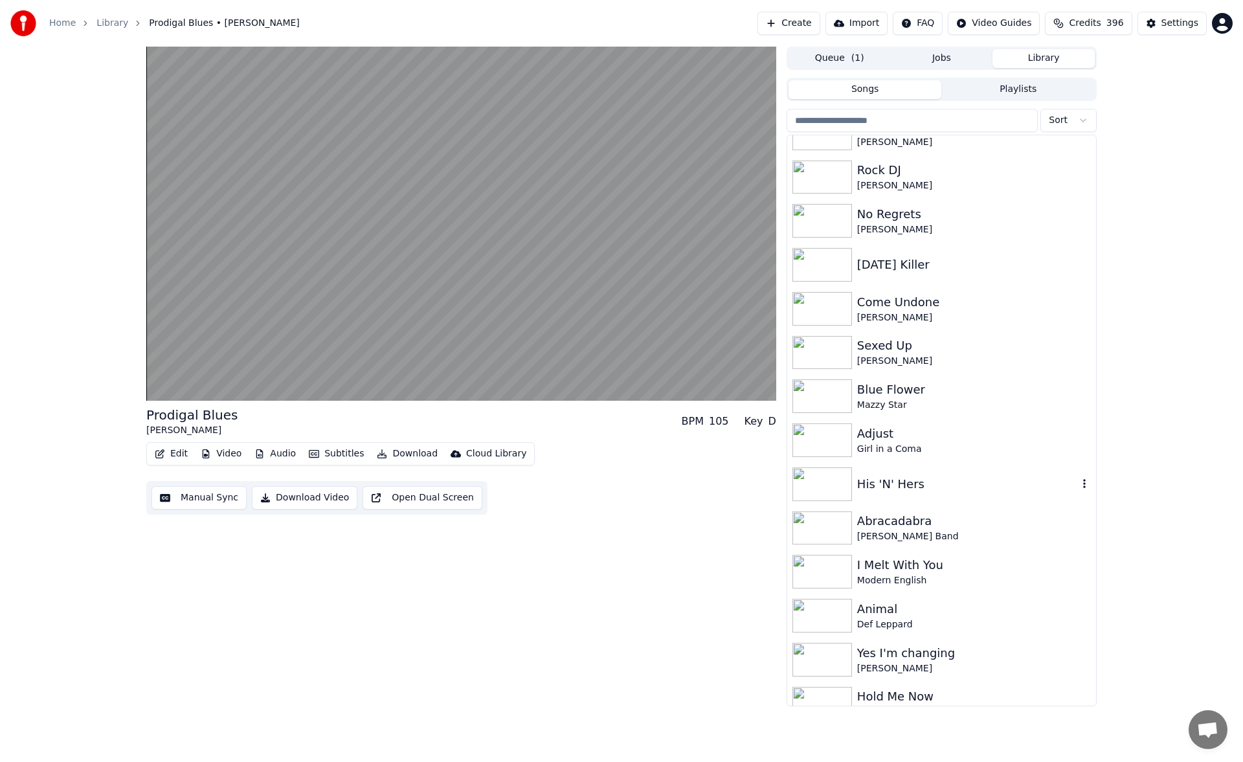
scroll to position [648, 0]
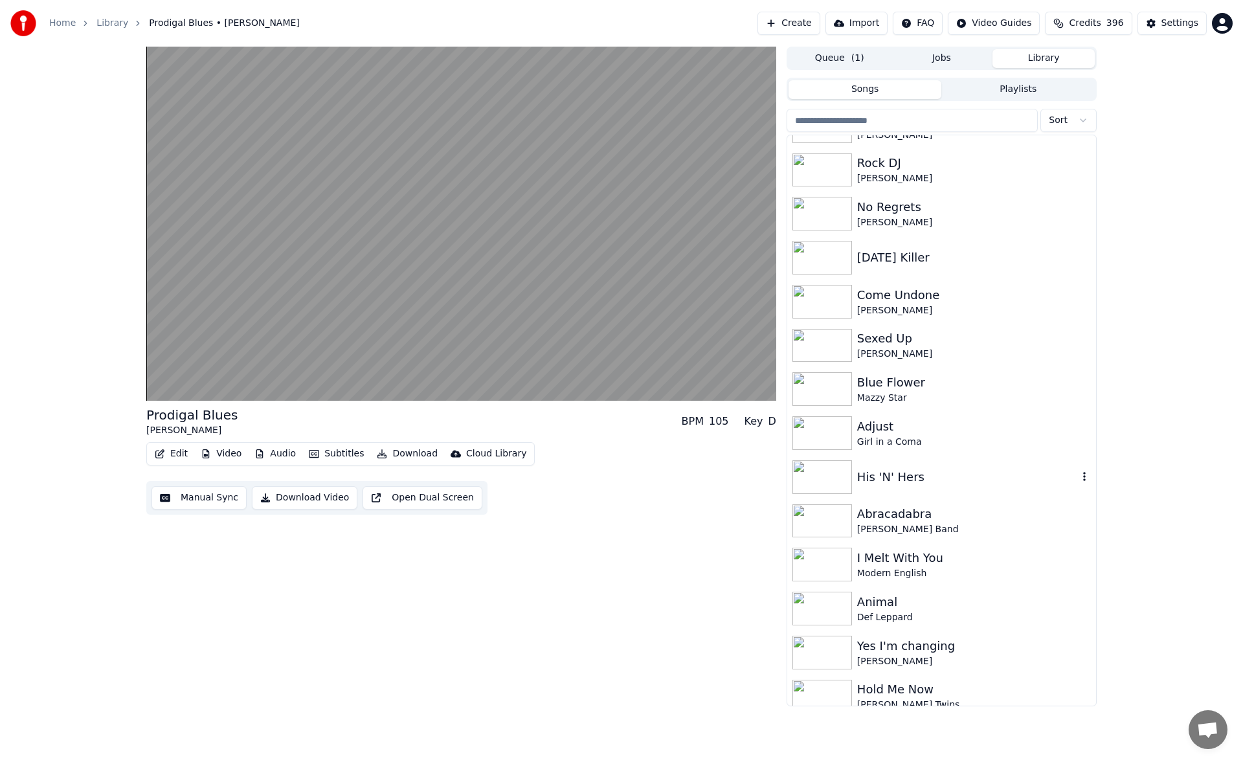
click at [951, 467] on div "His 'N' Hers" at bounding box center [941, 477] width 309 height 44
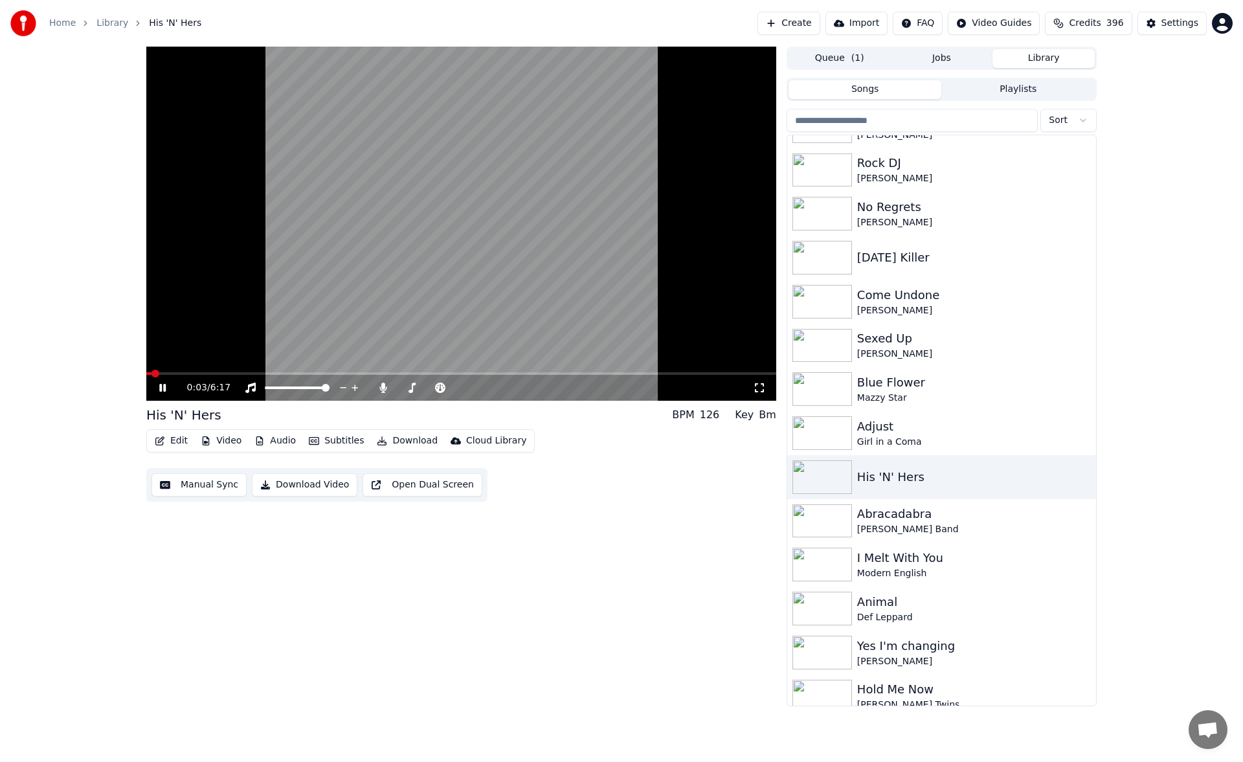
click at [234, 374] on span at bounding box center [461, 373] width 630 height 3
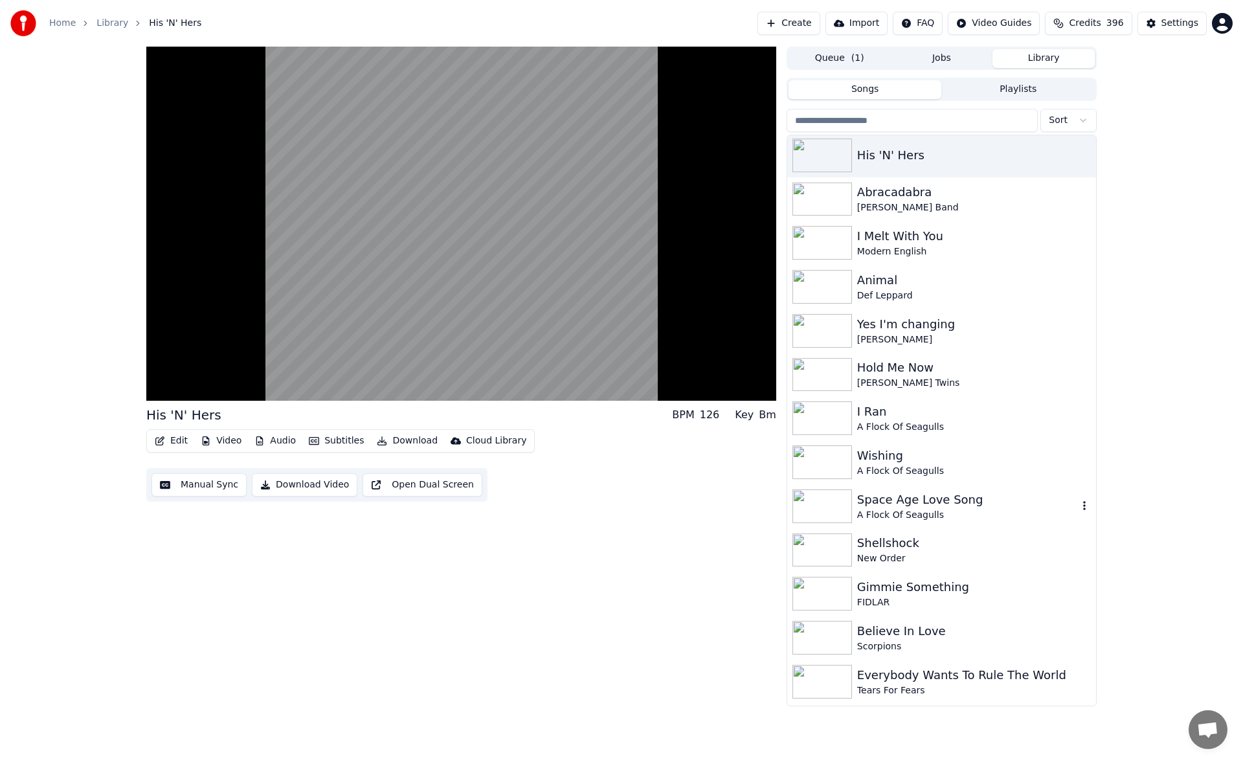
scroll to position [971, 0]
click at [968, 534] on div "Shellshock" at bounding box center [967, 543] width 221 height 18
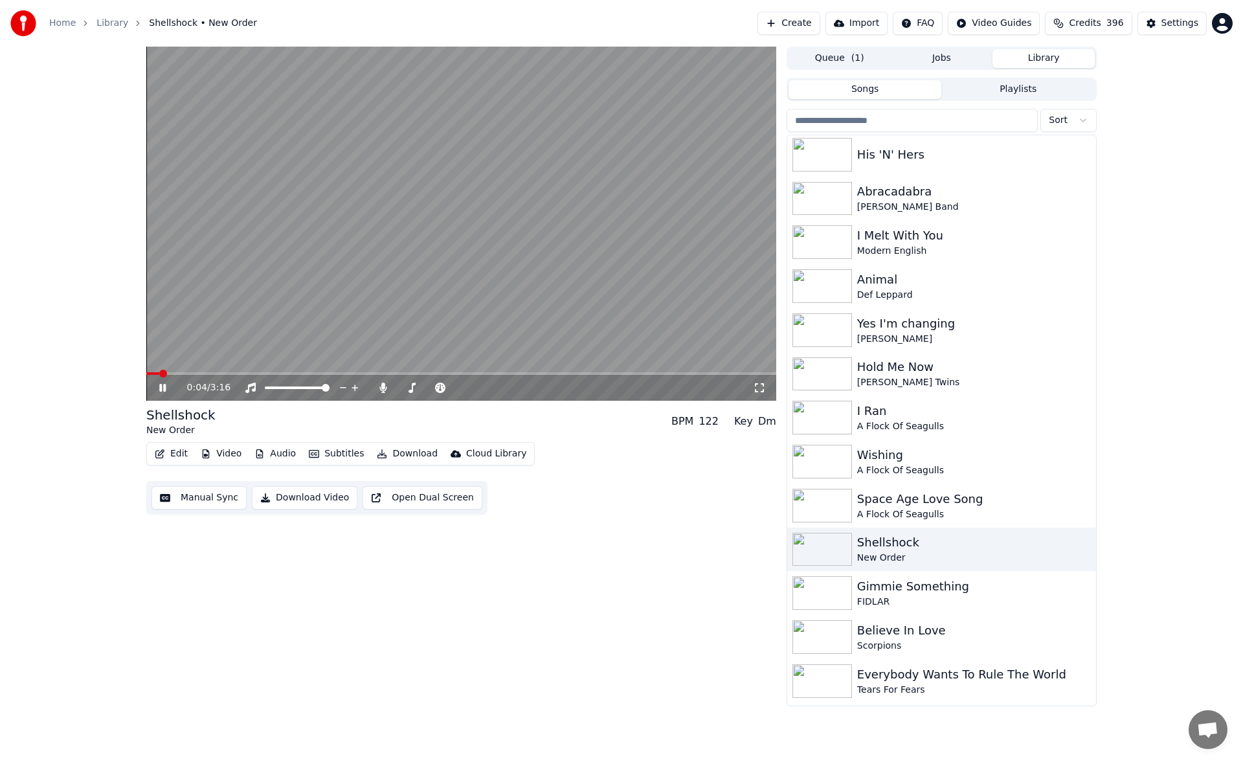
click at [247, 373] on span at bounding box center [461, 373] width 630 height 3
click at [376, 373] on span at bounding box center [461, 373] width 630 height 3
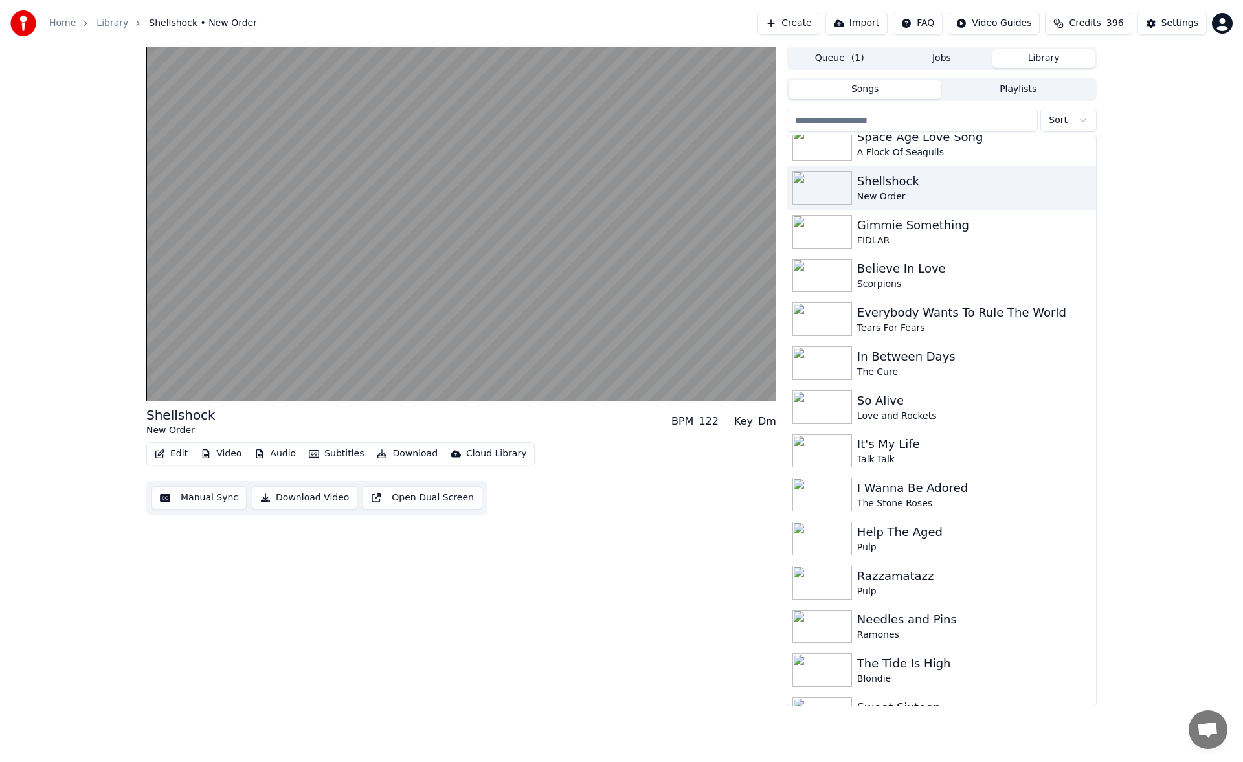
scroll to position [1452, 0]
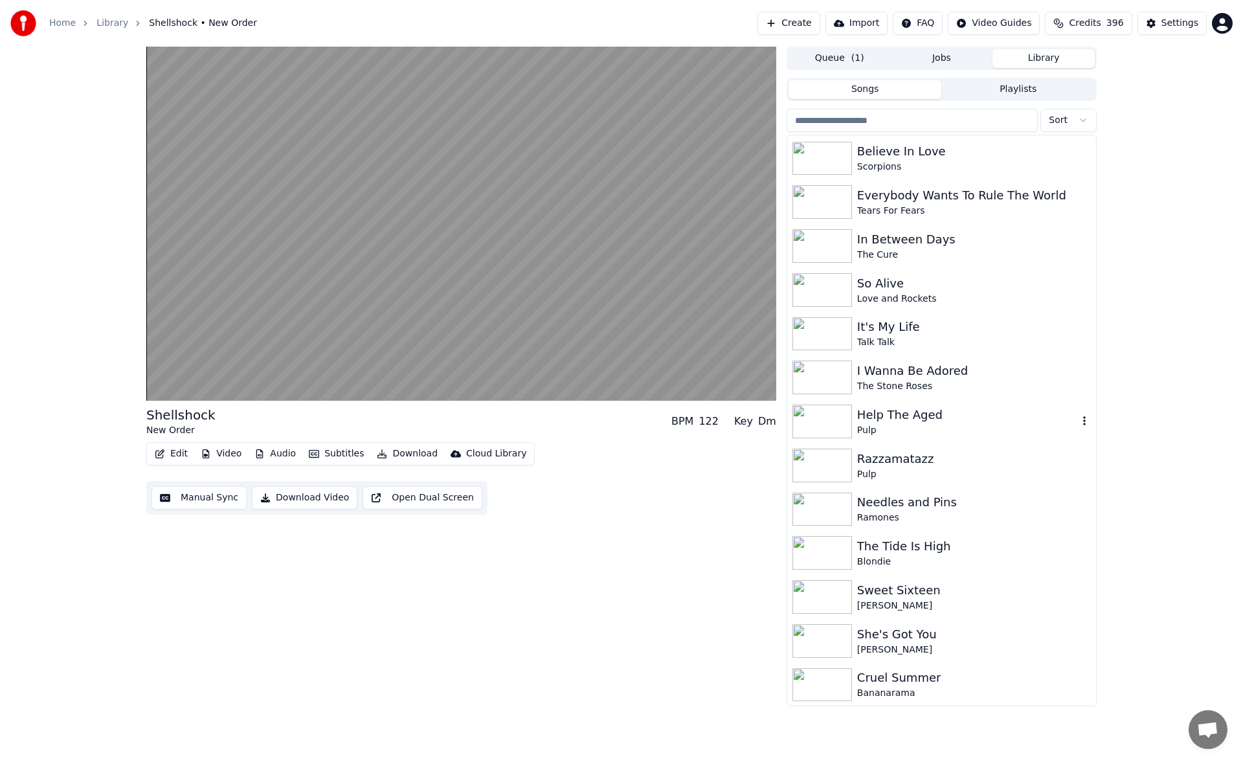
click at [914, 412] on div "Help The Aged" at bounding box center [967, 415] width 221 height 18
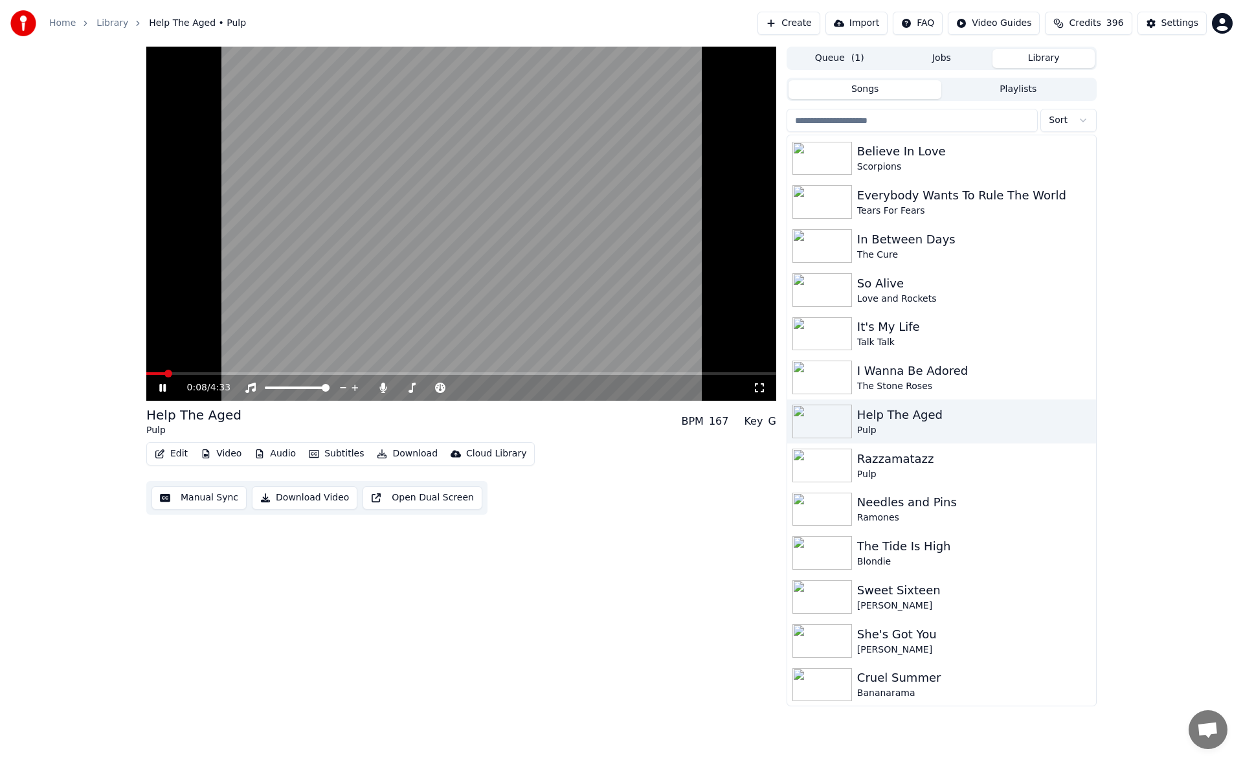
click at [760, 387] on icon at bounding box center [759, 388] width 13 height 10
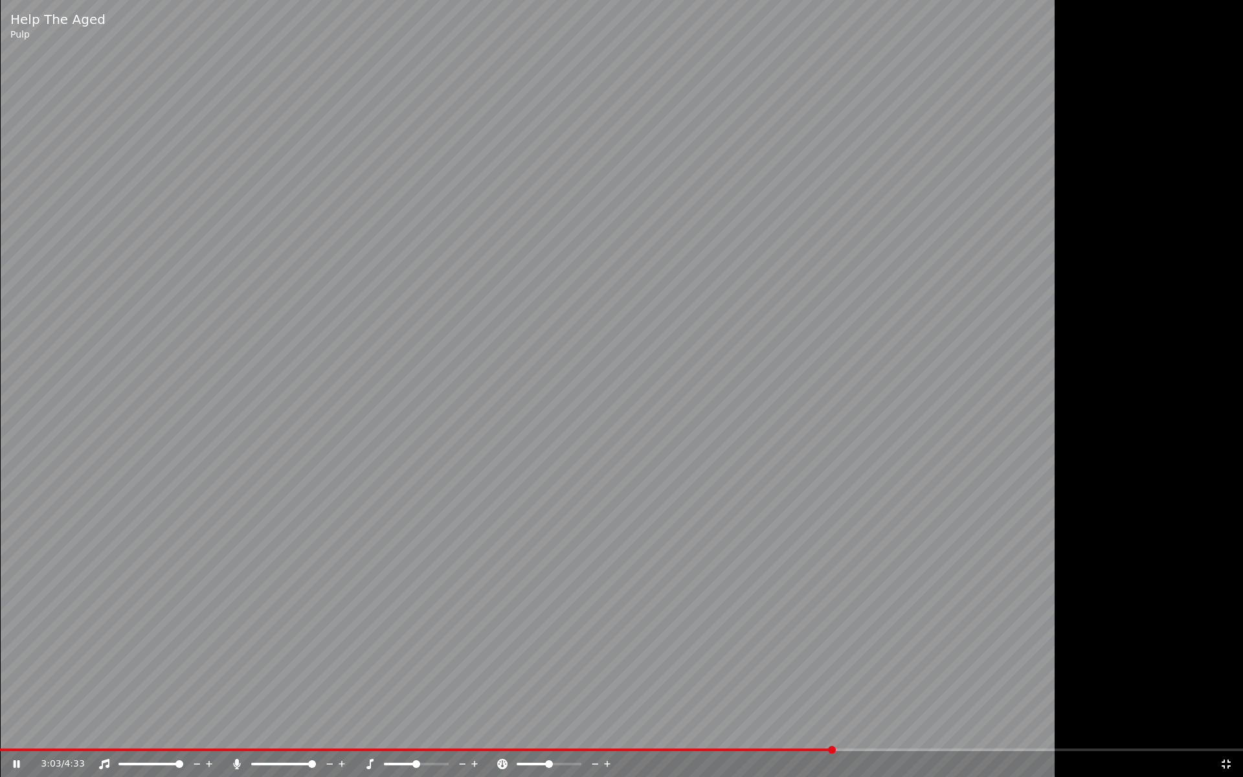
click at [874, 749] on span at bounding box center [621, 750] width 1243 height 3
click at [935, 749] on span at bounding box center [621, 750] width 1243 height 3
click at [1172, 749] on span at bounding box center [621, 750] width 1243 height 3
click at [1228, 761] on icon at bounding box center [1226, 764] width 9 height 9
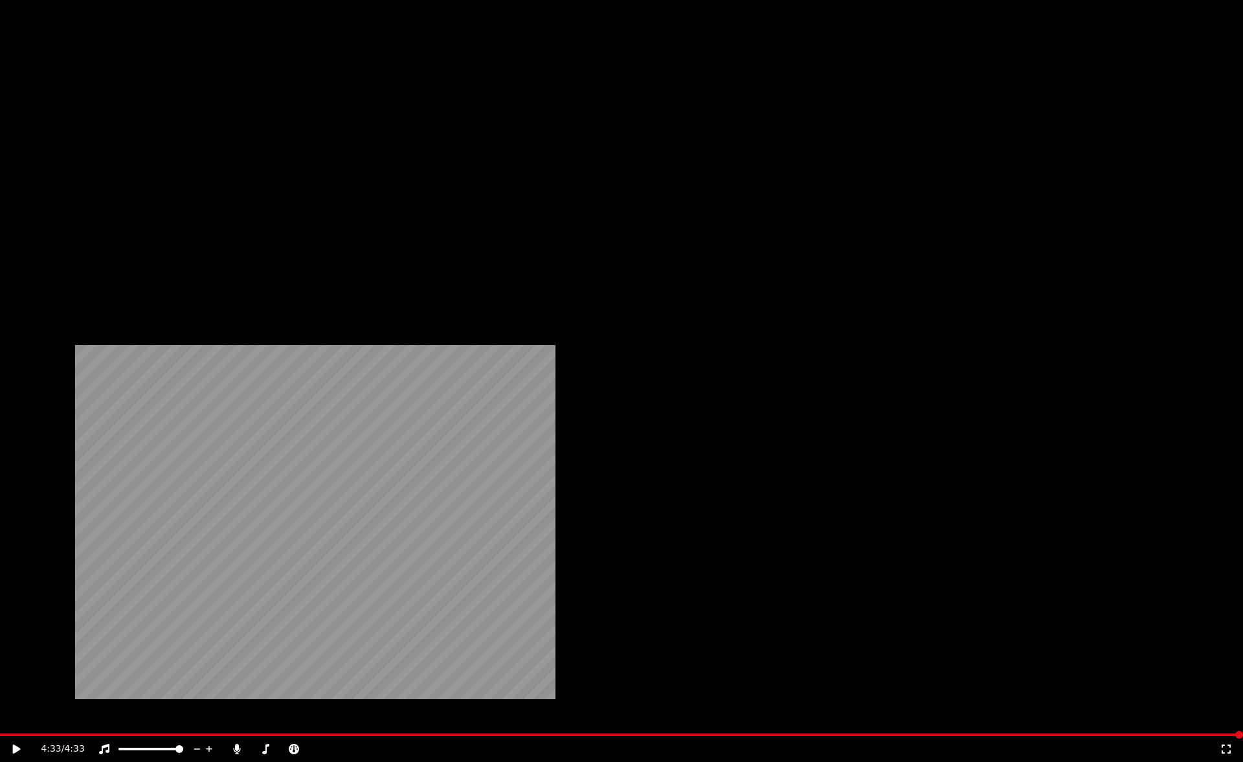
scroll to position [1878, 0]
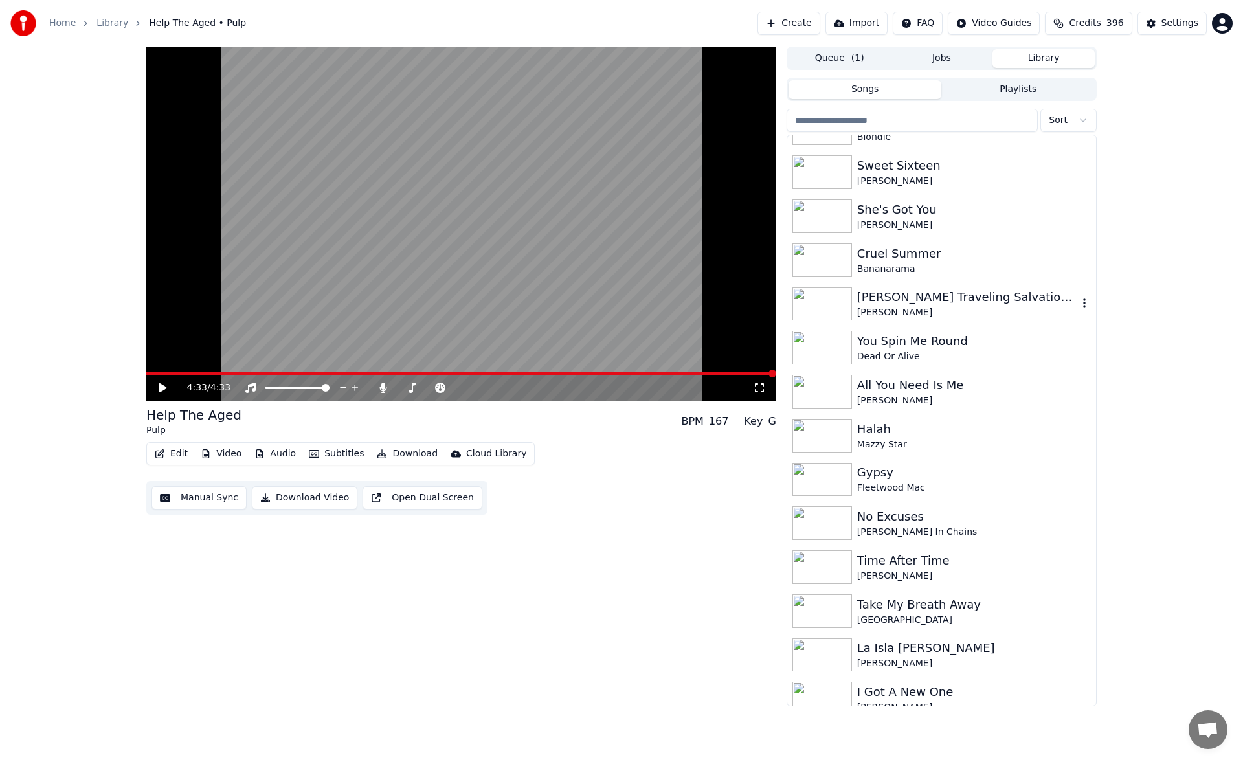
click at [956, 296] on div "[PERSON_NAME] Traveling Salvation Show" at bounding box center [967, 297] width 221 height 18
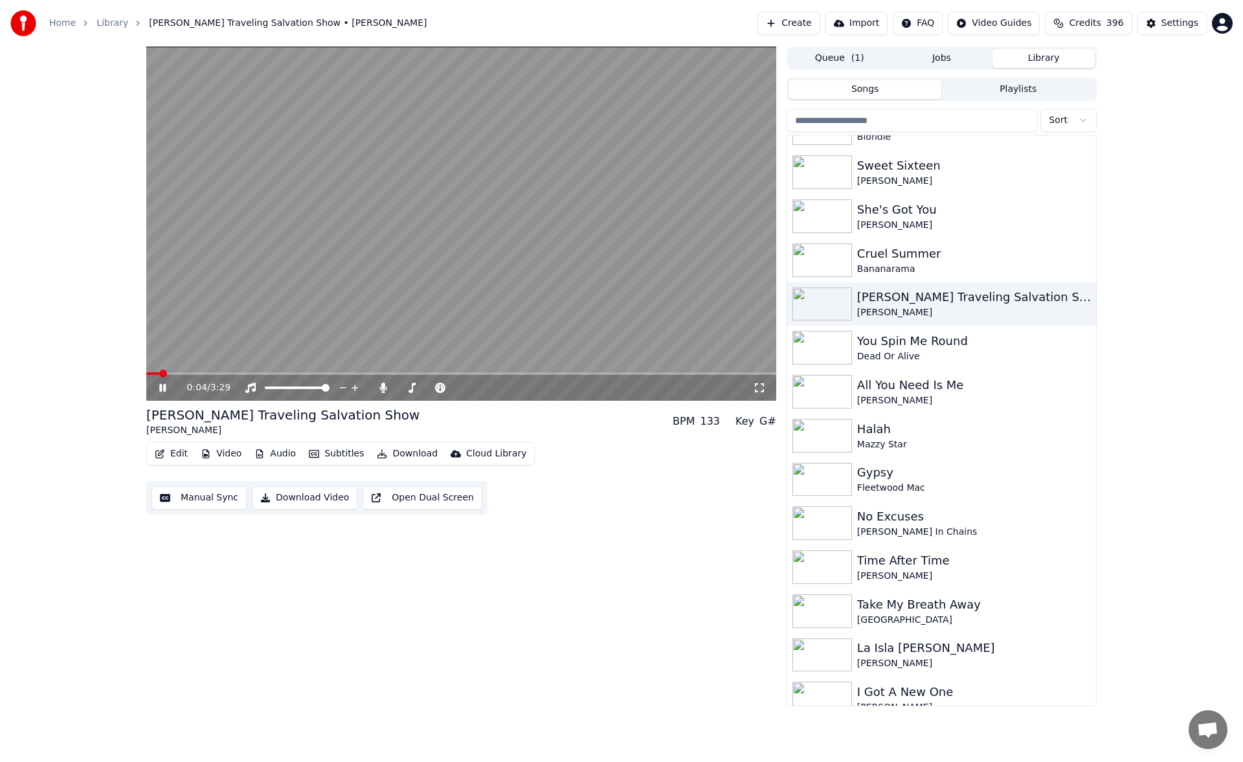
click at [756, 386] on icon at bounding box center [759, 387] width 9 height 9
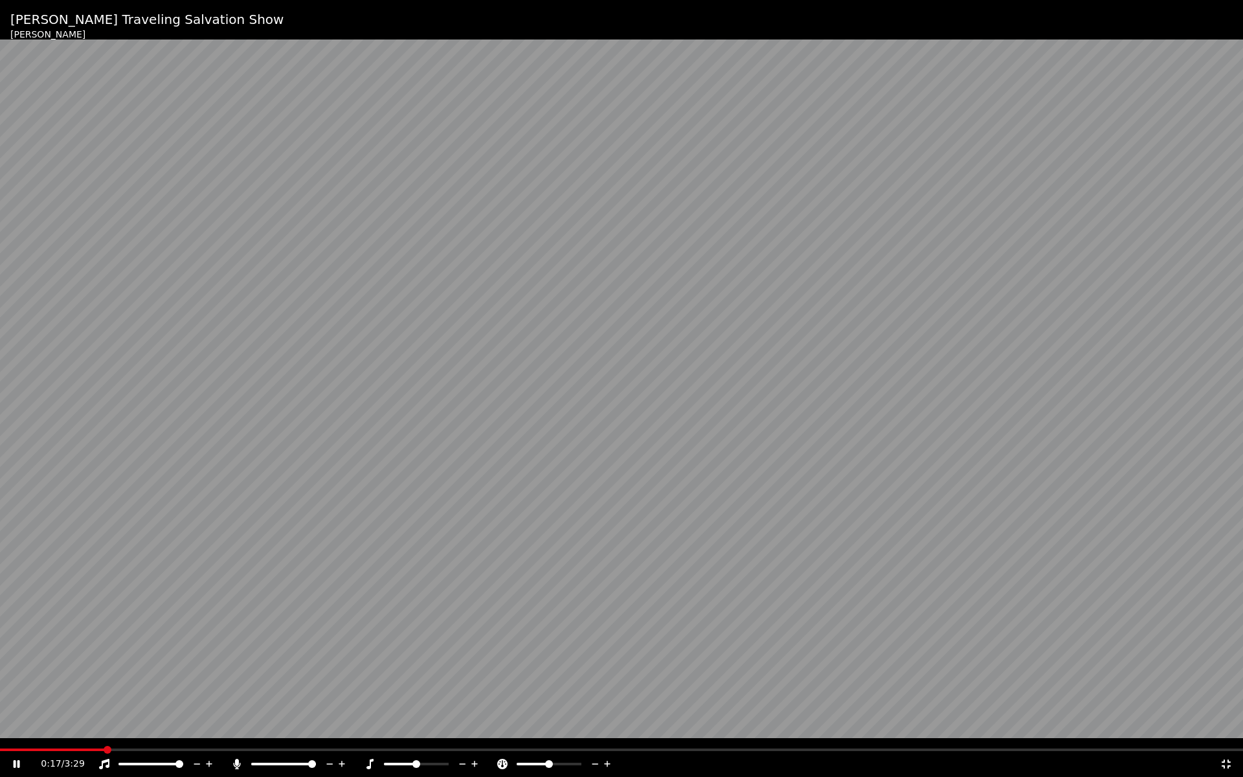
click at [1224, 761] on icon at bounding box center [1226, 764] width 9 height 9
